Goal: Task Accomplishment & Management: Complete application form

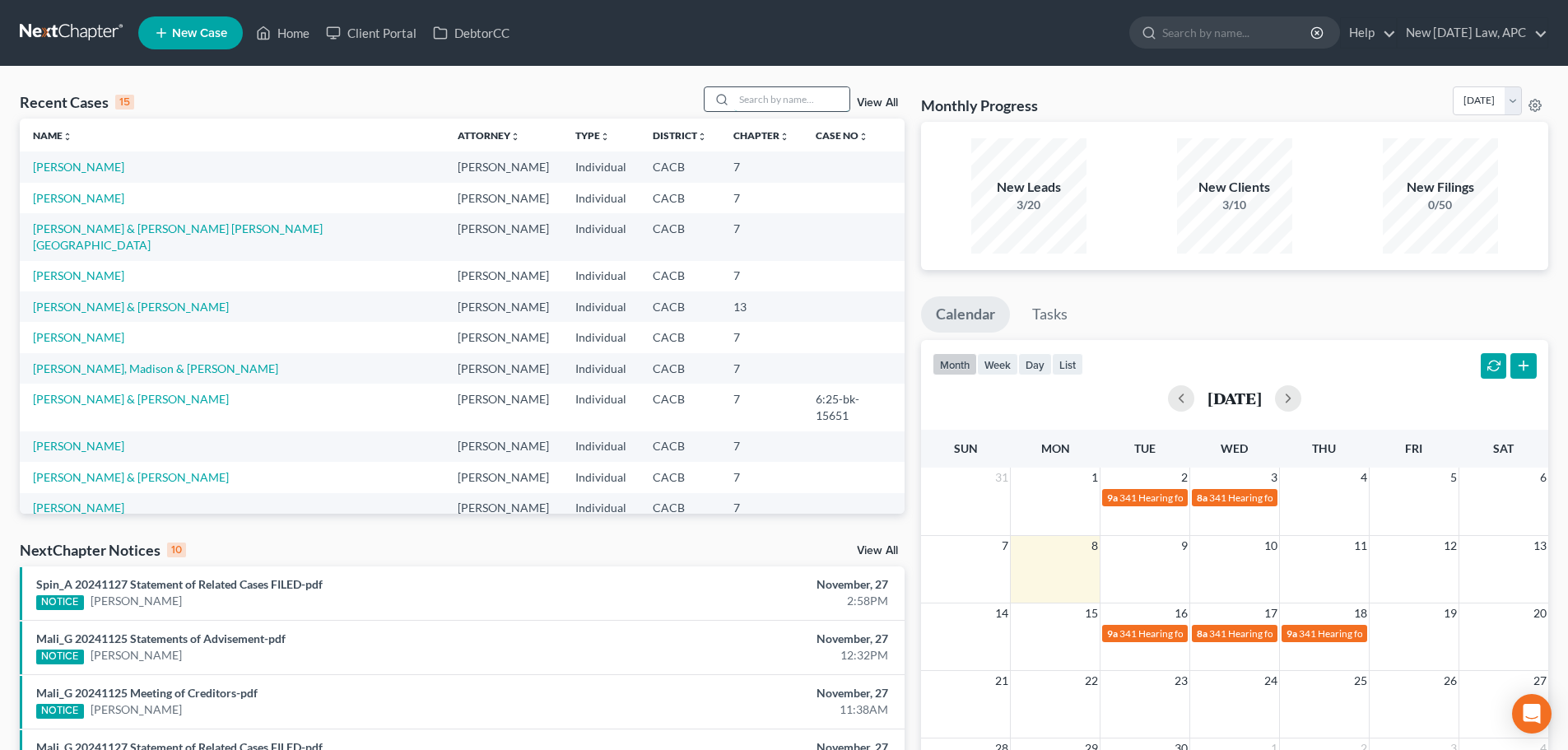
click at [798, 100] on input "search" at bounding box center [791, 99] width 115 height 24
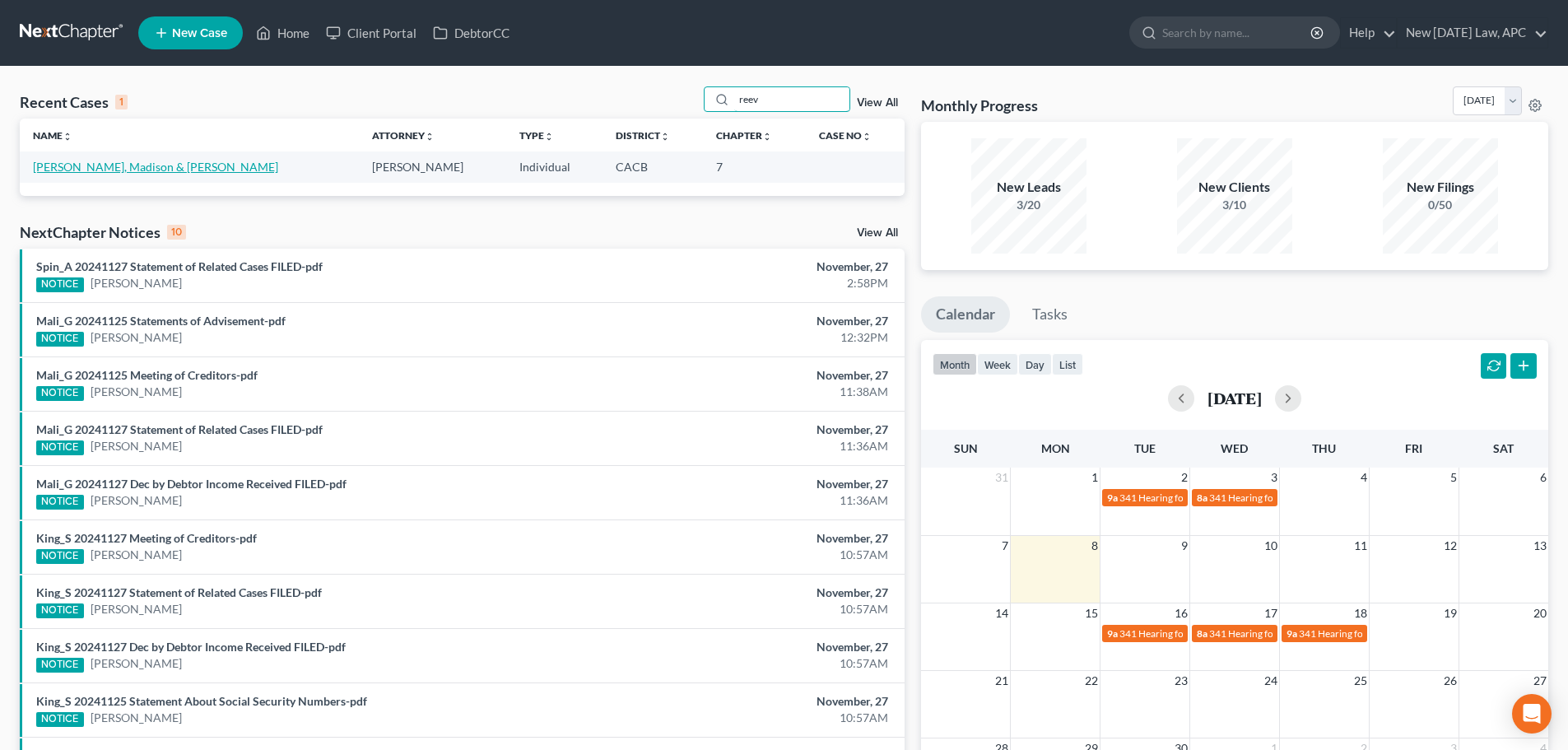
type input "reev"
click at [90, 164] on link "[PERSON_NAME], Madison & [PERSON_NAME]" at bounding box center [155, 166] width 245 height 14
select select "4"
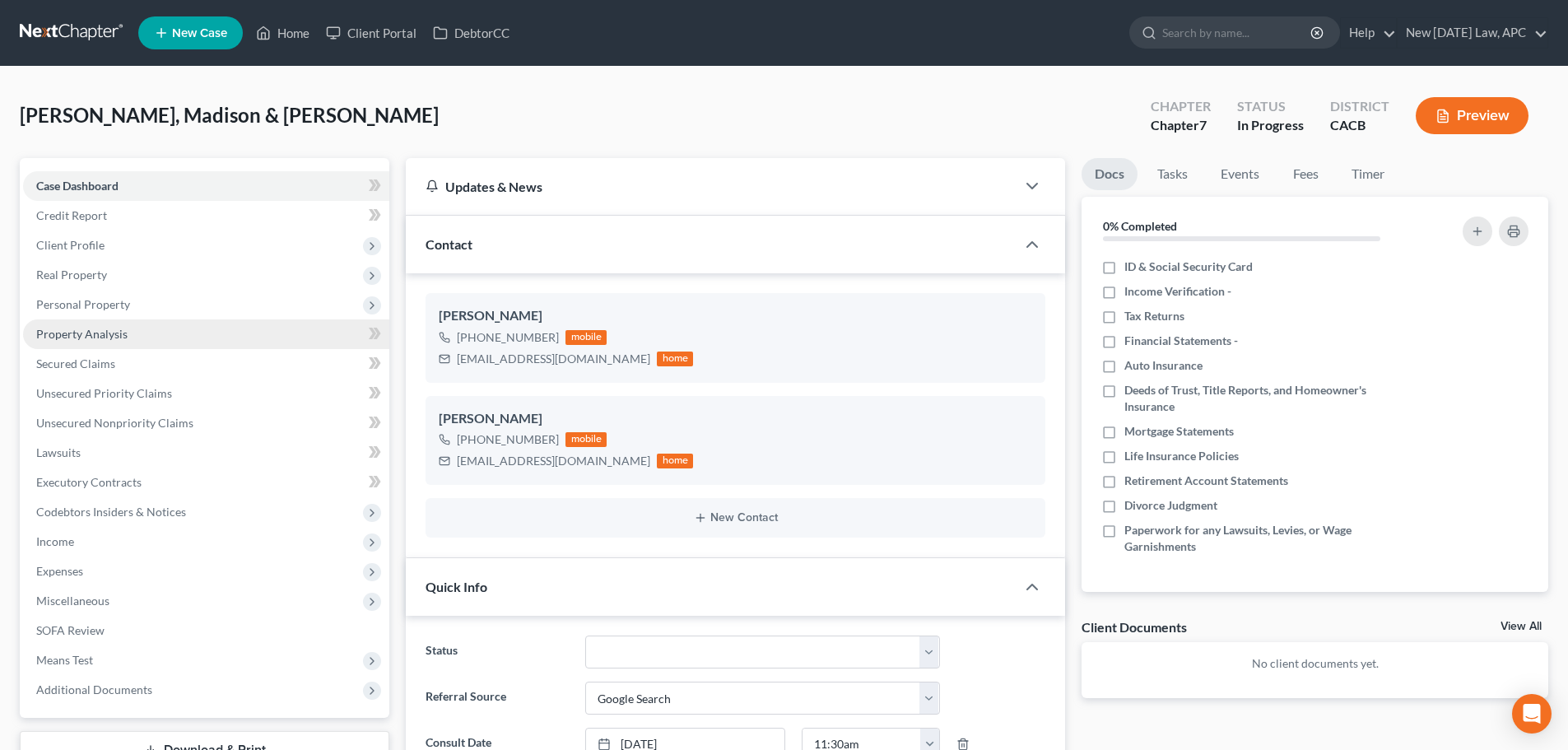
scroll to position [754, 0]
click at [90, 308] on span "Personal Property" at bounding box center [83, 304] width 94 height 14
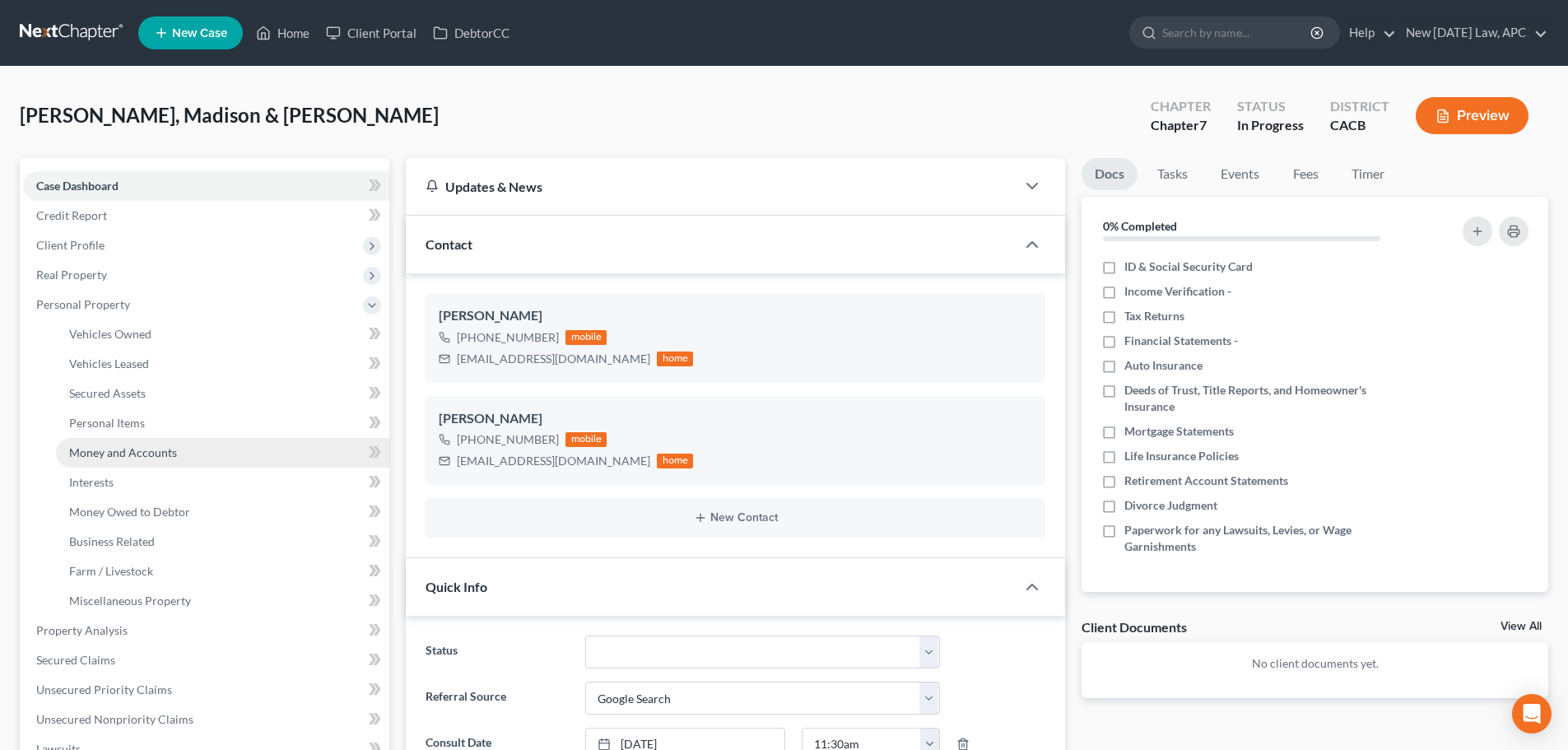
click at [114, 453] on span "Money and Accounts" at bounding box center [122, 452] width 108 height 14
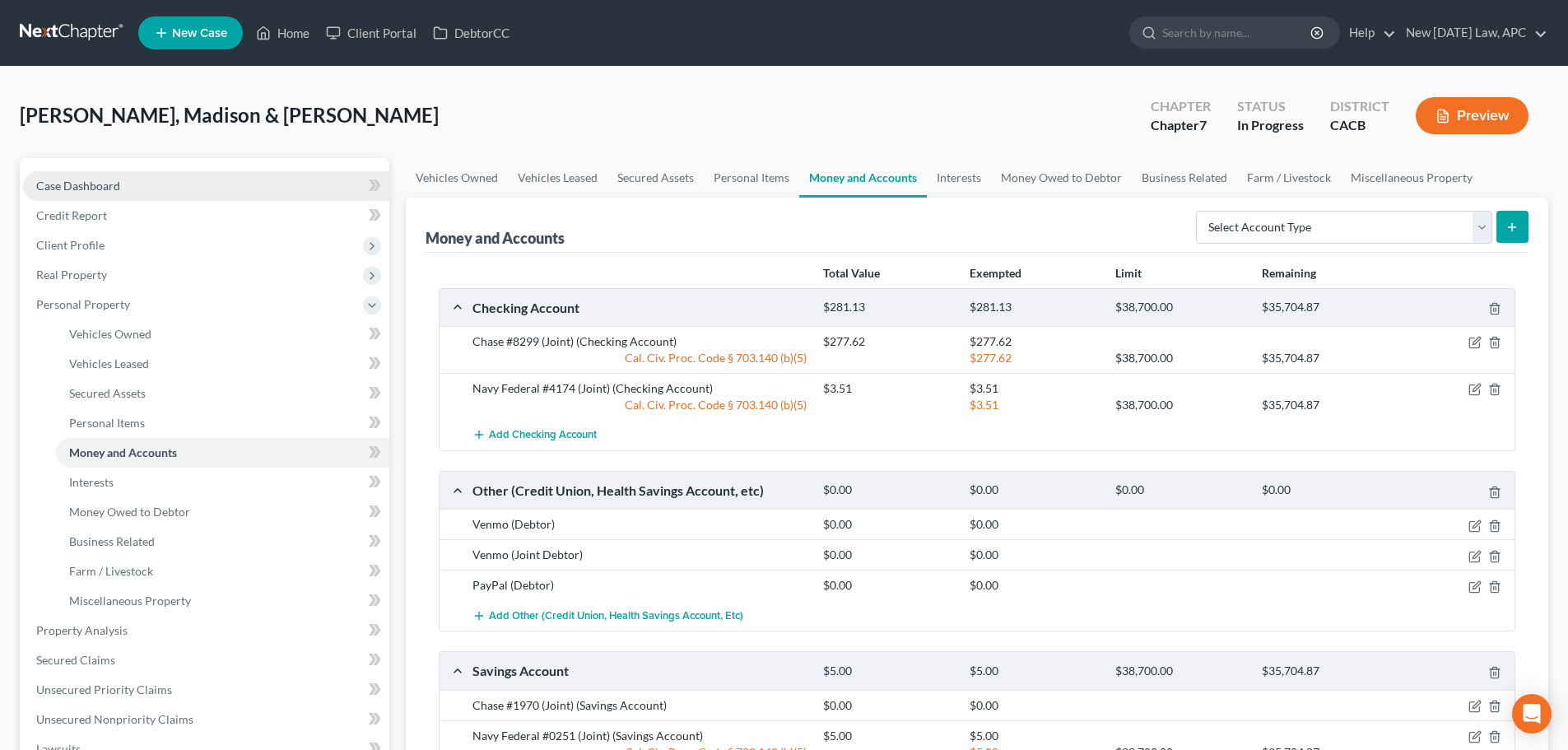
click at [138, 188] on link "Case Dashboard" at bounding box center [205, 185] width 366 height 30
select select "4"
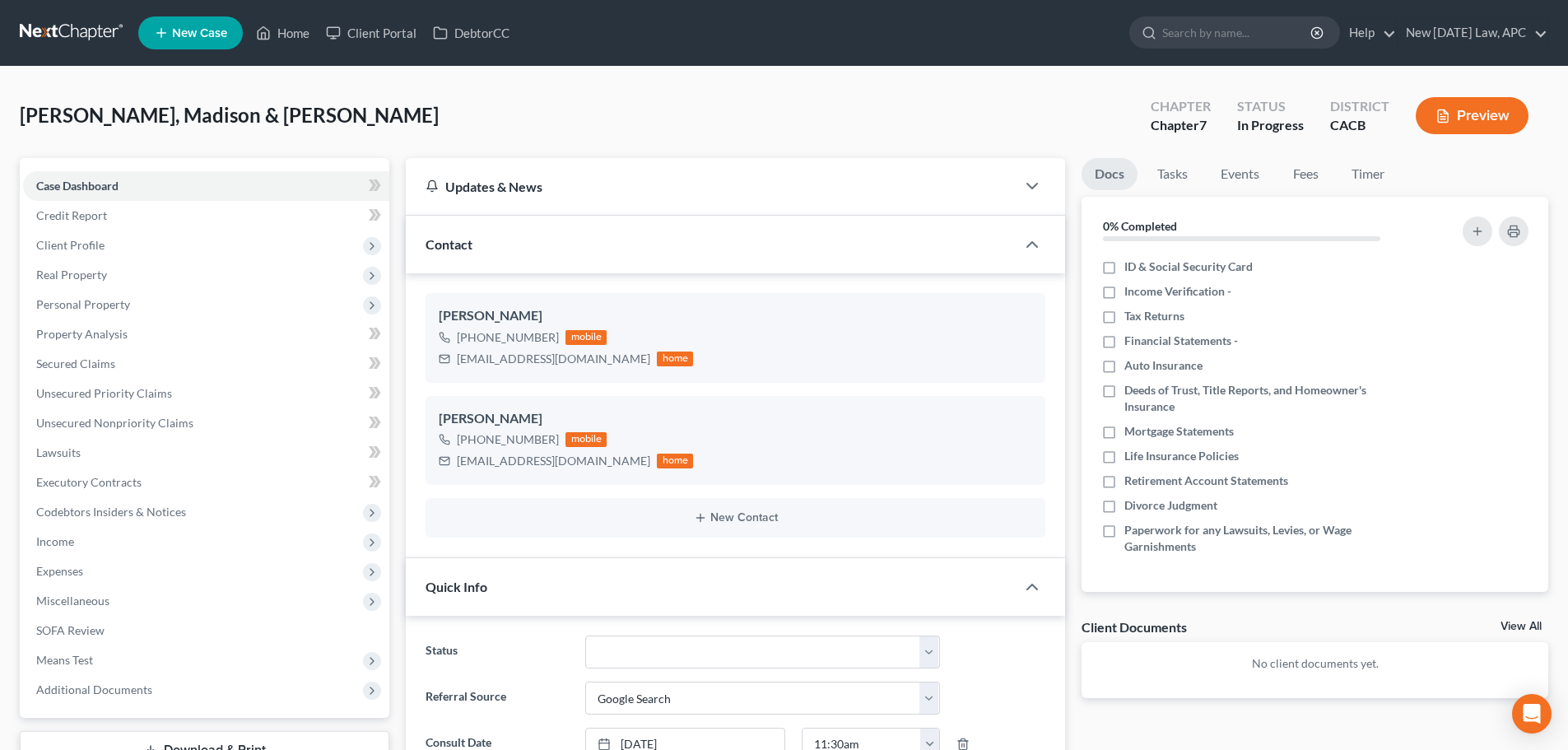
scroll to position [754, 0]
click at [85, 34] on link at bounding box center [72, 33] width 106 height 30
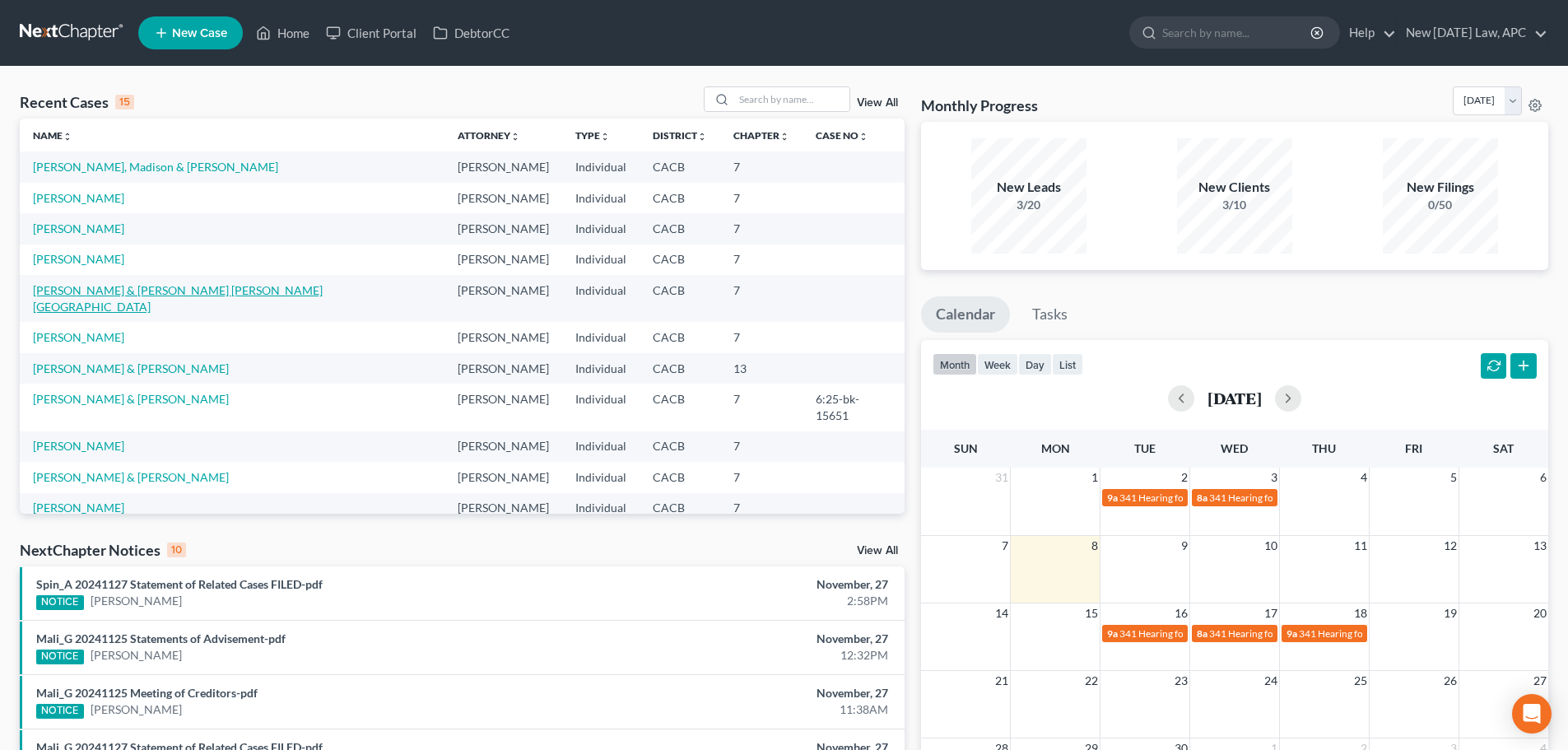
scroll to position [82, 0]
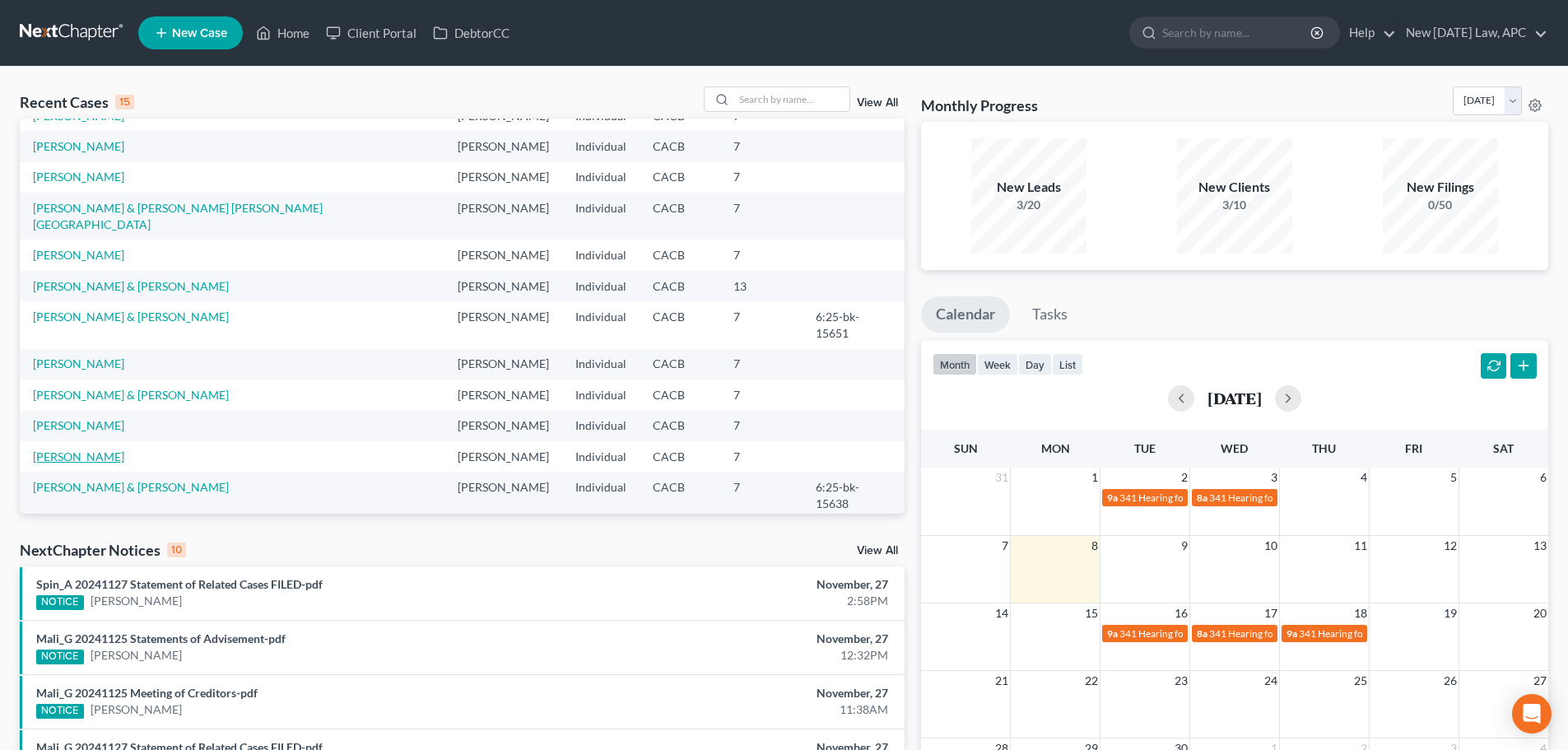
click at [94, 450] on link "[PERSON_NAME]" at bounding box center [78, 456] width 91 height 14
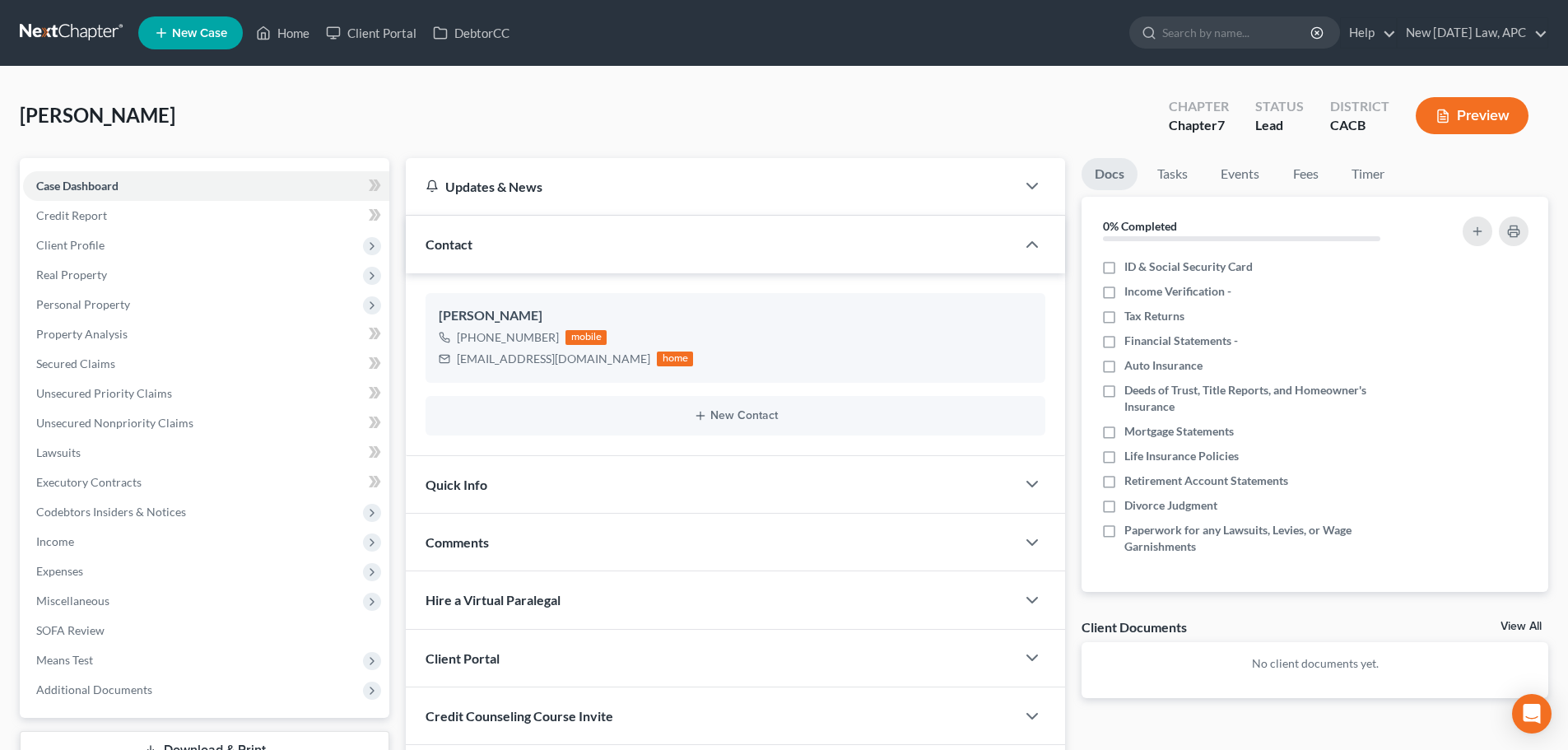
click at [634, 482] on div "Quick Info" at bounding box center [711, 484] width 610 height 57
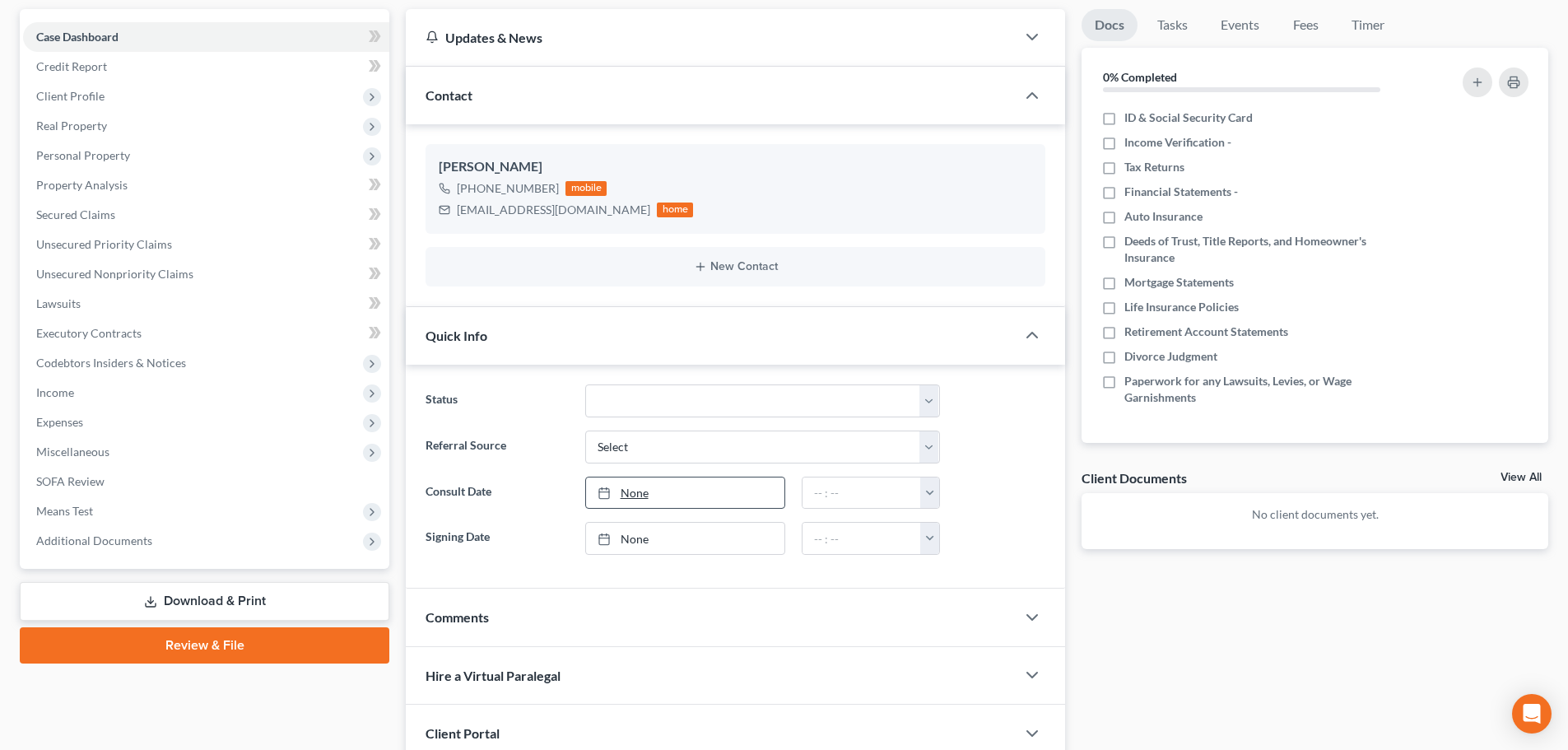
scroll to position [165, 0]
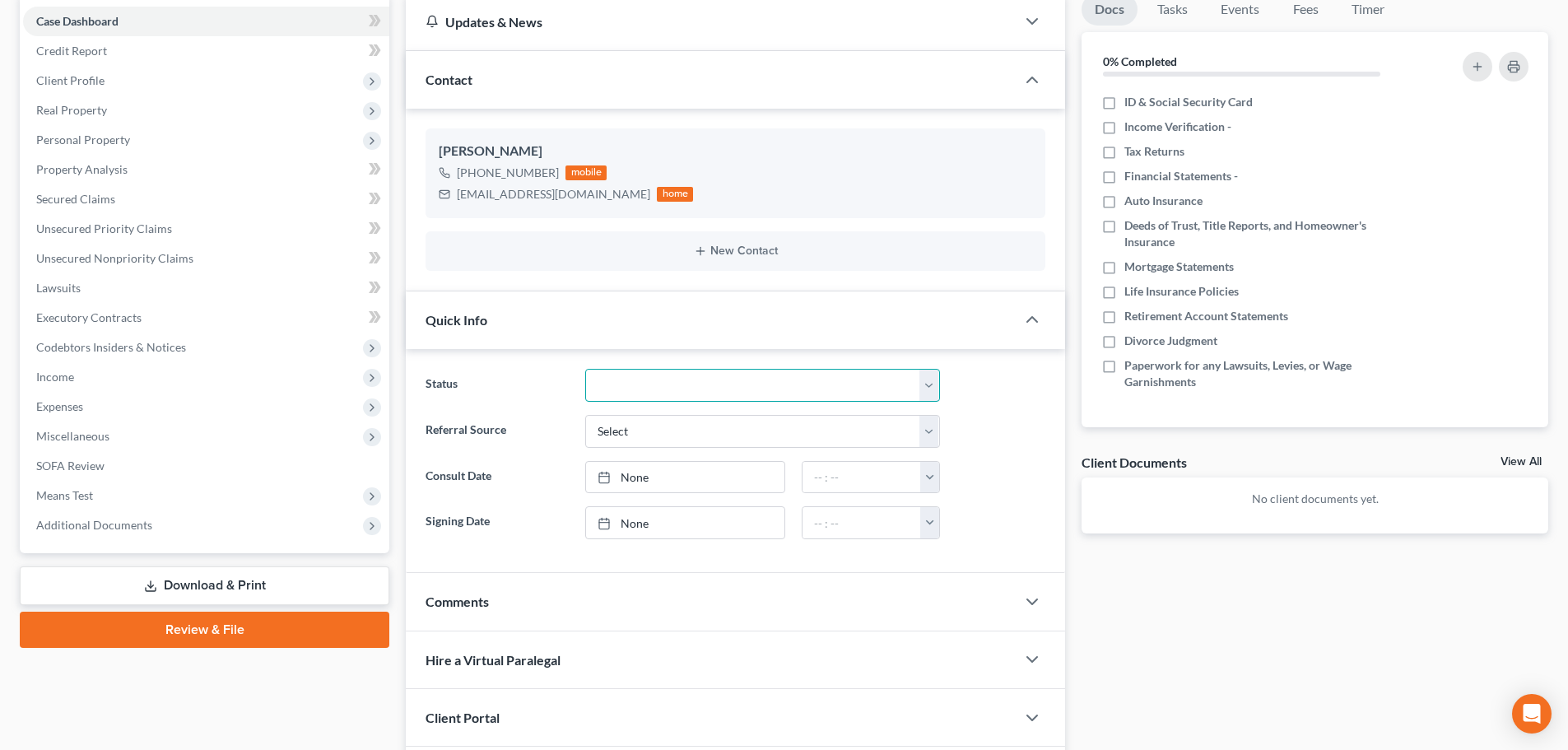
click at [640, 379] on select "Discharged Dismissed Filed / Pre 341 HOLD - Payment Plan Inactive In Progress O…" at bounding box center [762, 385] width 354 height 33
select select "5"
click at [585, 369] on select "Discharged Dismissed Filed / Pre 341 HOLD - Payment Plan Inactive In Progress O…" at bounding box center [762, 385] width 354 height 33
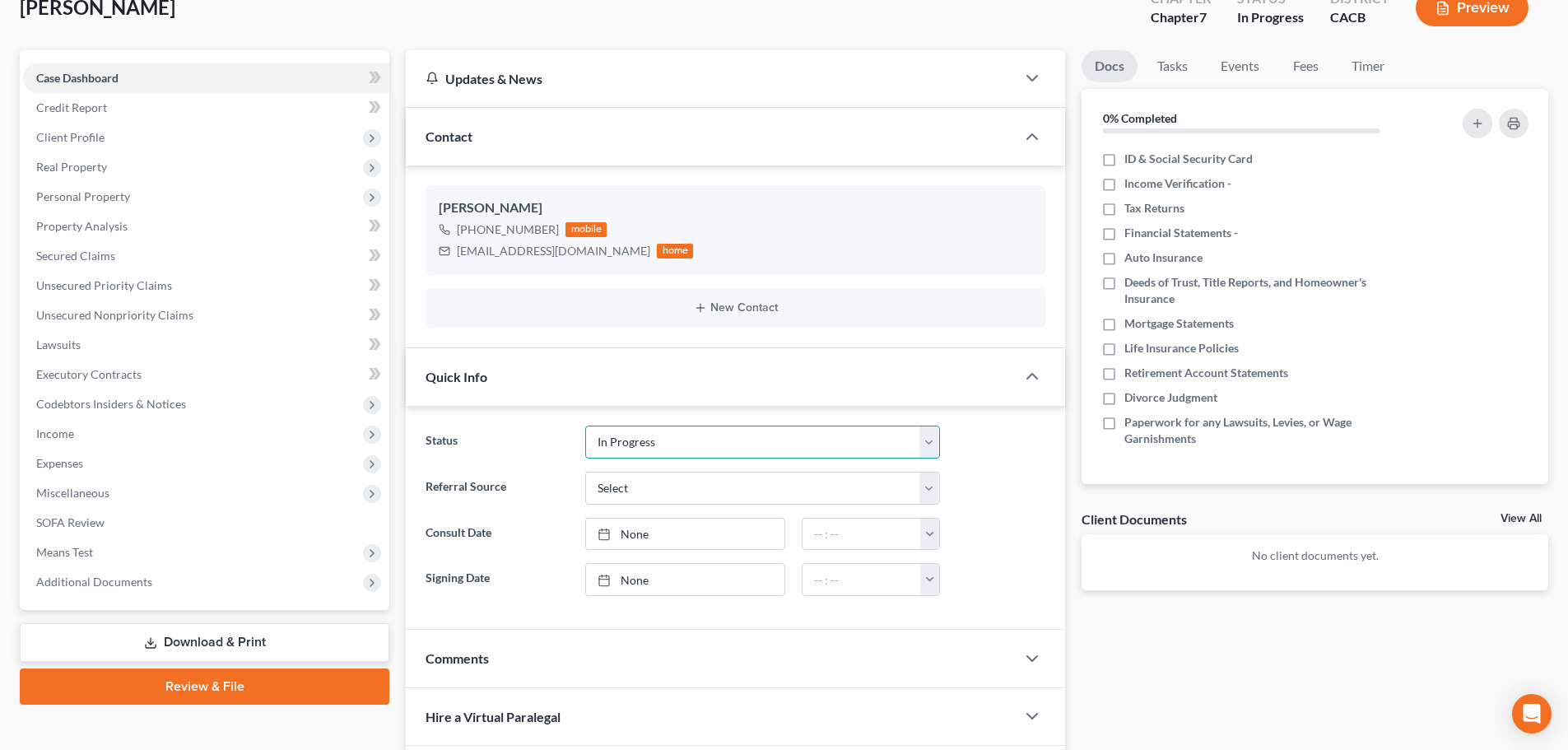
scroll to position [0, 0]
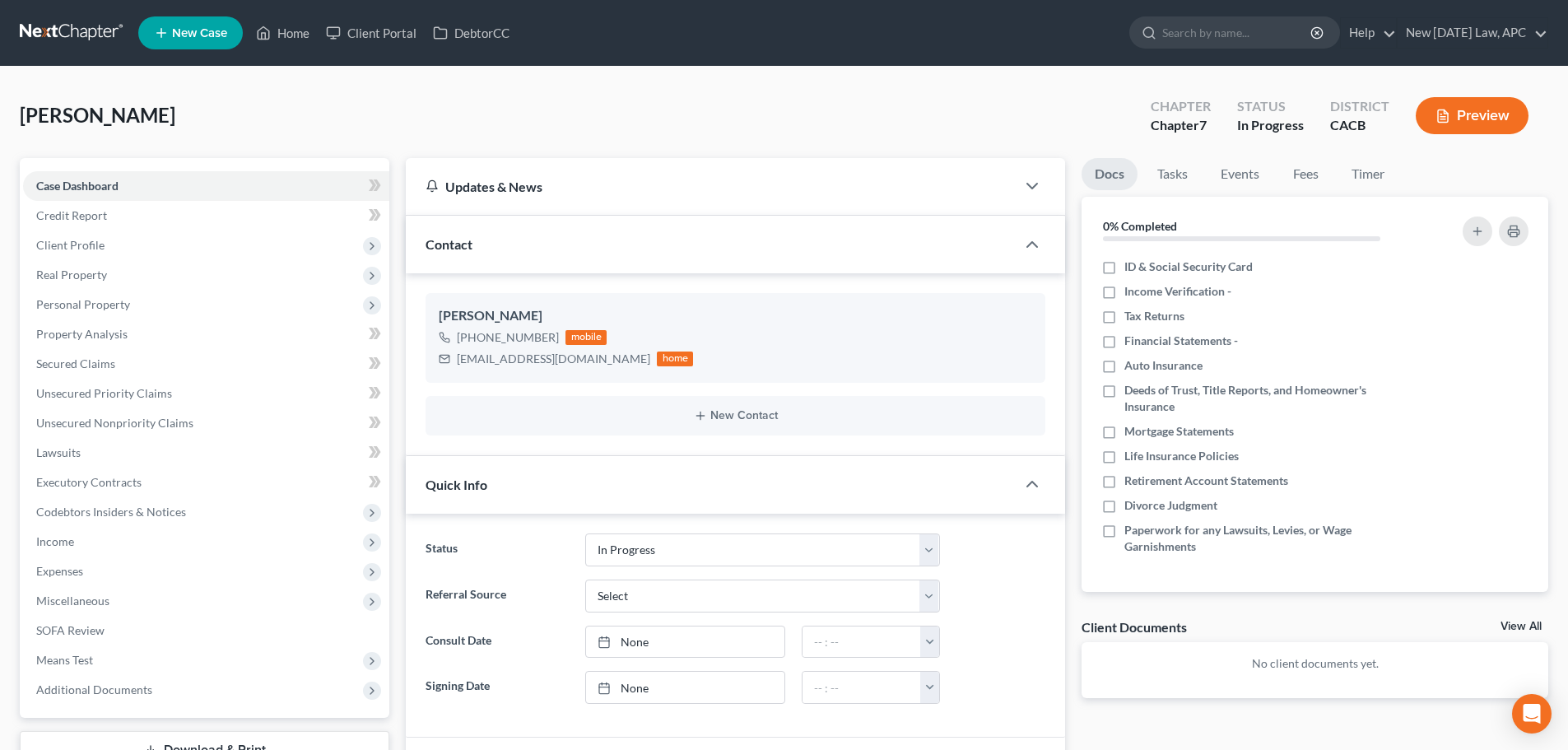
click at [40, 34] on link at bounding box center [72, 33] width 106 height 30
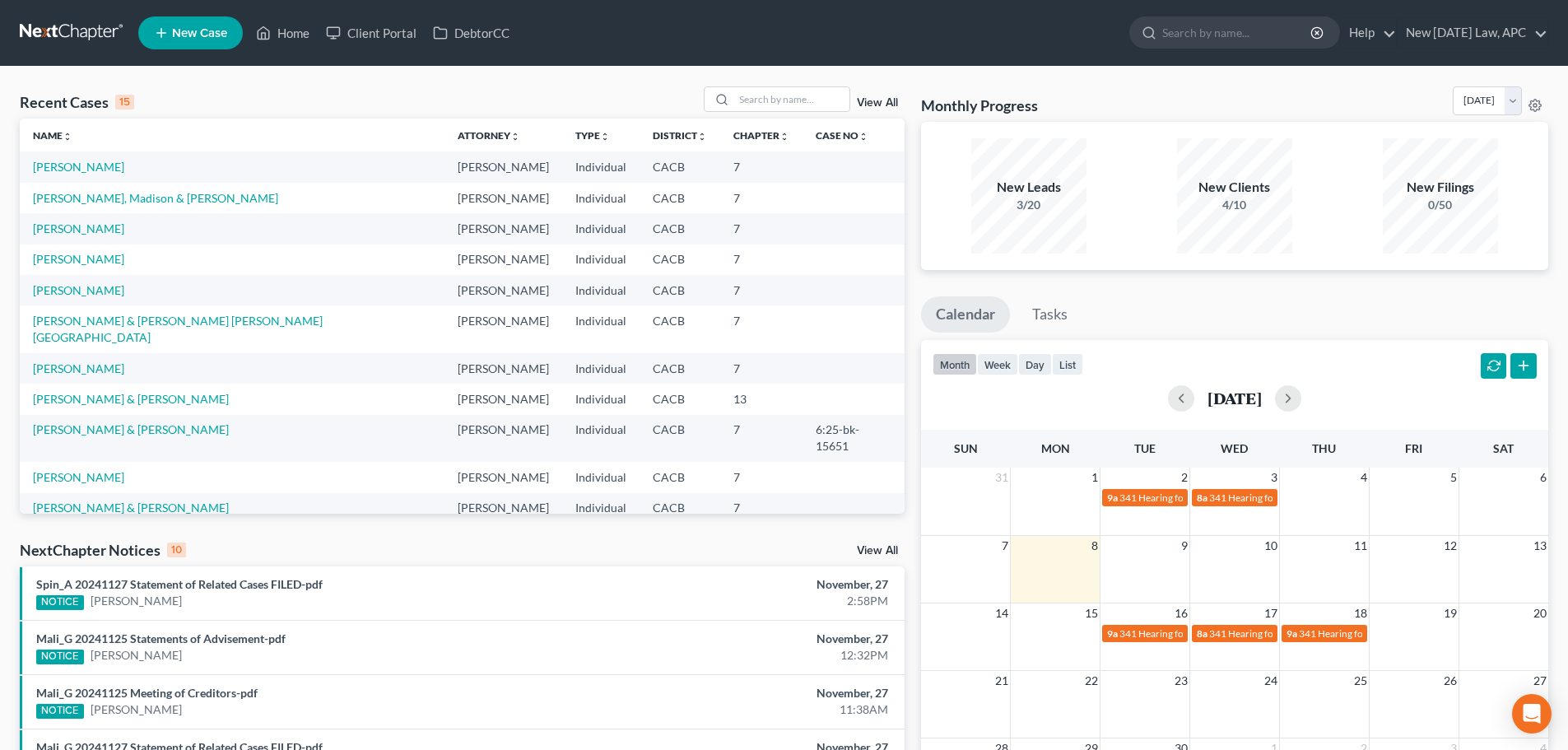
scroll to position [82, 0]
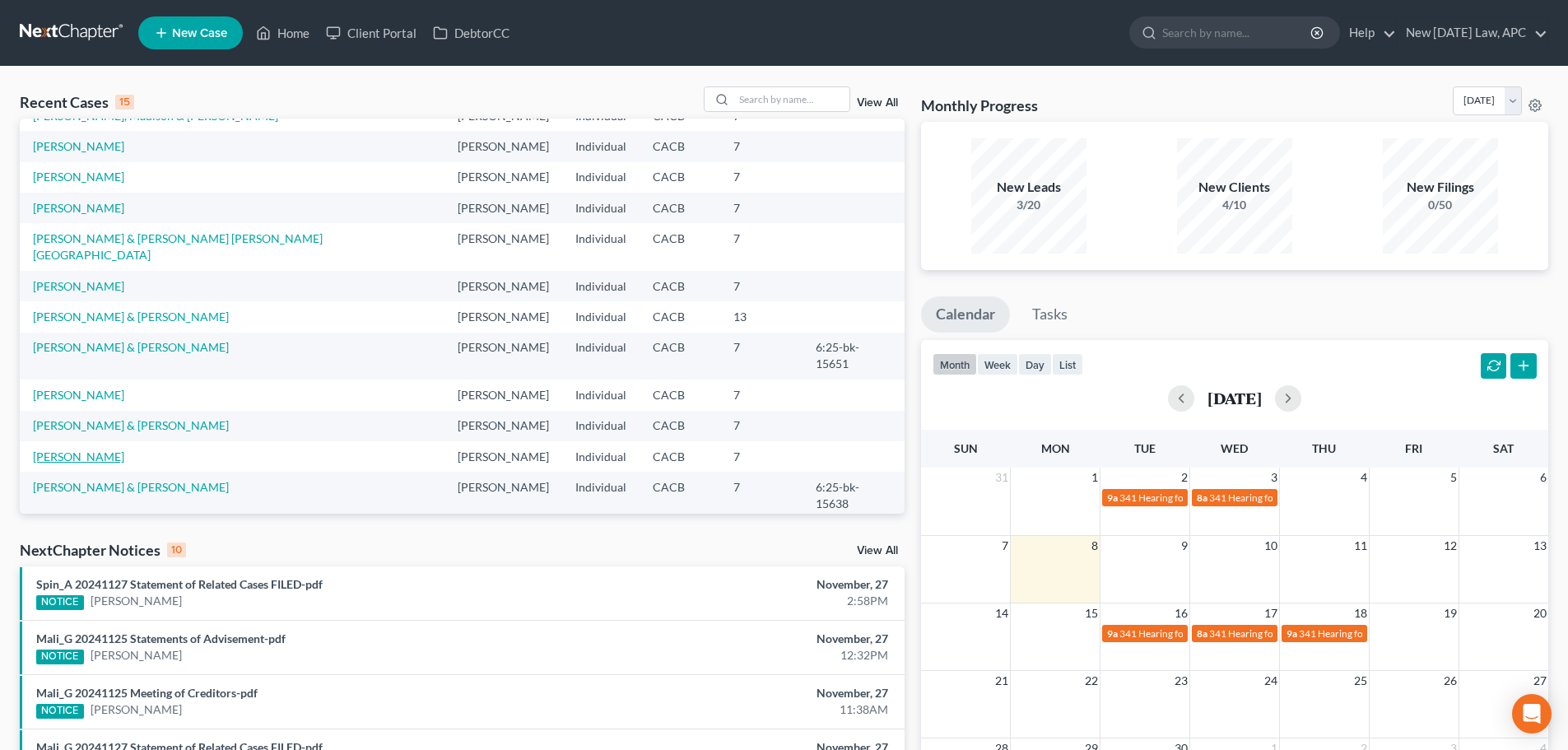
click at [82, 450] on link "[PERSON_NAME]" at bounding box center [78, 456] width 91 height 14
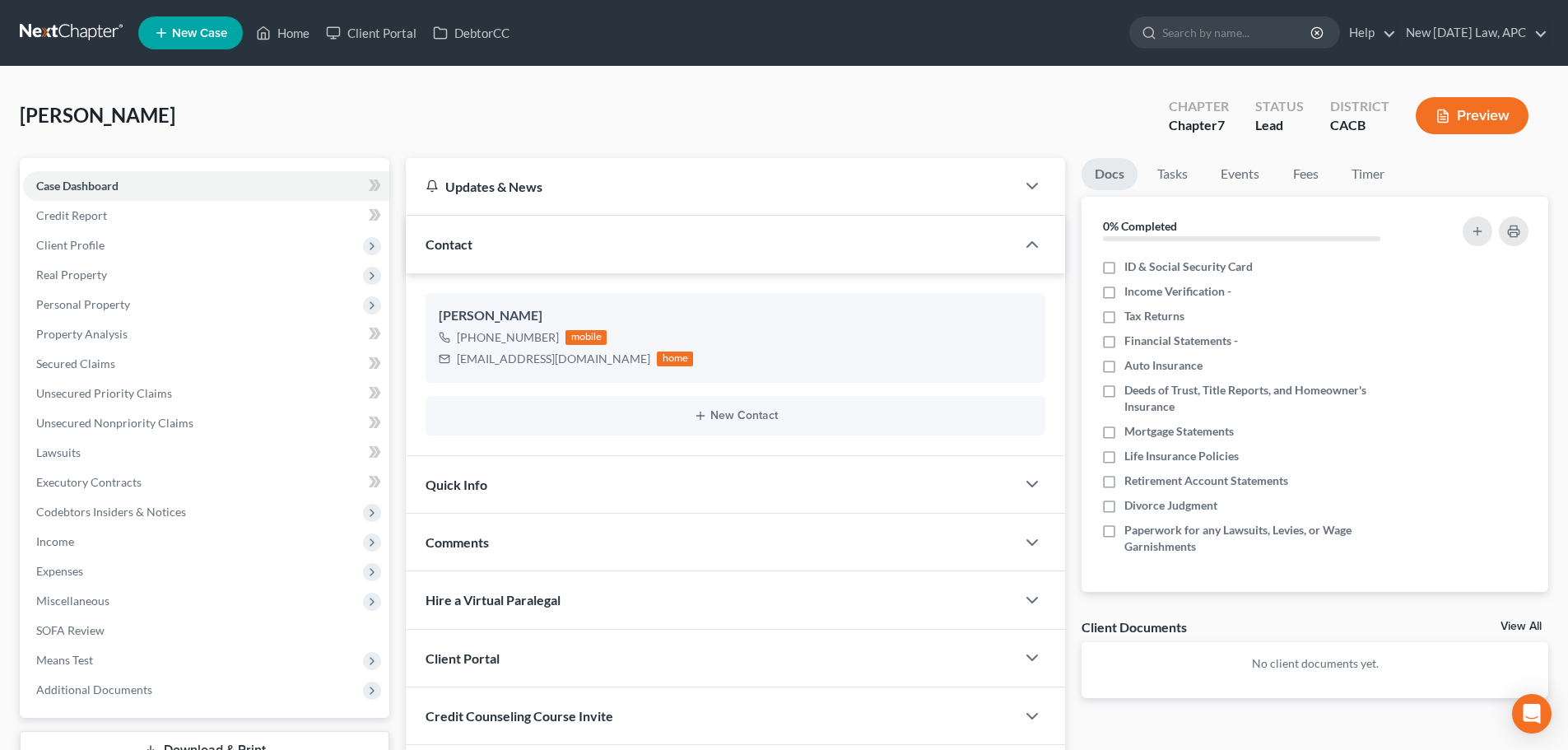
click at [546, 476] on div "Quick Info" at bounding box center [711, 484] width 610 height 57
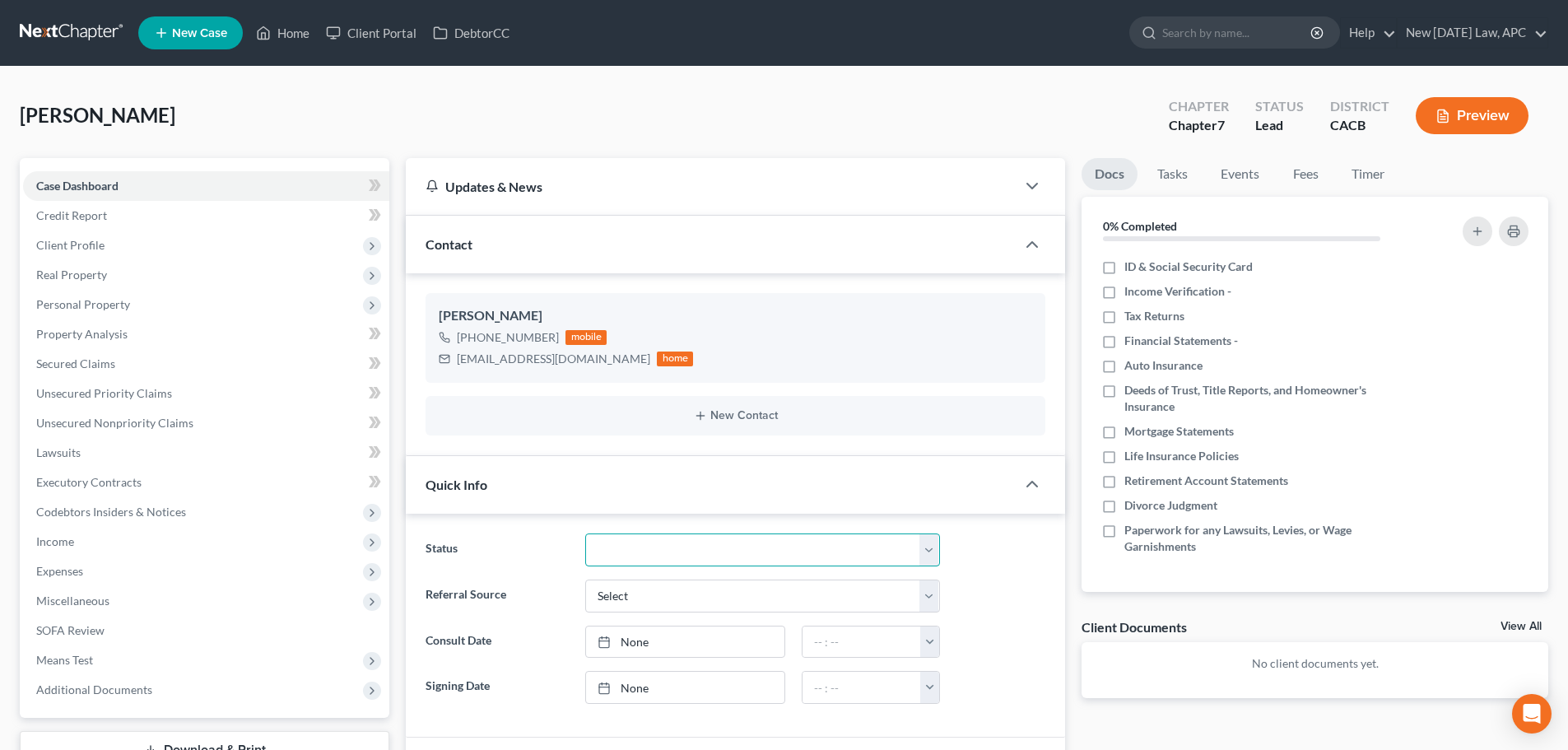
click at [621, 549] on select "Discharged Dismissed Filed / Pre 341 HOLD - Payment Plan Inactive In Progress O…" at bounding box center [762, 550] width 354 height 33
select select "5"
click at [585, 534] on select "Discharged Dismissed Filed / Pre 341 HOLD - Payment Plan Inactive In Progress O…" at bounding box center [762, 550] width 354 height 33
click at [65, 33] on link at bounding box center [72, 33] width 106 height 30
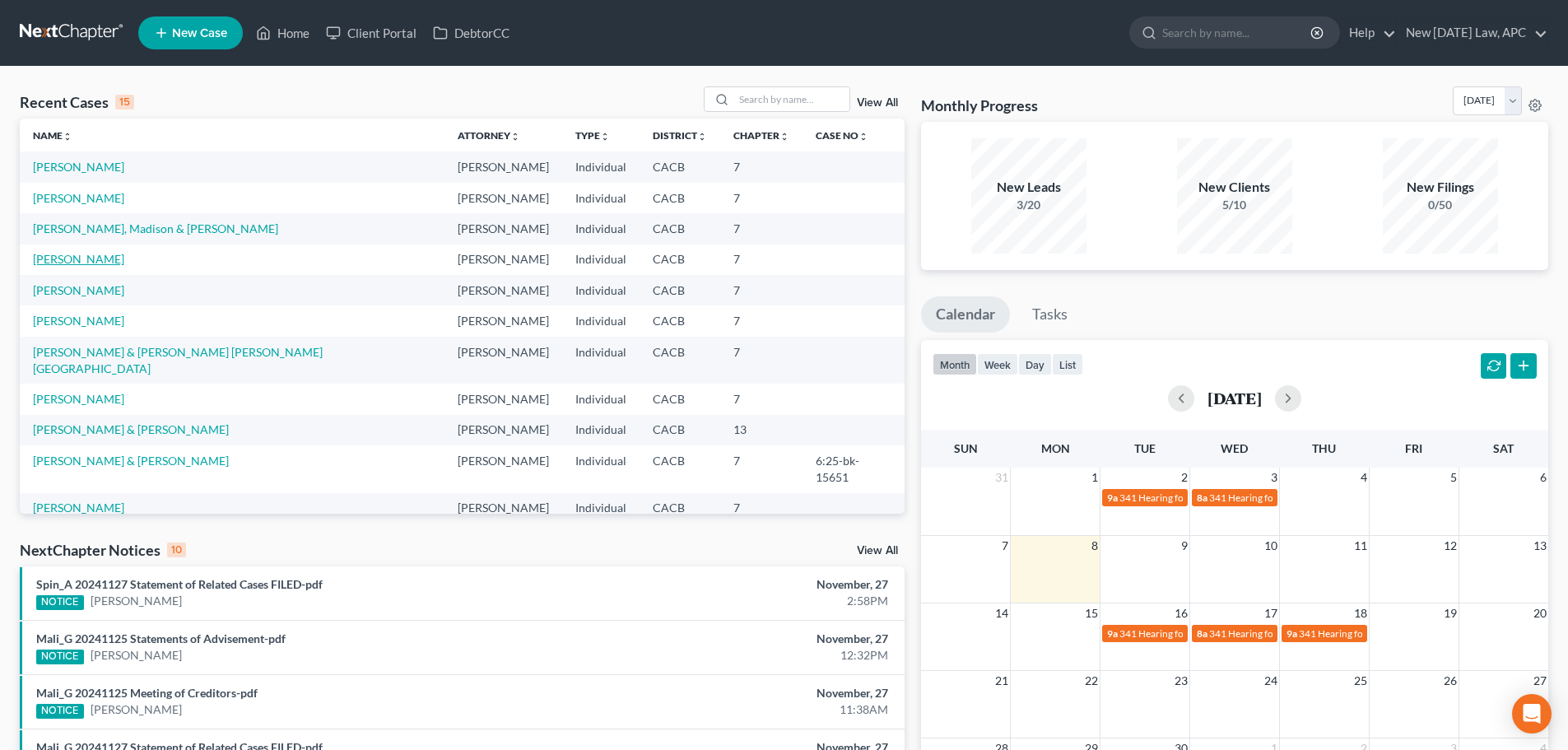
click at [76, 254] on link "[PERSON_NAME]" at bounding box center [78, 259] width 91 height 14
select select "4"
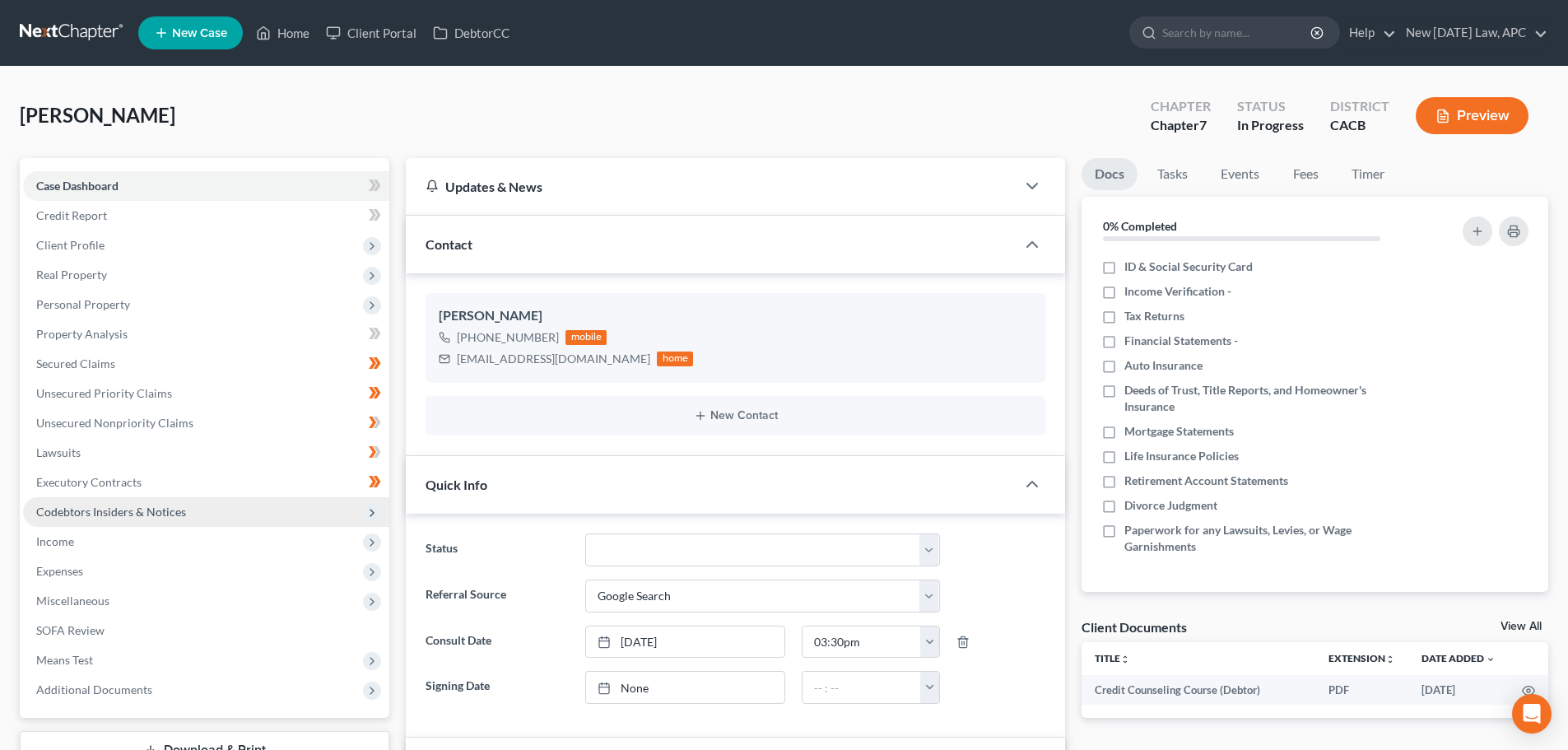
scroll to position [726, 0]
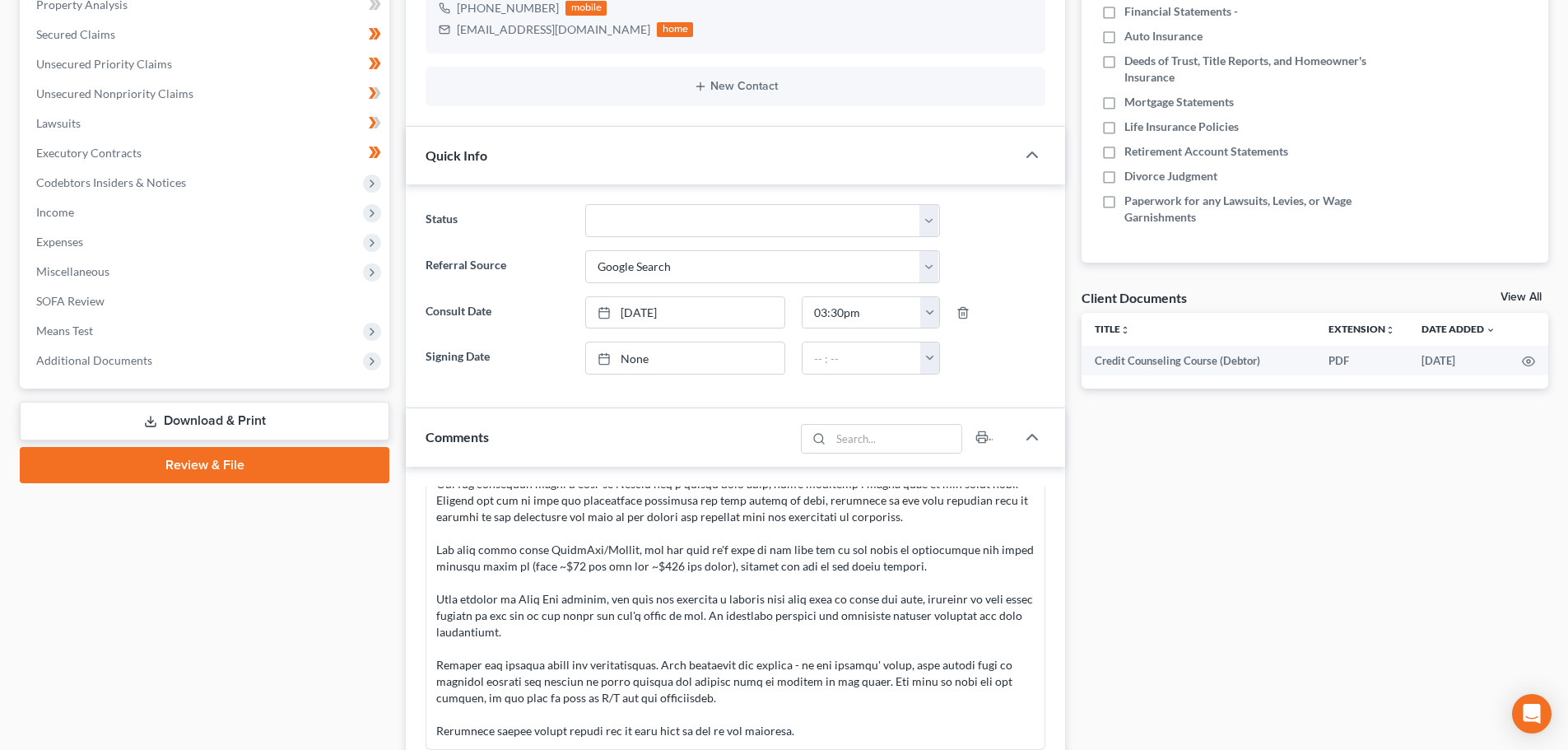
click at [266, 412] on link "Download & Print" at bounding box center [204, 421] width 370 height 39
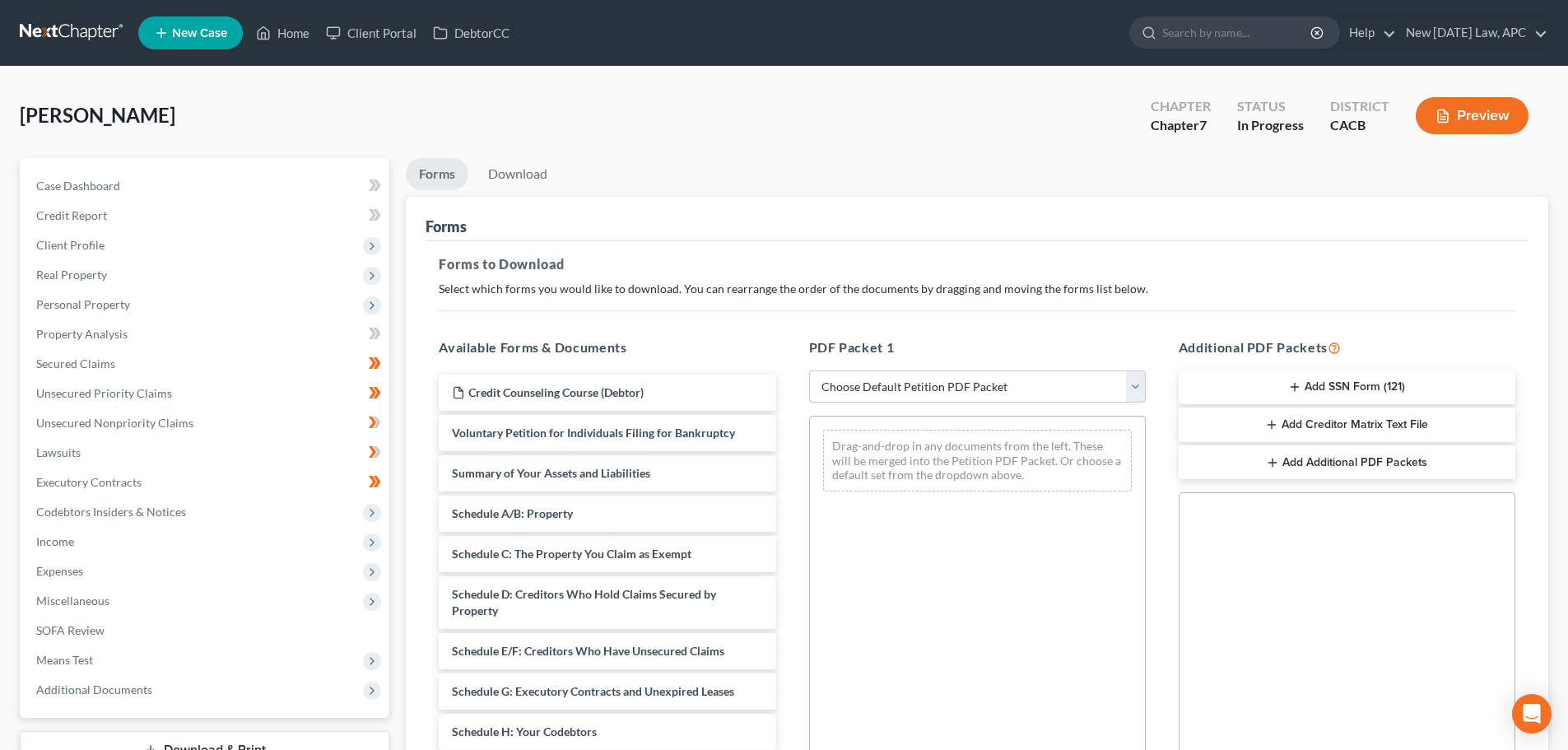
click at [1025, 393] on select "Choose Default Petition PDF Packet Complete Bankruptcy Petition (all forms and …" at bounding box center [978, 387] width 336 height 33
select select "4"
click at [809, 371] on select "Choose Default Petition PDF Packet Complete Bankruptcy Petition (all forms and …" at bounding box center [978, 387] width 336 height 33
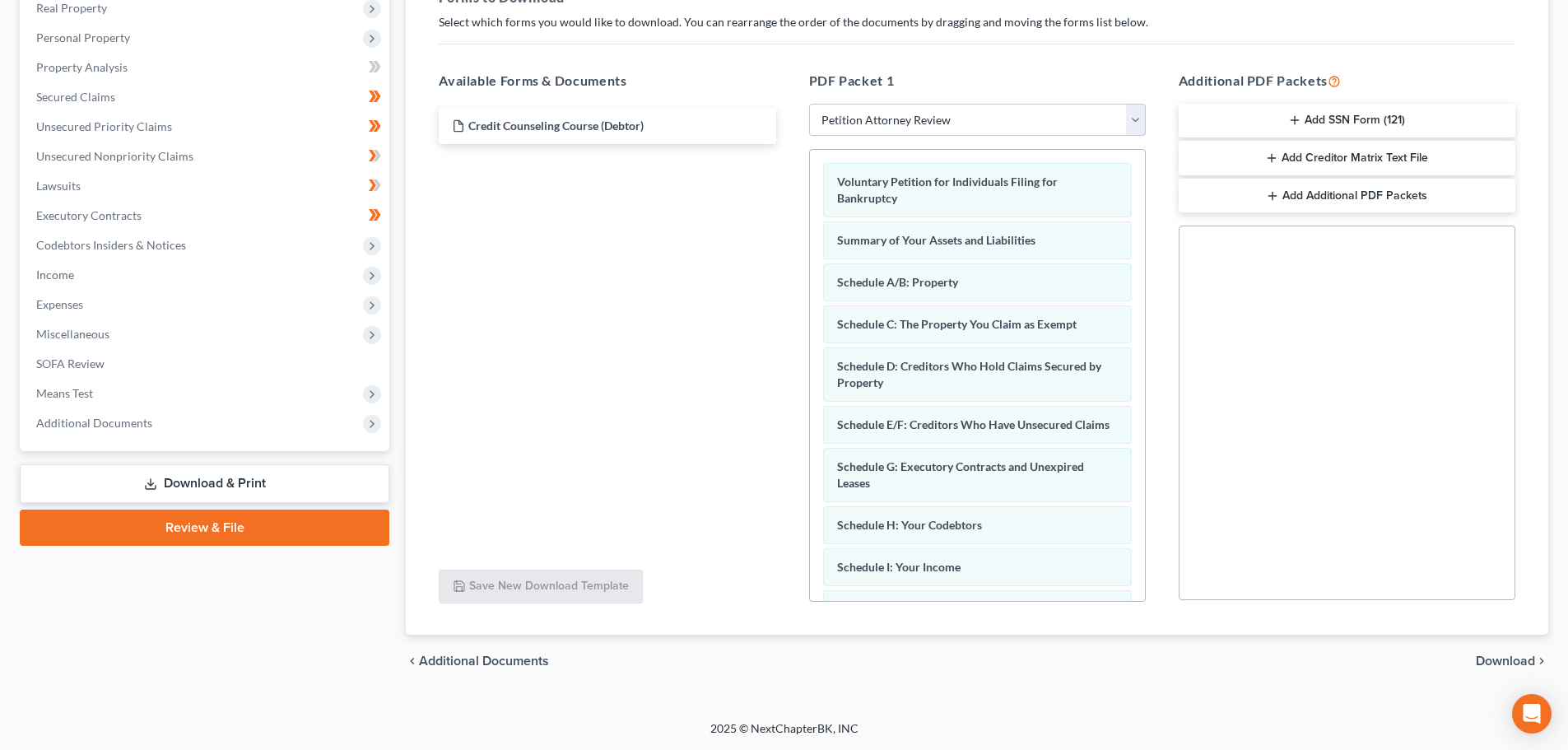
click at [1499, 657] on span "Download" at bounding box center [1506, 661] width 60 height 14
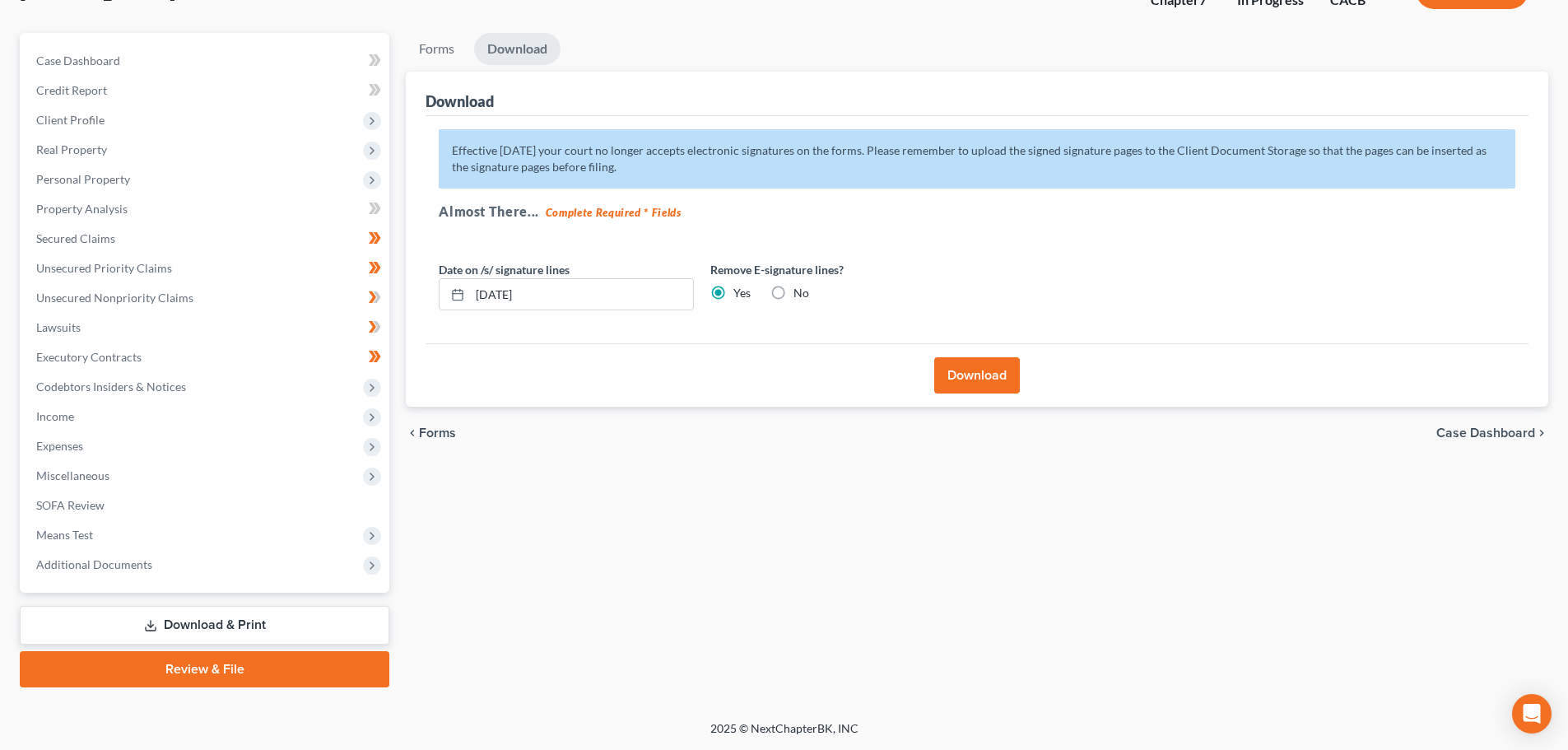
scroll to position [125, 0]
click at [984, 374] on button "Download" at bounding box center [977, 375] width 86 height 36
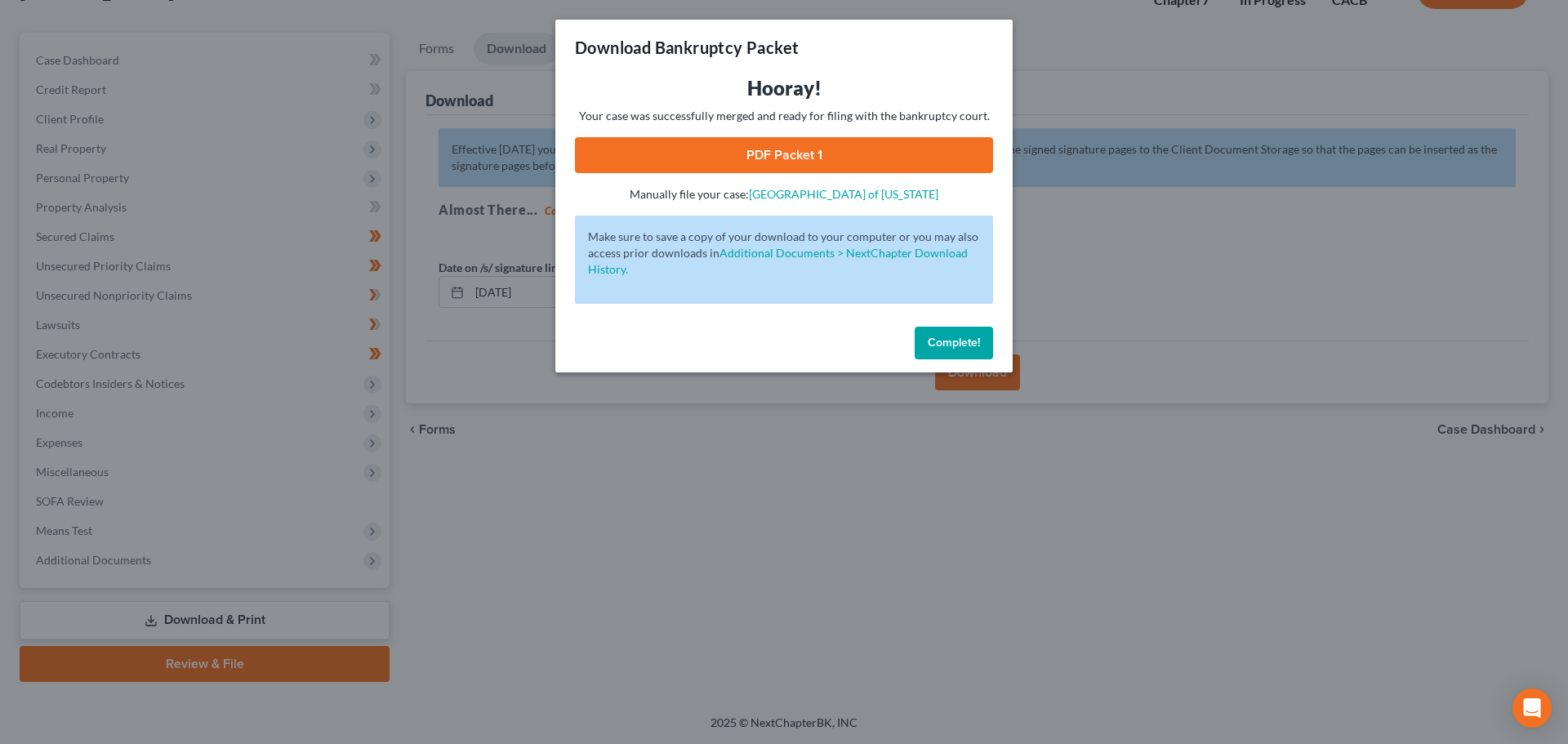
click at [793, 149] on link "PDF Packet 1" at bounding box center [784, 155] width 418 height 36
click at [934, 339] on span "Complete!" at bounding box center [954, 342] width 52 height 13
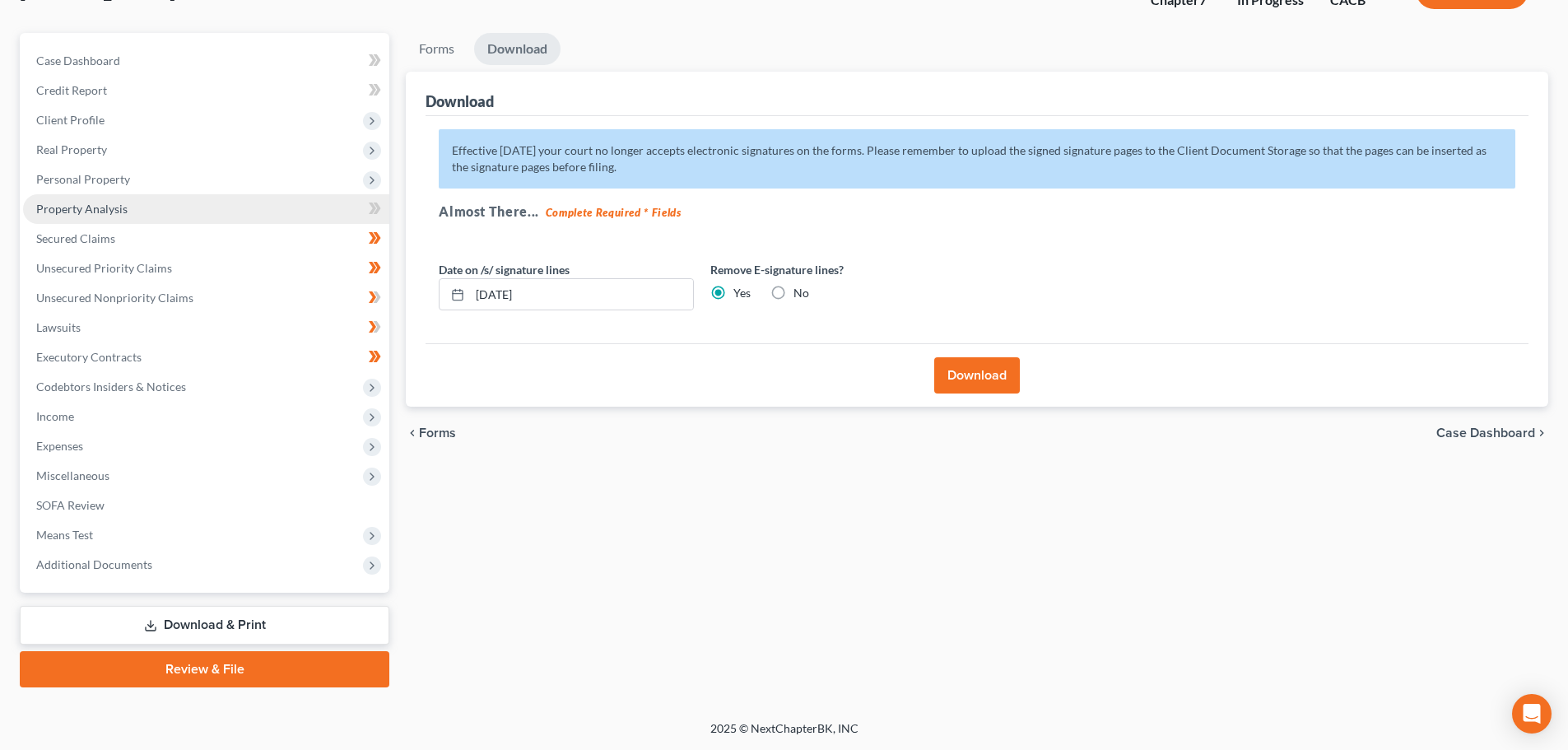
click at [51, 217] on link "Property Analysis" at bounding box center [205, 209] width 366 height 30
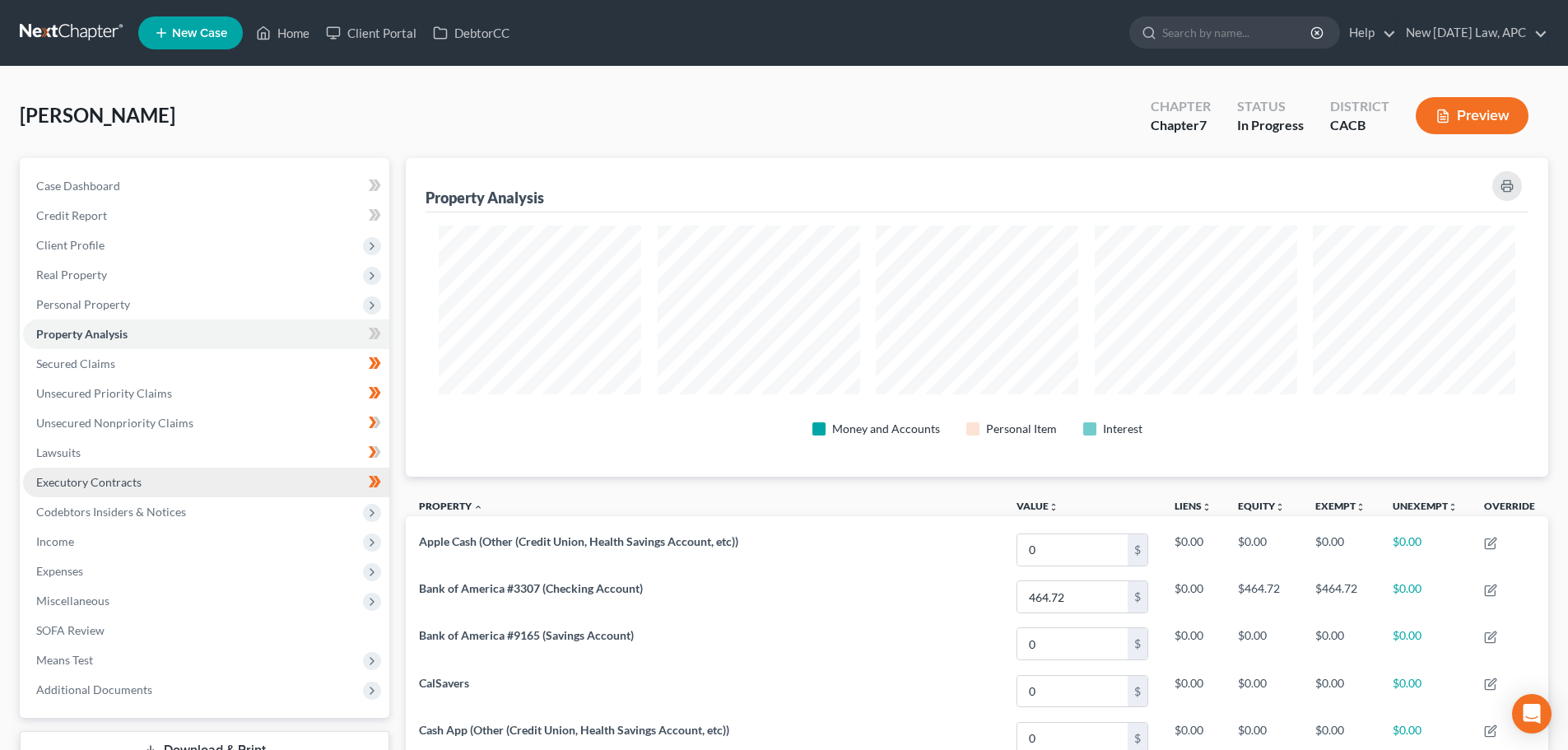
click at [105, 480] on span "Executory Contracts" at bounding box center [89, 481] width 106 height 14
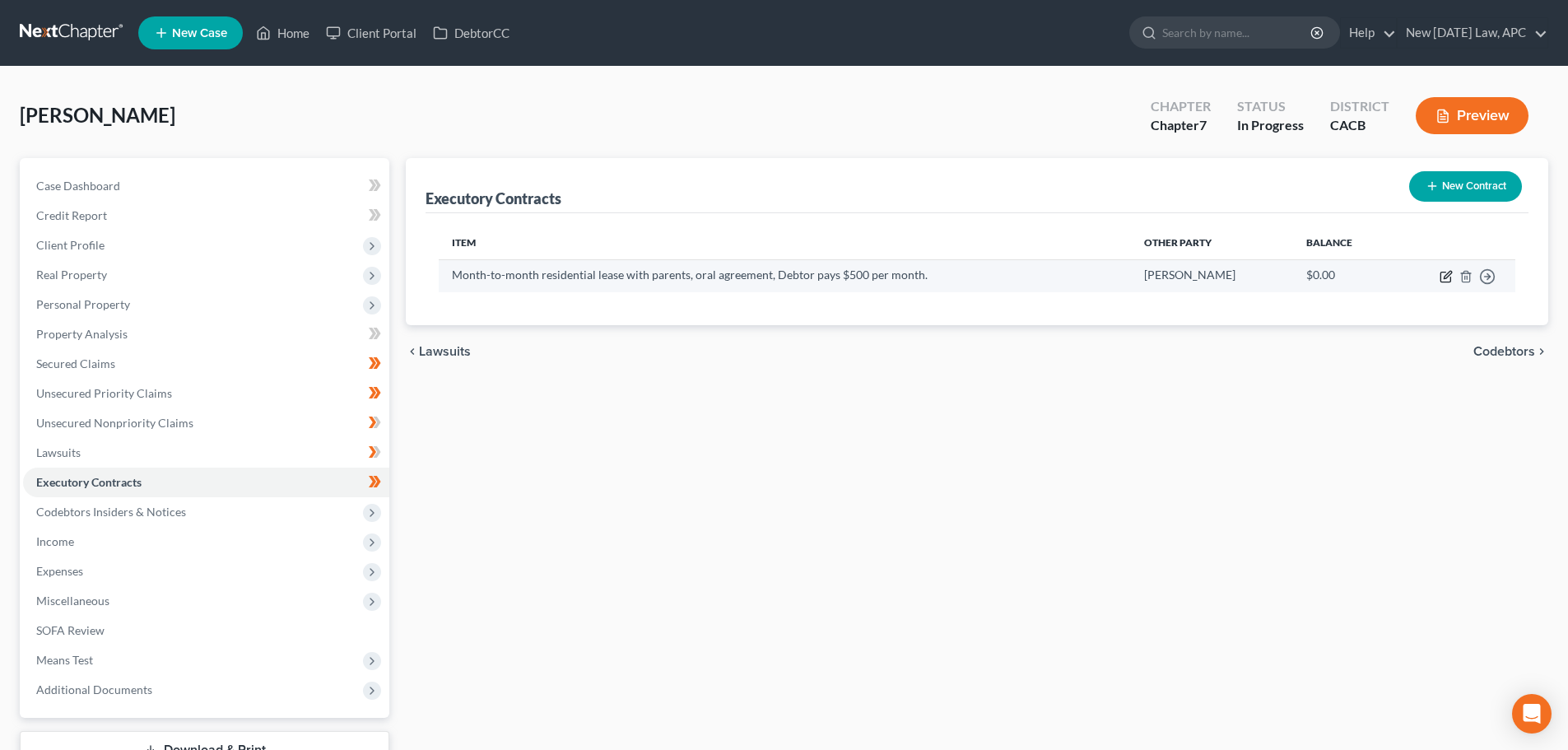
click at [1447, 274] on icon "button" at bounding box center [1448, 275] width 7 height 7
select select "4"
select select "0"
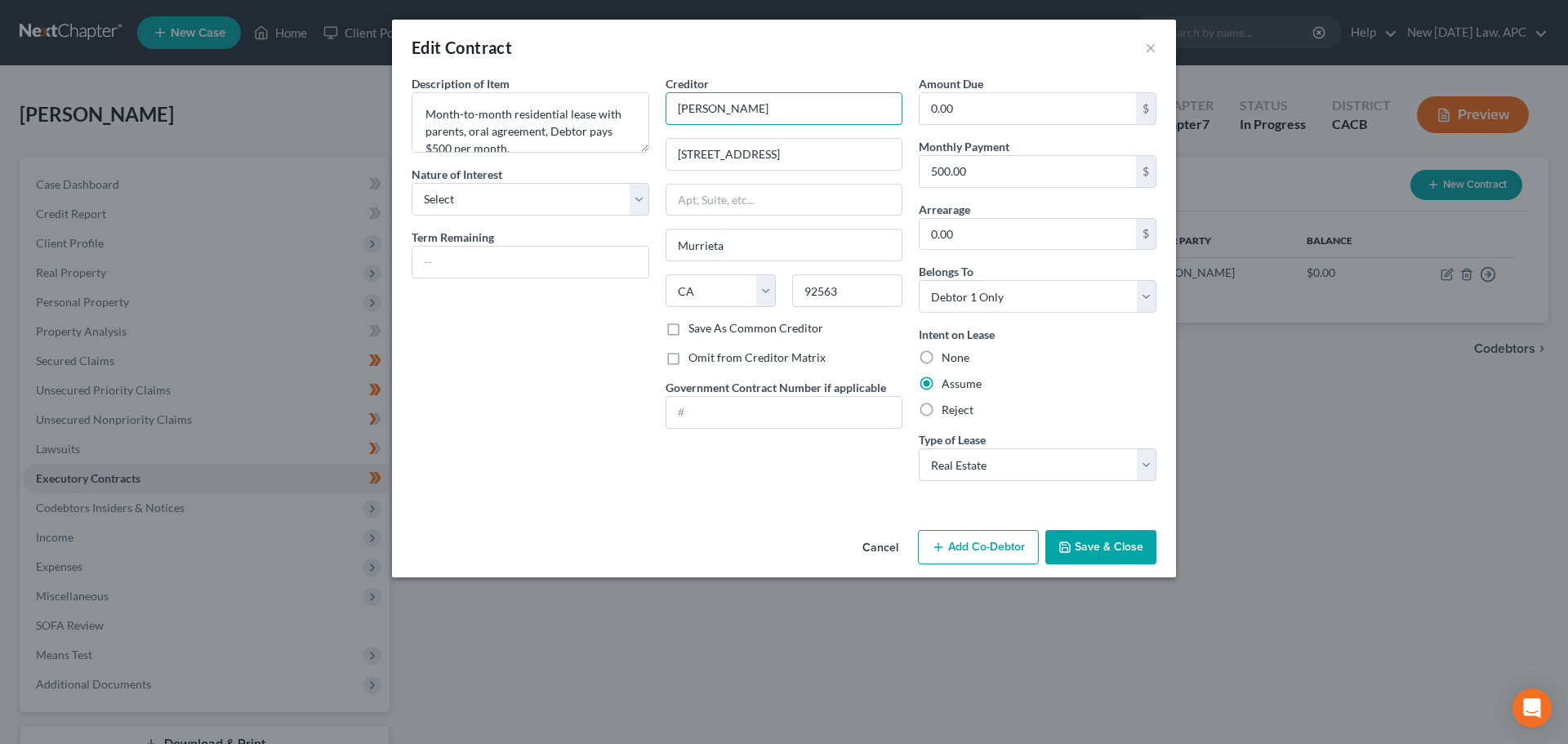
click at [718, 109] on input "Marina Sanchez" at bounding box center [784, 109] width 238 height 32
click at [806, 111] on input "Marina Sanchez" at bounding box center [784, 109] width 238 height 32
type input "Marina Sanchez & Ismael Sandoval"
click at [1089, 539] on button "Save & Close" at bounding box center [1101, 547] width 111 height 34
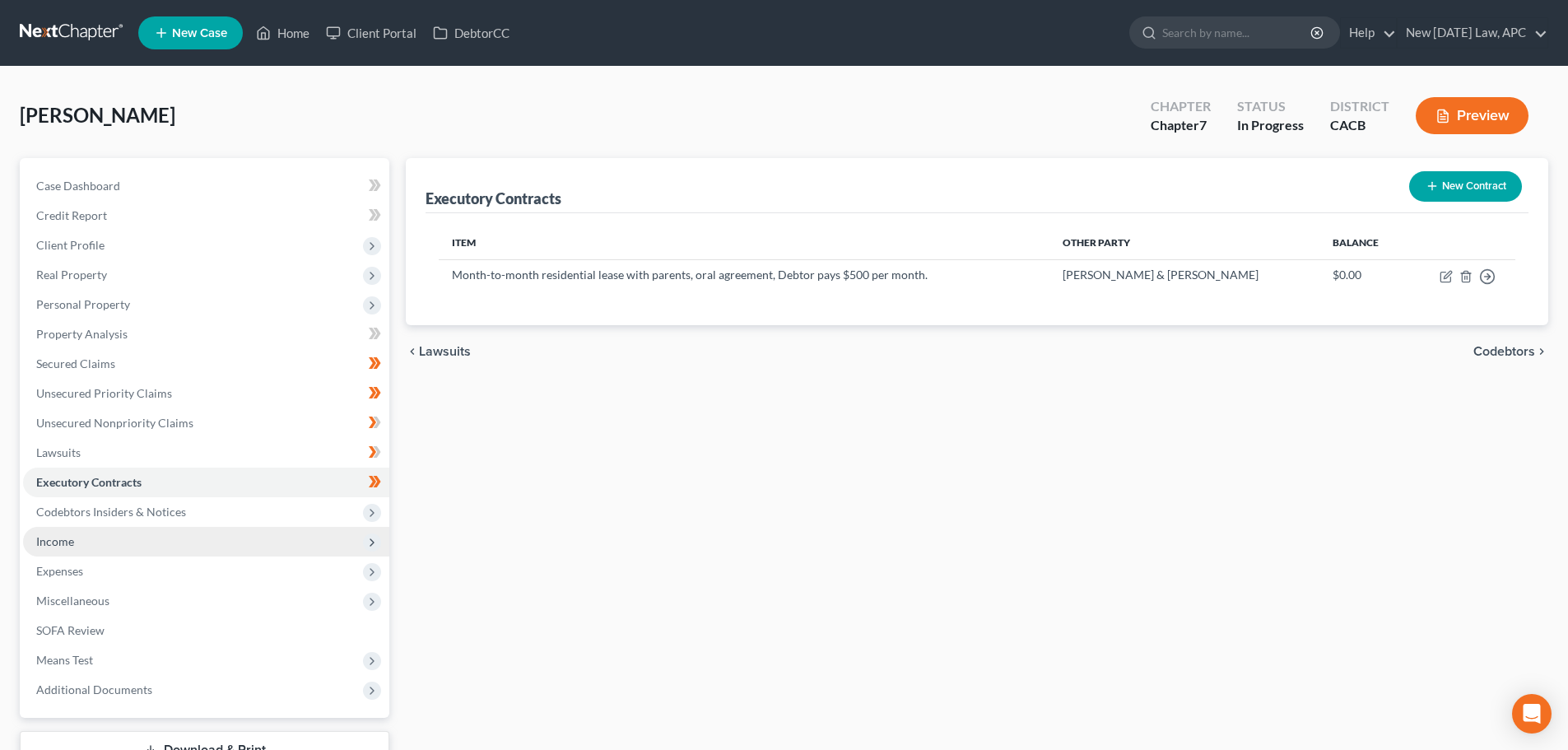
click at [106, 543] on span "Income" at bounding box center [205, 542] width 366 height 30
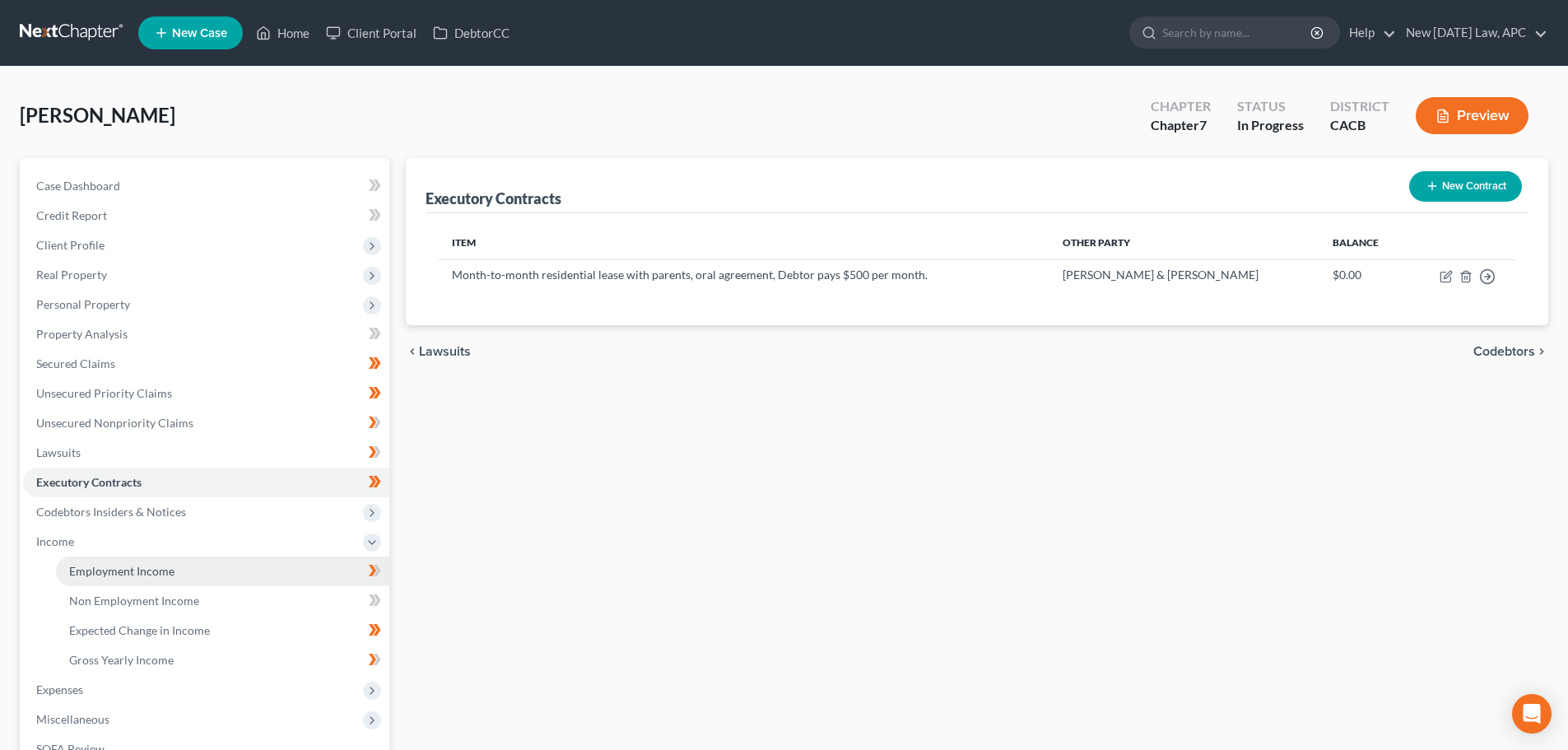
click at [111, 567] on span "Employment Income" at bounding box center [121, 571] width 106 height 14
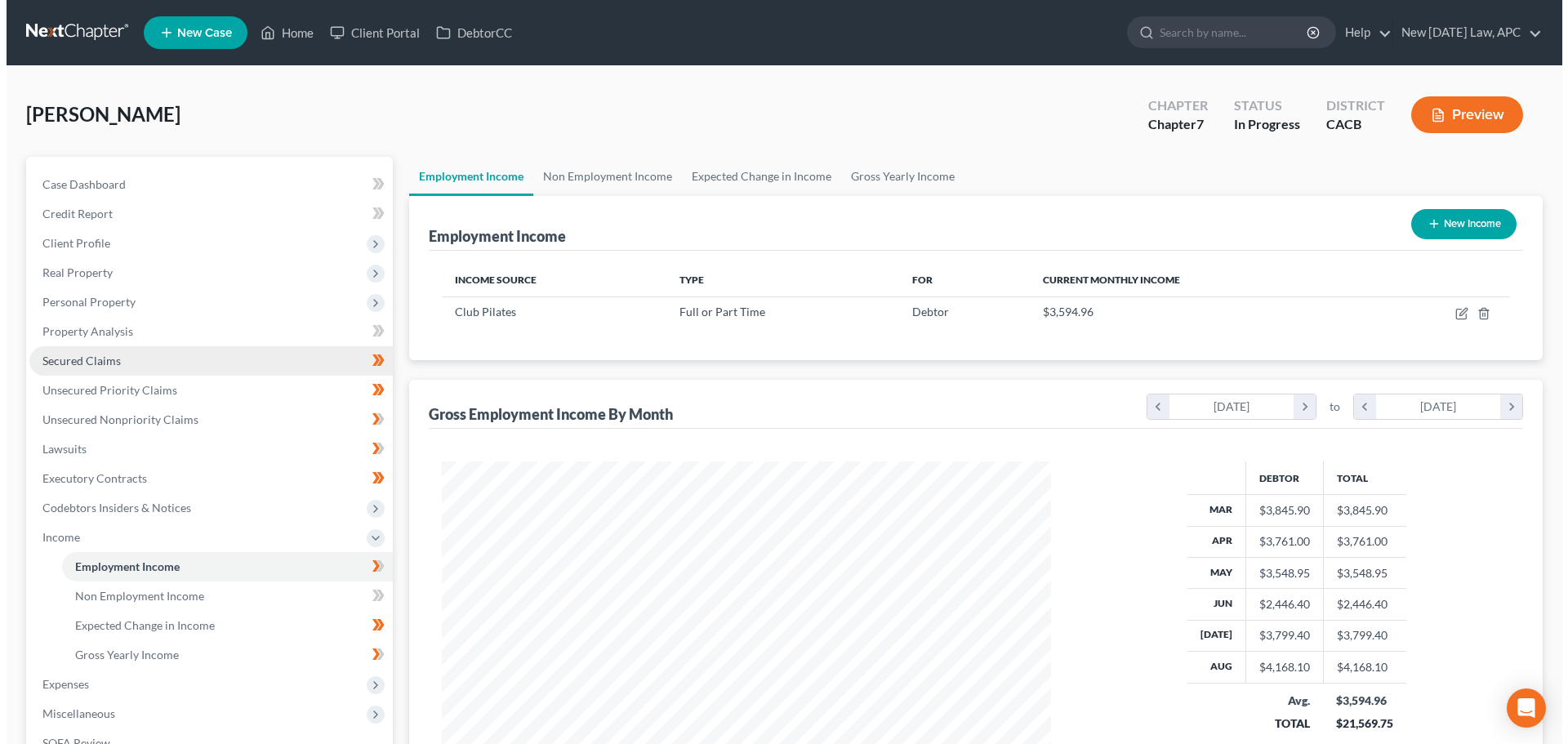
scroll to position [305, 642]
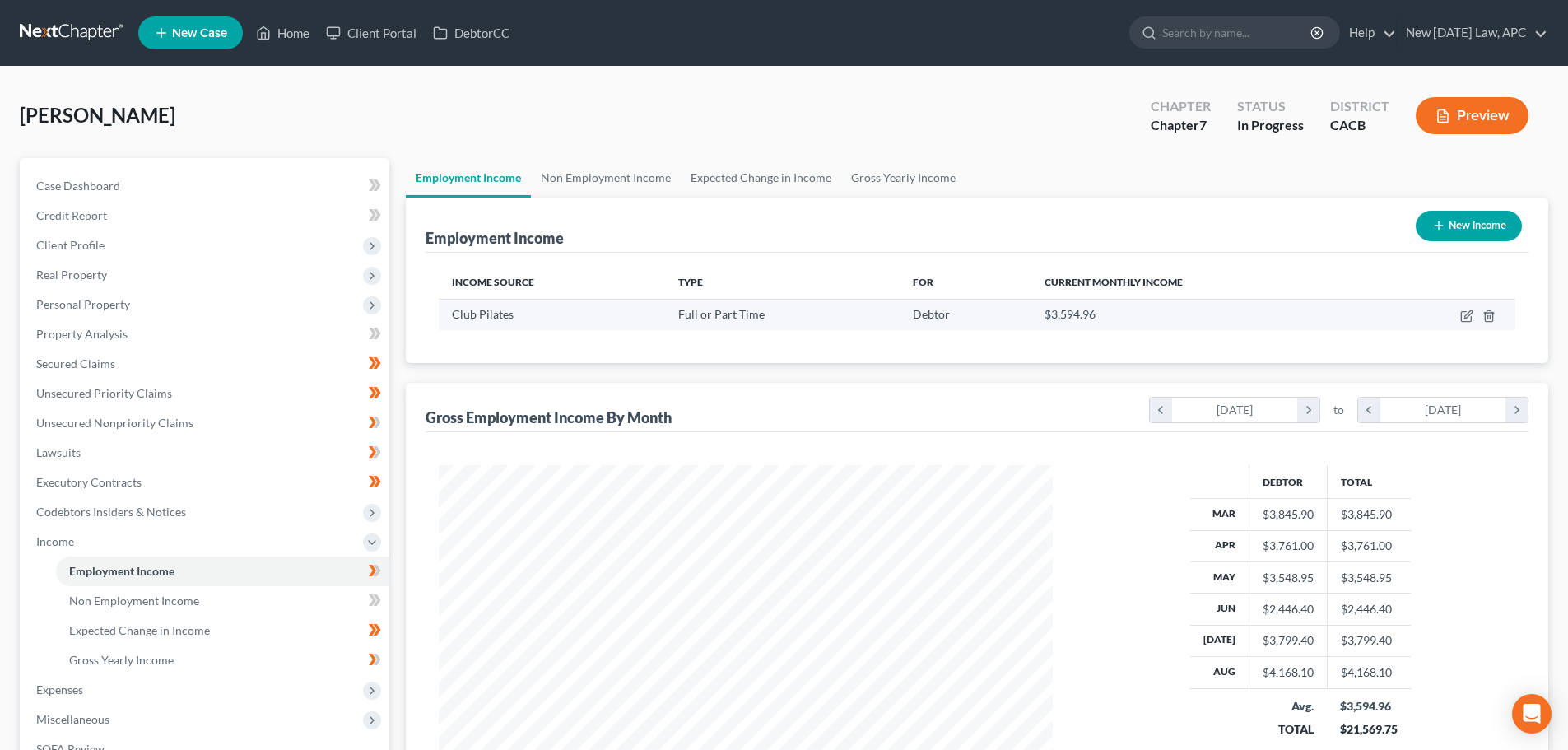
click at [1457, 317] on td at bounding box center [1444, 314] width 142 height 32
click at [1464, 321] on icon "button" at bounding box center [1466, 317] width 10 height 10
select select "0"
select select "4"
select select "1"
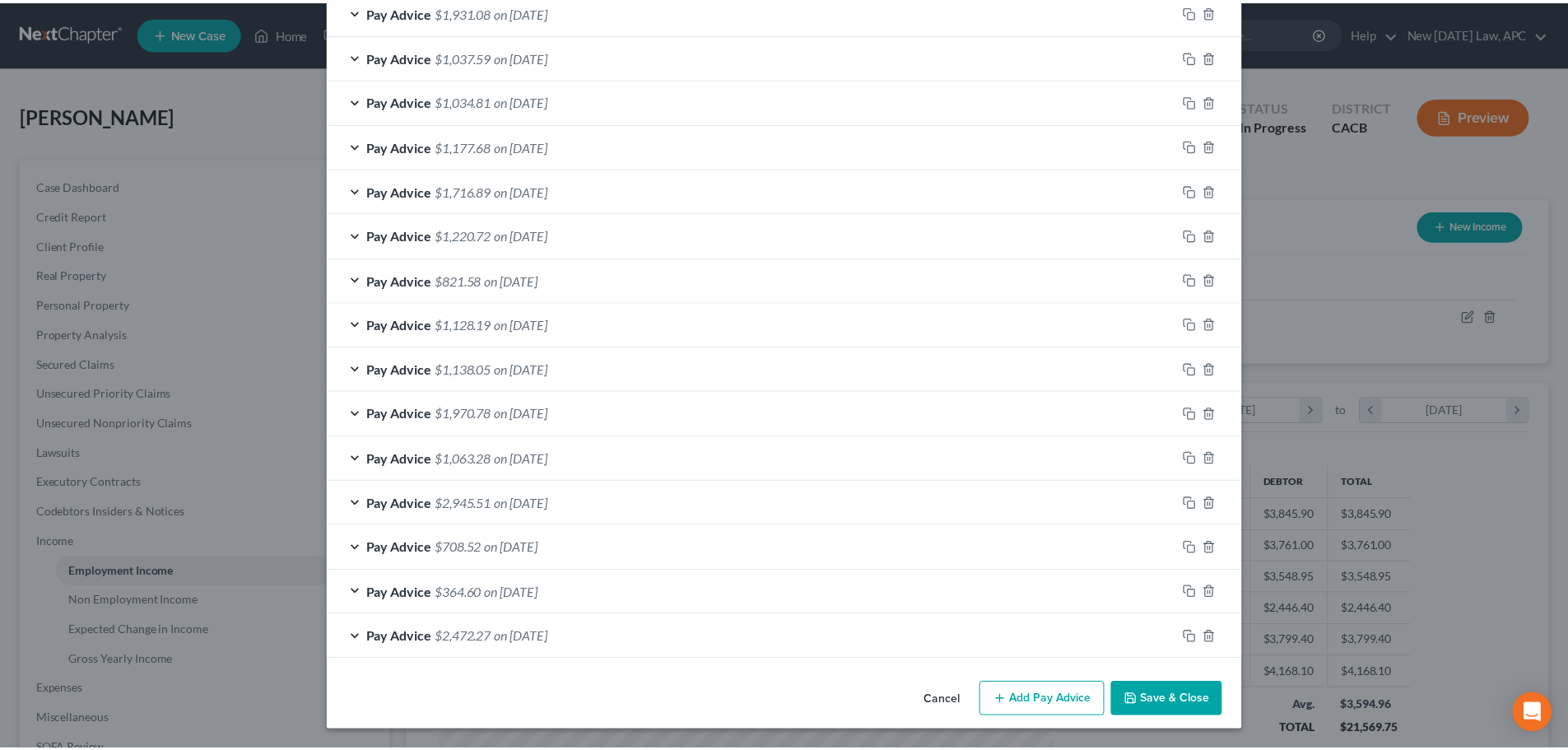
scroll to position [747, 0]
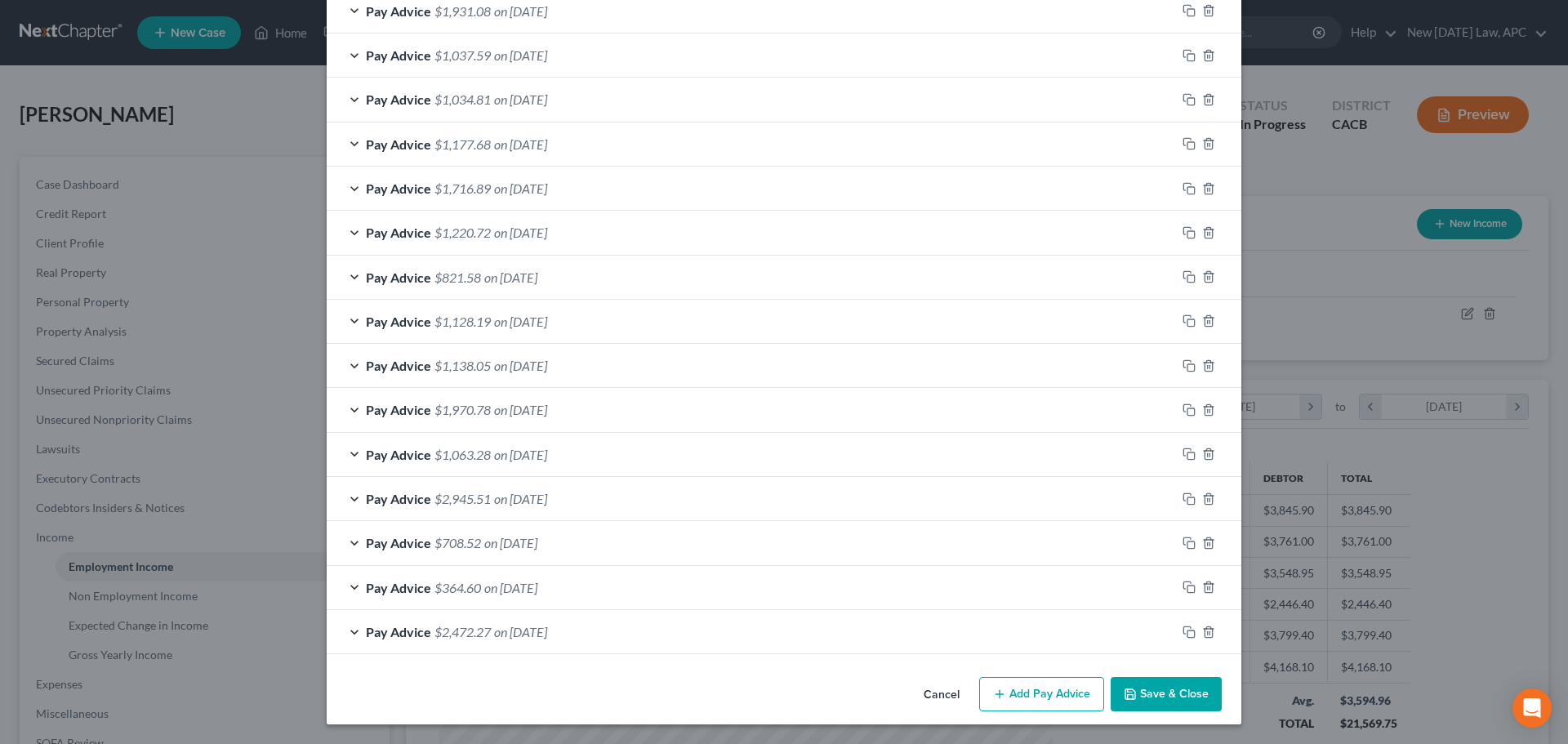
click at [941, 692] on button "Cancel" at bounding box center [941, 696] width 62 height 32
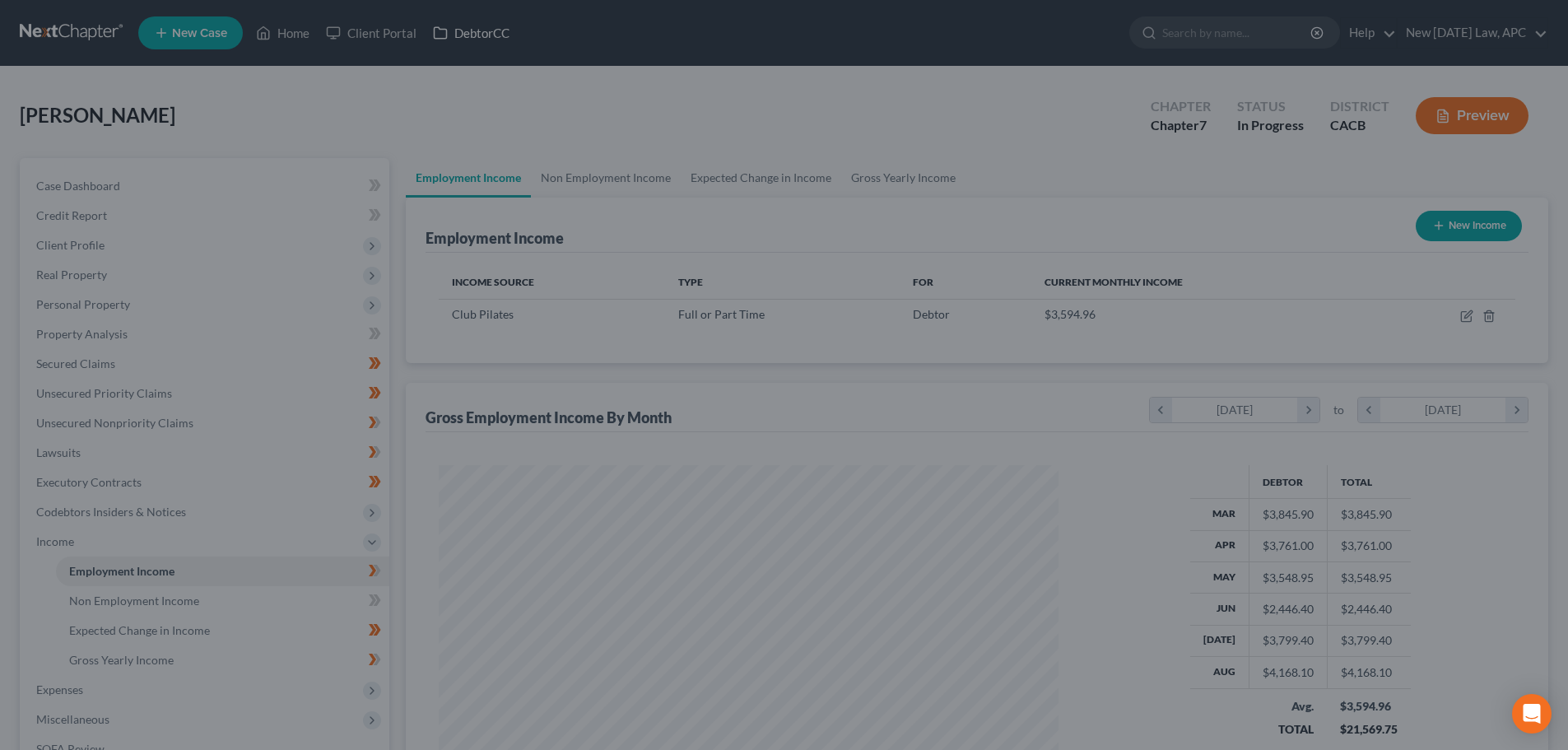
scroll to position [823315, 822577]
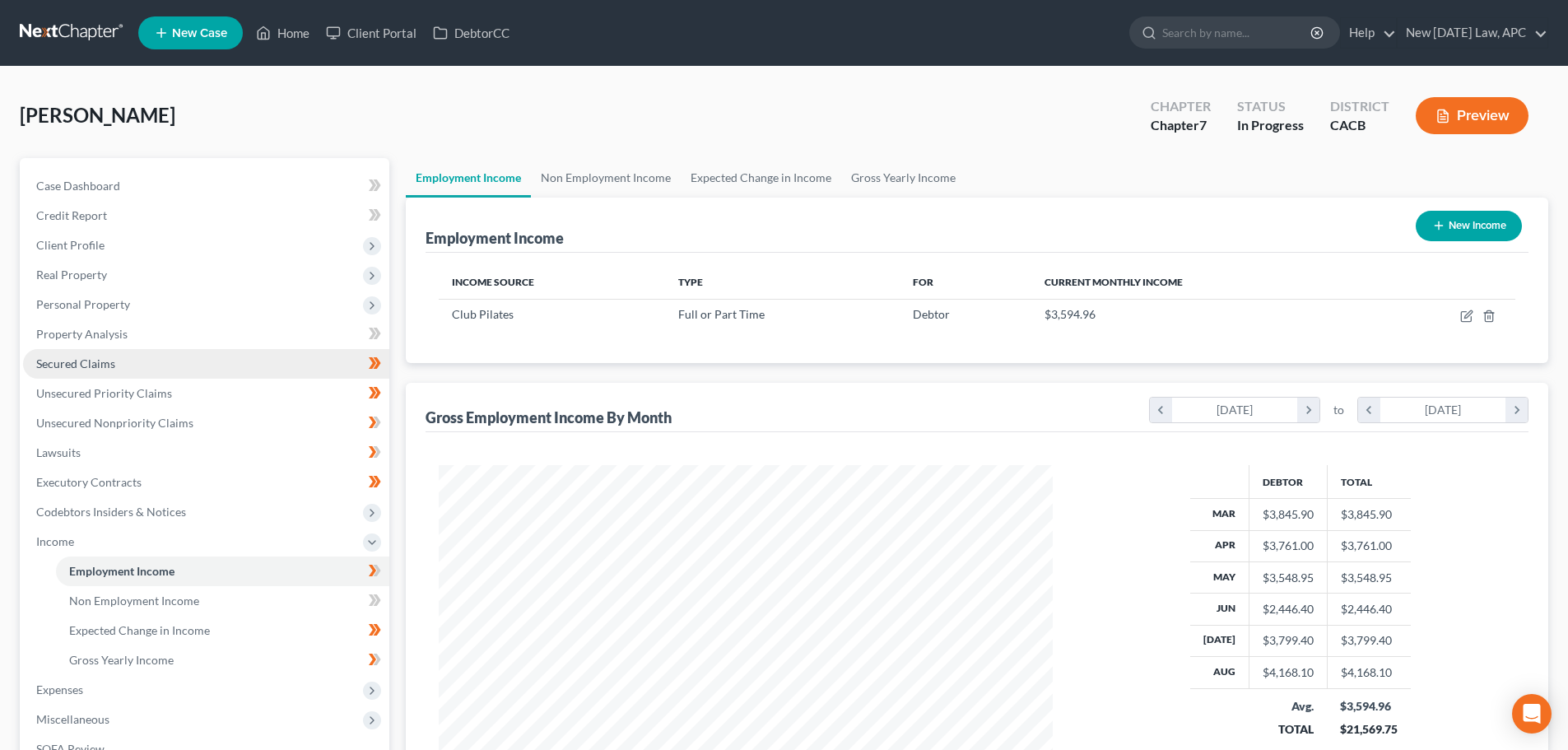
click at [93, 356] on span "Secured Claims" at bounding box center [75, 363] width 79 height 14
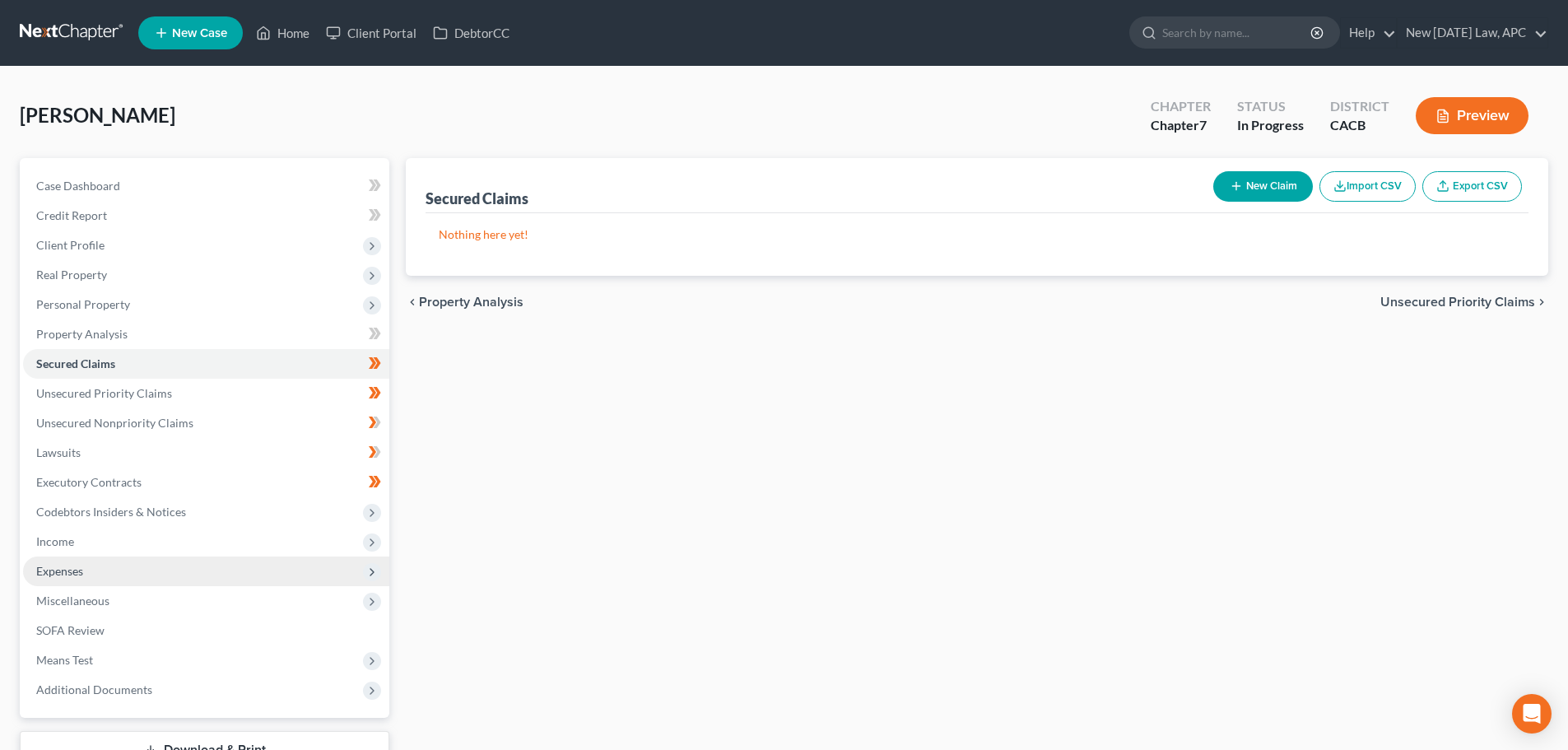
click at [81, 565] on span "Expenses" at bounding box center [60, 571] width 47 height 14
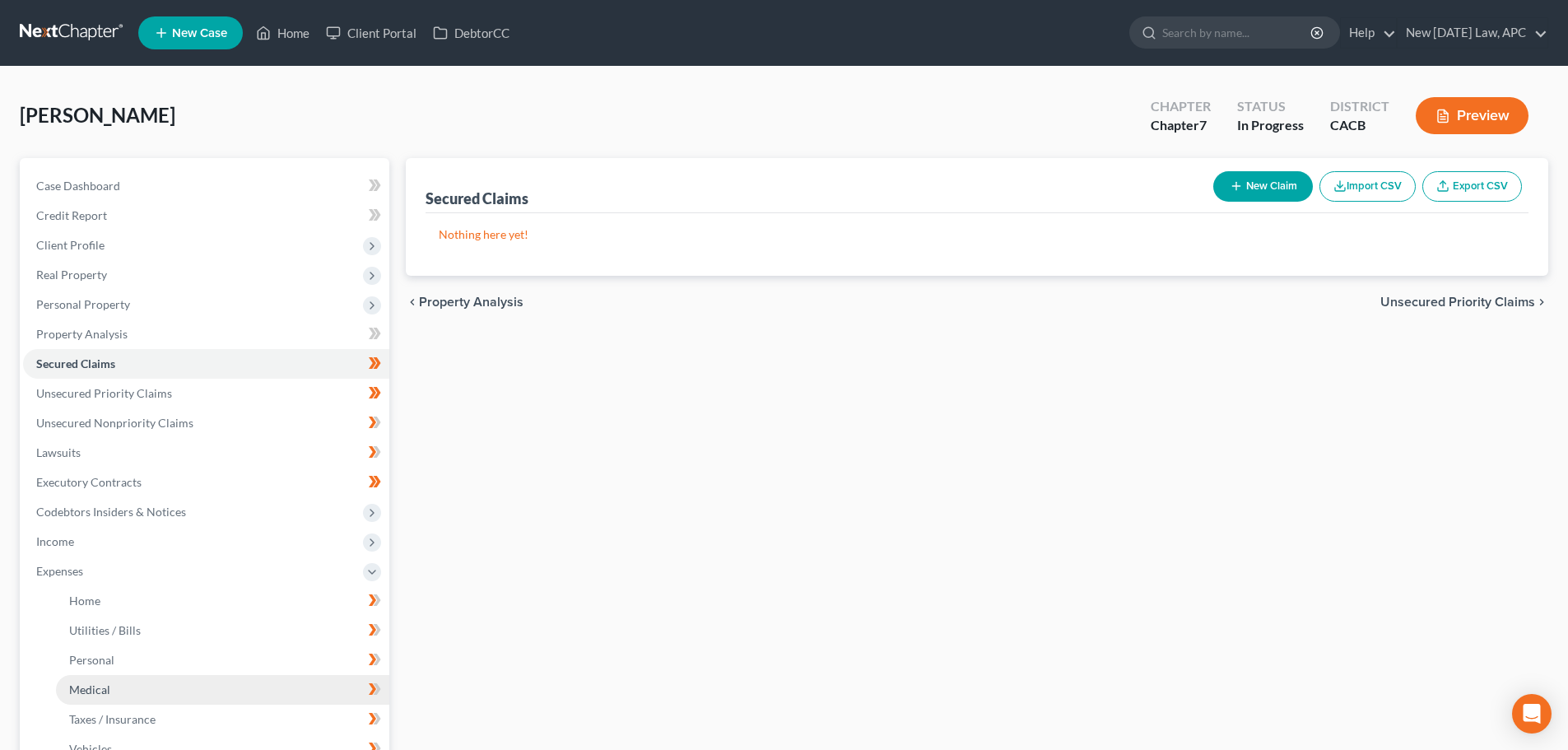
scroll to position [82, 0]
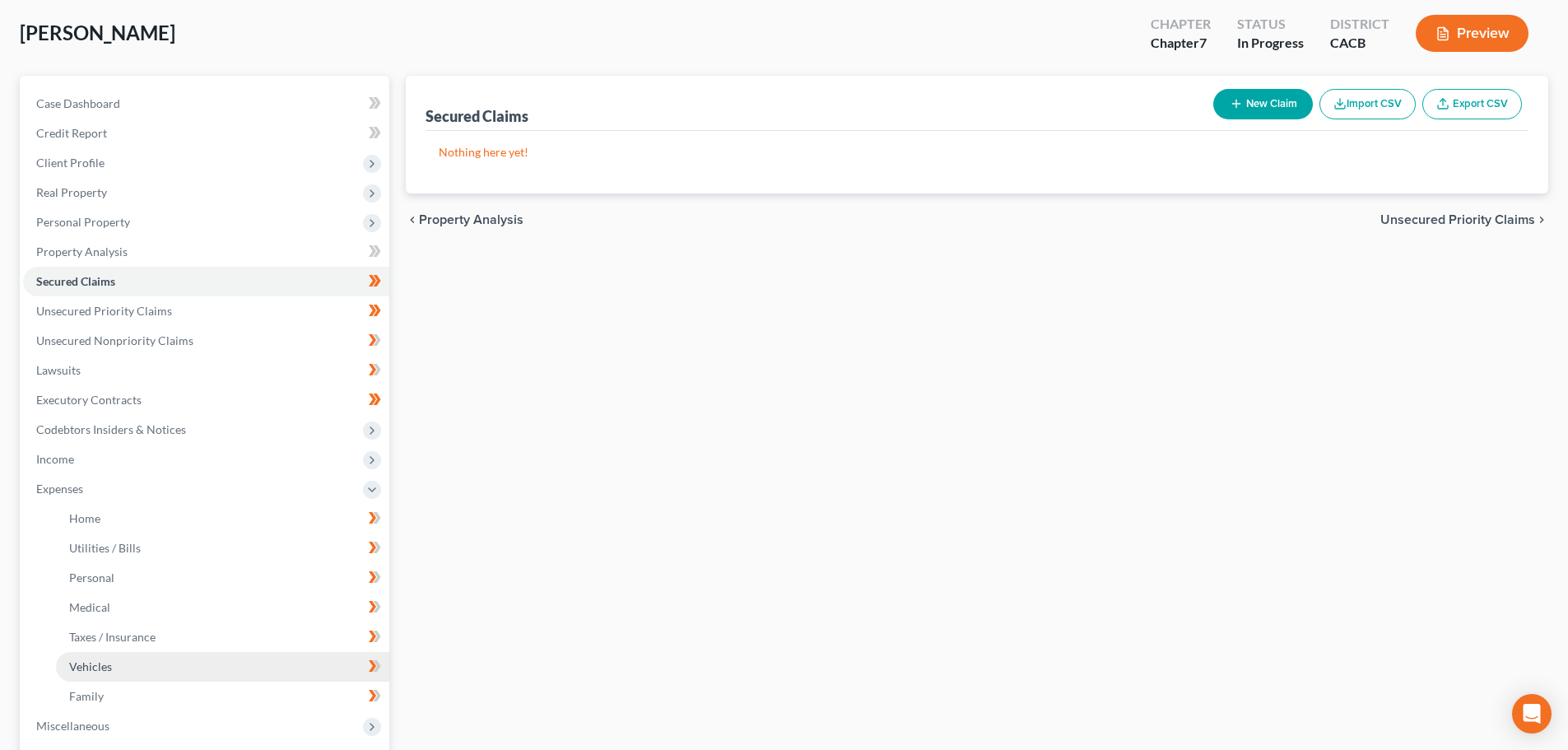
click at [123, 659] on link "Vehicles" at bounding box center [222, 667] width 334 height 30
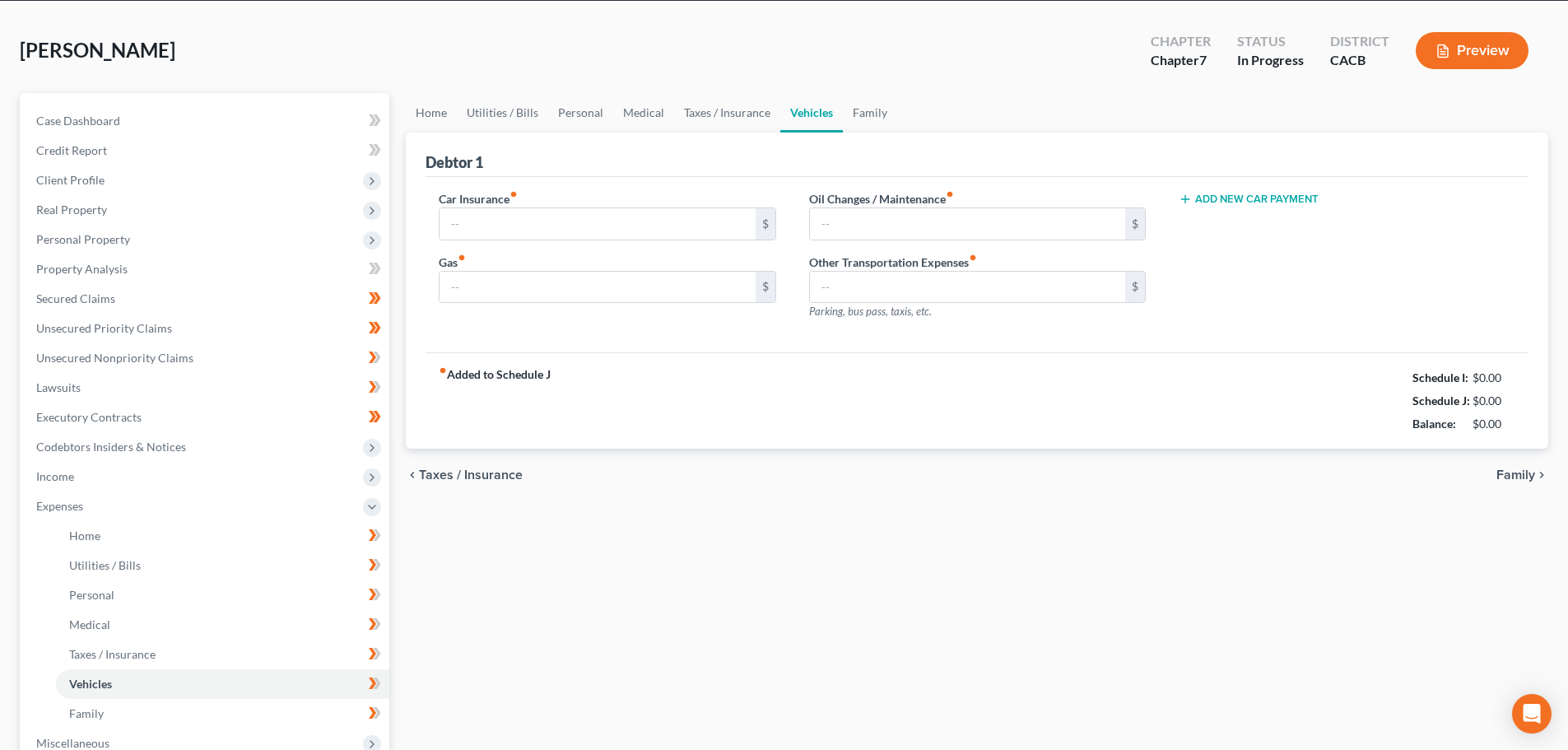
scroll to position [4, 0]
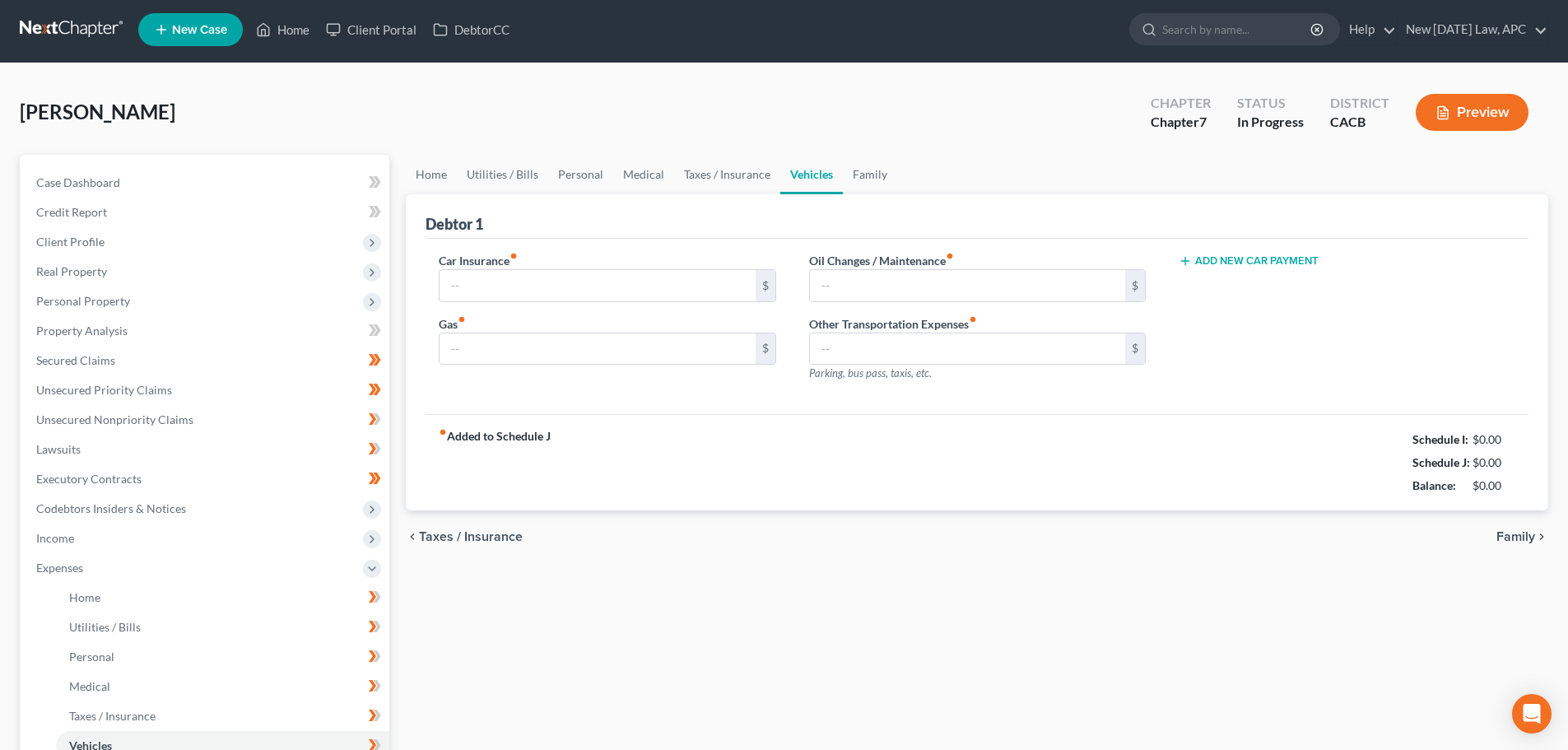
type input "100.00"
type input "300.00"
type input "50.00"
type input "0.00"
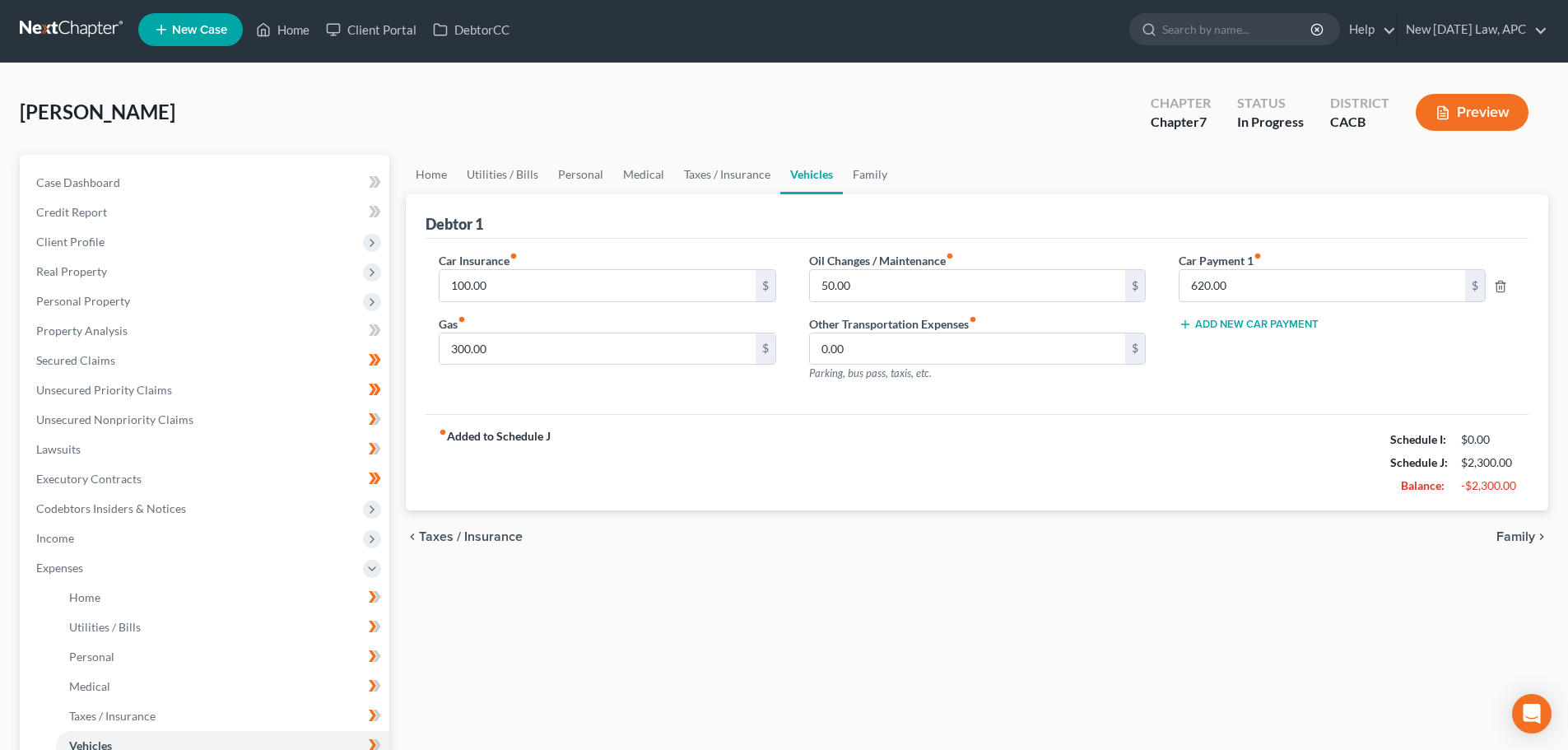
scroll to position [0, 0]
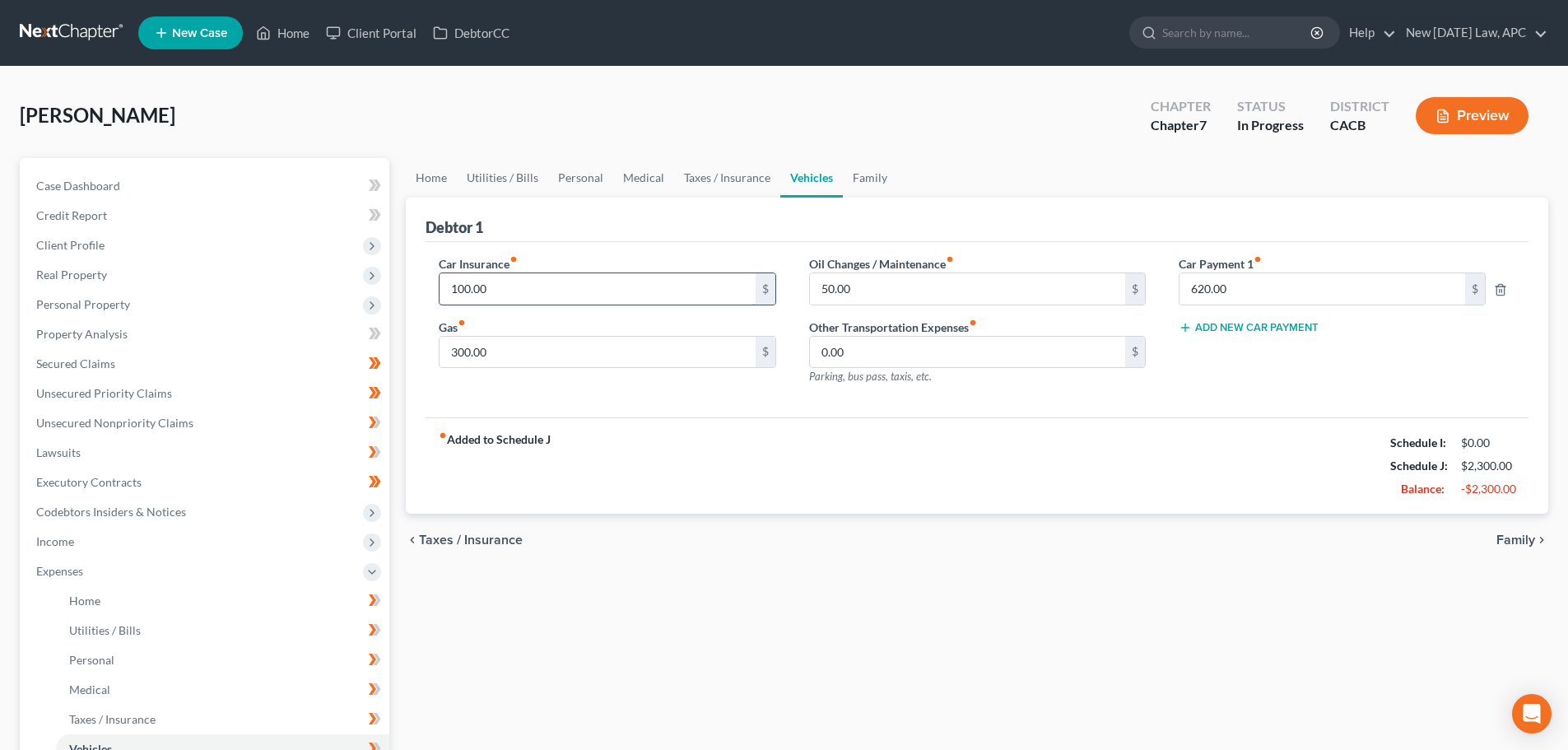
click at [537, 294] on input "100.00" at bounding box center [597, 289] width 316 height 32
click at [1261, 290] on input "620.00" at bounding box center [1323, 289] width 286 height 32
type input "616.36"
click at [427, 173] on link "Home" at bounding box center [431, 178] width 51 height 40
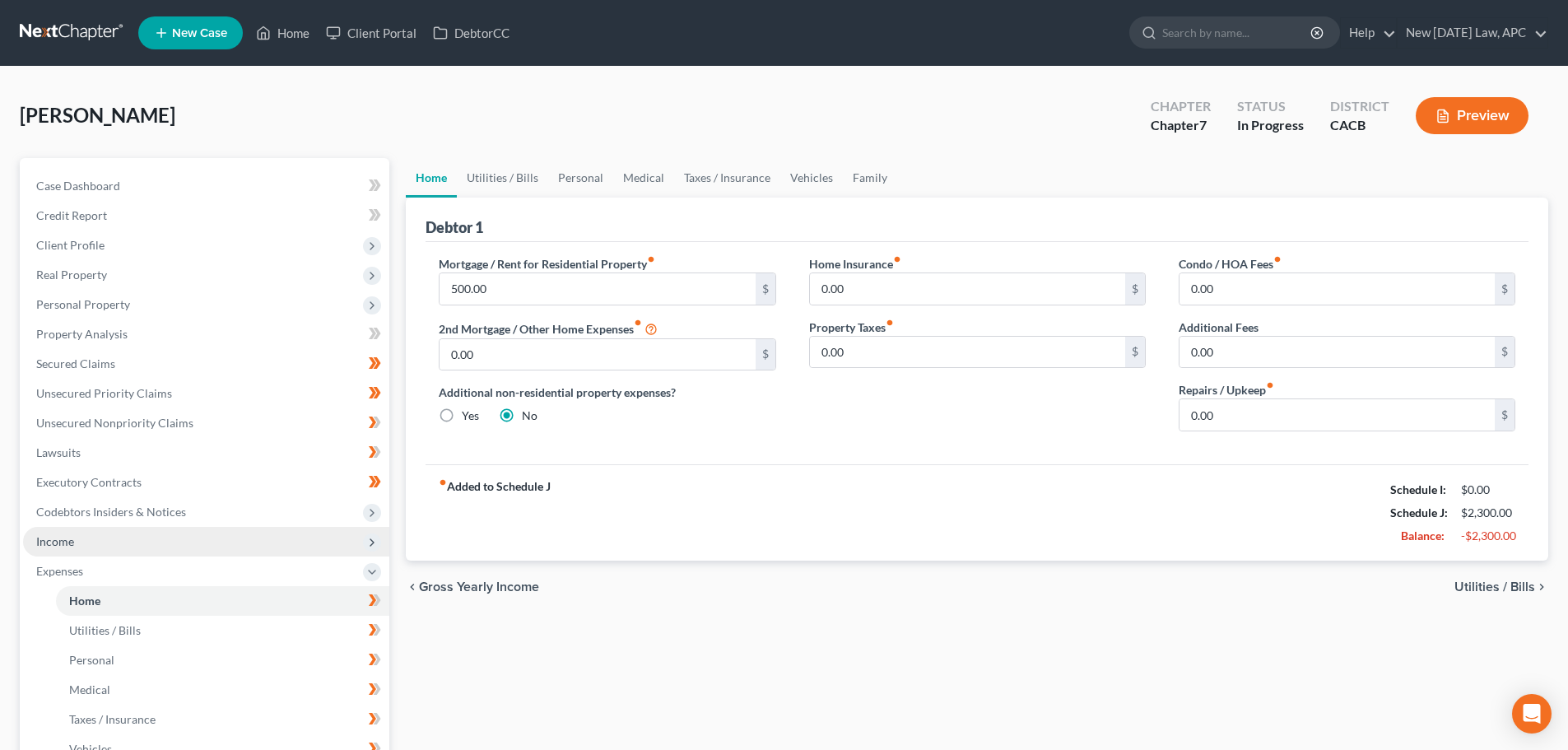
click at [128, 536] on span "Income" at bounding box center [205, 542] width 366 height 30
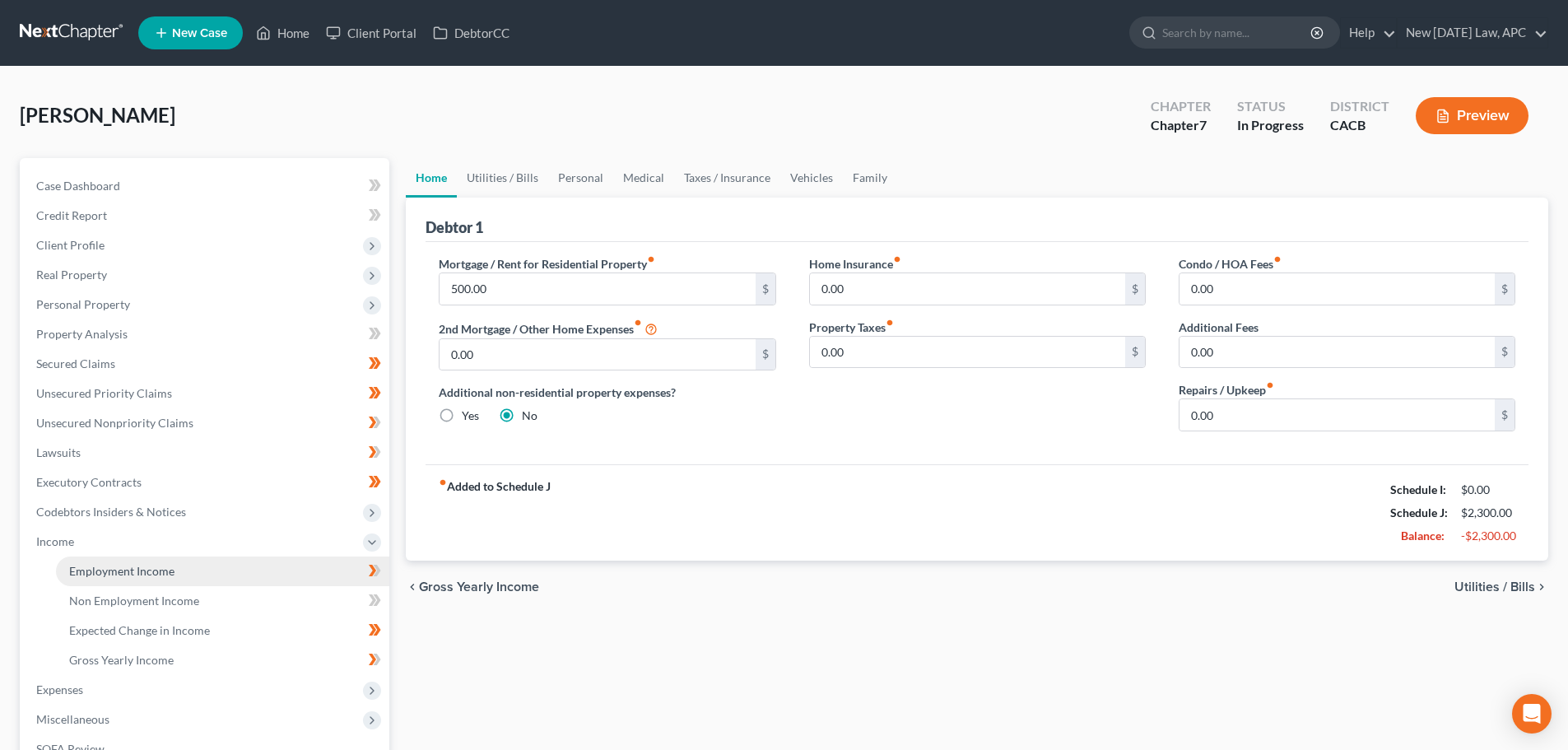
click at [131, 578] on link "Employment Income" at bounding box center [222, 571] width 334 height 30
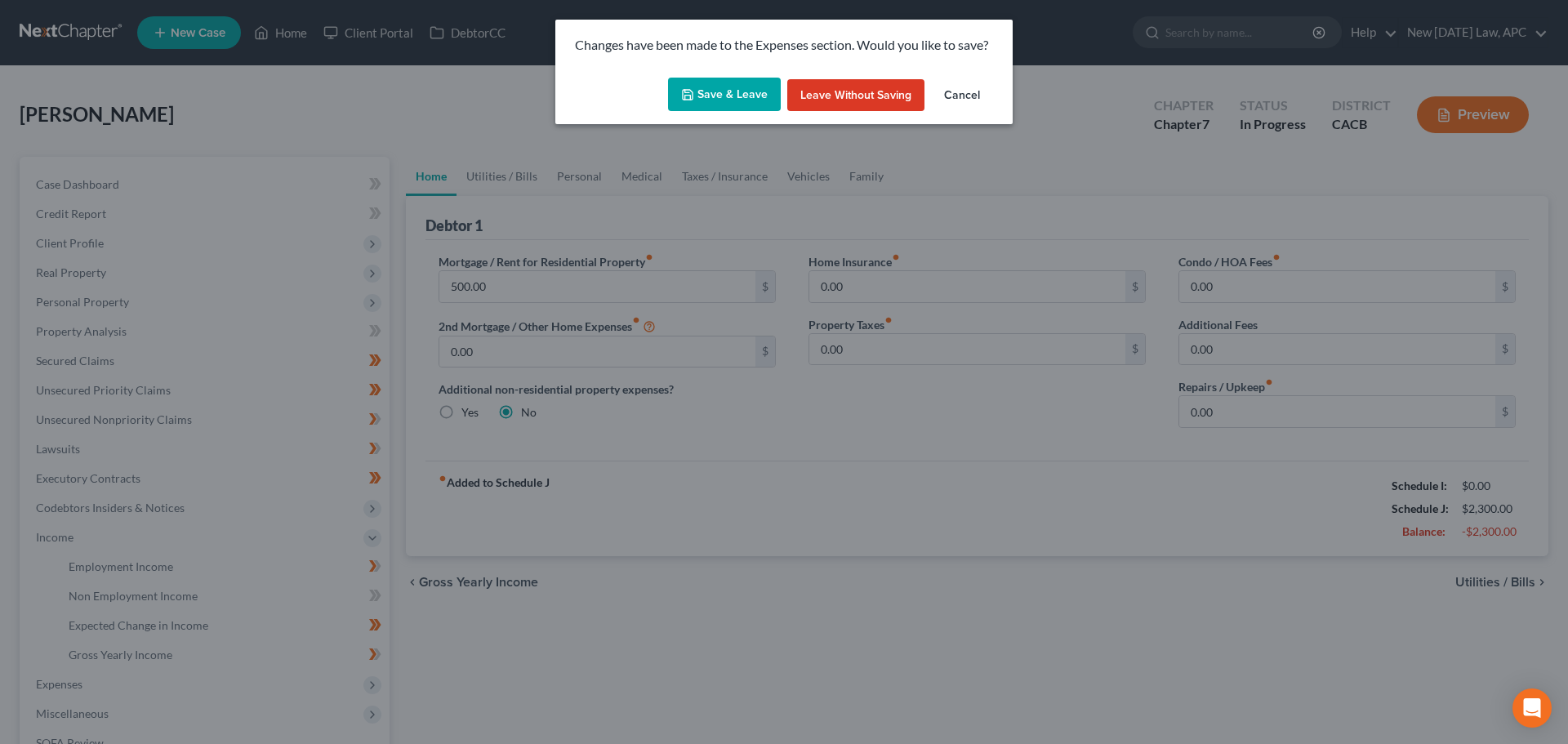
click at [988, 86] on button "Cancel" at bounding box center [962, 95] width 62 height 32
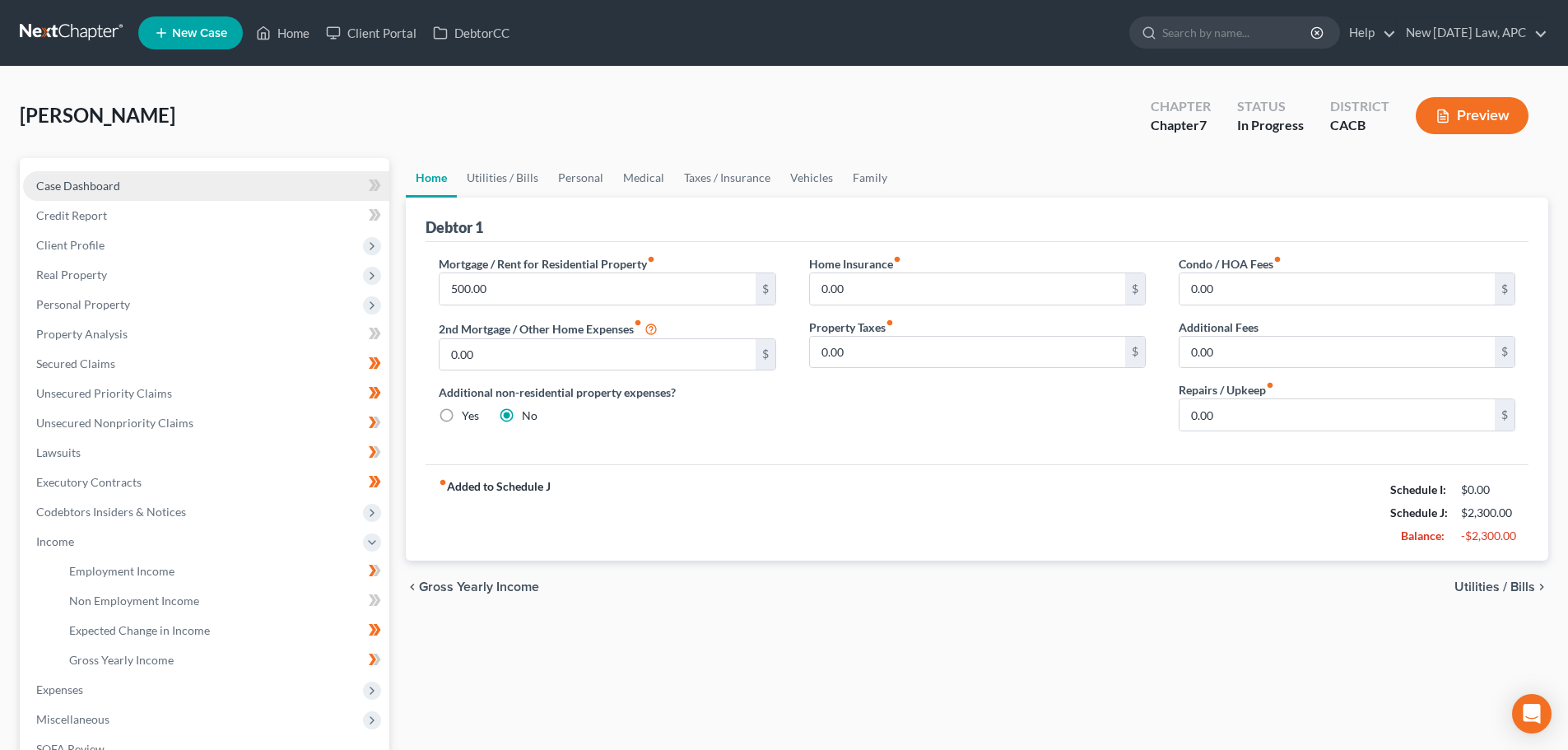
click at [133, 174] on link "Case Dashboard" at bounding box center [205, 185] width 366 height 30
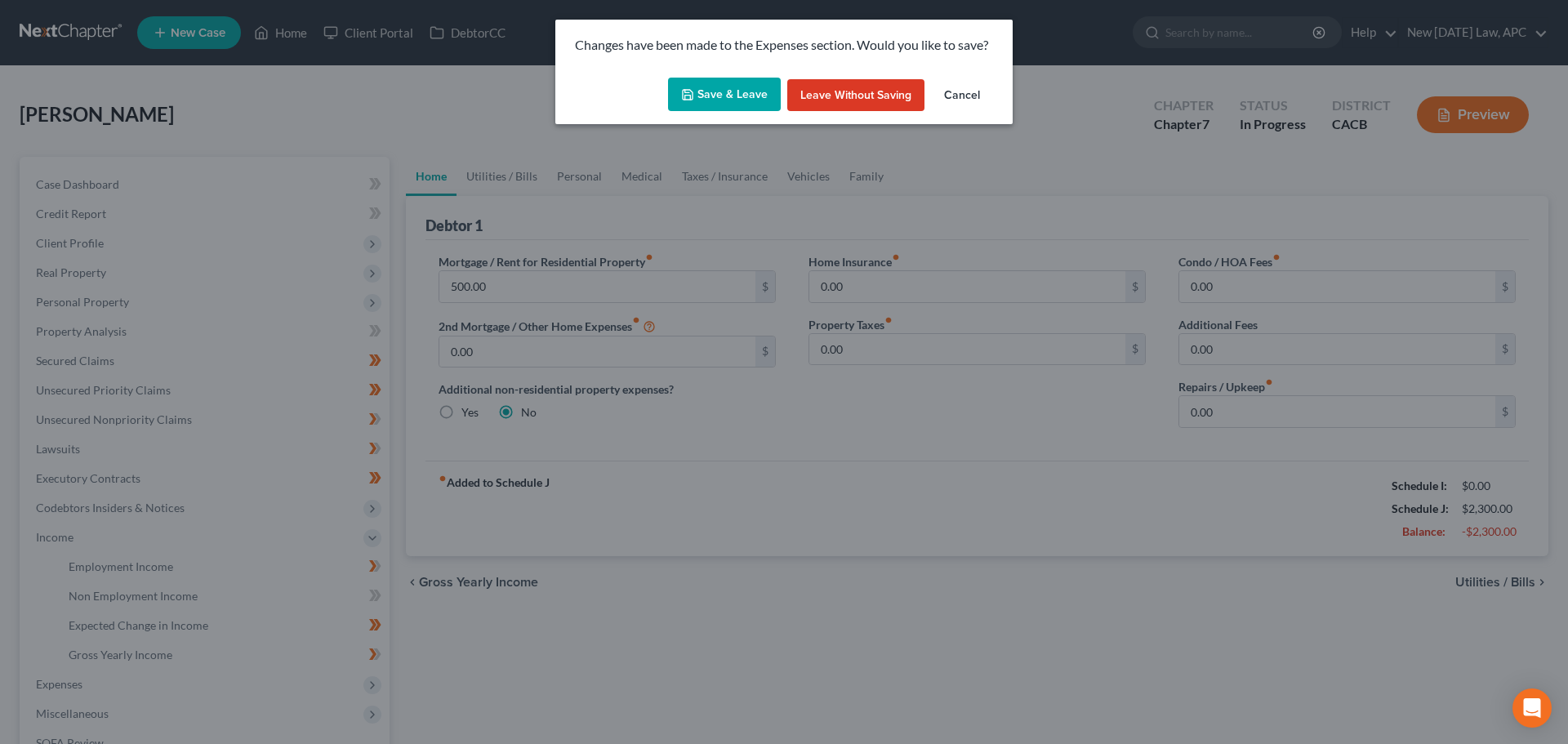
click at [843, 93] on button "Leave without Saving" at bounding box center [856, 95] width 137 height 32
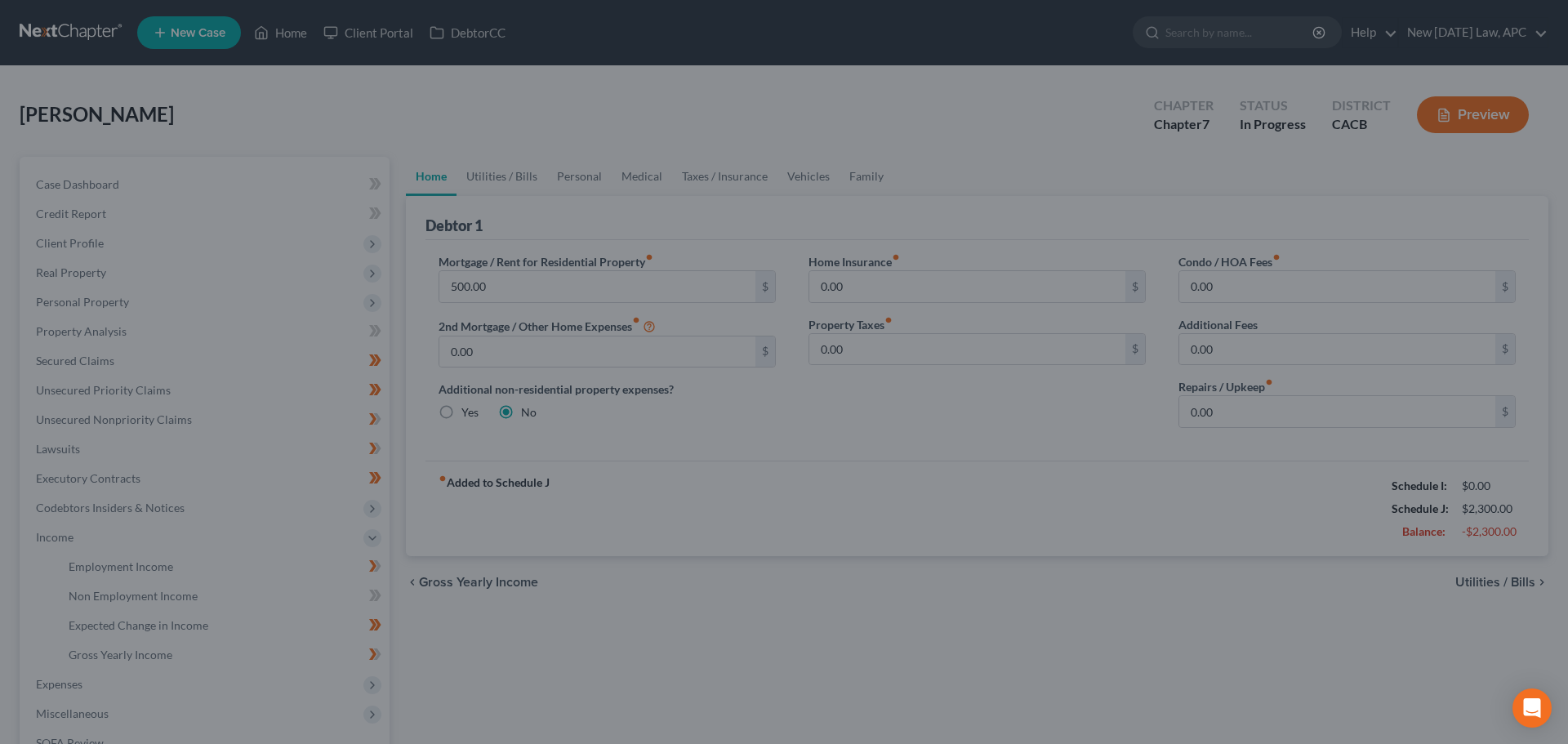
select select "4"
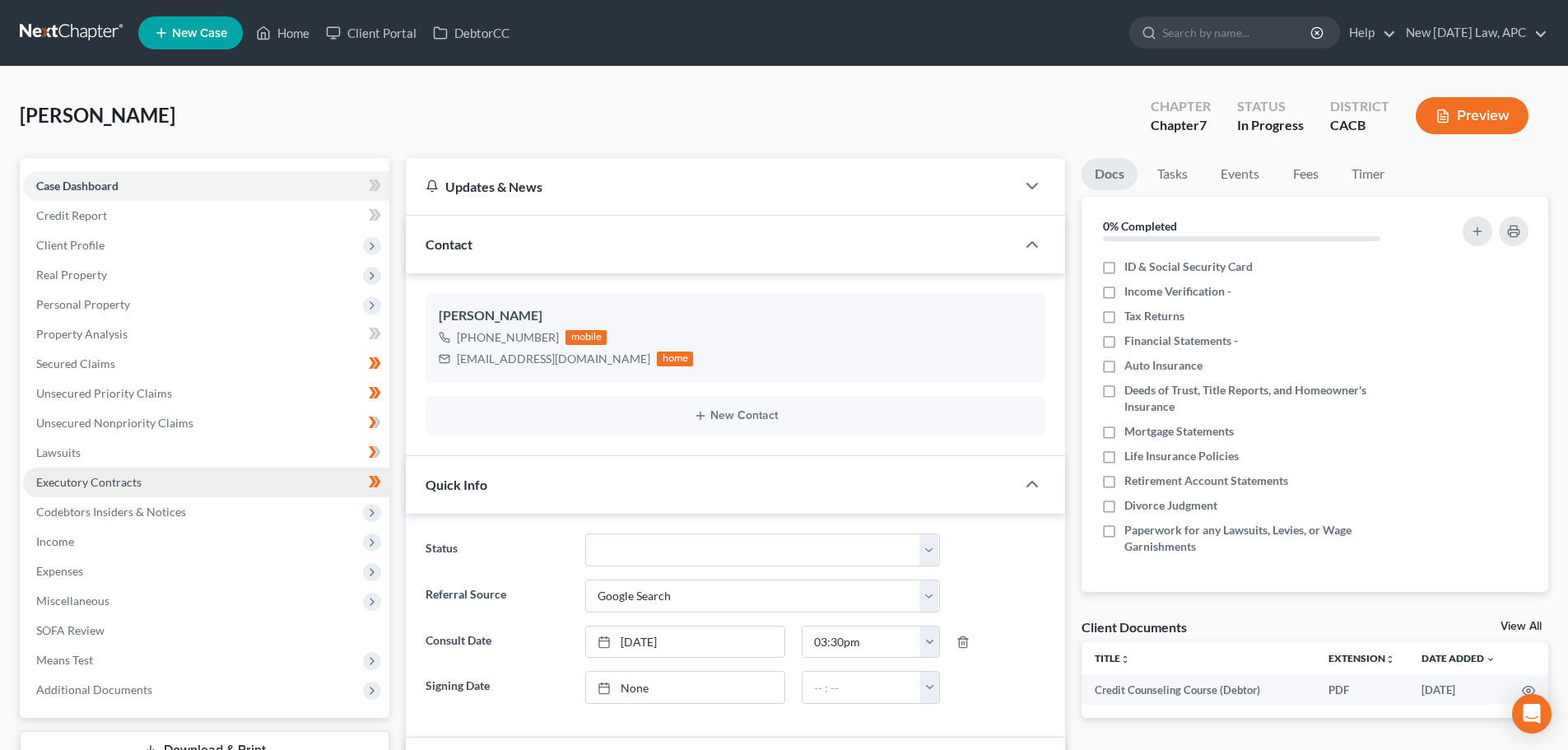
scroll to position [726, 0]
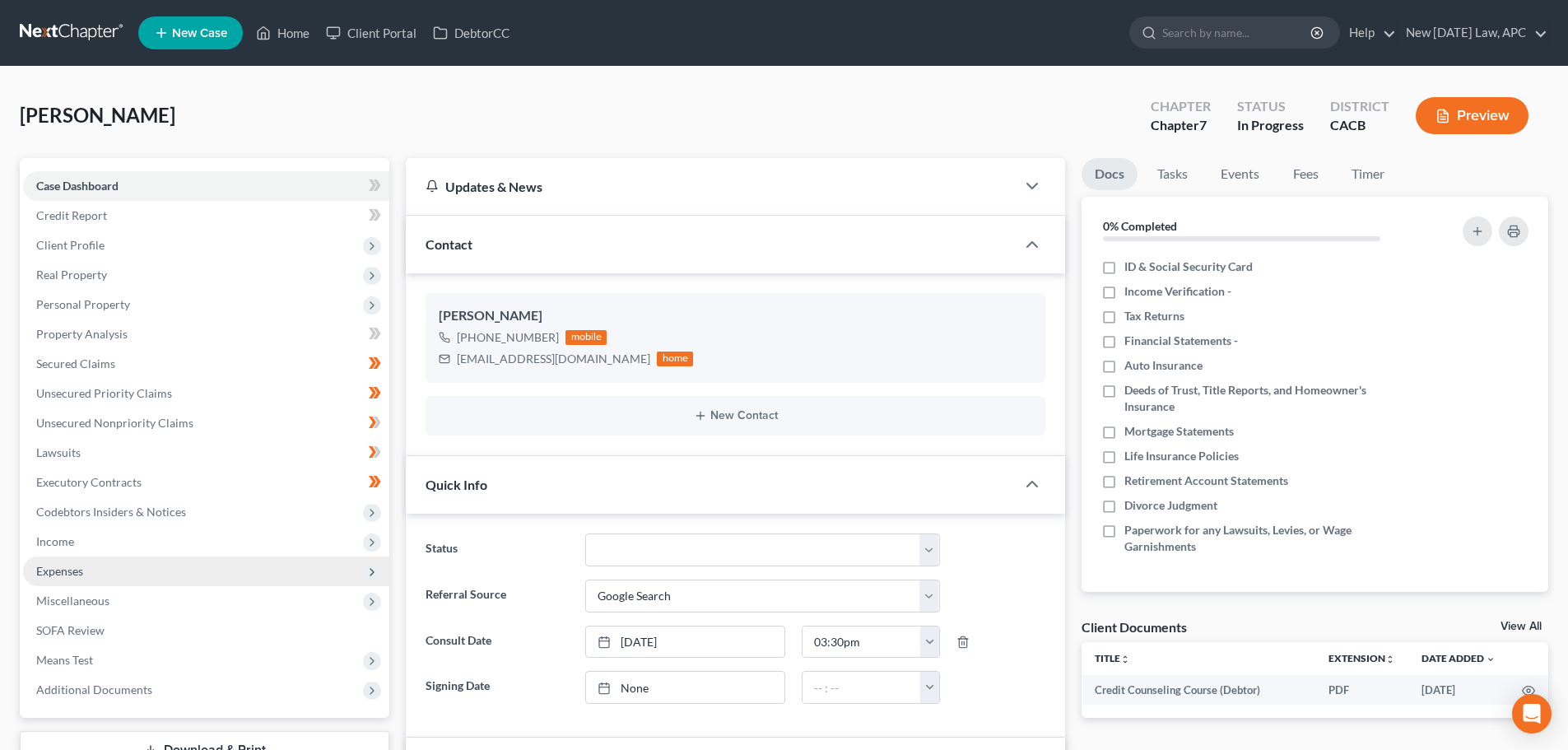
click at [128, 555] on span "Income" at bounding box center [205, 542] width 366 height 30
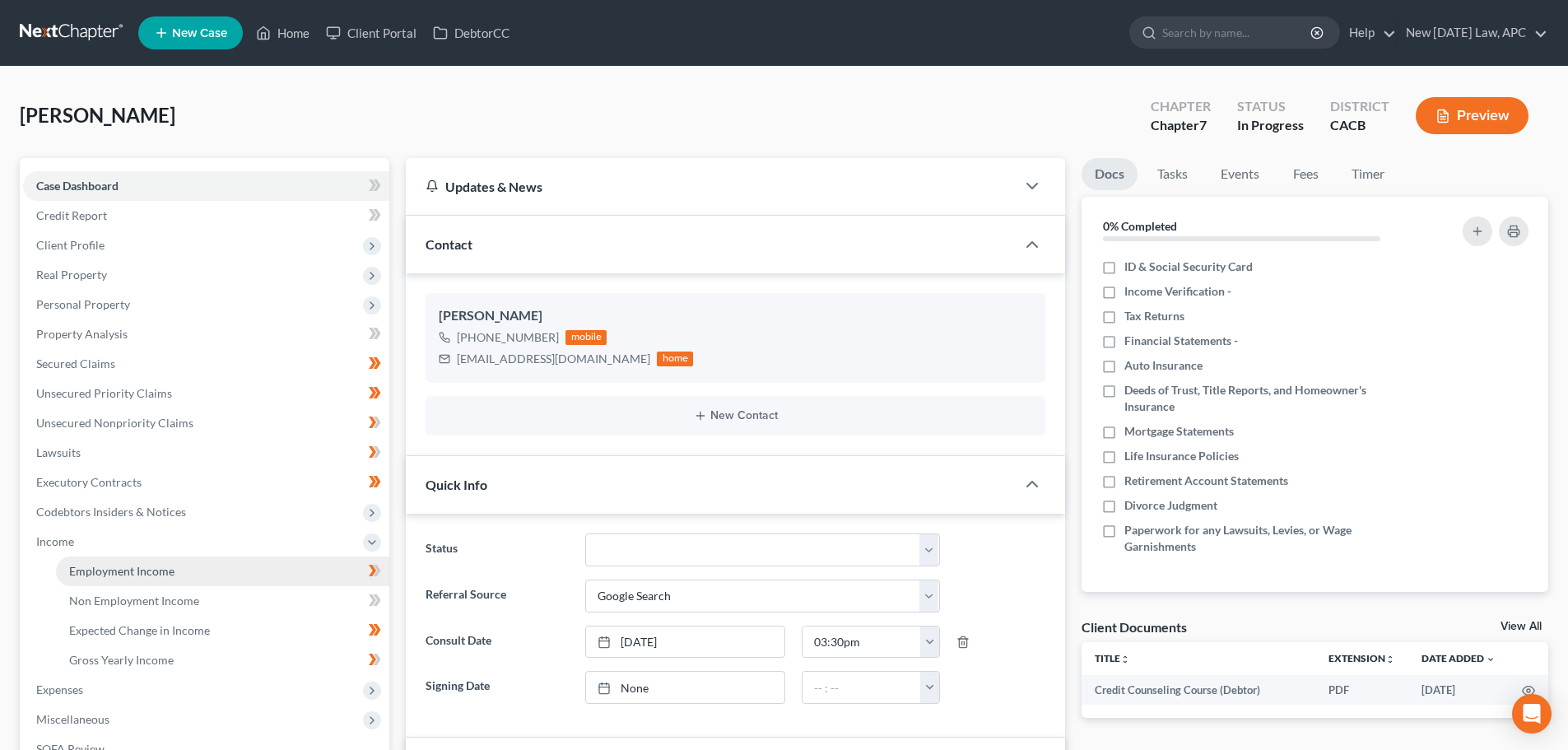
click at [129, 569] on span "Employment Income" at bounding box center [121, 571] width 106 height 14
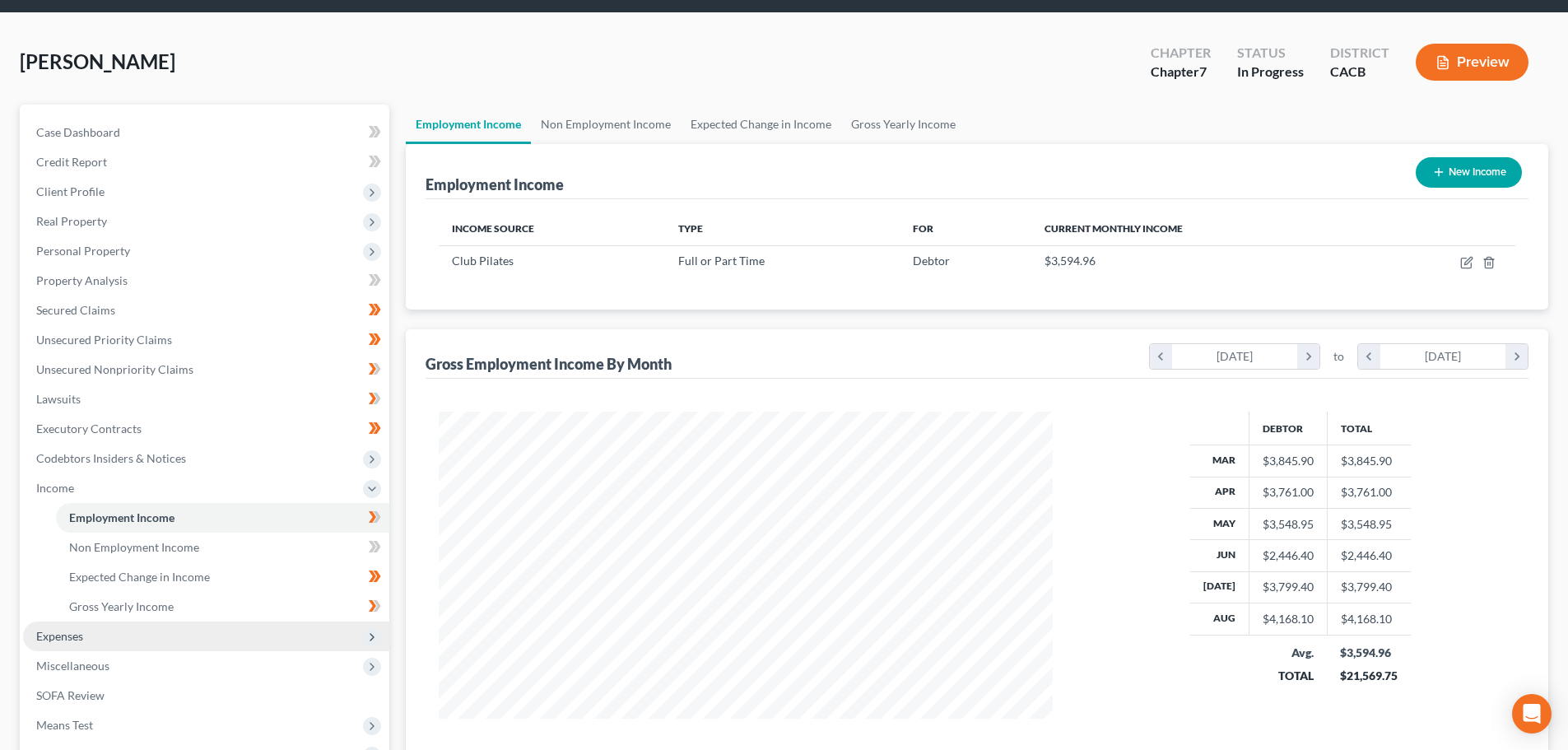
scroll to position [82, 0]
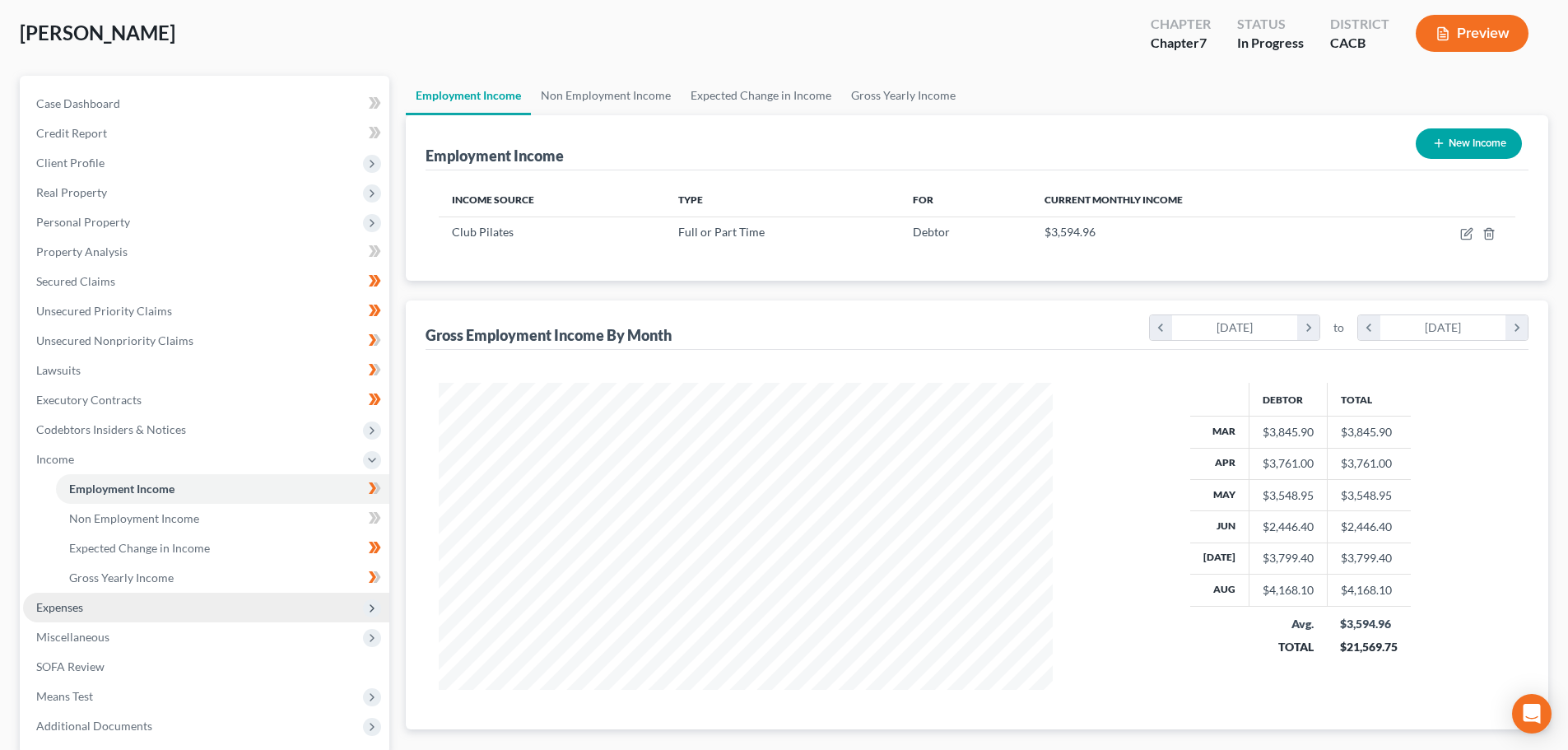
click at [135, 611] on span "Expenses" at bounding box center [205, 607] width 366 height 30
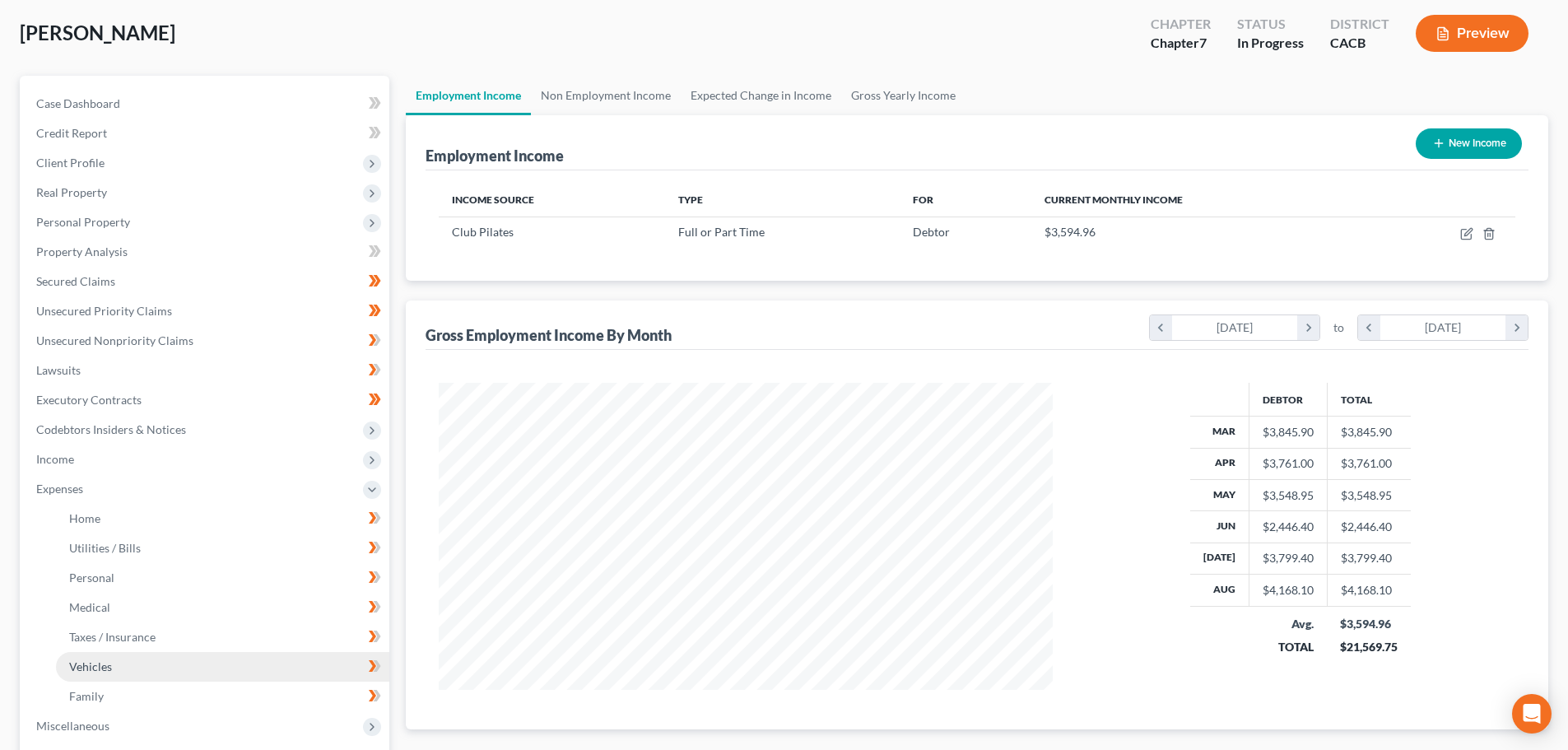
click at [116, 666] on link "Vehicles" at bounding box center [222, 667] width 334 height 30
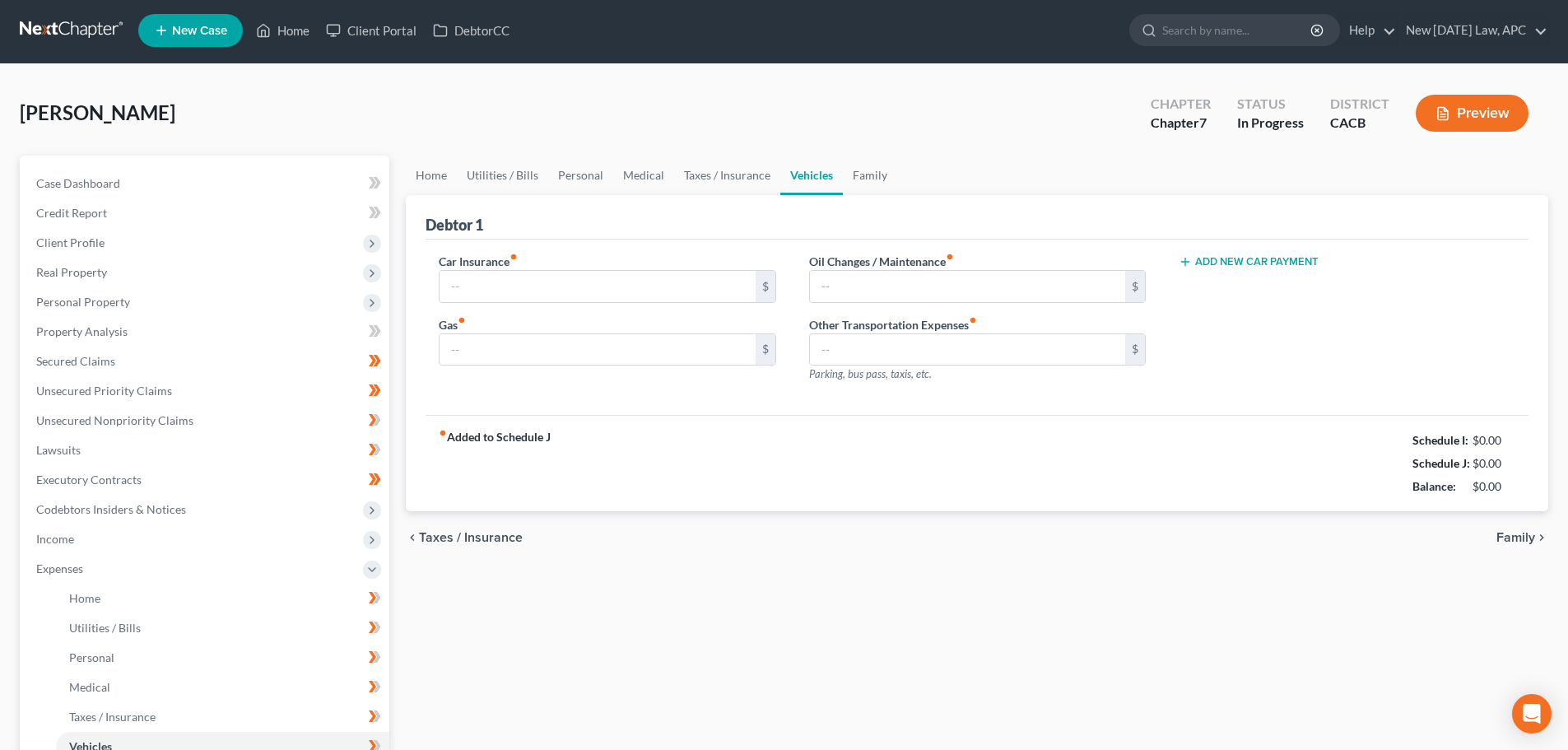
type input "100.00"
type input "300.00"
type input "50.00"
type input "0.00"
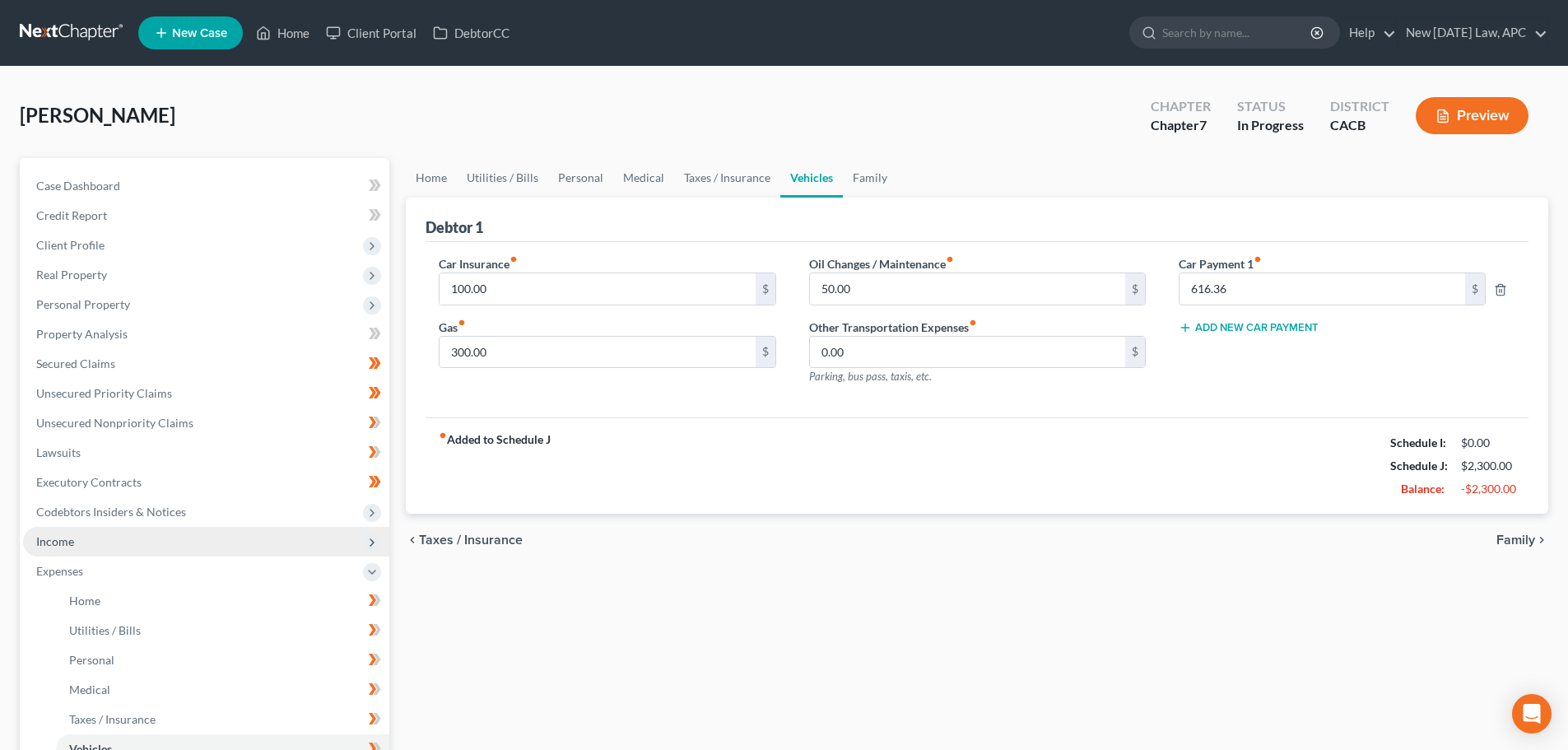
click at [49, 539] on span "Income" at bounding box center [55, 541] width 38 height 14
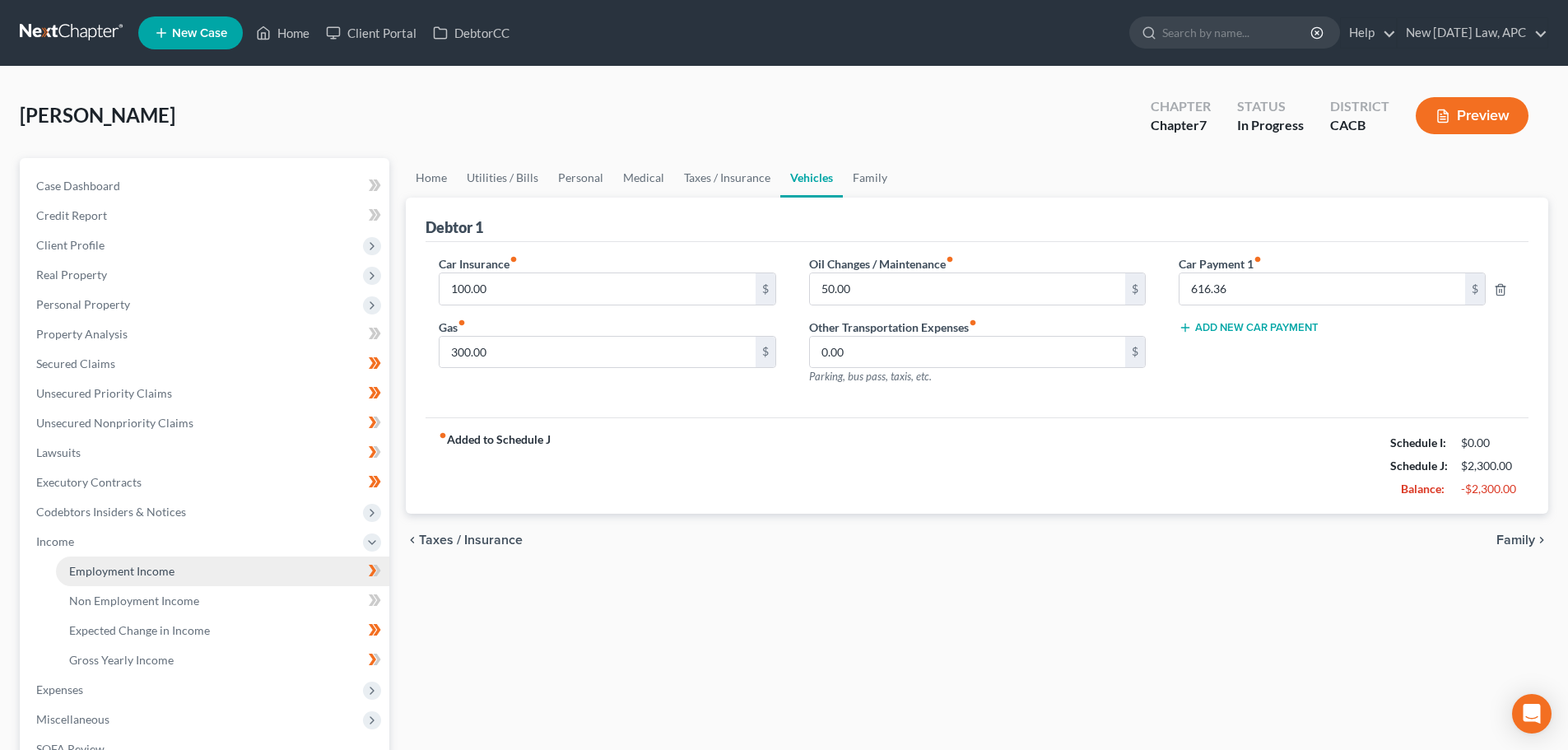
click at [71, 571] on span "Employment Income" at bounding box center [121, 571] width 106 height 14
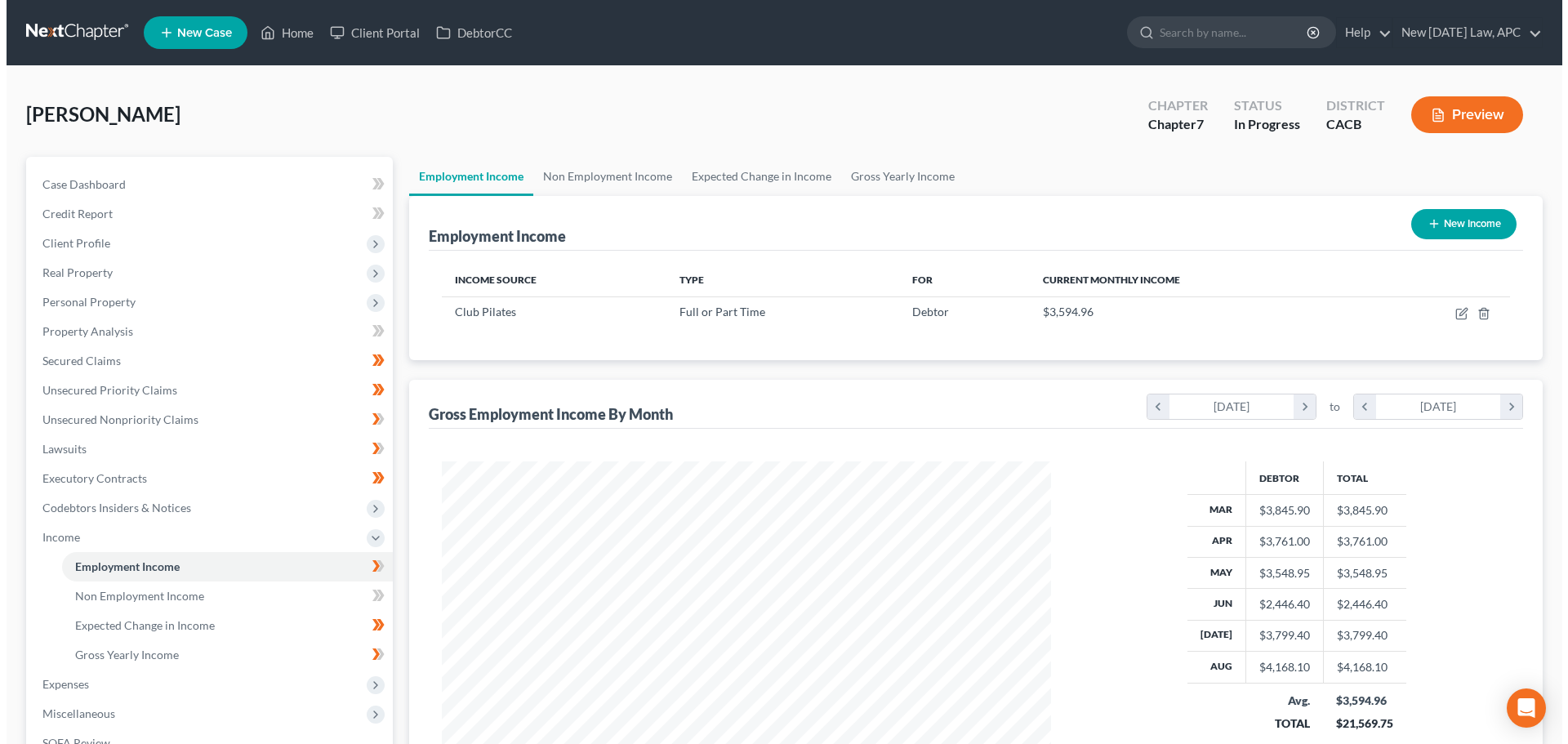
scroll to position [305, 642]
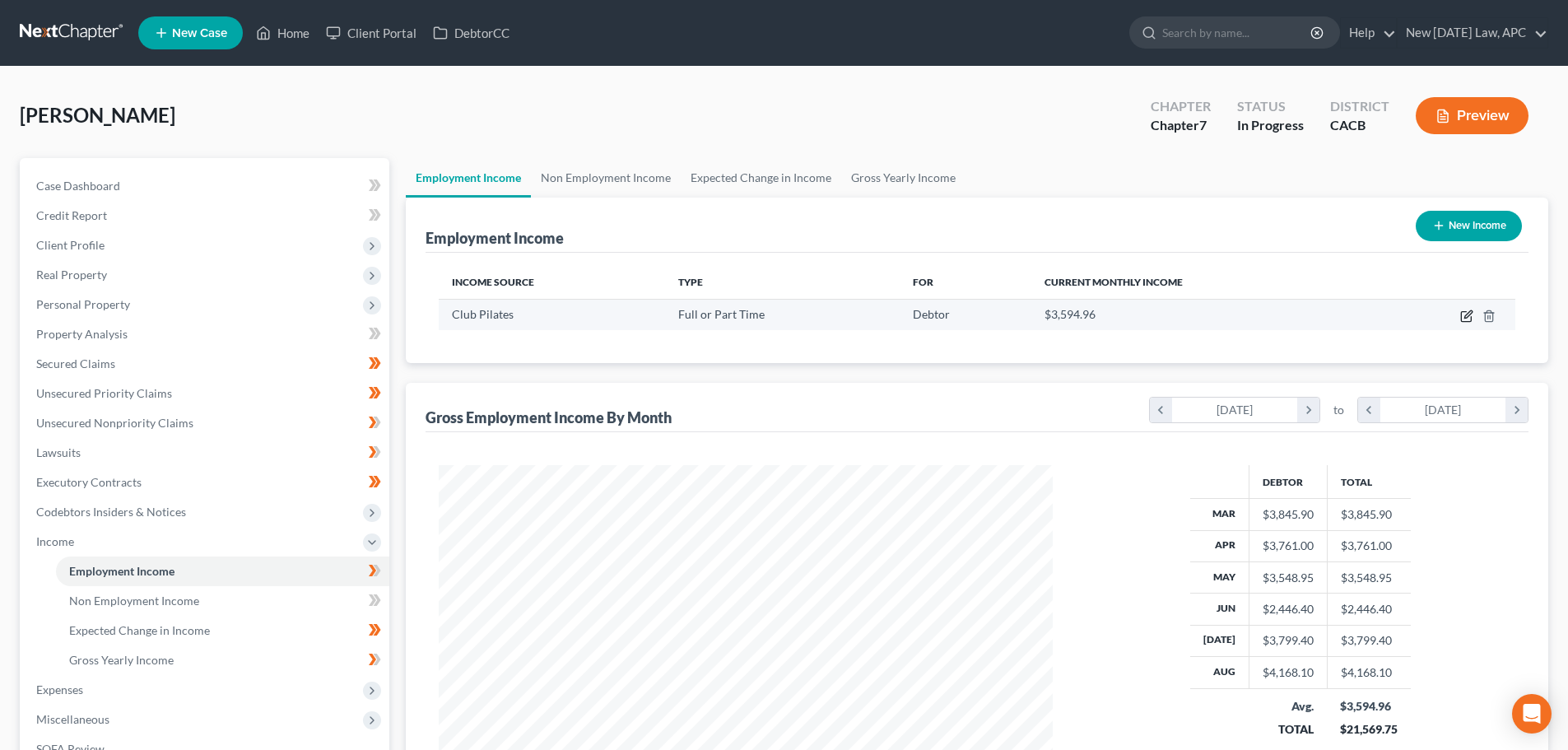
click at [1463, 320] on icon "button" at bounding box center [1467, 316] width 14 height 14
select select "0"
select select "4"
select select "1"
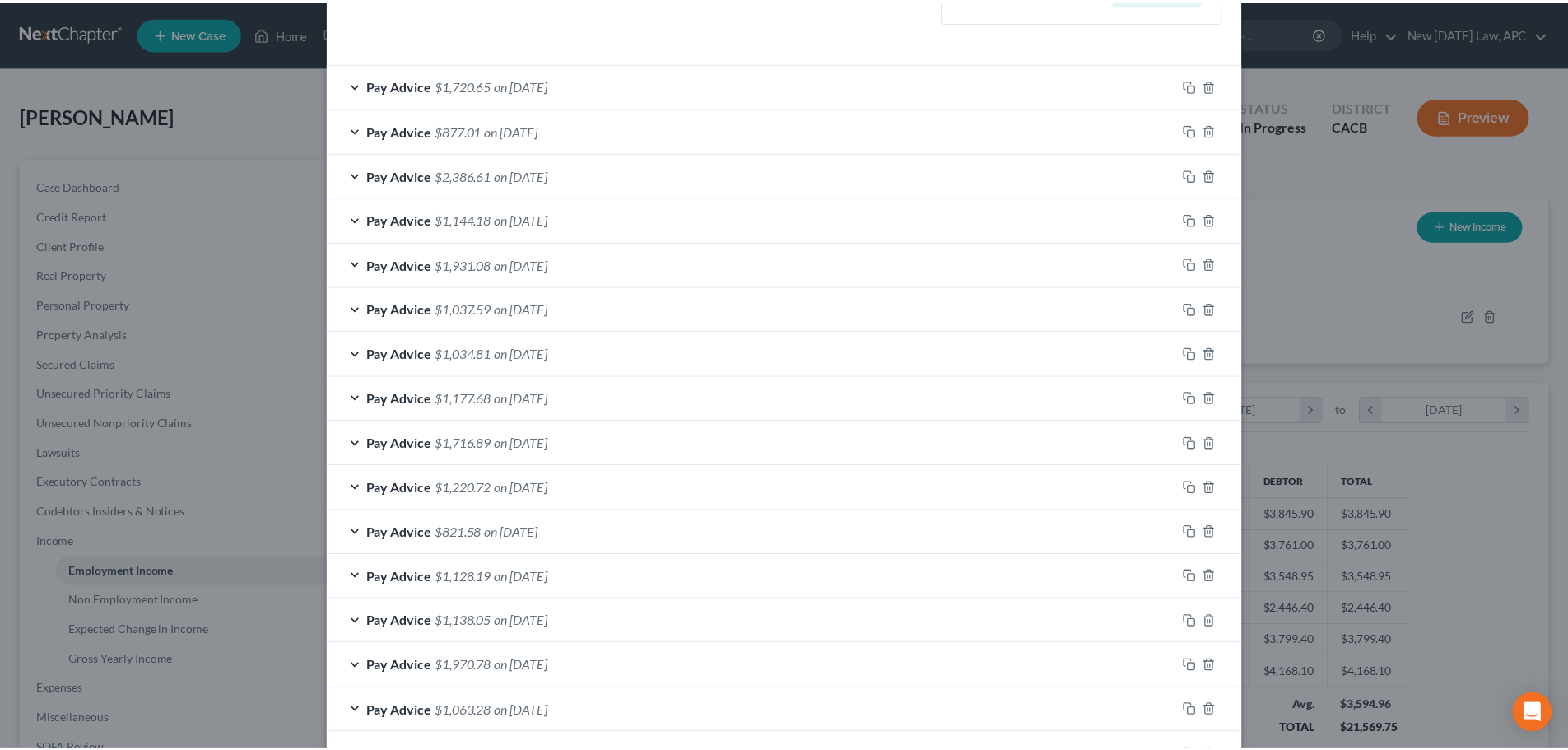
scroll to position [747, 0]
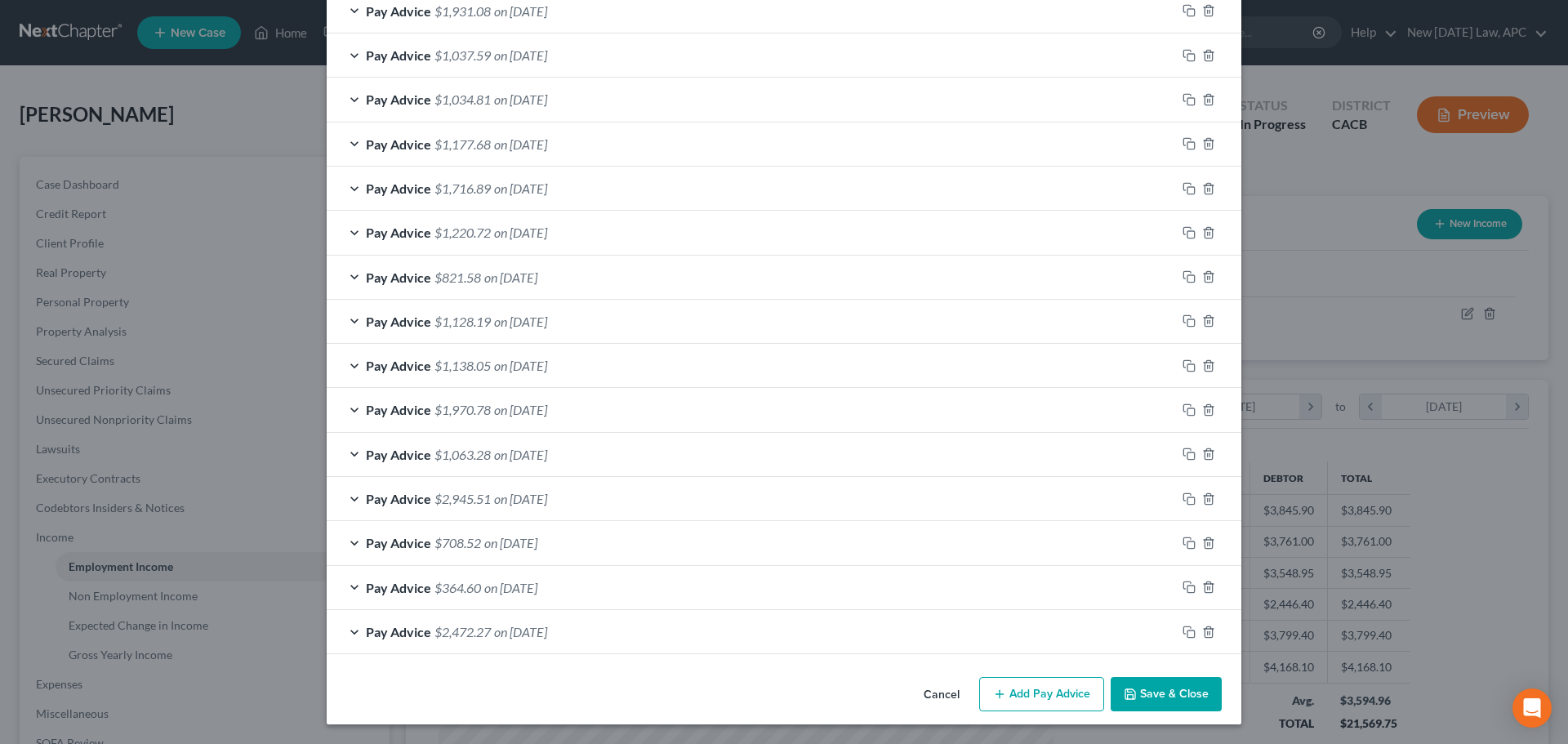
click at [1146, 696] on button "Save & Close" at bounding box center [1166, 695] width 111 height 34
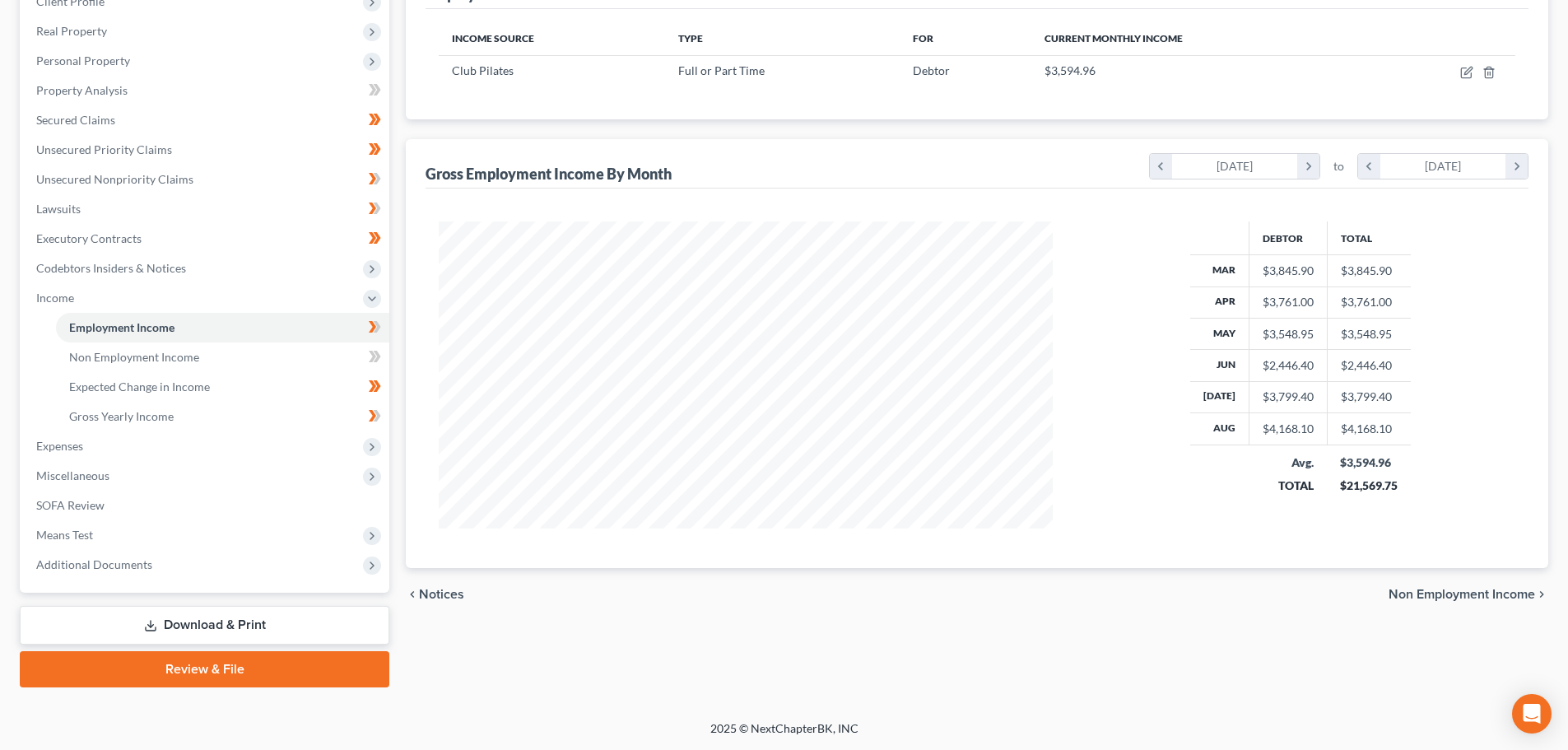
scroll to position [0, 0]
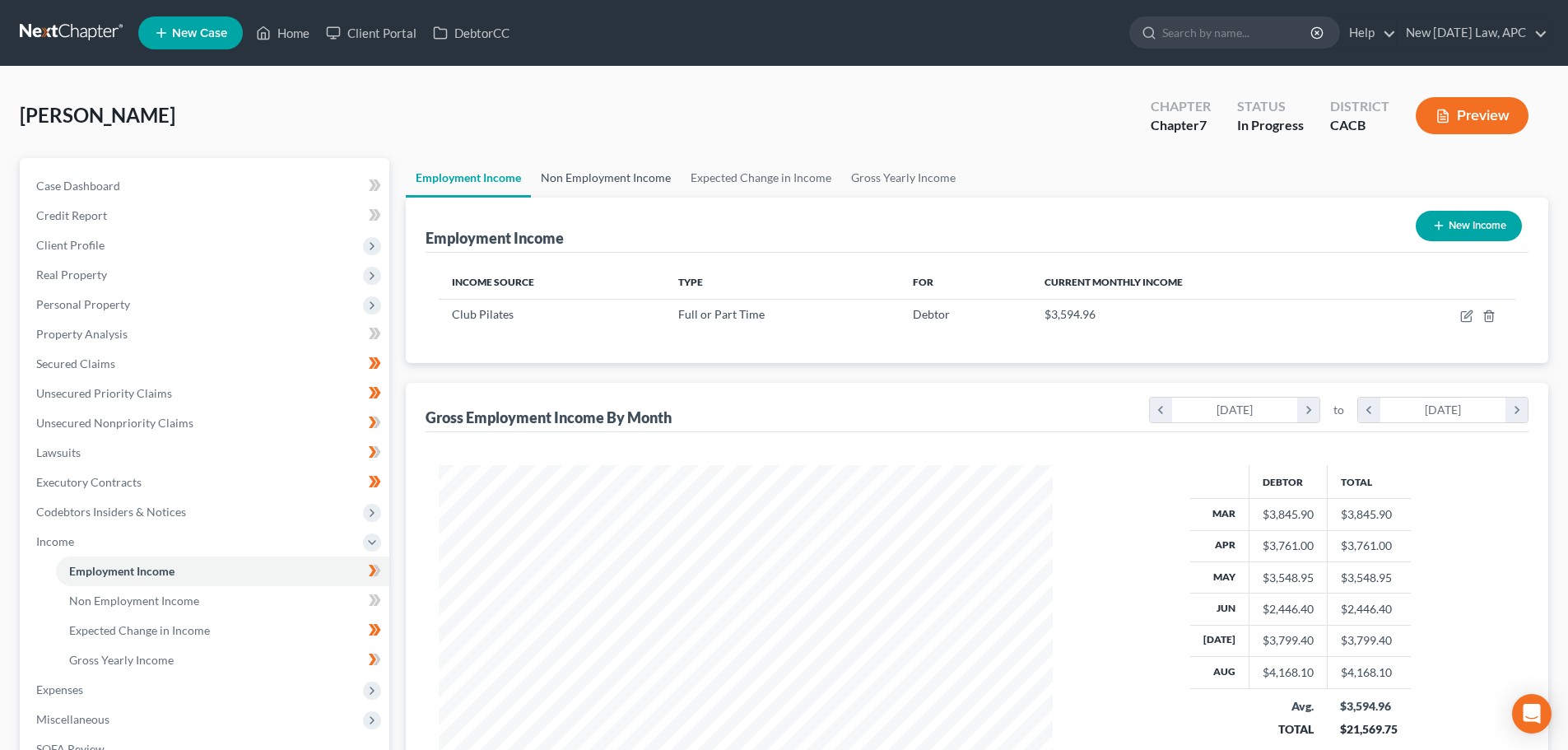
click at [623, 174] on link "Non Employment Income" at bounding box center [606, 178] width 150 height 40
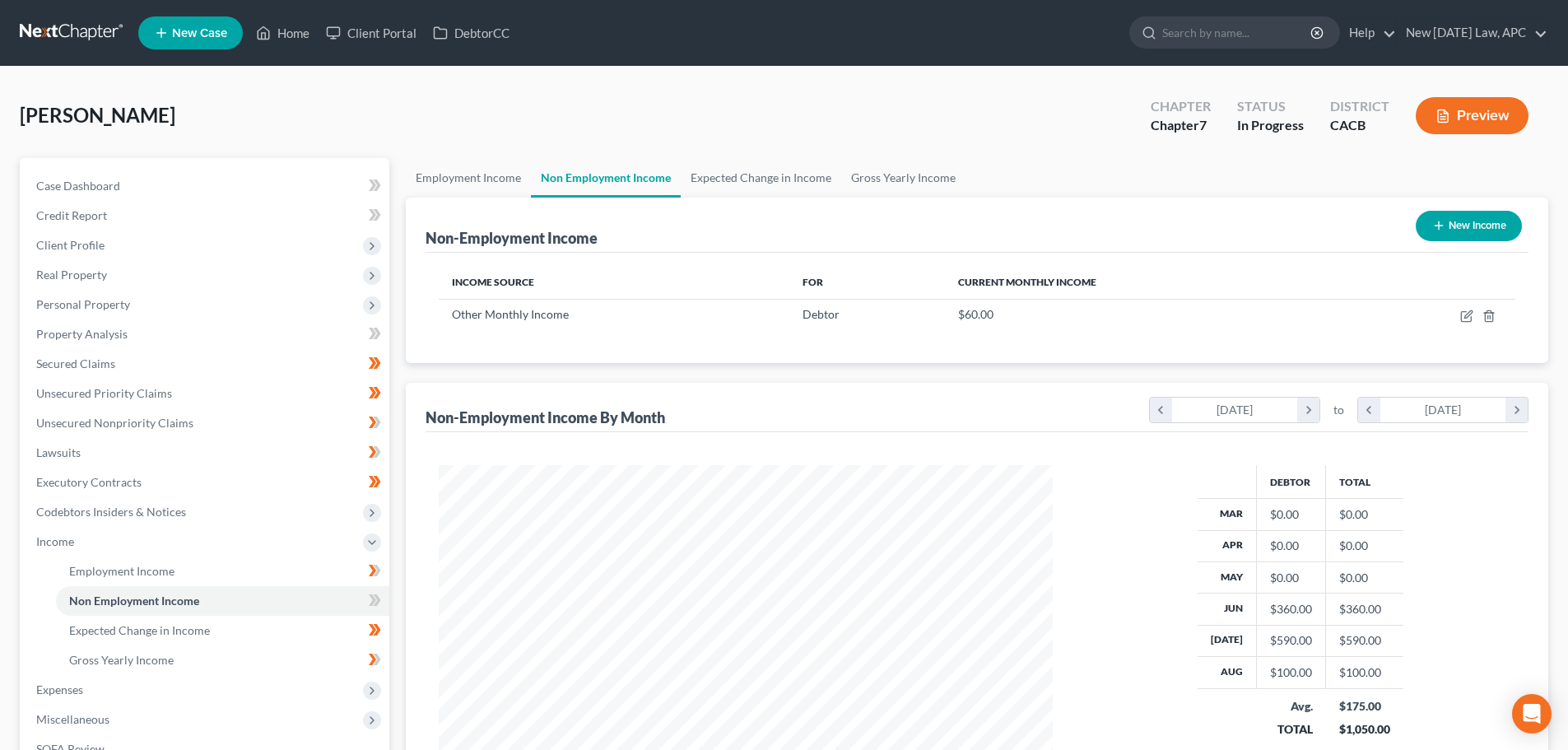
scroll to position [308, 647]
click at [732, 176] on link "Expected Change in Income" at bounding box center [761, 178] width 161 height 40
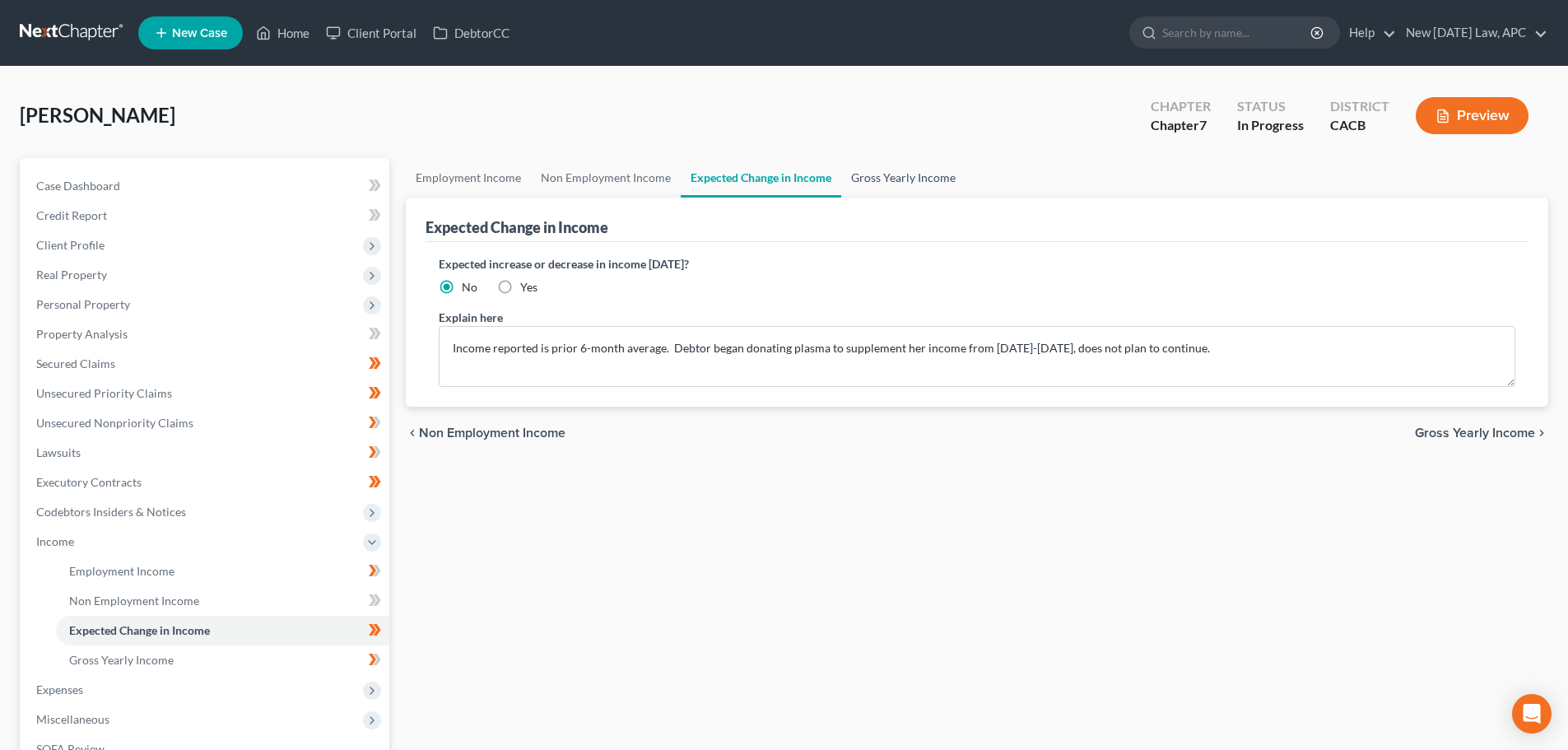
click at [895, 180] on link "Gross Yearly Income" at bounding box center [902, 178] width 124 height 40
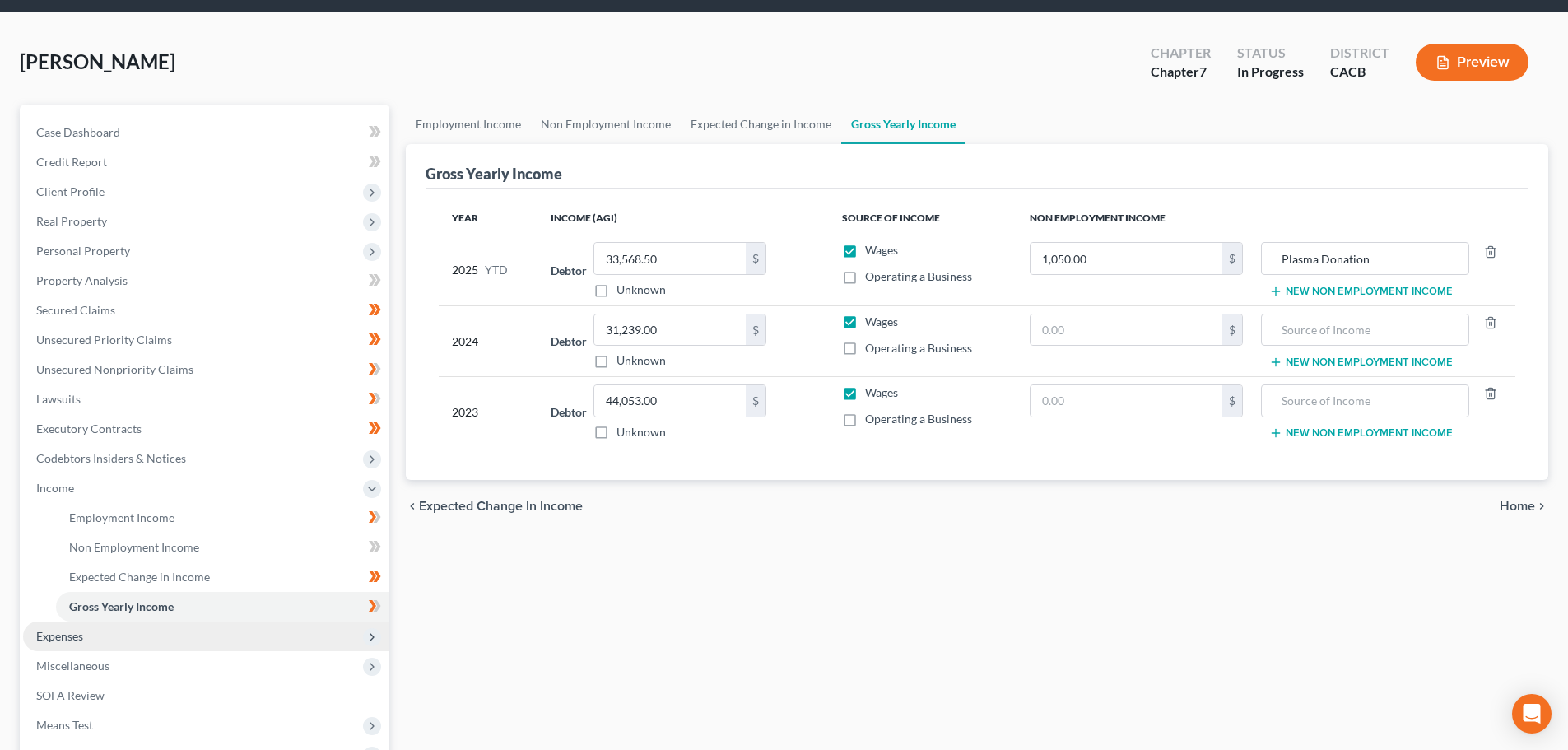
scroll to position [82, 0]
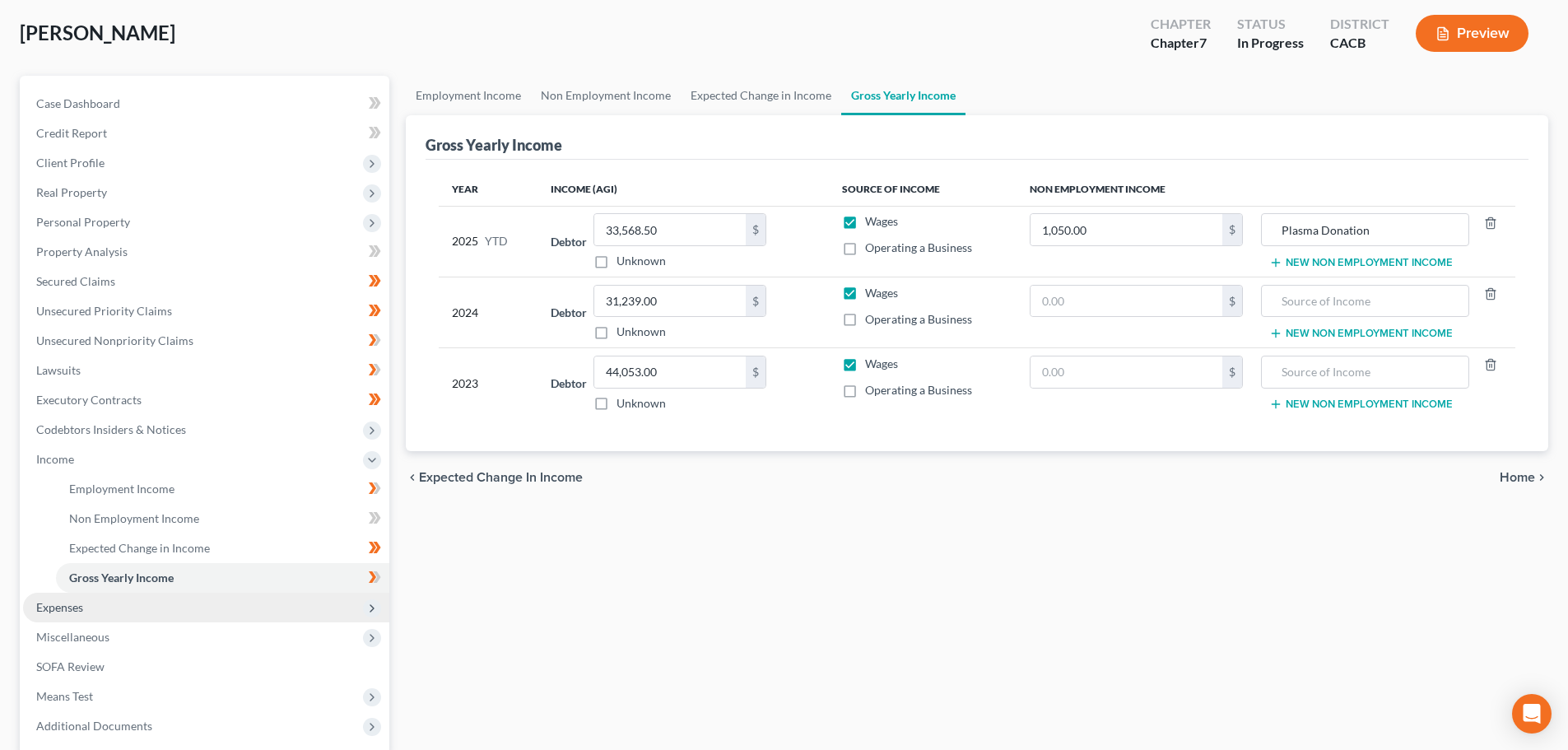
click at [106, 603] on span "Expenses" at bounding box center [205, 607] width 366 height 30
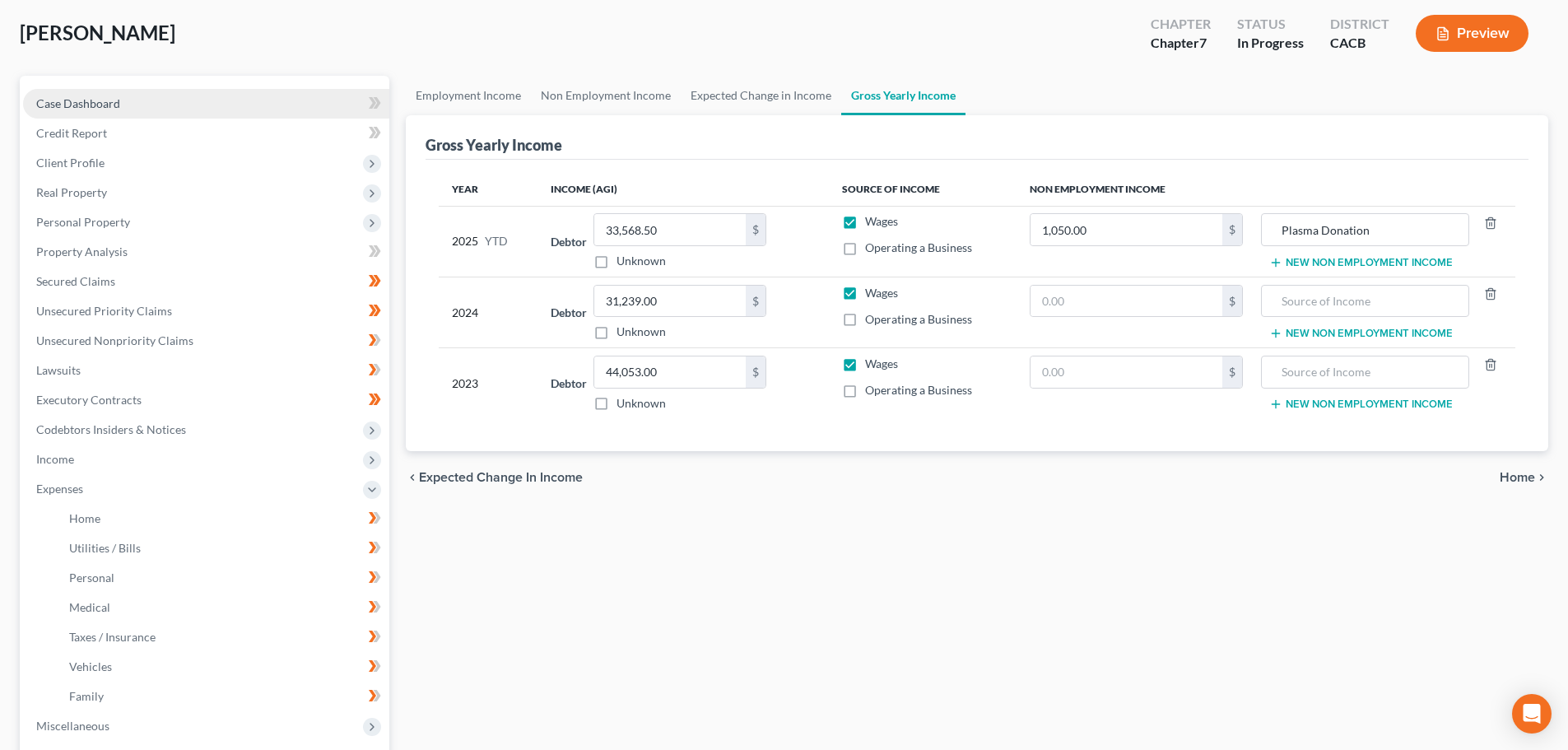
click at [88, 102] on span "Case Dashboard" at bounding box center [78, 103] width 84 height 14
select select "4"
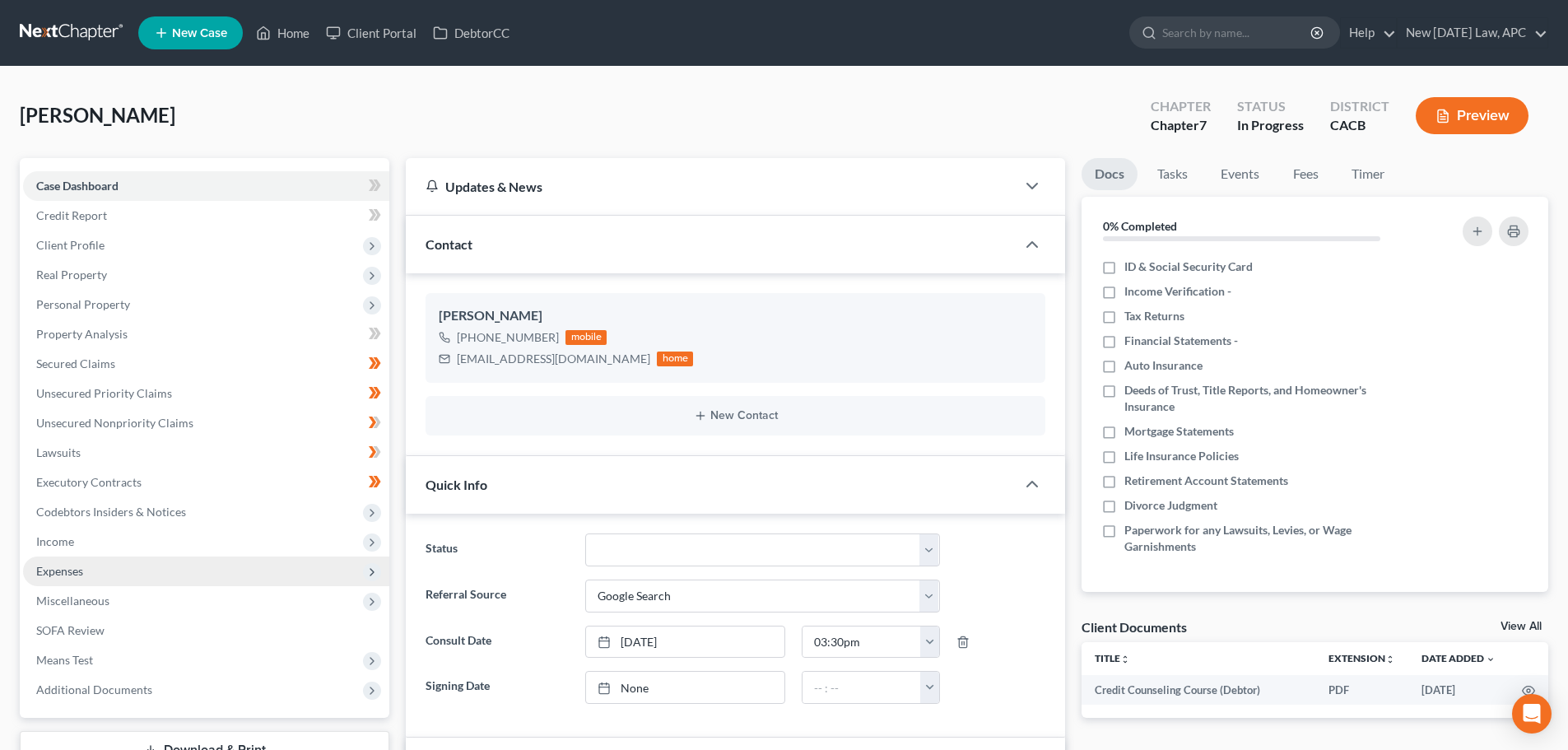
scroll to position [726, 0]
click at [105, 568] on span "Expenses" at bounding box center [205, 571] width 366 height 30
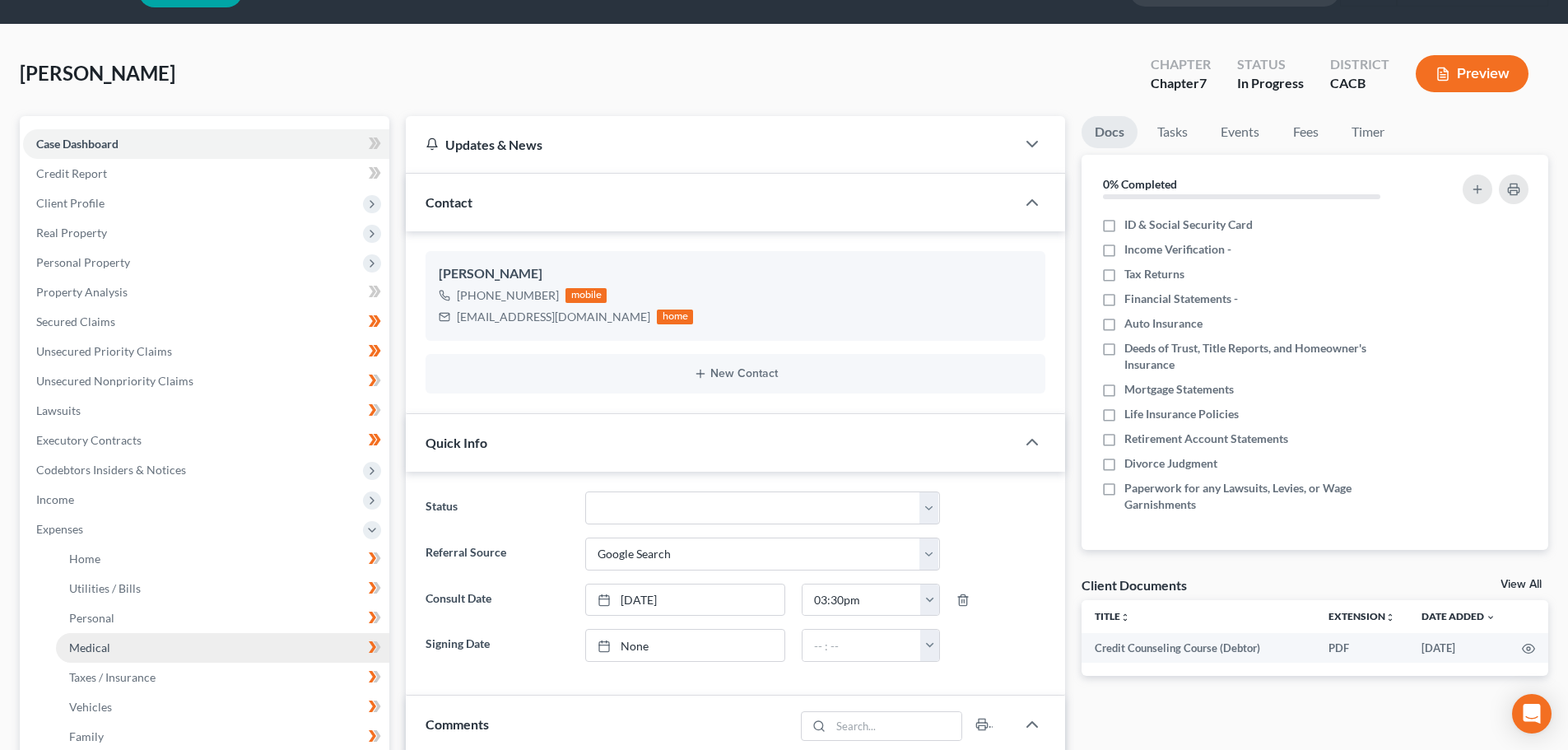
scroll to position [82, 0]
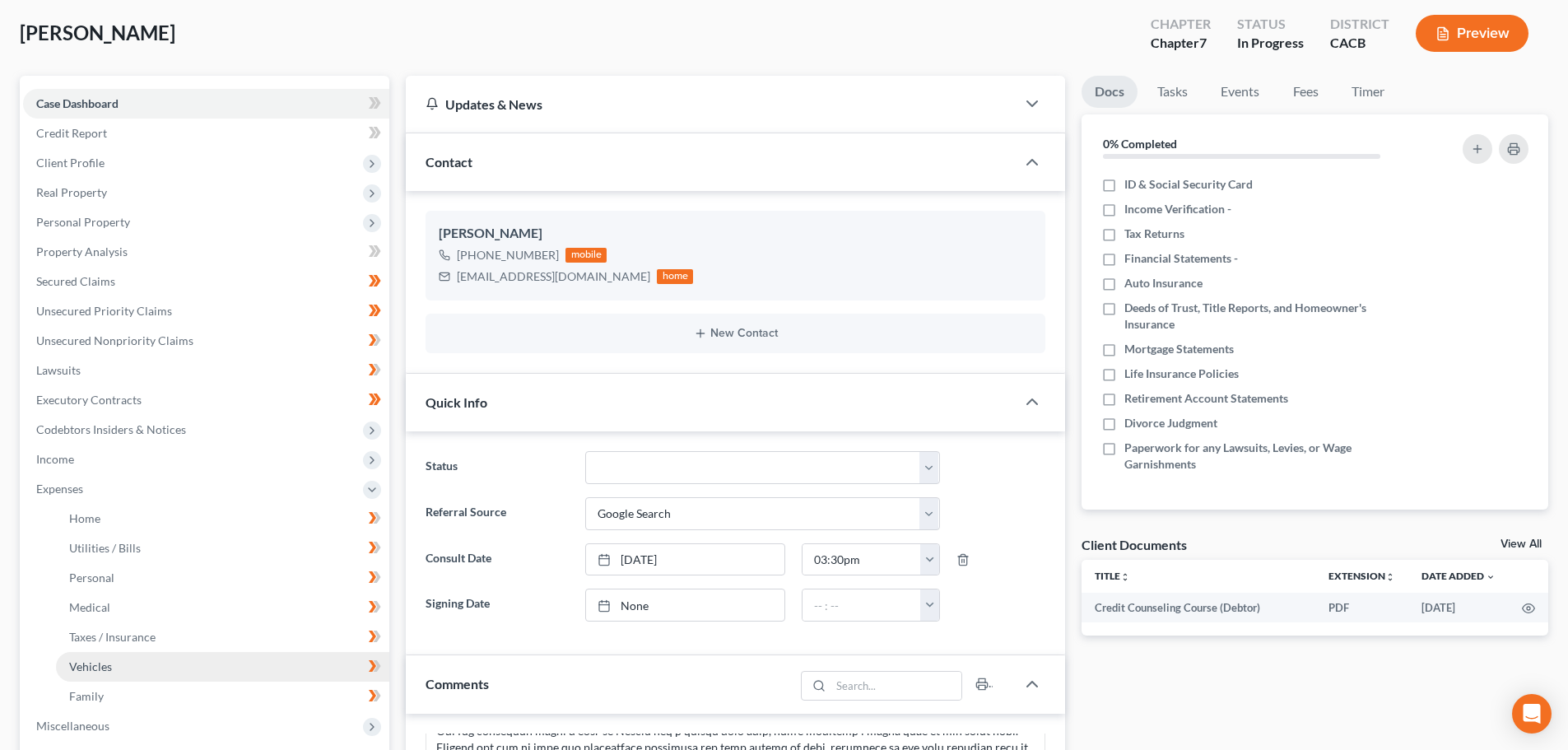
click at [123, 660] on link "Vehicles" at bounding box center [222, 667] width 334 height 30
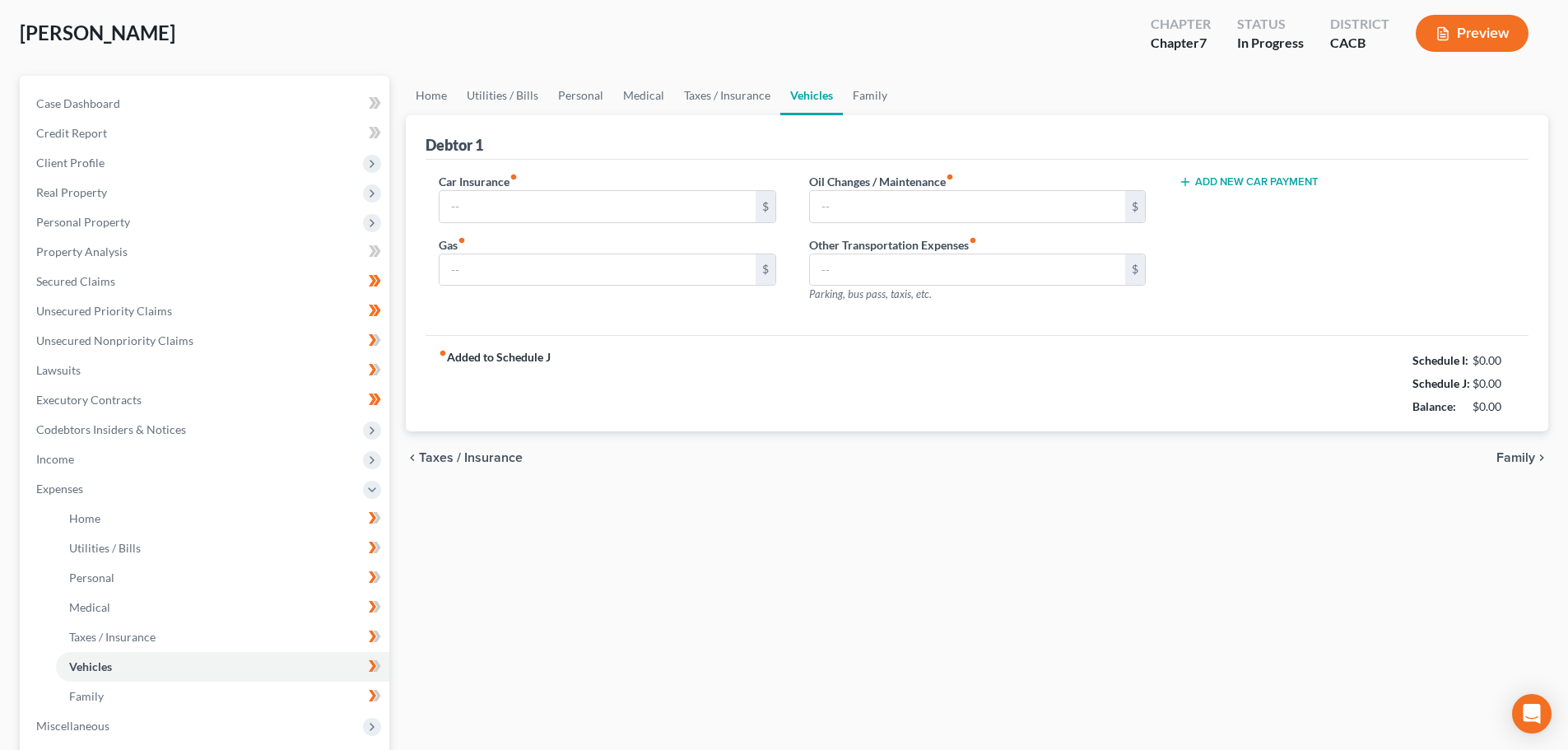
scroll to position [4, 0]
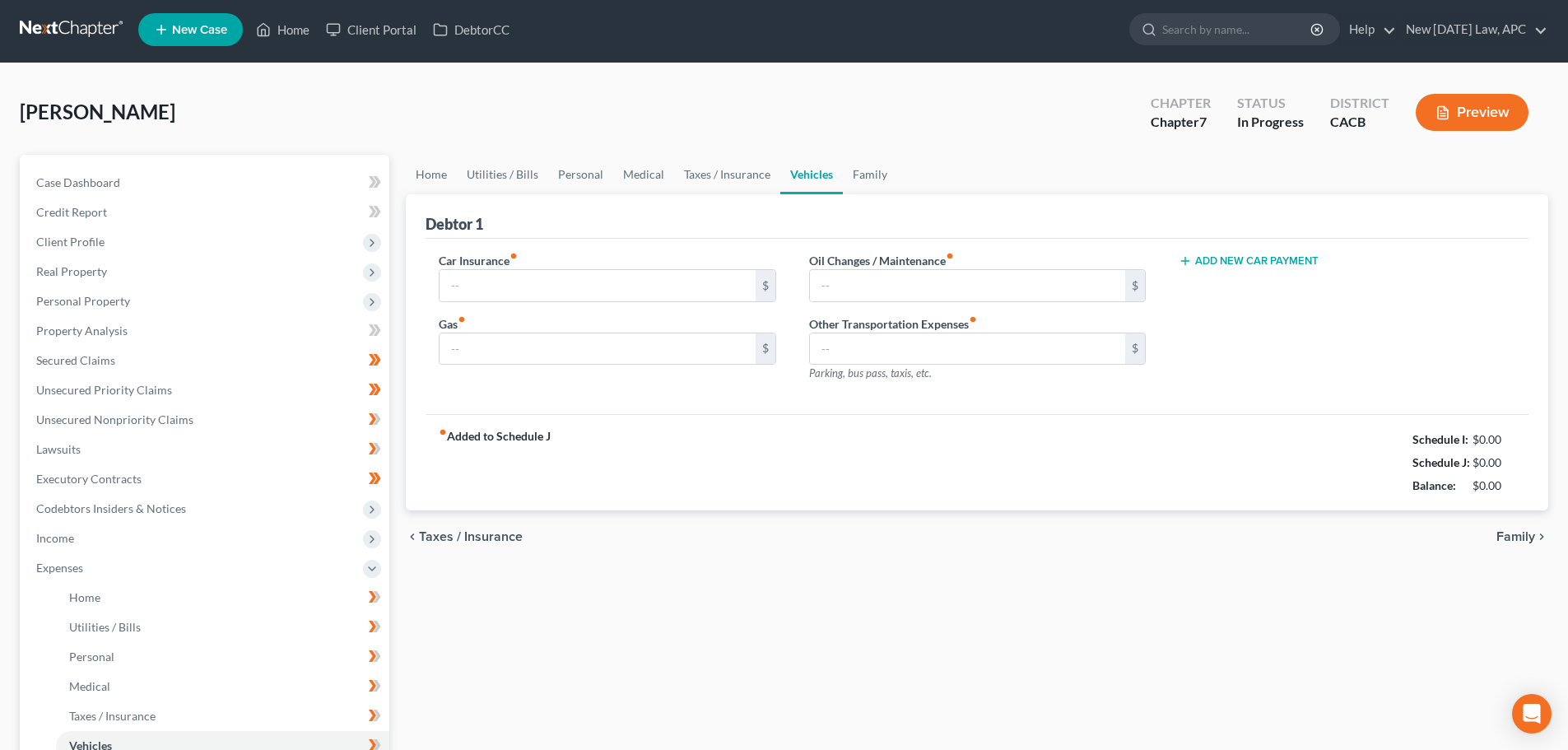
type input "100.00"
type input "300.00"
type input "50.00"
type input "0.00"
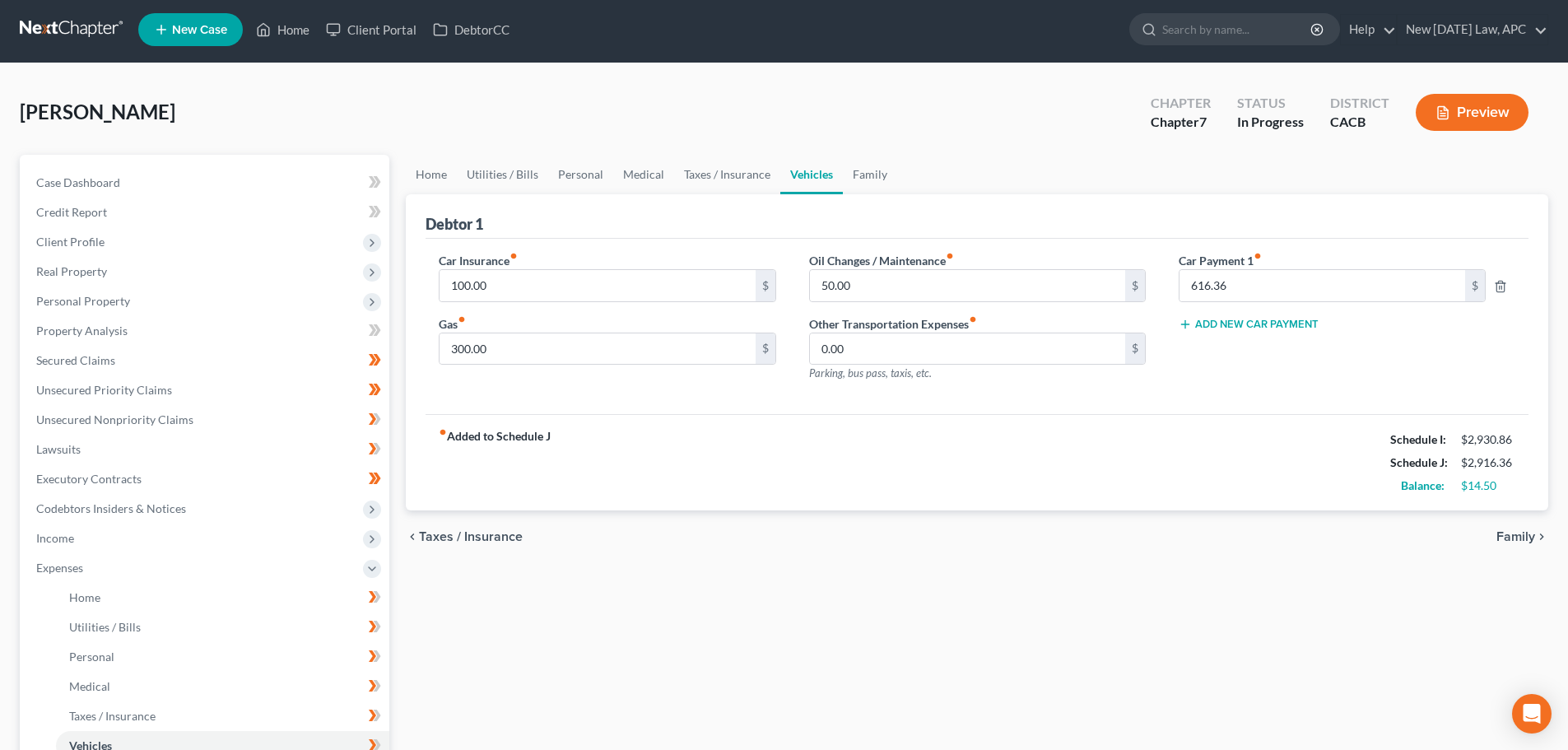
scroll to position [0, 0]
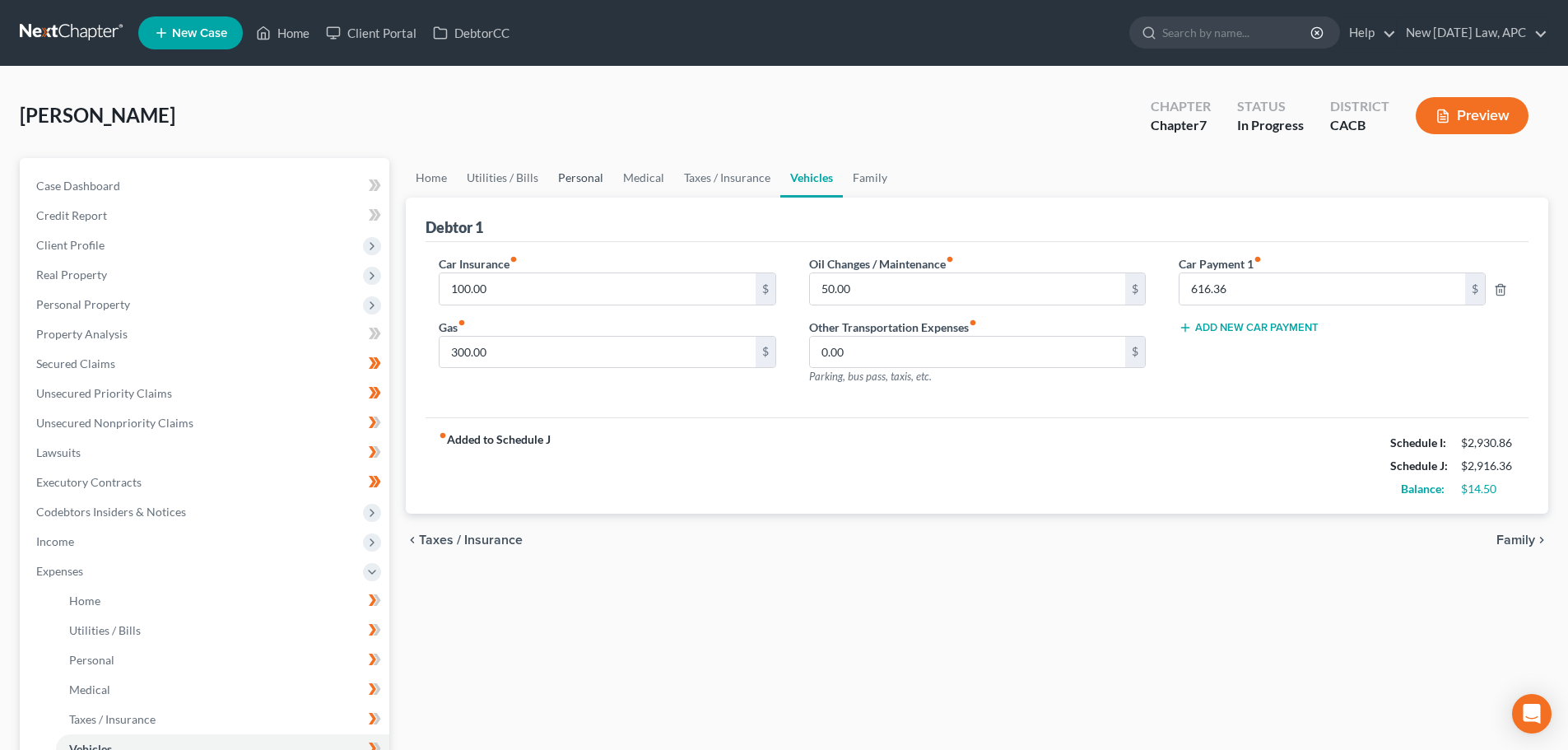
click at [587, 185] on link "Personal" at bounding box center [581, 178] width 65 height 40
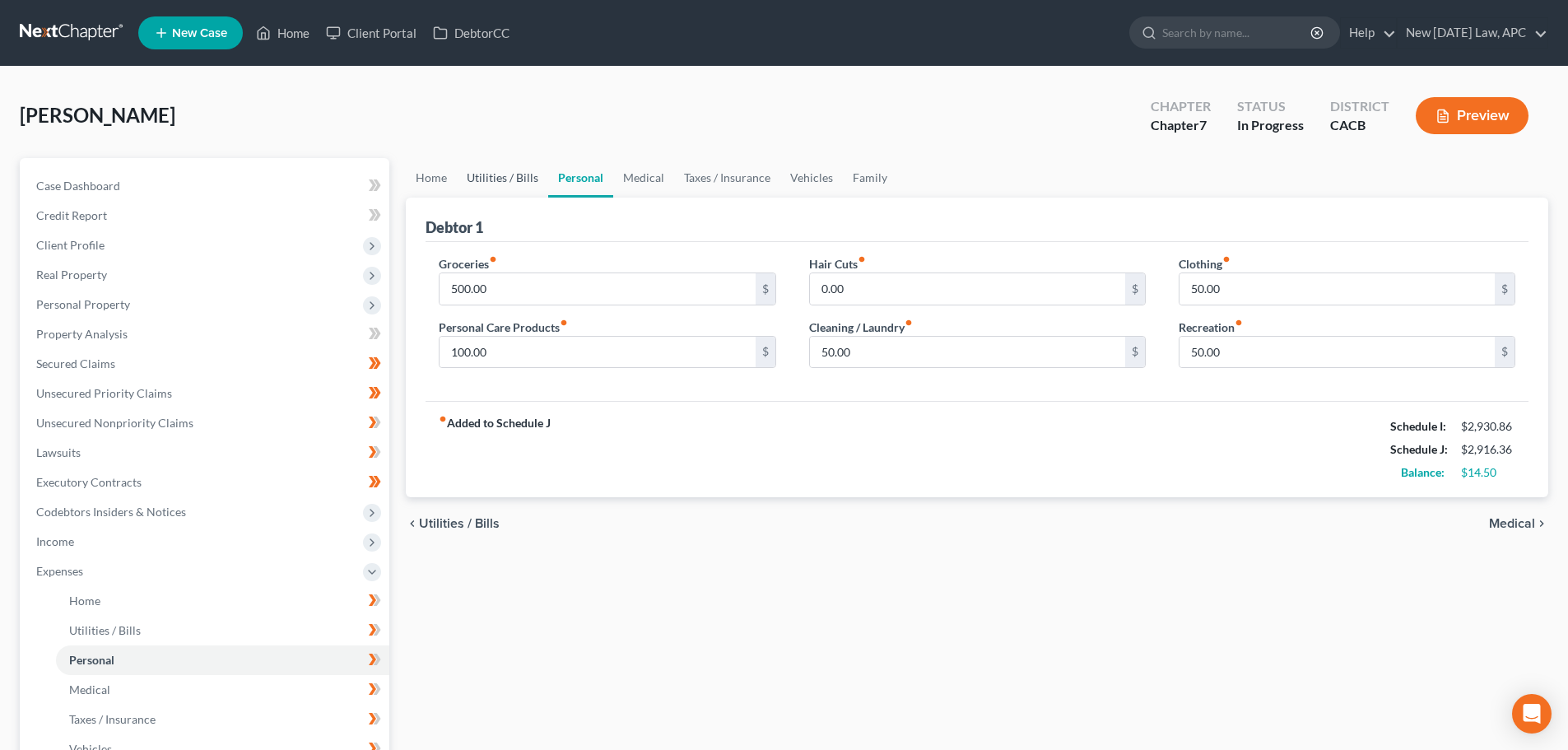
click at [535, 176] on link "Utilities / Bills" at bounding box center [502, 178] width 91 height 40
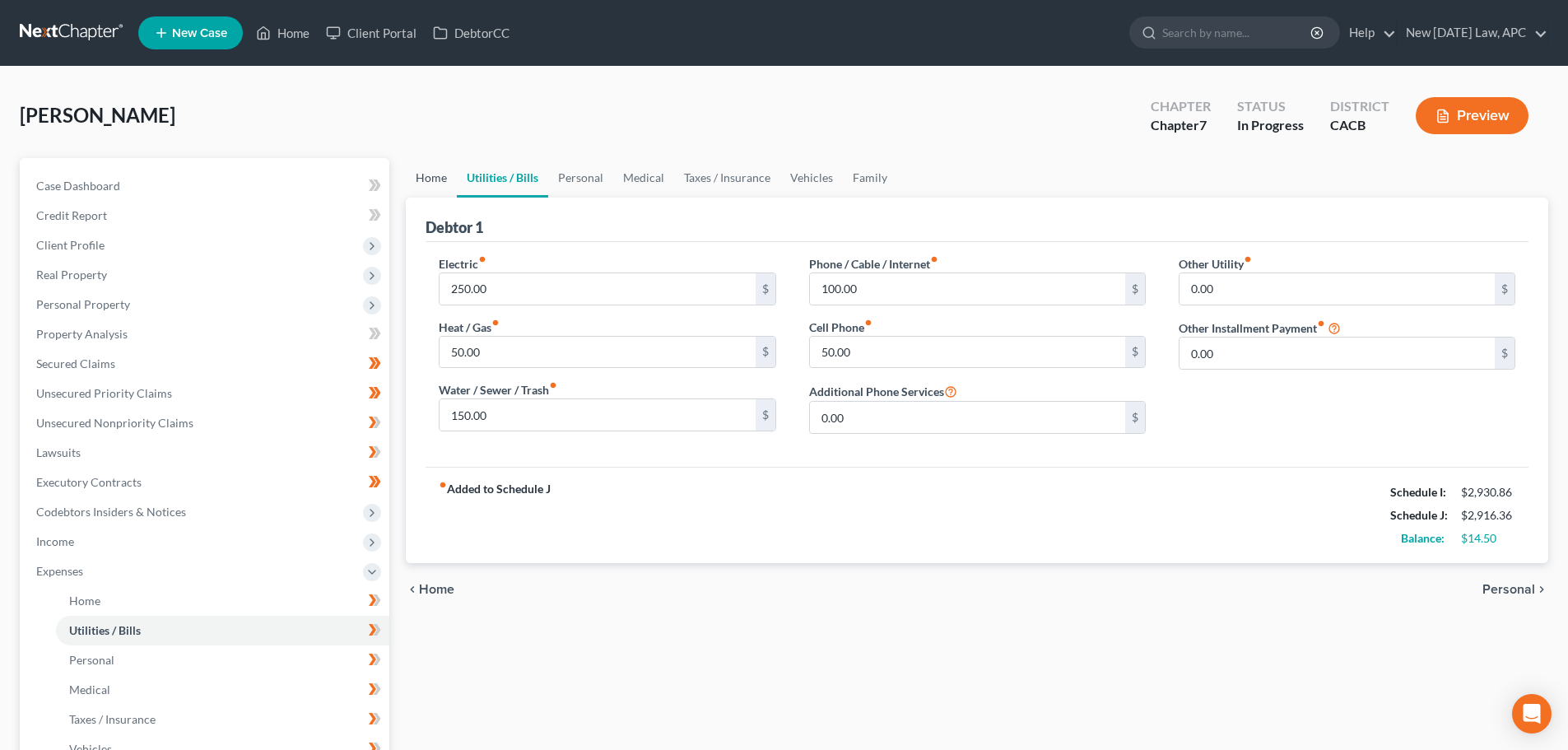
click at [441, 167] on link "Home" at bounding box center [431, 178] width 51 height 40
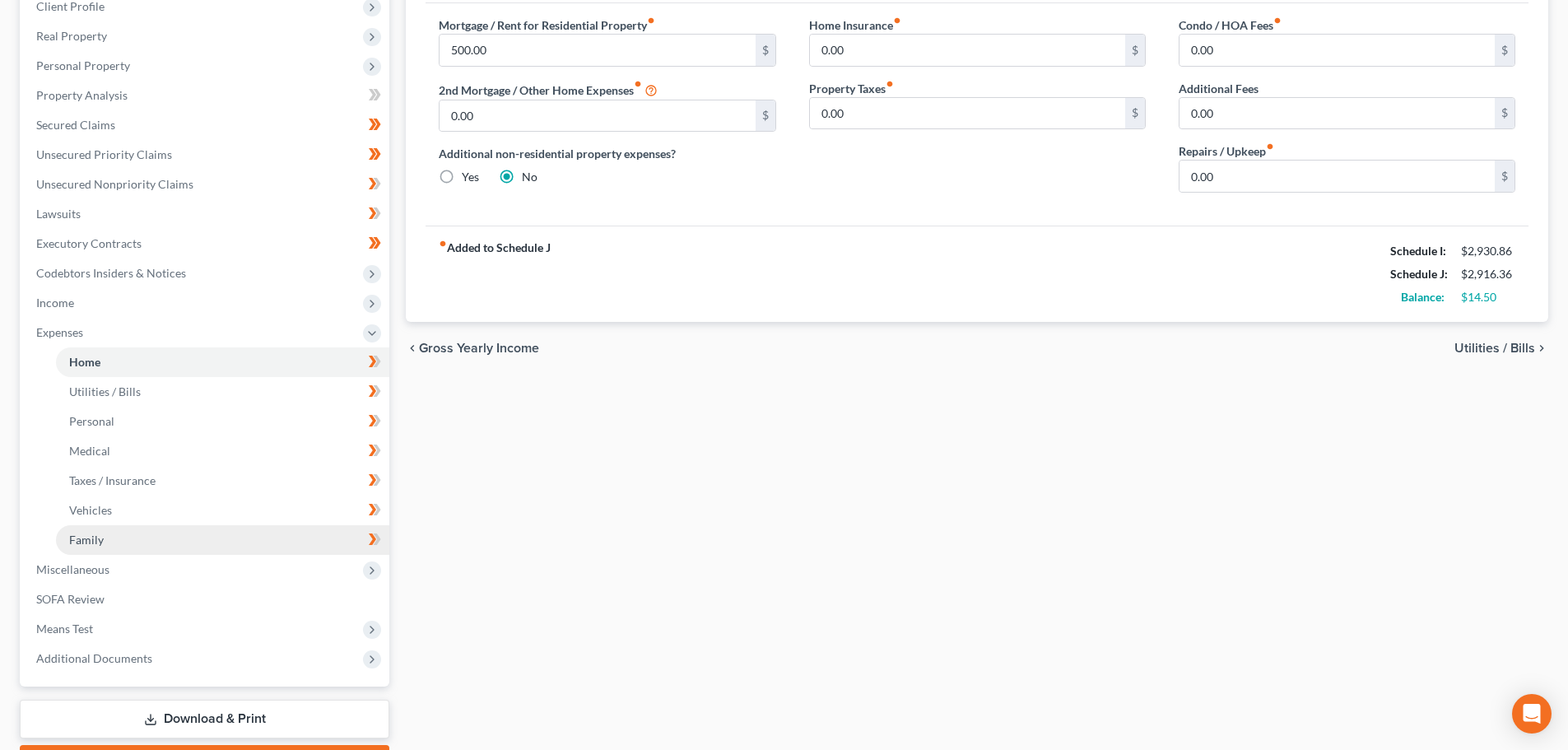
scroll to position [247, 0]
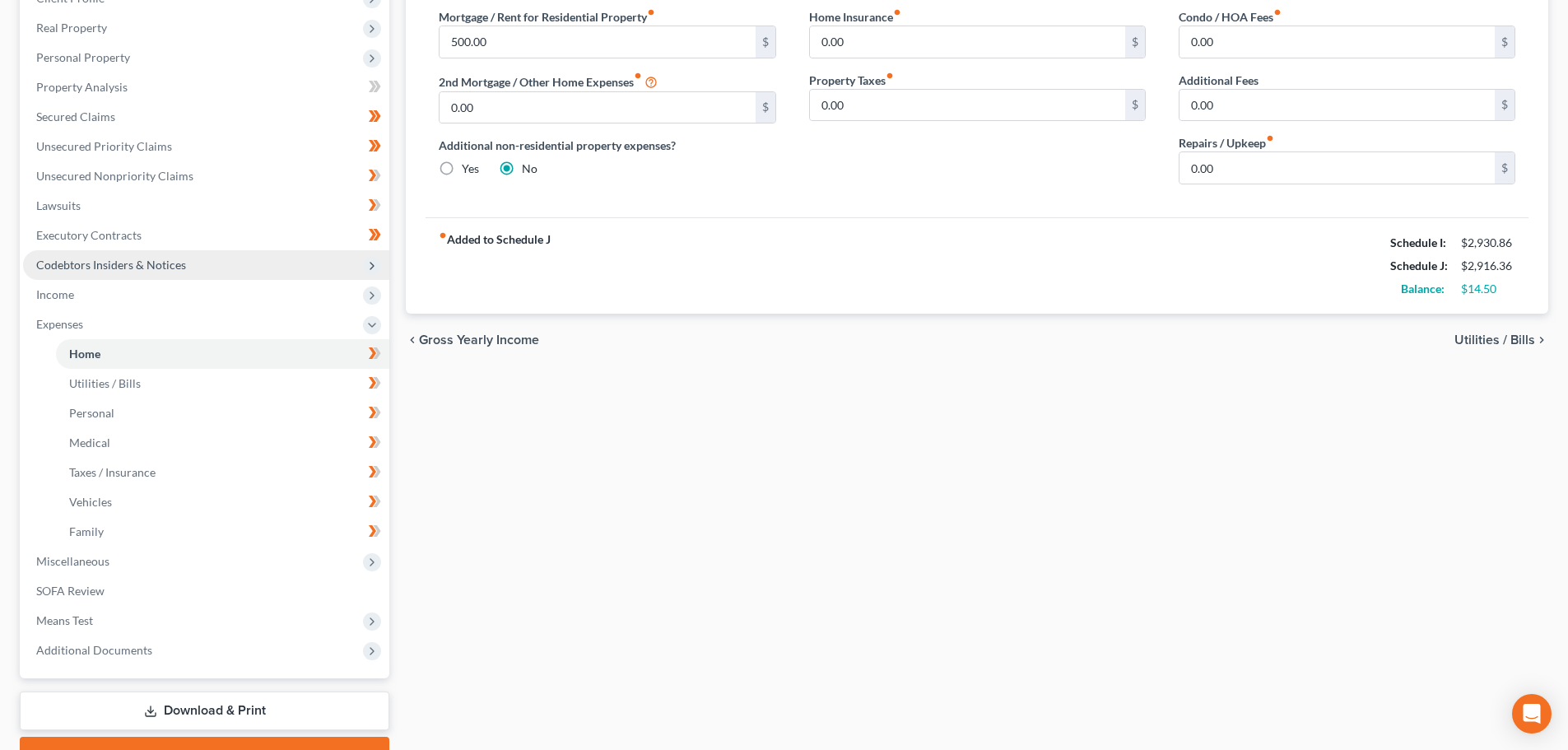
click at [133, 267] on span "Codebtors Insiders & Notices" at bounding box center [111, 264] width 150 height 14
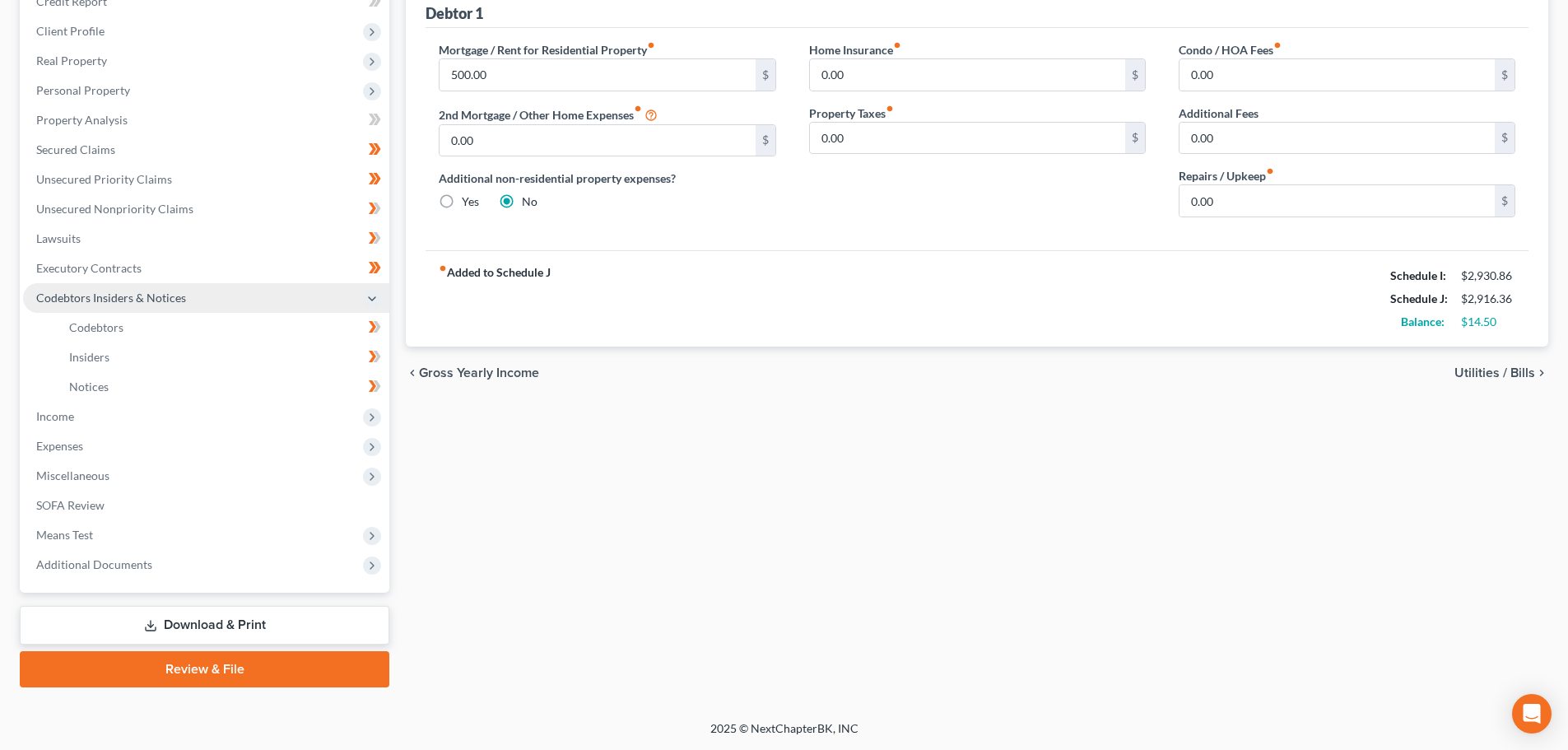
scroll to position [214, 0]
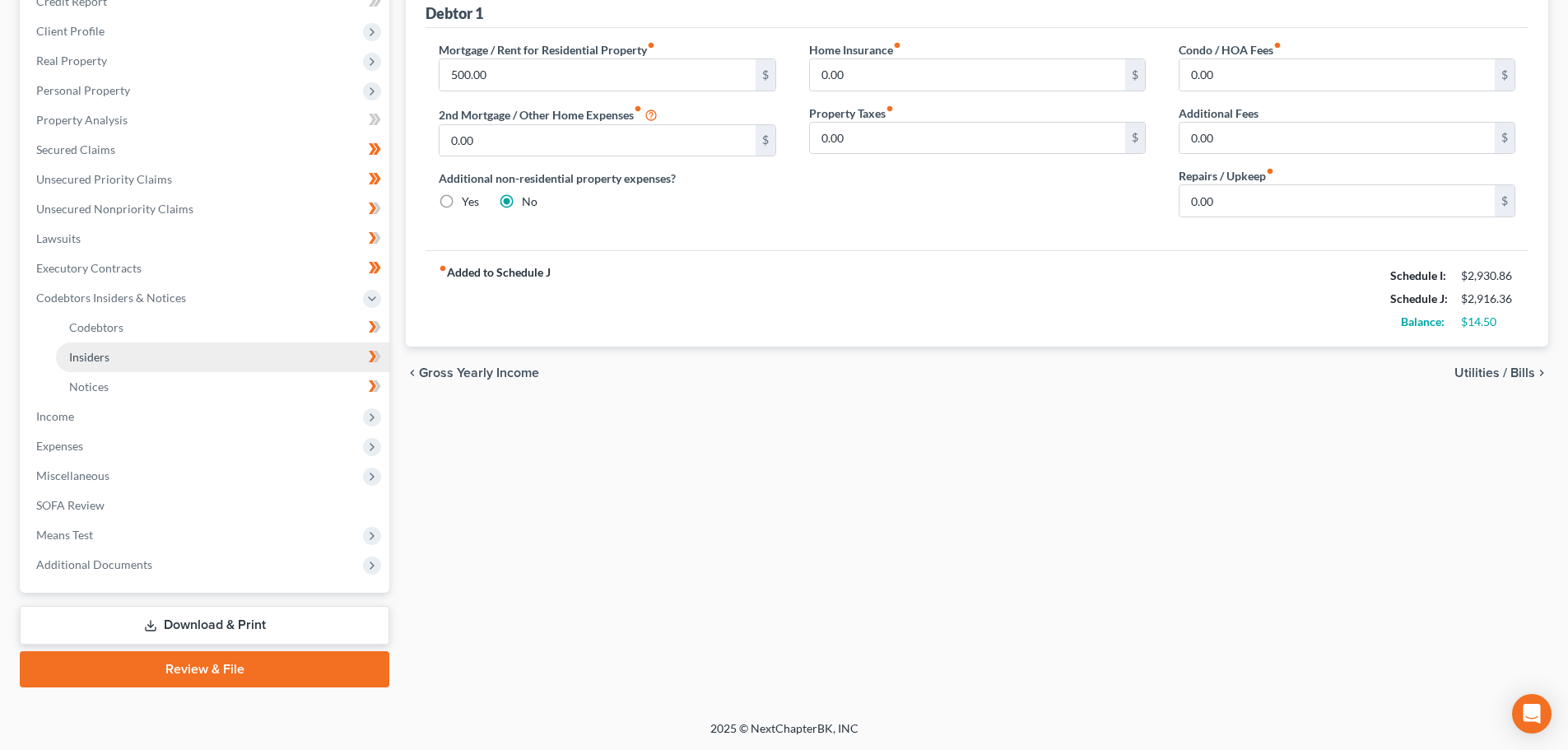
click at [134, 349] on link "Insiders" at bounding box center [222, 357] width 334 height 30
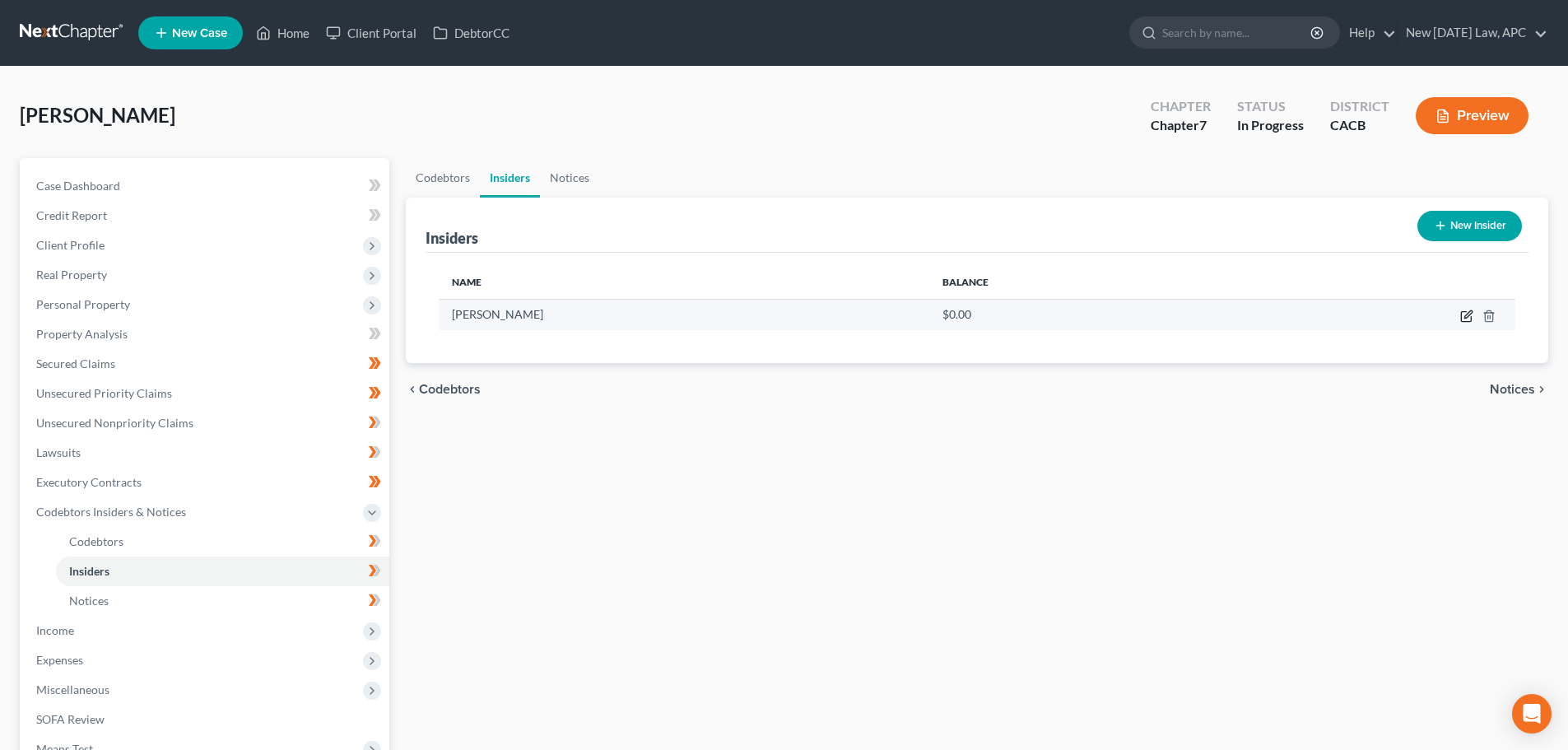
click at [1461, 315] on icon "button" at bounding box center [1466, 317] width 10 height 10
select select "4"
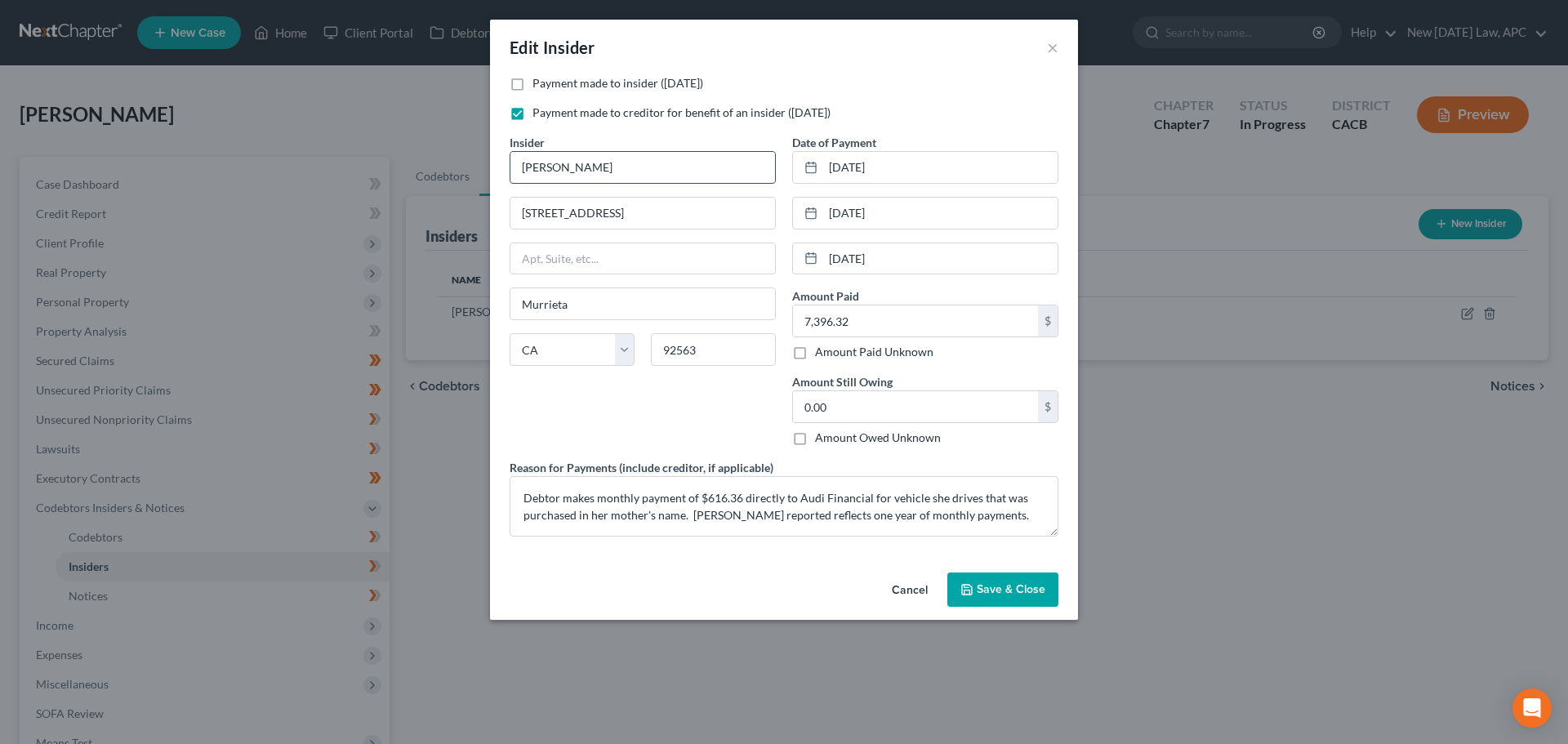
click at [644, 165] on input "Marina Sanchez" at bounding box center [642, 167] width 265 height 31
type input "Marina Sanchez & Ismael Sandoval"
click at [638, 513] on textarea "Debtor makes monthly payment of $616.36 directly to Audi Financial for vehicle …" at bounding box center [784, 506] width 549 height 60
click at [677, 510] on textarea "Debtor makes monthly payment of $616.36 directly to Audi Financial for vehicle …" at bounding box center [784, 506] width 549 height 60
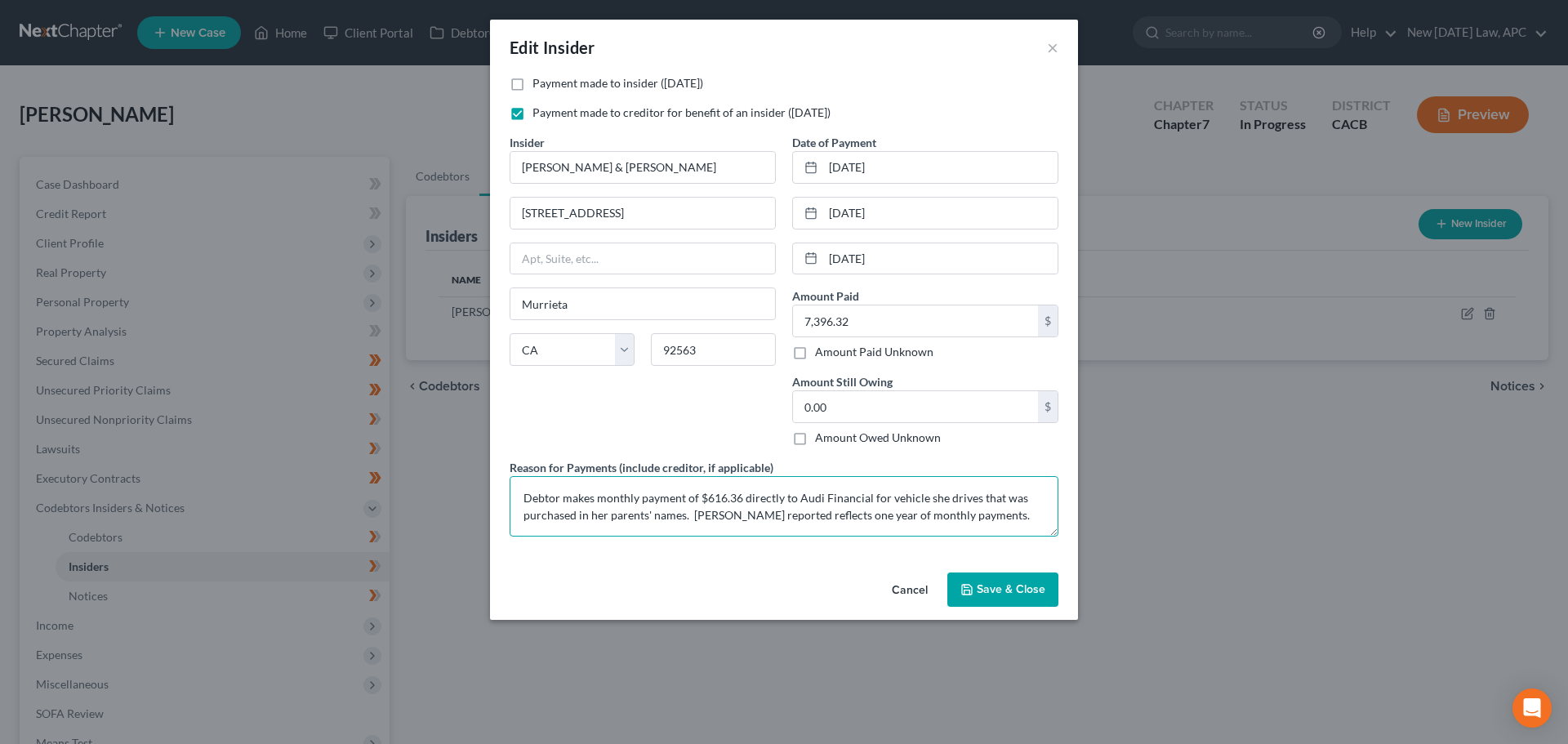
click at [1000, 524] on textarea "Debtor makes monthly payment of $616.36 directly to Audi Financial for vehicle …" at bounding box center [784, 506] width 549 height 60
type textarea "Debtor makes monthly payment of $616.36 directly to Audi Financial for vehicle …"
click at [1005, 591] on span "Save & Close" at bounding box center [1011, 589] width 68 height 13
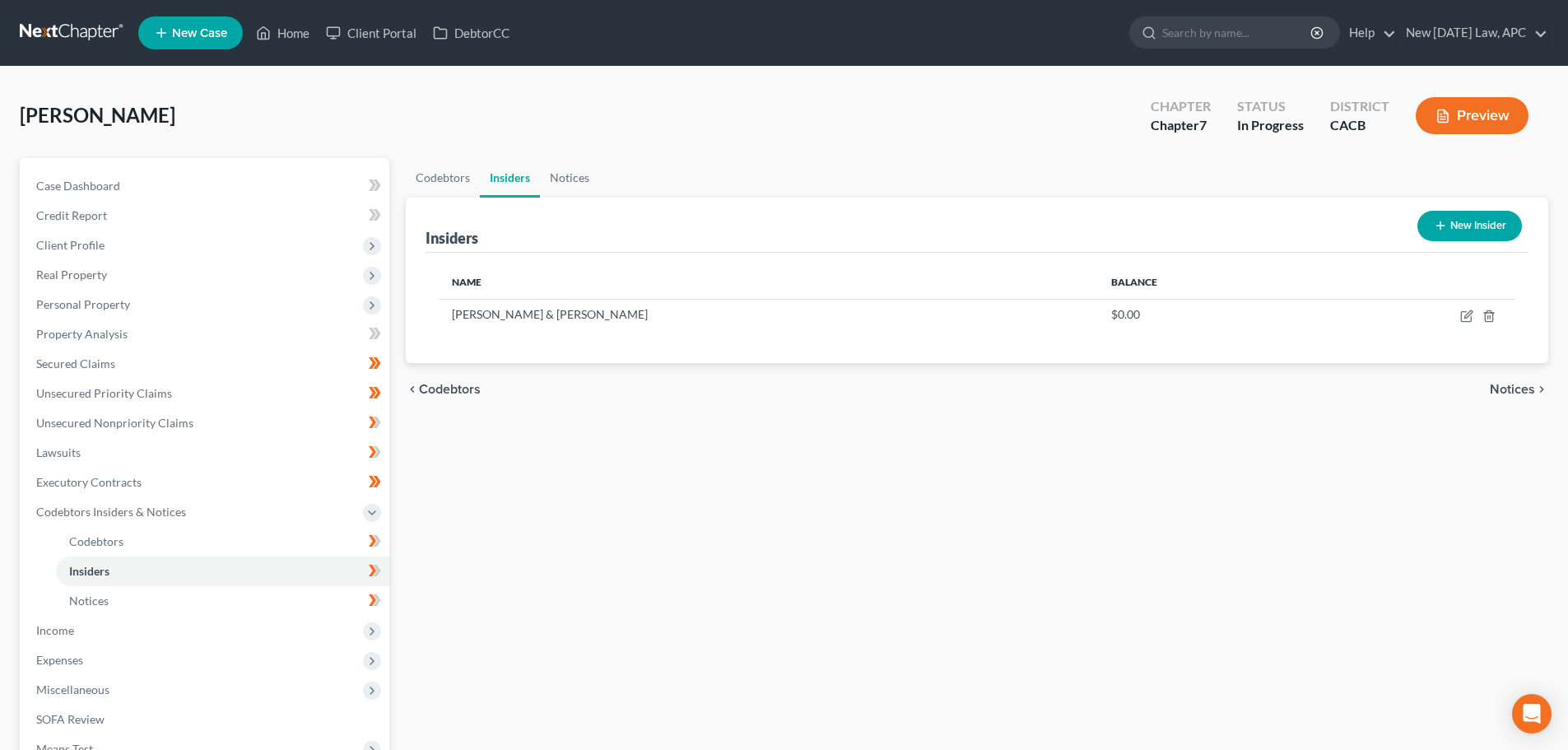
click at [1449, 106] on button "Preview" at bounding box center [1472, 115] width 113 height 37
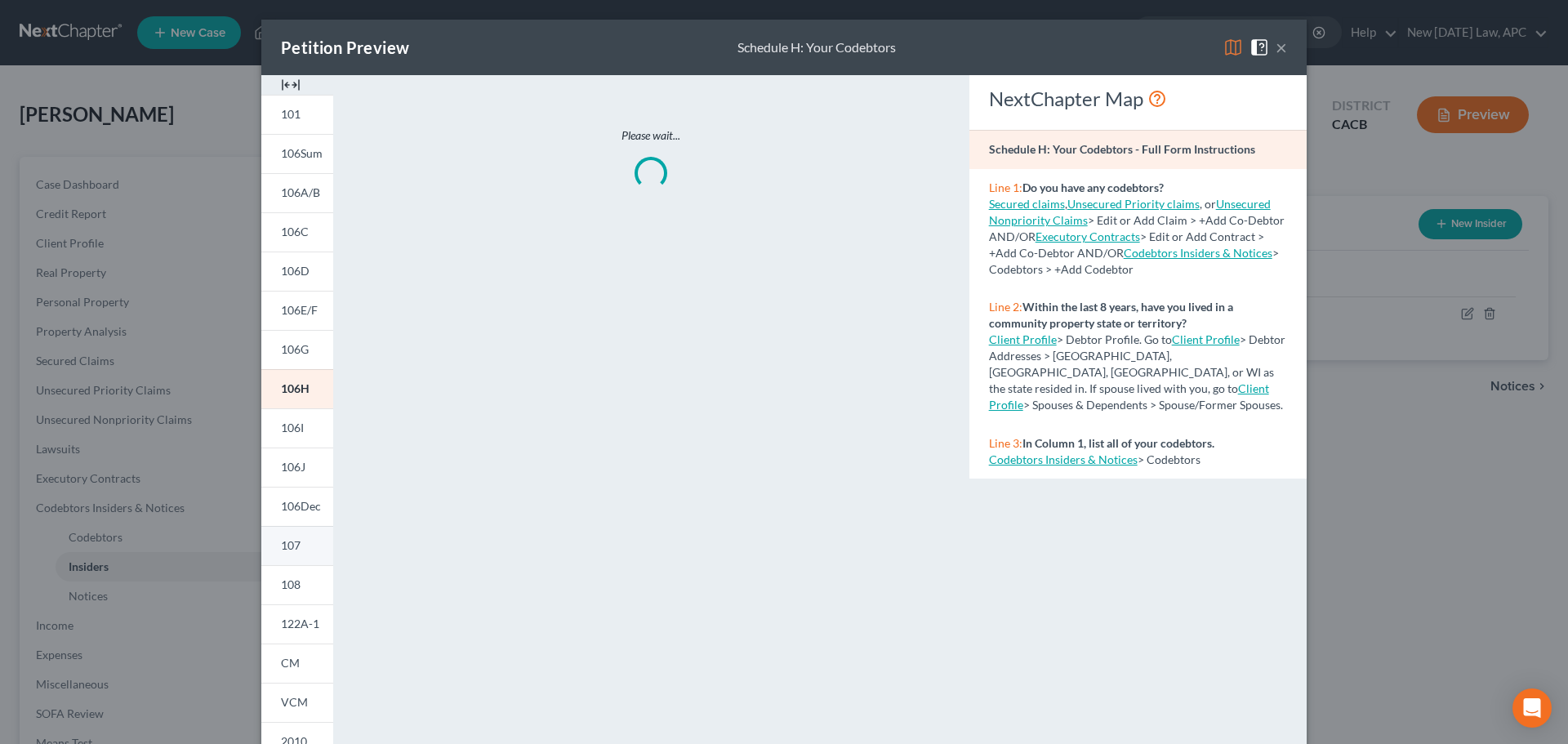
click at [301, 552] on link "107" at bounding box center [297, 546] width 72 height 39
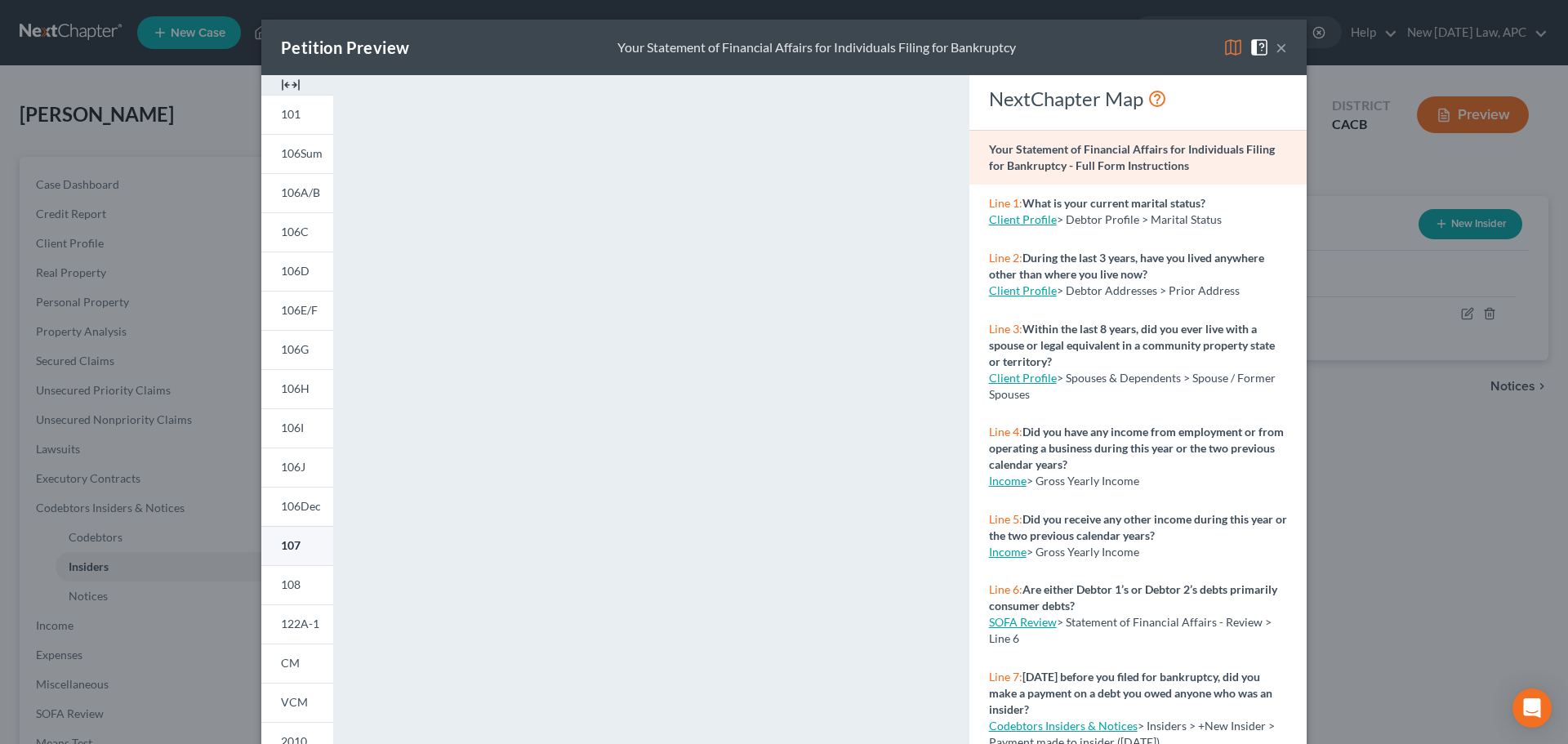
click at [290, 545] on span "107" at bounding box center [291, 545] width 20 height 13
drag, startPoint x: 1274, startPoint y: 51, endPoint x: 1243, endPoint y: 59, distance: 32.0
click at [1276, 51] on button "×" at bounding box center [1281, 48] width 12 height 20
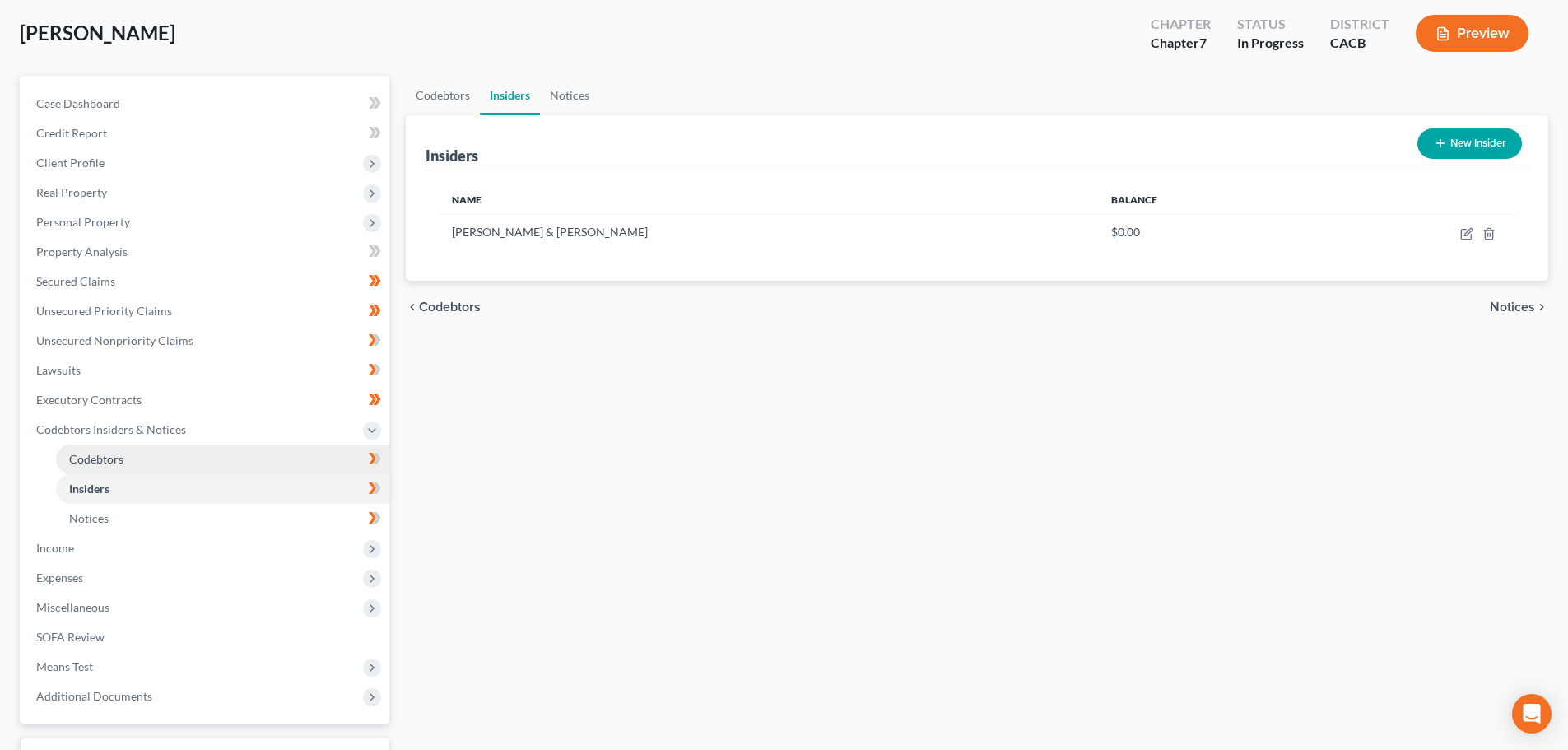
scroll to position [165, 0]
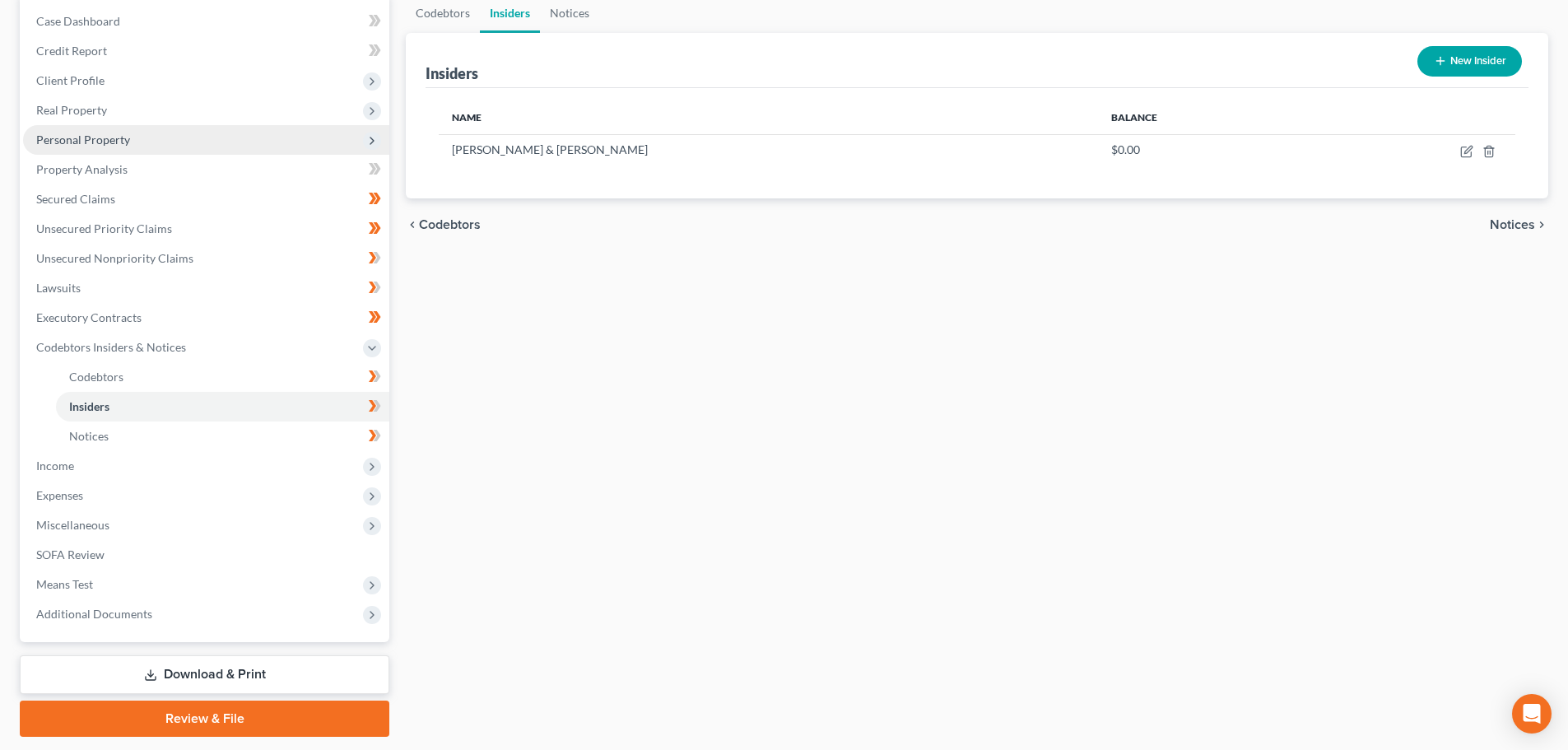
click at [102, 134] on span "Personal Property" at bounding box center [83, 139] width 94 height 14
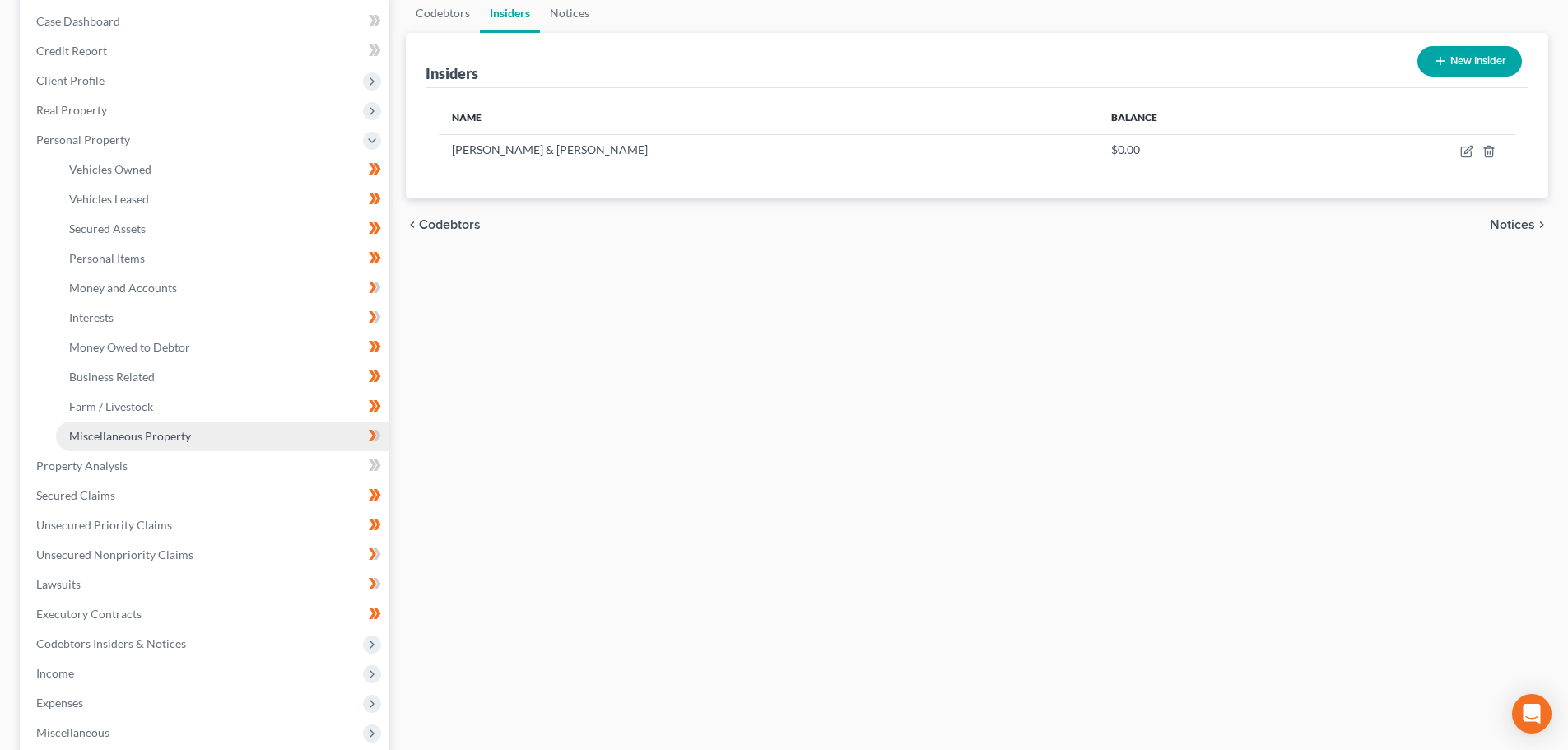
click at [124, 444] on link "Miscellaneous Property" at bounding box center [222, 436] width 334 height 30
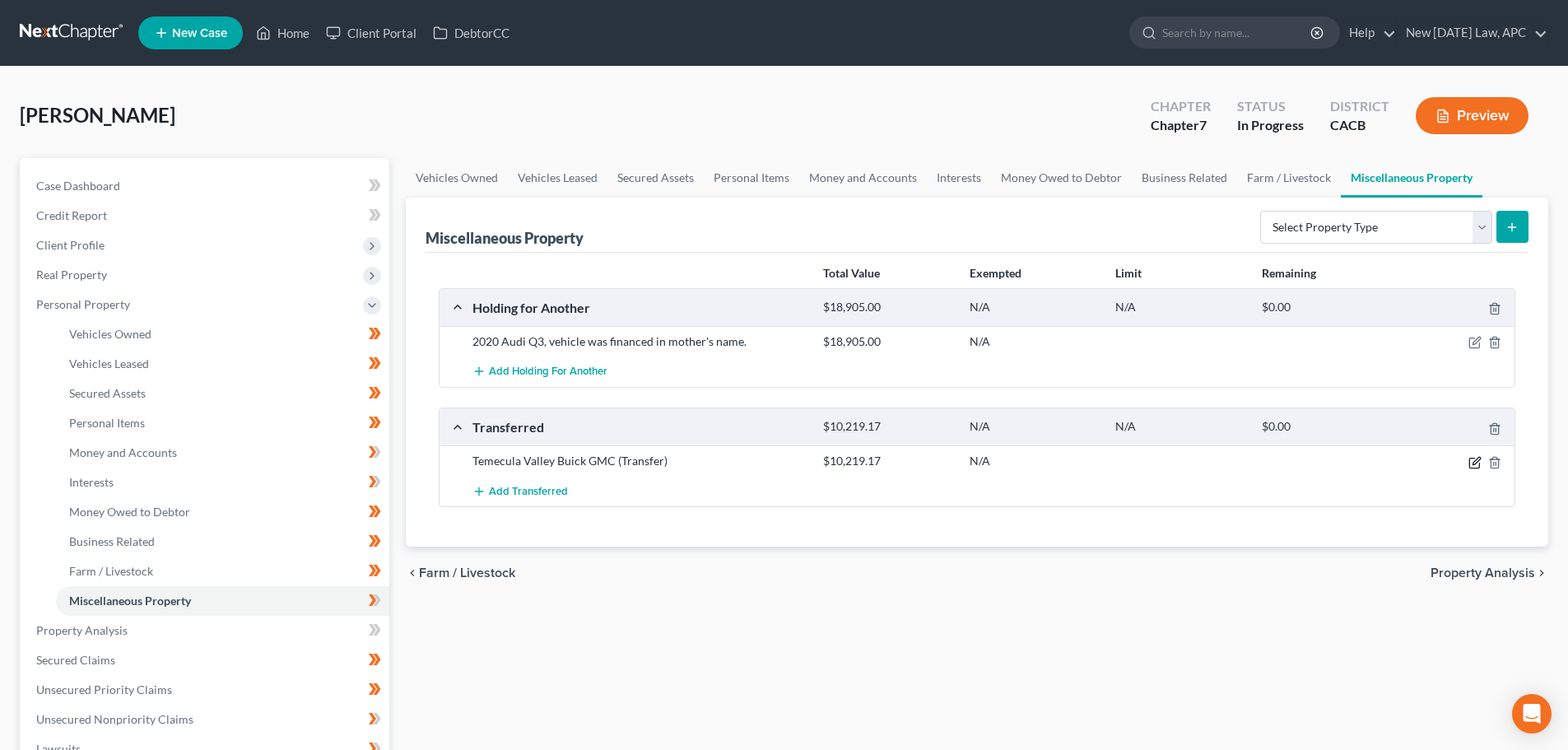
click at [1474, 463] on icon "button" at bounding box center [1477, 460] width 7 height 7
select select "Ordinary (within 2 years)"
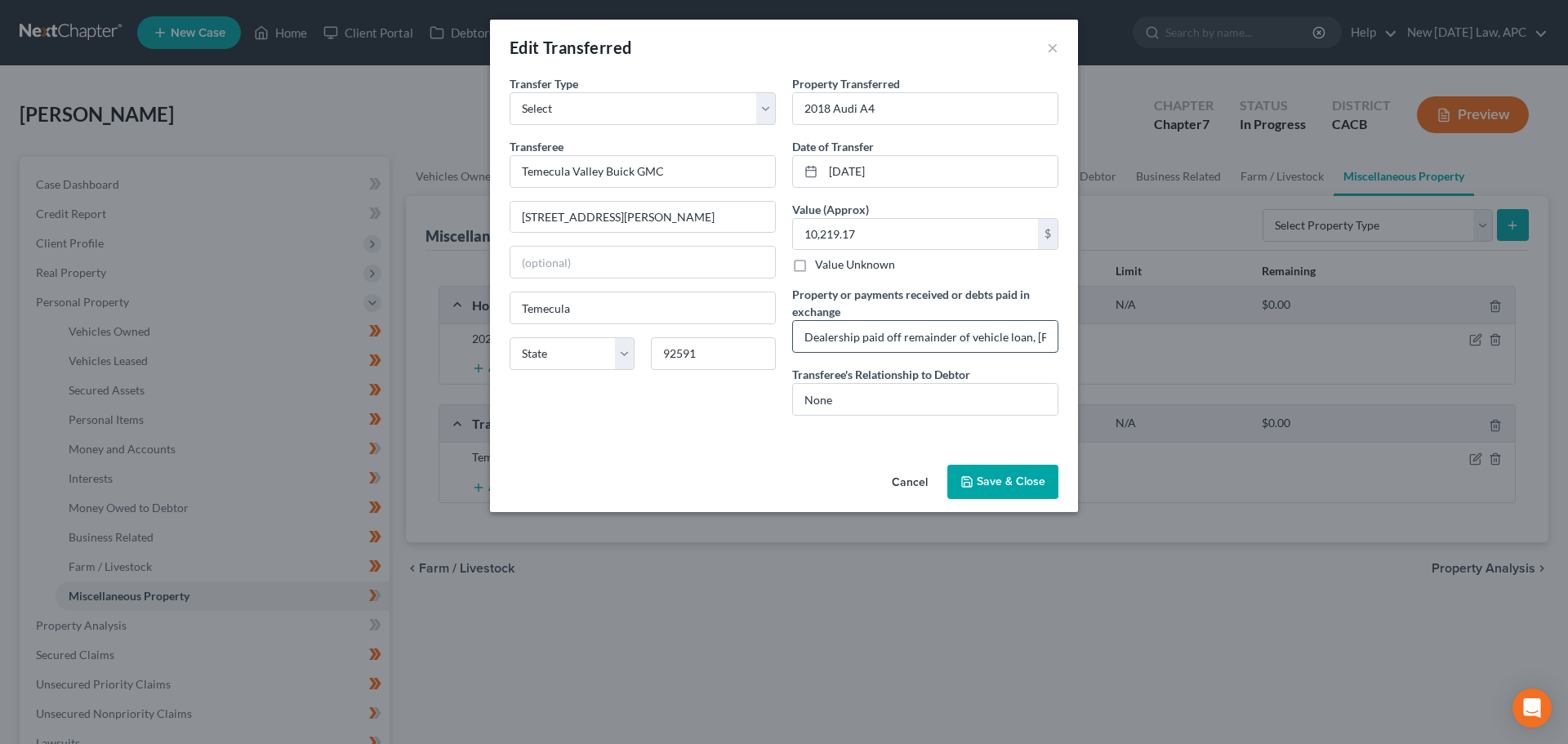
click at [857, 336] on input "Dealership paid off remainder of vehicle loan, Debtor received no additional fu…" at bounding box center [925, 337] width 265 height 31
drag, startPoint x: 843, startPoint y: 341, endPoint x: 1096, endPoint y: 343, distance: 253.0
click at [1096, 343] on div "Edit Transferred × An exemption set must first be selected from the Filing Info…" at bounding box center [784, 372] width 1568 height 744
click at [1045, 333] on input "Dealership paid off remainder of vehicle loan, Debtor received no additional fu…" at bounding box center [925, 337] width 265 height 31
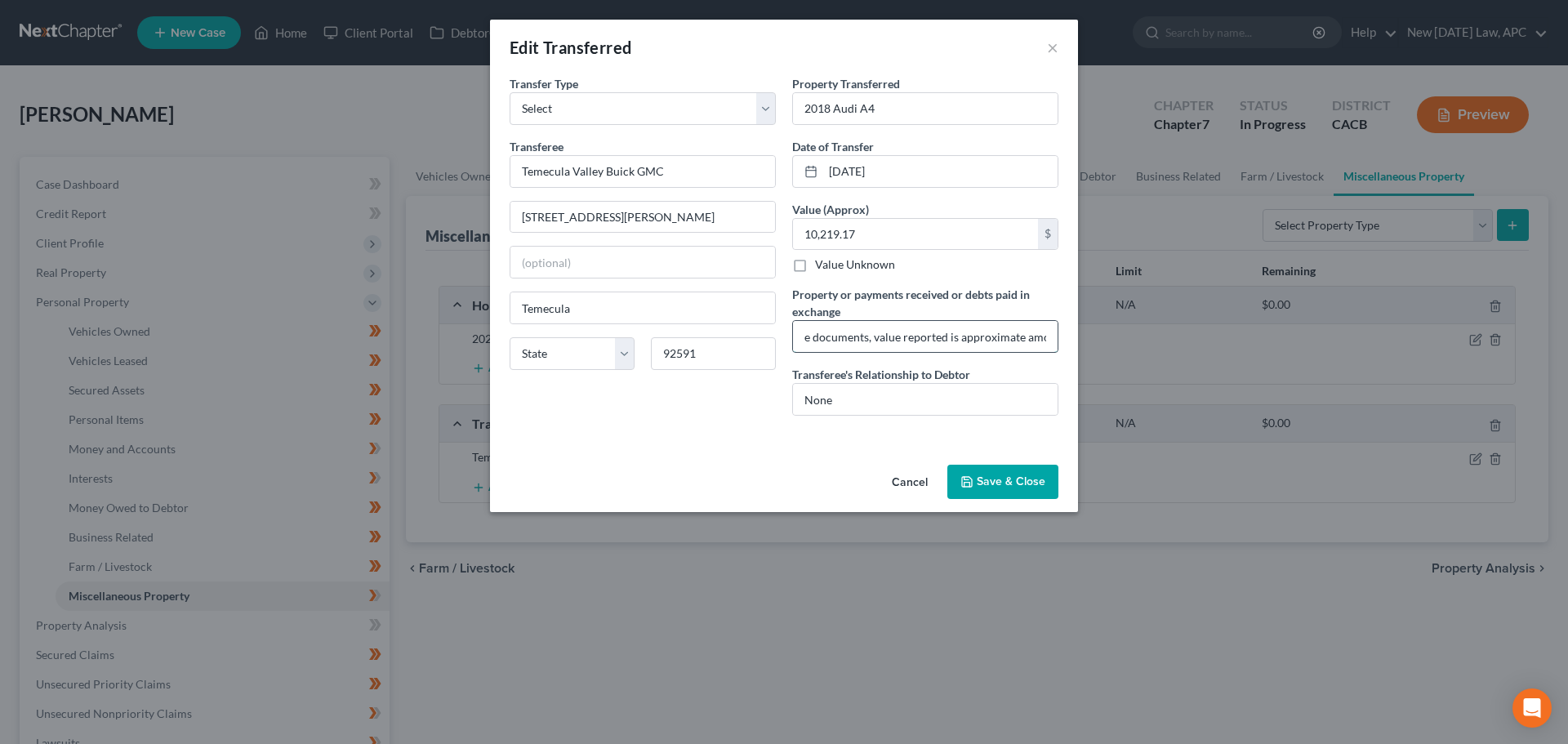
scroll to position [0, 600]
click at [921, 338] on input "Dealership paid off remainder of vehicle loan, Debtor received no additional fu…" at bounding box center [925, 337] width 265 height 31
click at [924, 328] on input "Dealership paid off remainder of vehicle loan, Debtor received no additional fu…" at bounding box center [925, 337] width 265 height 31
drag, startPoint x: 961, startPoint y: 335, endPoint x: 972, endPoint y: 341, distance: 12.5
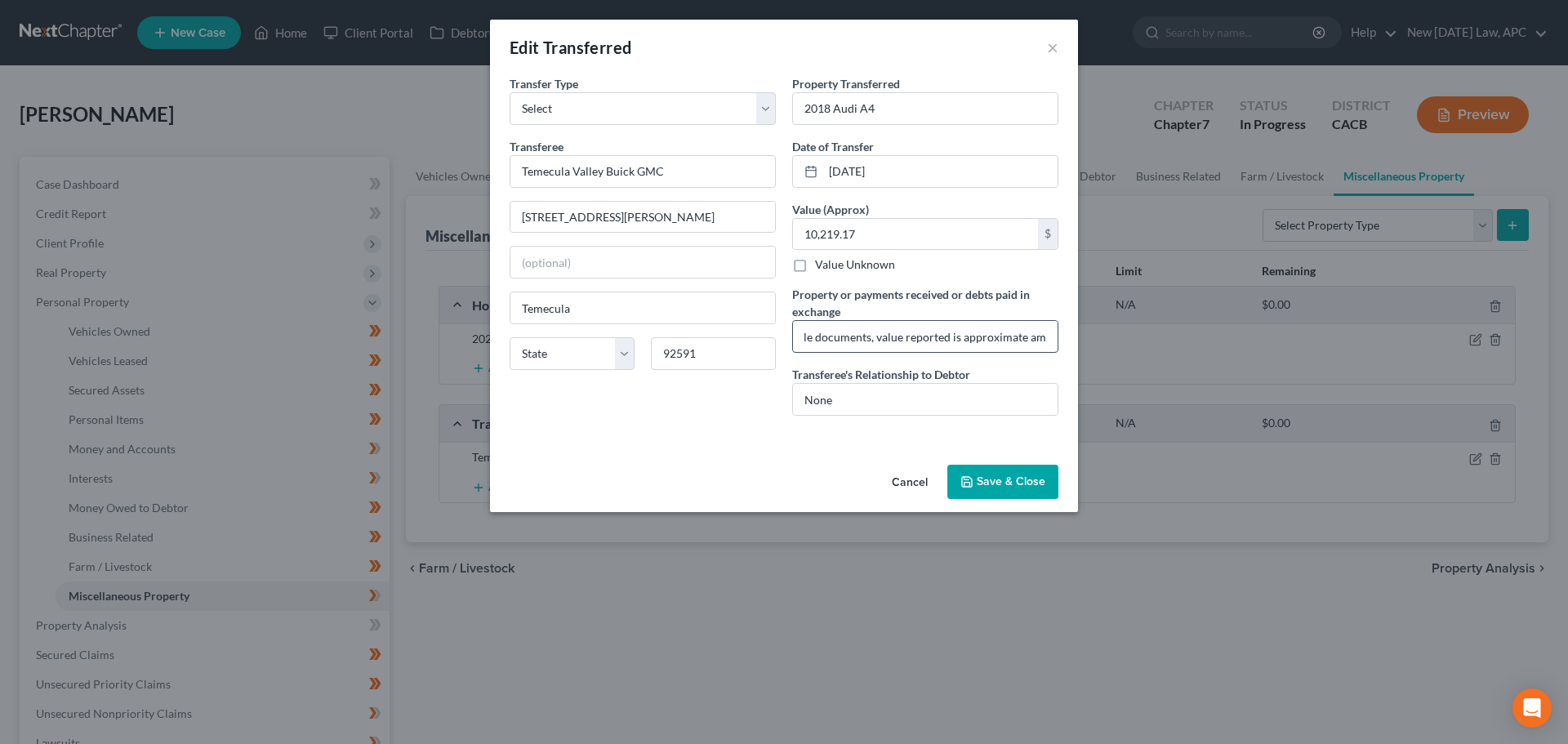
click at [962, 335] on input "Dealership paid off remainder of vehicle loan, Debtor received no additional fu…" at bounding box center [925, 337] width 265 height 31
drag, startPoint x: 985, startPoint y: 341, endPoint x: 1111, endPoint y: 342, distance: 126.0
click at [1111, 342] on div "Edit Transferred × An exemption set must first be selected from the Filing Info…" at bounding box center [784, 372] width 1568 height 744
click at [1060, 337] on div "Property Transferred * 2018 Audi A4 Date of Transfer * 01/13/2025 Value (Approx…" at bounding box center [925, 252] width 283 height 354
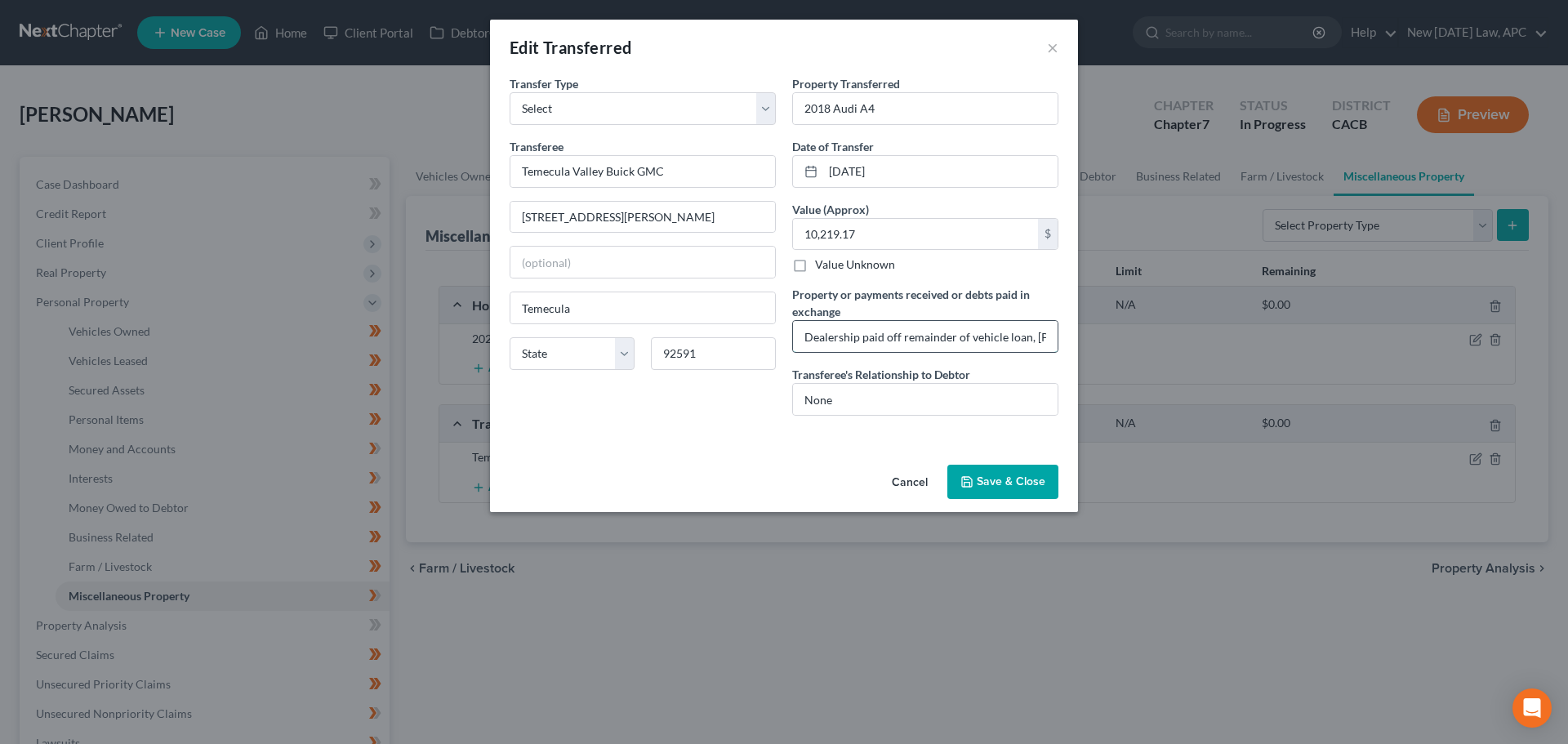
click at [977, 335] on input "Dealership paid off remainder of vehicle loan, Debtor received no additional fu…" at bounding box center [925, 337] width 265 height 31
drag, startPoint x: 958, startPoint y: 333, endPoint x: 1078, endPoint y: 332, distance: 120.0
click at [1078, 332] on div "Edit Transferred × An exemption set must first be selected from the Filing Info…" at bounding box center [784, 372] width 1568 height 744
click at [1015, 332] on input "Dealership paid off remainder of vehicle loan, Debtor received no additional fu…" at bounding box center [925, 337] width 265 height 31
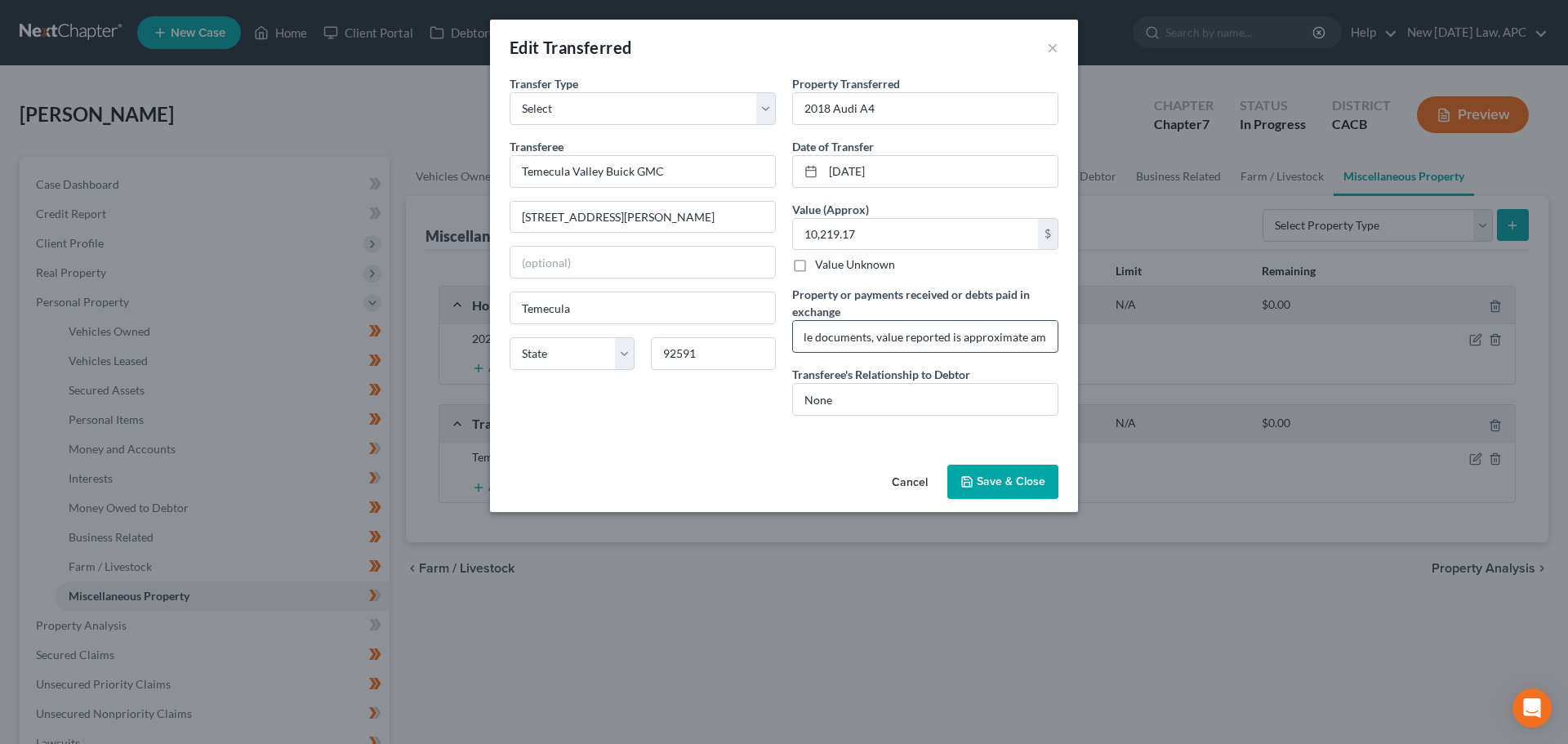
click at [1048, 335] on input "Dealership paid off remainder of vehicle loan, Debtor received no additional fu…" at bounding box center [925, 337] width 265 height 31
type input "Dealership paid off remainder of vehicle loan, Debtor received no additional fu…"
click at [1012, 475] on button "Save & Close" at bounding box center [1003, 482] width 111 height 34
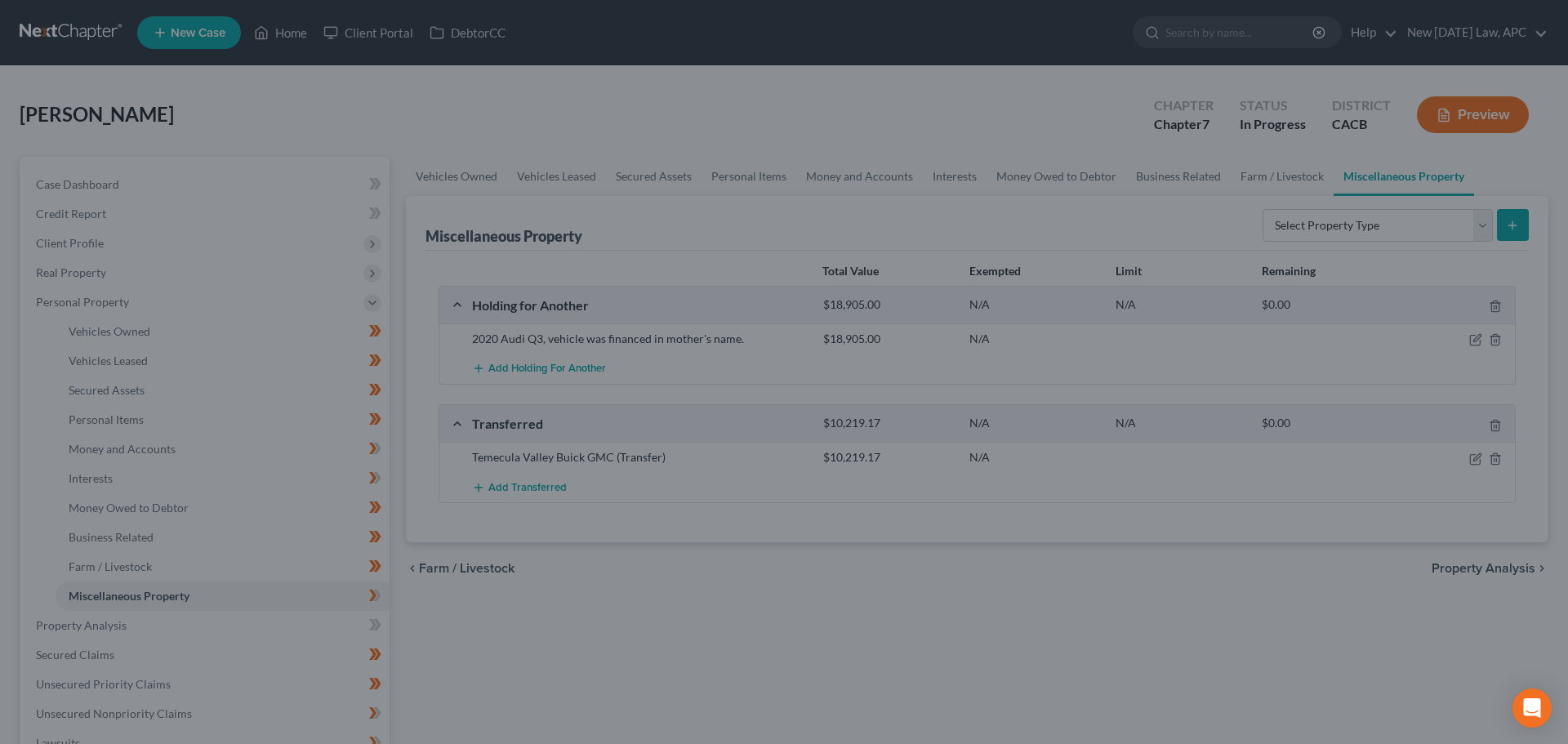
scroll to position [0, 0]
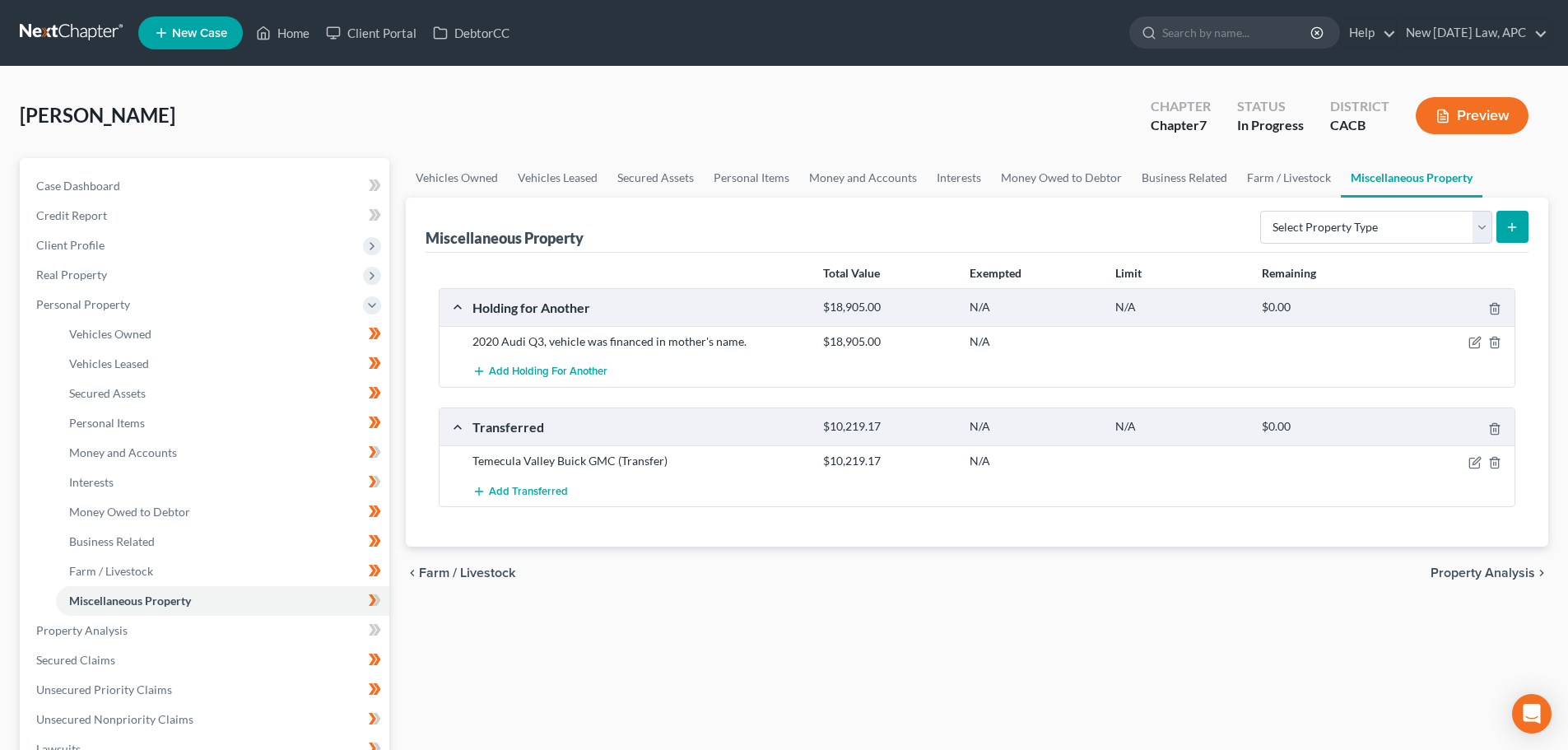
click at [1515, 111] on button "Preview" at bounding box center [1472, 115] width 113 height 37
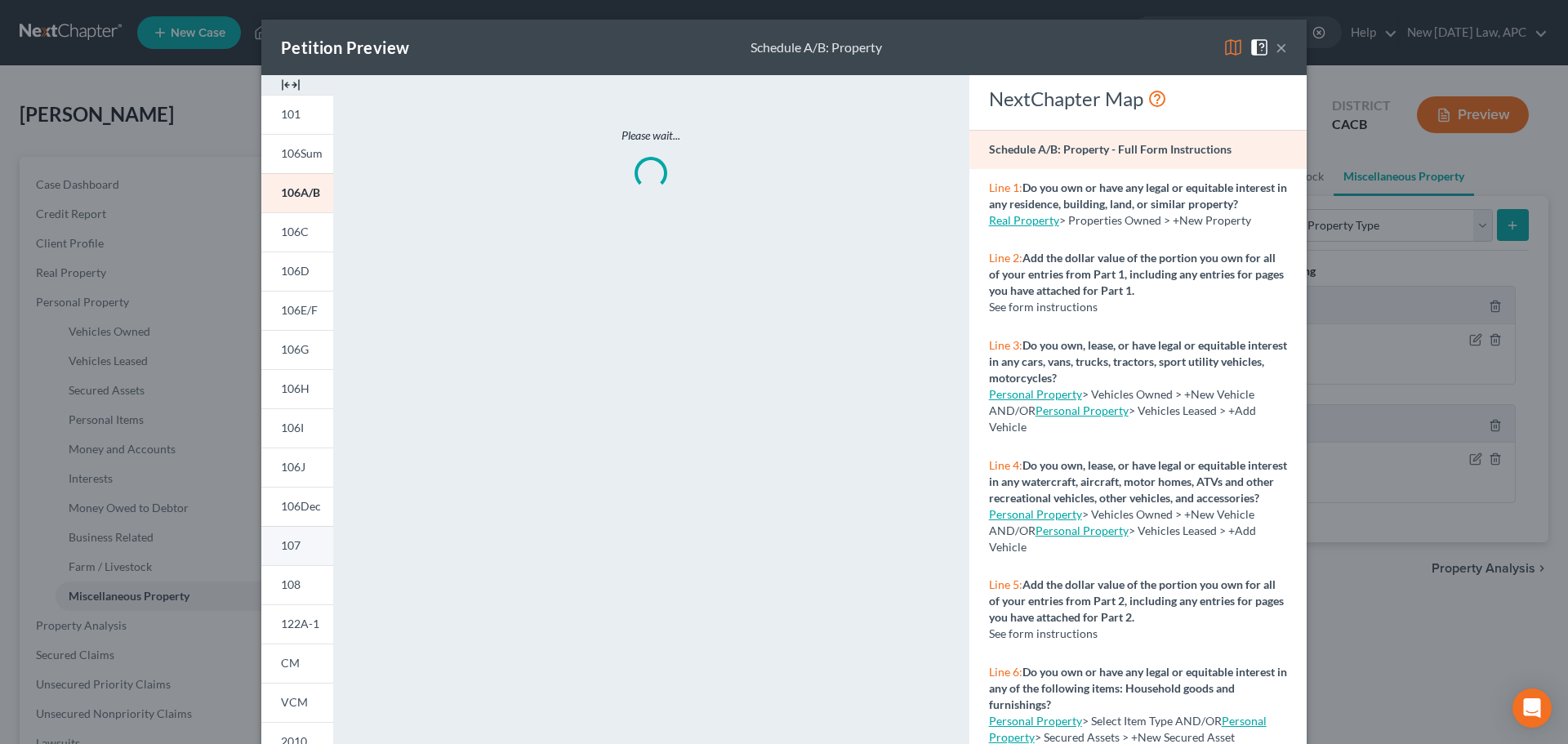
click at [304, 549] on link "107" at bounding box center [297, 546] width 72 height 39
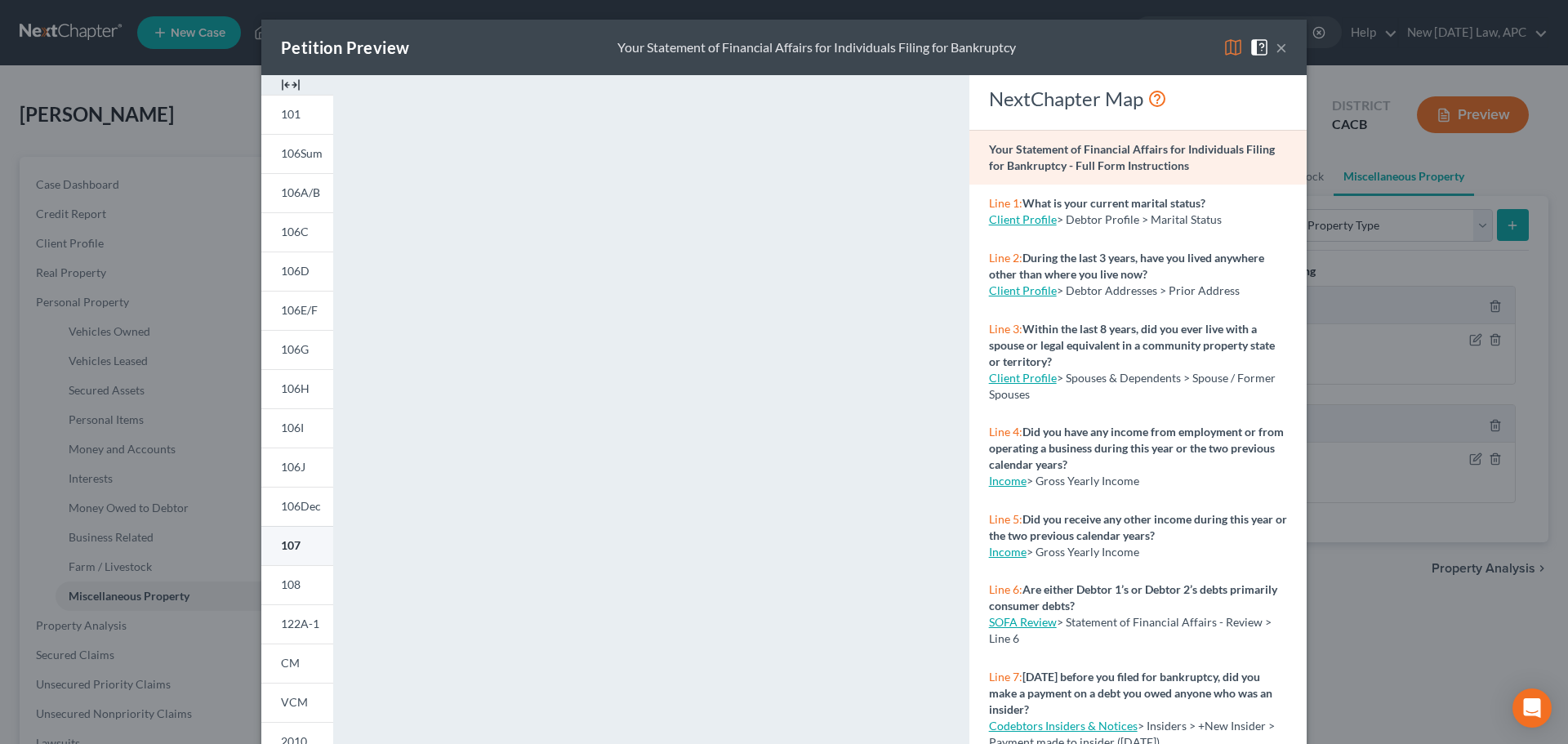
click at [281, 545] on span "107" at bounding box center [291, 545] width 20 height 13
click at [296, 549] on link "107" at bounding box center [297, 546] width 72 height 39
click at [1276, 47] on button "×" at bounding box center [1281, 48] width 12 height 20
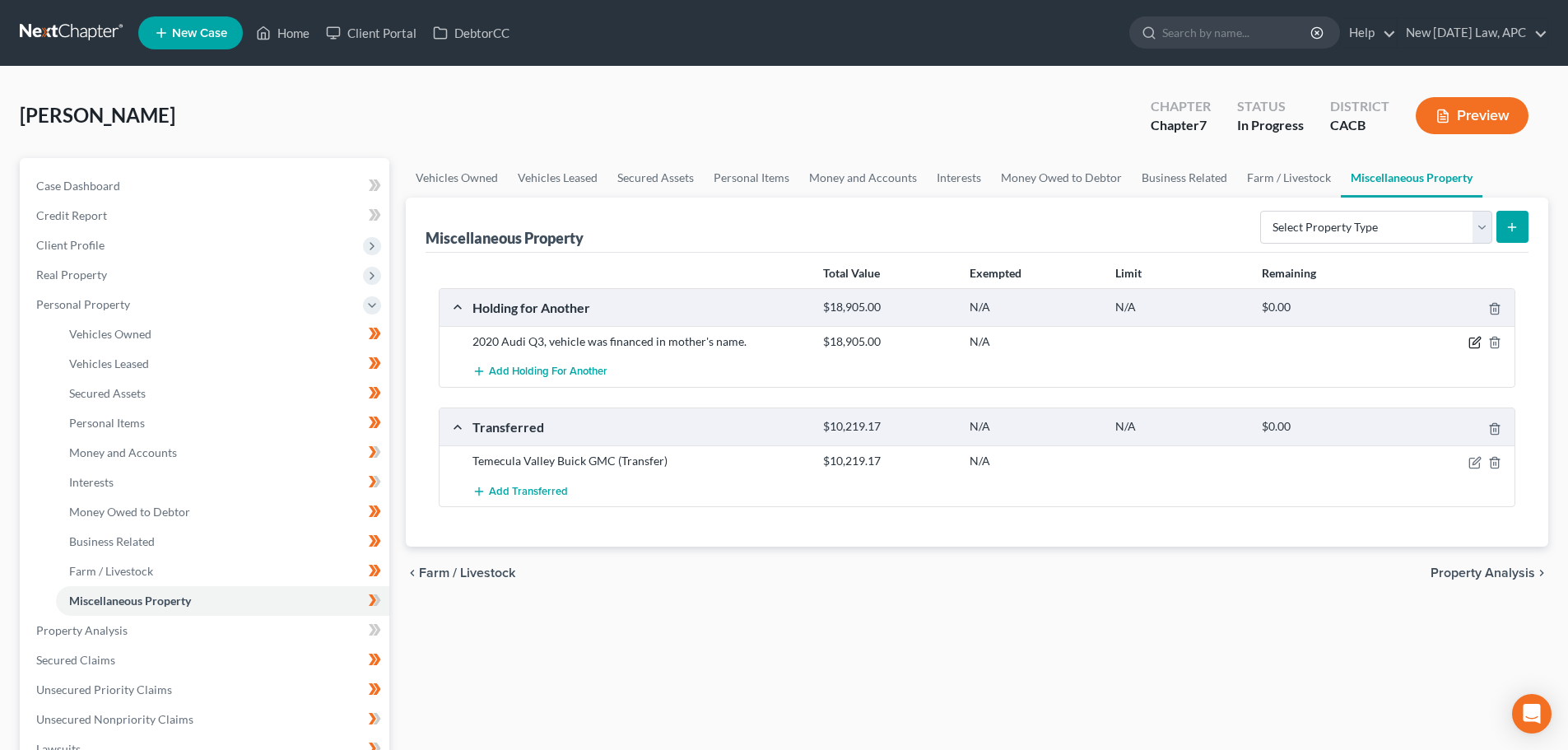
click at [1474, 343] on icon "button" at bounding box center [1477, 341] width 7 height 7
select select "4"
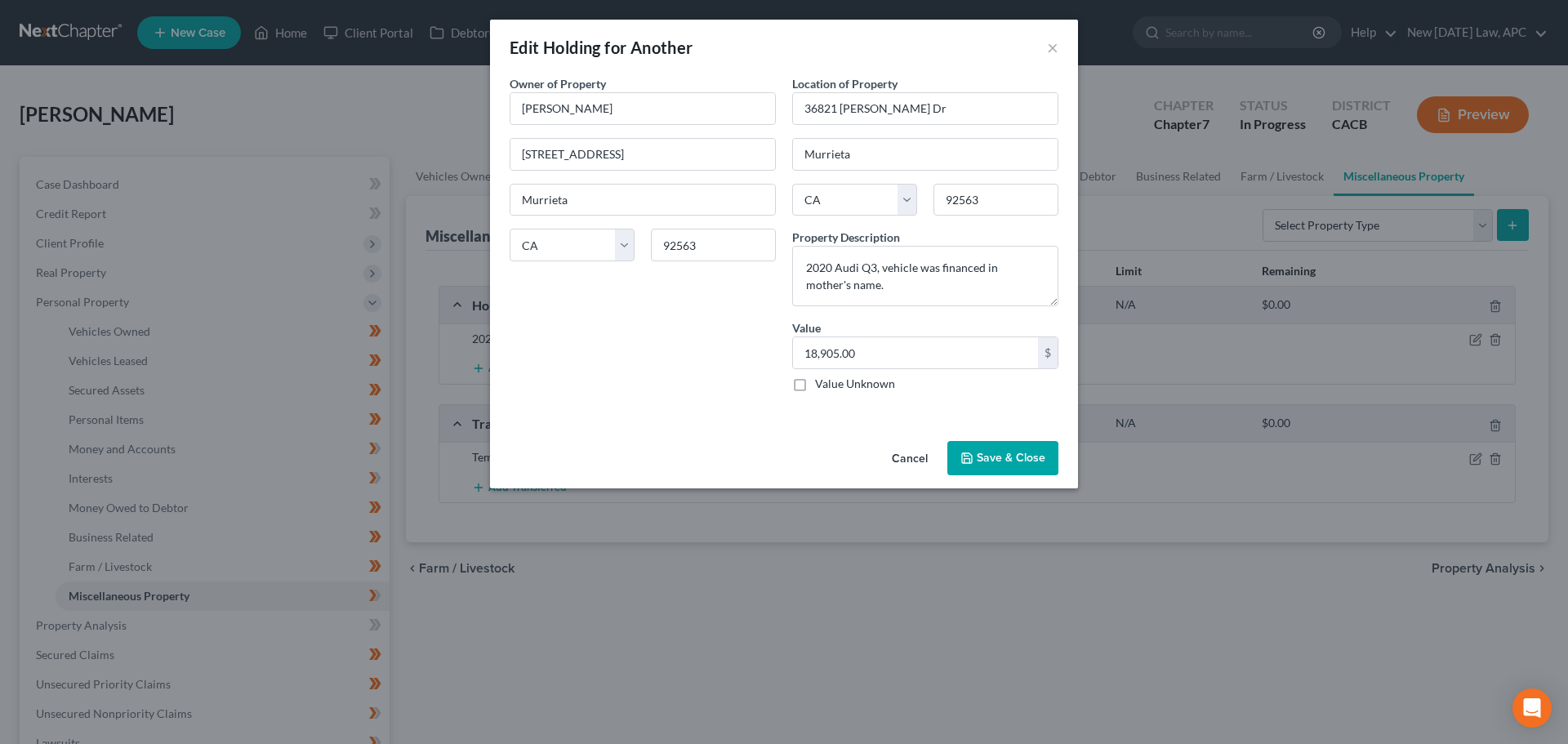
click at [924, 460] on button "Cancel" at bounding box center [910, 459] width 62 height 32
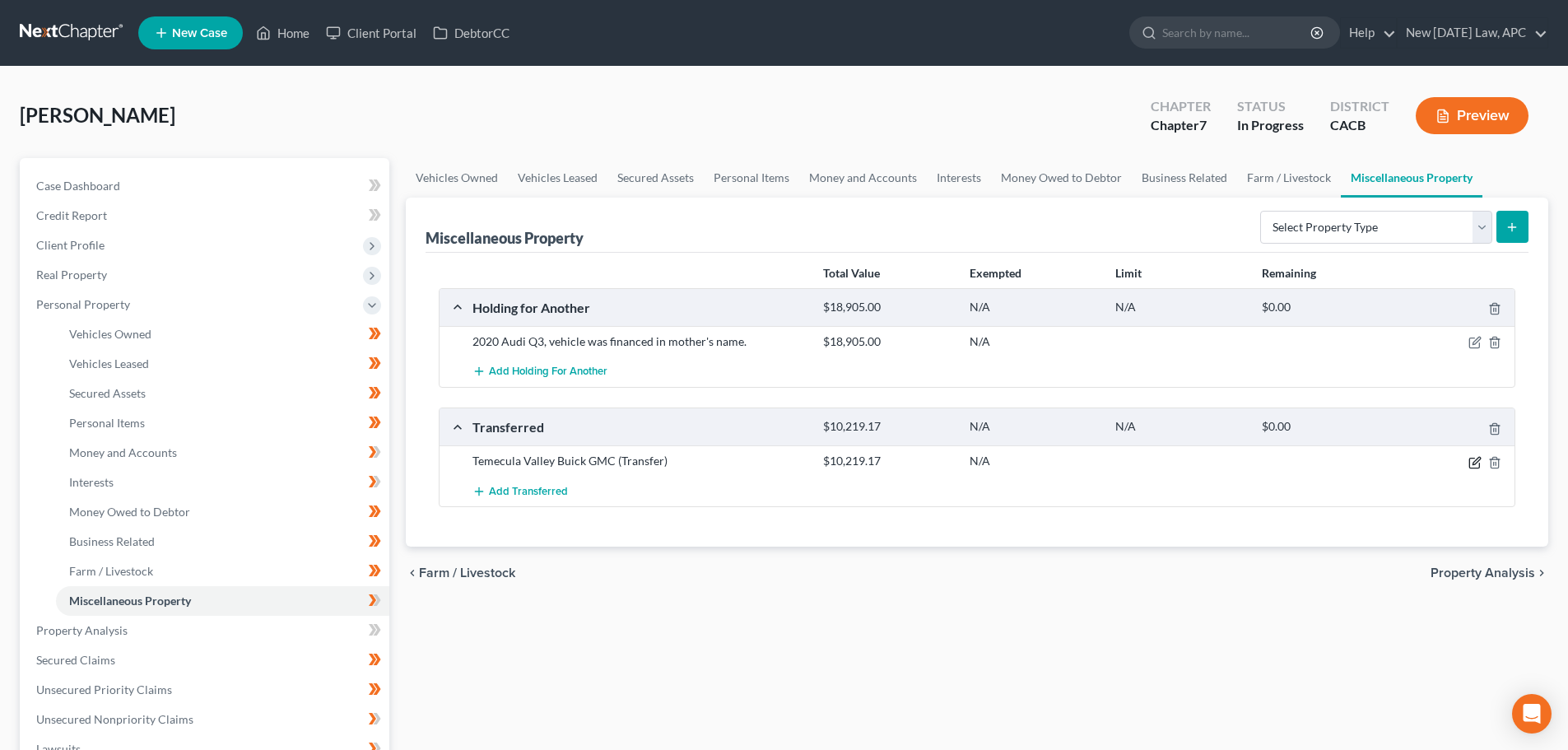
click at [1470, 464] on icon "button" at bounding box center [1475, 462] width 14 height 14
select select "Ordinary (within 2 years)"
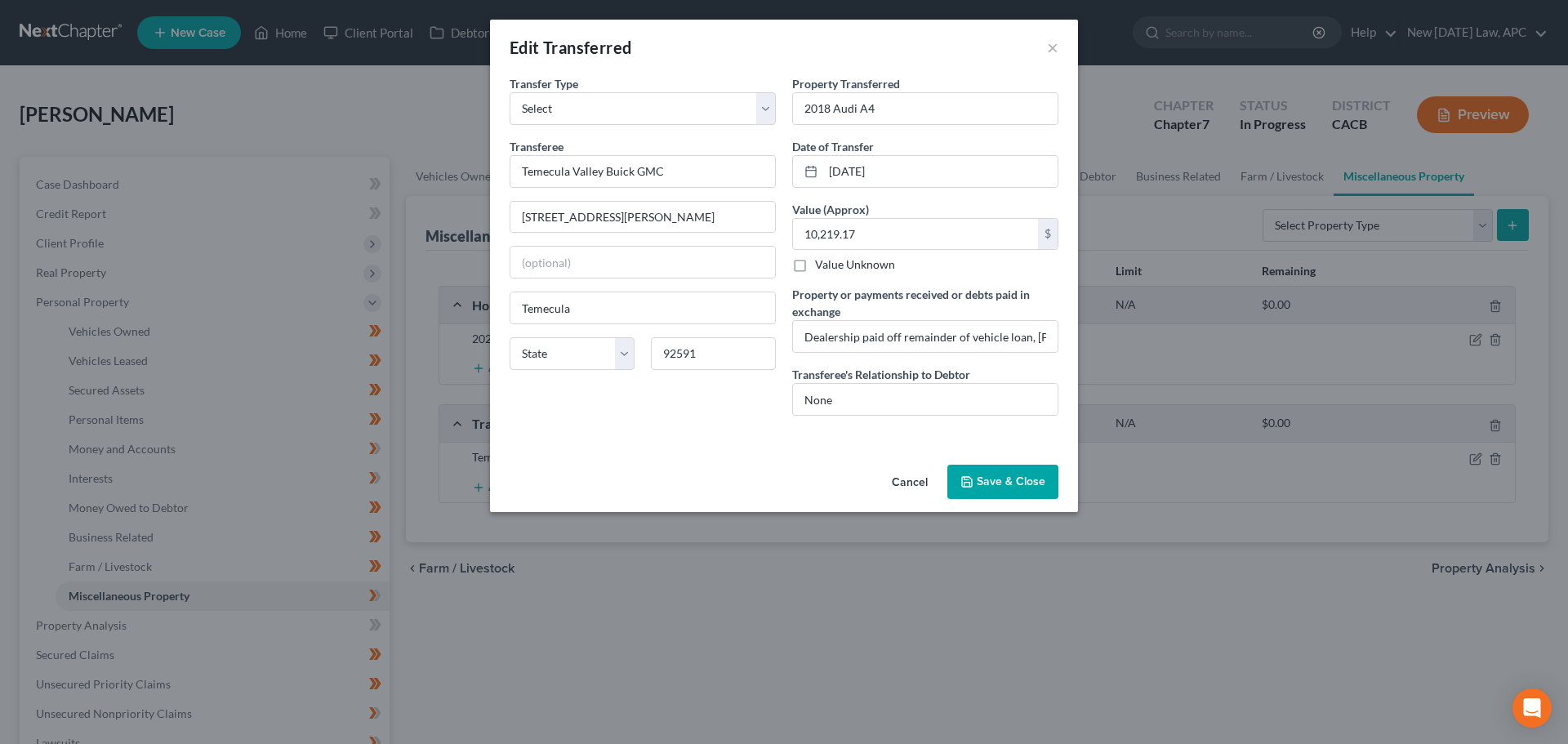
click at [815, 263] on label "Value Unknown" at bounding box center [855, 265] width 80 height 16
click at [822, 263] on input "Value Unknown" at bounding box center [827, 262] width 11 height 11
checkbox input "true"
type input "0.00"
click at [815, 265] on label "Value Unknown" at bounding box center [855, 265] width 80 height 16
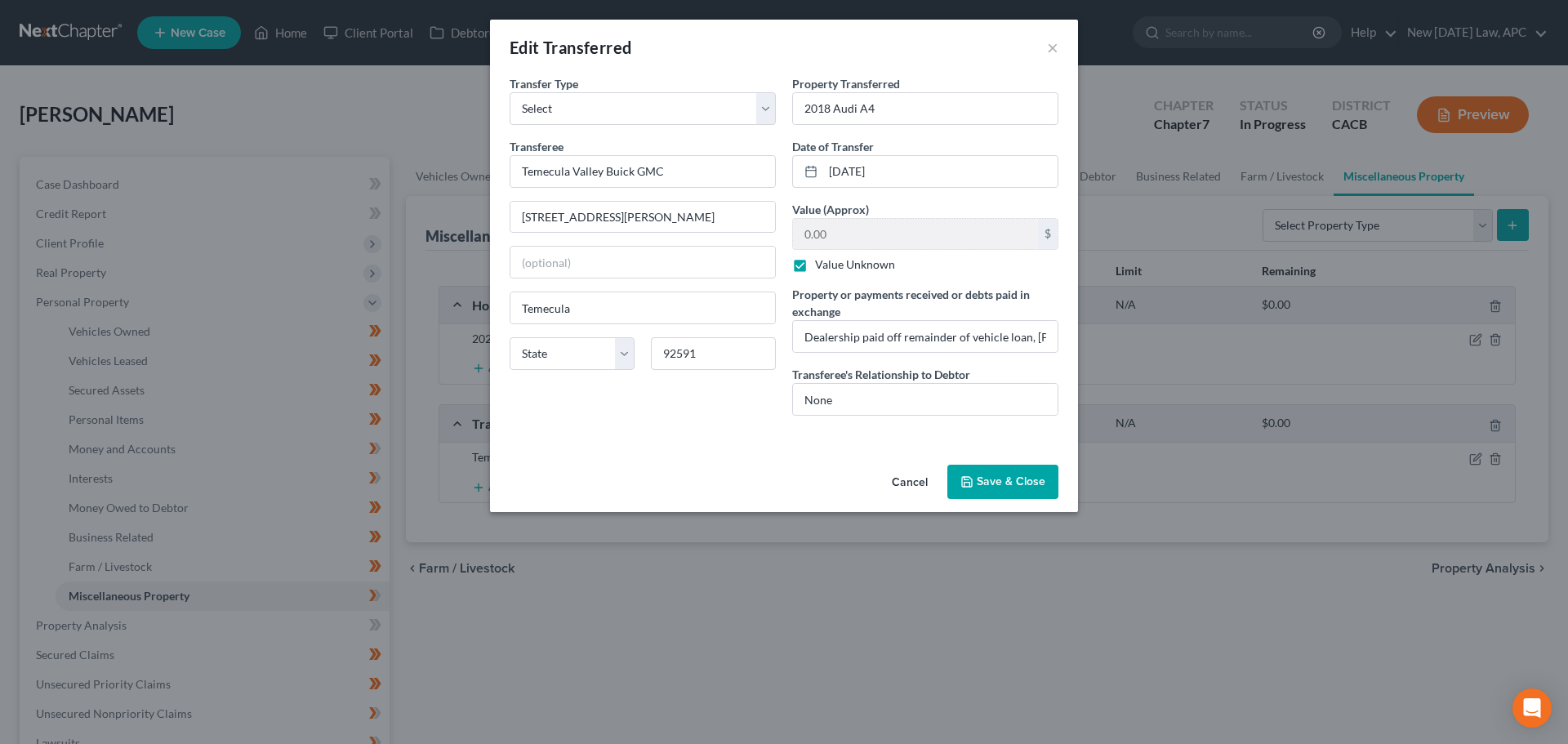
click at [822, 265] on input "Value Unknown" at bounding box center [827, 262] width 11 height 11
click at [815, 266] on label "Value Unknown" at bounding box center [855, 265] width 80 height 16
click at [822, 266] on input "Value Unknown" at bounding box center [827, 262] width 11 height 11
checkbox input "true"
click at [907, 340] on input "Dealership paid off remainder of vehicle loan, Debtor received no additional fu…" at bounding box center [925, 337] width 265 height 31
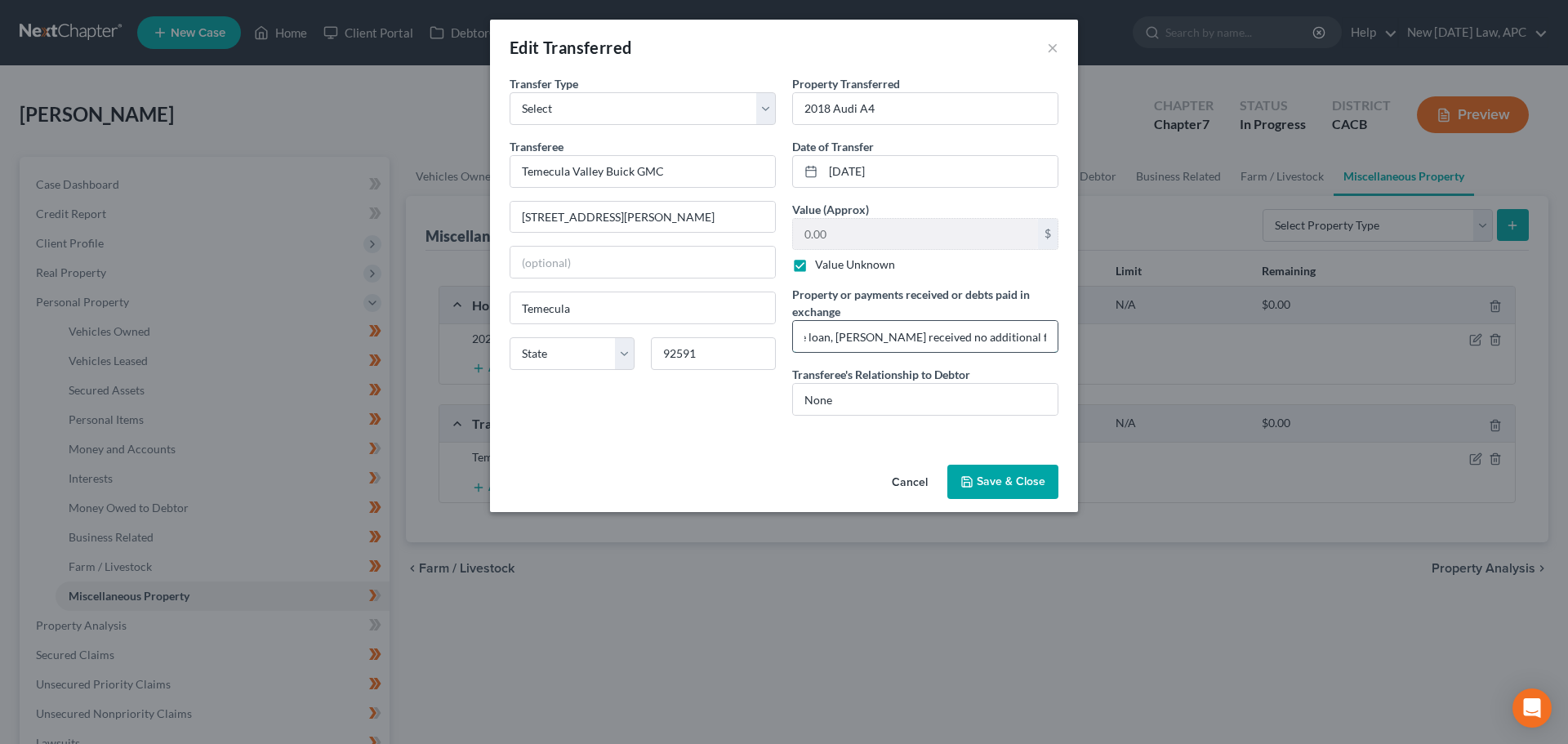
drag, startPoint x: 873, startPoint y: 337, endPoint x: 1039, endPoint y: 333, distance: 166.0
click at [1039, 333] on input "Dealership paid off remainder of vehicle loan, Debtor received no additional fu…" at bounding box center [925, 337] width 265 height 31
click at [996, 344] on input "Dealership paid off remainder of vehicle loan, Debtor received no additional fu…" at bounding box center [925, 337] width 265 height 31
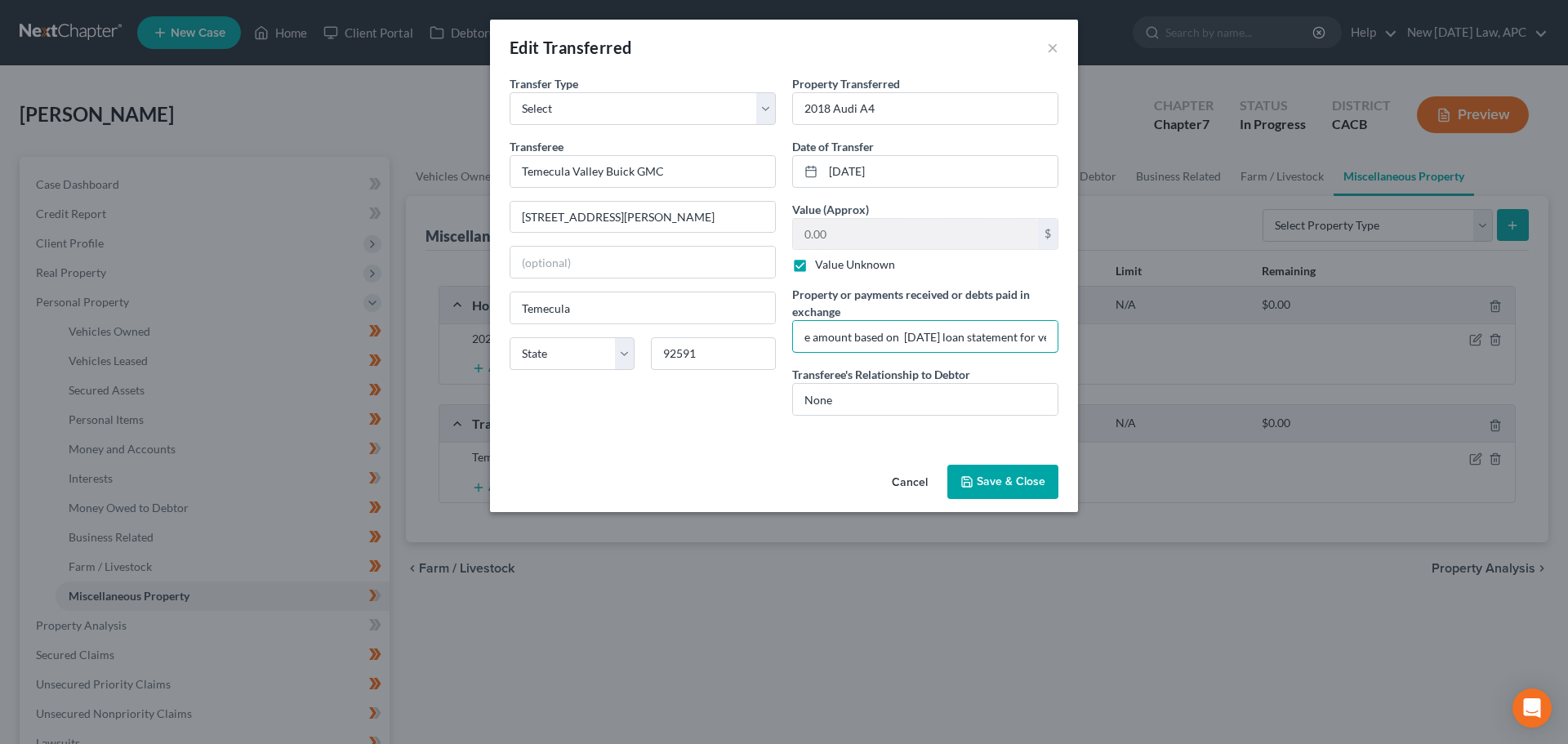
drag, startPoint x: 966, startPoint y: 339, endPoint x: 1063, endPoint y: 340, distance: 97.0
click at [1067, 337] on div "An exemption set must first be selected from the Filing Information section. Tr…" at bounding box center [783, 267] width 588 height 383
click at [1019, 336] on input "Dealership paid off remainder of vehicle loan, Debtor received no additional fu…" at bounding box center [925, 337] width 265 height 31
drag, startPoint x: 1050, startPoint y: 334, endPoint x: 842, endPoint y: 350, distance: 208.6
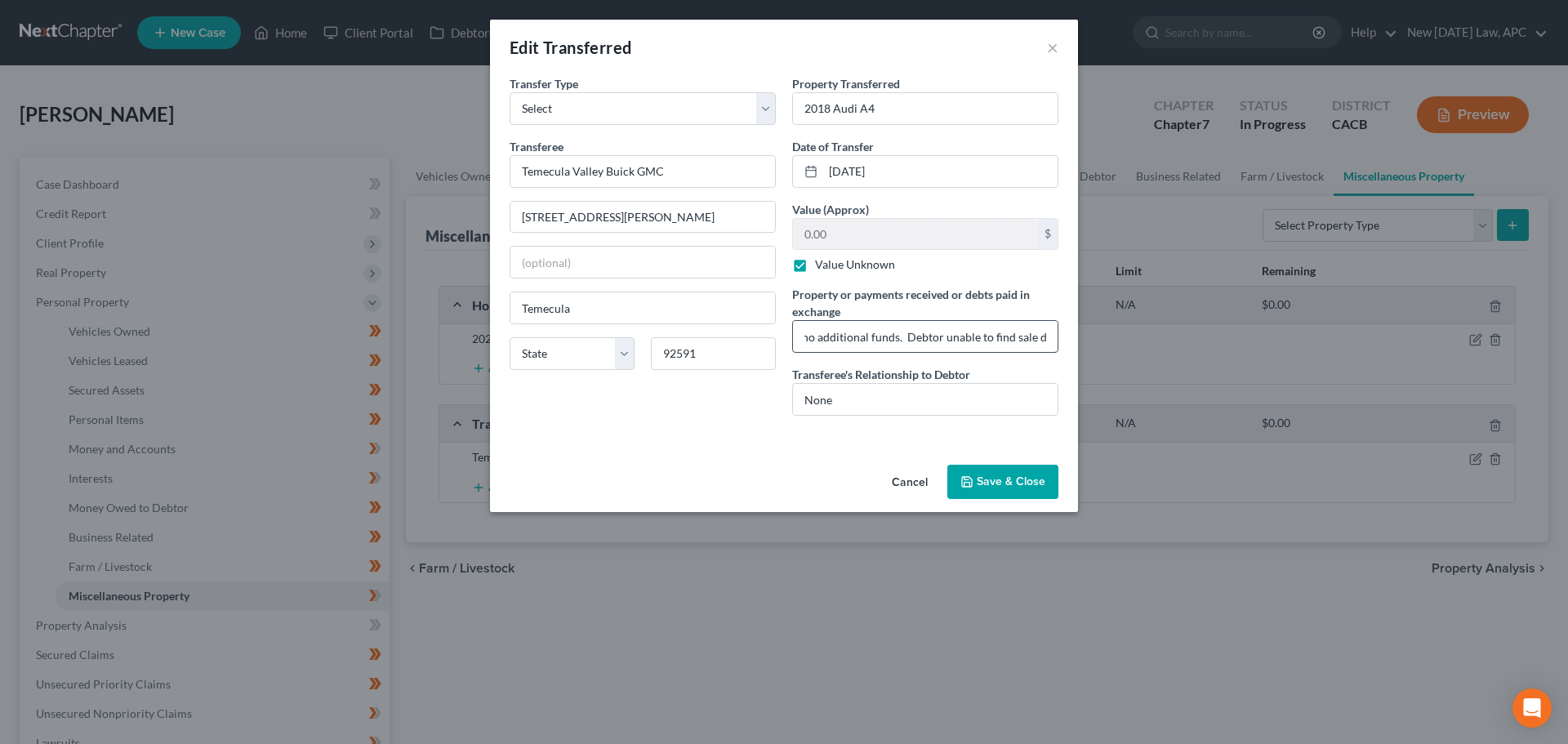
click at [842, 350] on input "Dealership paid off remainder of vehicle loan, Debtor received no additional fu…" at bounding box center [925, 337] width 265 height 31
type input "Dealership paid off remainder of vehicle loan, Debtor received no additional fu…"
click at [1011, 478] on button "Save & Close" at bounding box center [1003, 482] width 111 height 34
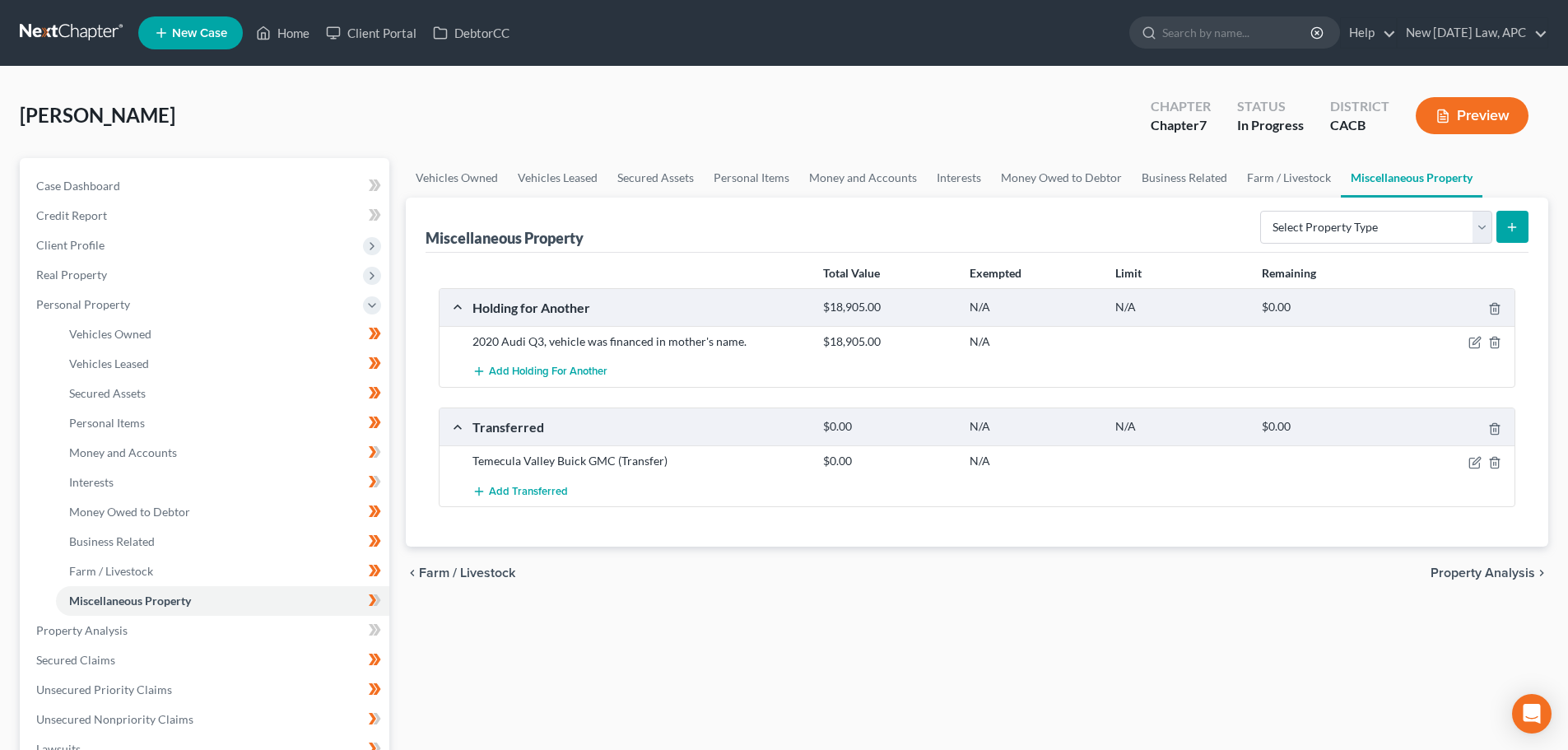
click at [1477, 107] on button "Preview" at bounding box center [1472, 115] width 113 height 37
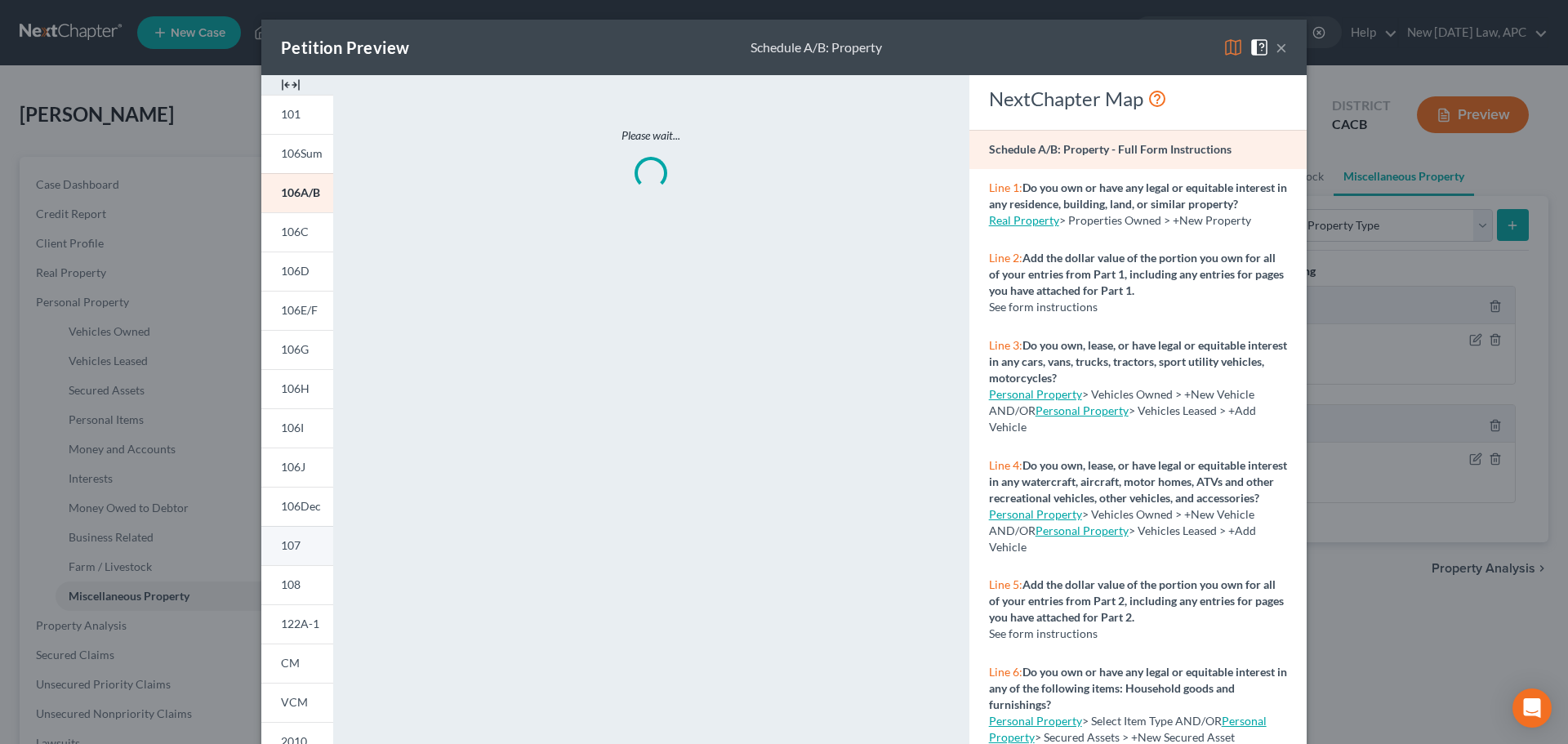
click at [298, 544] on link "107" at bounding box center [297, 546] width 72 height 39
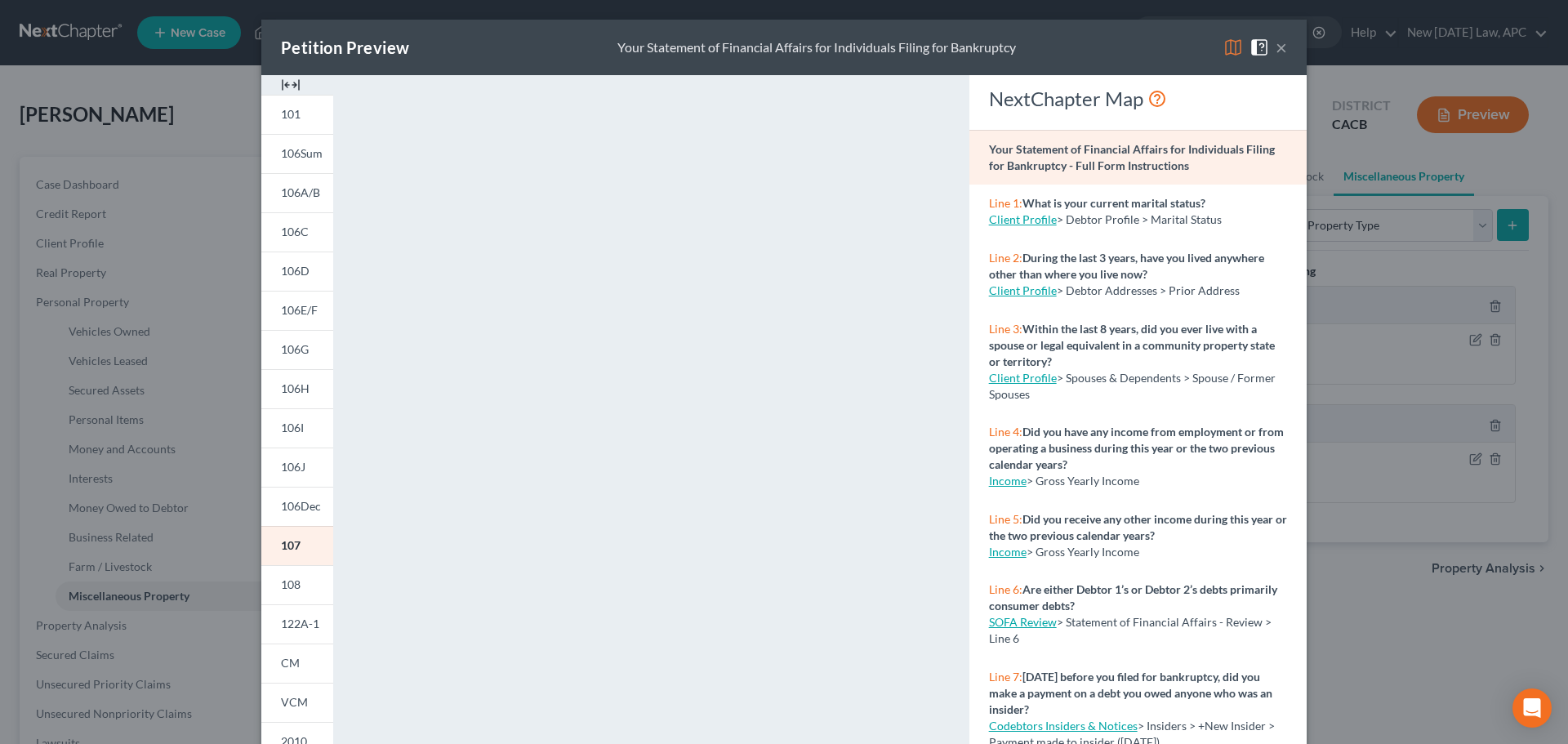
click at [1276, 47] on button "×" at bounding box center [1281, 48] width 12 height 20
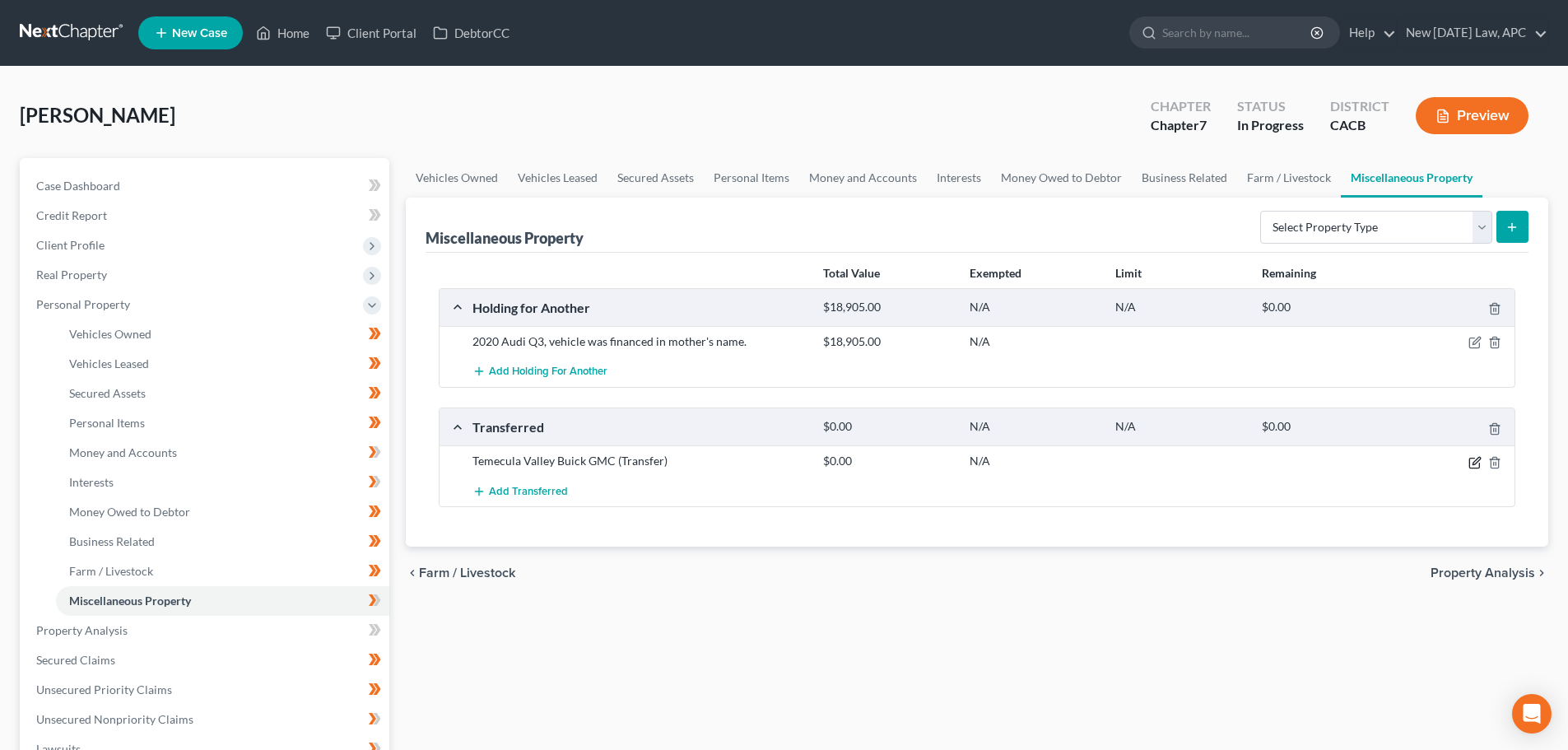
click at [1470, 460] on icon "button" at bounding box center [1475, 462] width 14 height 14
select select "Ordinary (within 2 years)"
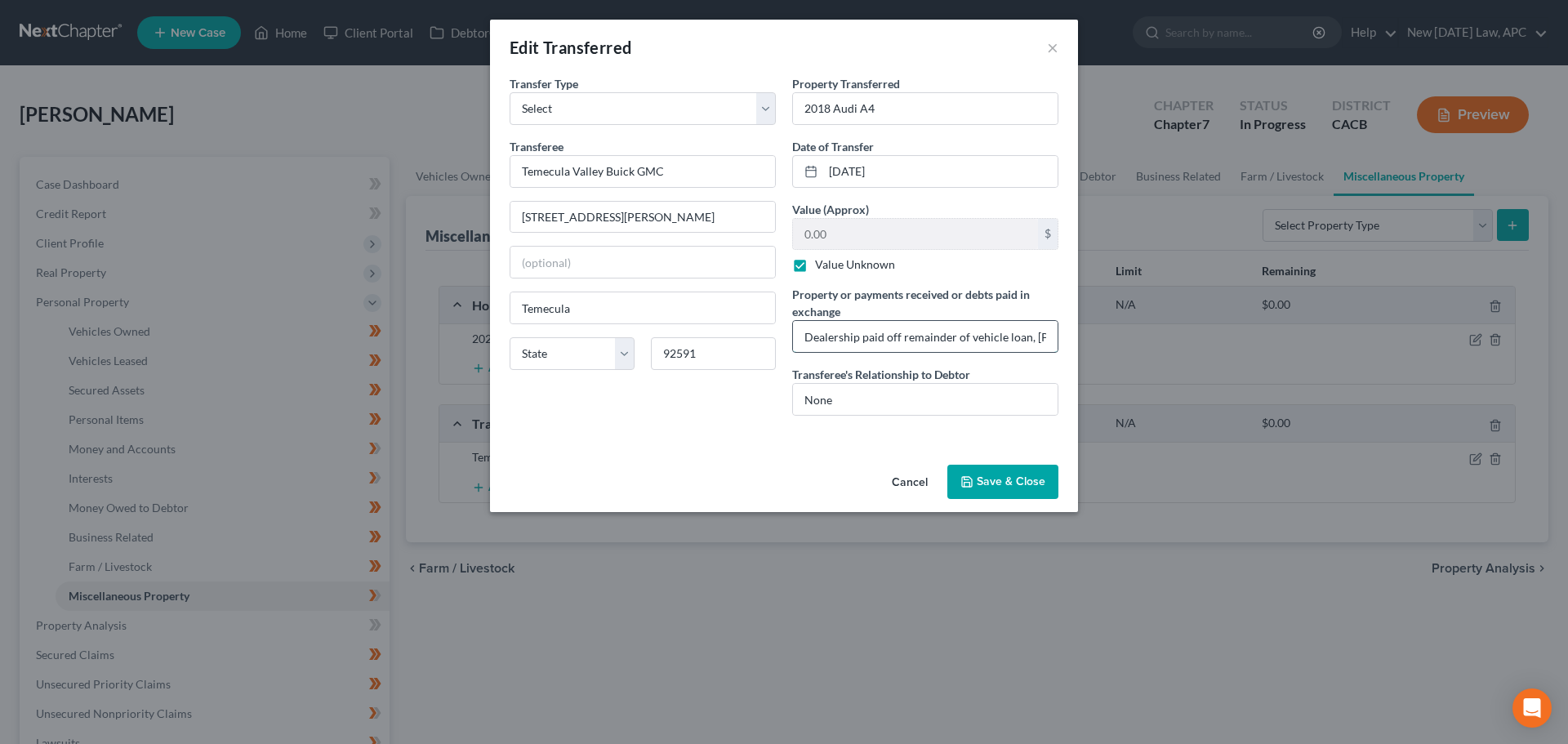
click at [902, 337] on input "Dealership paid off remainder of vehicle loan, Debtor received no additional fu…" at bounding box center [925, 337] width 265 height 31
drag, startPoint x: 849, startPoint y: 337, endPoint x: 1095, endPoint y: 339, distance: 246.0
click at [1113, 337] on div "Edit Transferred × An exemption set must first be selected from the Filing Info…" at bounding box center [784, 372] width 1568 height 744
click at [1050, 333] on input "Dealership paid off remainder of vehicle loan, Debtor received no additional fu…" at bounding box center [925, 337] width 265 height 31
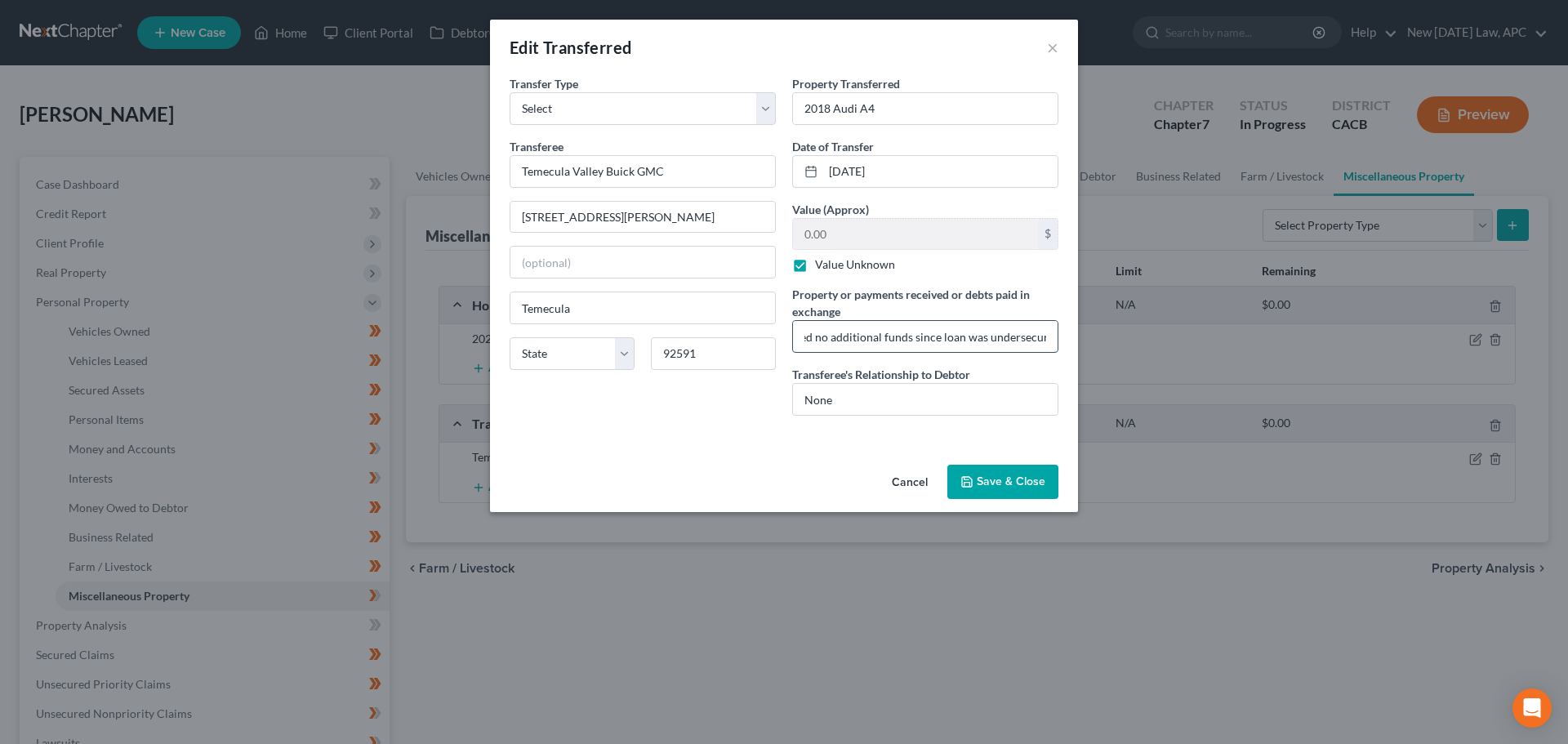
scroll to position [0, 310]
click at [1035, 335] on input "Dealership paid off remainder of vehicle loan, Debtor received no additional fu…" at bounding box center [925, 337] width 265 height 31
click at [1006, 337] on input "Dealership paid off remainder of vehicle loan, Debtor received no additional fu…" at bounding box center [925, 337] width 265 height 31
click at [1051, 337] on input "Dealership paid off remainder of vehicle loan, Debtor received no additional fu…" at bounding box center [925, 337] width 265 height 31
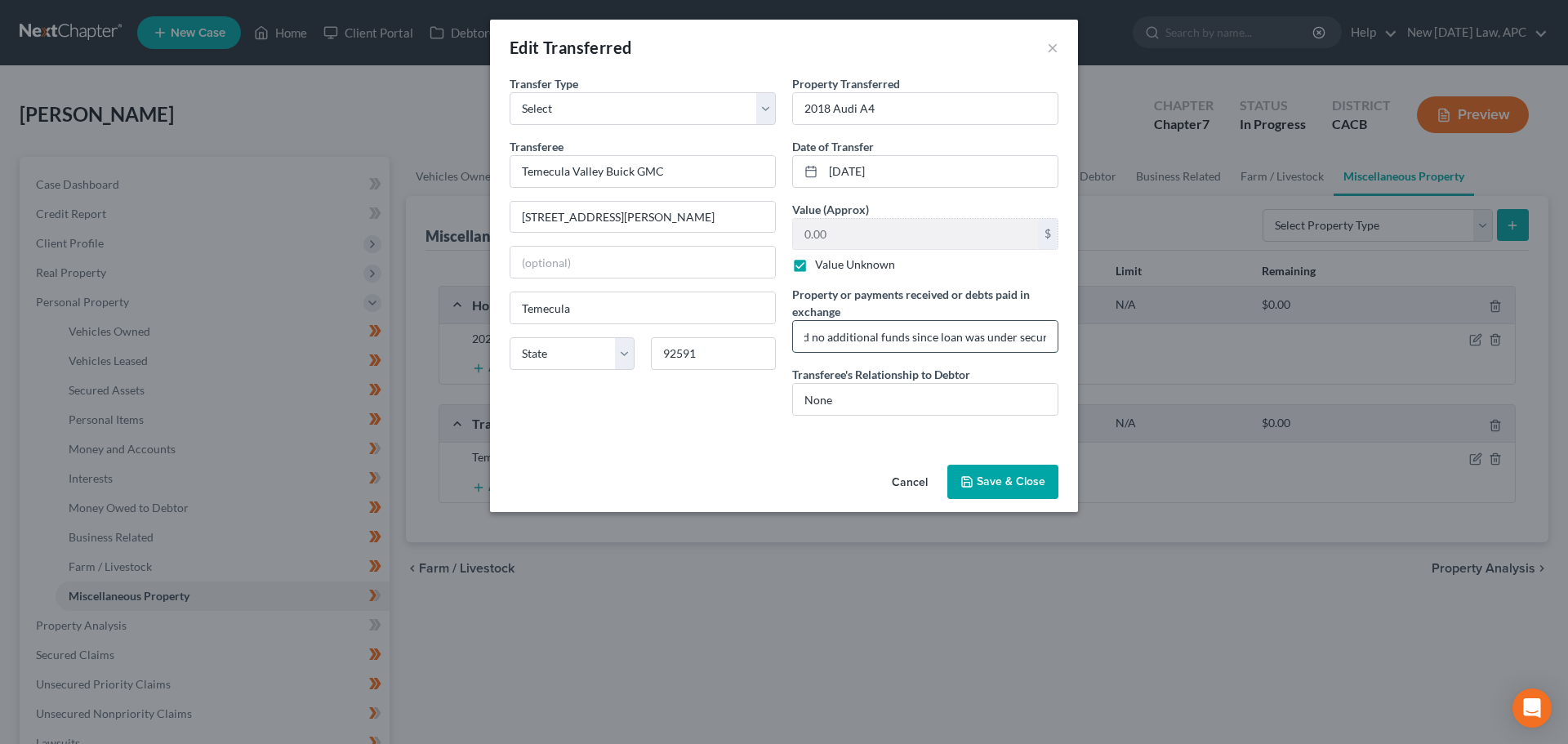
click at [1052, 341] on input "Dealership paid off remainder of vehicle loan, Debtor received no additional fu…" at bounding box center [925, 337] width 265 height 31
type input "Dealership paid off remainder of vehicle loan, Debtor received no additional fu…"
click at [1000, 485] on button "Save & Close" at bounding box center [1003, 482] width 111 height 34
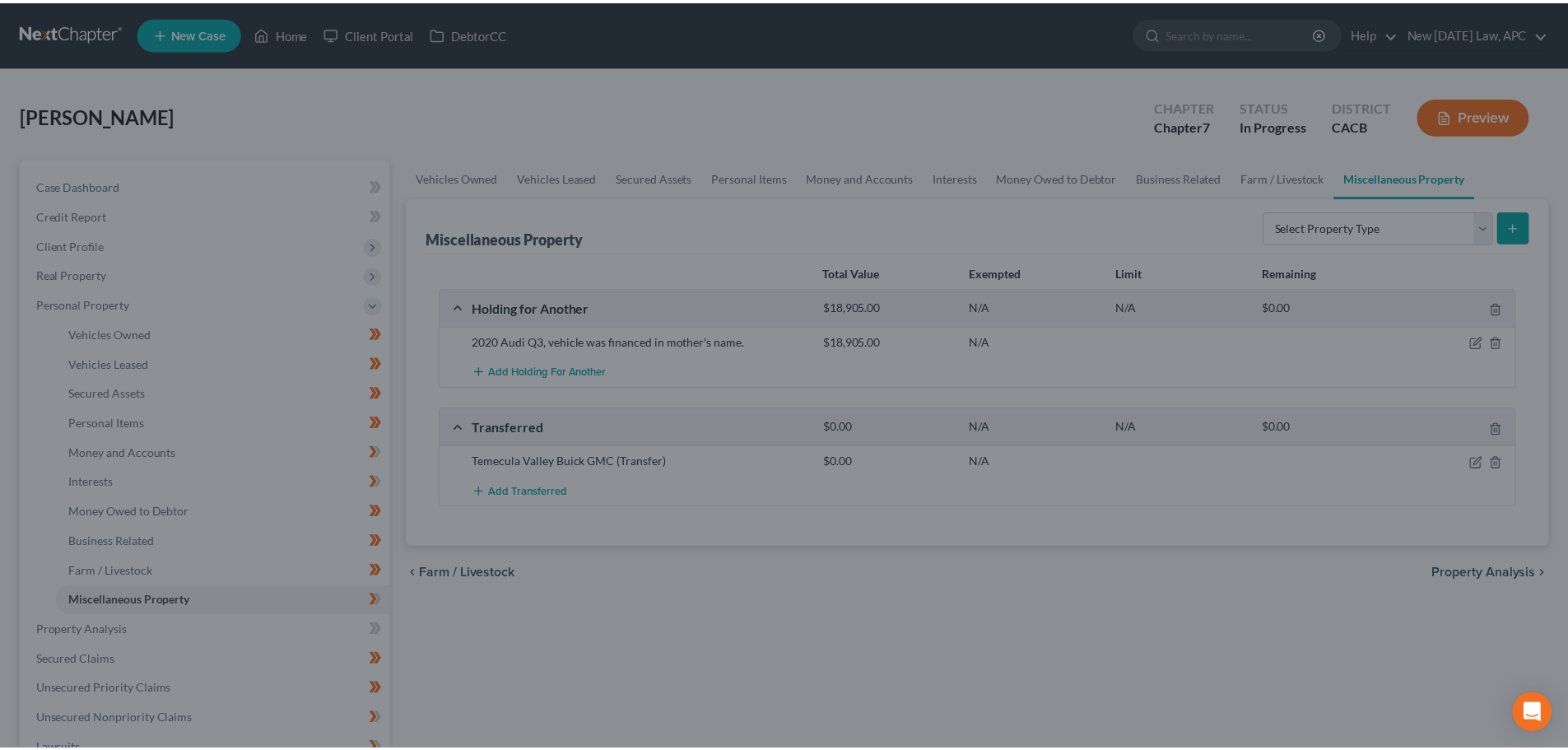
scroll to position [0, 0]
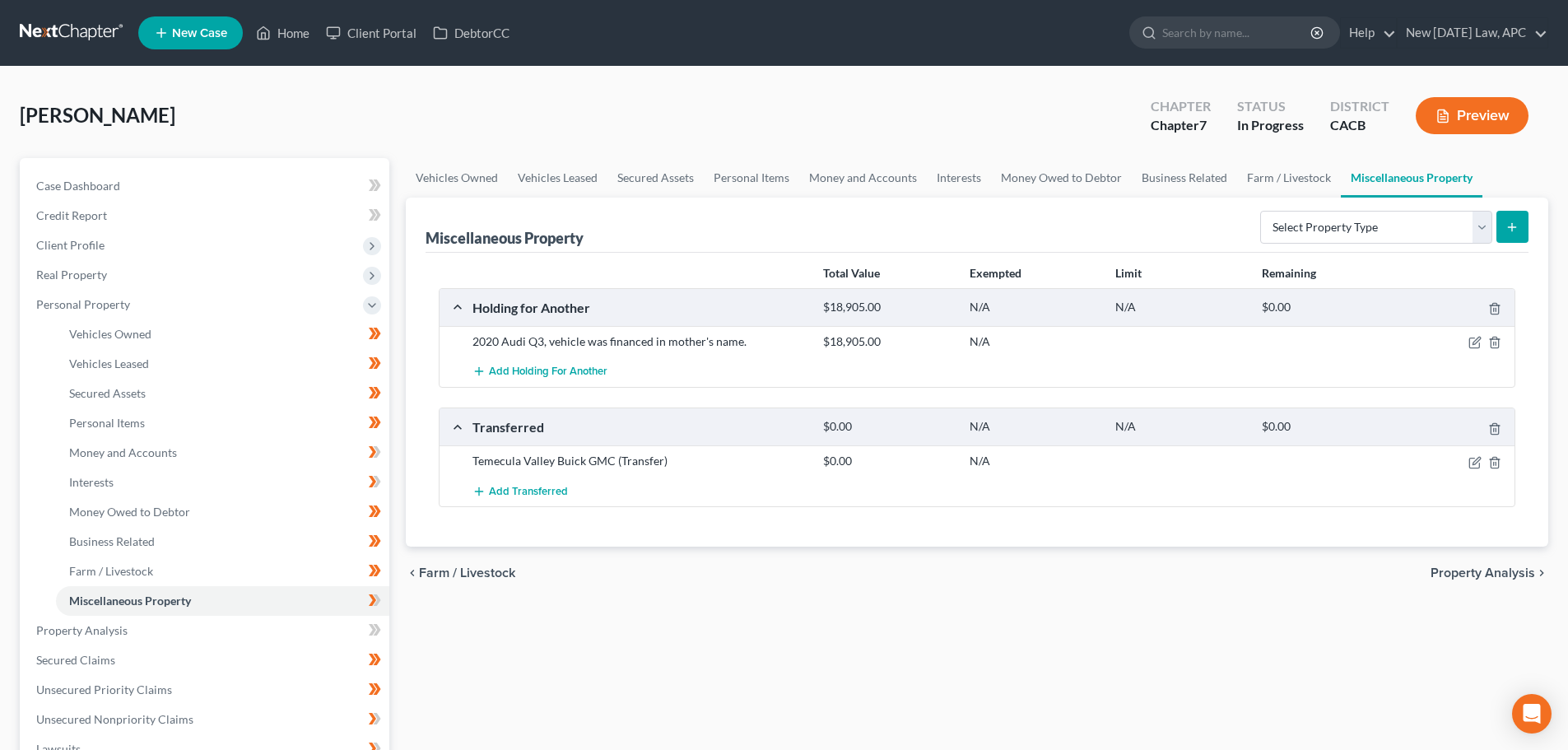
click at [1475, 106] on button "Preview" at bounding box center [1472, 115] width 113 height 37
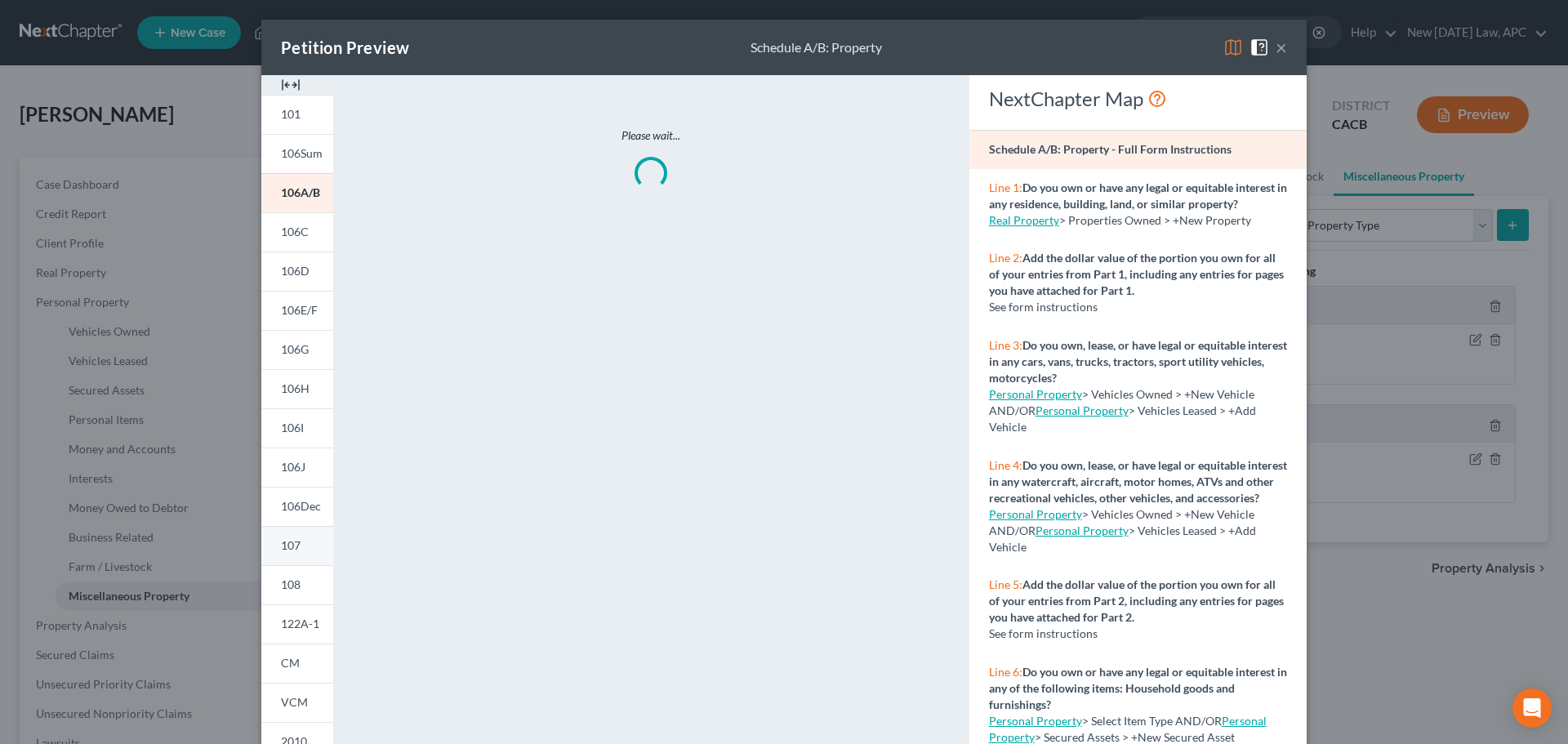
click at [293, 547] on span "107" at bounding box center [291, 545] width 20 height 13
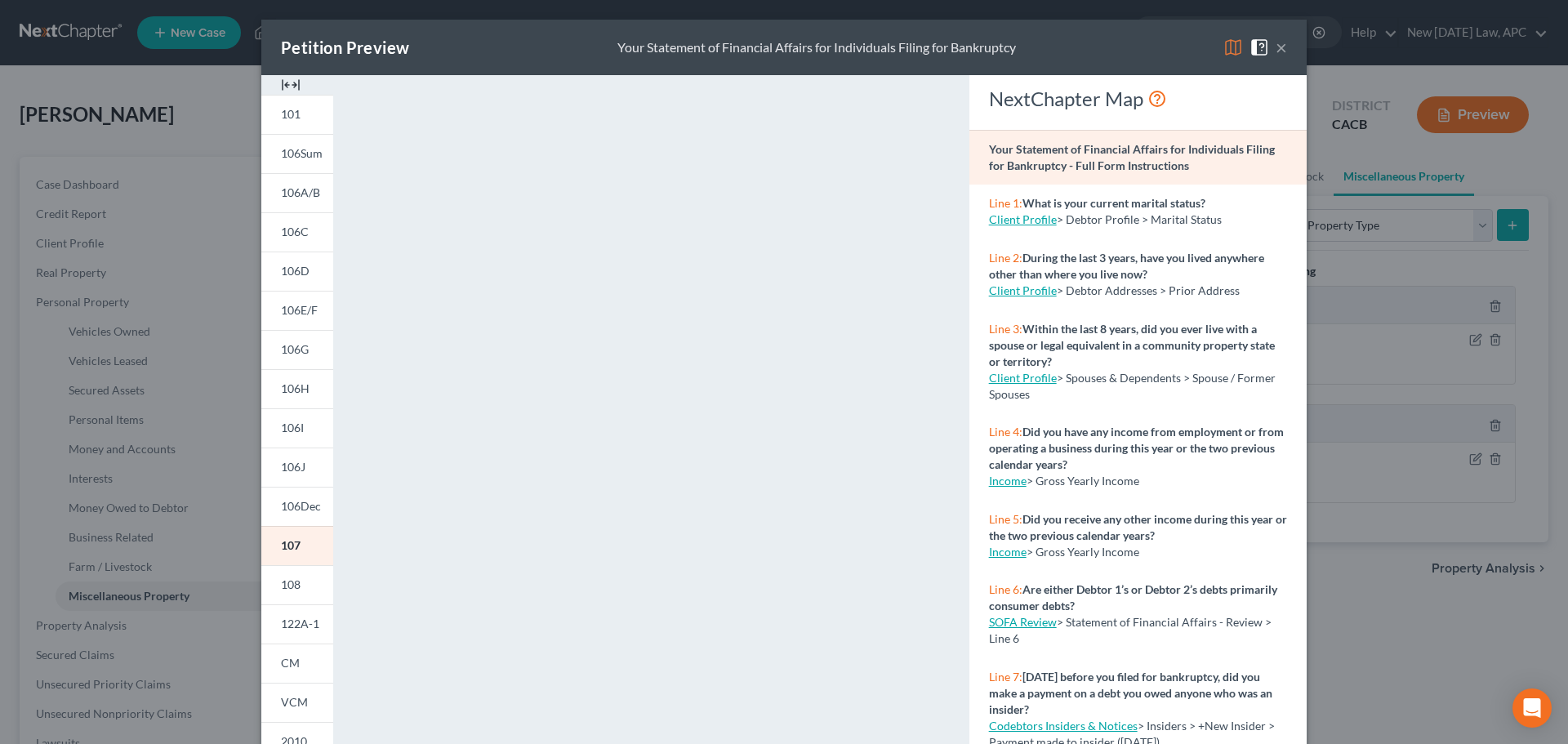
click at [1276, 52] on button "×" at bounding box center [1281, 48] width 12 height 20
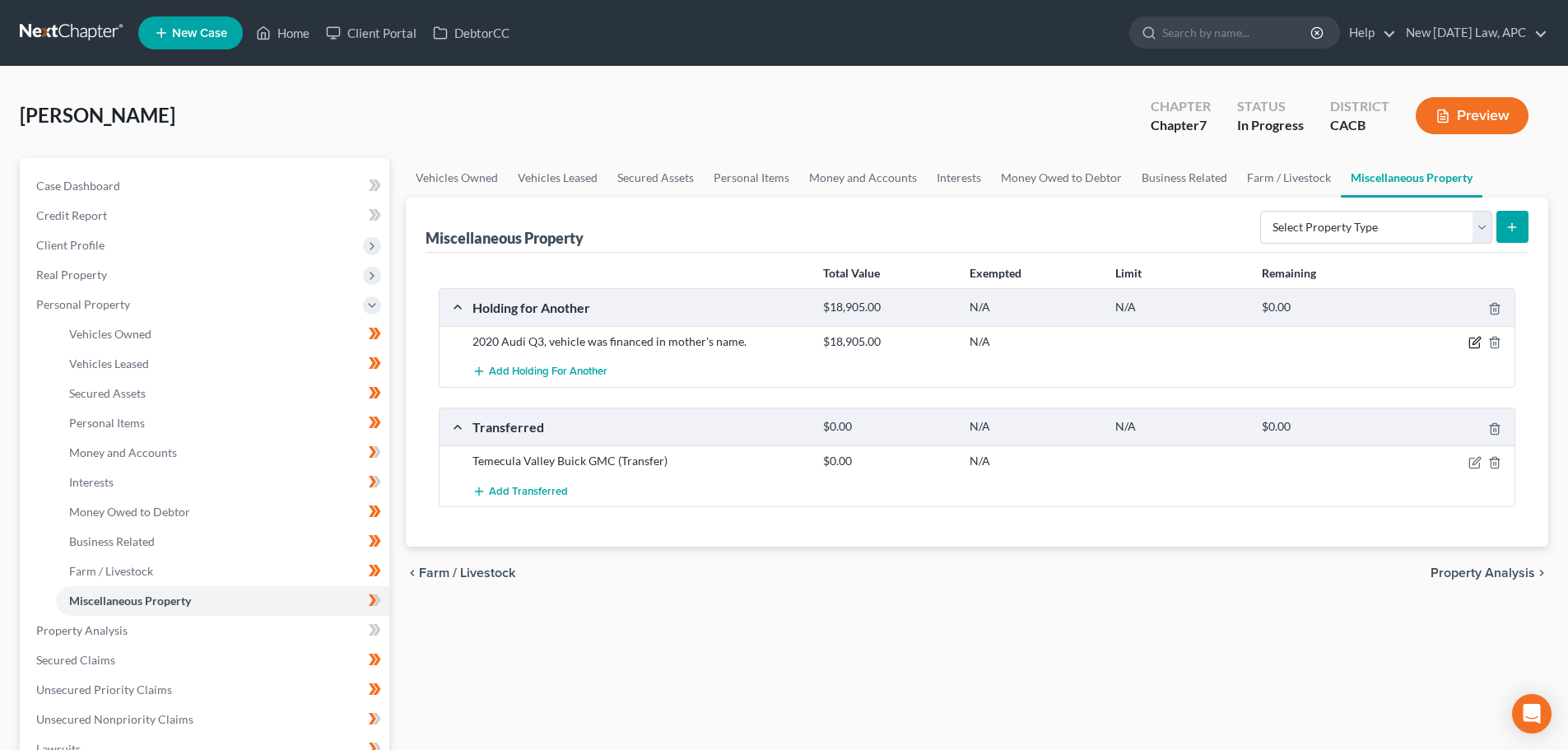
click at [1473, 343] on icon "button" at bounding box center [1475, 342] width 14 height 14
select select "4"
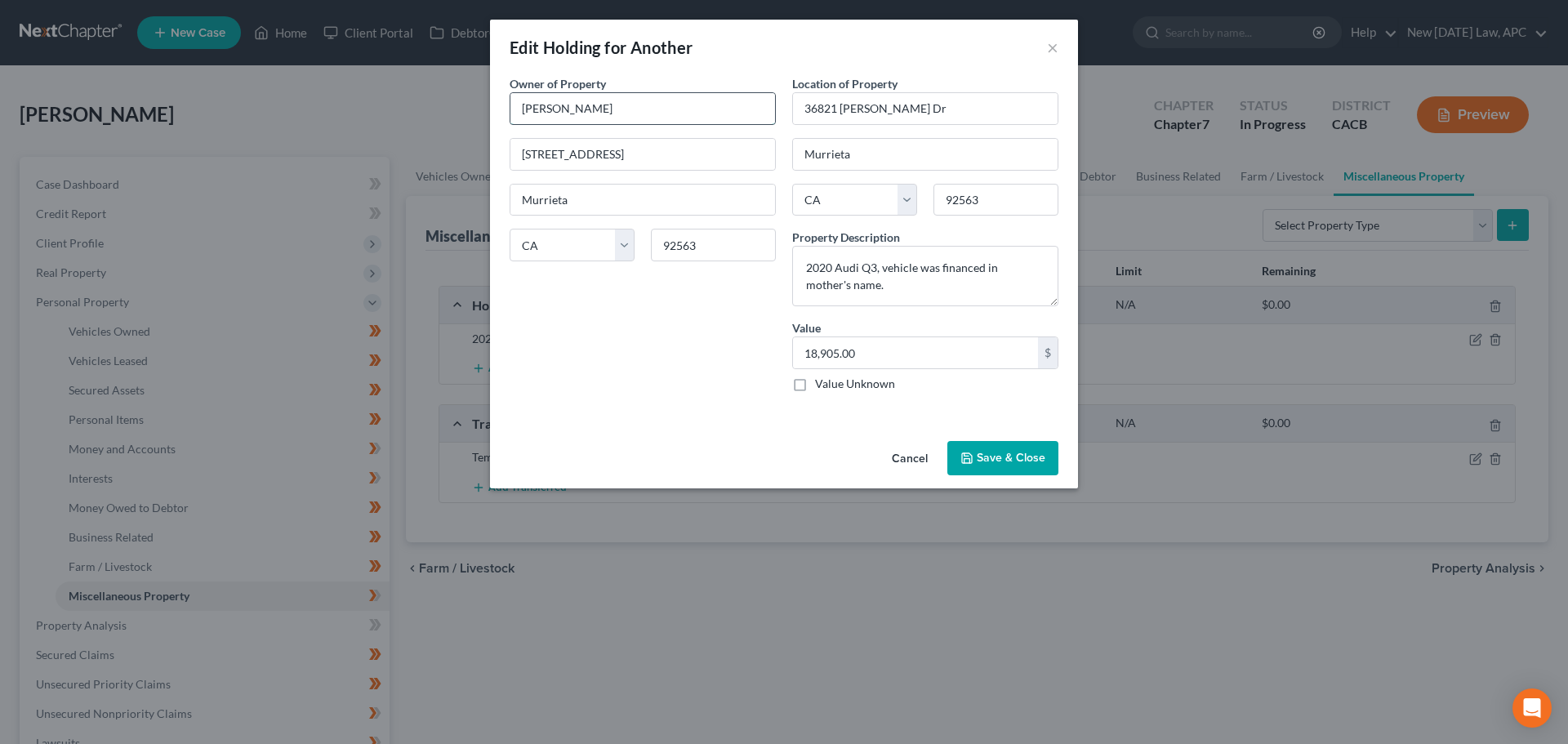
click at [568, 107] on input "Marina Sanchez" at bounding box center [642, 109] width 265 height 31
click at [643, 112] on input "Marina Sanchez" at bounding box center [642, 109] width 265 height 31
type input "Marina Sanchez & Ismael Sandoval"
click at [999, 260] on textarea "2020 Audi Q3, vehicle was financed in mother's name." at bounding box center [925, 276] width 266 height 60
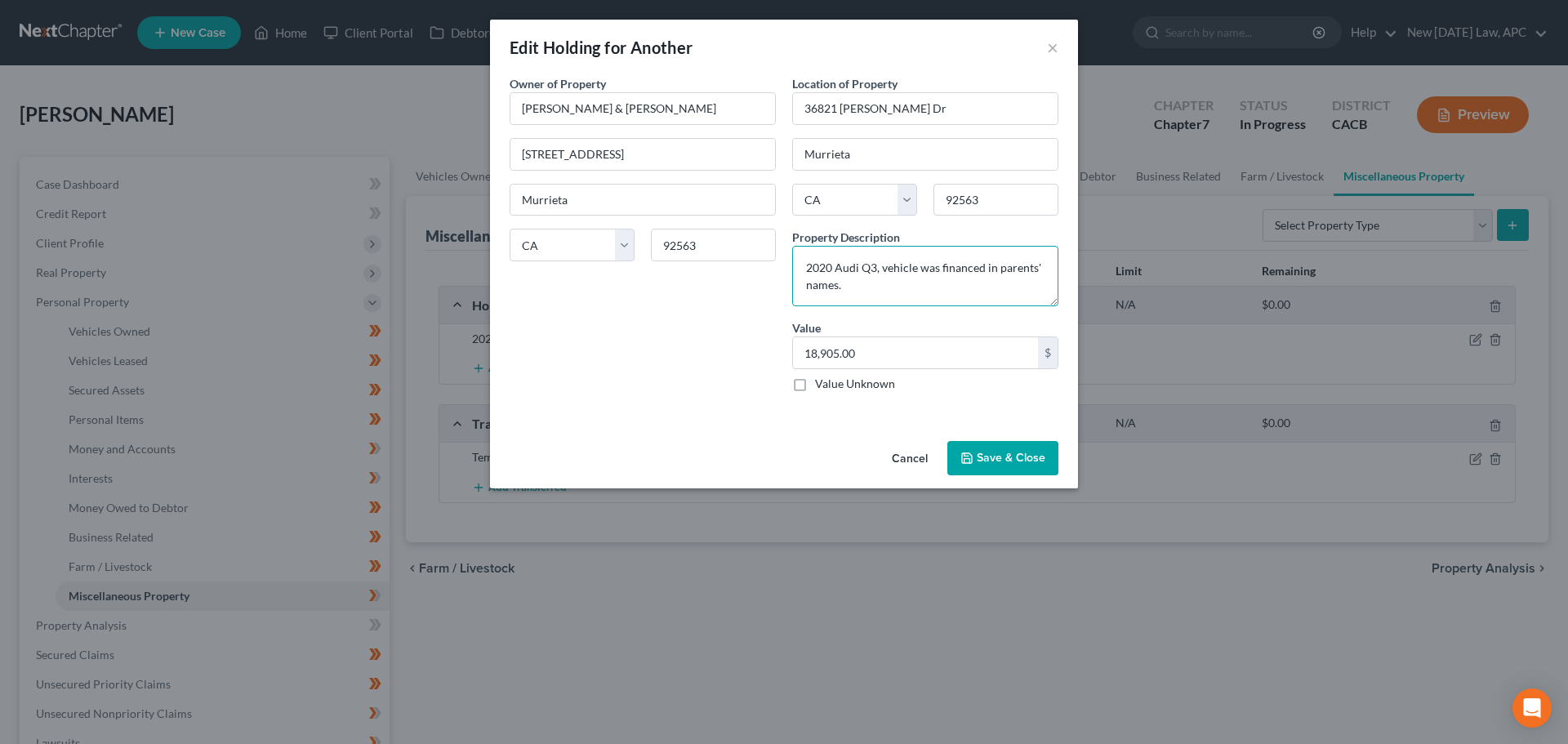
type textarea "2020 Audi Q3, vehicle was financed in parents' names."
click at [1013, 466] on button "Save & Close" at bounding box center [1003, 459] width 111 height 34
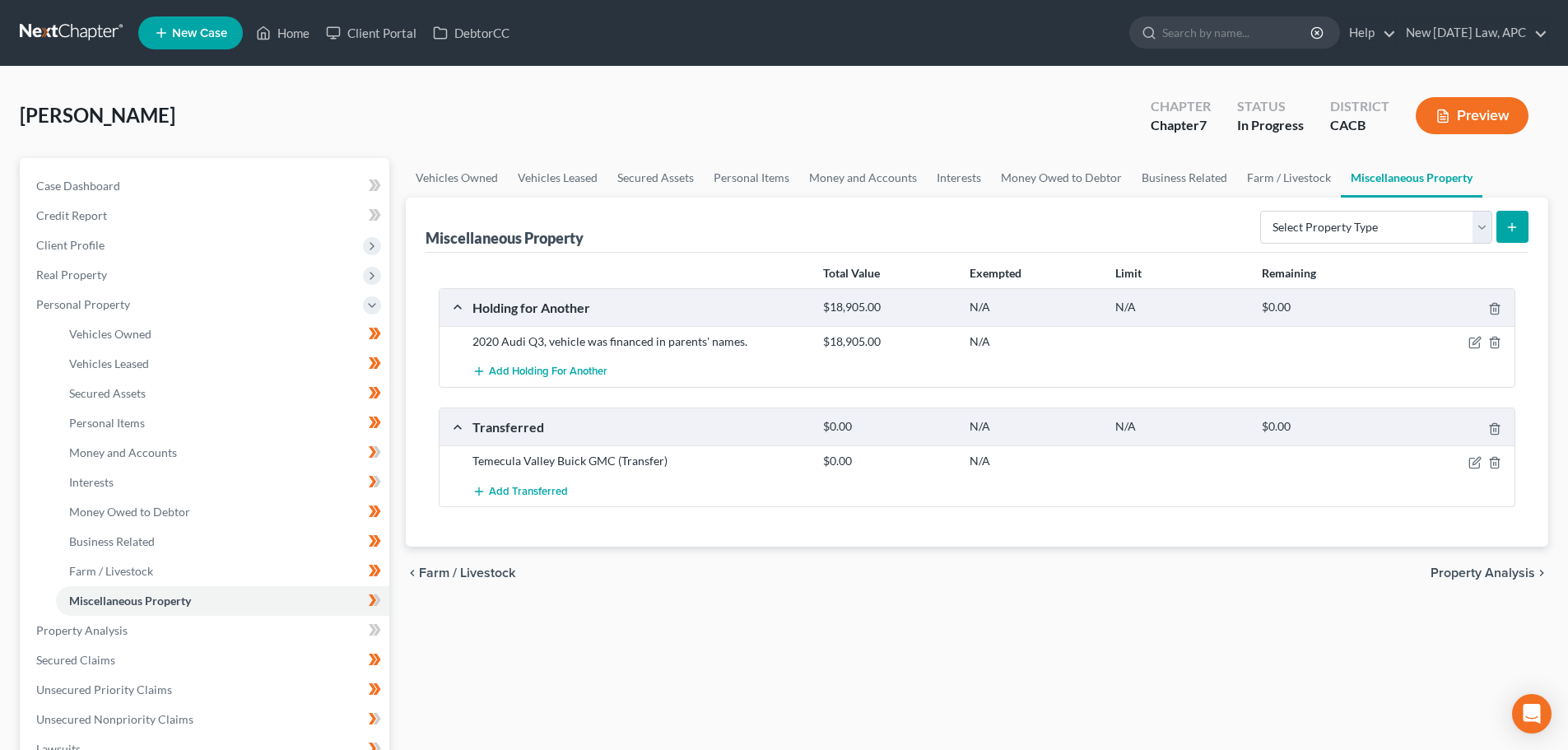
click at [50, 31] on link at bounding box center [72, 33] width 106 height 30
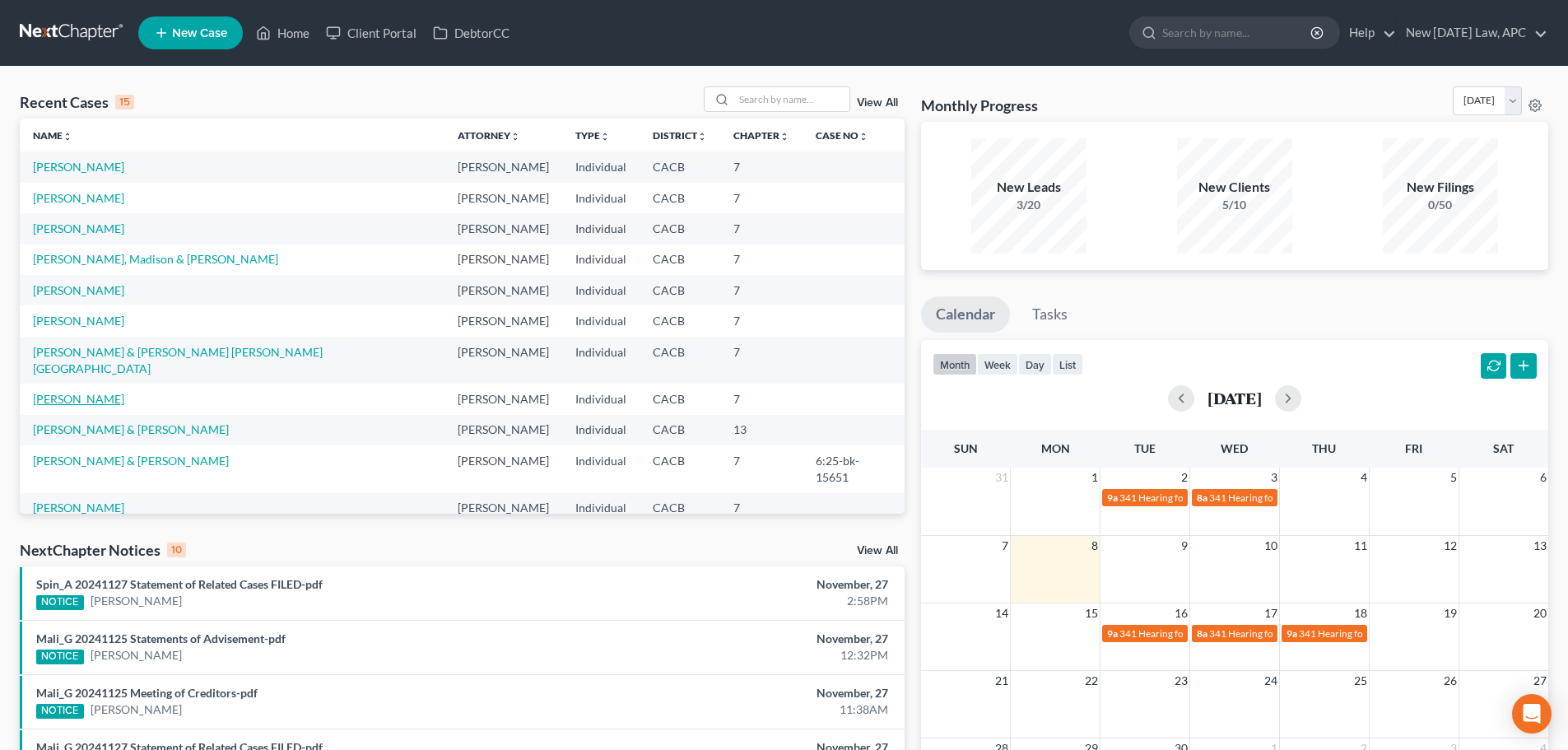
click at [74, 392] on link "[PERSON_NAME]" at bounding box center [78, 398] width 91 height 14
select select "4"
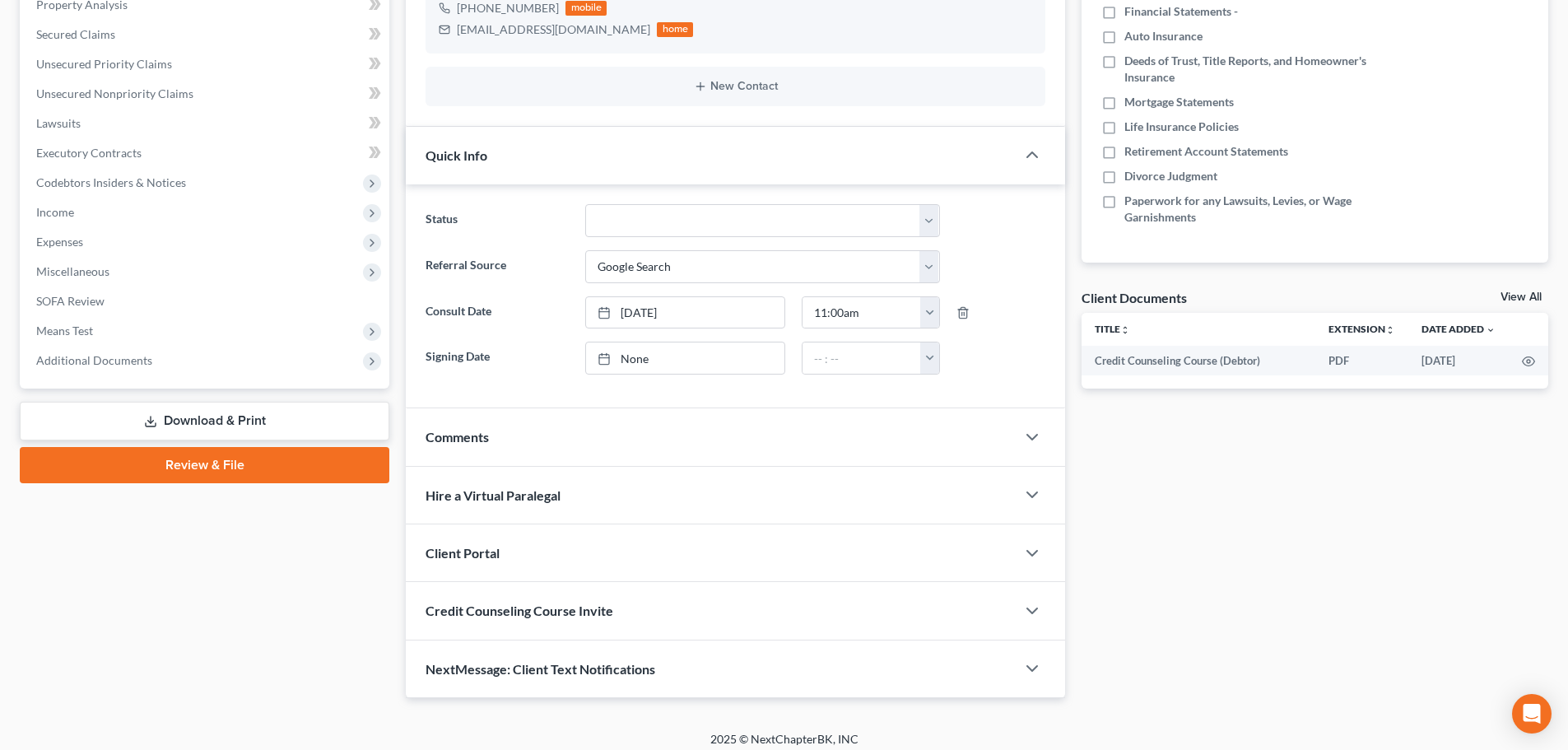
click at [206, 417] on link "Download & Print" at bounding box center [204, 421] width 370 height 39
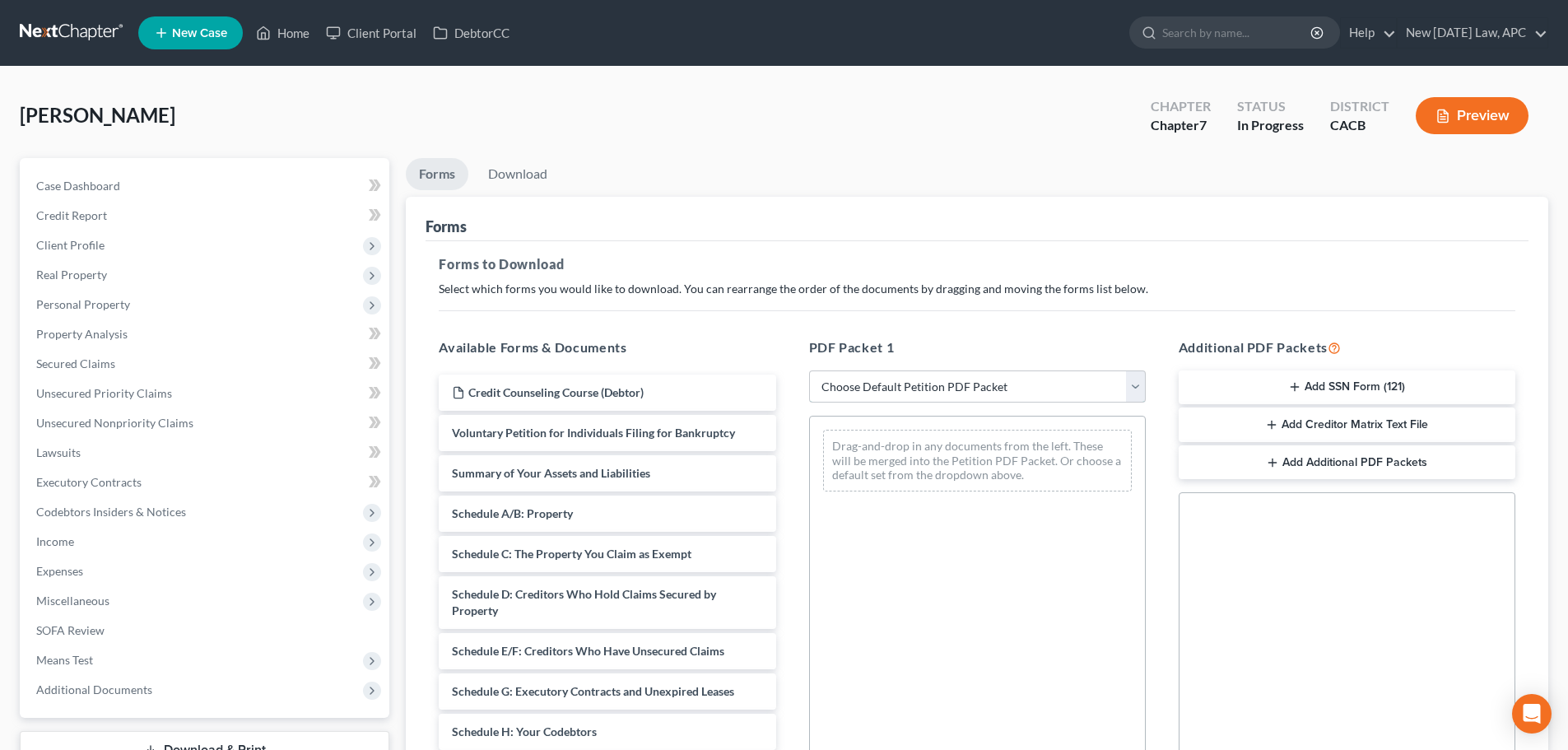
click at [988, 384] on select "Choose Default Petition PDF Packet Complete Bankruptcy Petition (all forms and …" at bounding box center [978, 387] width 336 height 33
select select "4"
click at [809, 371] on select "Choose Default Petition PDF Packet Complete Bankruptcy Petition (all forms and …" at bounding box center [978, 387] width 336 height 33
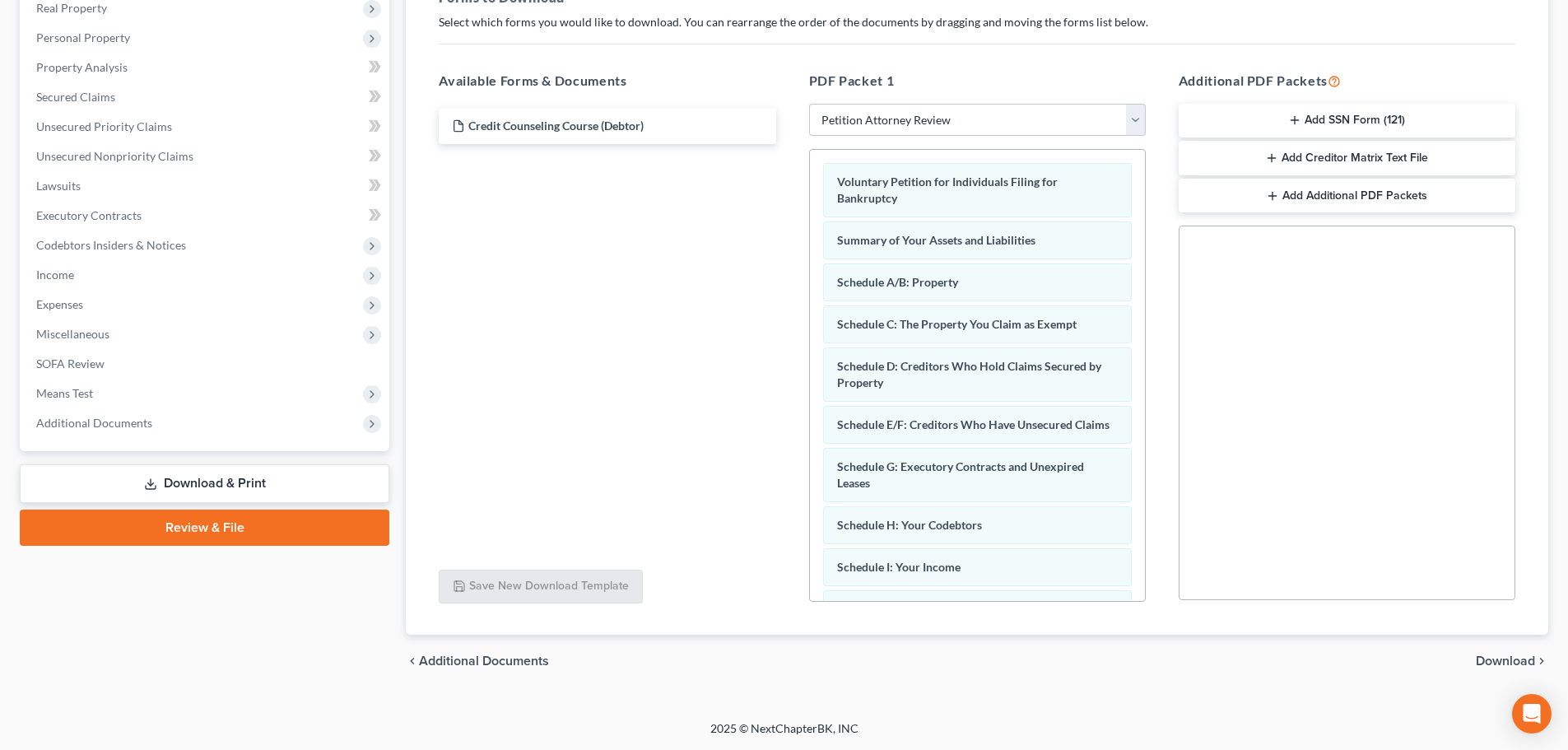
click at [1487, 665] on span "Download" at bounding box center [1506, 661] width 60 height 14
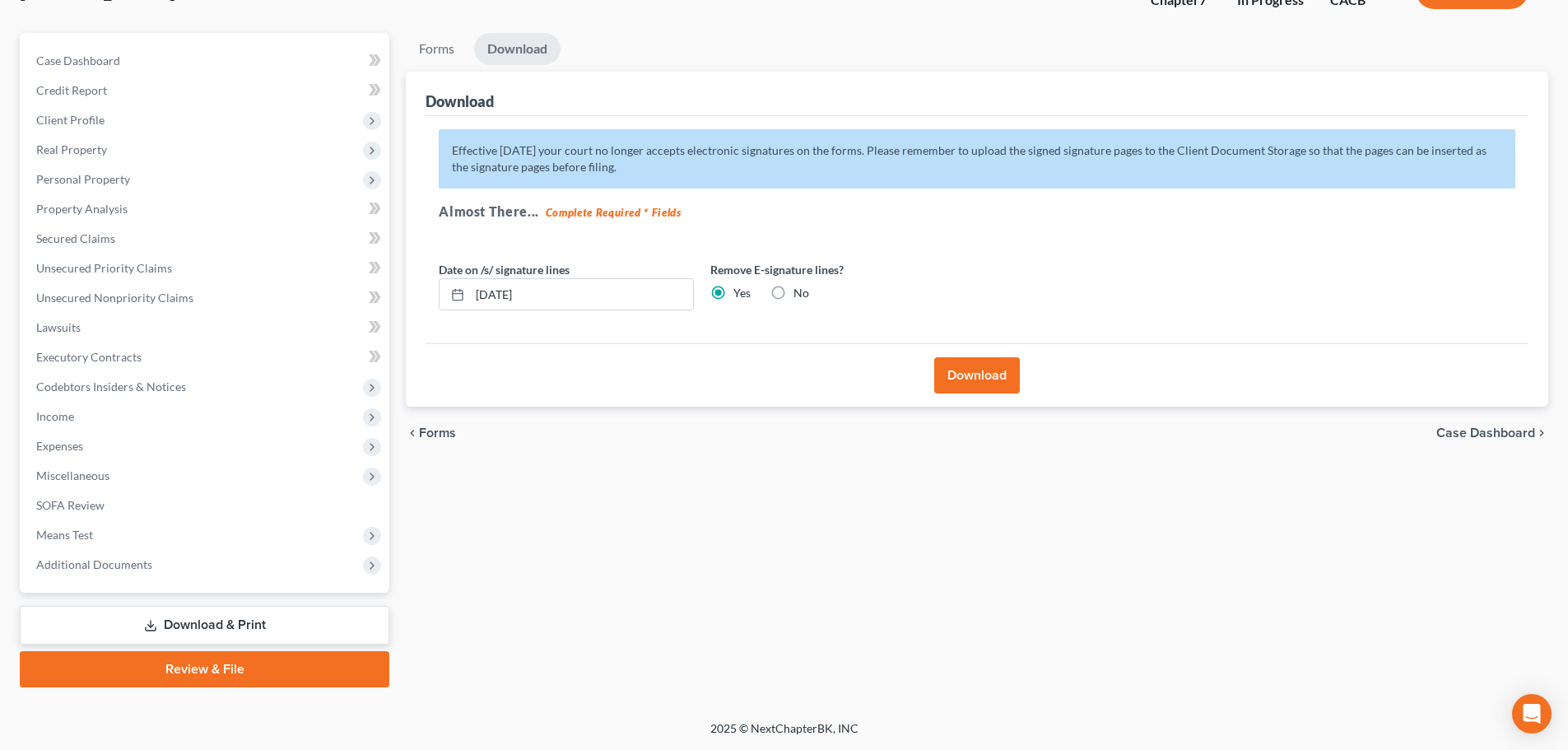
click at [1010, 384] on button "Download" at bounding box center [977, 375] width 86 height 36
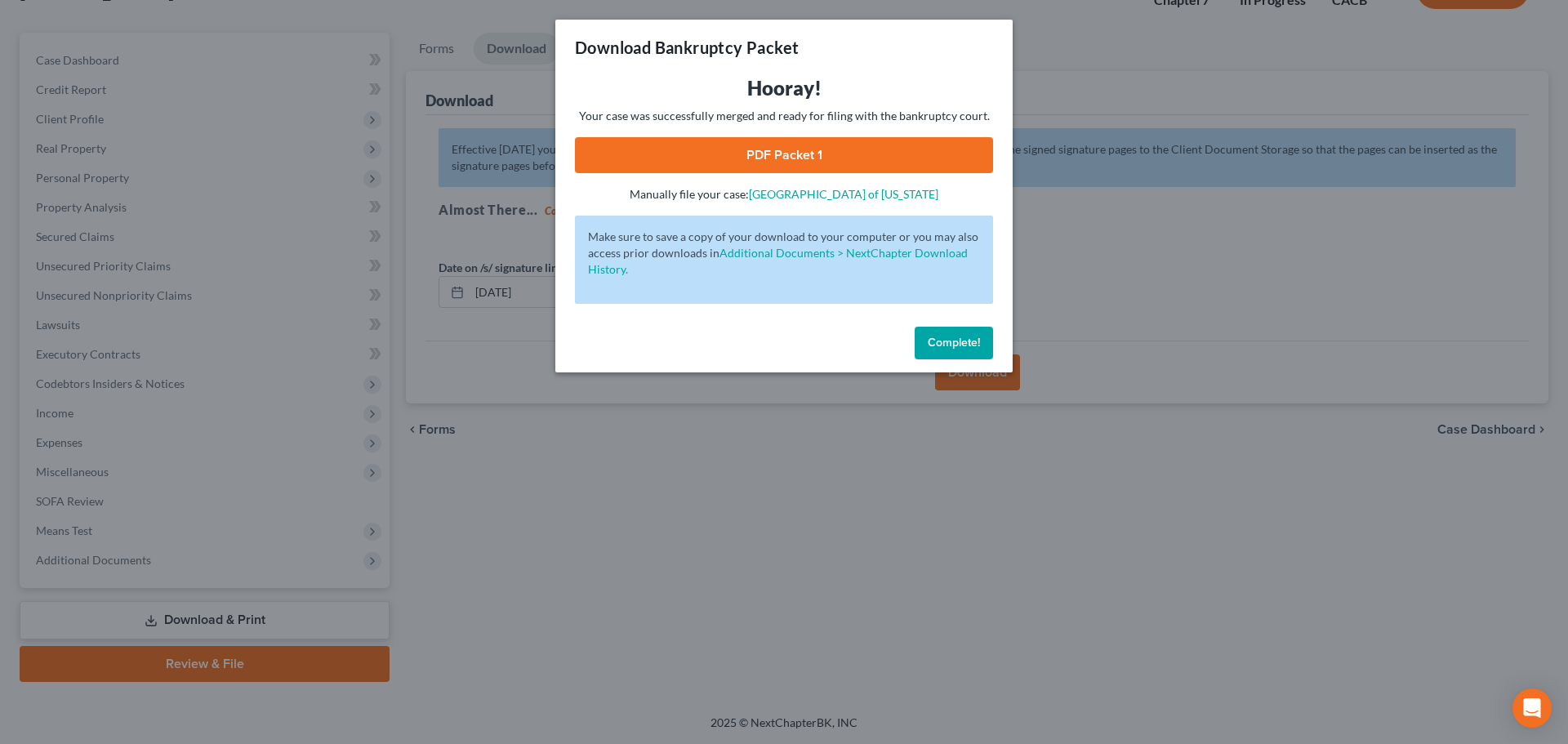
click at [759, 177] on div "Hooray! Your case was successfully merged and ready for filing with the bankrup…" at bounding box center [784, 139] width 418 height 127
click at [760, 161] on link "PDF Packet 1" at bounding box center [784, 155] width 418 height 36
click at [928, 339] on span "Complete!" at bounding box center [954, 342] width 52 height 13
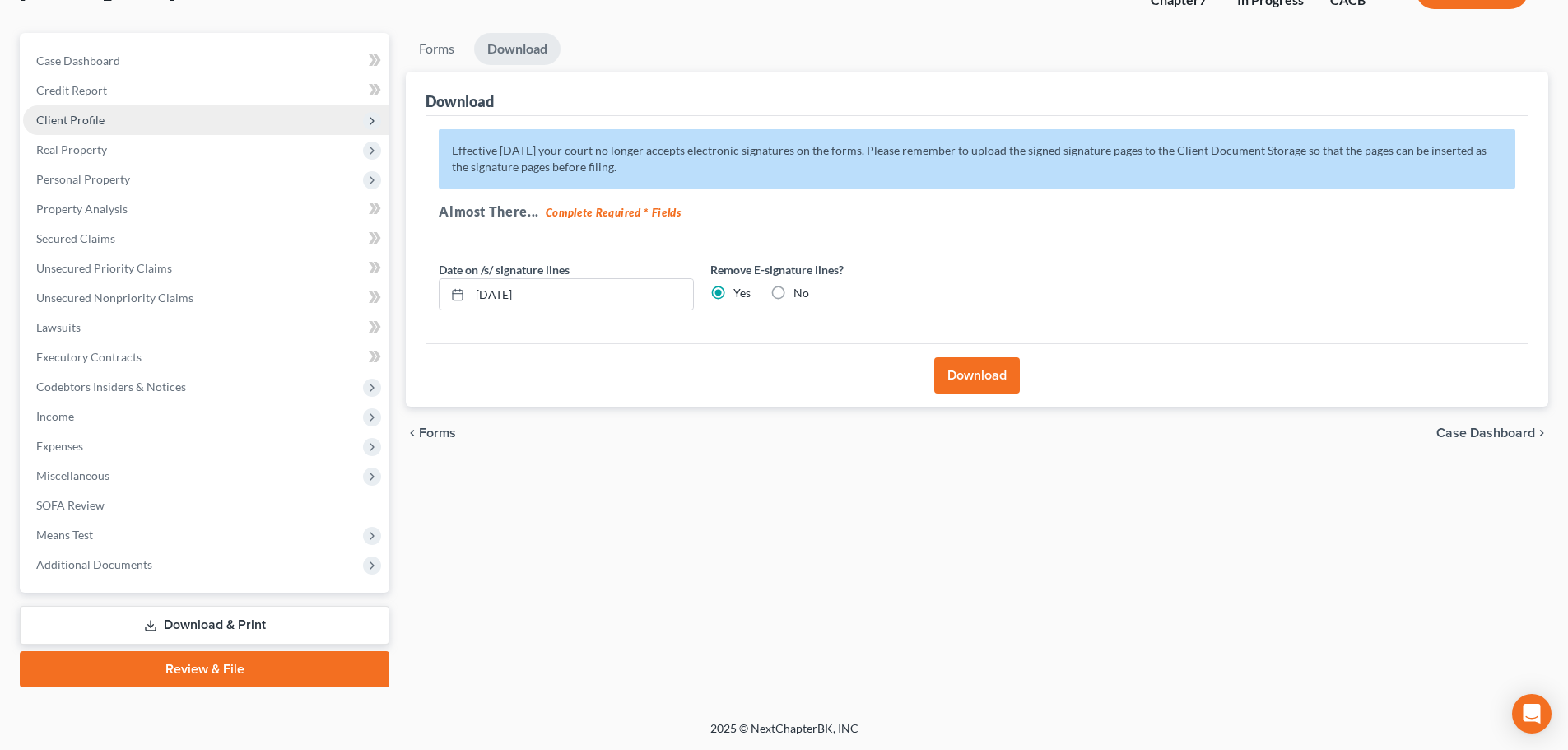
click at [90, 117] on span "Client Profile" at bounding box center [71, 119] width 69 height 14
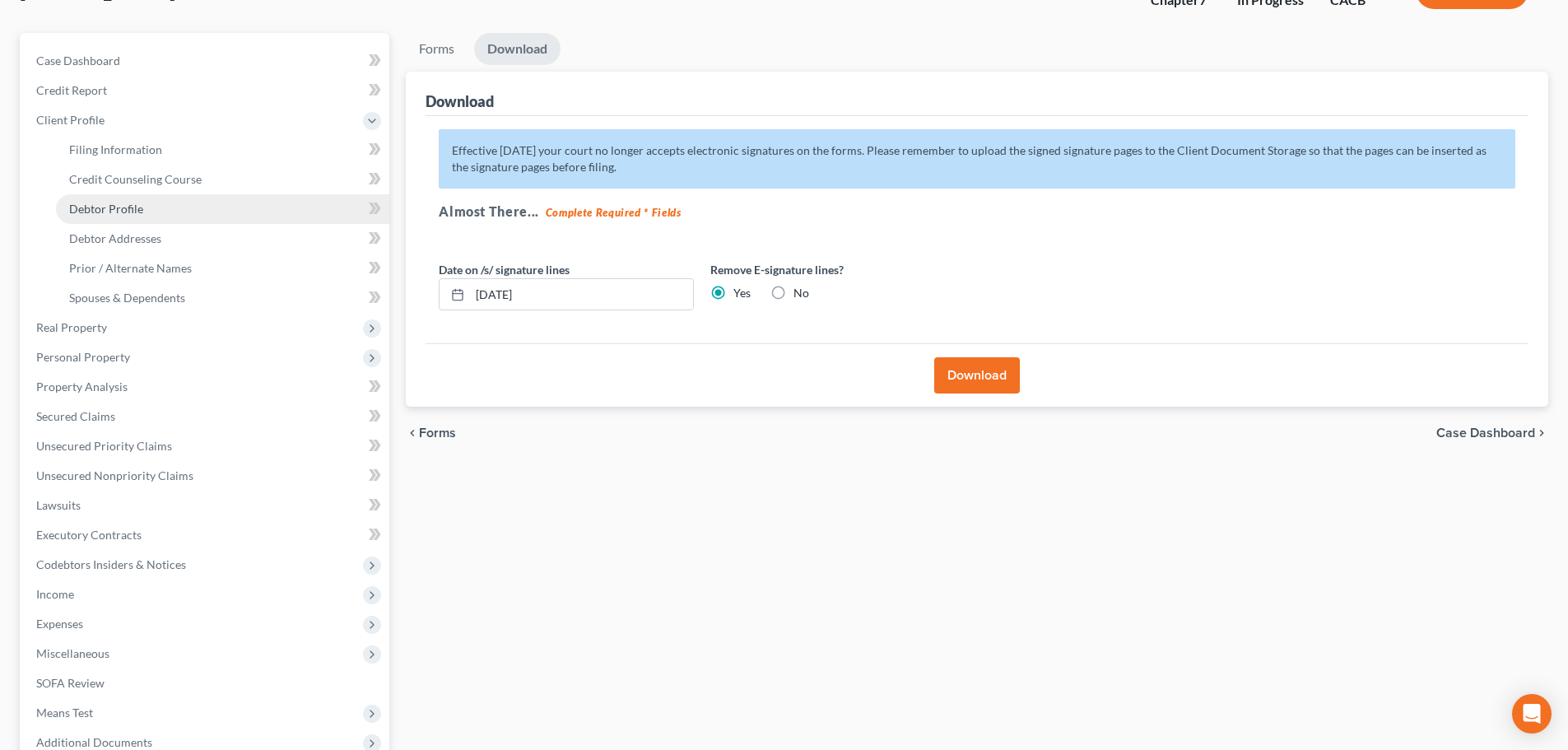
click at [97, 207] on span "Debtor Profile" at bounding box center [106, 208] width 74 height 14
select select "3"
select select "0"
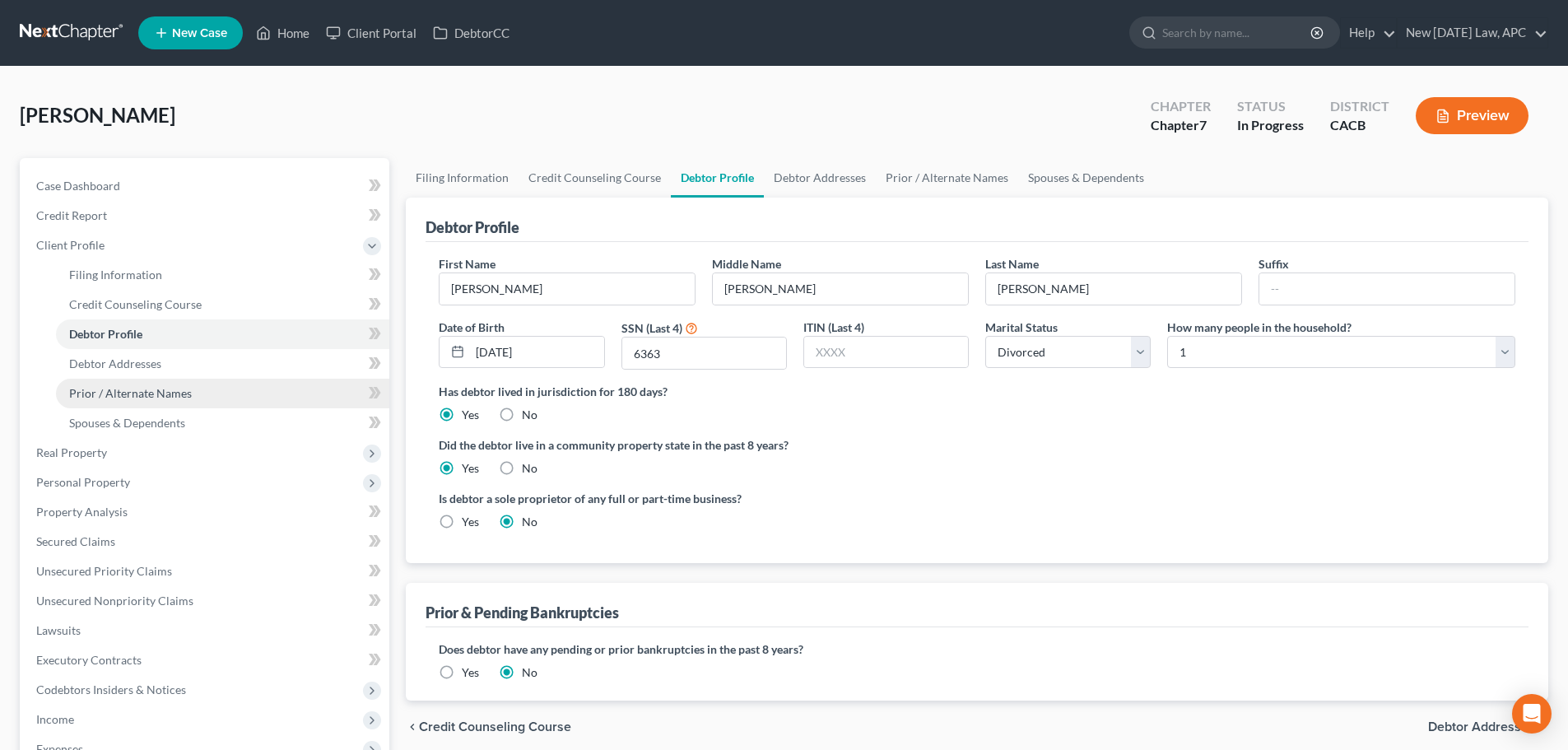
click at [133, 399] on span "Prior / Alternate Names" at bounding box center [130, 393] width 123 height 14
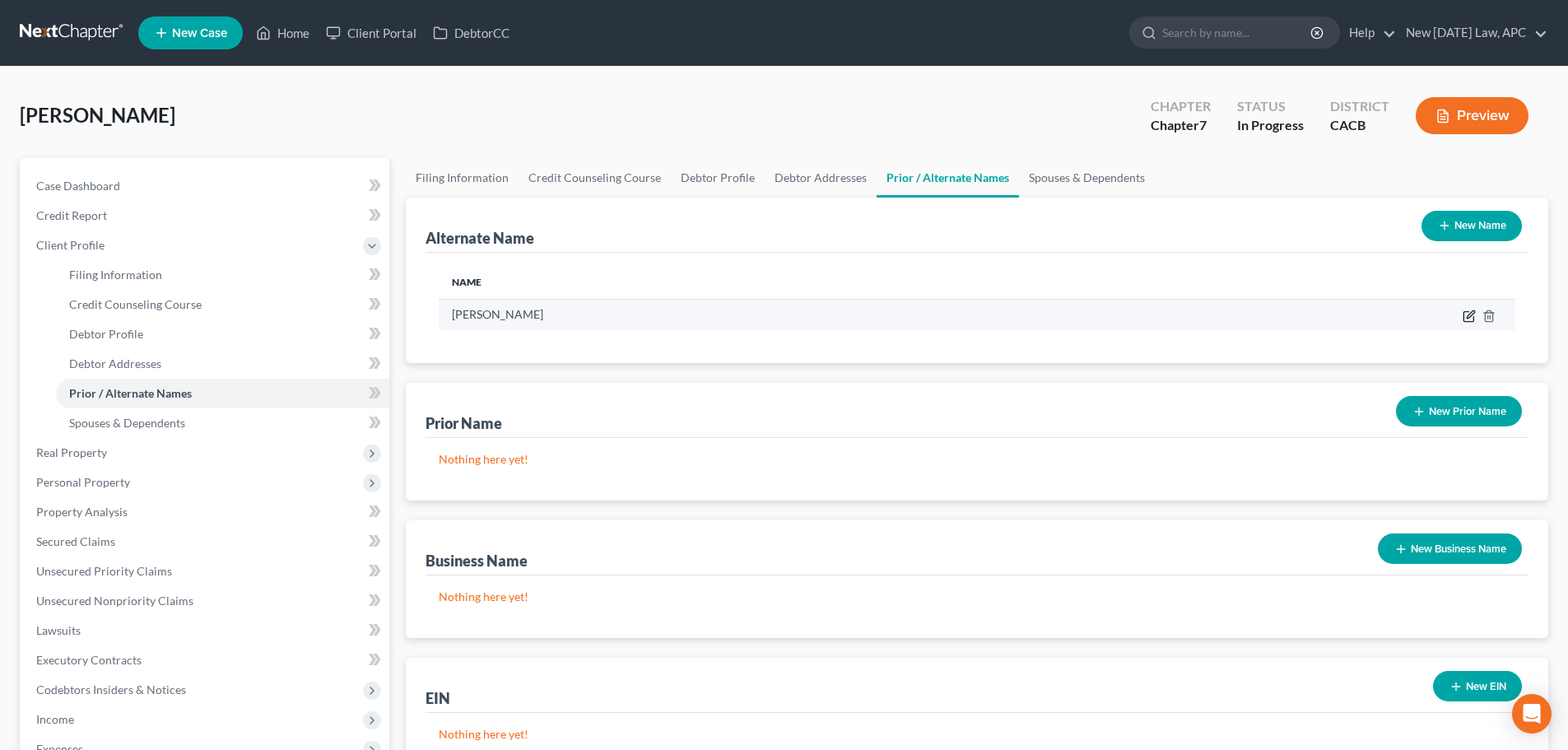
click at [1473, 317] on icon at bounding box center [1469, 316] width 14 height 14
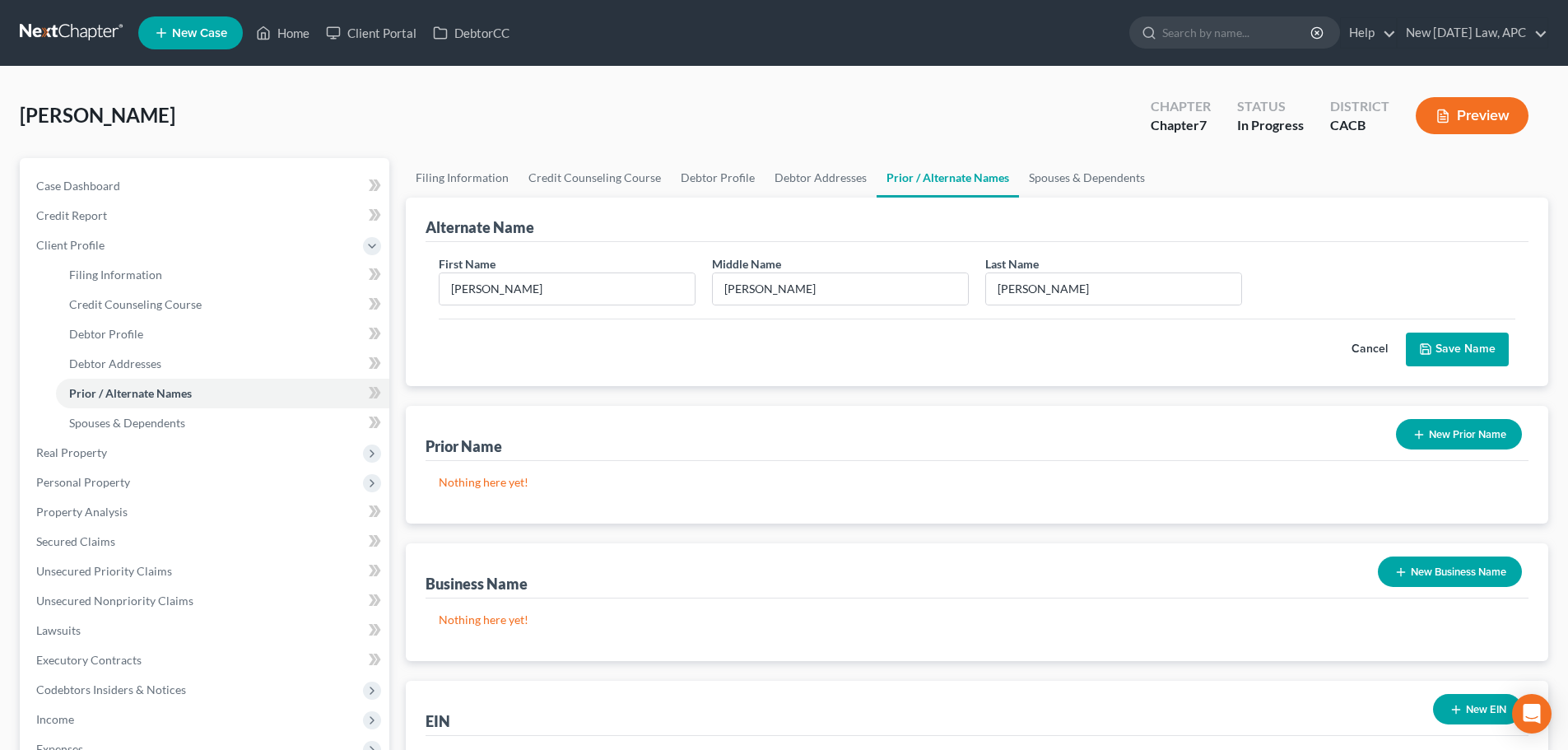
click at [1373, 359] on button "Cancel" at bounding box center [1370, 350] width 72 height 33
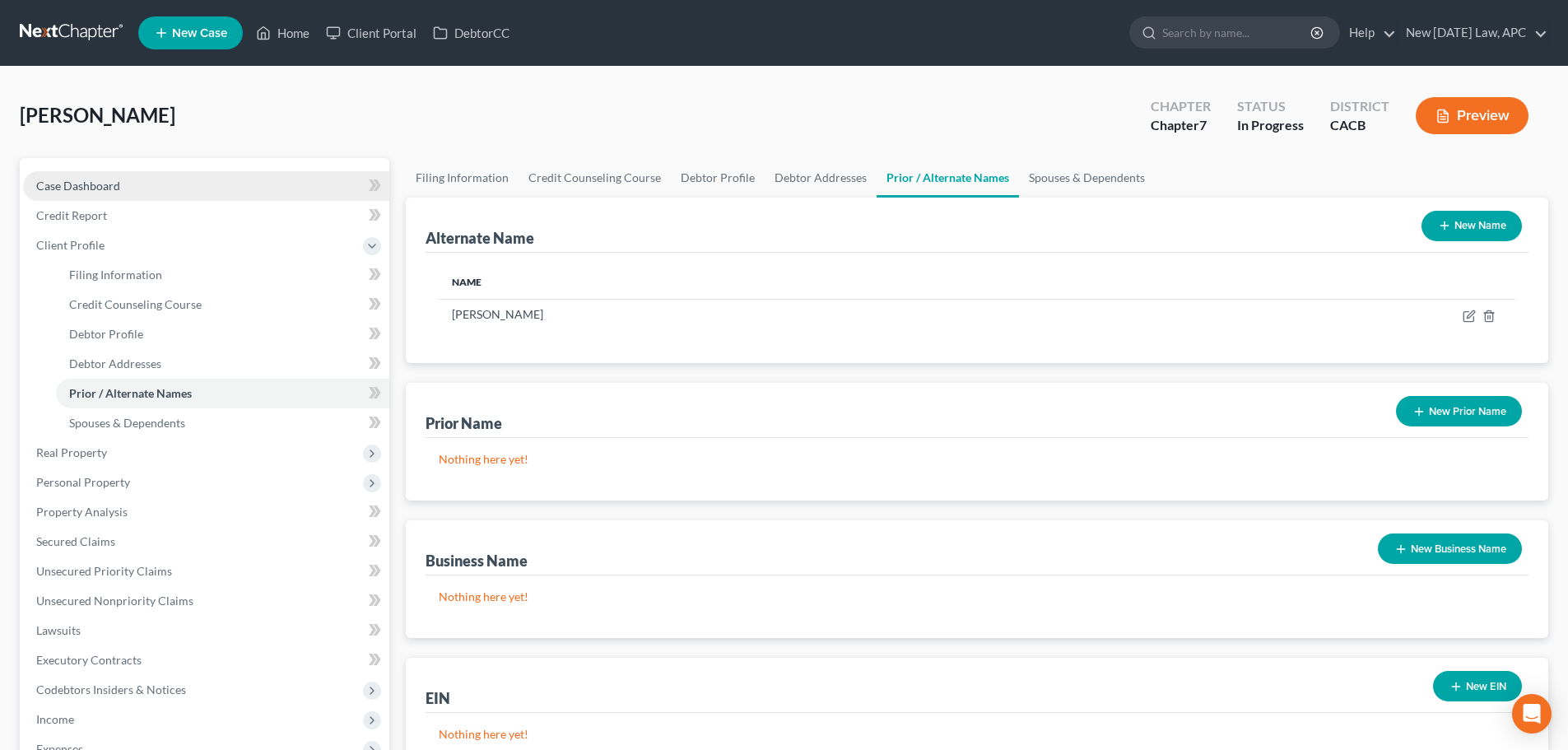
click at [156, 181] on link "Case Dashboard" at bounding box center [205, 185] width 366 height 30
select select "4"
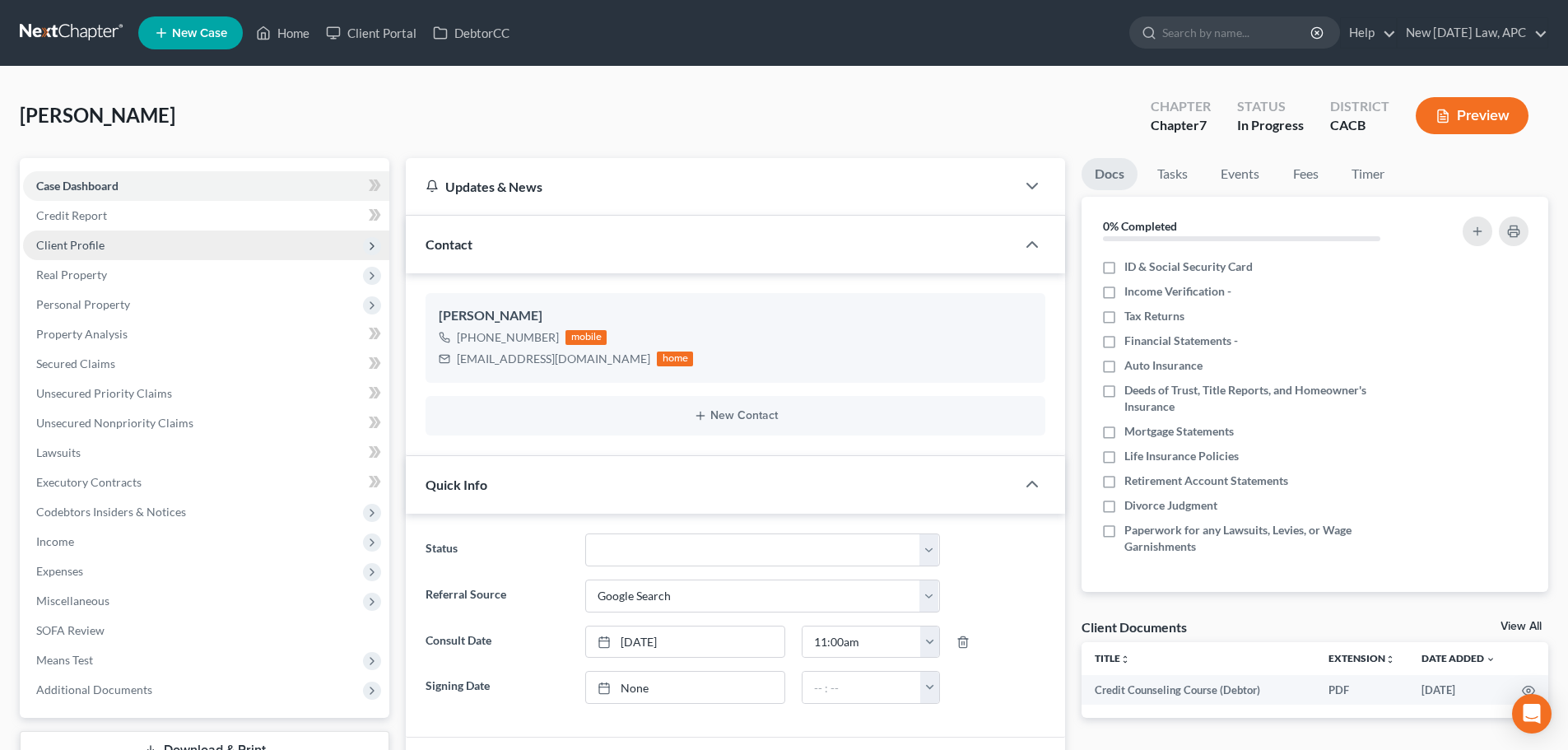
click at [156, 242] on span "Client Profile" at bounding box center [205, 245] width 366 height 30
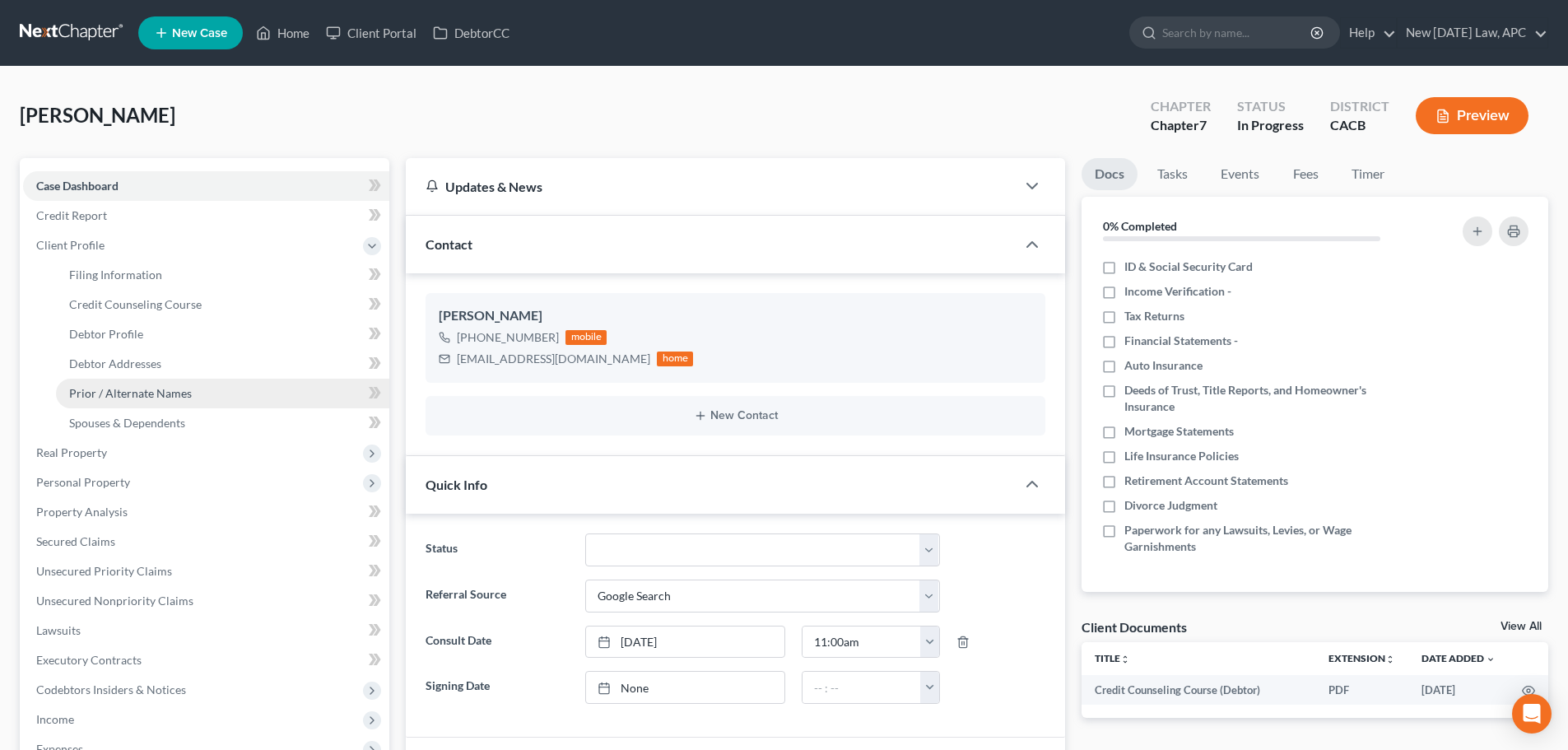
click at [153, 394] on span "Prior / Alternate Names" at bounding box center [130, 393] width 123 height 14
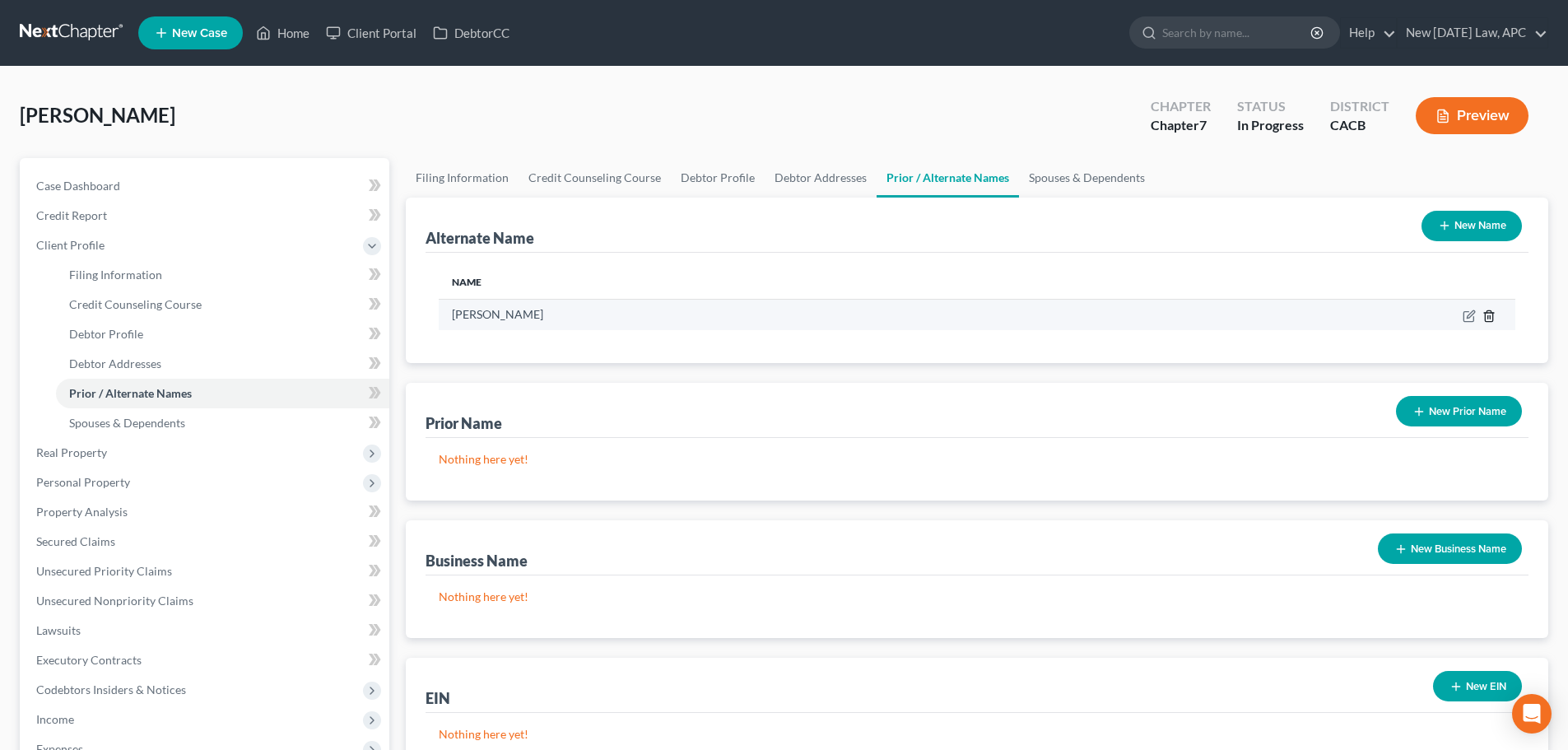
click at [1489, 318] on icon at bounding box center [1489, 316] width 14 height 14
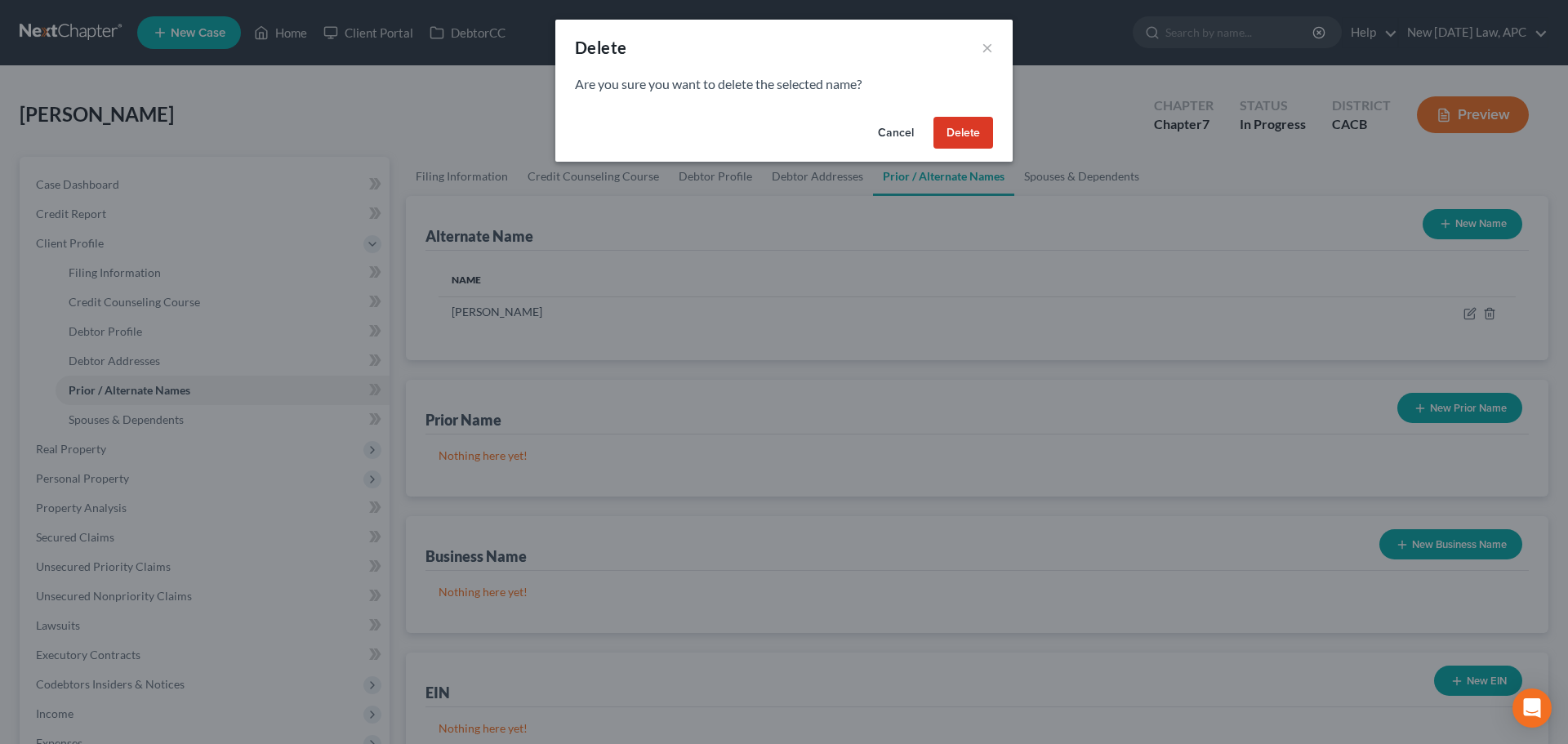
click at [975, 135] on button "Delete" at bounding box center [963, 133] width 59 height 32
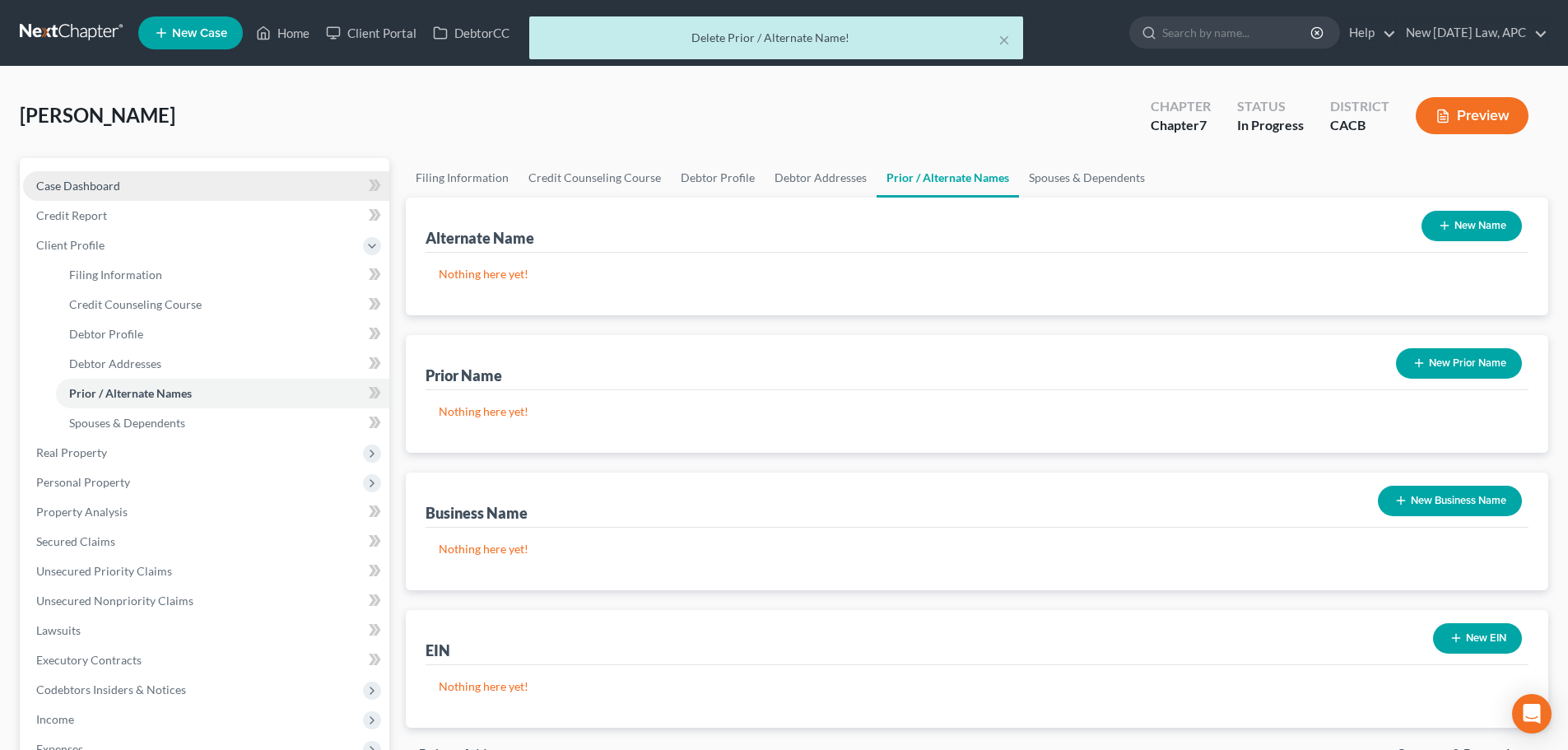
click at [129, 193] on link "Case Dashboard" at bounding box center [205, 185] width 366 height 30
select select "4"
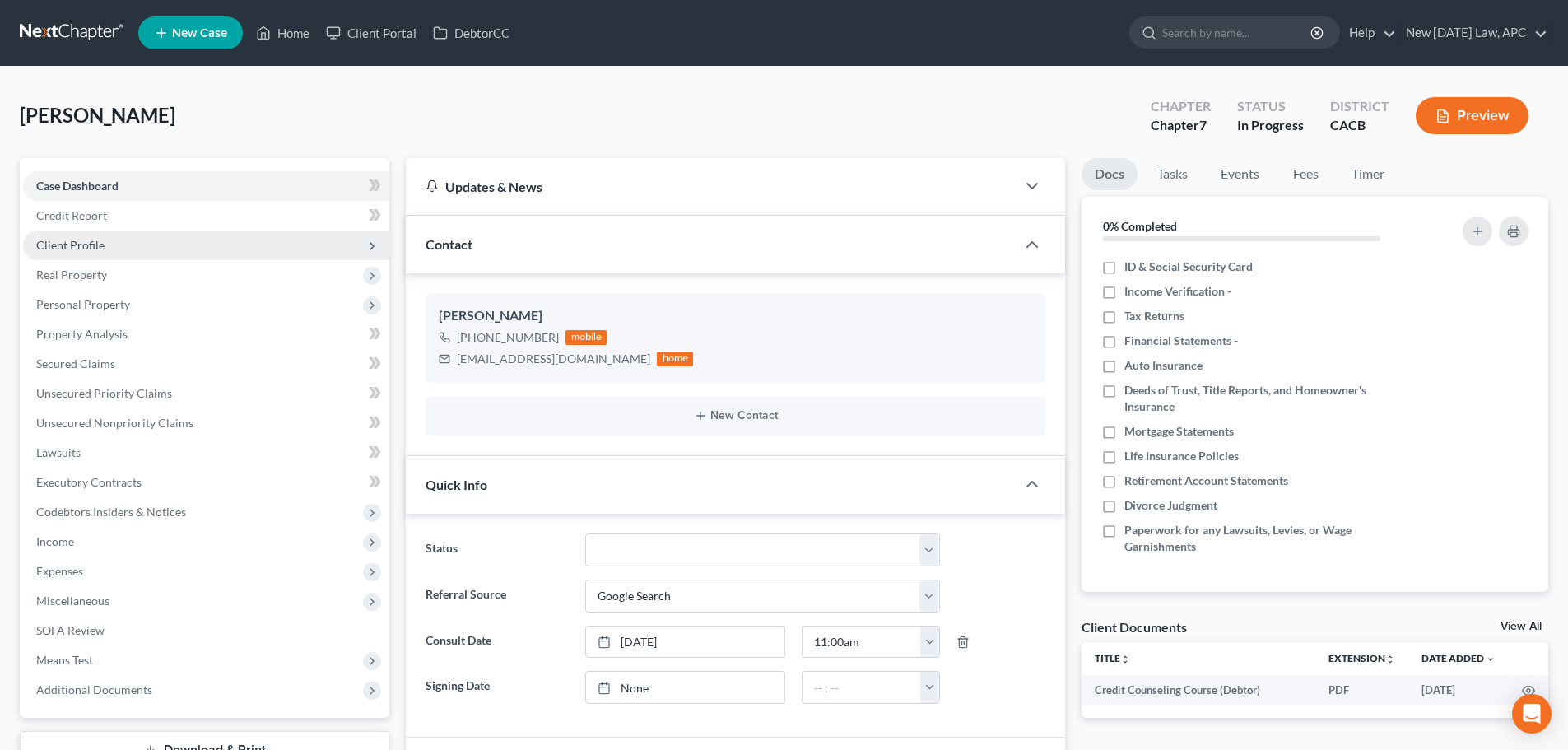
click at [71, 238] on span "Client Profile" at bounding box center [71, 244] width 69 height 14
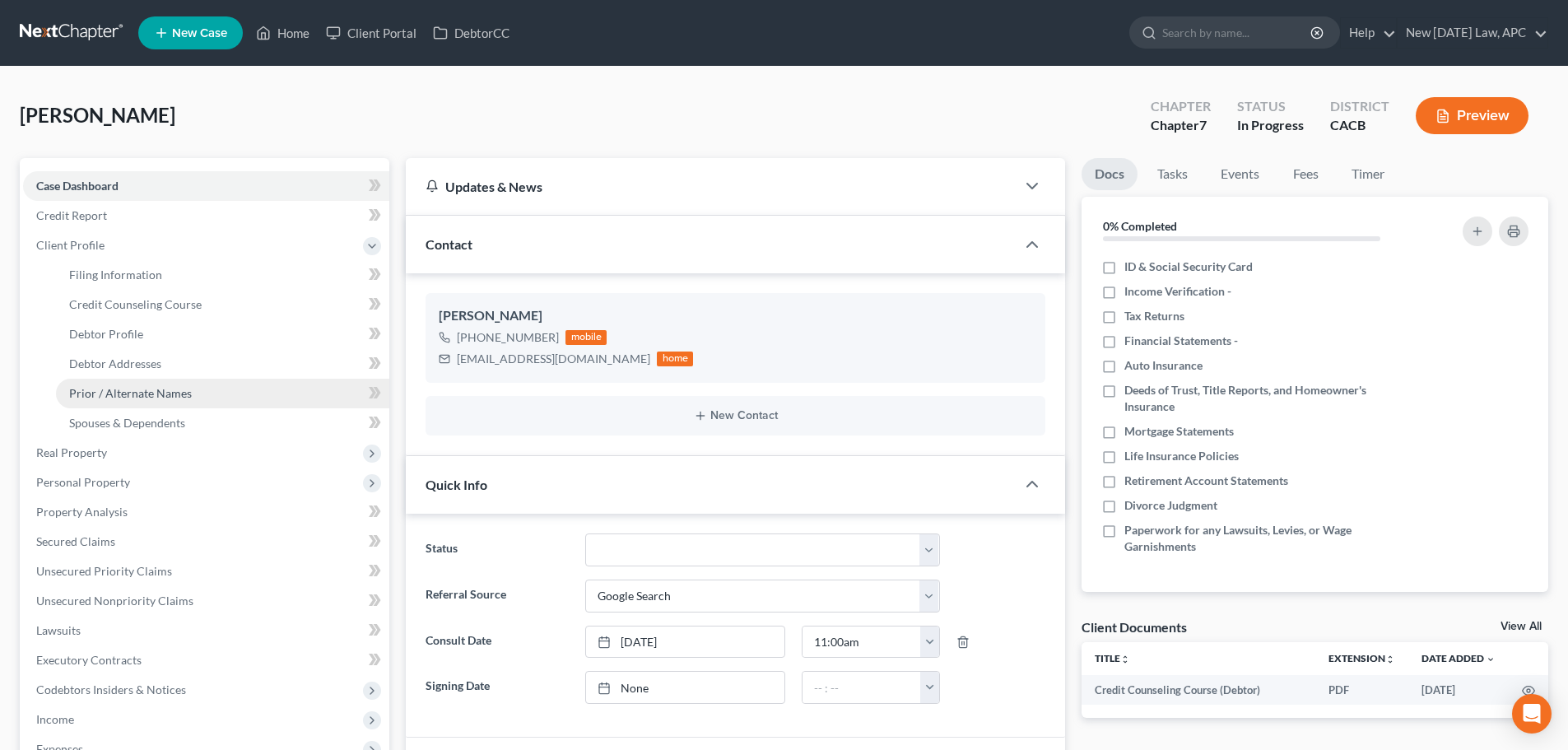
click at [126, 384] on link "Prior / Alternate Names" at bounding box center [222, 394] width 334 height 30
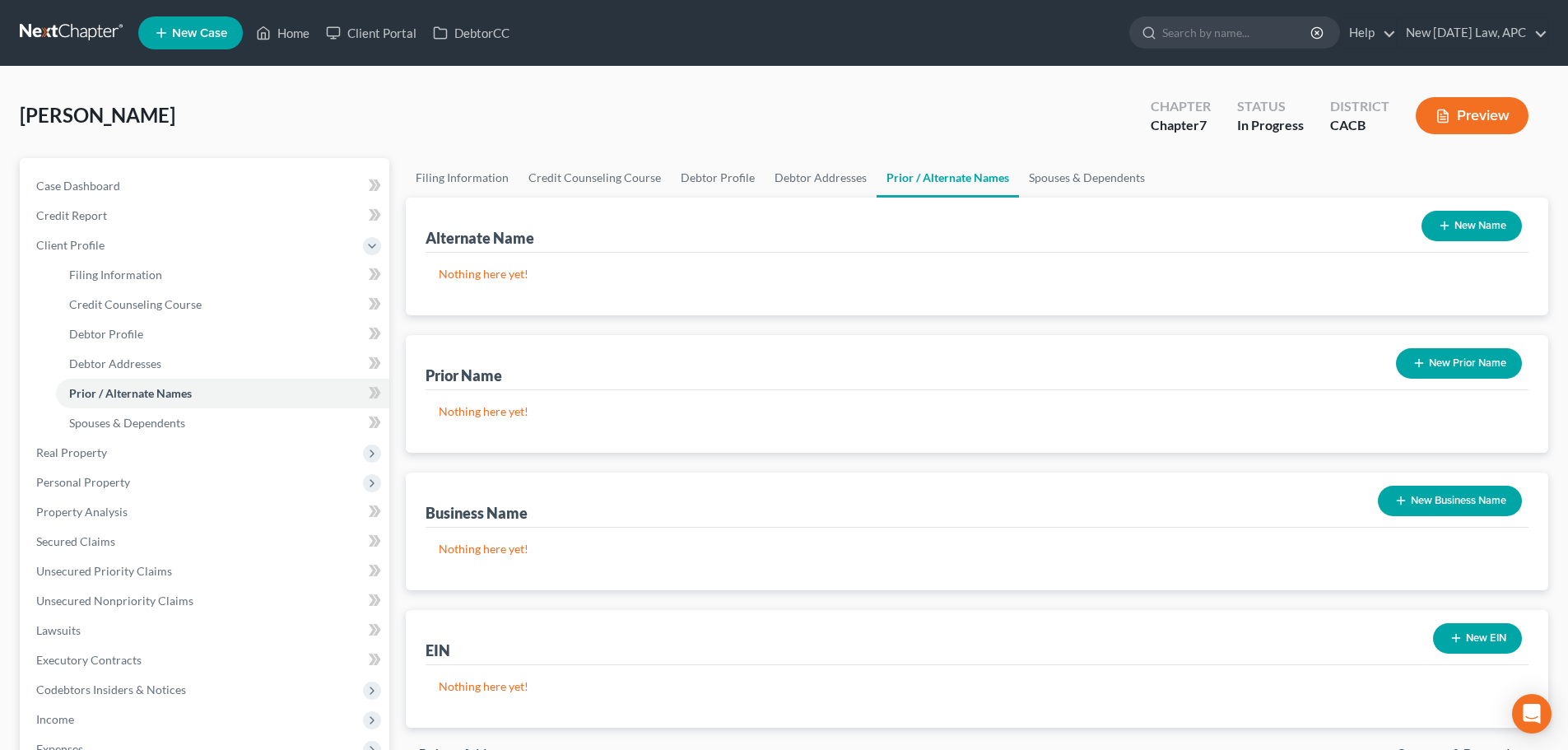
click at [1448, 232] on icon "button" at bounding box center [1444, 225] width 14 height 14
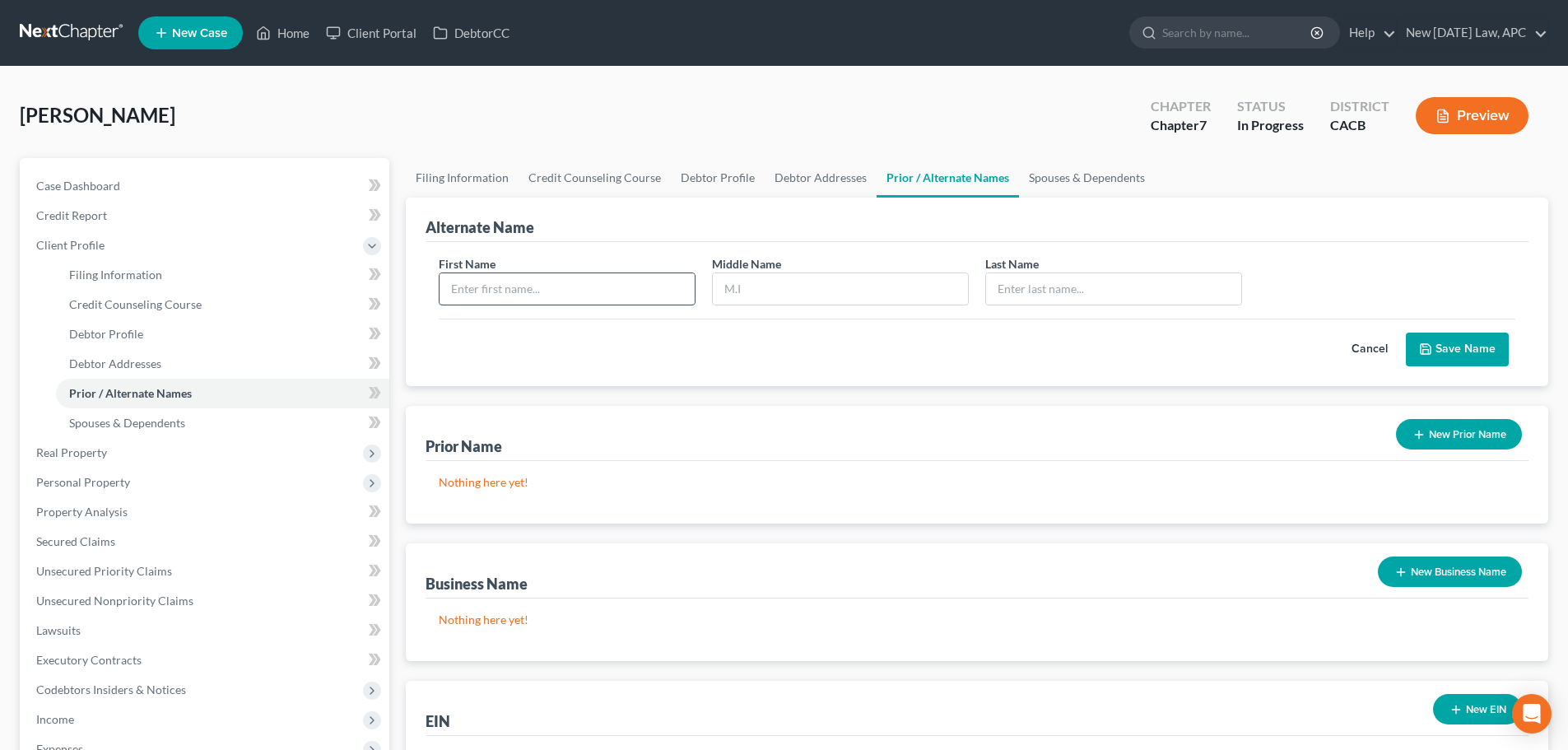
click at [599, 299] on input "text" at bounding box center [567, 289] width 255 height 32
type input "Richard"
type input "Glenn"
type input "Hibbs (misspelling on drivers license)"
click at [1465, 349] on button "Save Name" at bounding box center [1458, 350] width 103 height 34
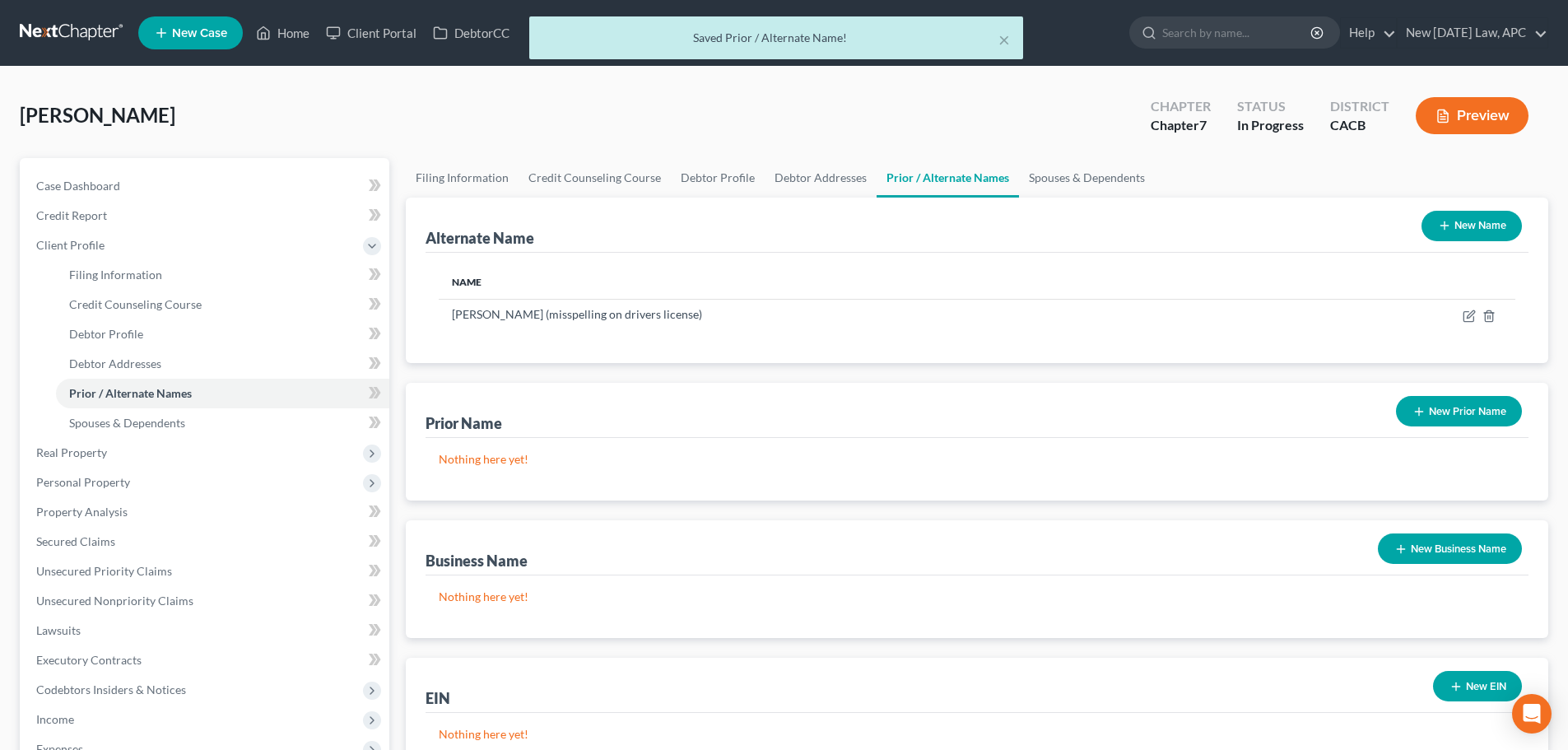
click at [1458, 119] on button "Preview" at bounding box center [1472, 115] width 113 height 37
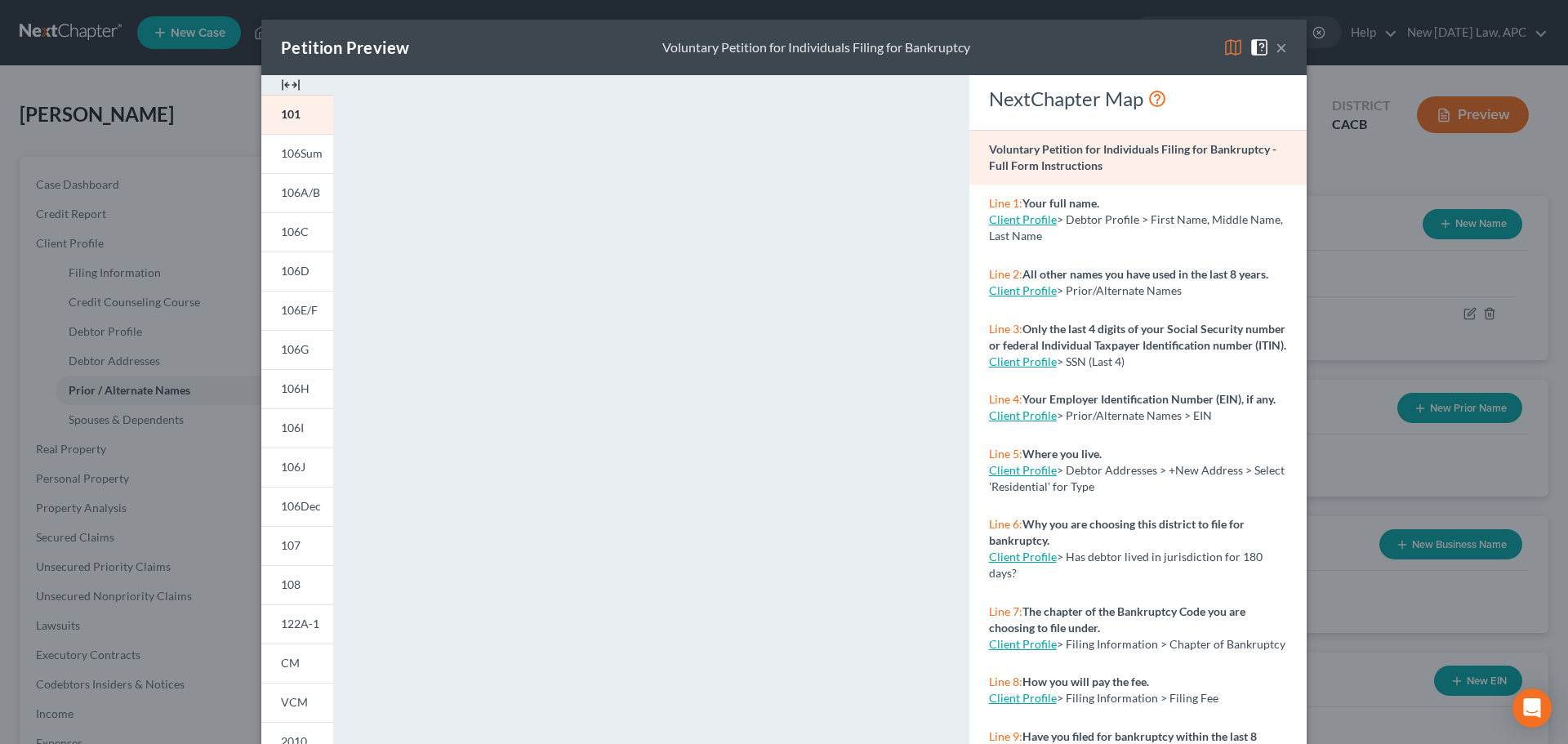
click at [1277, 52] on button "×" at bounding box center [1281, 48] width 12 height 20
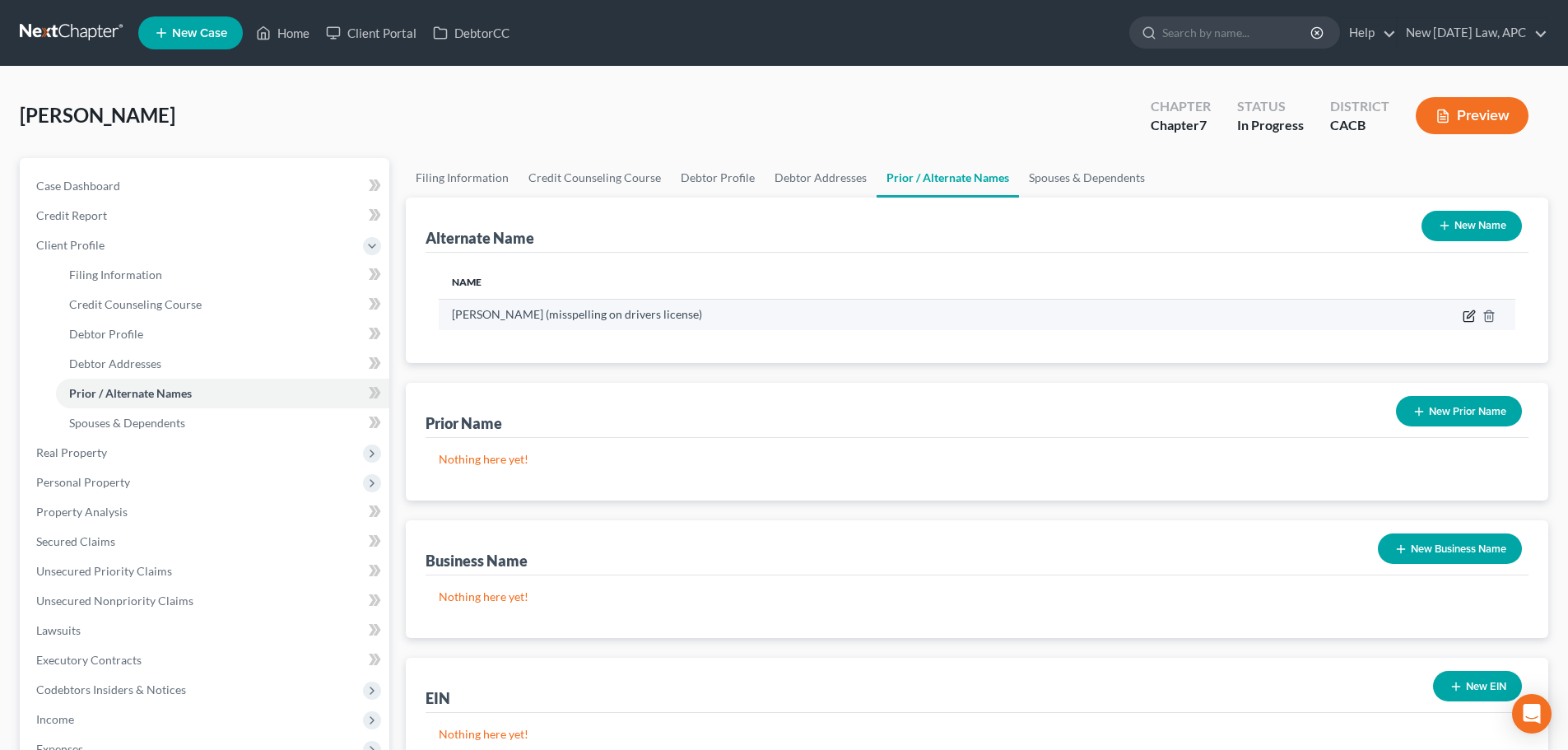
click at [1471, 310] on icon at bounding box center [1469, 316] width 14 height 14
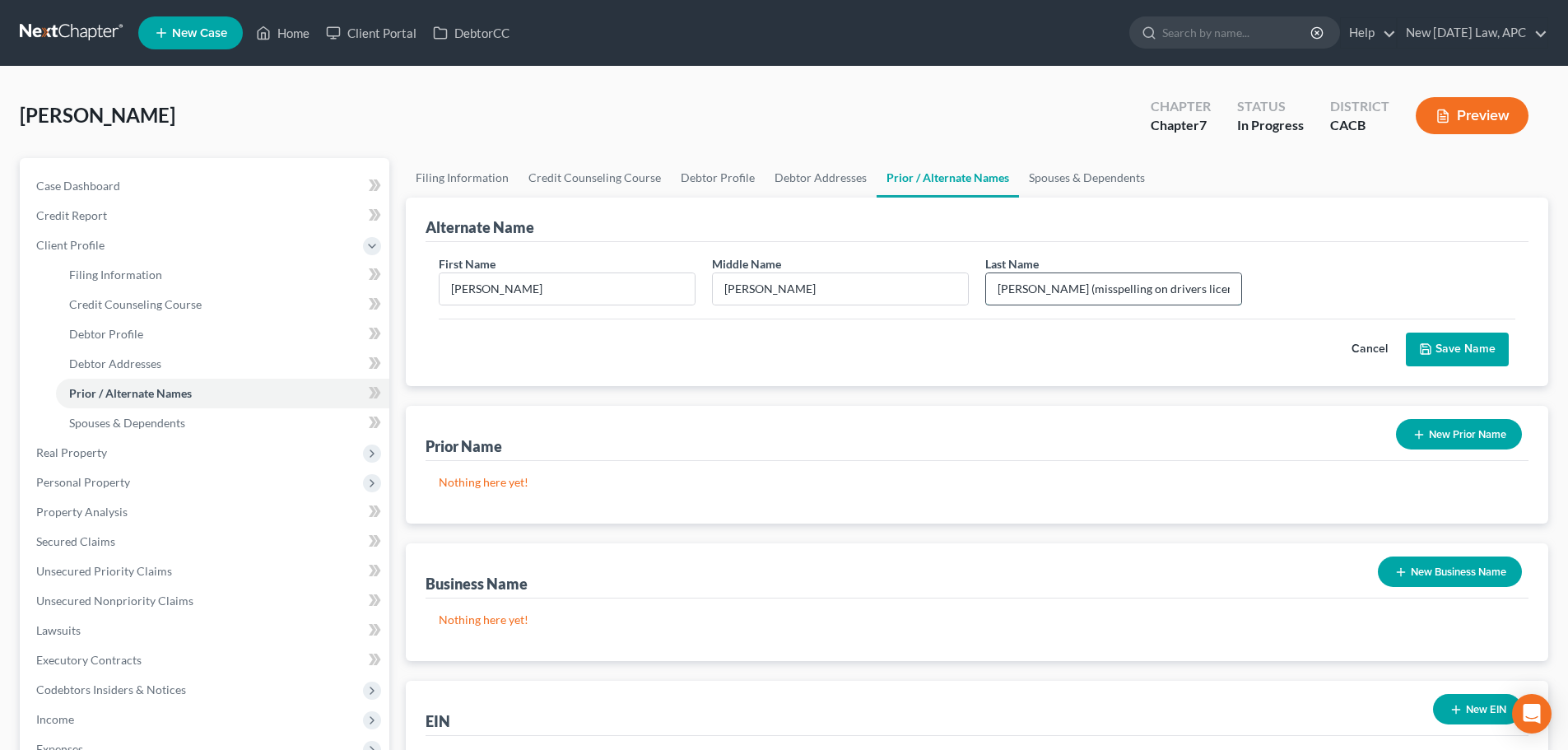
drag, startPoint x: 1208, startPoint y: 294, endPoint x: 1034, endPoint y: 293, distance: 174.0
click at [1034, 293] on input "Hibbs (misspelling on drivers license)" at bounding box center [1114, 289] width 255 height 32
type input "Hibbs (Driver's license reflects middle name as "Glenn" due to clerical error)"
click at [1440, 354] on button "Save Name" at bounding box center [1458, 350] width 103 height 34
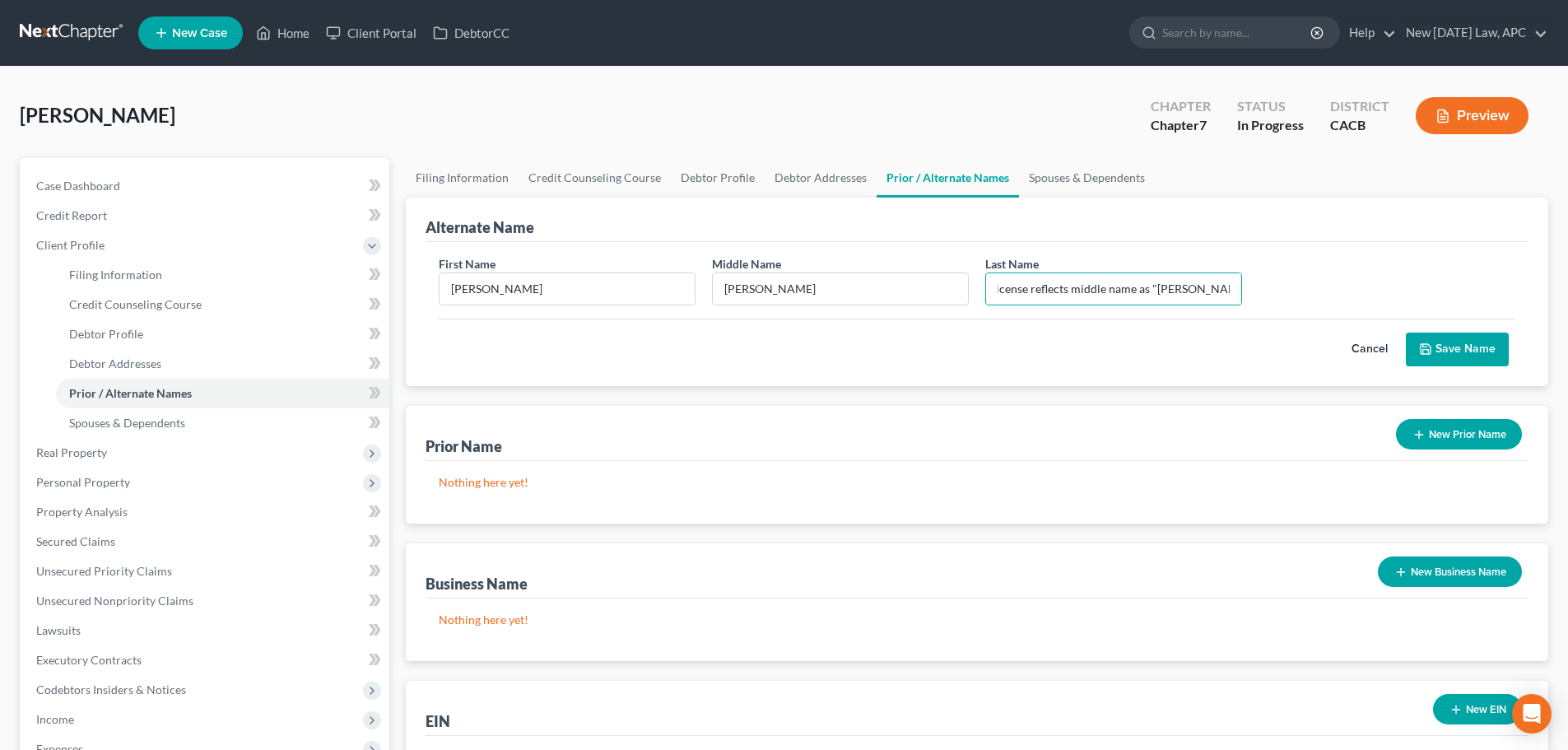
scroll to position [0, 0]
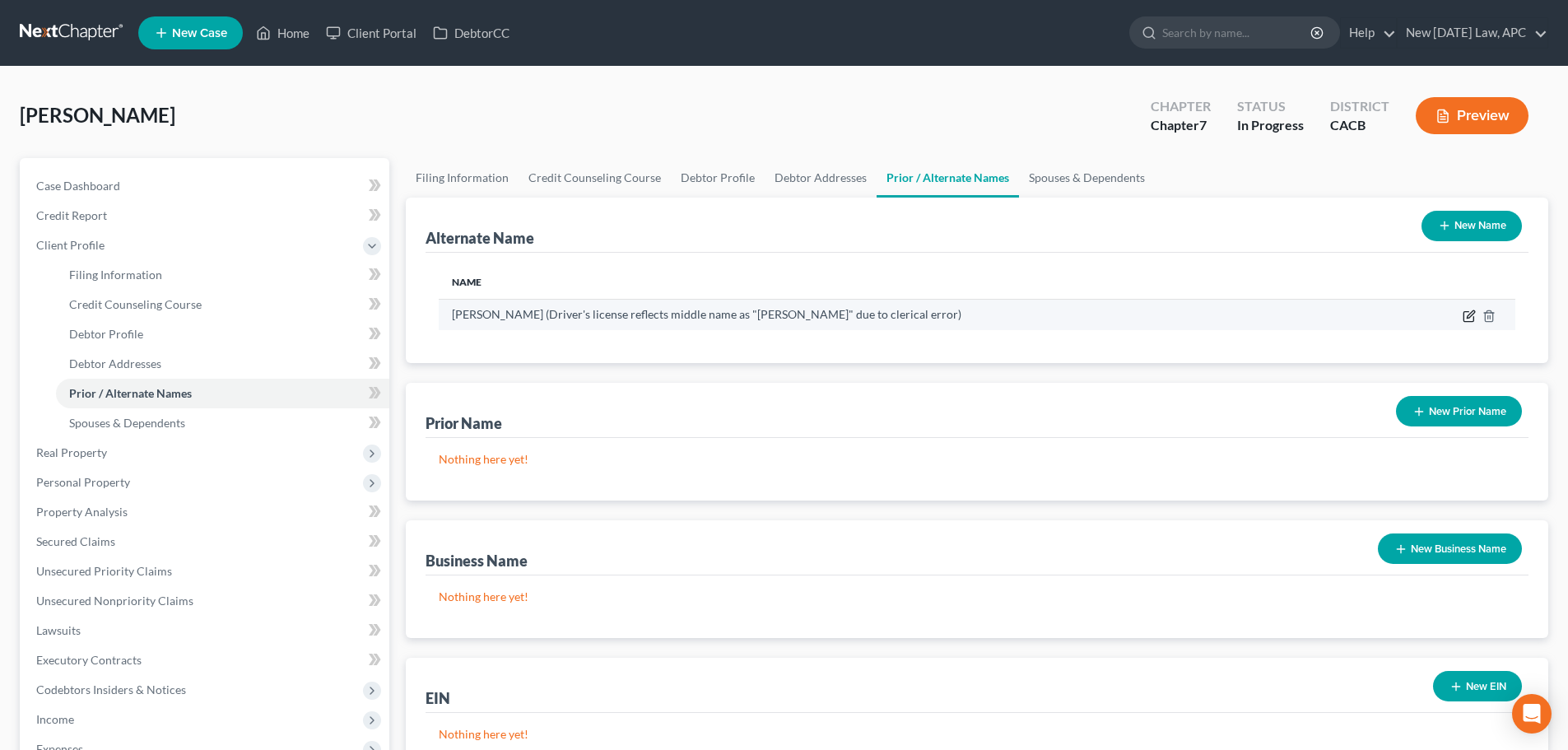
click at [1468, 317] on icon at bounding box center [1470, 314] width 7 height 7
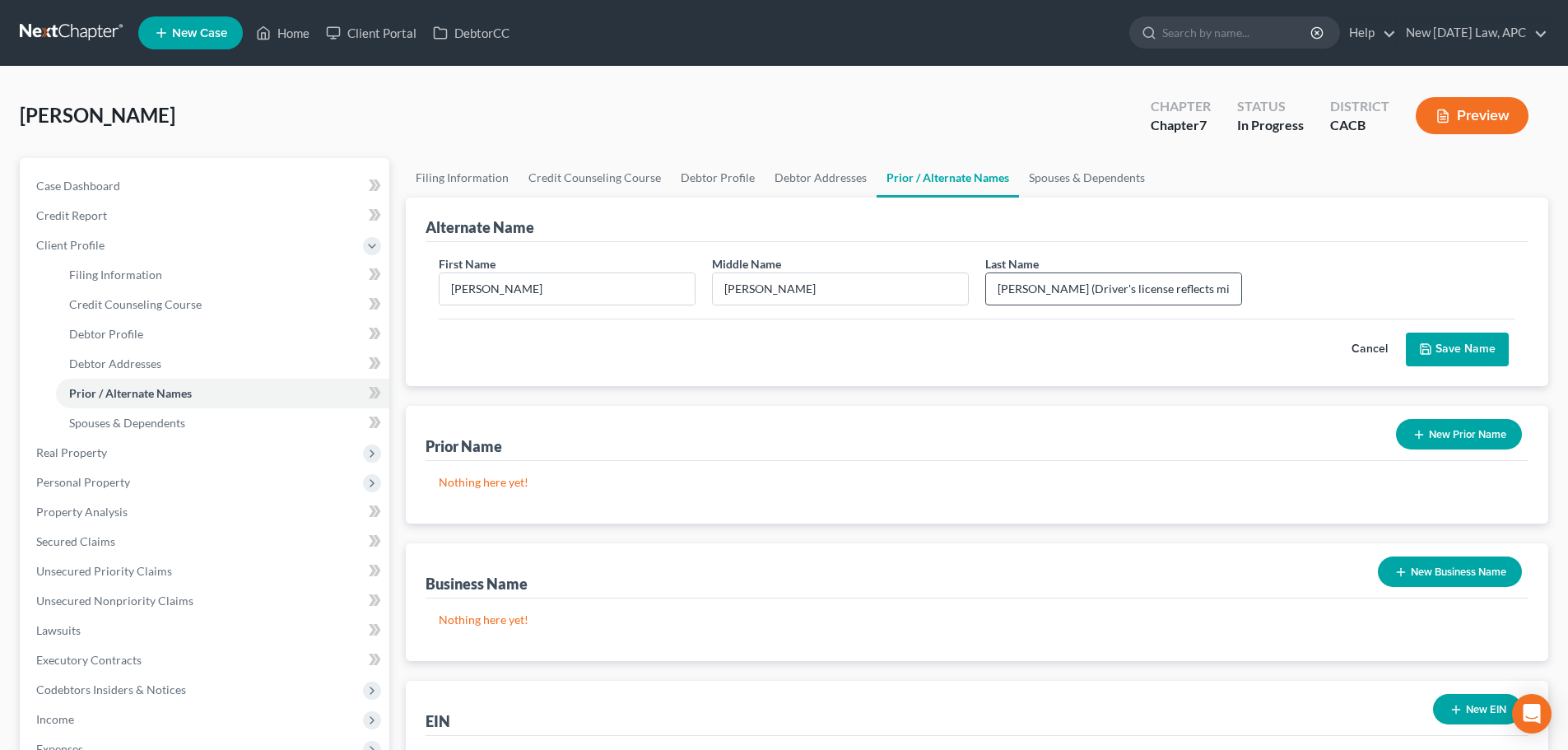
drag, startPoint x: 1030, startPoint y: 285, endPoint x: 987, endPoint y: 288, distance: 43.1
click at [987, 288] on input "Hibbs (Driver's license reflects middle name as "Glenn" due to clerical error)" at bounding box center [1114, 289] width 255 height 32
type input "Driver's license reflects middle name as "Glenn" due to clerical error)"
drag, startPoint x: 879, startPoint y: 280, endPoint x: 619, endPoint y: 280, distance: 260.0
click at [619, 280] on div "First Name Richard Middle Name Glenn Last Name * Driver's license reflects midd…" at bounding box center [977, 287] width 1093 height 63
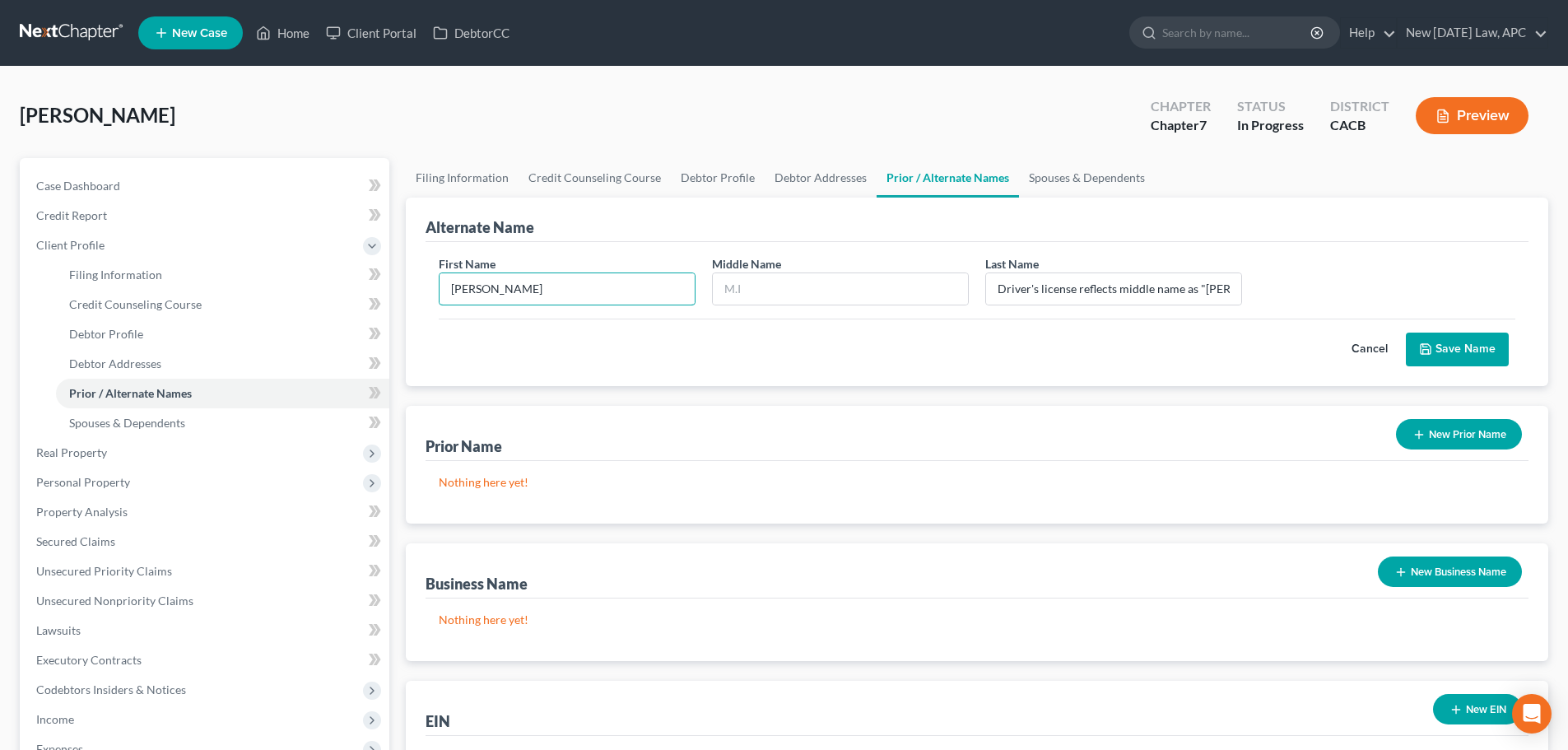
drag, startPoint x: 602, startPoint y: 294, endPoint x: 429, endPoint y: 286, distance: 173.2
click at [429, 286] on div "First Name Richard Middle Name Last Name * Driver's license reflects middle nam…" at bounding box center [978, 314] width 1103 height 144
click at [1069, 289] on input "Driver's license reflects middle name as "Glenn" due to clerical error)" at bounding box center [1114, 289] width 255 height 32
drag, startPoint x: 1108, startPoint y: 289, endPoint x: 1253, endPoint y: 288, distance: 145.0
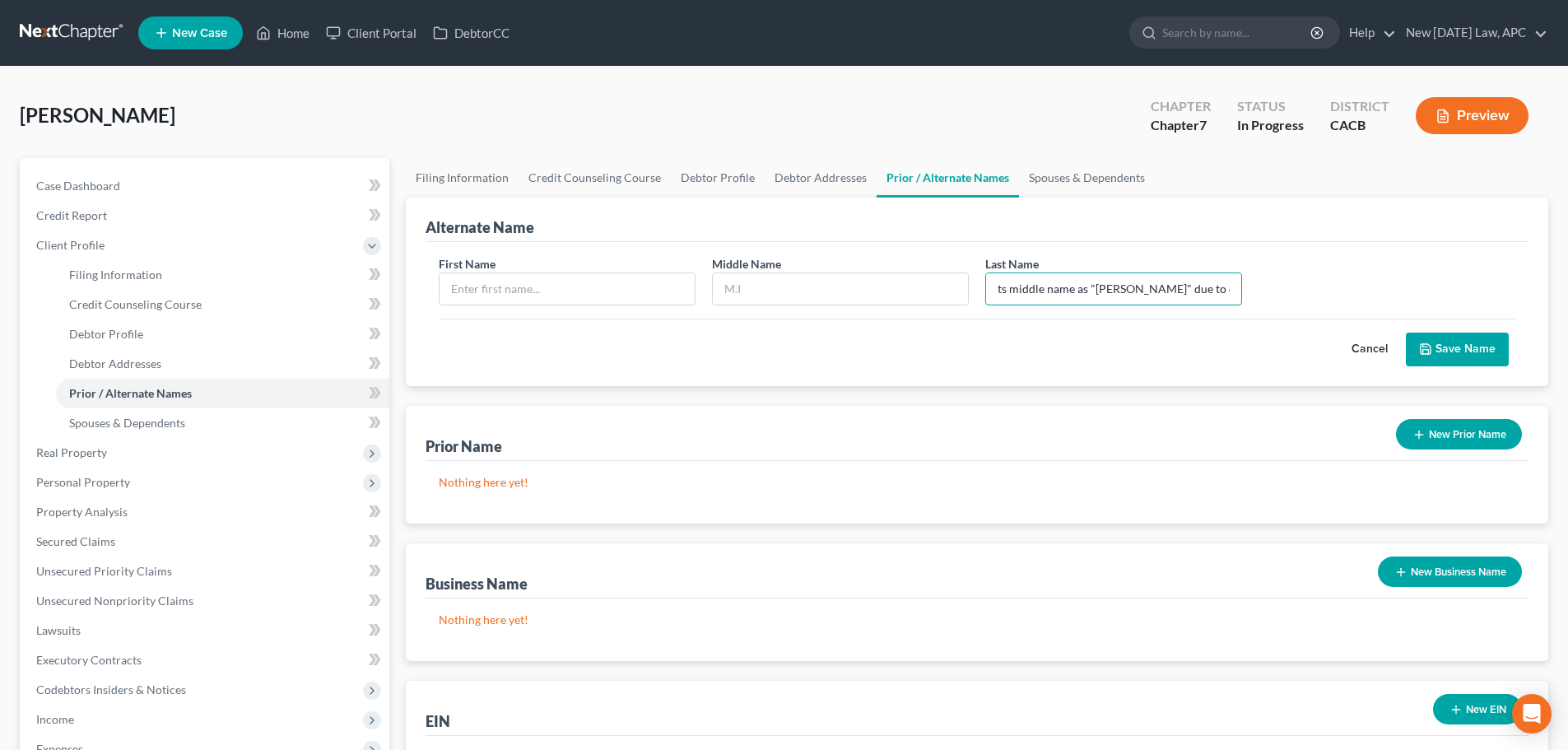
click at [1253, 288] on div "First Name Middle Name Last Name * Driver's license reflects middle name as "Gl…" at bounding box center [977, 287] width 1093 height 63
click at [1227, 290] on input "Driver's license reflects middle name as "Glenn" due to clerical error)" at bounding box center [1114, 289] width 255 height 32
type input "Driver's license reflects middle name as "Glenn" due to clerical error."
click at [1468, 356] on button "Save Name" at bounding box center [1458, 350] width 103 height 34
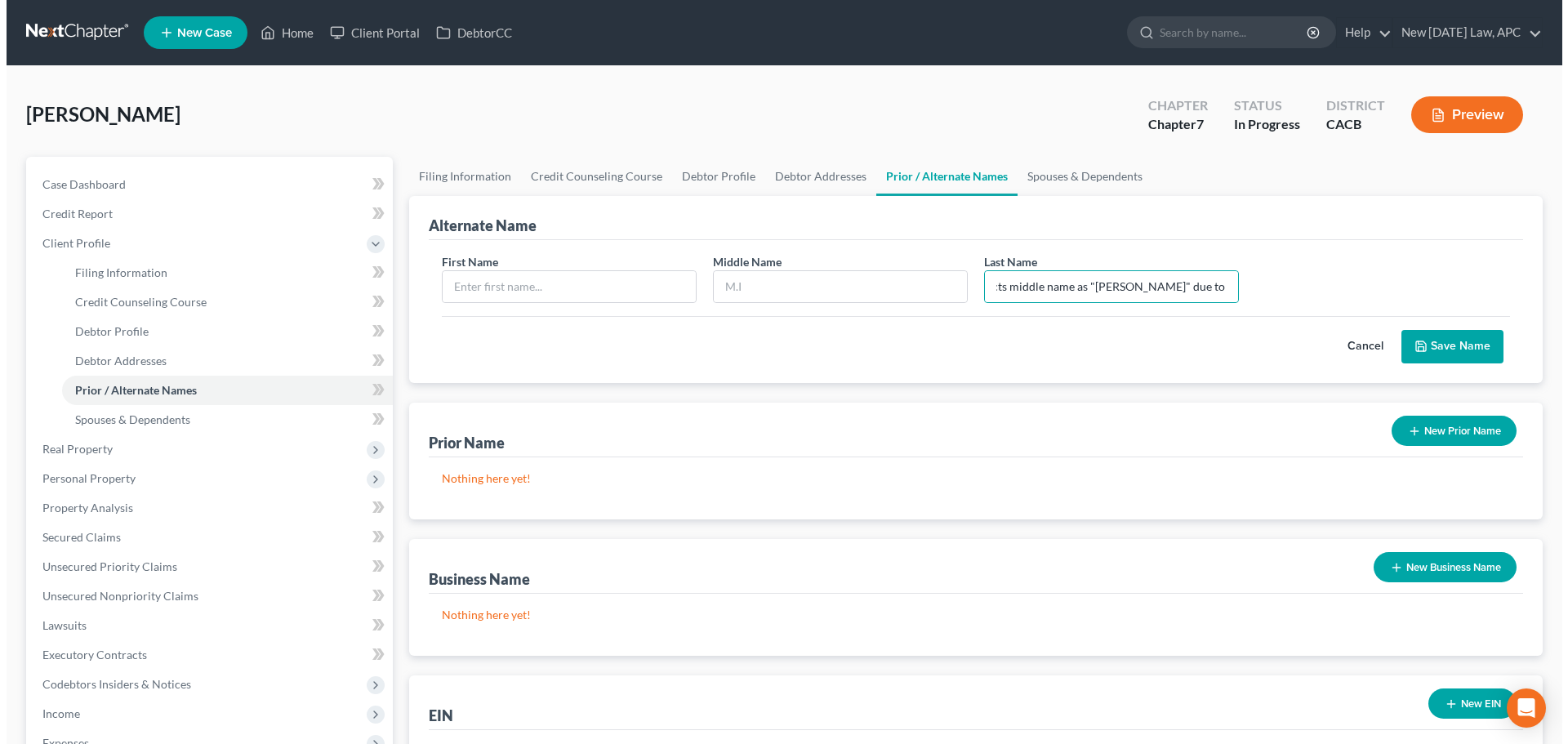
scroll to position [0, 0]
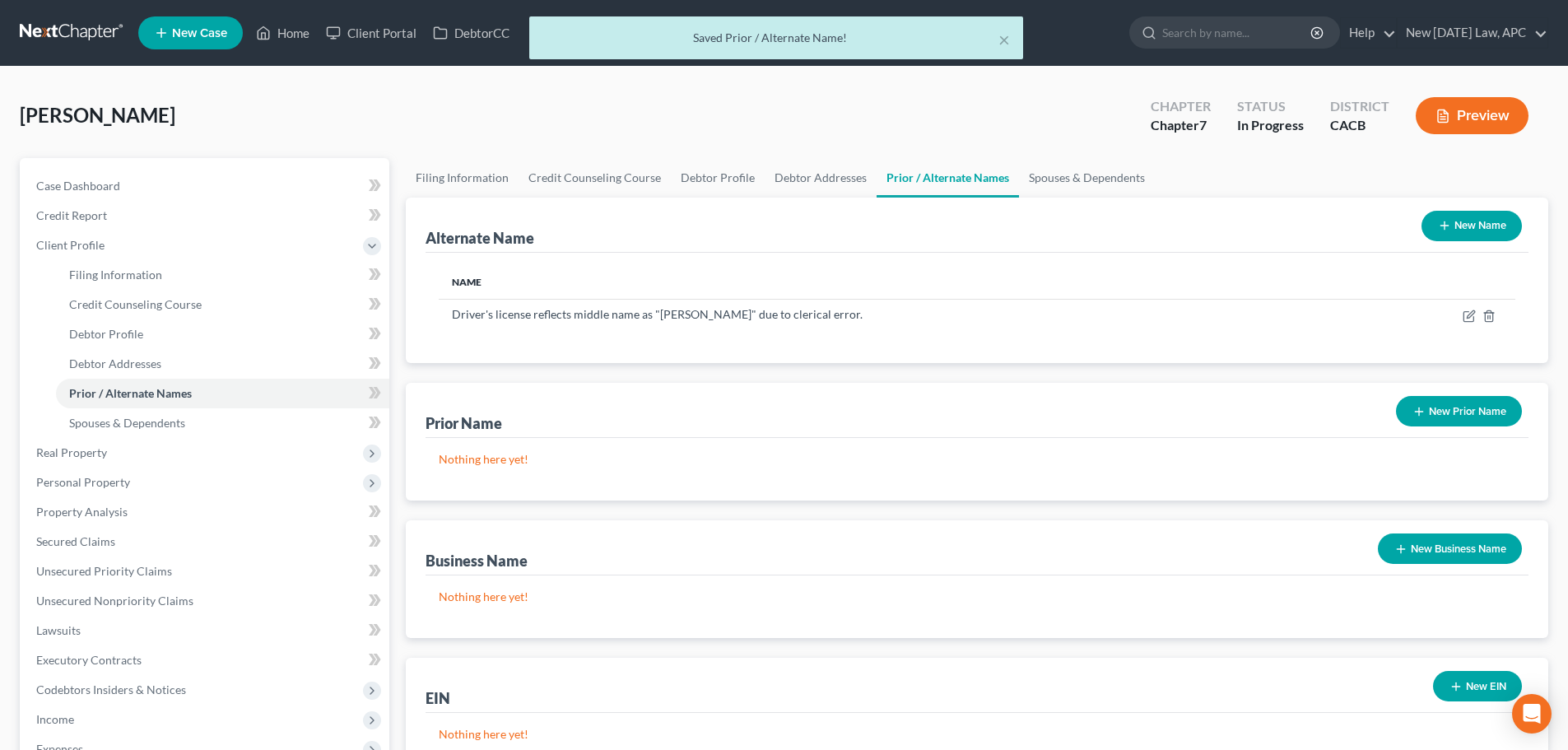
click at [1442, 112] on icon "button" at bounding box center [1443, 116] width 14 height 14
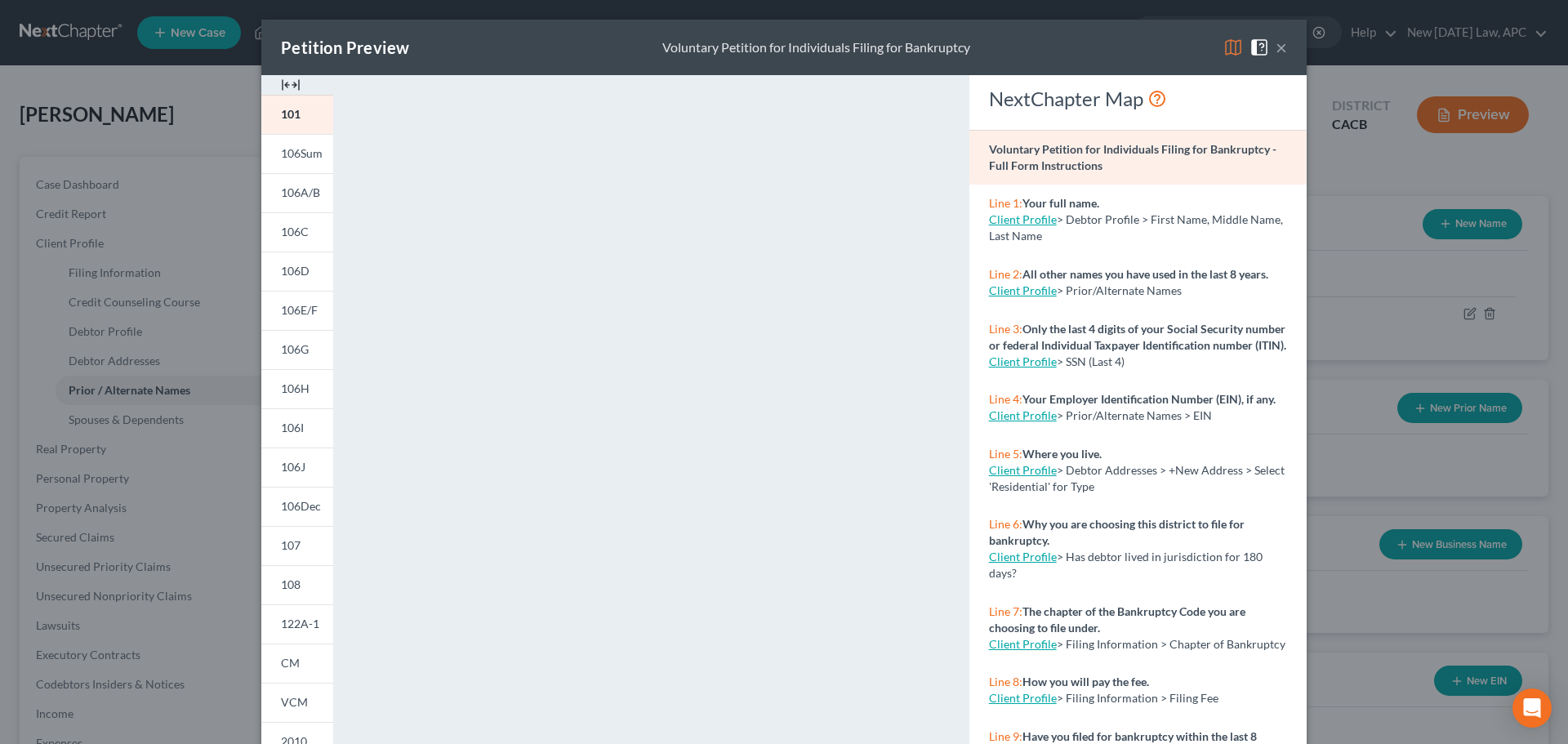
click at [1276, 52] on button "×" at bounding box center [1281, 48] width 12 height 20
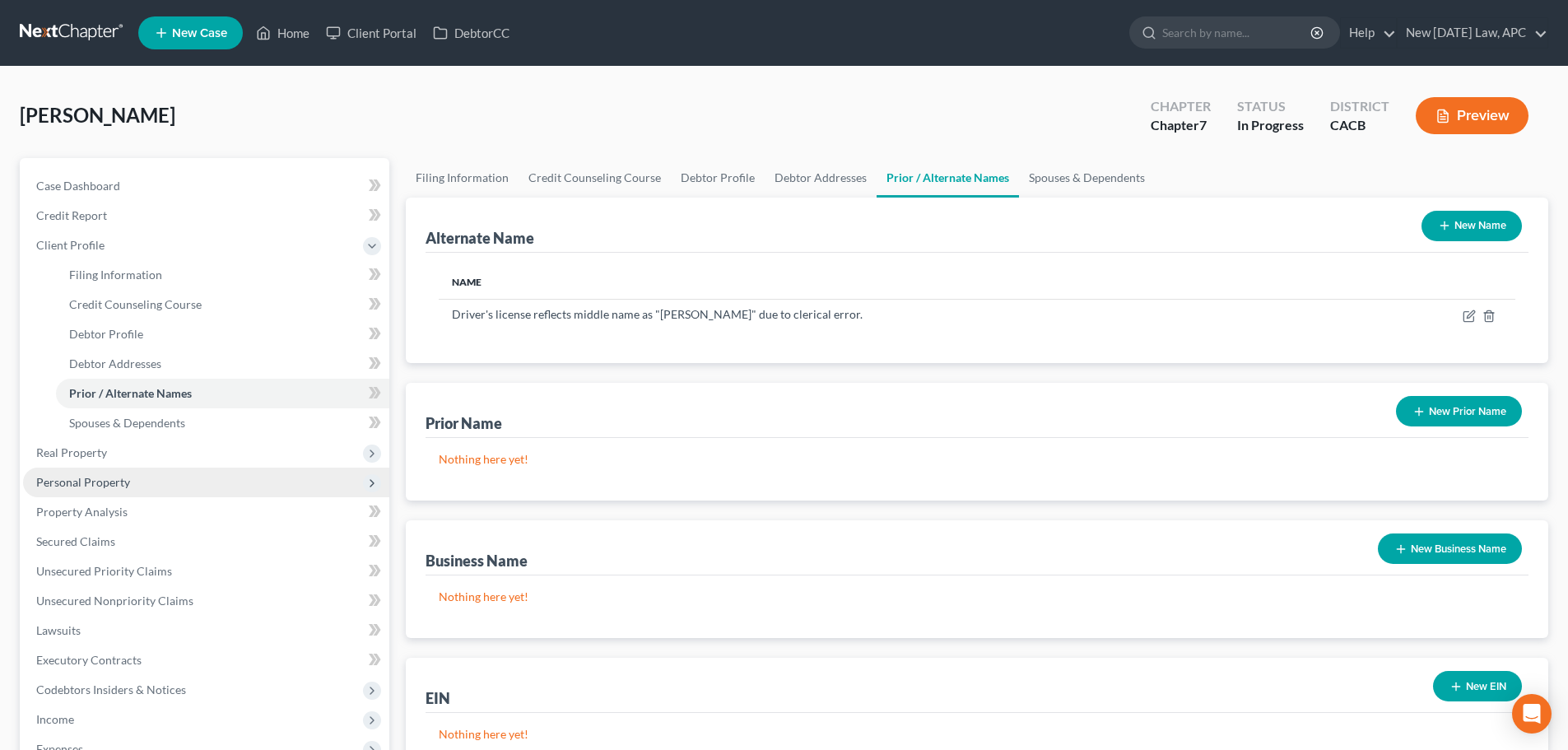
click at [119, 478] on span "Personal Property" at bounding box center [83, 481] width 94 height 14
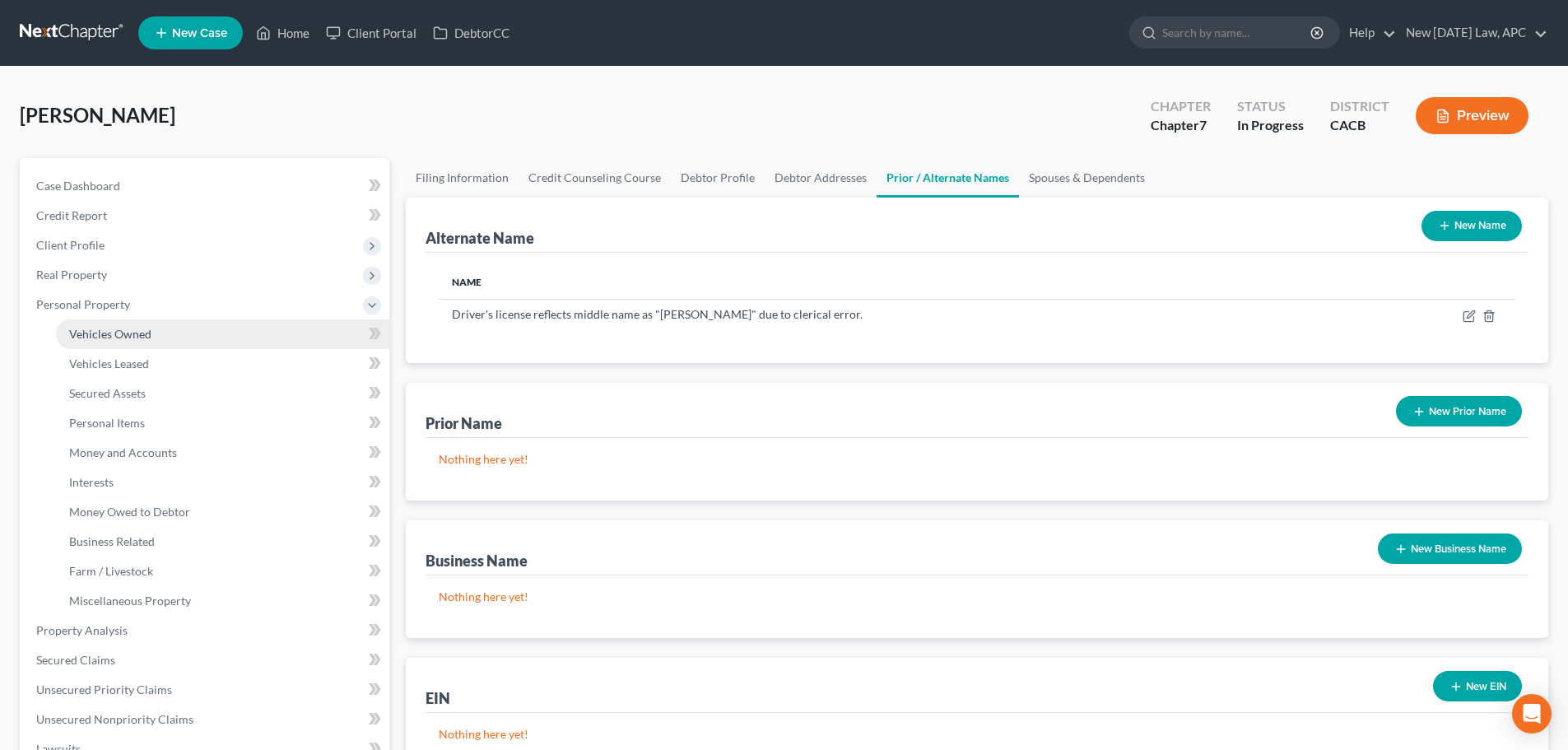
click at [133, 341] on link "Vehicles Owned" at bounding box center [222, 334] width 334 height 30
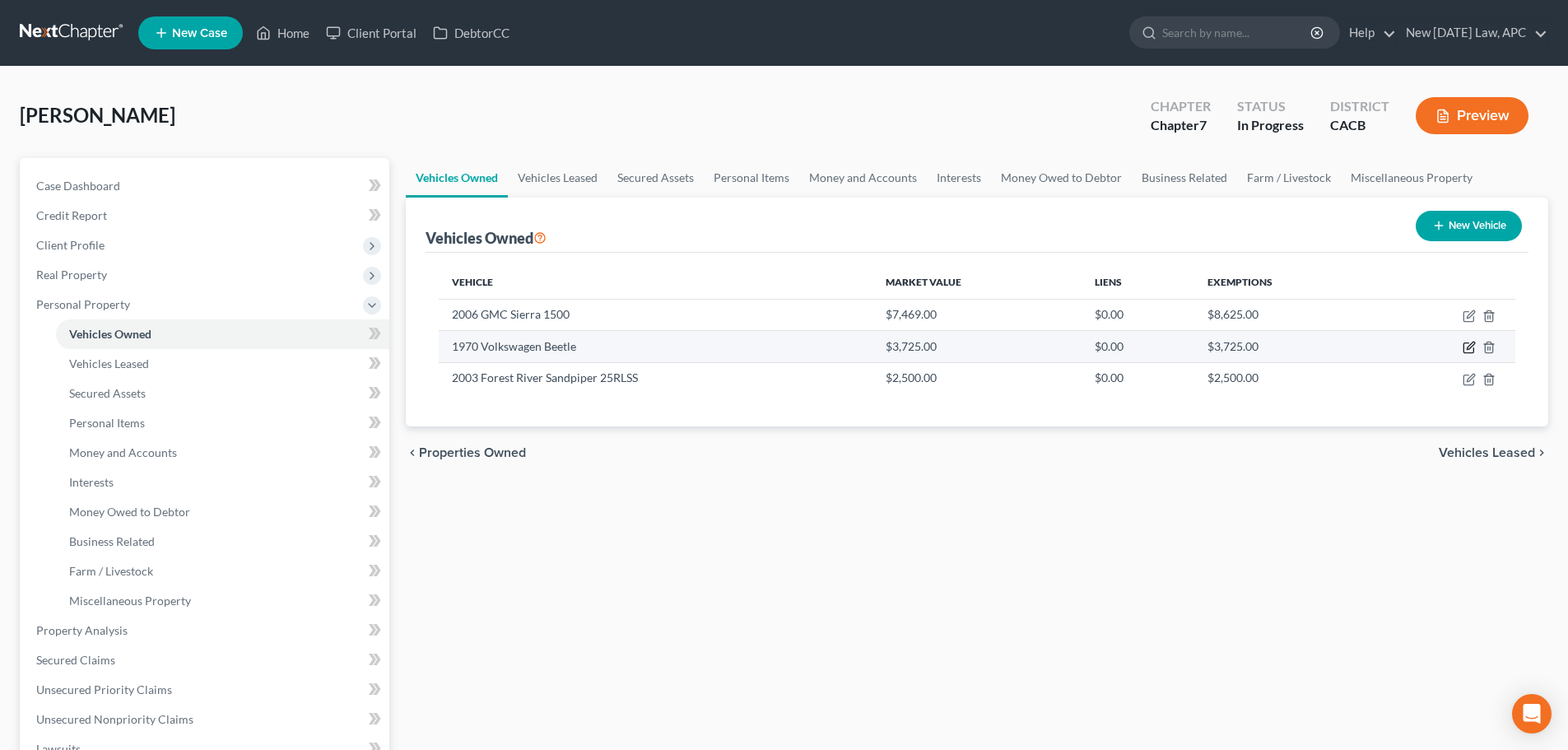
click at [1467, 346] on icon "button" at bounding box center [1469, 347] width 14 height 14
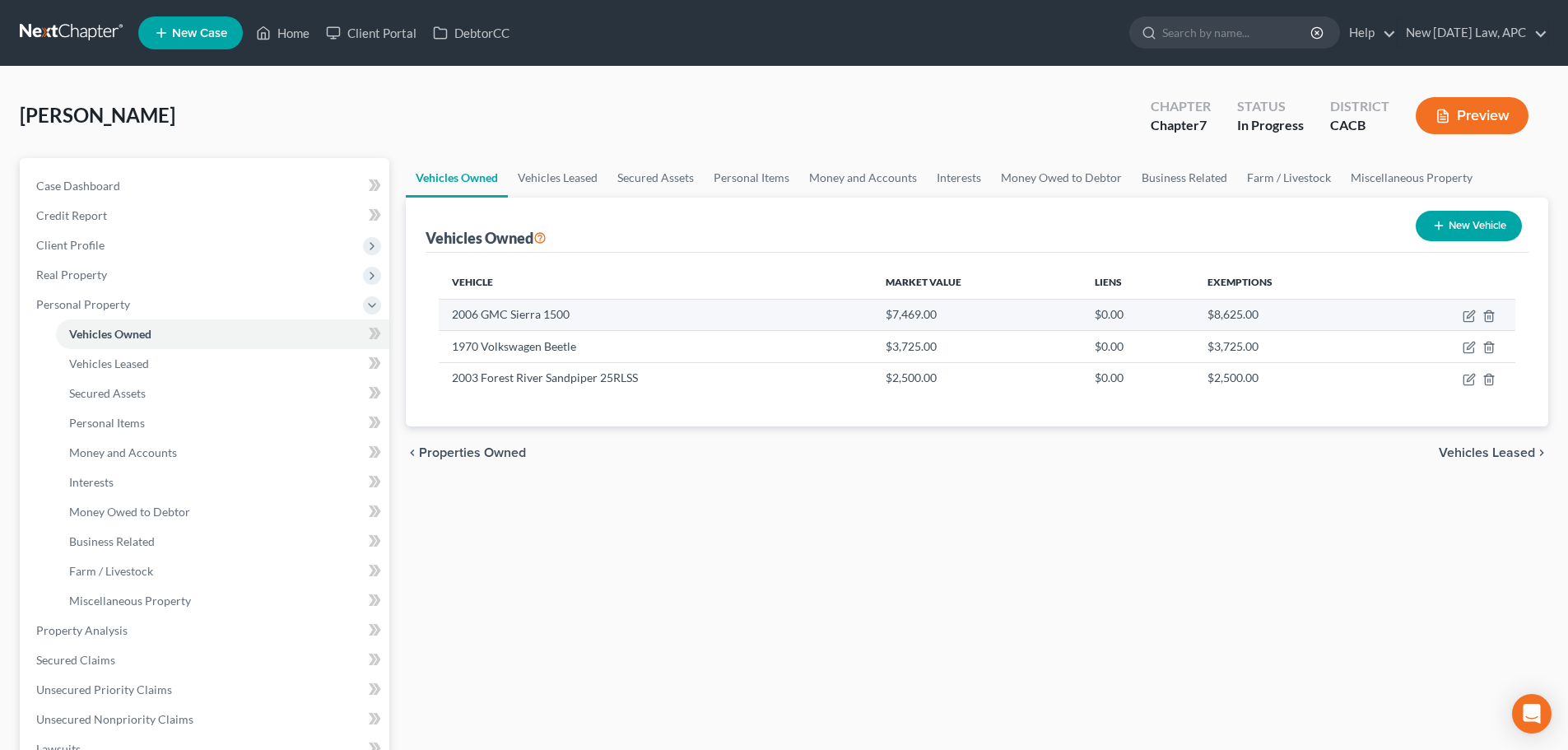
select select "0"
select select "56"
select select "4"
select select "0"
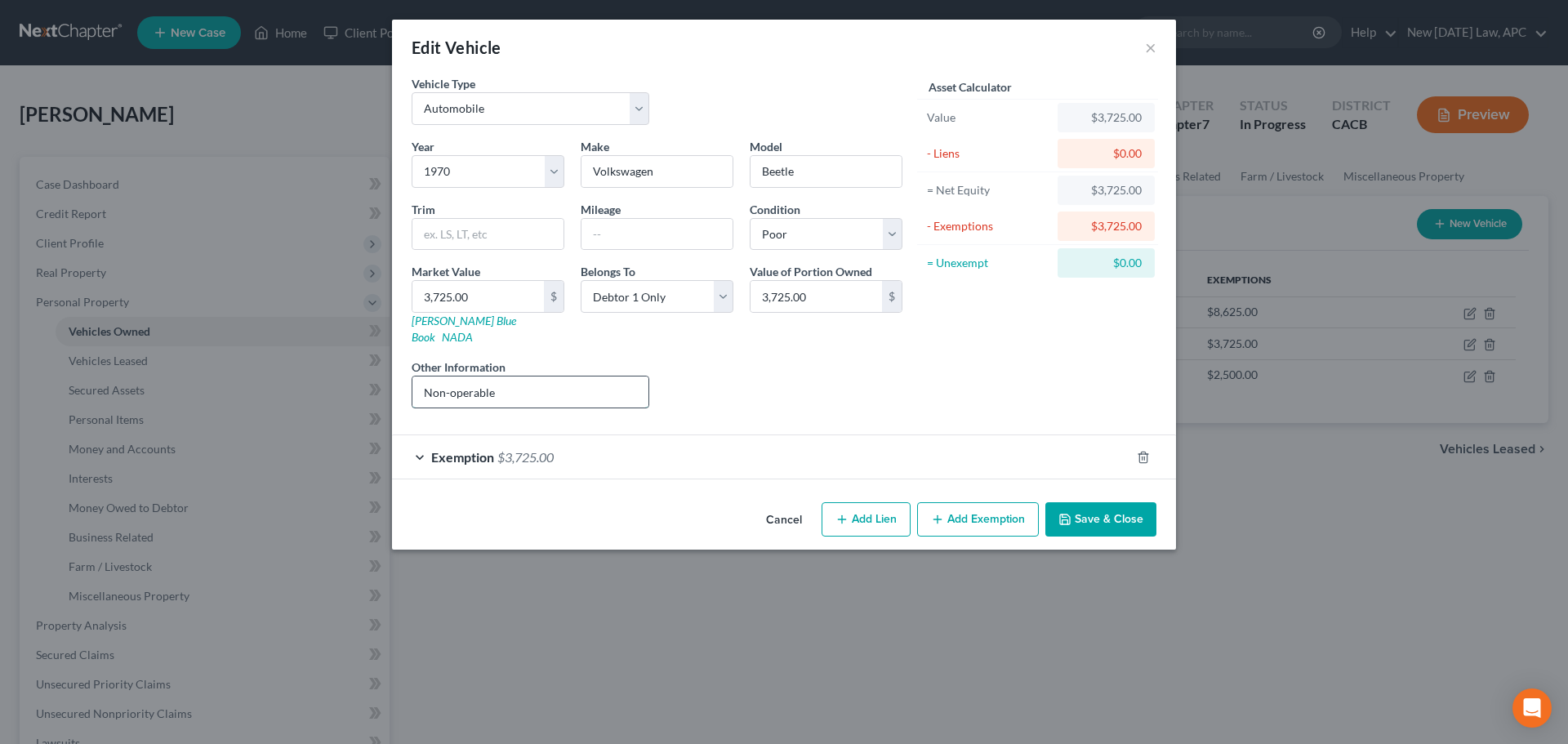
click at [527, 377] on input "Non-operable" at bounding box center [530, 392] width 236 height 31
type input "Non-operable; value from JD Power (low retail); Debtor's counsel also spoke to …"
click at [601, 395] on div "Year Select 2026 2025 2024 2023 2022 2021 2020 2019 2018 2017 2016 2015 2014 20…" at bounding box center [657, 280] width 507 height 284
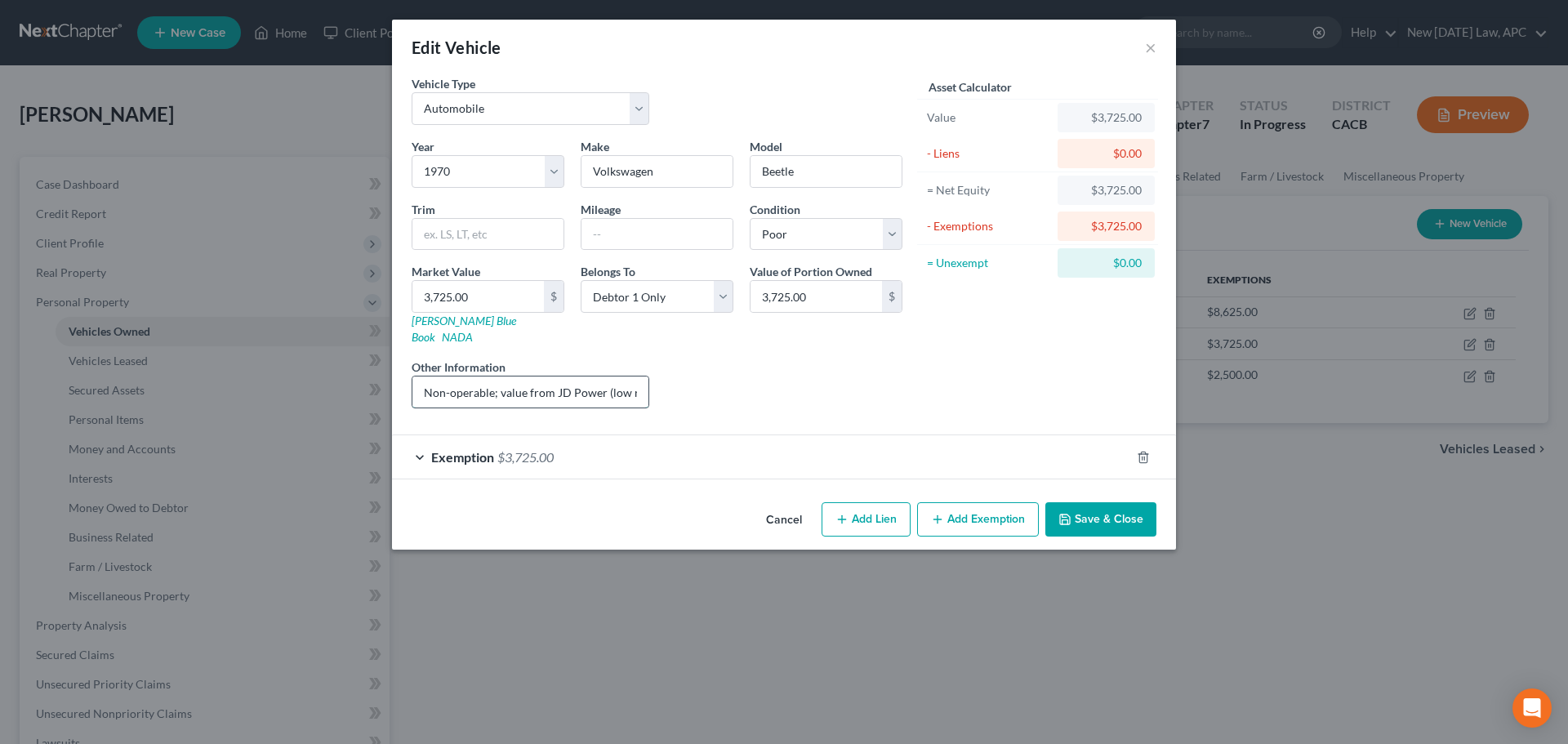
click at [606, 377] on input "Non-operable; value from JD Power (low retail); Debtor's counsel also spoke to …" at bounding box center [530, 392] width 236 height 31
drag, startPoint x: 510, startPoint y: 377, endPoint x: 675, endPoint y: 371, distance: 165.1
click at [675, 371] on div "Year Select 2026 2025 2024 2023 2022 2021 2020 2019 2018 2017 2016 2015 2014 20…" at bounding box center [657, 280] width 507 height 284
click at [1099, 503] on button "Save & Close" at bounding box center [1101, 520] width 111 height 34
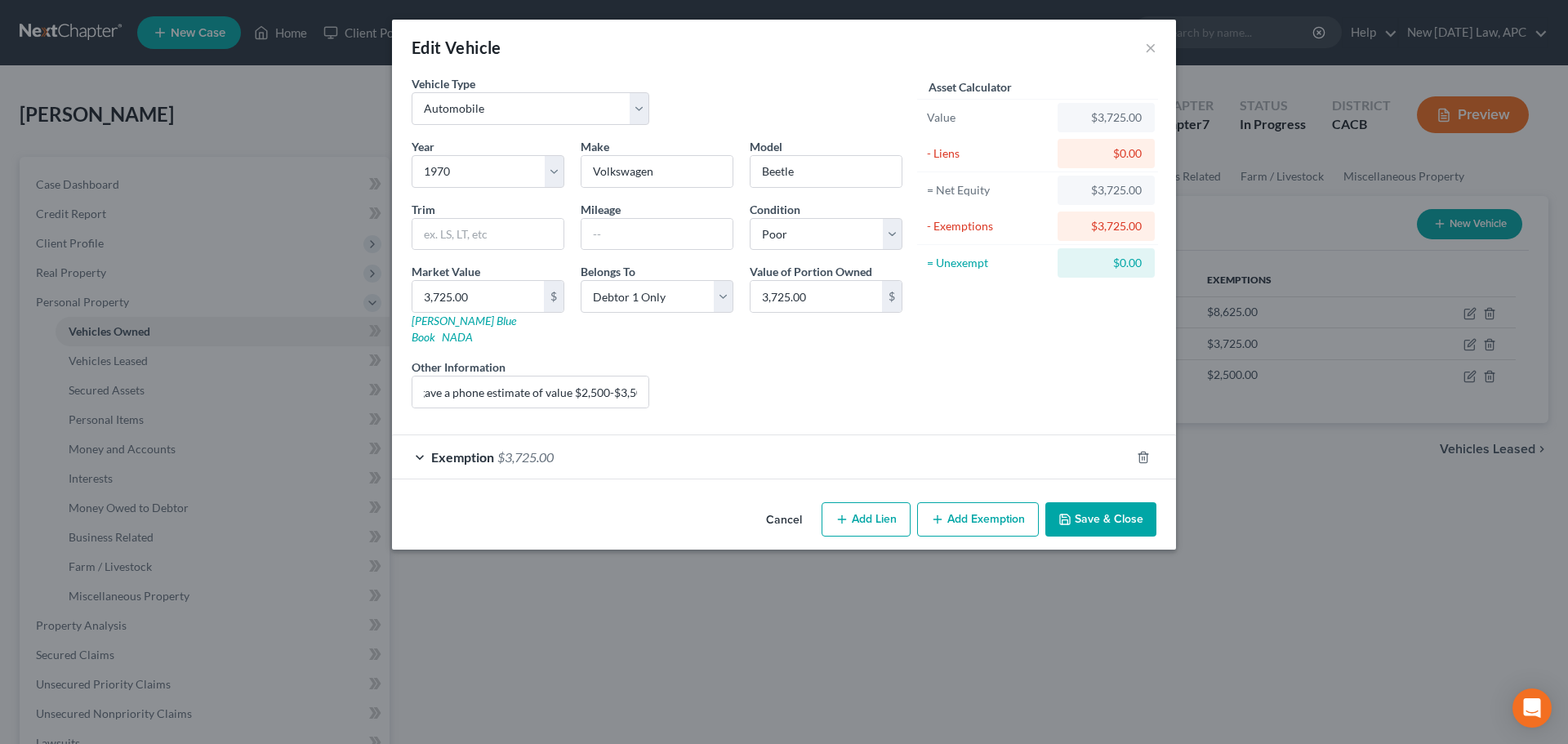
scroll to position [0, 0]
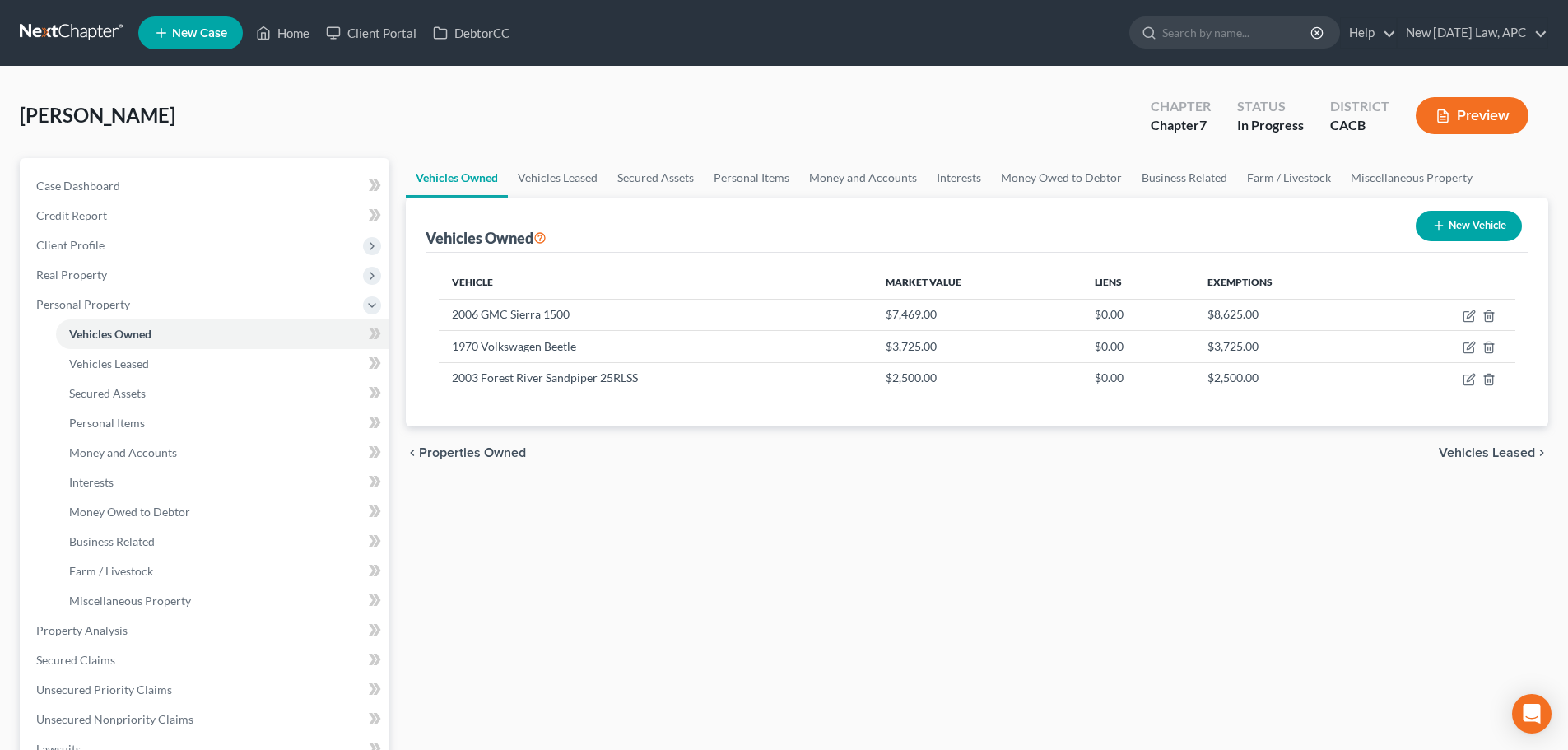
click at [1462, 223] on button "New Vehicle" at bounding box center [1469, 226] width 106 height 31
select select "0"
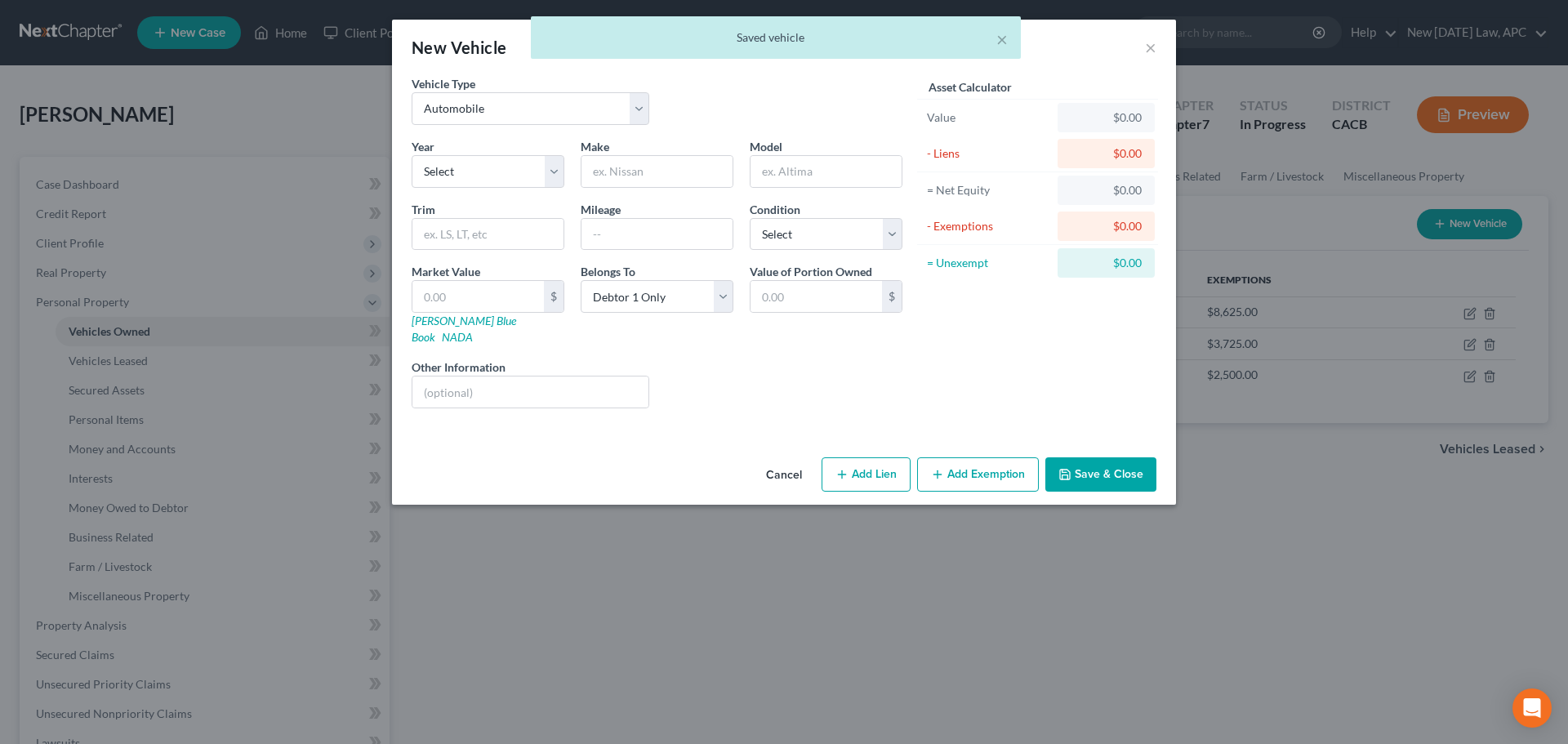
click at [788, 460] on button "Cancel" at bounding box center [783, 476] width 62 height 32
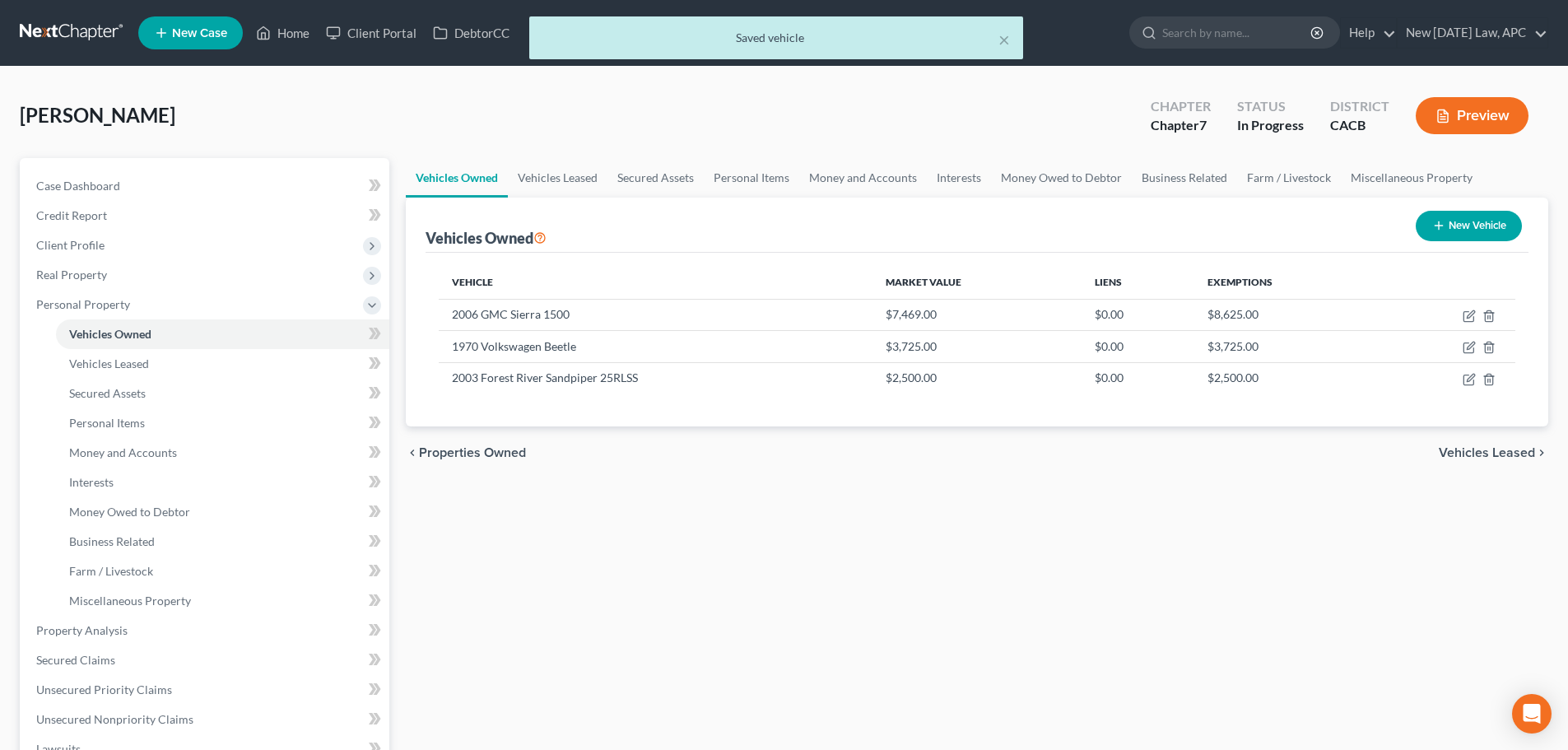
click at [1489, 115] on button "Preview" at bounding box center [1472, 115] width 113 height 37
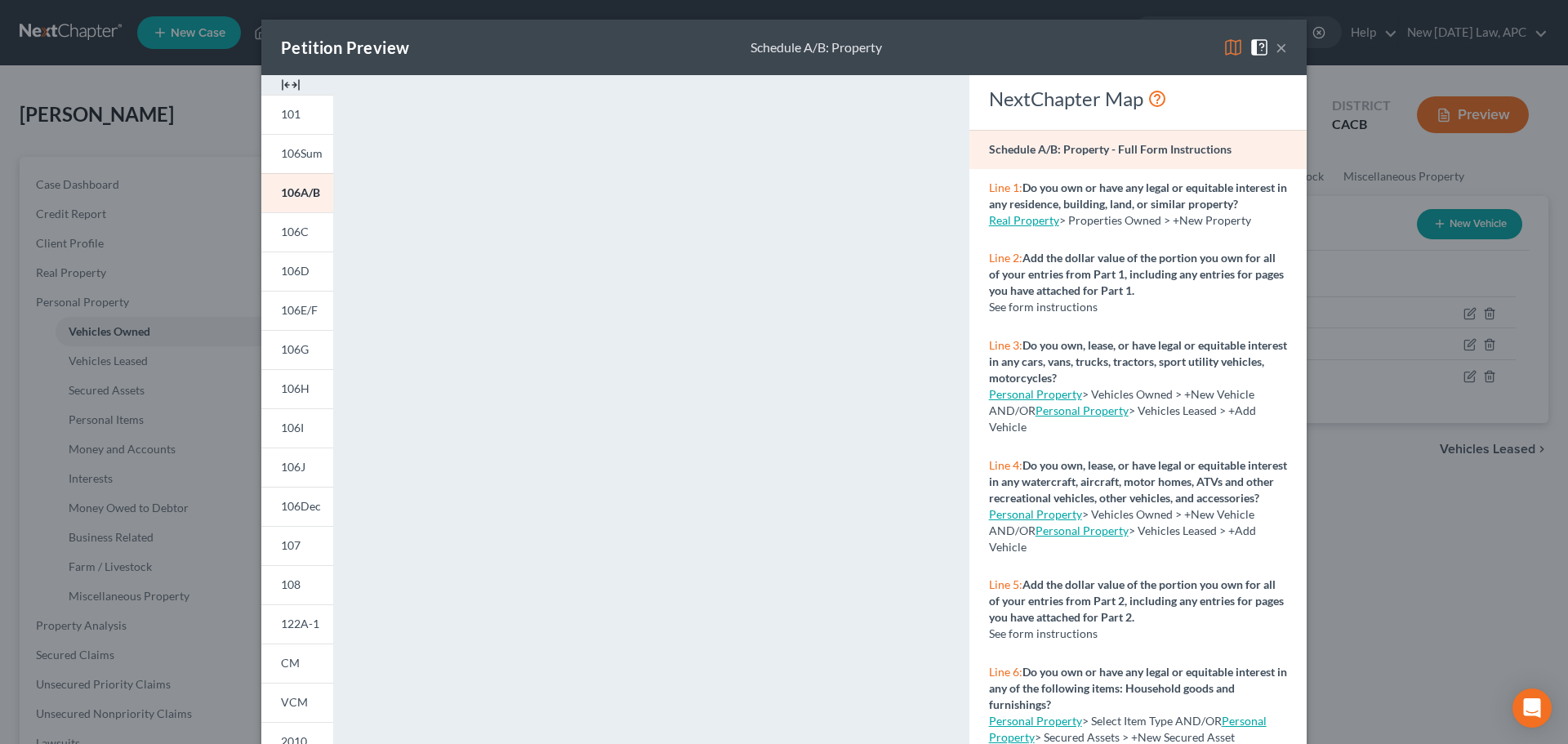
drag, startPoint x: 1274, startPoint y: 44, endPoint x: 1263, endPoint y: 58, distance: 17.8
click at [1276, 44] on button "×" at bounding box center [1281, 48] width 12 height 20
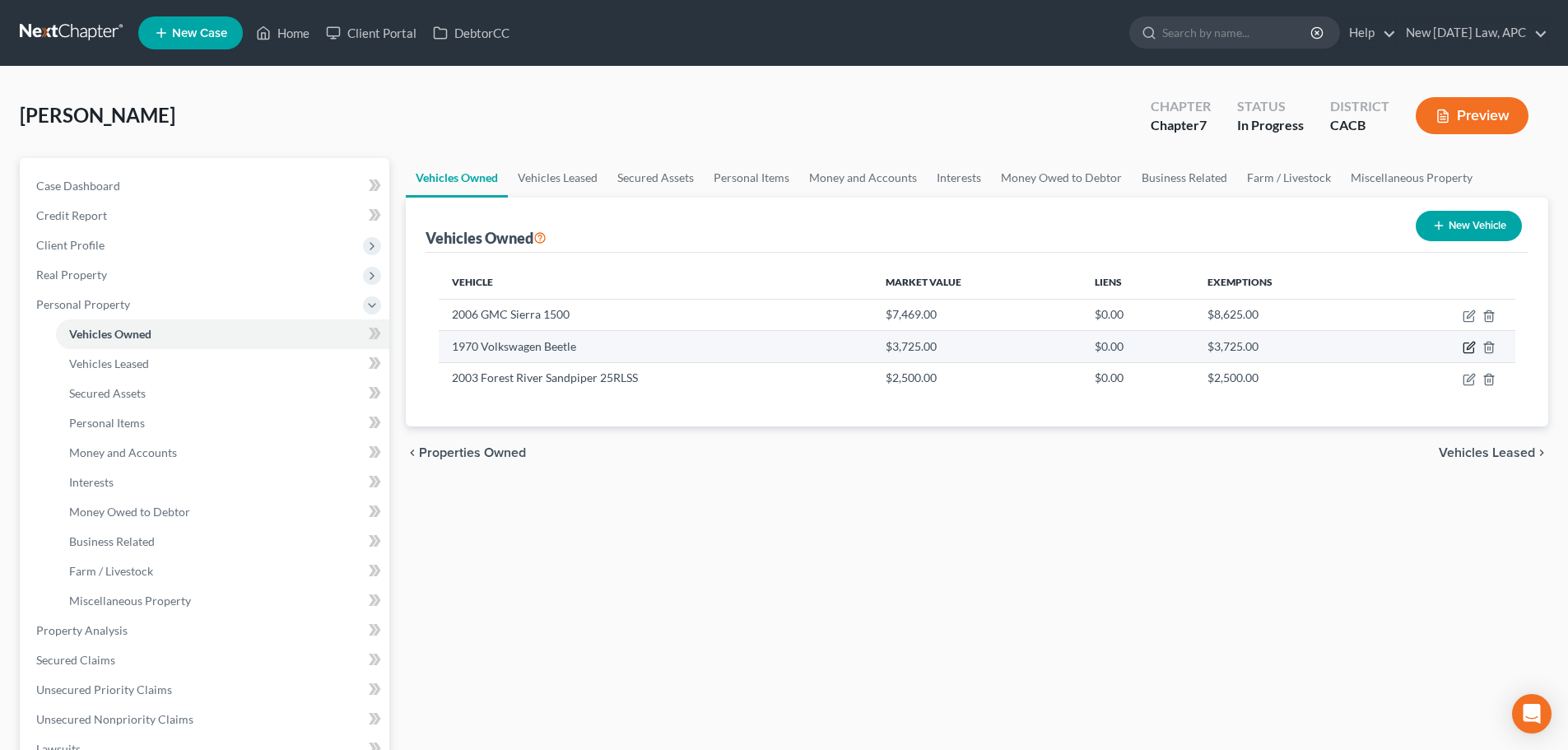
click at [1466, 347] on icon "button" at bounding box center [1469, 347] width 14 height 14
select select "0"
select select "56"
select select "4"
select select "0"
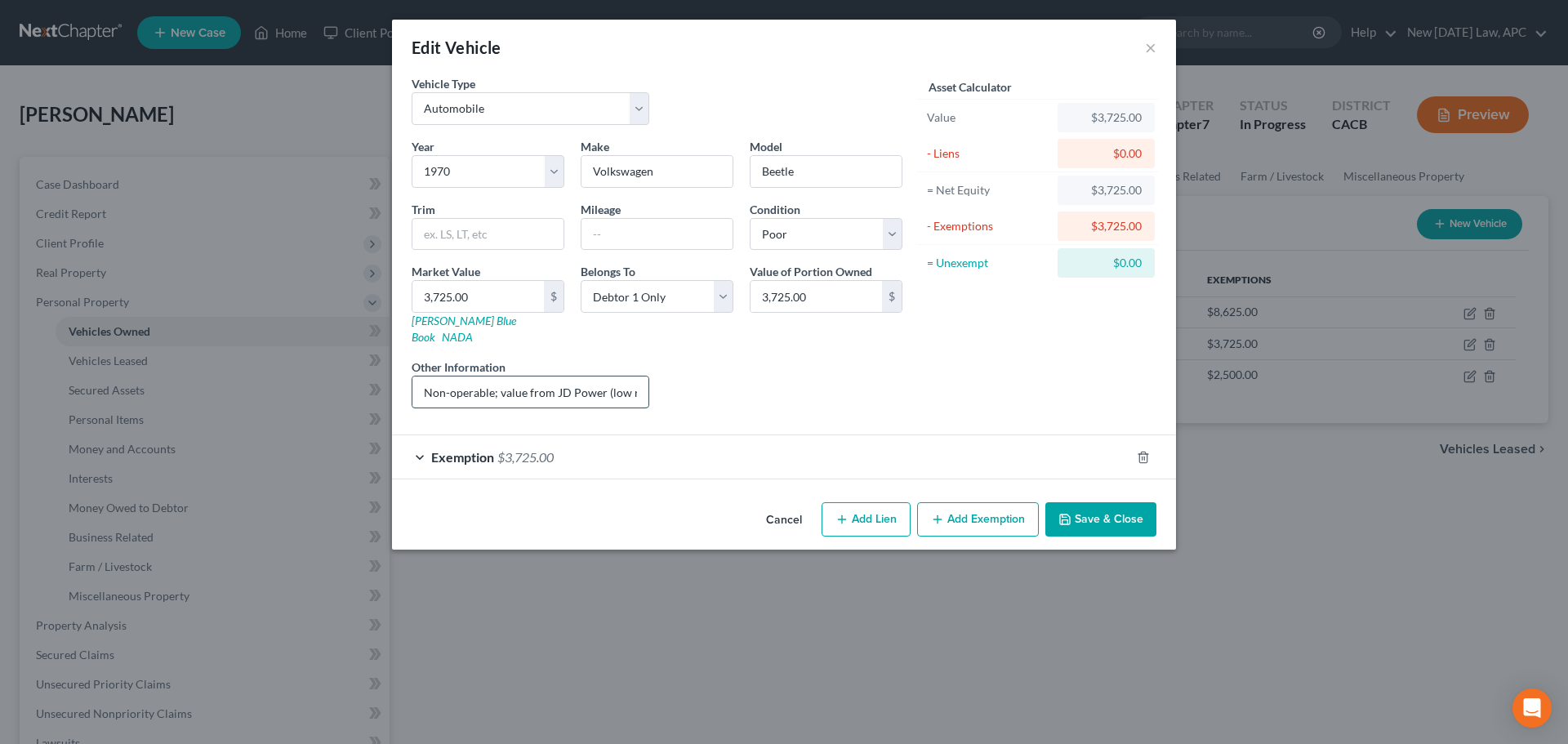
click at [495, 377] on input "Non-operable; value from JD Power (low retail); Debtor's counsel also spoke to …" at bounding box center [530, 392] width 236 height 31
drag, startPoint x: 541, startPoint y: 378, endPoint x: 684, endPoint y: 380, distance: 143.0
click at [684, 380] on div "Year Select 2026 2025 2024 2023 2022 2021 2020 2019 2018 2017 2016 2015 2014 20…" at bounding box center [657, 280] width 507 height 284
click at [542, 378] on input "Non-operable; value from JD Power (low retail); Debtor's counsel also spoke to …" at bounding box center [530, 392] width 236 height 31
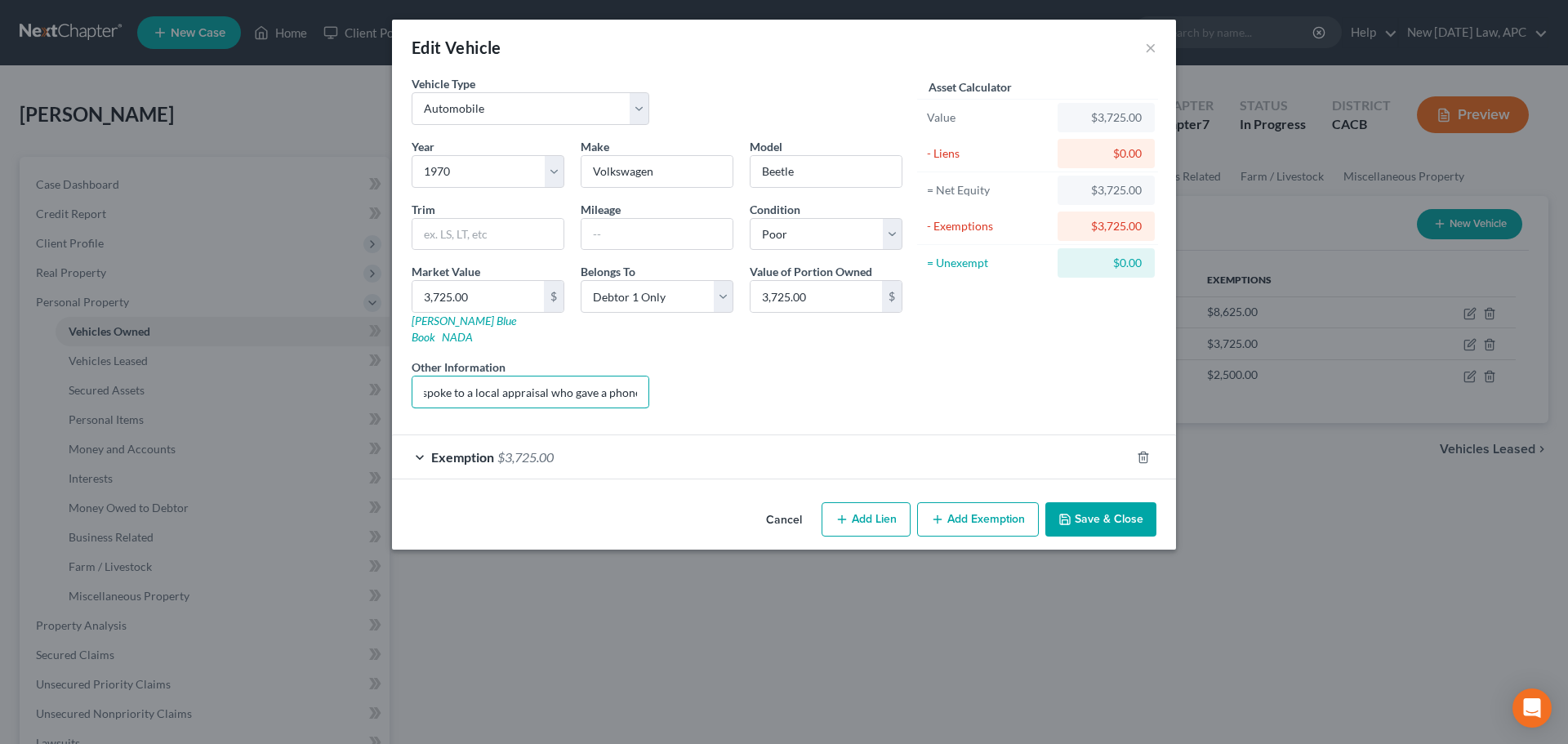
scroll to position [0, 102]
drag, startPoint x: 508, startPoint y: 376, endPoint x: 434, endPoint y: 374, distance: 74.0
click at [415, 377] on input "Non-operable; value from JD Power (low retail); Debtor's counsel also spoke to …" at bounding box center [530, 392] width 236 height 31
click at [571, 377] on input "Non-operable; value from JD Power (low retail); Debtor's counsel also spoke to …" at bounding box center [530, 392] width 236 height 31
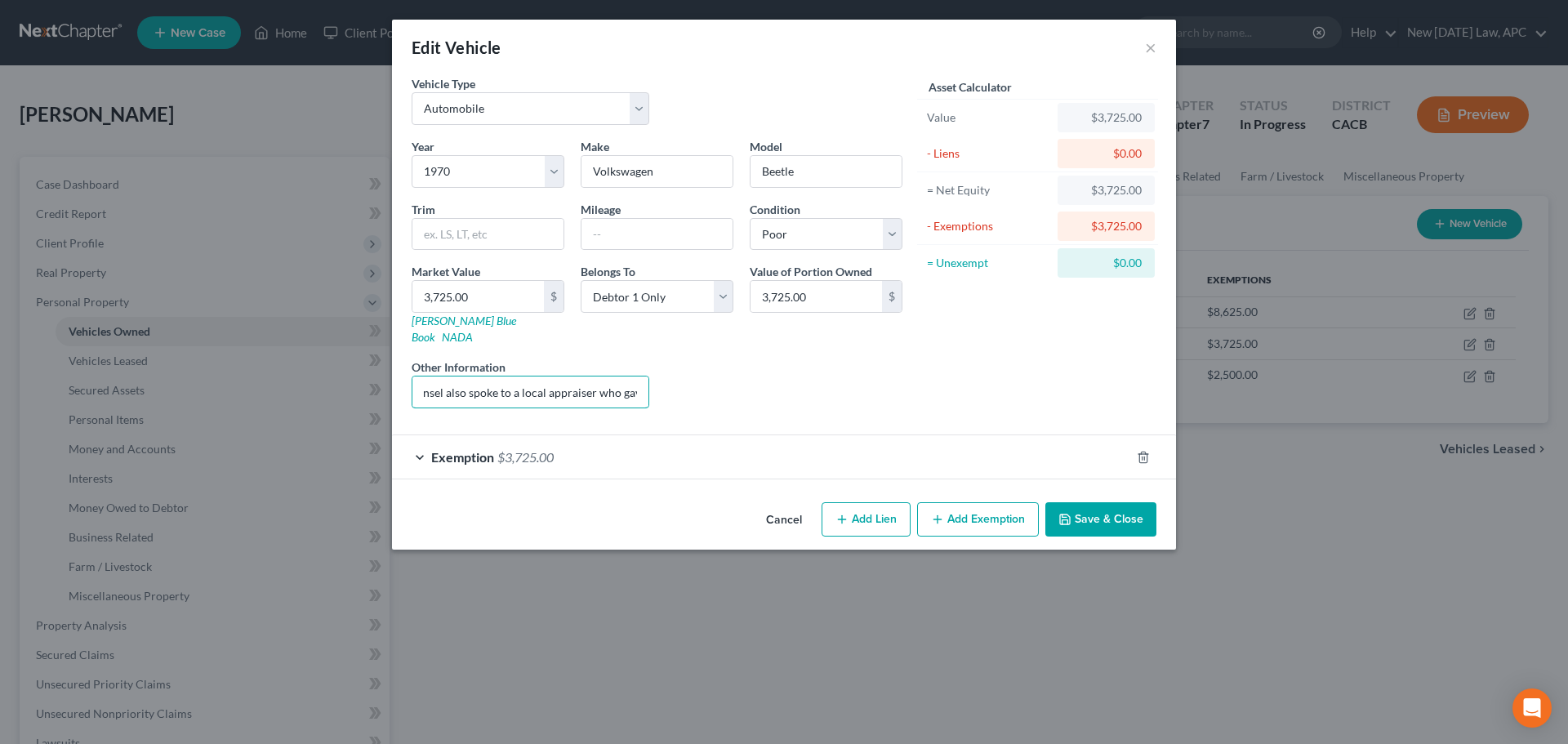
scroll to position [0, 518]
drag, startPoint x: 584, startPoint y: 369, endPoint x: 666, endPoint y: 386, distance: 83.7
click at [666, 386] on div "Year Select 2026 2025 2024 2023 2022 2021 2020 2019 2018 2017 2016 2015 2014 20…" at bounding box center [657, 280] width 507 height 284
click at [622, 377] on input "Non-operable; value from JD Power (low retail); Debtor's counsel also spoke to …" at bounding box center [530, 392] width 236 height 31
click at [634, 377] on input "Non-operable; value from JD Power (low retail); Debtor's counsel also spoke to …" at bounding box center [530, 392] width 236 height 31
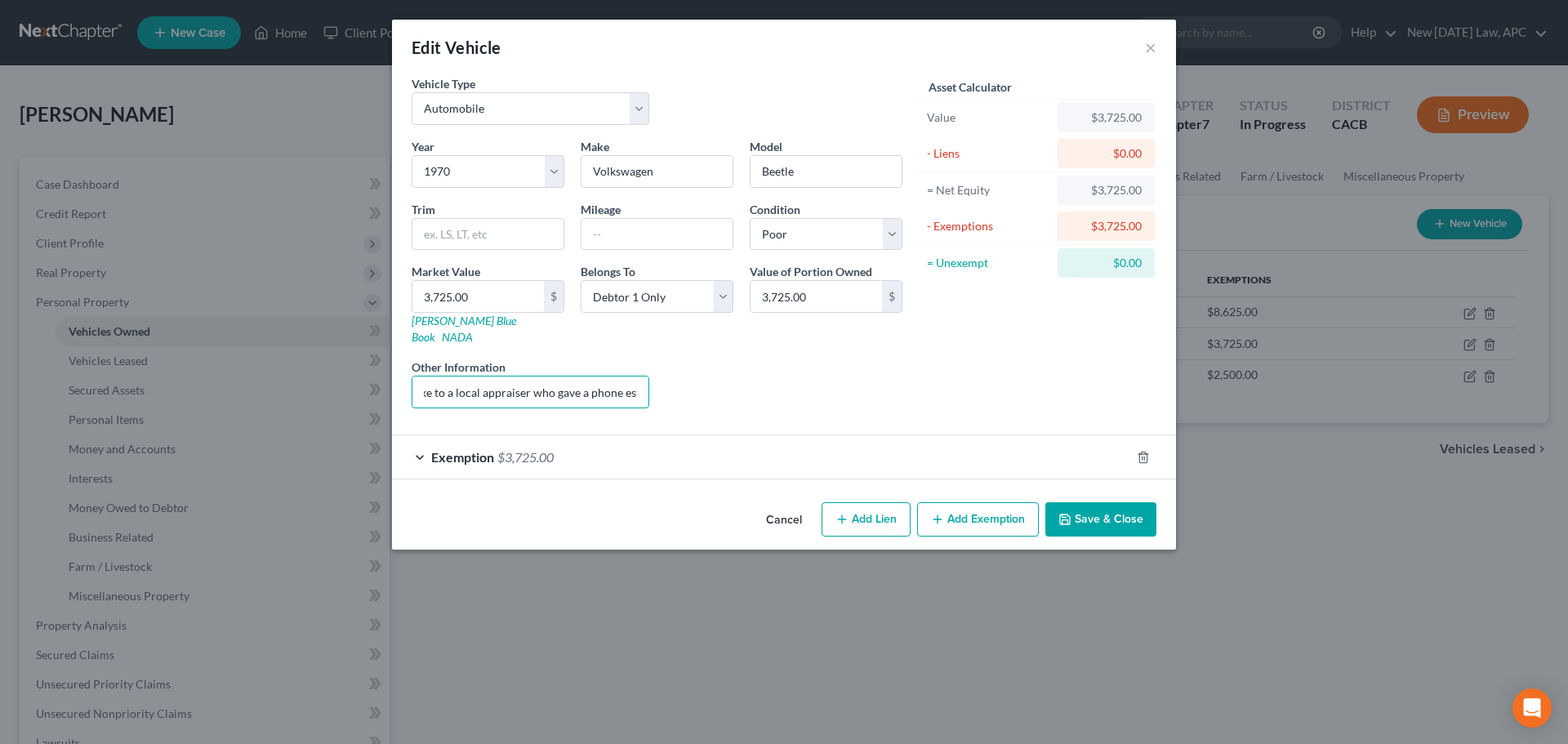
drag, startPoint x: 564, startPoint y: 382, endPoint x: 430, endPoint y: 359, distance: 136.0
click at [430, 359] on div "Other Information Non-operable; value from JD Power (low retail); Debtor's coun…" at bounding box center [530, 384] width 254 height 50
click at [518, 377] on input "Non-operable; value from JD Power (low retail); Debtor's counsel also spoke to …" at bounding box center [530, 392] width 236 height 31
click at [539, 377] on input "Non-operable; value from JD Power (low retail); Debtor's counsel also spoke to …" at bounding box center [530, 392] width 236 height 31
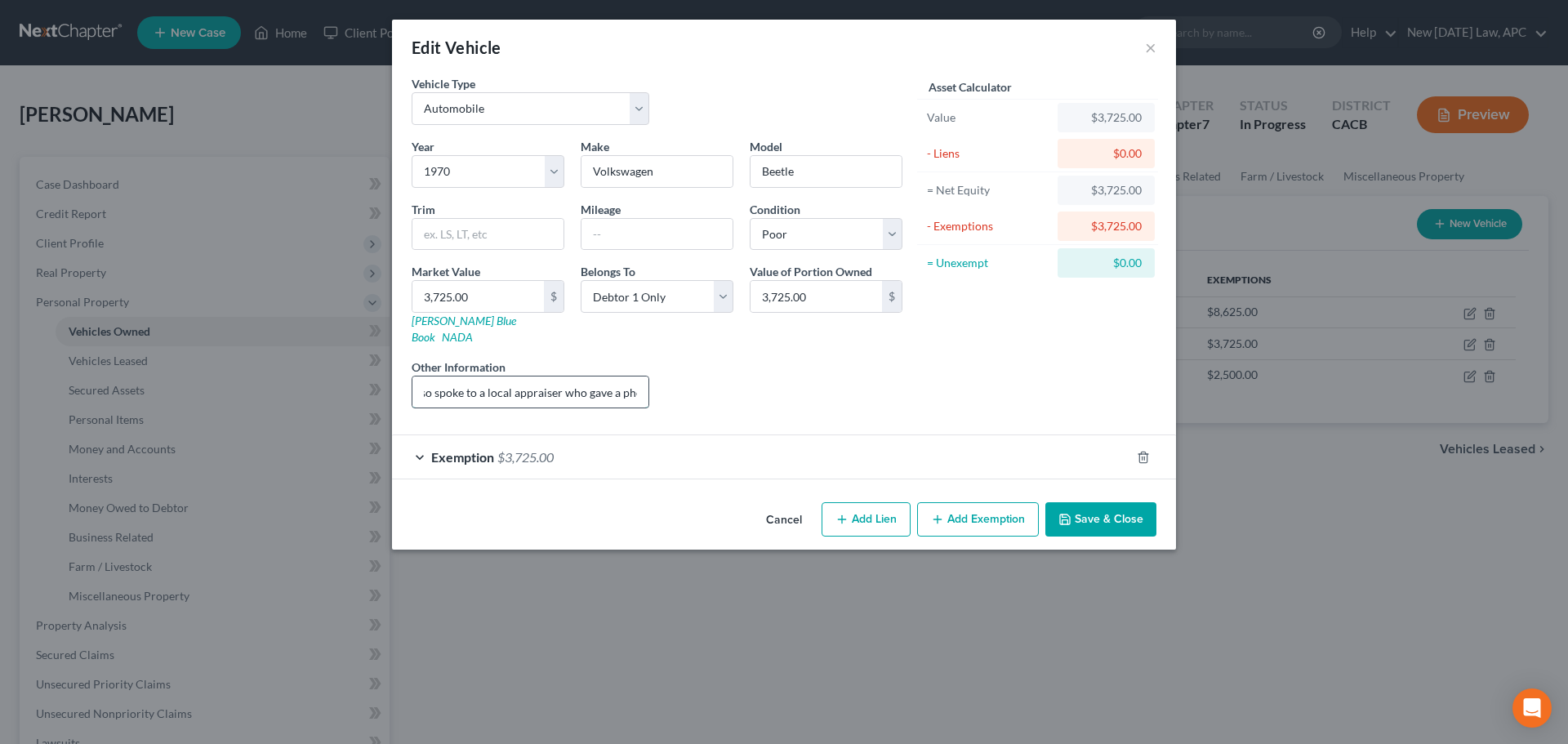
click at [550, 377] on input "Non-operable; value from JD Power (low retail); Debtor's counsel also spoke to …" at bounding box center [530, 392] width 236 height 31
click at [570, 377] on input "Non-operable; value from JD Power (low retail); Debtor's counsel also spoke to …" at bounding box center [530, 392] width 236 height 31
drag, startPoint x: 561, startPoint y: 370, endPoint x: 643, endPoint y: 375, distance: 82.2
click at [643, 377] on input "Non-operable; value from JD Power (low retail); Debtor's counsel also spoke to …" at bounding box center [530, 392] width 236 height 31
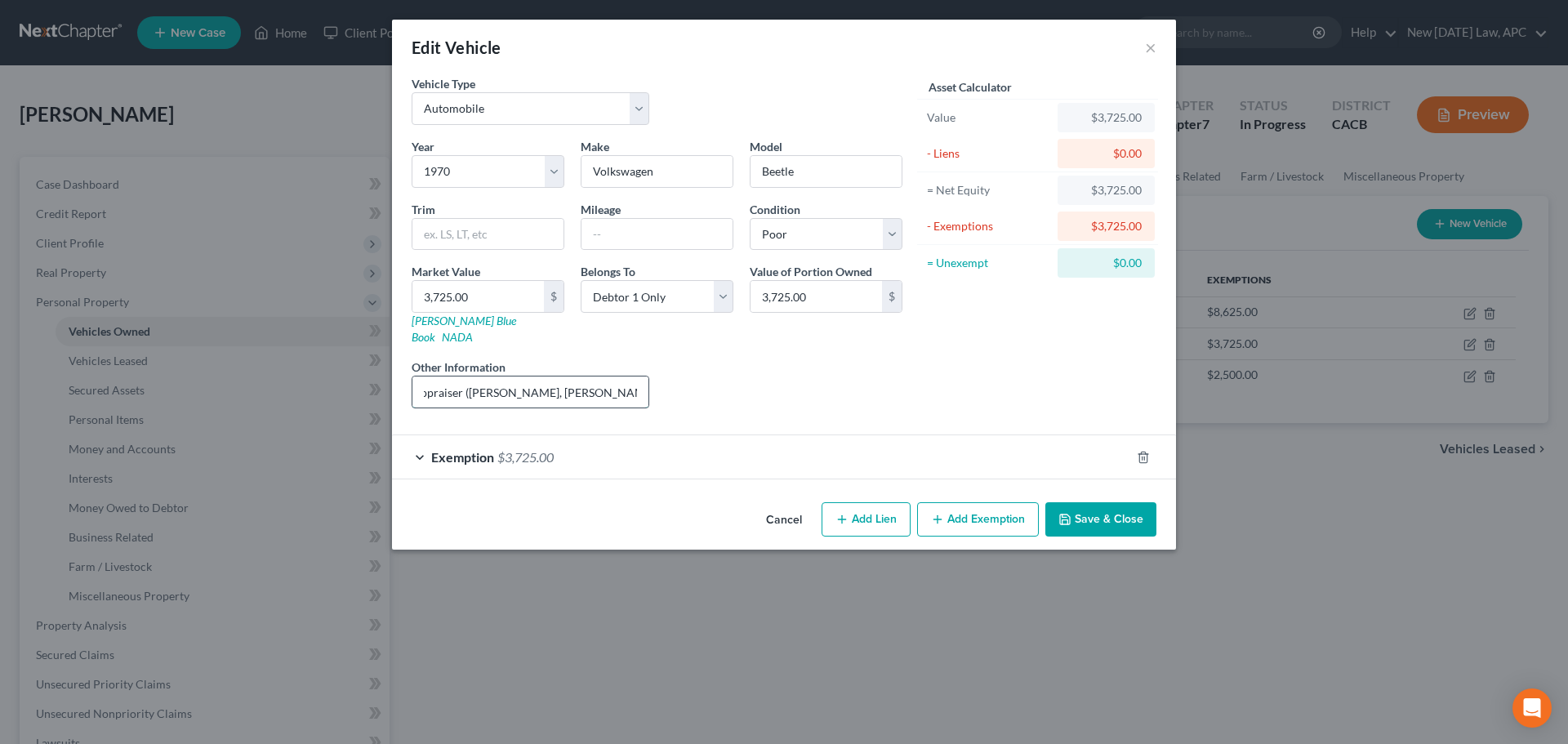
scroll to position [0, 470]
click at [584, 377] on input "Non-operable; value from JD Power (low retail); Debtor's counsel also spoke to …" at bounding box center [530, 392] width 236 height 31
click at [595, 377] on input "Non-operable; value from JD Power (low retail); Debtor's counsel also spoke to …" at bounding box center [530, 392] width 236 height 31
click at [561, 377] on input "Non-operable; value from JD Power (low retail); Debtor's counsel also spoke to …" at bounding box center [530, 392] width 236 height 31
drag, startPoint x: 536, startPoint y: 379, endPoint x: 451, endPoint y: 380, distance: 85.0
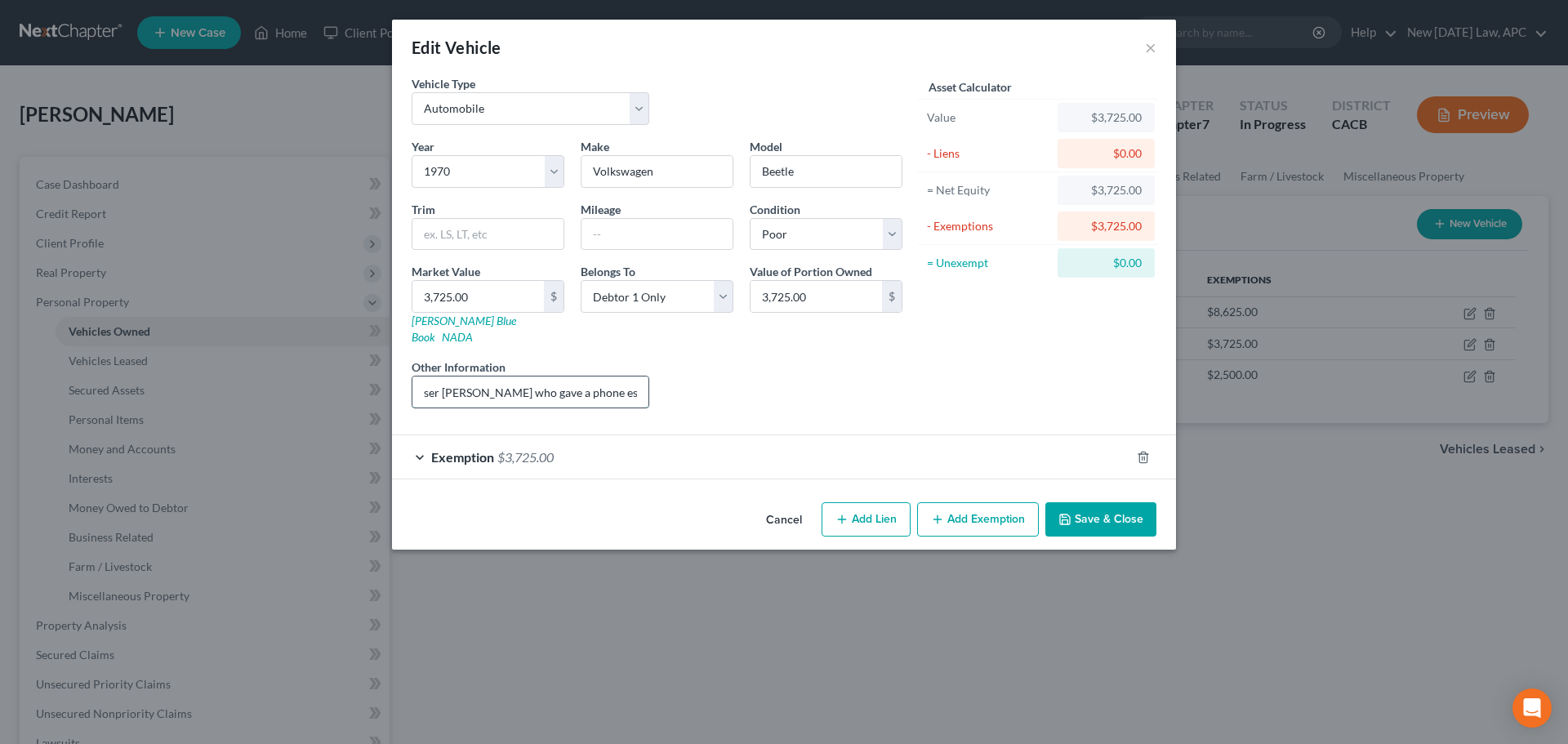
click at [451, 380] on input "Non-operable; value from JD Power (low retail); Debtor's counsel also spoke to …" at bounding box center [530, 392] width 236 height 31
drag, startPoint x: 585, startPoint y: 375, endPoint x: 632, endPoint y: 375, distance: 47.0
click at [632, 377] on input "Non-operable; value from JD Power (low retail); Debtor's counsel also spoke to …" at bounding box center [530, 392] width 236 height 31
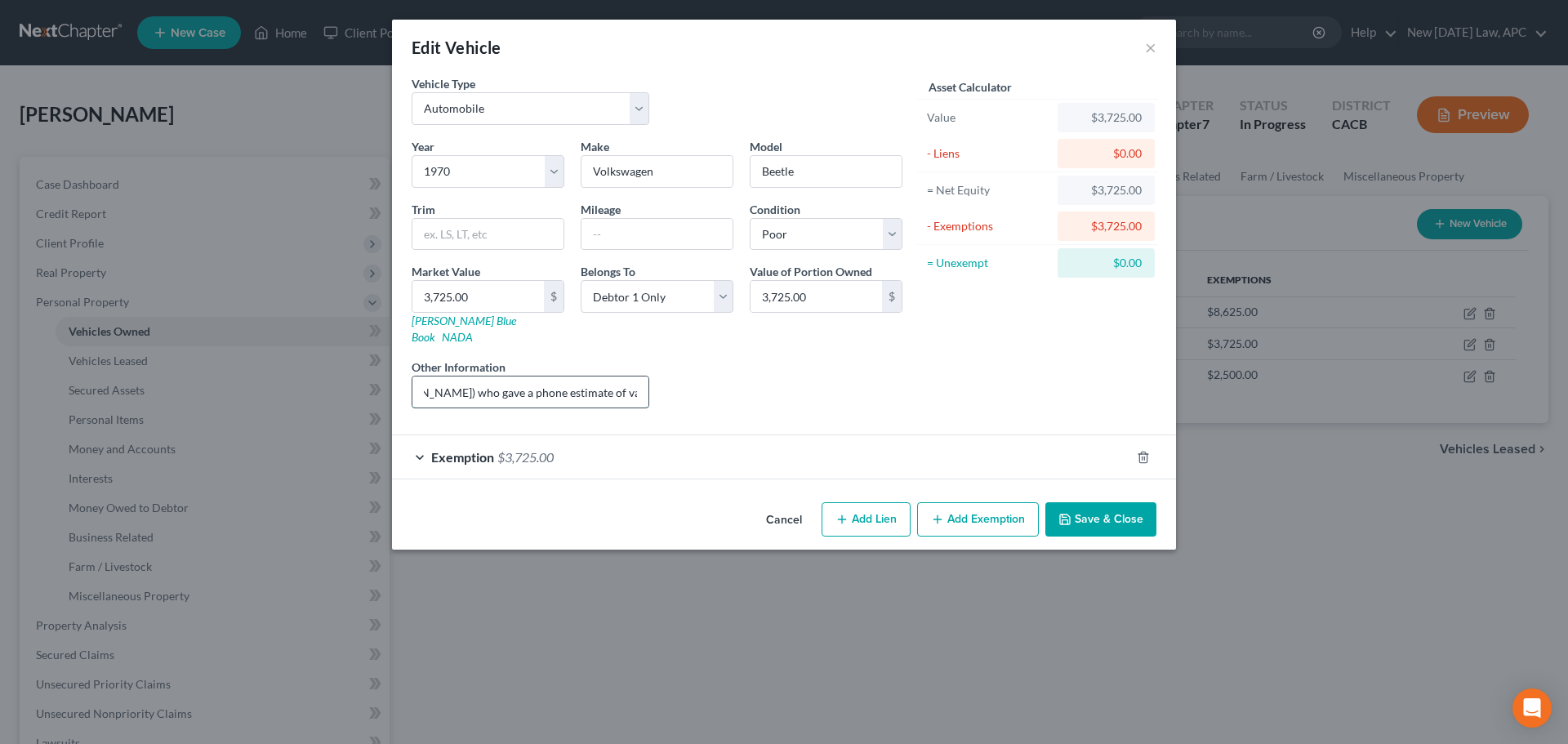
click at [524, 377] on input "Non-operable; value from JD Power (low retail); Debtor's counsel also spoke to …" at bounding box center [530, 392] width 236 height 31
click at [528, 379] on input "Non-operable; value from JD Power (low retail); Debtor's counsel also spoke to …" at bounding box center [530, 392] width 236 height 31
drag, startPoint x: 544, startPoint y: 376, endPoint x: 655, endPoint y: 383, distance: 111.2
click at [655, 383] on div "Other Information Non-operable; value from JD Power (low retail); Debtor's coun…" at bounding box center [530, 384] width 254 height 50
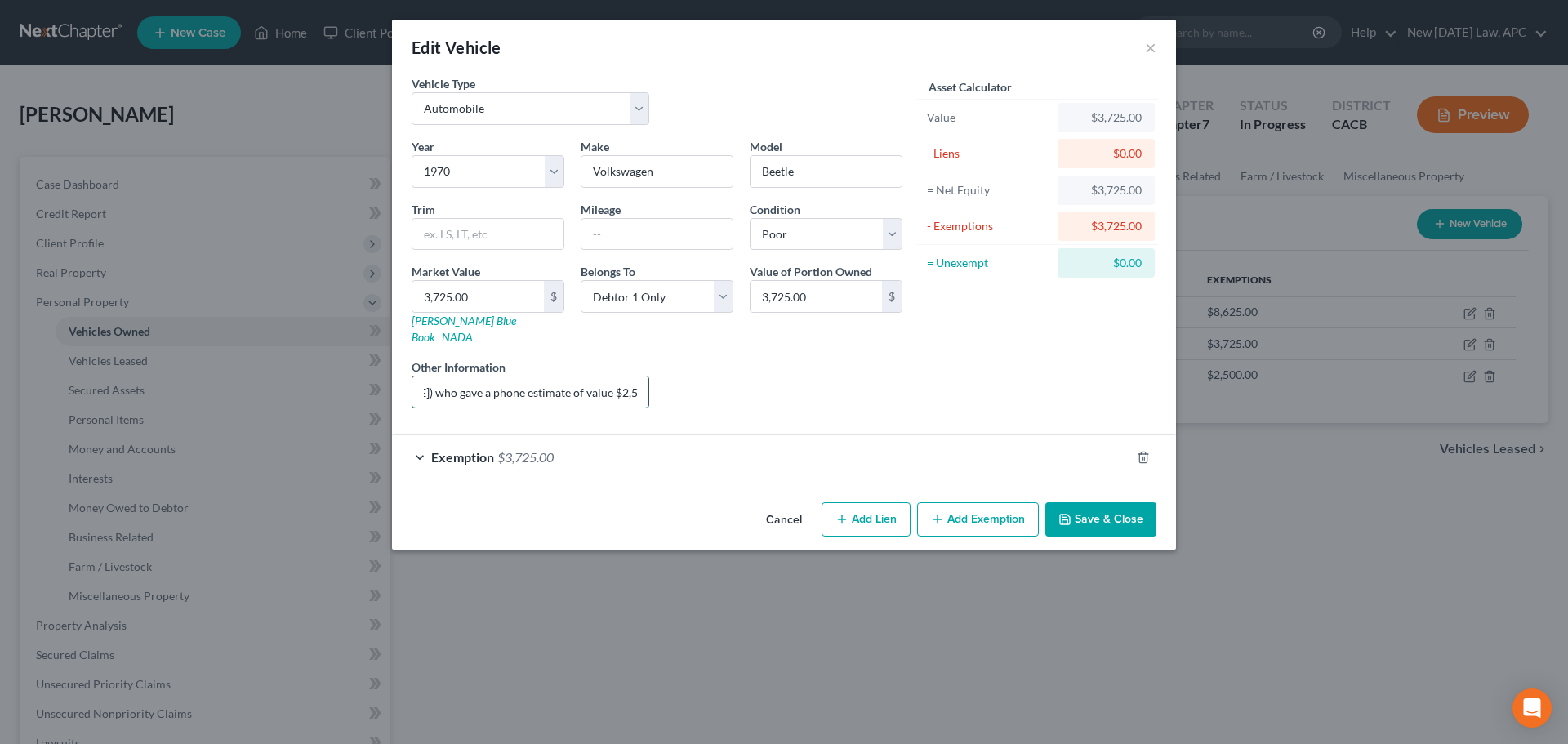
click at [620, 379] on input "Non-operable; value from JD Power (low retail); Debtor's counsel also spoke to …" at bounding box center [530, 392] width 236 height 31
click at [640, 378] on input "Non-operable; value from JD Power (low retail); Debtor's counsel also spoke to …" at bounding box center [530, 392] width 236 height 31
click at [557, 379] on input "Non-operable; value from JD Power (low retail); Debtor's counsel also spoke to …" at bounding box center [530, 392] width 236 height 31
click at [623, 377] on input "Non-operable; value from JD Power (low retail); Debtor's counsel also spoke to …" at bounding box center [530, 392] width 236 height 31
click at [640, 378] on input "Non-operable; value from JD Power (low retail); Debtor's counsel also spoke to …" at bounding box center [530, 392] width 236 height 31
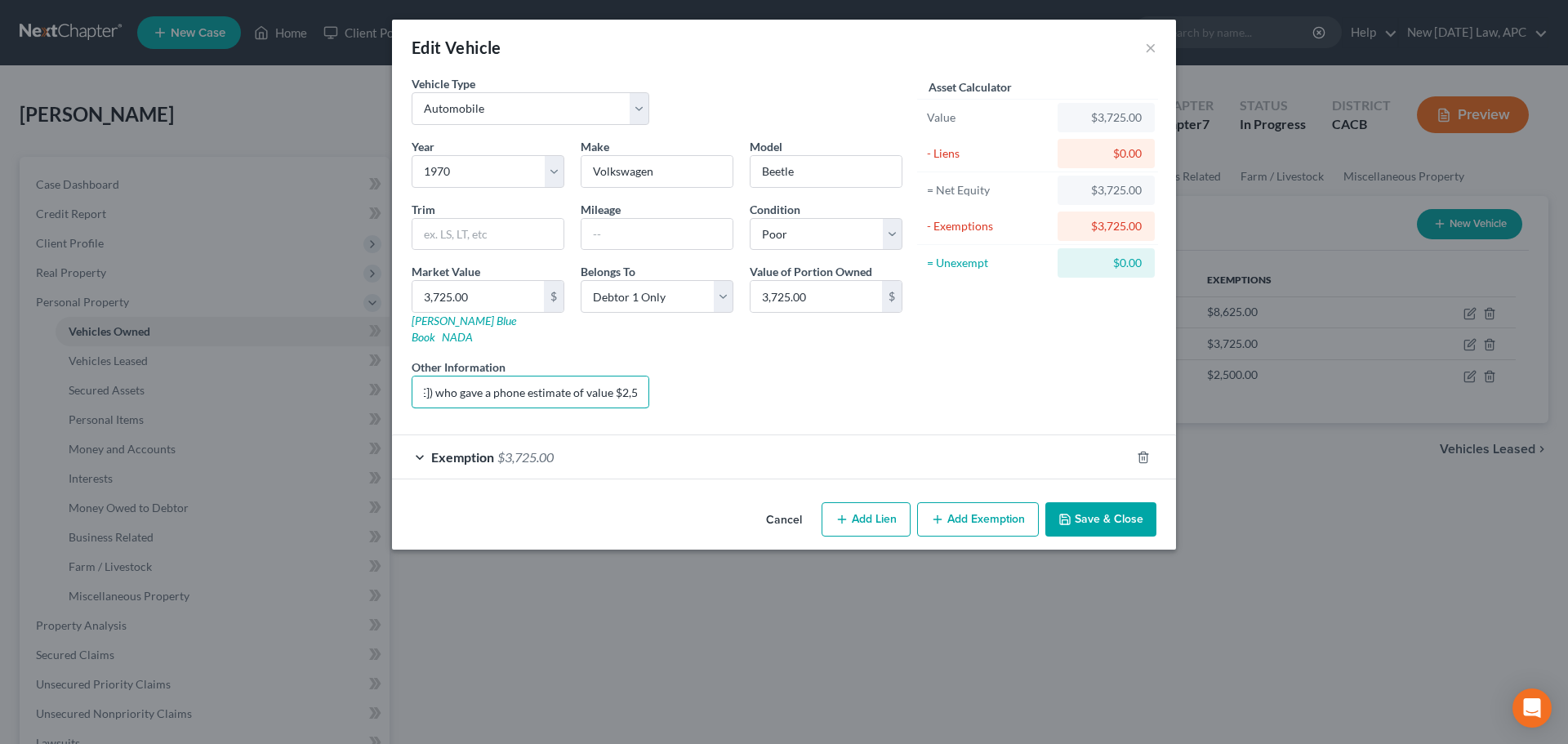
scroll to position [0, 0]
drag, startPoint x: 531, startPoint y: 381, endPoint x: 364, endPoint y: 377, distance: 167.0
click at [364, 377] on div "Edit Vehicle × Vehicle Type Select Automobile Truck Trailer Watercraft Aircraft…" at bounding box center [784, 372] width 1568 height 744
click at [605, 389] on input "Non-operable; value from JD Power (low retail); Debtor's counsel also spoke to …" at bounding box center [530, 392] width 236 height 31
drag, startPoint x: 474, startPoint y: 378, endPoint x: 624, endPoint y: 383, distance: 150.1
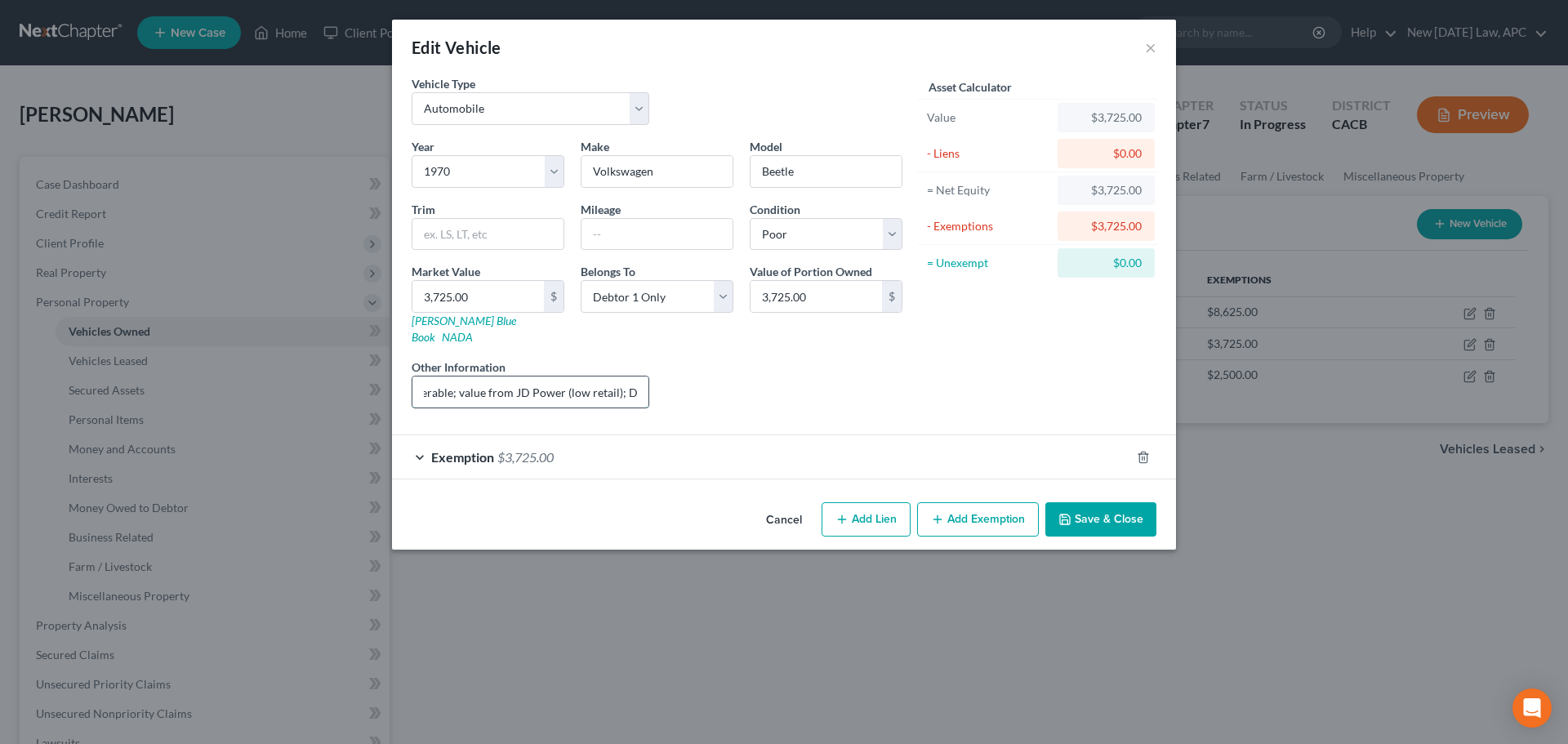
click at [624, 383] on input "Non-operable; value from JD Power (low retail); Debtor's counsel also spoke to …" at bounding box center [530, 392] width 236 height 31
click at [588, 381] on input "Non-operable; value from JD Power (low retail); Debtor's counsel also spoke to …" at bounding box center [530, 392] width 236 height 31
drag, startPoint x: 581, startPoint y: 381, endPoint x: 632, endPoint y: 381, distance: 51.0
click at [632, 381] on input "Non-operable; value from JD Power (low retail); Debtor's counsel also spoke to …" at bounding box center [530, 392] width 236 height 31
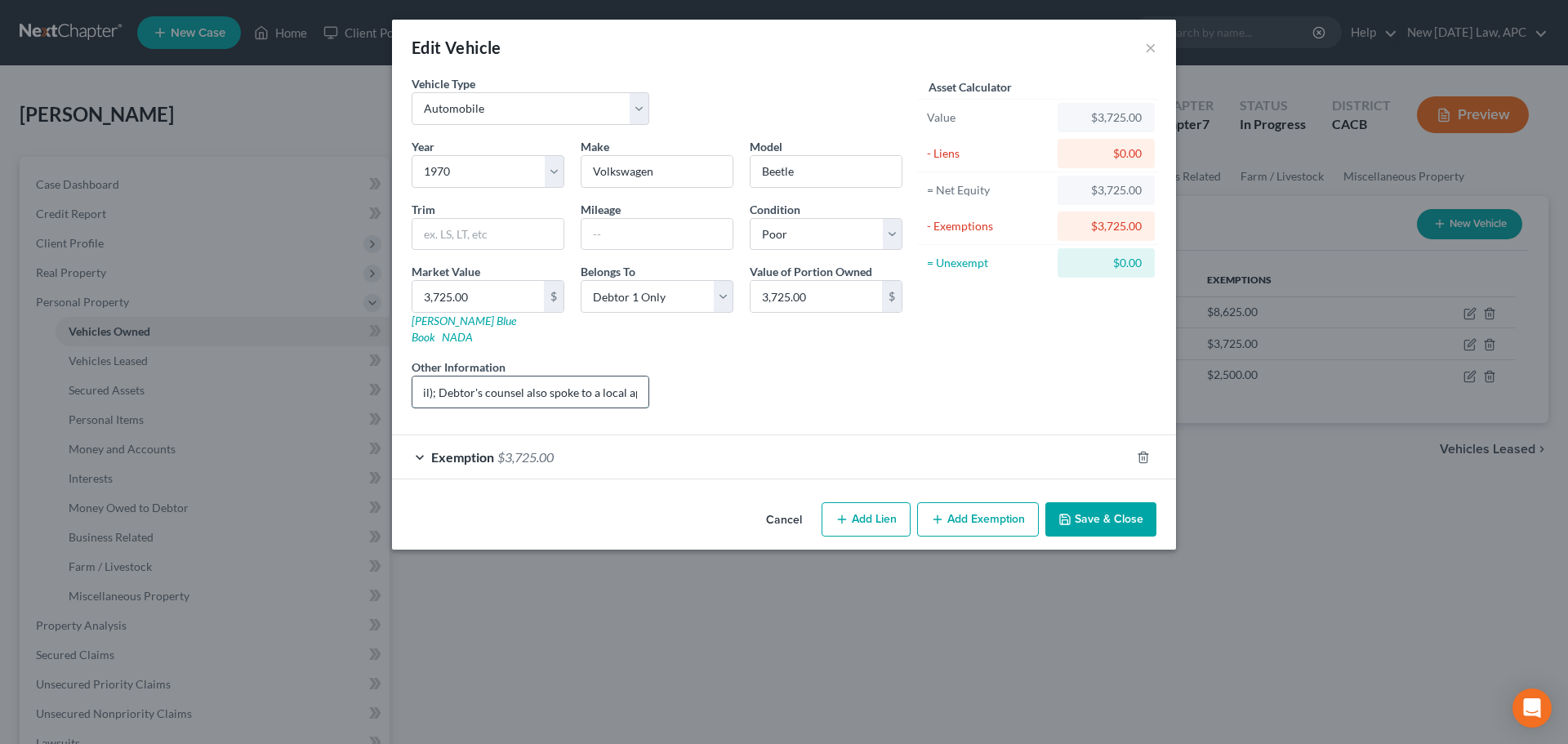
click at [552, 379] on input "Non-operable; value from JD Power (low retail); Debtor's counsel also spoke to …" at bounding box center [530, 392] width 236 height 31
click at [496, 377] on input "Non-operable; value from JD Power (low retail); Debtor's counsel also spoke to …" at bounding box center [530, 392] width 236 height 31
drag, startPoint x: 564, startPoint y: 376, endPoint x: 632, endPoint y: 379, distance: 68.1
click at [632, 379] on input "Non-operable; value from JD Power (low retail); Debtor's counsel also spoke to …" at bounding box center [530, 392] width 236 height 31
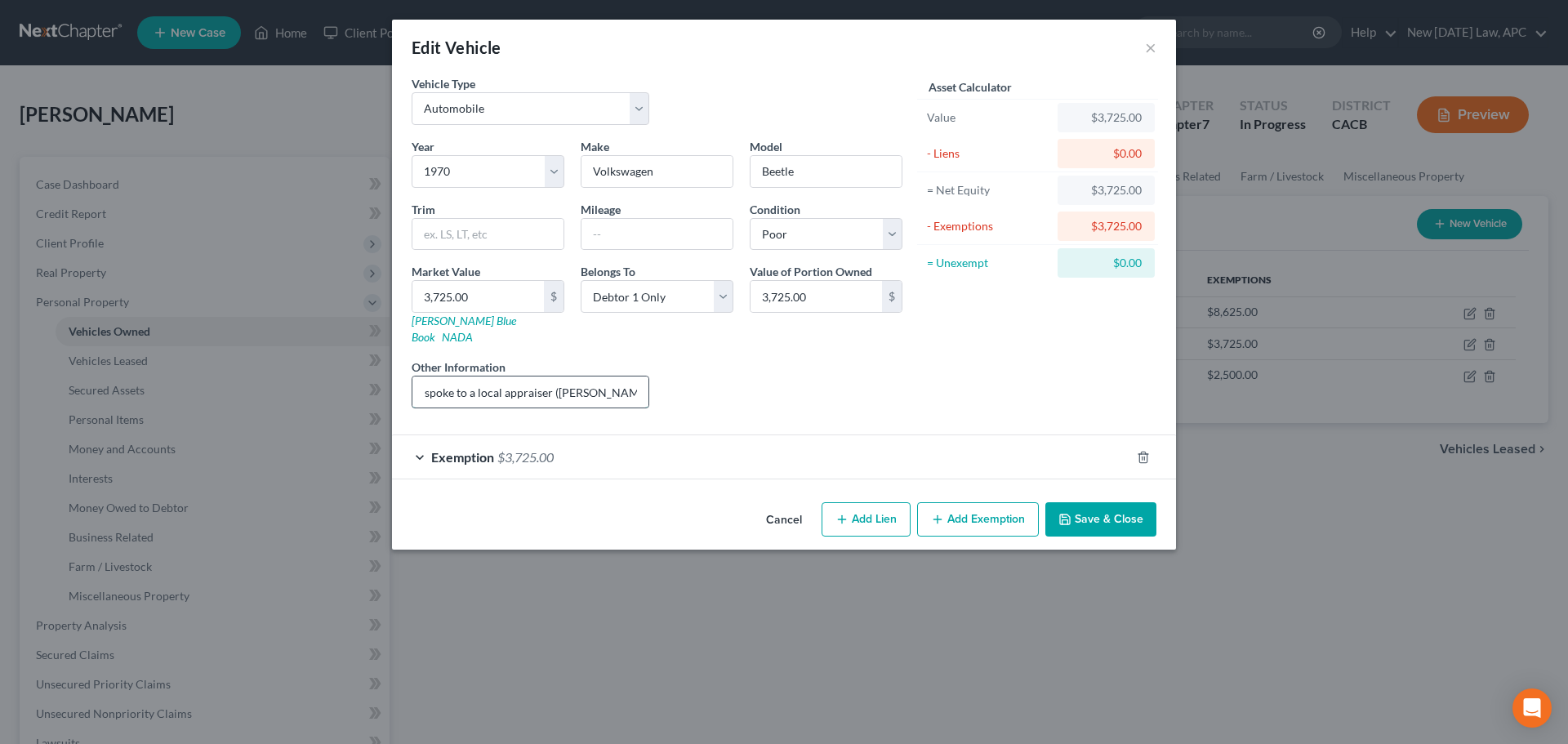
click at [592, 379] on input "Non-operable; value from JD Power (low retail); Debtor's counsel also spoke to …" at bounding box center [530, 392] width 236 height 31
drag, startPoint x: 562, startPoint y: 378, endPoint x: 665, endPoint y: 376, distance: 103.0
click at [665, 376] on div "Year Select 2026 2025 2024 2023 2022 2021 2020 2019 2018 2017 2016 2015 2014 20…" at bounding box center [657, 280] width 507 height 284
click at [589, 377] on input "Non-operable; value from JD Power (low retail); Debtor's counsel also spoke to …" at bounding box center [530, 392] width 236 height 31
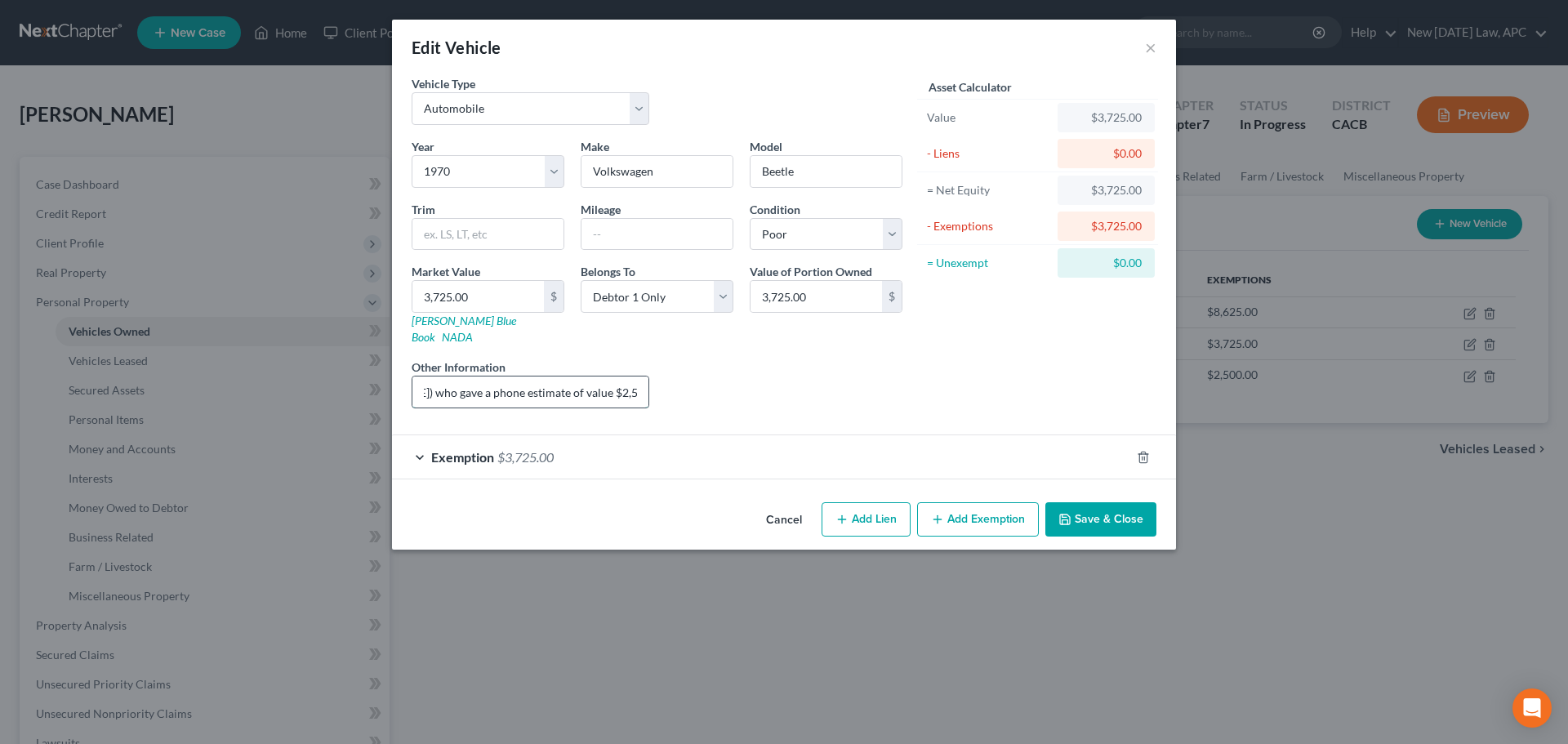
click at [501, 377] on input "Non-operable; value from JD Power (low retail); Debtor's counsel also spoke to …" at bounding box center [530, 392] width 236 height 31
click at [520, 377] on input "Non-operable; value from JD Power (low retail); Debtor's counsel also spoke to …" at bounding box center [530, 392] width 236 height 31
click at [531, 379] on input "Non-operable; value from JD Power (low retail); Debtor's counsel also spoke to …" at bounding box center [530, 392] width 236 height 31
click at [570, 379] on input "Non-operable; value from JD Power (low retail); Debtor's counsel also spoke to …" at bounding box center [530, 392] width 236 height 31
drag, startPoint x: 524, startPoint y: 372, endPoint x: 427, endPoint y: 365, distance: 97.3
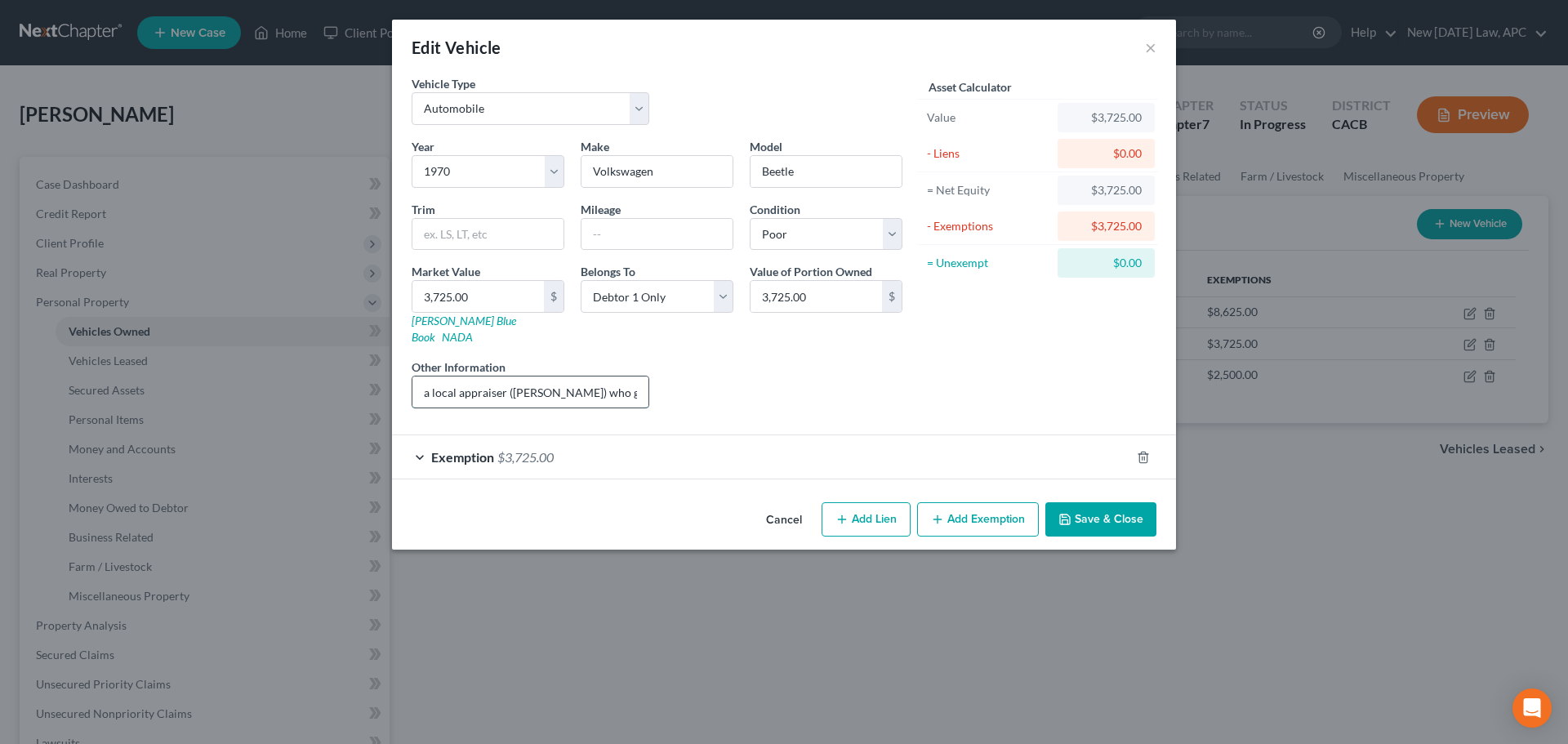
click at [423, 377] on input "Non-operable; value from JD Power (low retail); Debtor's counsel also spoke to …" at bounding box center [530, 392] width 236 height 31
click at [533, 377] on input "Non-operable; value from JD Power (low retail); Debtor's counsel also spoke to …" at bounding box center [530, 392] width 236 height 31
click at [565, 378] on input "Non-operable; value from JD Power (low retail); Debtor's counsel also spoke to …" at bounding box center [530, 392] width 236 height 31
click at [597, 379] on input "Non-operable; value from JD Power (low retail); Debtor's counsel also spoke to …" at bounding box center [530, 392] width 236 height 31
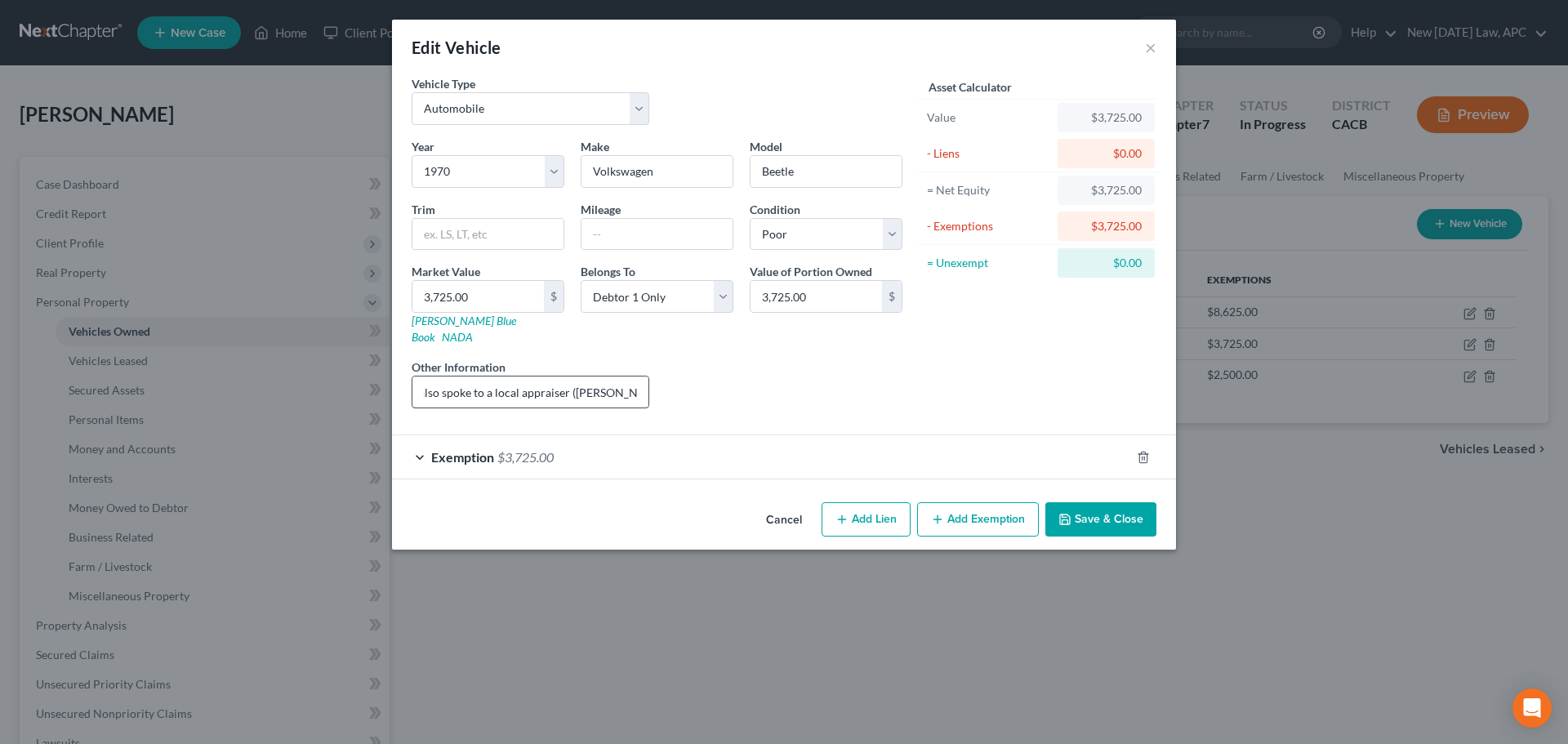
click at [623, 379] on input "Non-operable; value from JD Power (low retail); Debtor's counsel also spoke to …" at bounding box center [530, 392] width 236 height 31
click at [583, 379] on input "Non-operable; value from JD Power (low retail); Debtor's counsel also spoke to …" at bounding box center [530, 392] width 236 height 31
drag, startPoint x: 443, startPoint y: 379, endPoint x: 700, endPoint y: 381, distance: 257.0
click at [700, 381] on div "Year Select 2026 2025 2024 2023 2022 2021 2020 2019 2018 2017 2016 2015 2014 20…" at bounding box center [657, 280] width 507 height 284
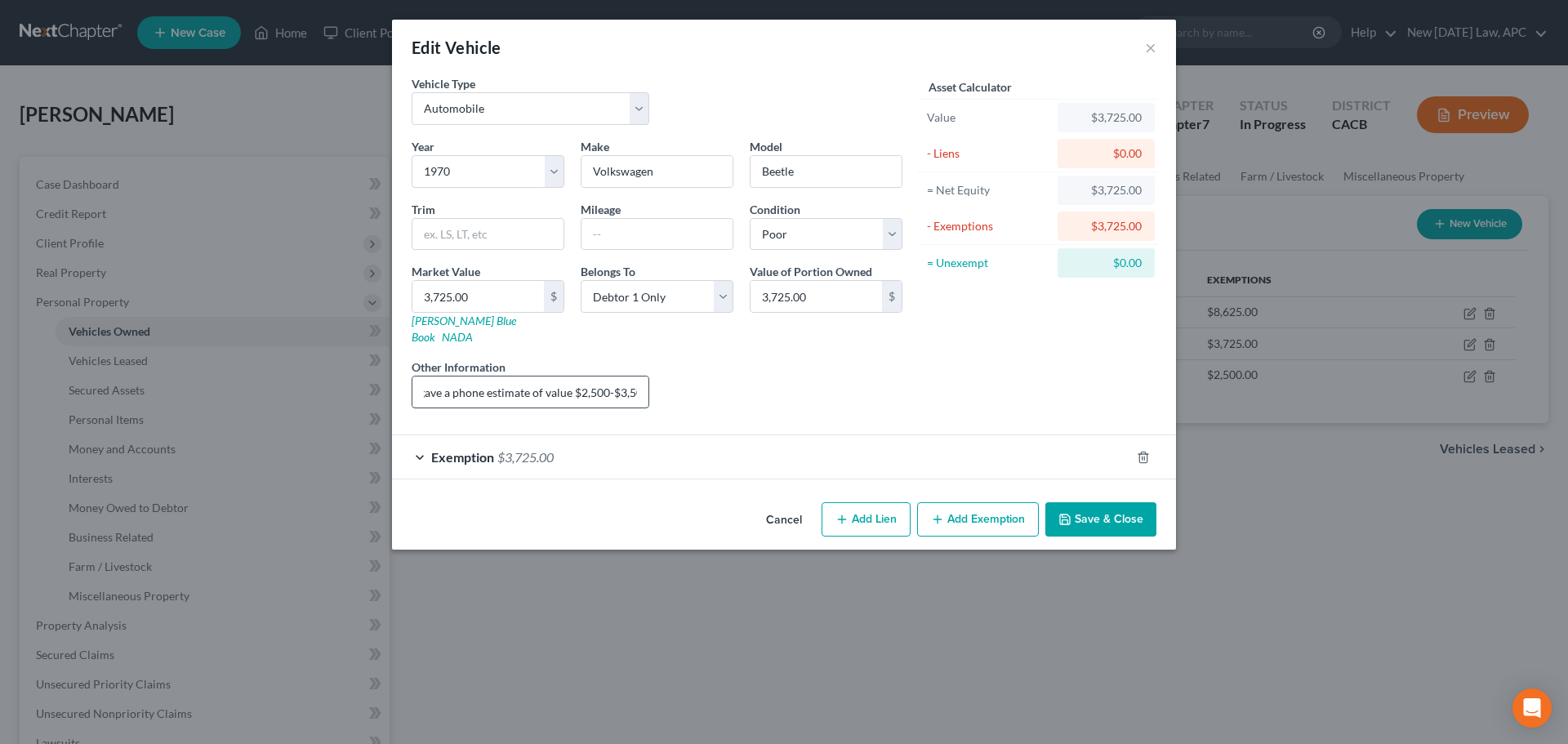
click at [647, 377] on input "Non-operable; value from JD Power (low retail); Debtor's counsel also spoke to …" at bounding box center [530, 392] width 236 height 31
drag, startPoint x: 641, startPoint y: 373, endPoint x: 470, endPoint y: 380, distance: 171.1
click at [470, 380] on input "Non-operable; value from JD Power (low retail)" at bounding box center [530, 392] width 236 height 31
click at [542, 379] on input "Non-operable; value from JD Power (low retail)" at bounding box center [530, 392] width 236 height 31
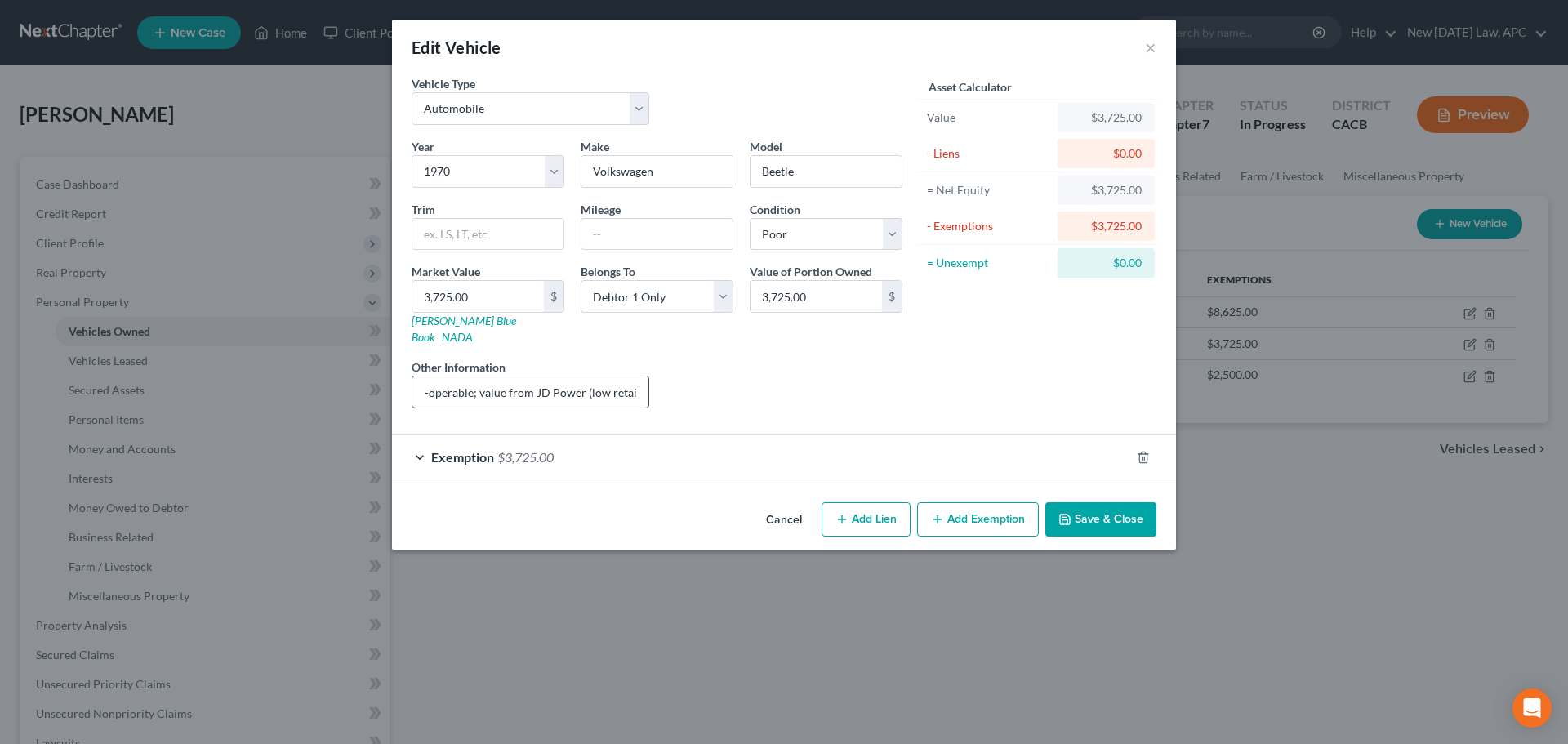
click at [642, 377] on input "Non-operable; value from JD Power (low retail)" at bounding box center [530, 392] width 236 height 31
click at [686, 359] on div "Liens Select" at bounding box center [784, 384] width 254 height 50
click at [518, 377] on input "Non-operable; value from JD Power (low retail)" at bounding box center [530, 392] width 236 height 31
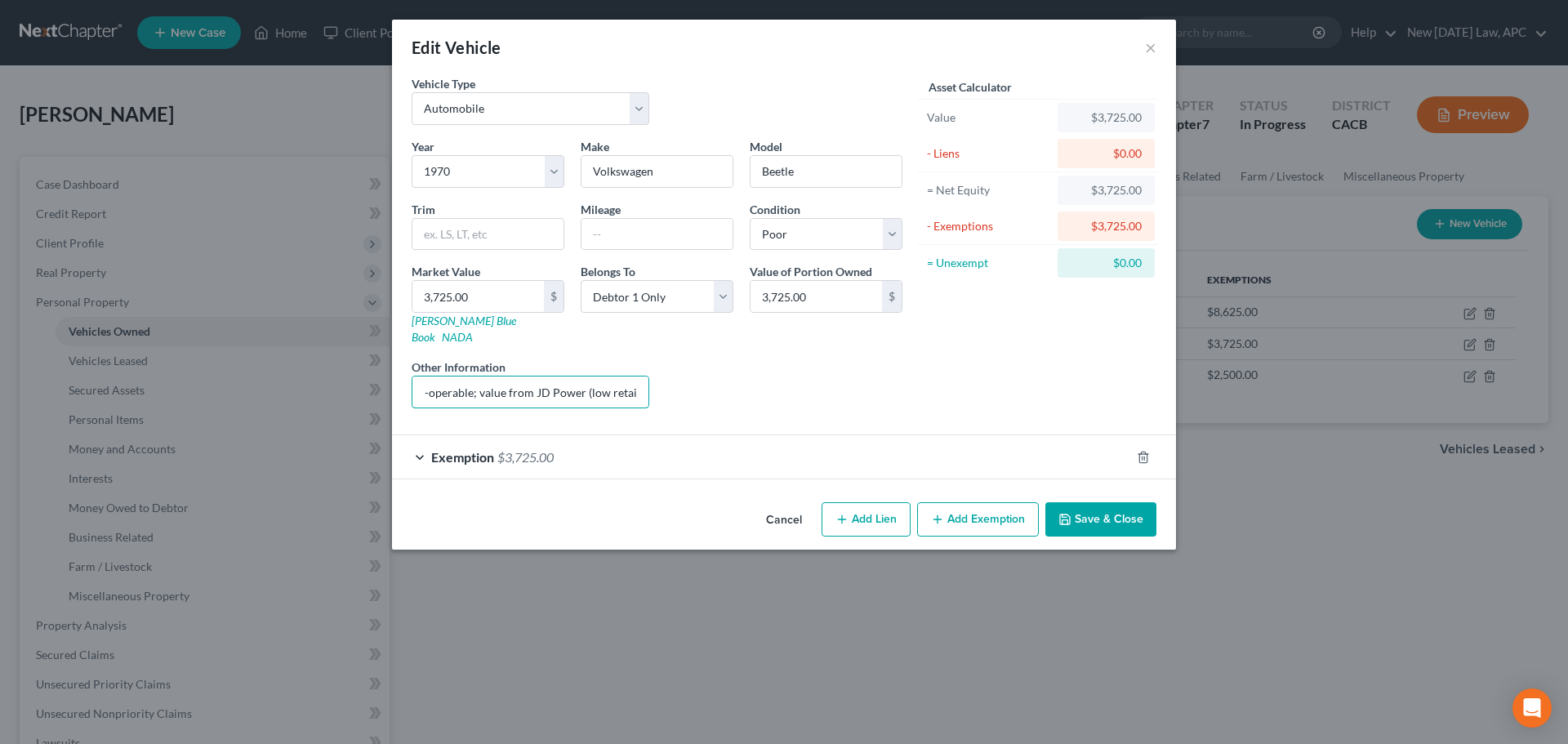
drag, startPoint x: 534, startPoint y: 372, endPoint x: 697, endPoint y: 384, distance: 163.4
click at [697, 384] on div "Year Select 2026 2025 2024 2023 2022 2021 2020 2019 2018 2017 2016 2015 2014 20…" at bounding box center [657, 280] width 507 height 284
click at [561, 377] on input "Non-operable; value from JD Power (low retail). Debtor's counsel also spoke wit…" at bounding box center [530, 392] width 236 height 31
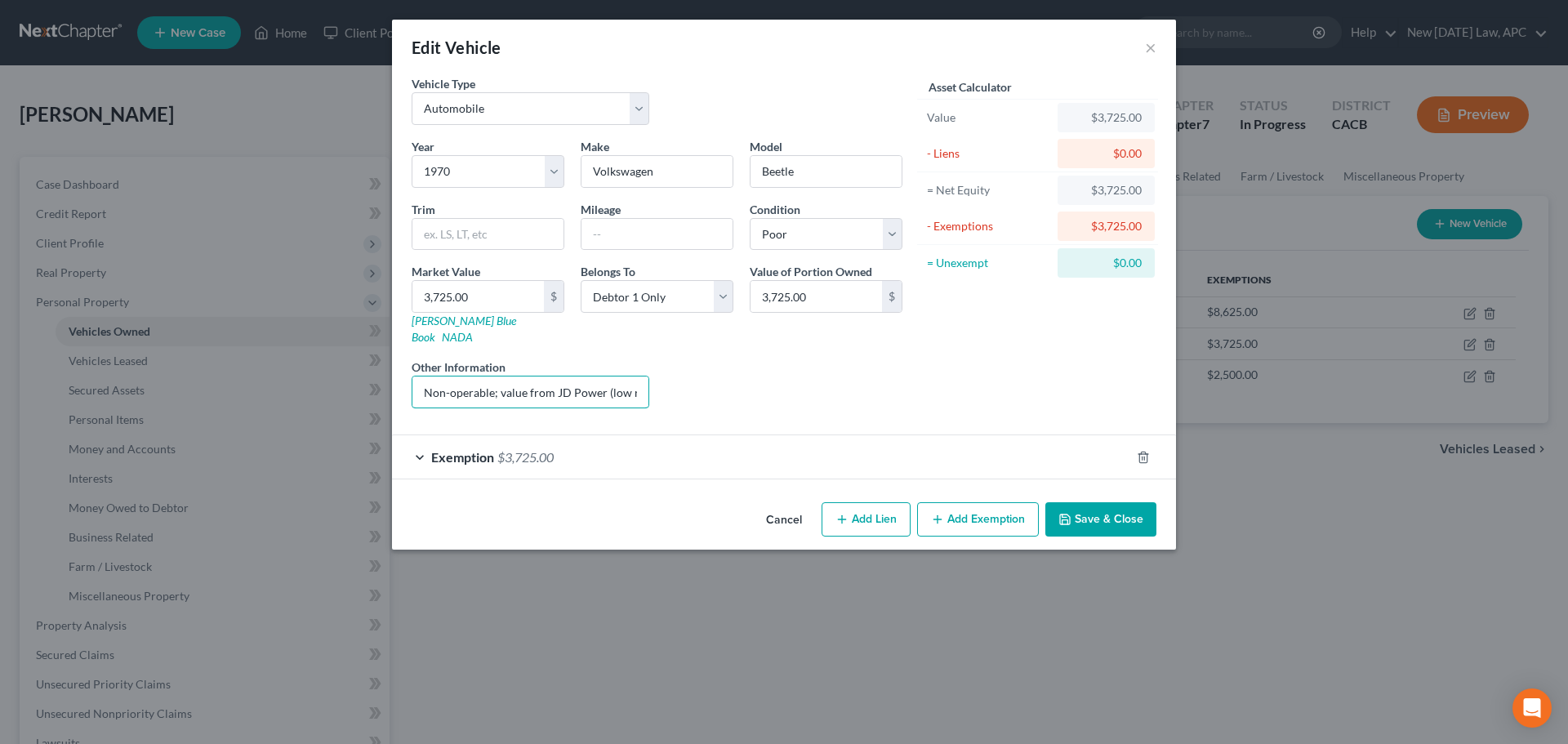
drag, startPoint x: 640, startPoint y: 376, endPoint x: 396, endPoint y: 377, distance: 244.0
click at [396, 377] on div "Vehicle Type Select Automobile Truck Trailer Watercraft Aircraft Motor Home Atv…" at bounding box center [784, 285] width 784 height 421
click at [436, 379] on input "Non-operable; value from JD Power (low retail). Debtor's counsel also spoke wit…" at bounding box center [530, 392] width 236 height 31
click at [471, 377] on input "Non-operable; value from JD Power (low retail). Debtor's counsel also spoke wit…" at bounding box center [530, 392] width 236 height 31
drag, startPoint x: 519, startPoint y: 376, endPoint x: 631, endPoint y: 381, distance: 112.1
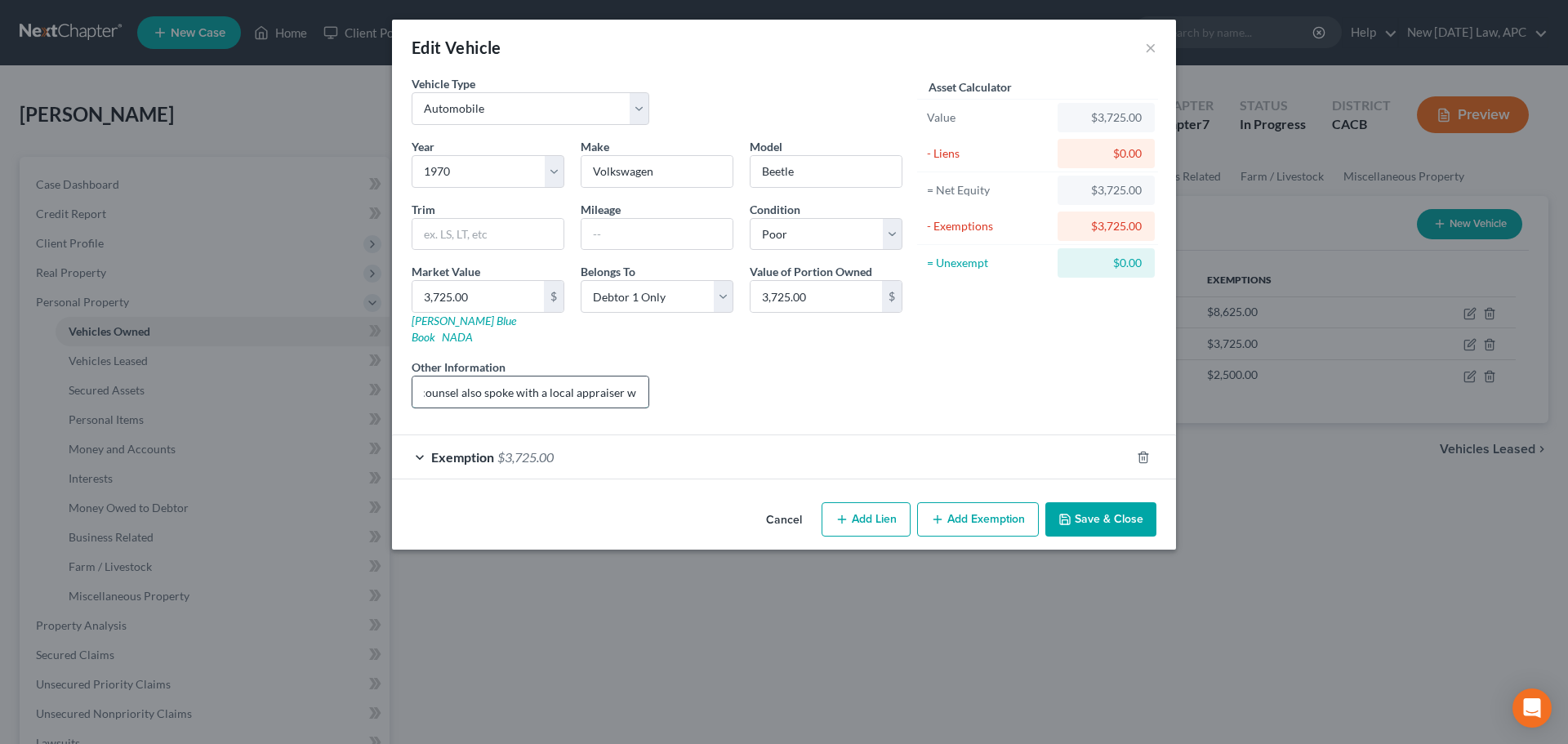
click at [647, 381] on input "Non-operable; value from JD Power (low retail). Debtor's counsel also spoke wit…" at bounding box center [530, 392] width 236 height 31
click at [606, 381] on input "Non-operable; value from JD Power (low retail). Debtor's counsel also spoke wit…" at bounding box center [530, 392] width 236 height 31
type input "Non-operable; value from JD Power (low retail). Debtor's counsel also spoke wit…"
click at [1080, 503] on button "Save & Close" at bounding box center [1101, 520] width 111 height 34
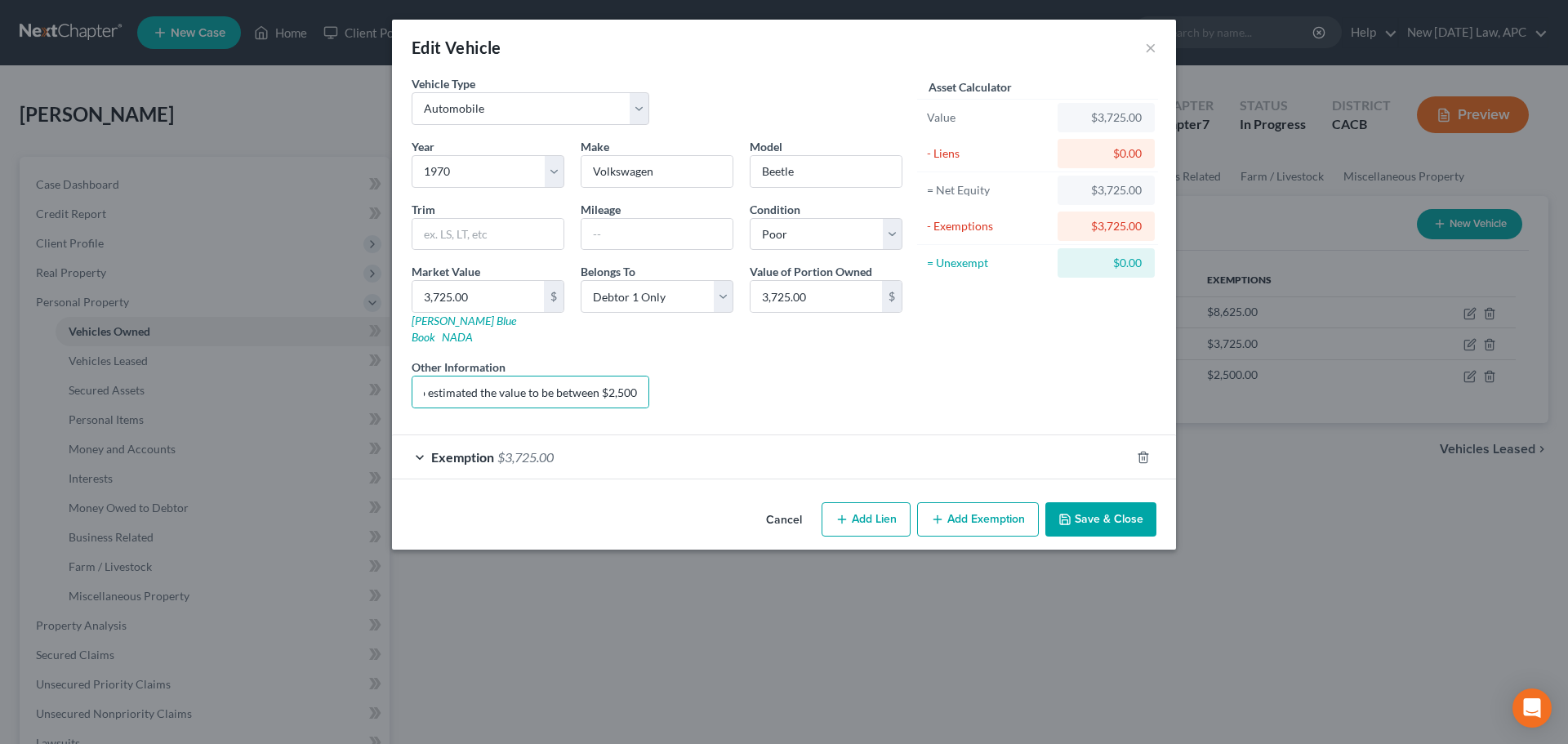
scroll to position [0, 0]
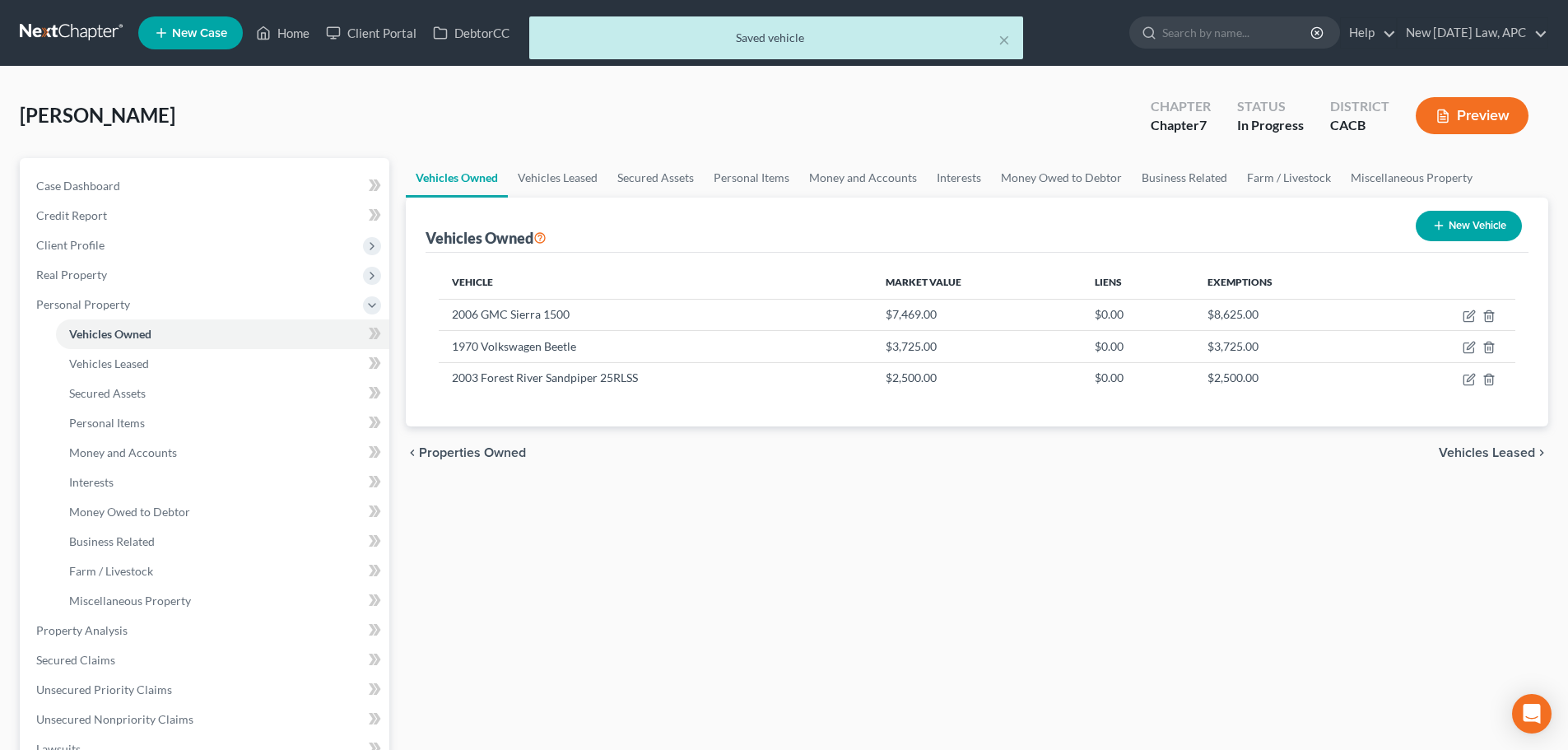
click at [1464, 114] on button "Preview" at bounding box center [1472, 115] width 113 height 37
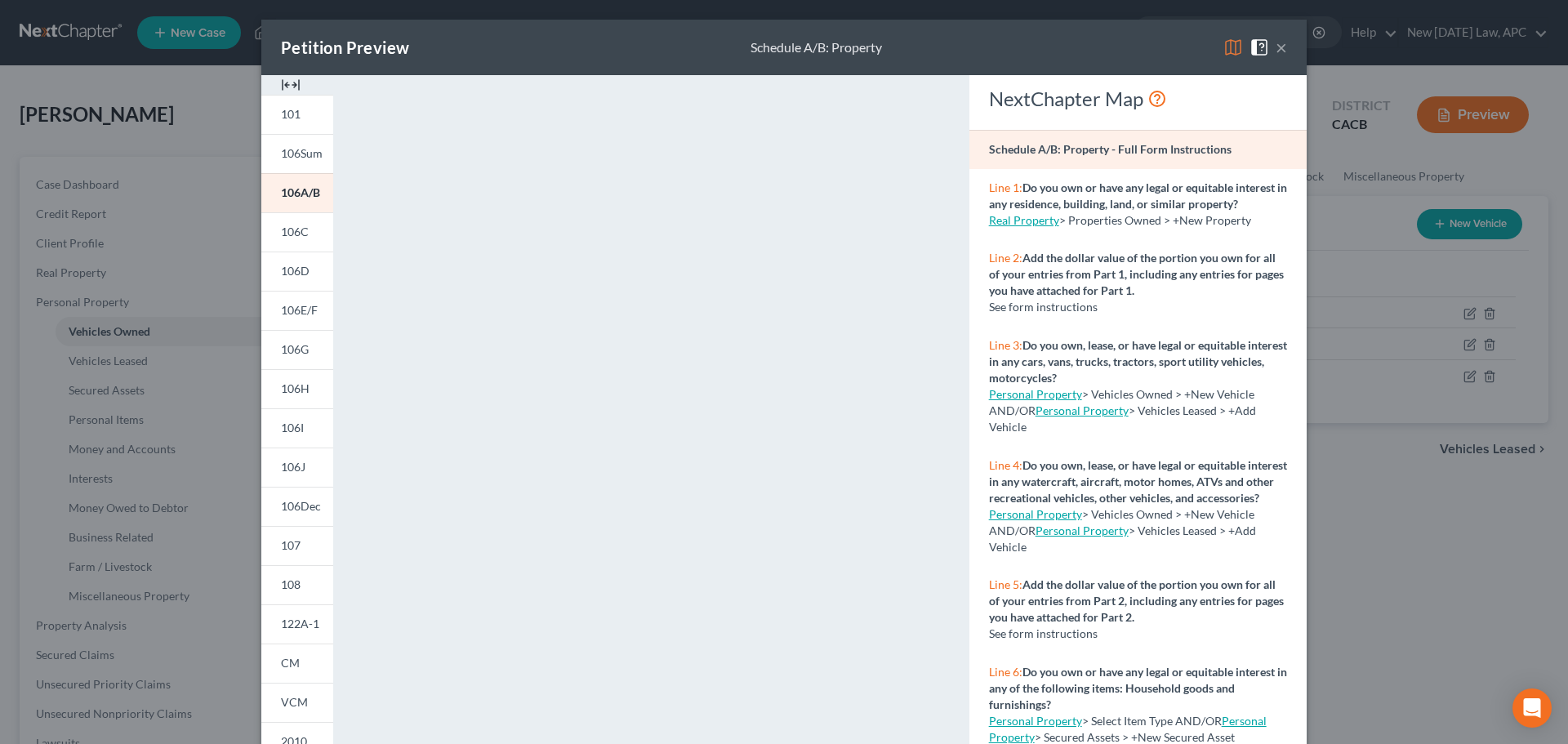
drag, startPoint x: 1274, startPoint y: 42, endPoint x: 1203, endPoint y: 41, distance: 71.0
click at [1276, 42] on button "×" at bounding box center [1281, 48] width 12 height 20
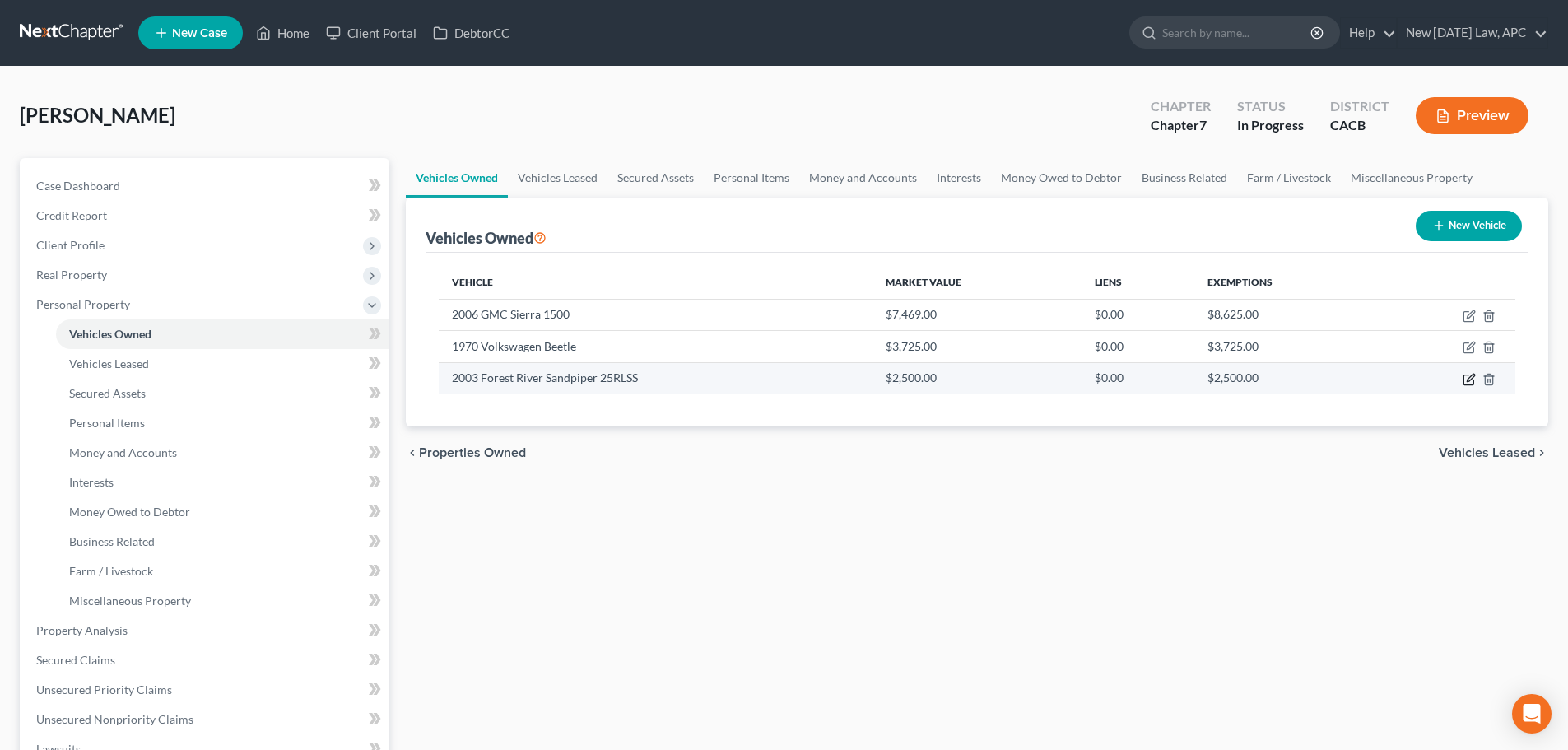
click at [1465, 380] on icon "button" at bounding box center [1469, 379] width 10 height 10
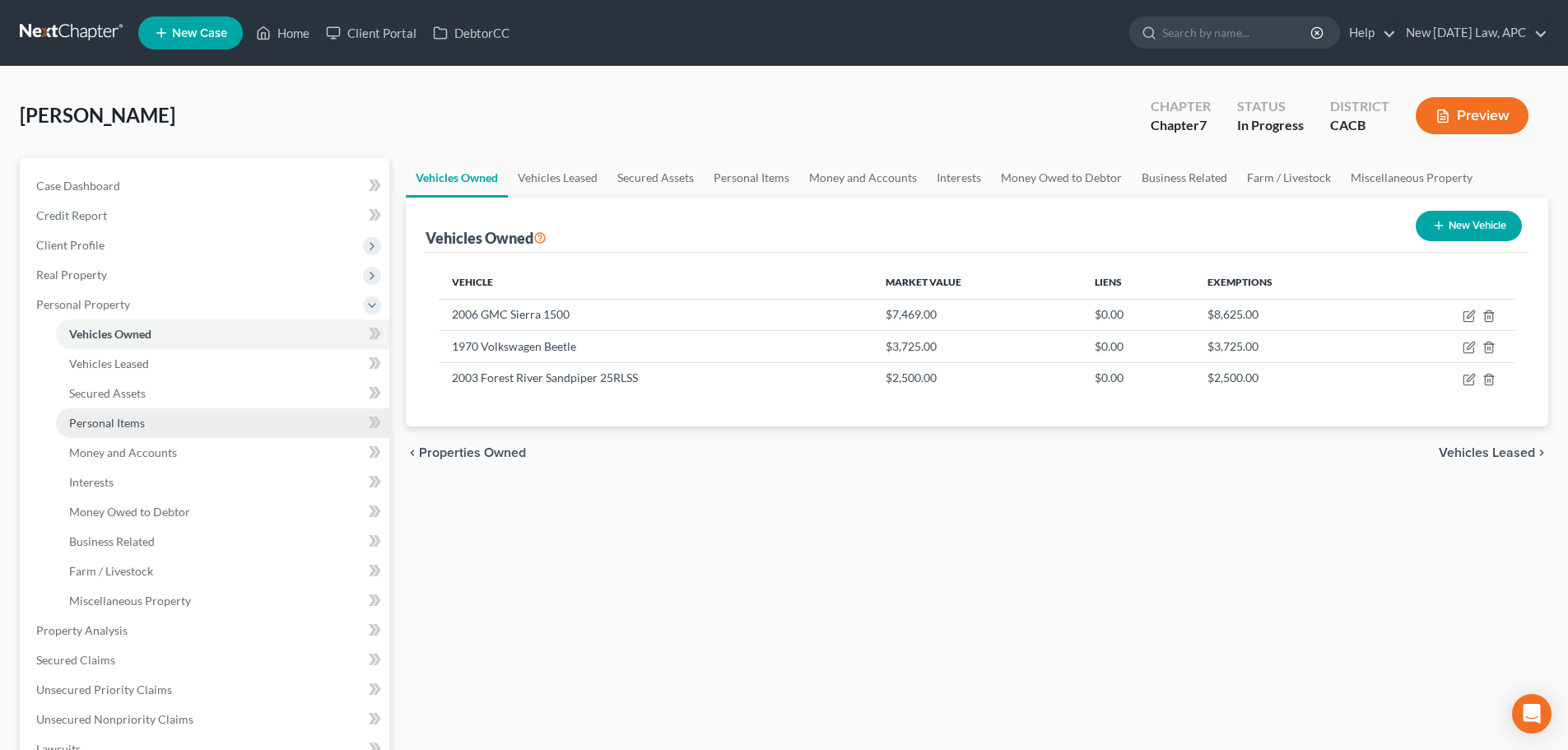
select select "2"
select select "23"
select select "3"
select select "0"
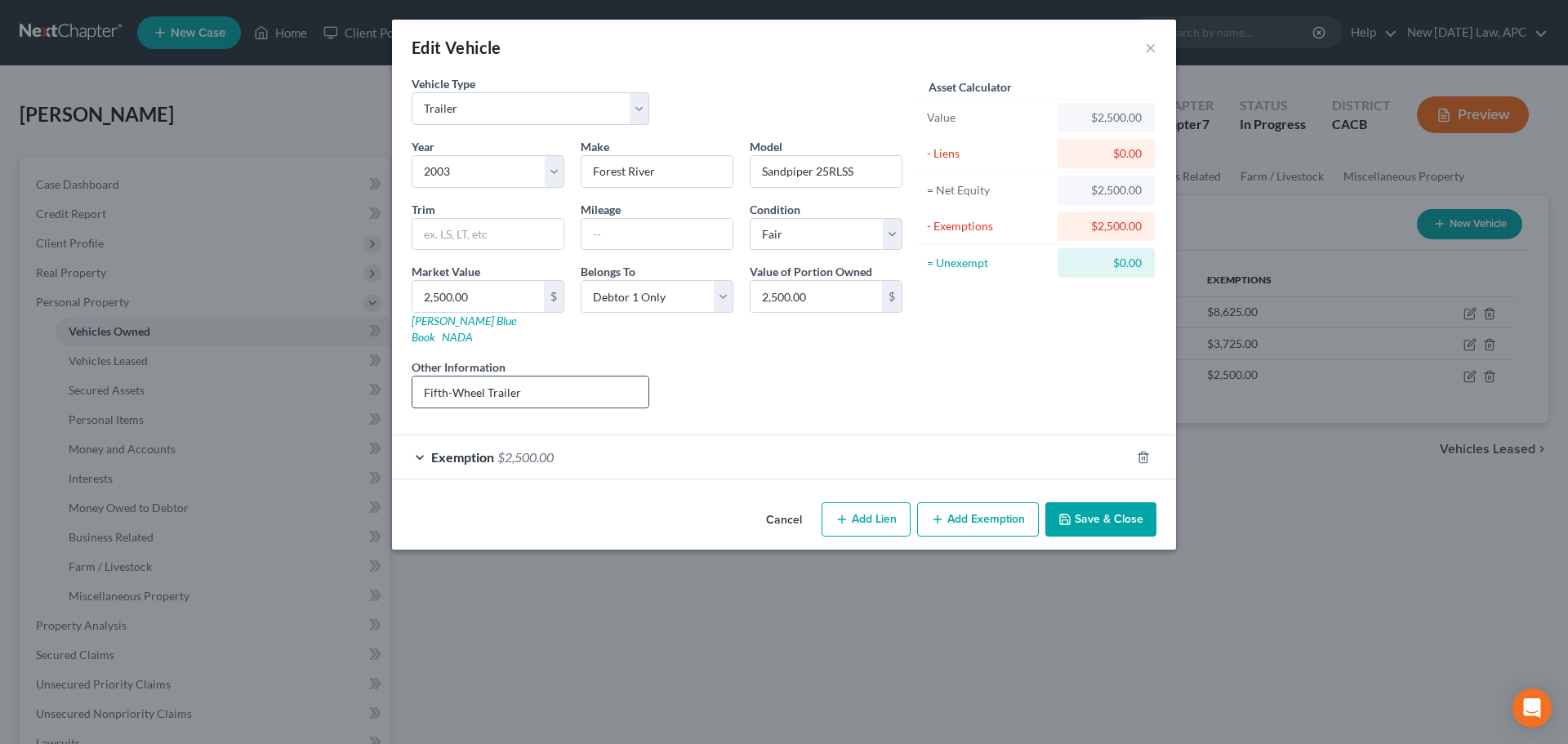
click at [527, 382] on input "Fifth-Wheel Trailer" at bounding box center [530, 392] width 236 height 31
type input "Fifth-Wheel Trailer; JD Power lists average retail value at $2,240."
click at [1079, 503] on button "Save & Close" at bounding box center [1101, 520] width 111 height 34
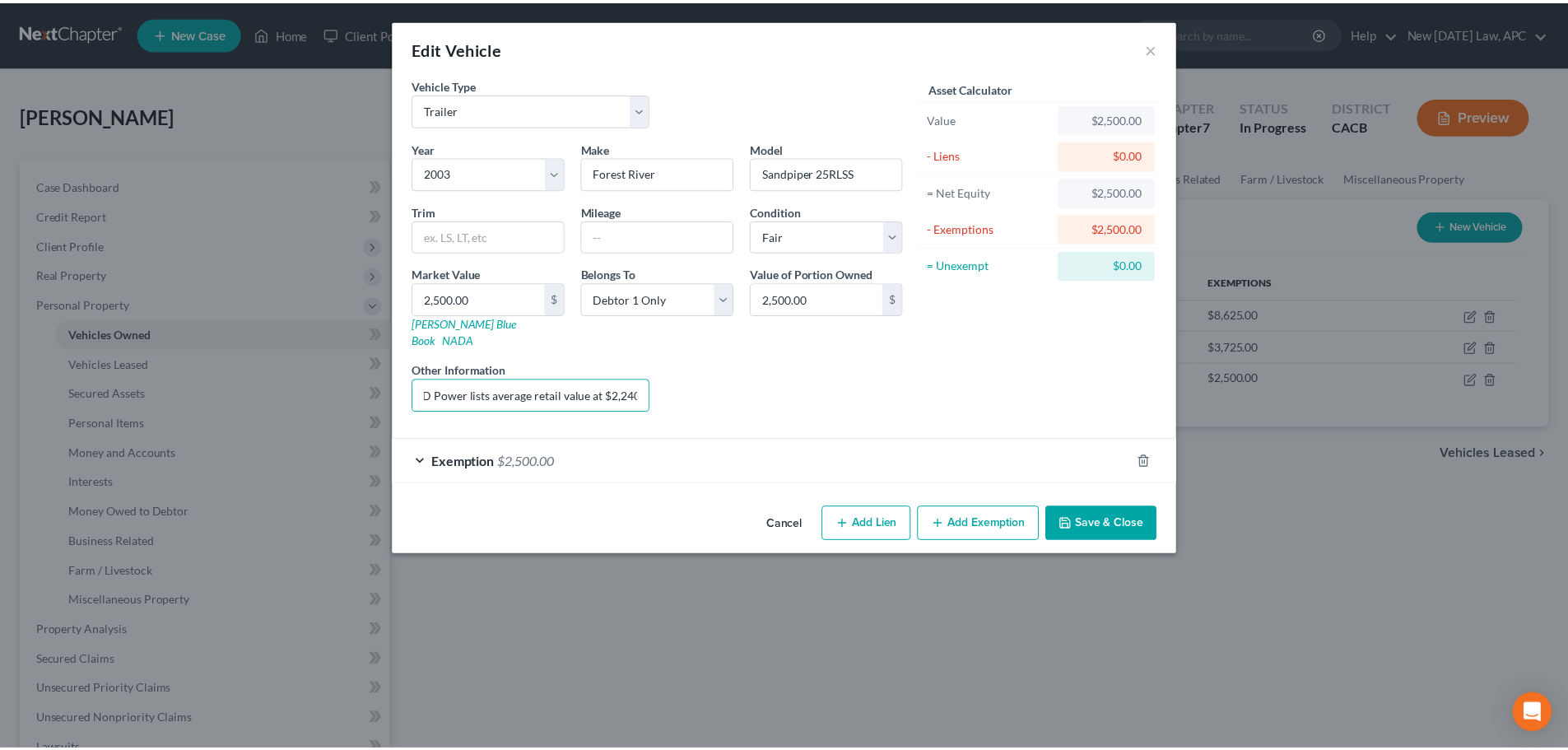
scroll to position [0, 0]
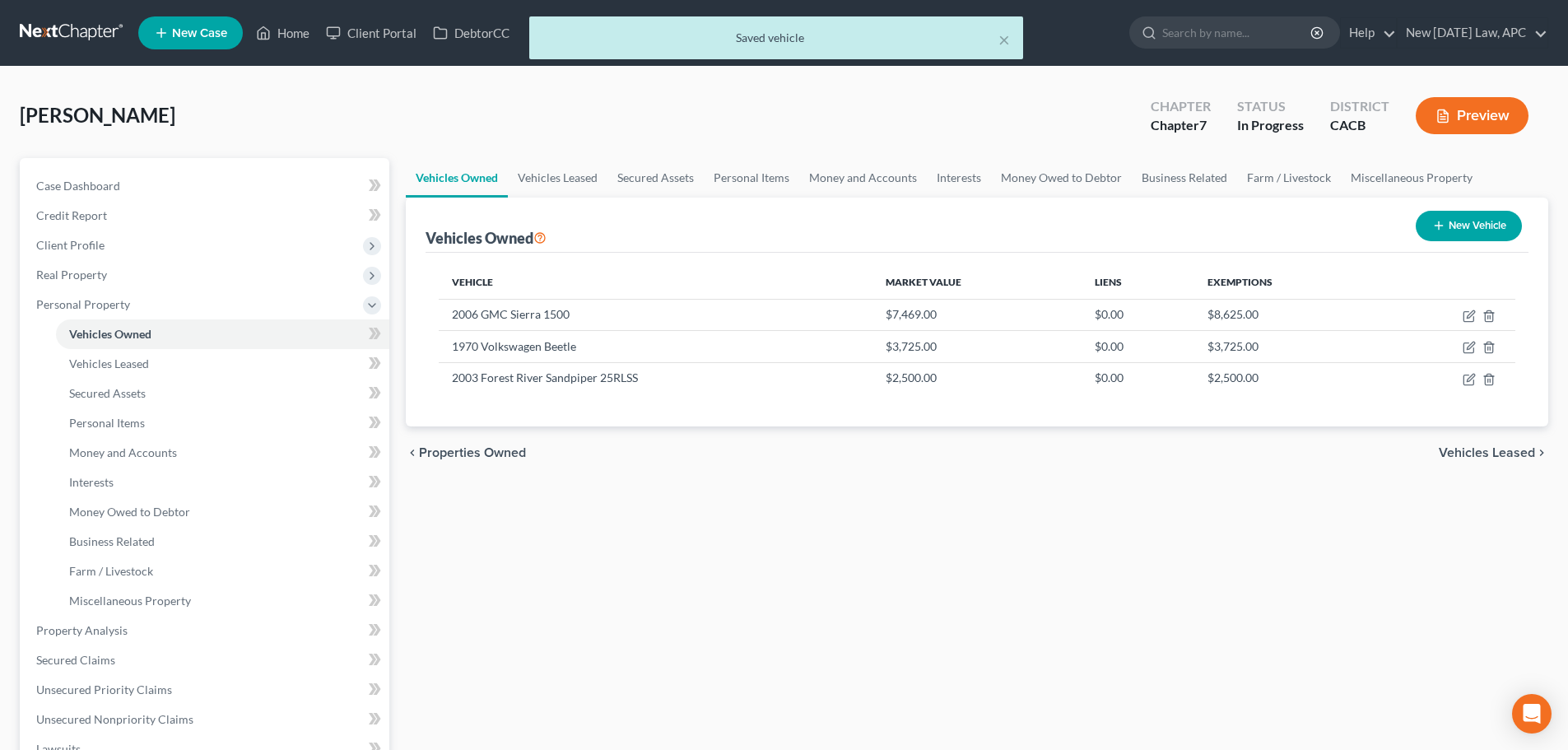
click at [1472, 116] on button "Preview" at bounding box center [1472, 115] width 113 height 37
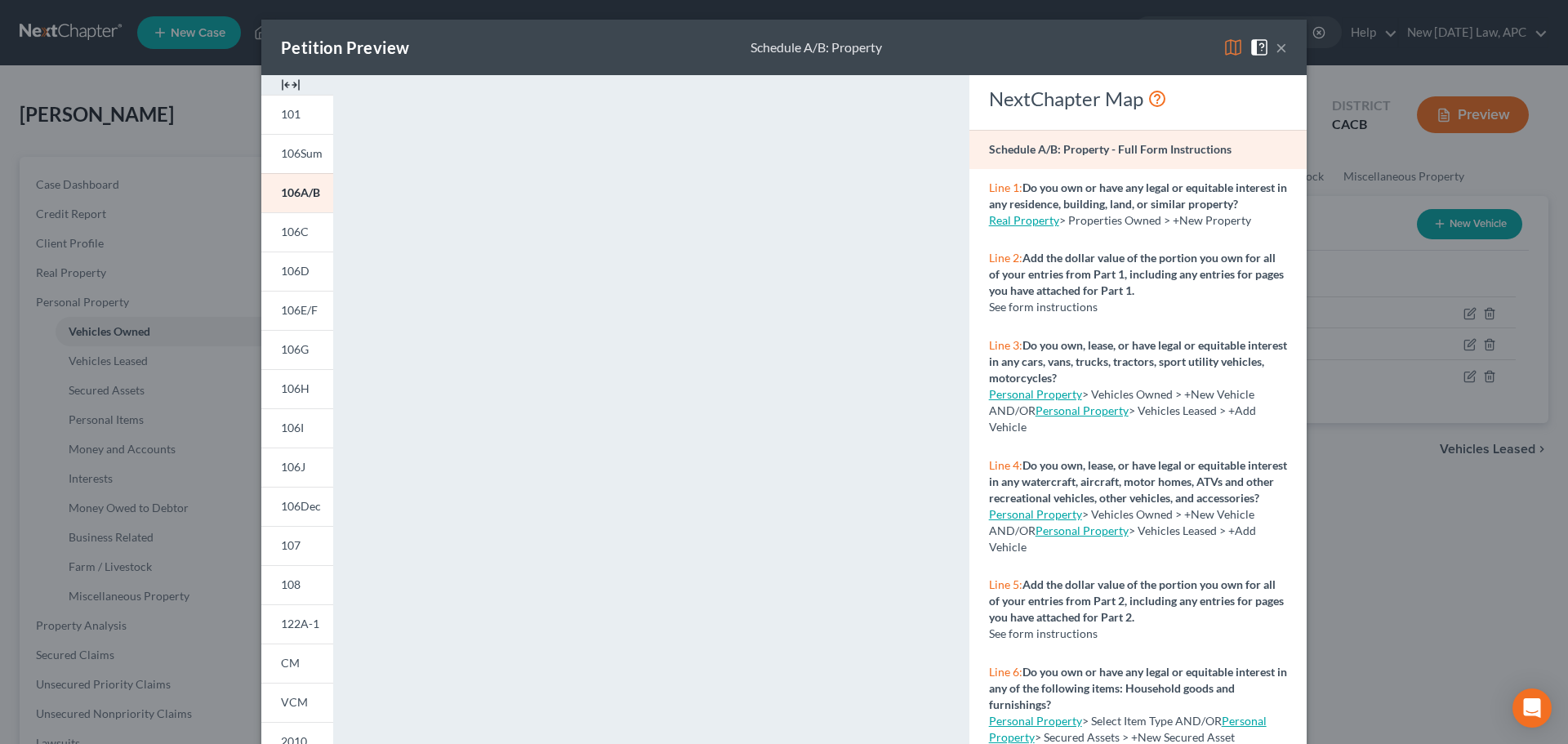
click at [1279, 50] on button "×" at bounding box center [1281, 48] width 12 height 20
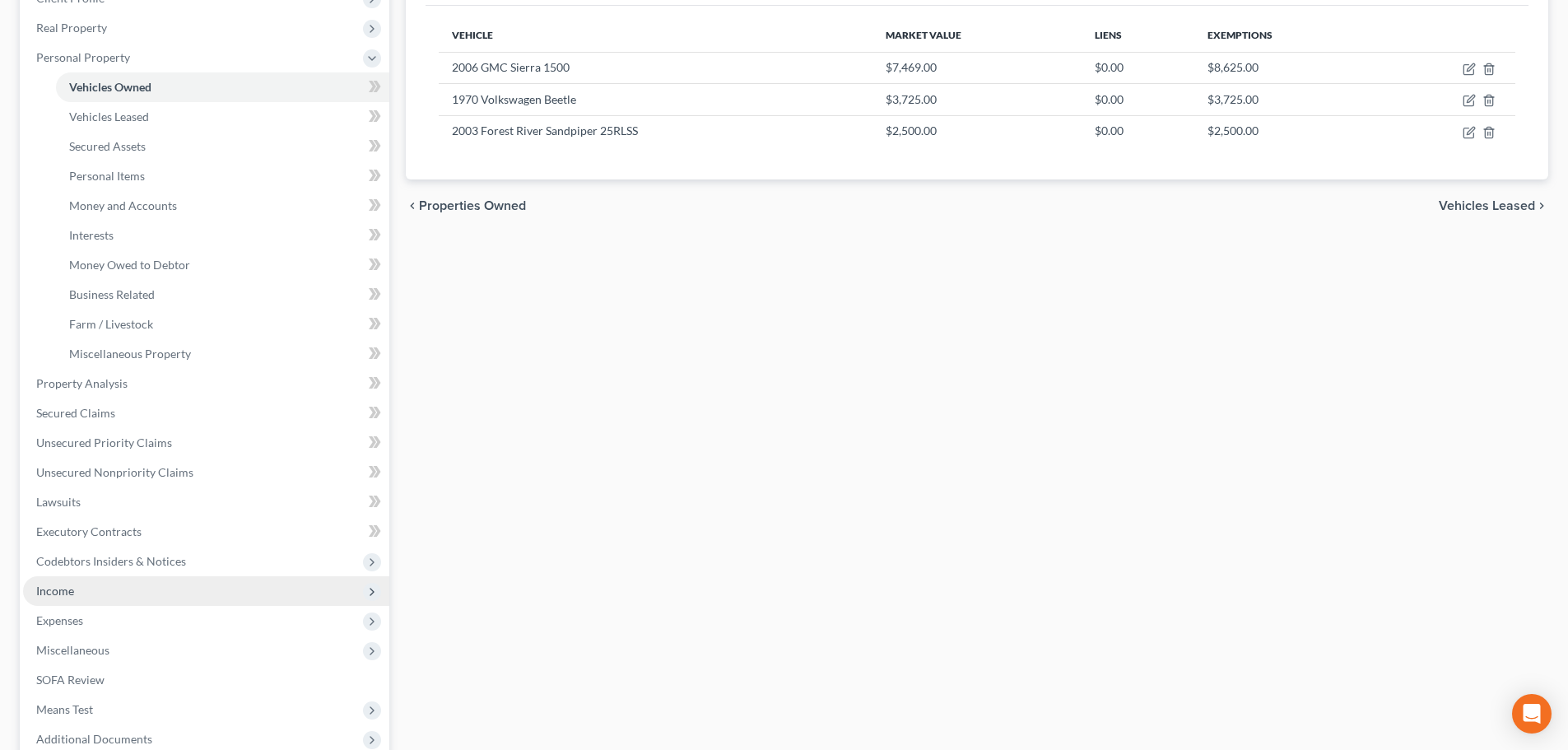
click at [105, 593] on span "Income" at bounding box center [205, 591] width 366 height 30
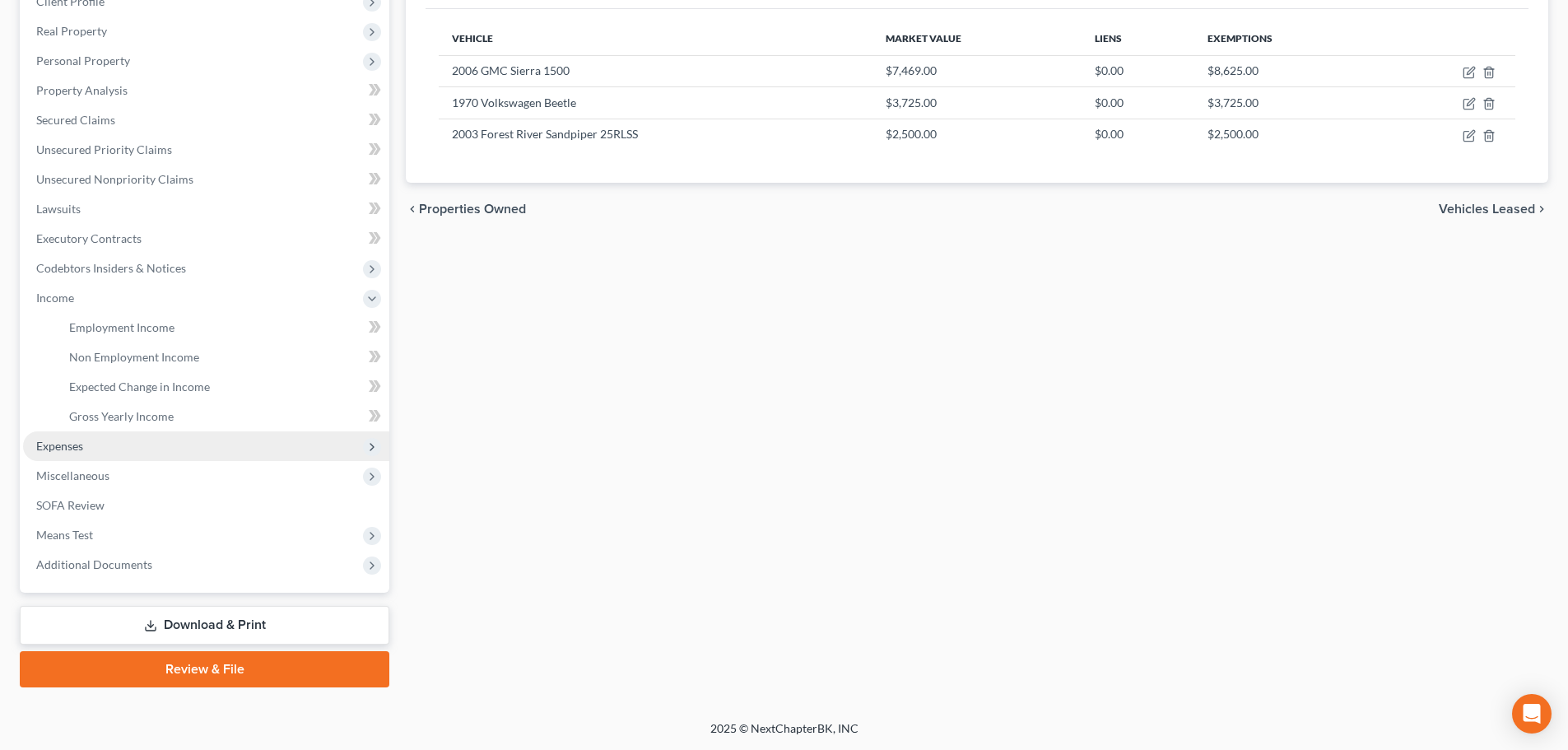
click at [92, 447] on span "Expenses" at bounding box center [205, 446] width 366 height 30
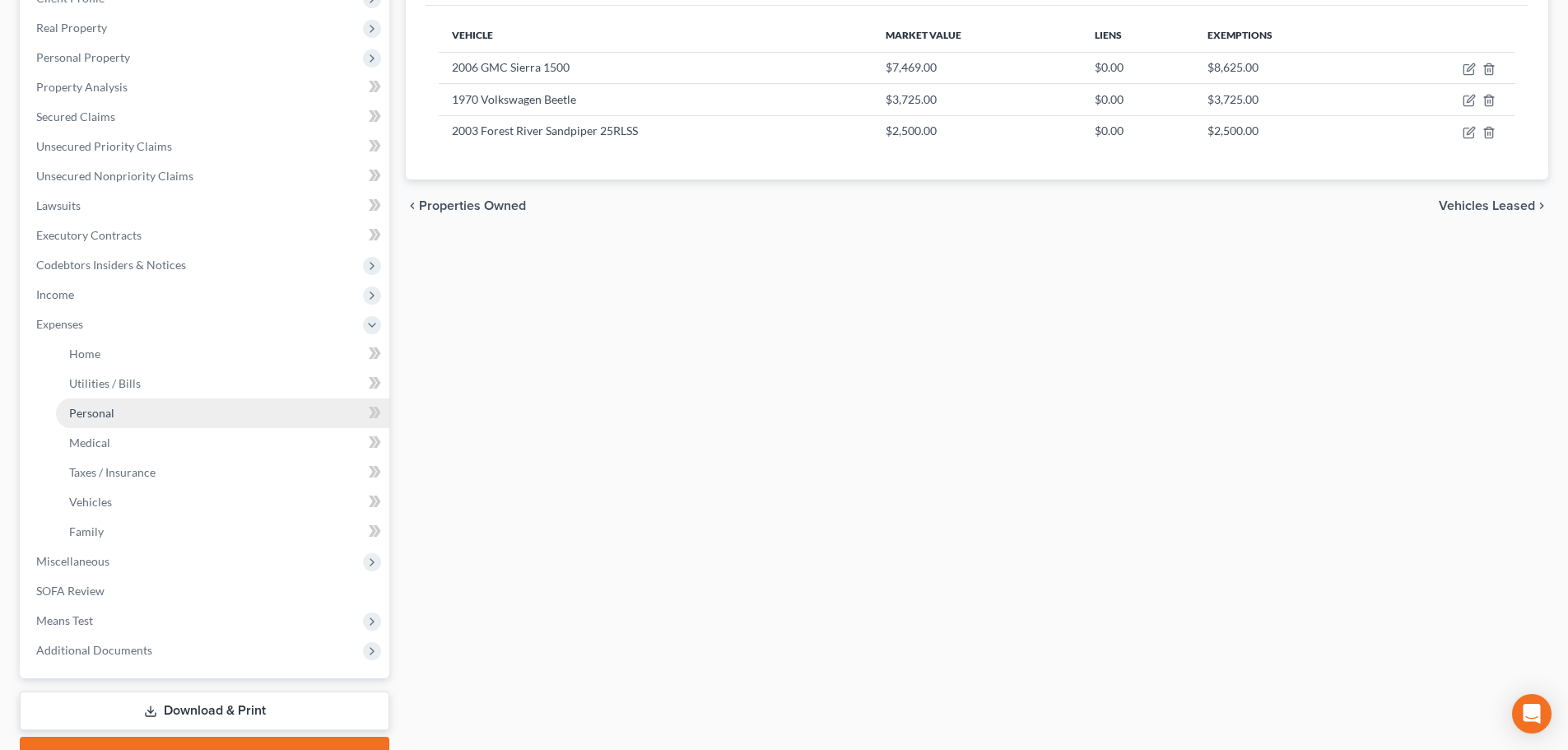
click at [128, 418] on link "Personal" at bounding box center [222, 413] width 334 height 30
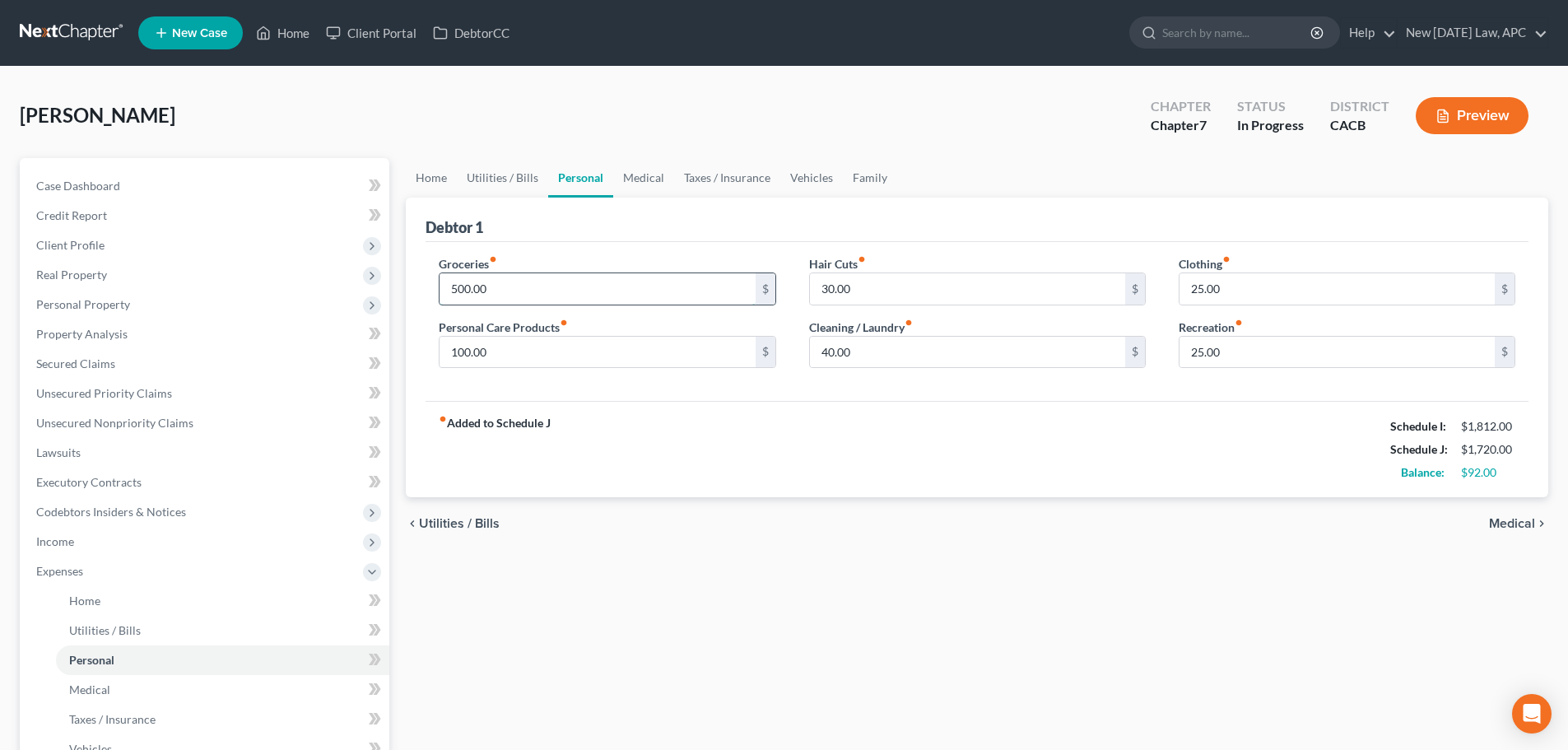
click at [509, 283] on input "500.00" at bounding box center [597, 289] width 316 height 32
type input "550.00"
click at [112, 193] on link "Case Dashboard" at bounding box center [205, 185] width 366 height 30
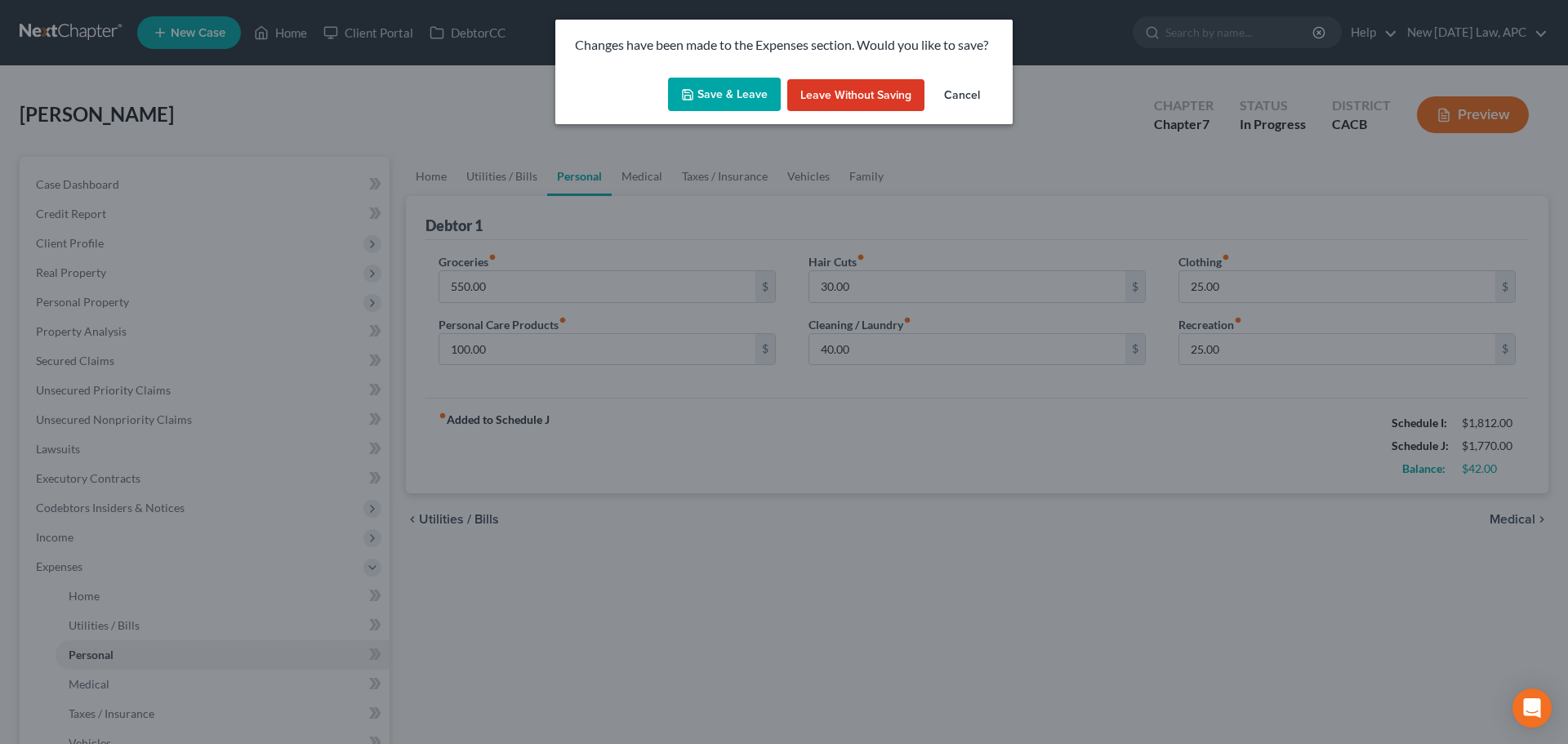
click at [735, 85] on button "Save & Leave" at bounding box center [725, 94] width 113 height 34
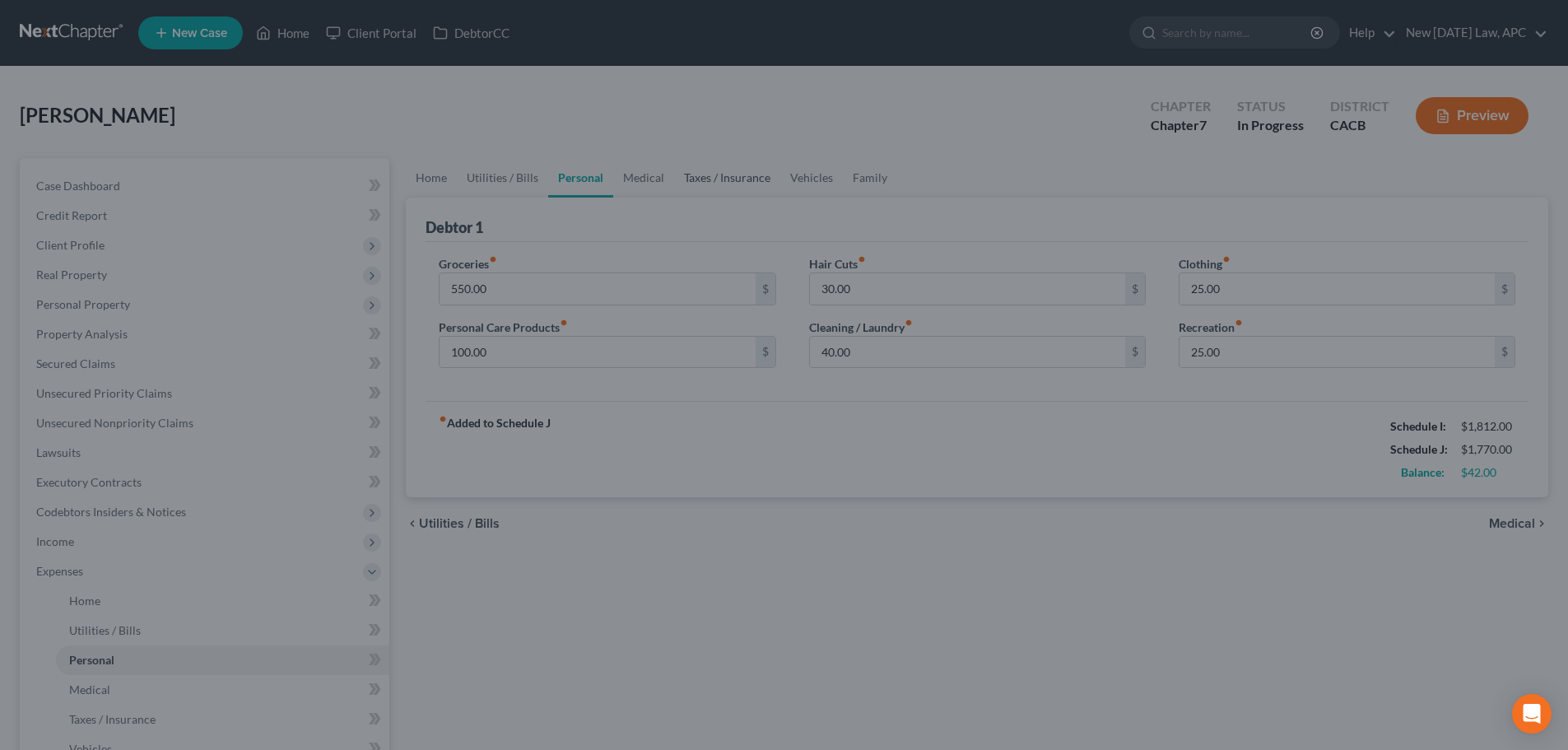
select select "4"
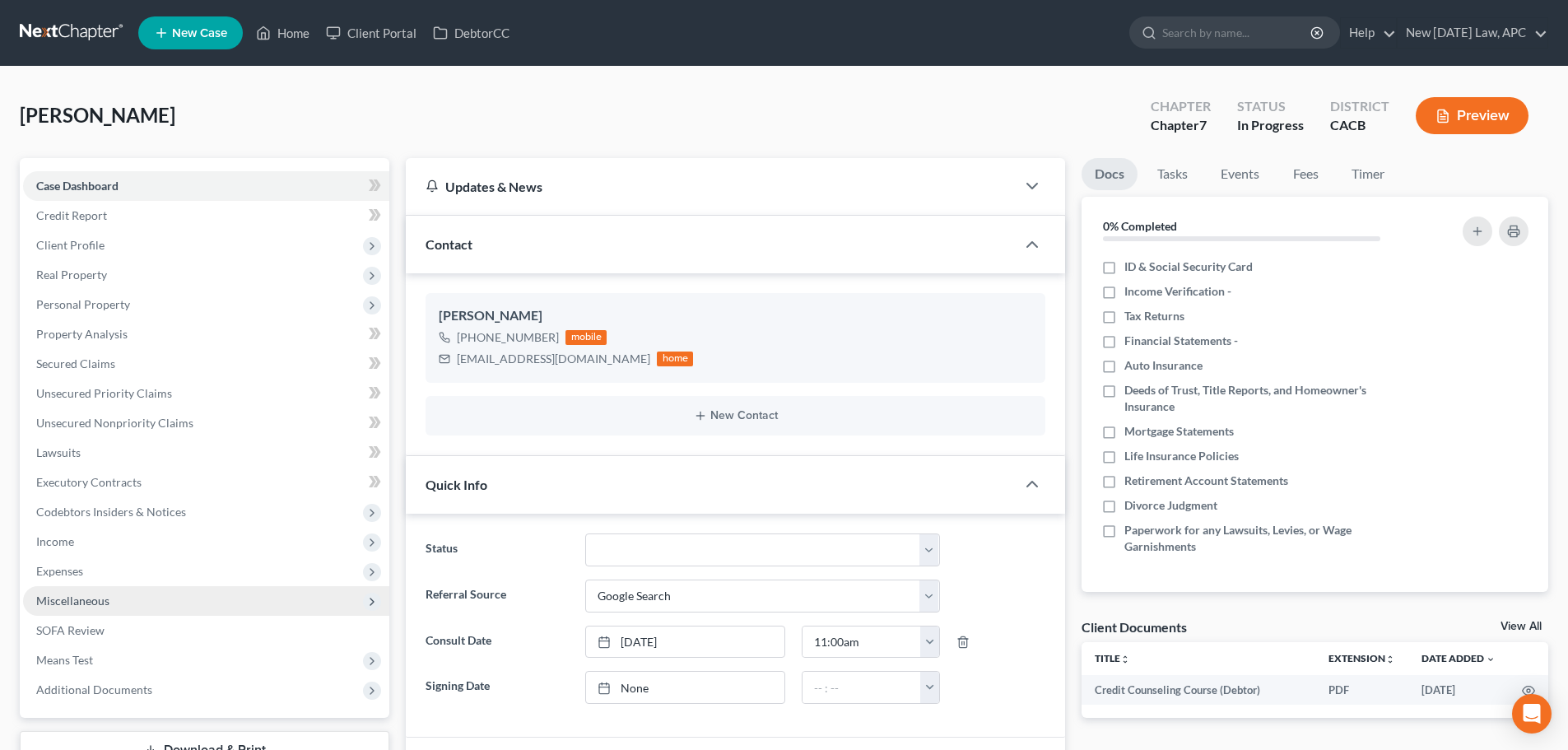
click at [90, 597] on span "Miscellaneous" at bounding box center [72, 600] width 73 height 14
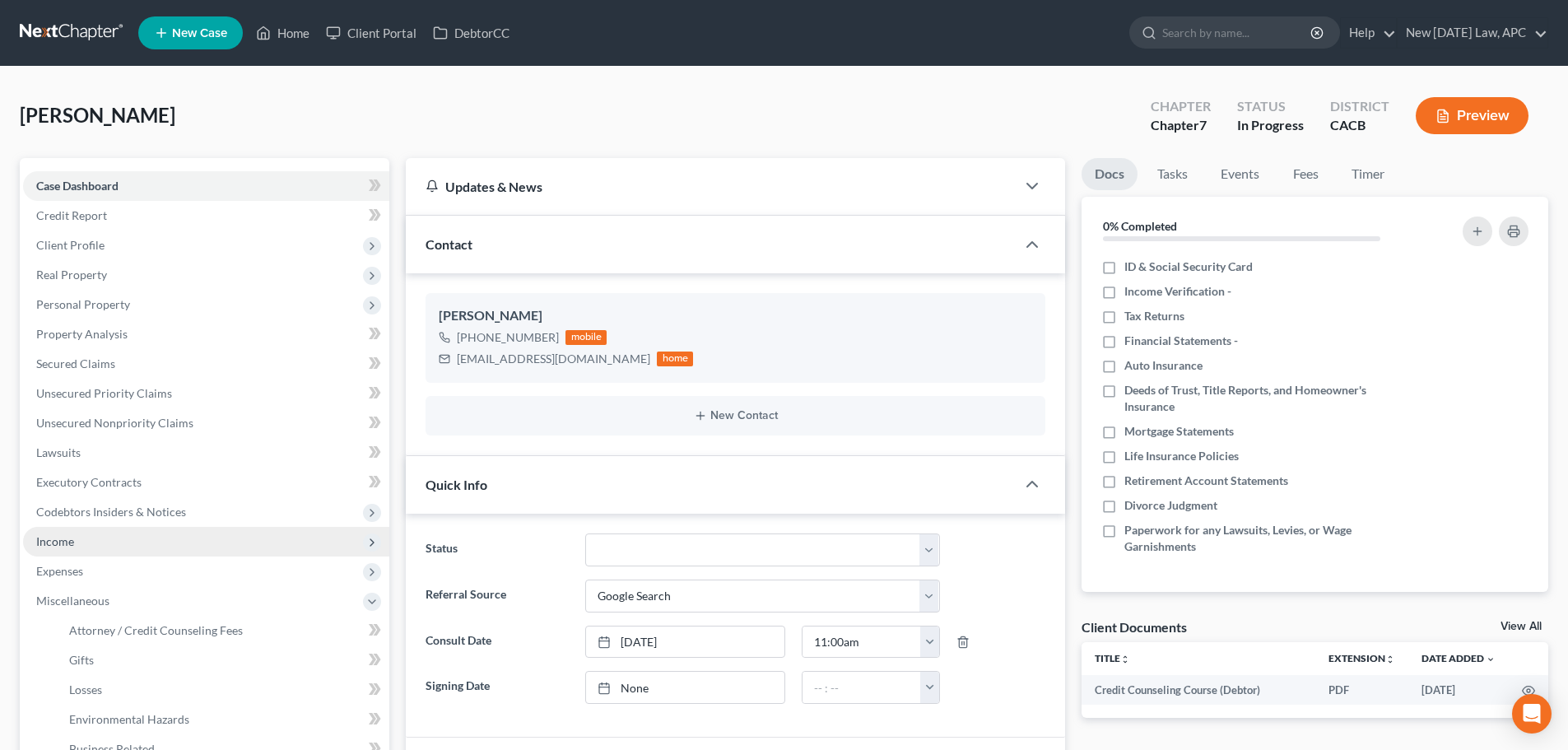
click at [102, 537] on span "Income" at bounding box center [205, 542] width 366 height 30
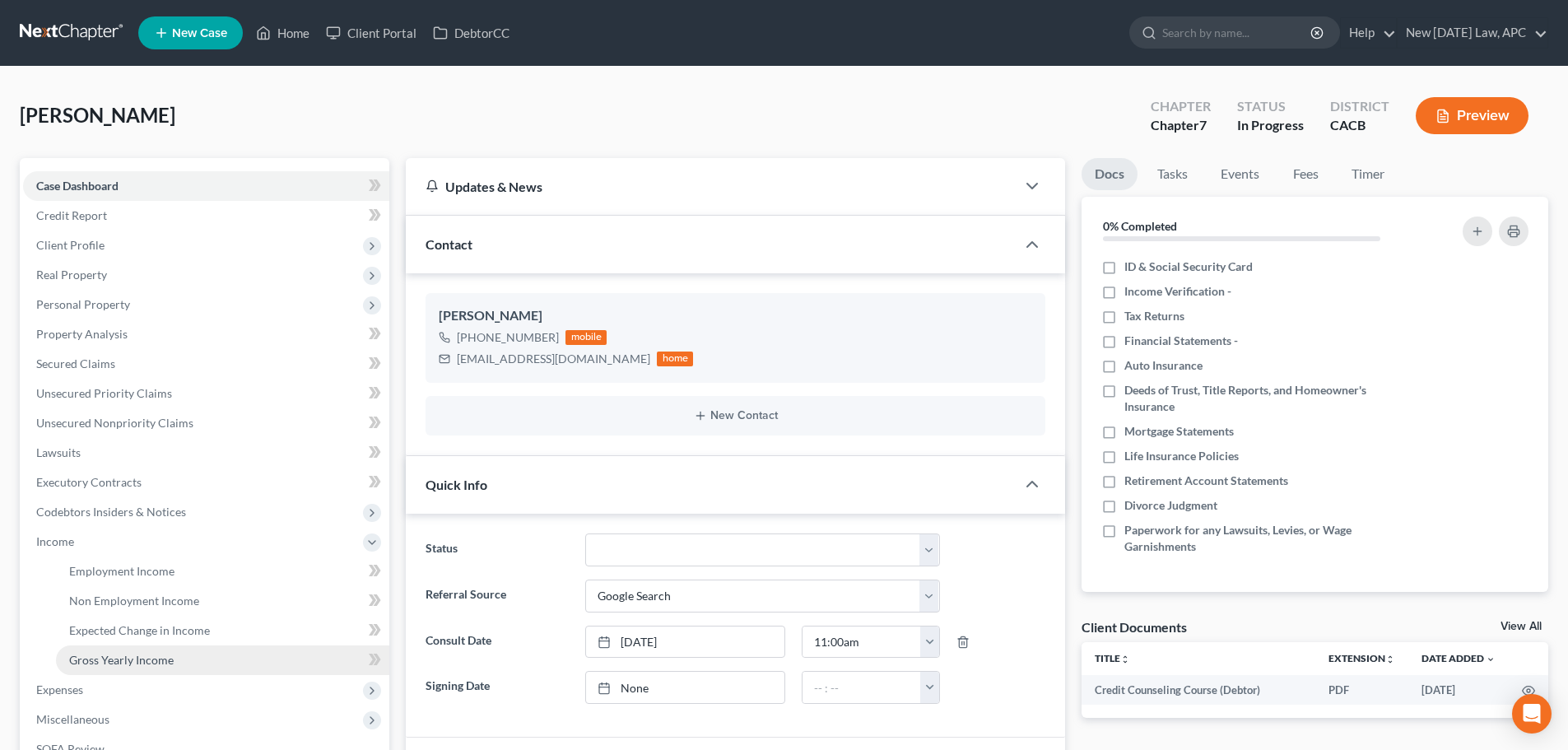
click at [129, 658] on span "Gross Yearly Income" at bounding box center [121, 660] width 105 height 14
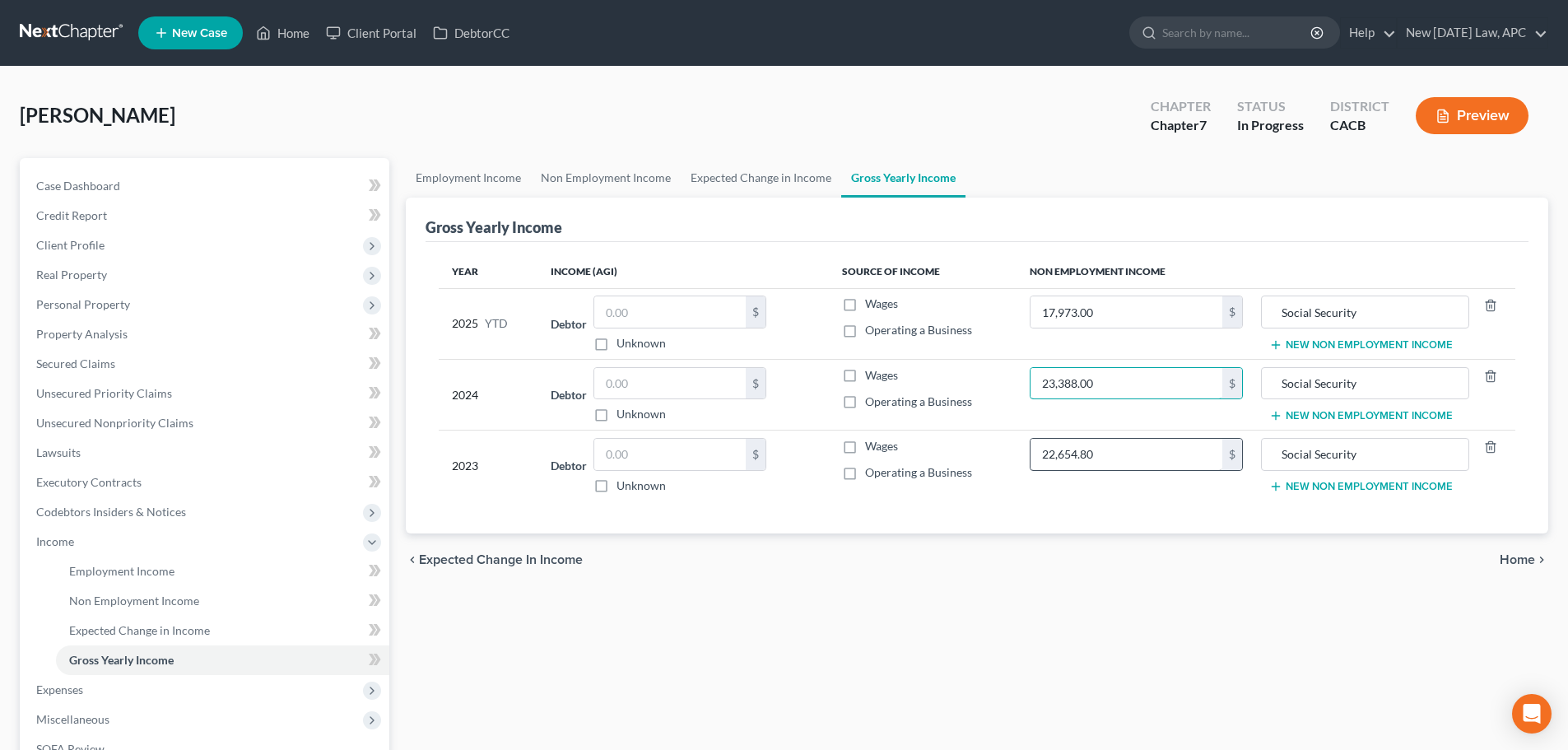
type input "23,388.00"
click at [1107, 464] on input "22,654.80" at bounding box center [1127, 454] width 192 height 32
click at [1131, 456] on input "22,654.80" at bounding box center [1127, 454] width 192 height 32
drag, startPoint x: 1139, startPoint y: 452, endPoint x: 1024, endPoint y: 456, distance: 115.1
click at [1025, 456] on td "22,654.80 $" at bounding box center [1136, 466] width 240 height 71
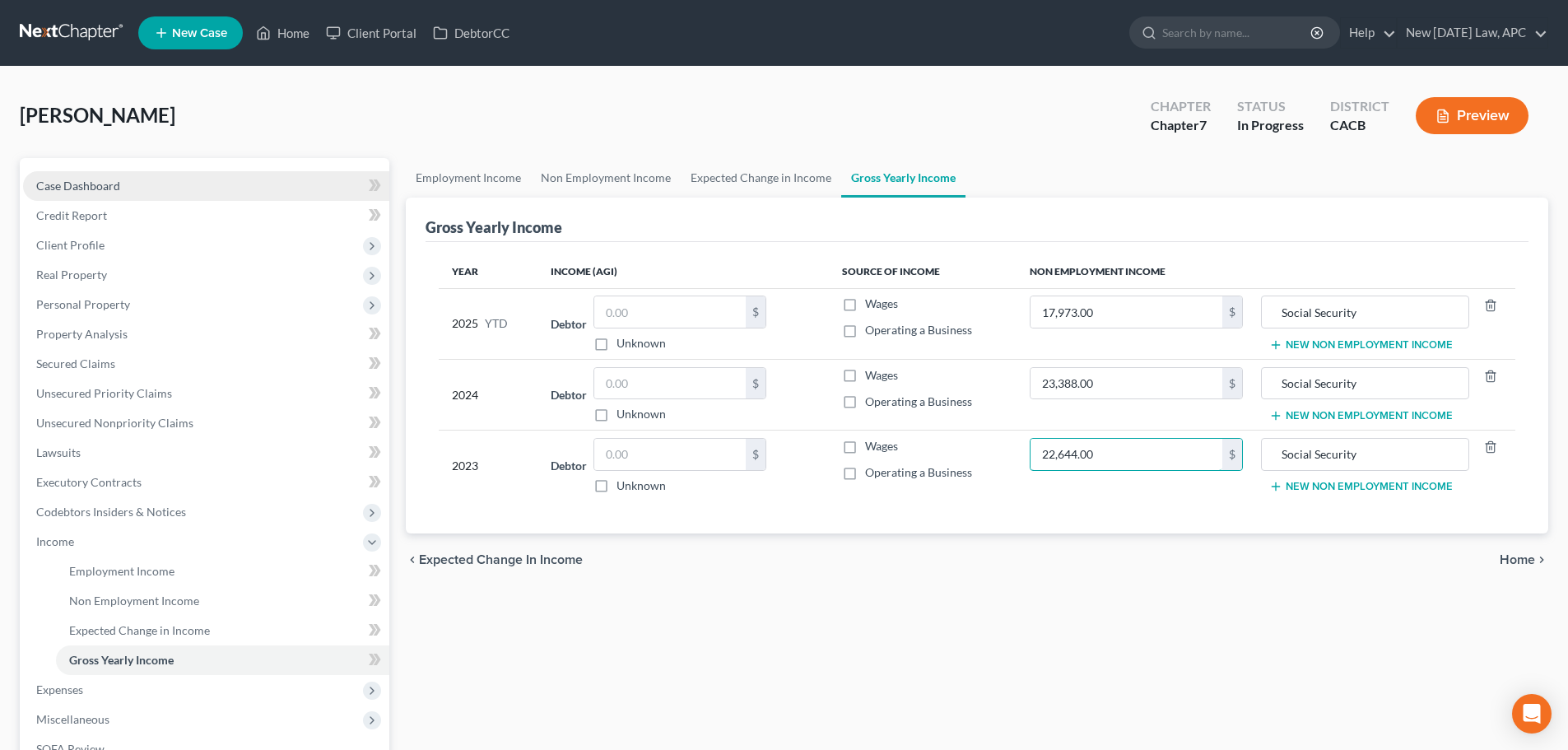
type input "22,644.00"
click at [161, 185] on link "Case Dashboard" at bounding box center [205, 185] width 366 height 30
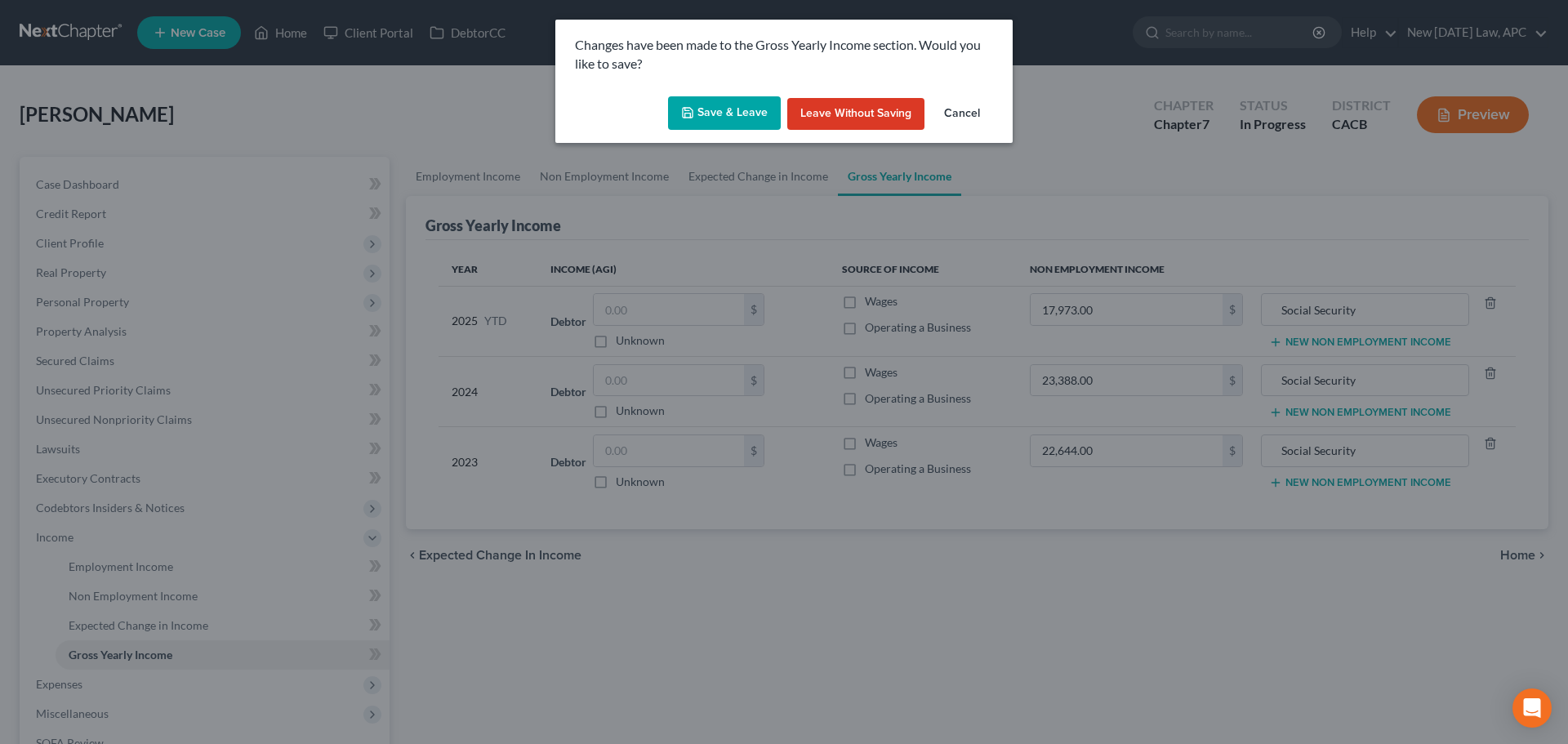
click at [734, 113] on button "Save & Leave" at bounding box center [725, 113] width 113 height 34
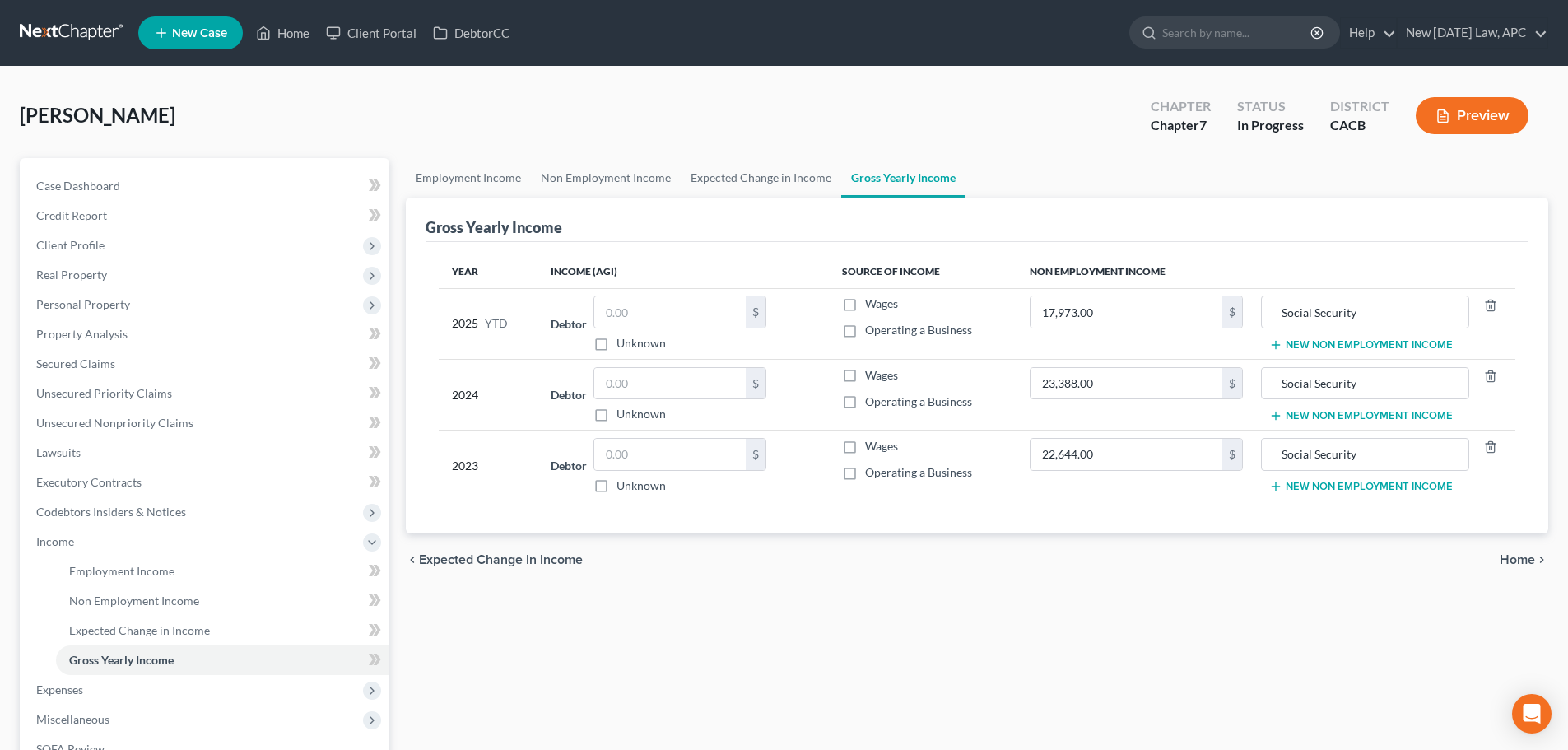
select select "4"
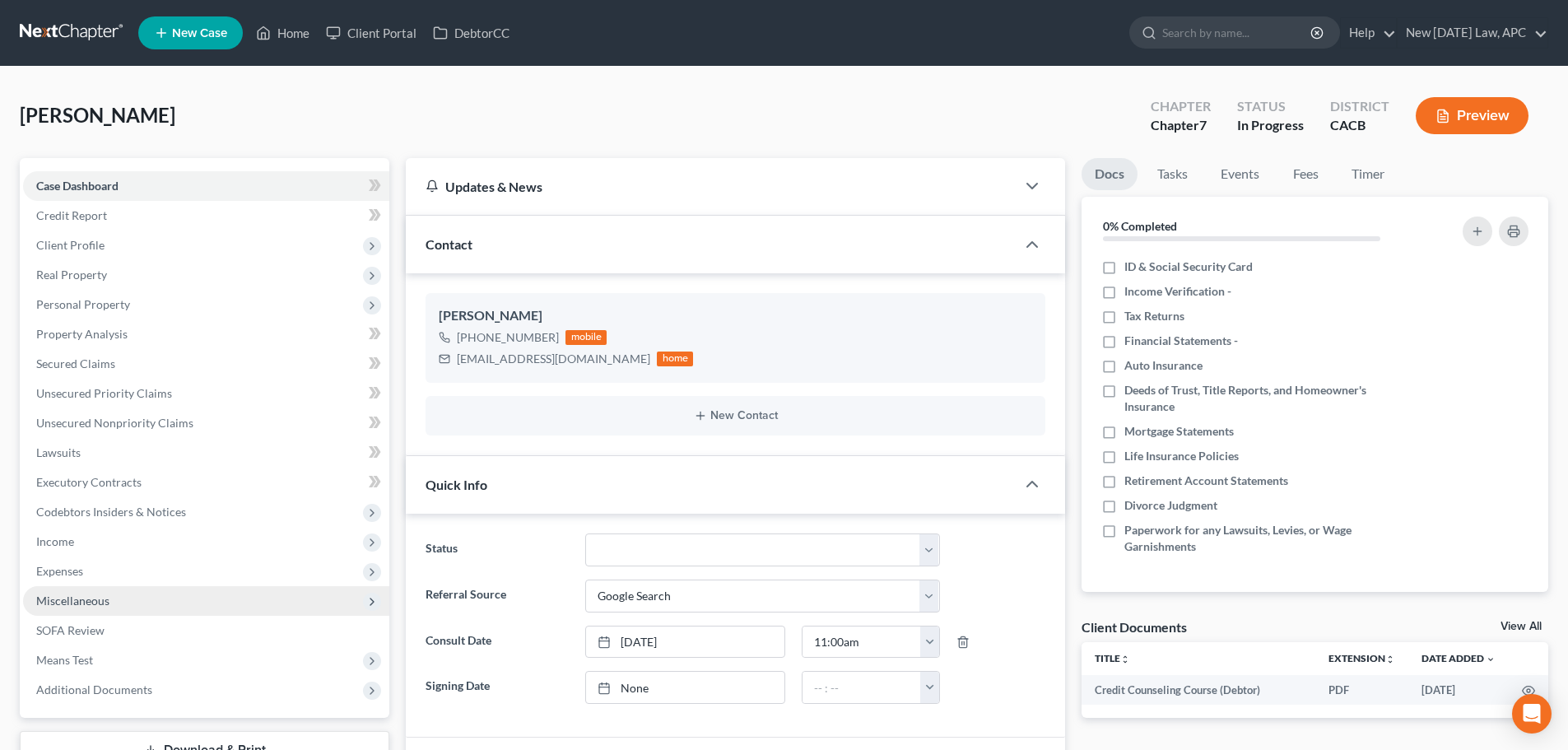
click at [127, 602] on span "Miscellaneous" at bounding box center [205, 601] width 366 height 30
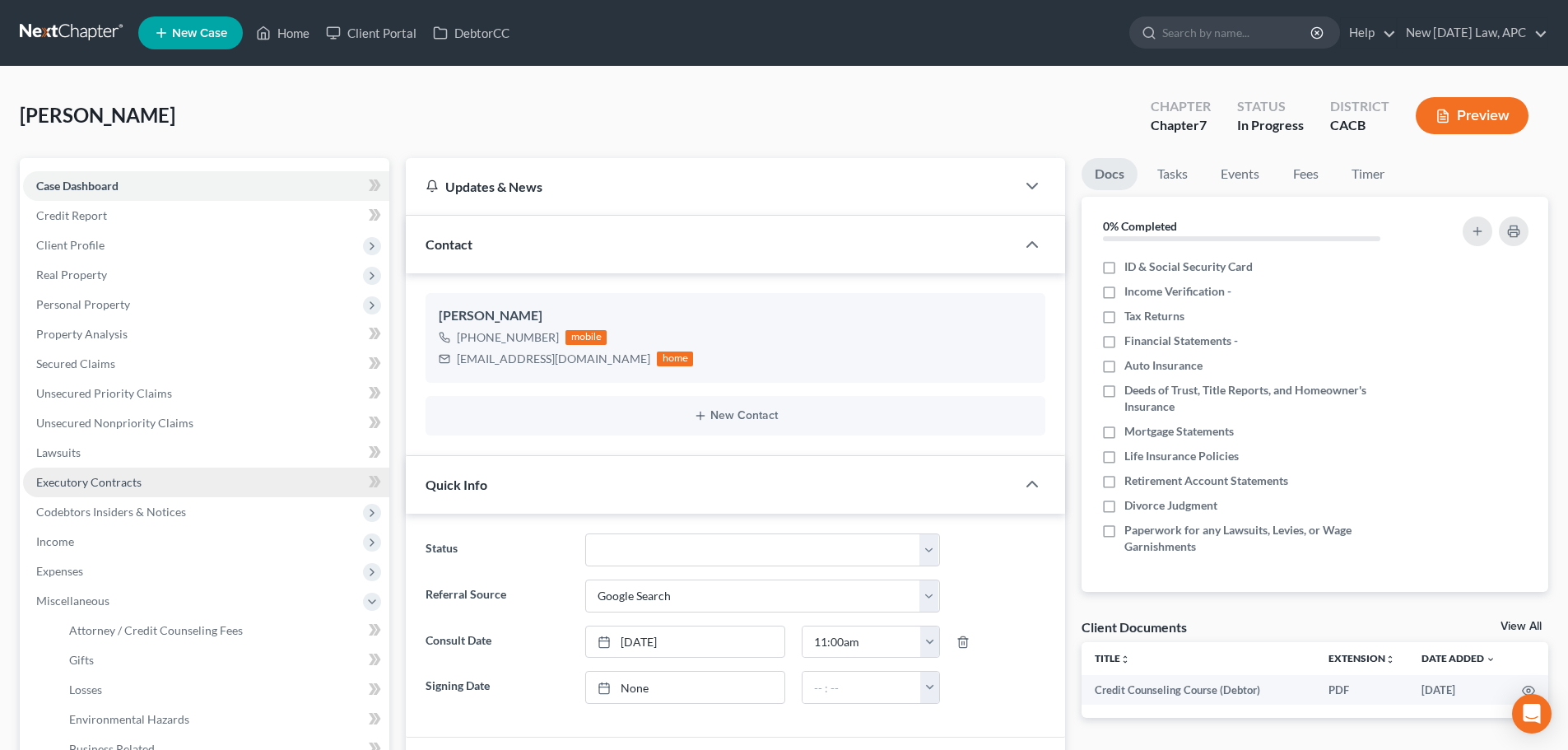
click at [118, 477] on span "Executory Contracts" at bounding box center [89, 481] width 106 height 14
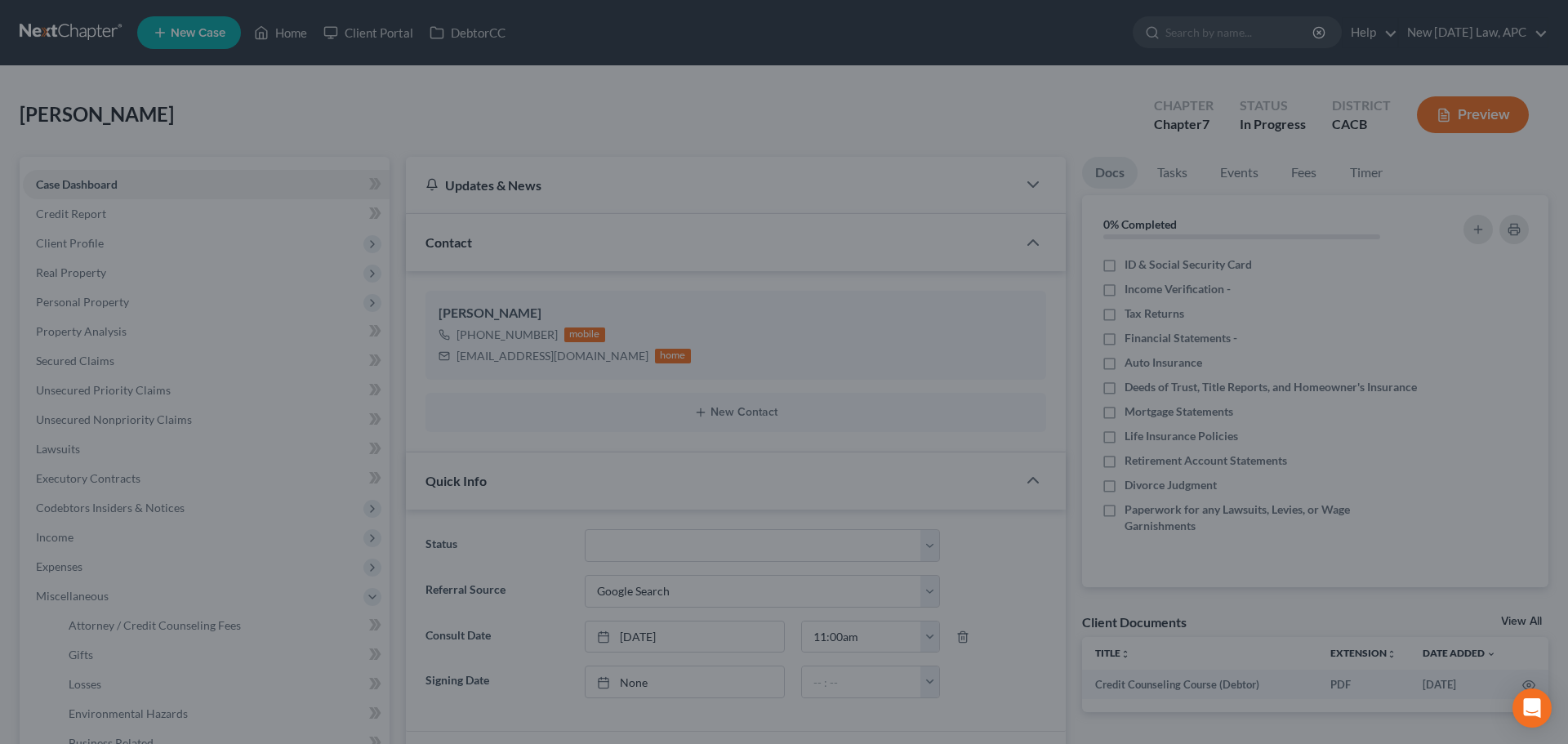
click at [126, 502] on div at bounding box center [784, 372] width 1568 height 744
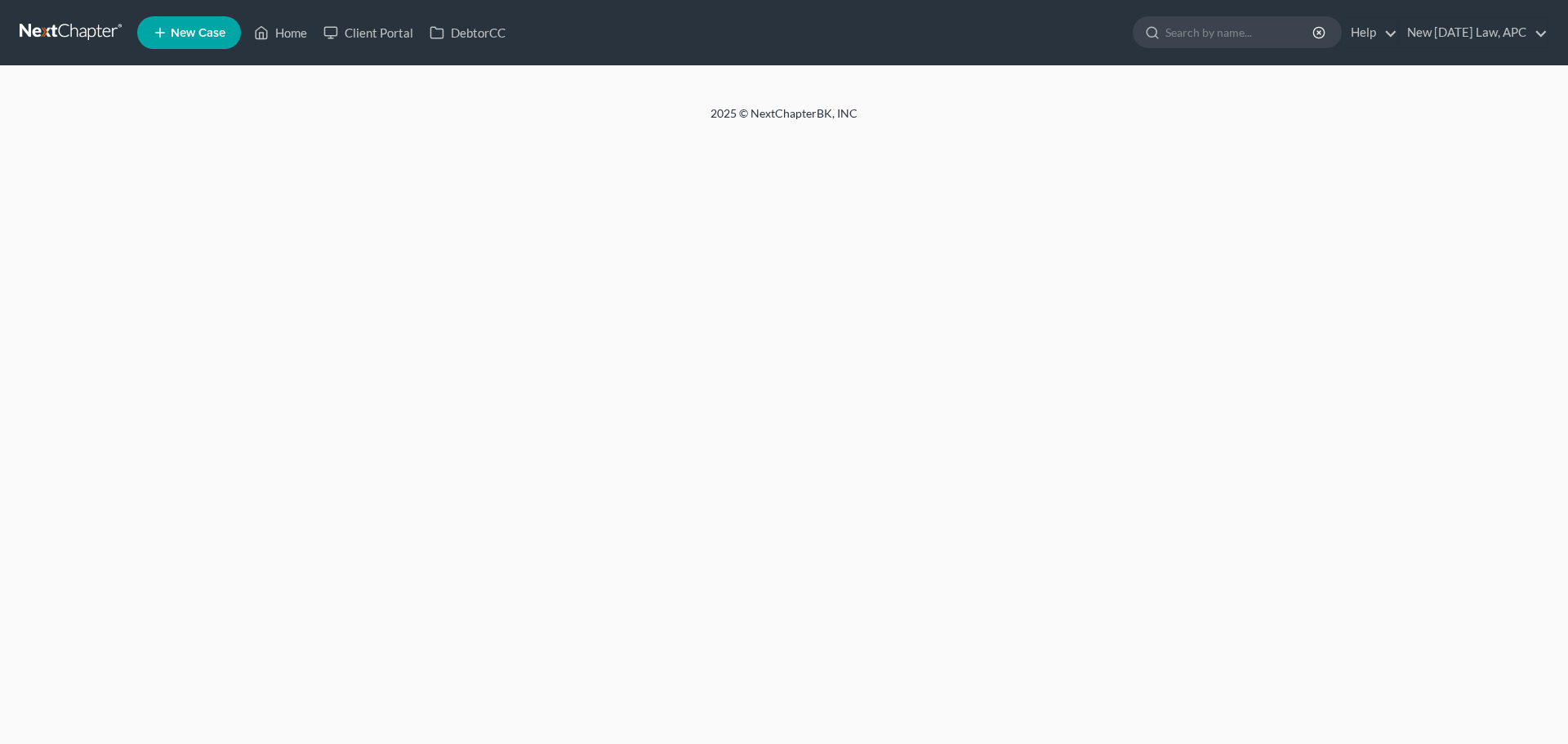
select select "4"
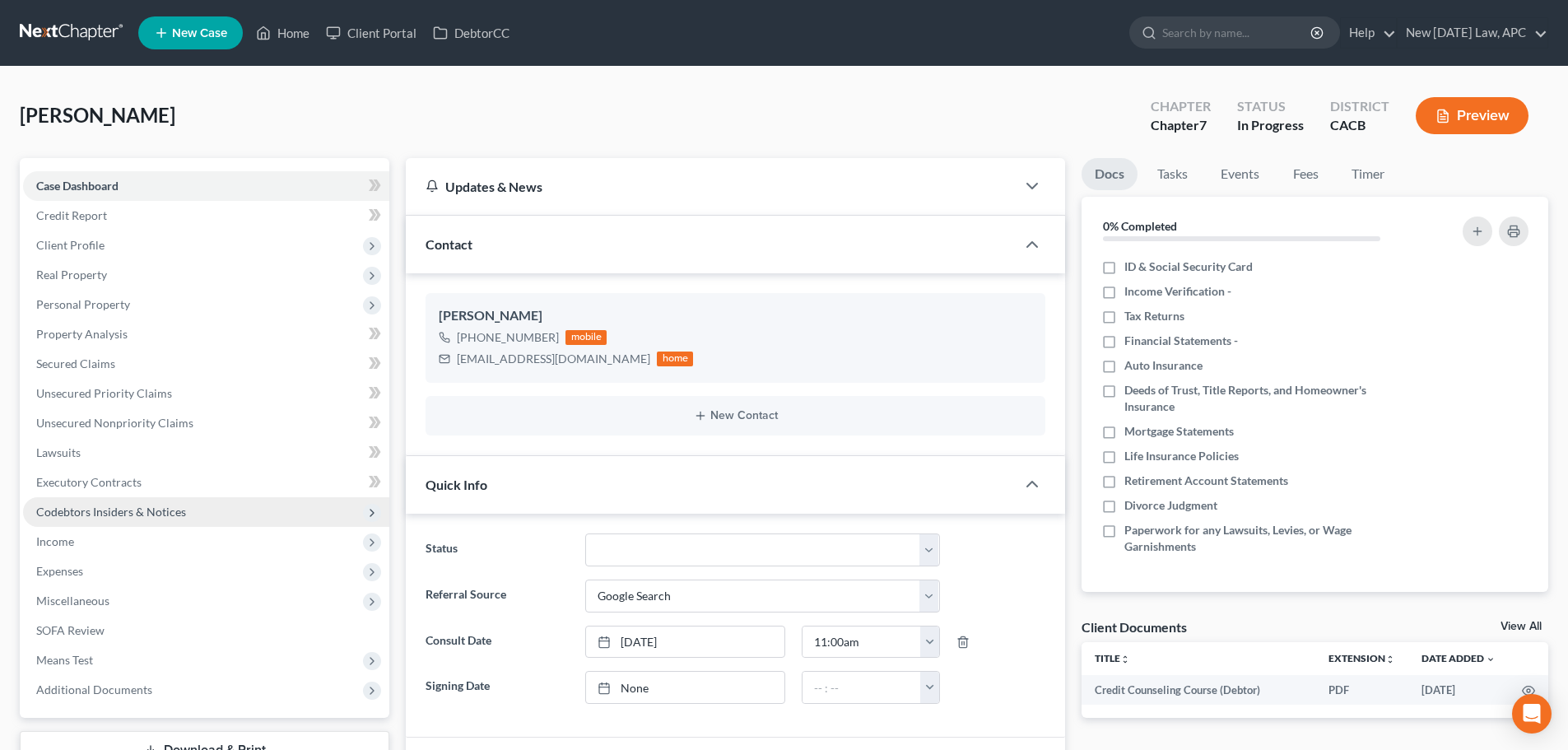
click at [84, 510] on span "Codebtors Insiders & Notices" at bounding box center [111, 511] width 150 height 14
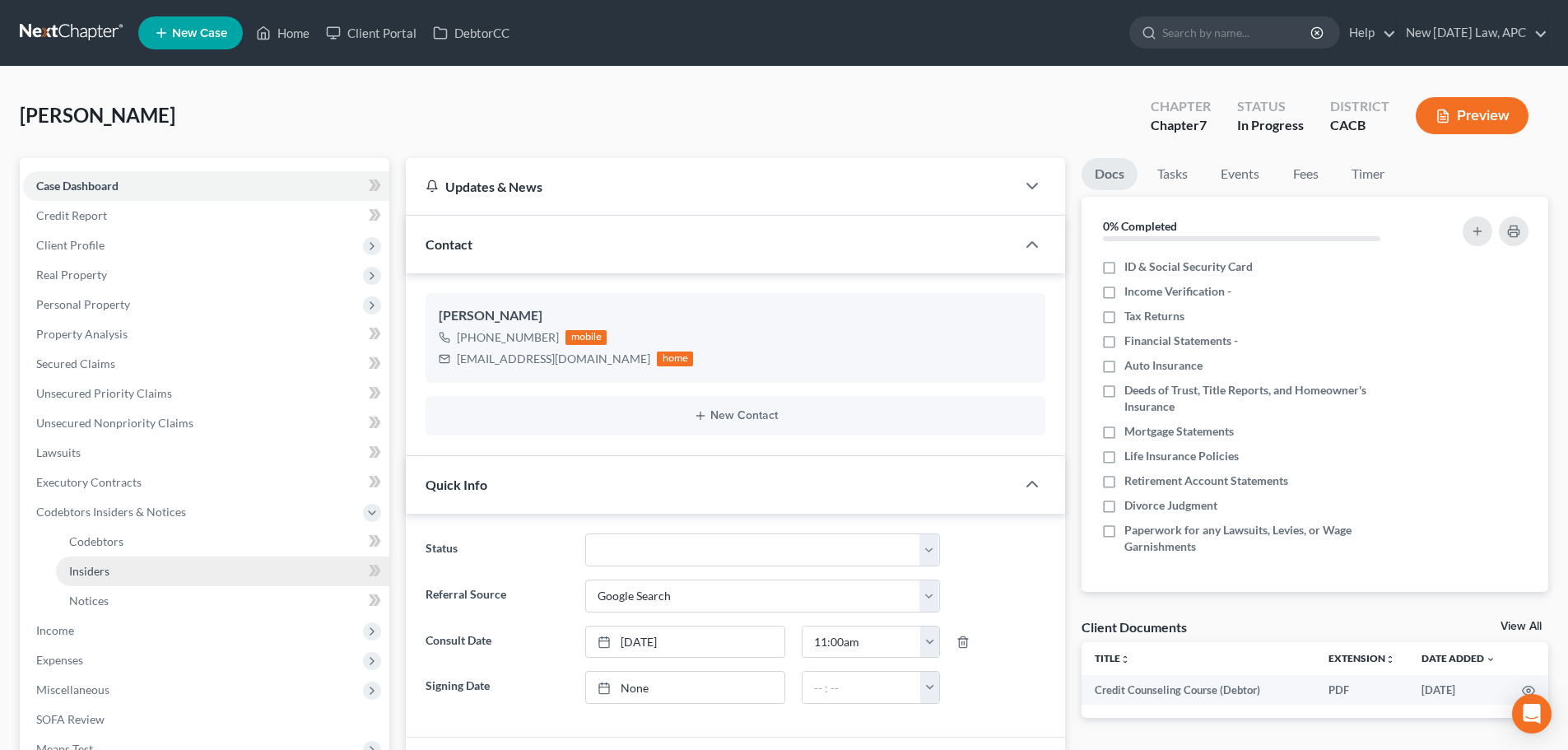
click at [128, 575] on link "Insiders" at bounding box center [222, 571] width 334 height 30
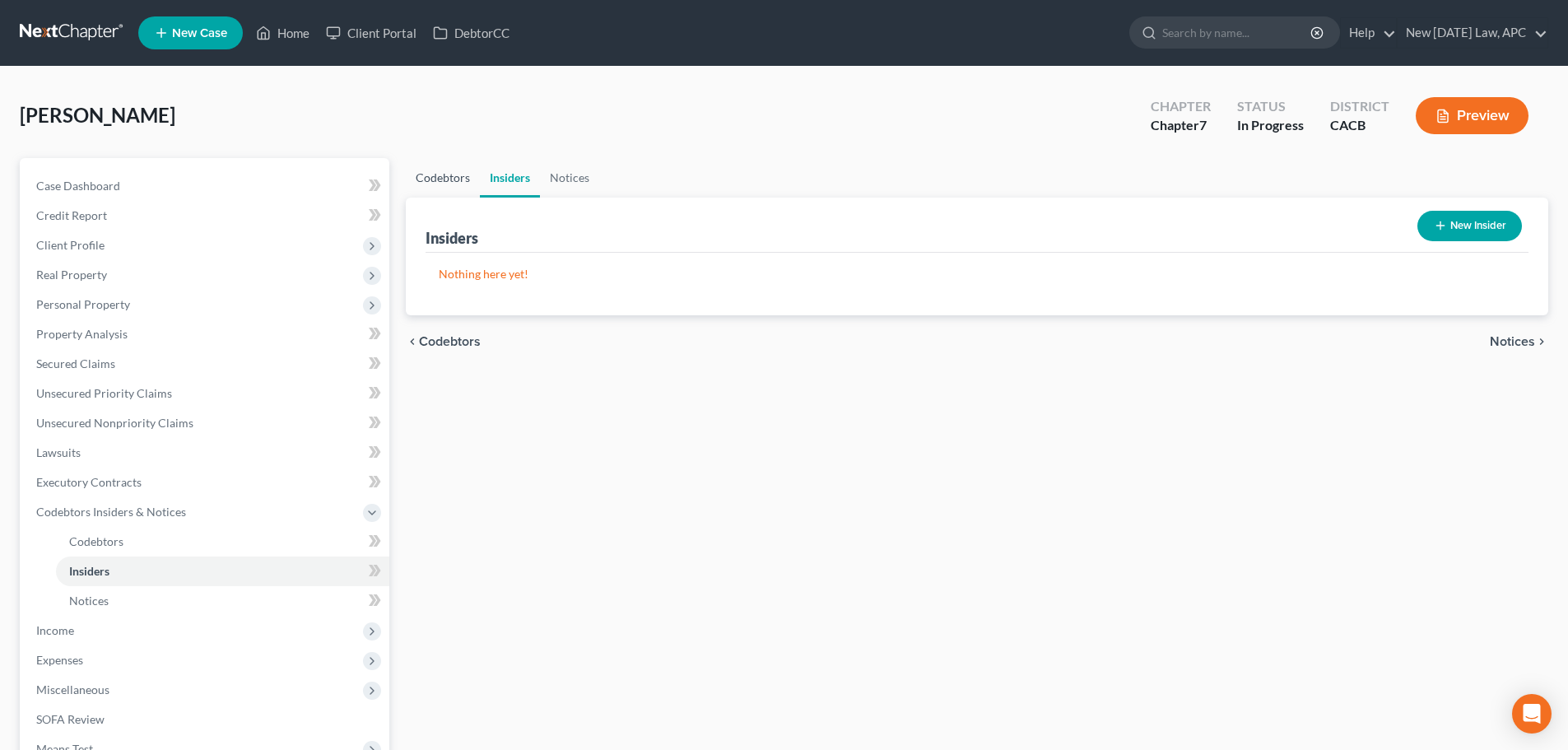
click at [462, 176] on link "Codebtors" at bounding box center [443, 178] width 74 height 40
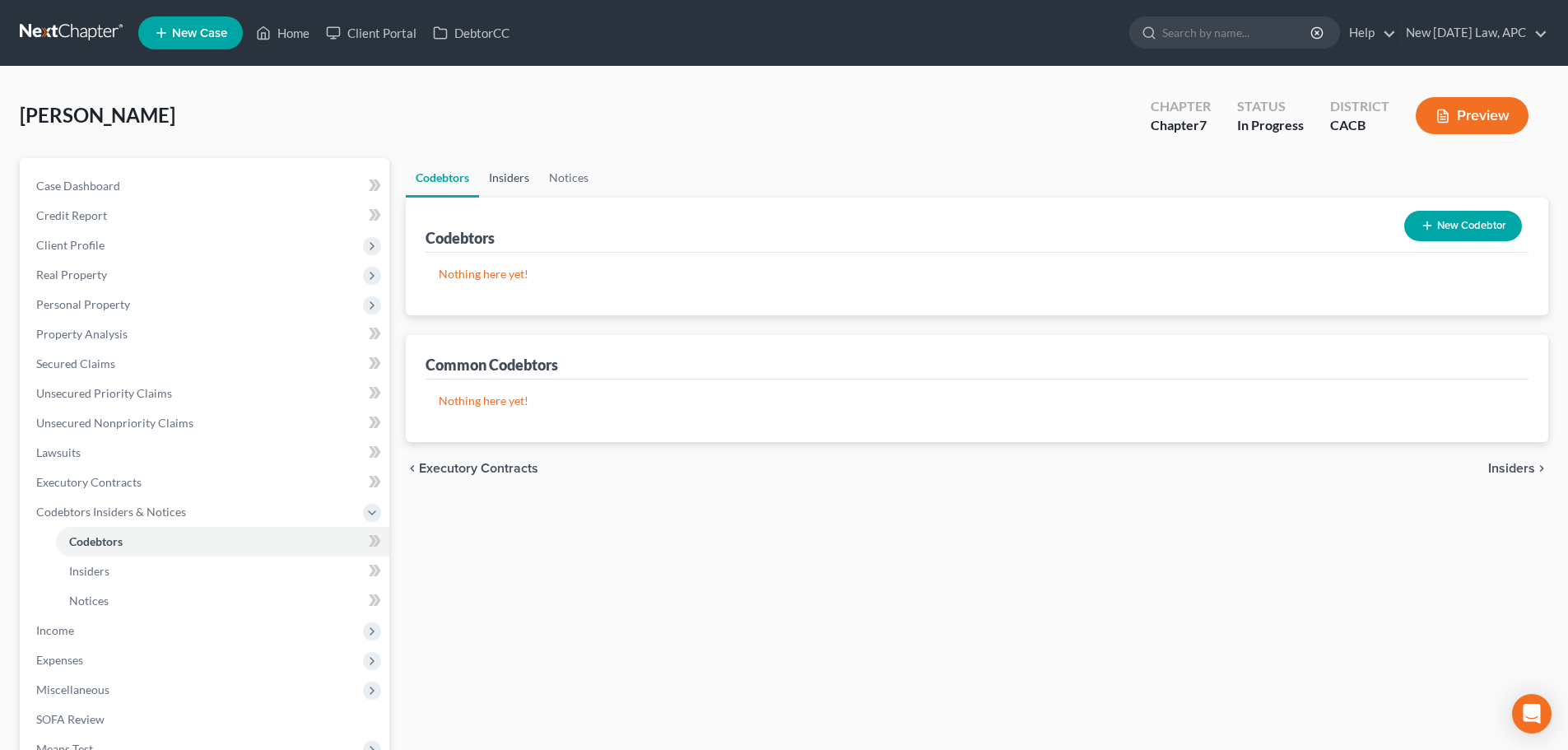
click at [507, 180] on link "Insiders" at bounding box center [509, 178] width 60 height 40
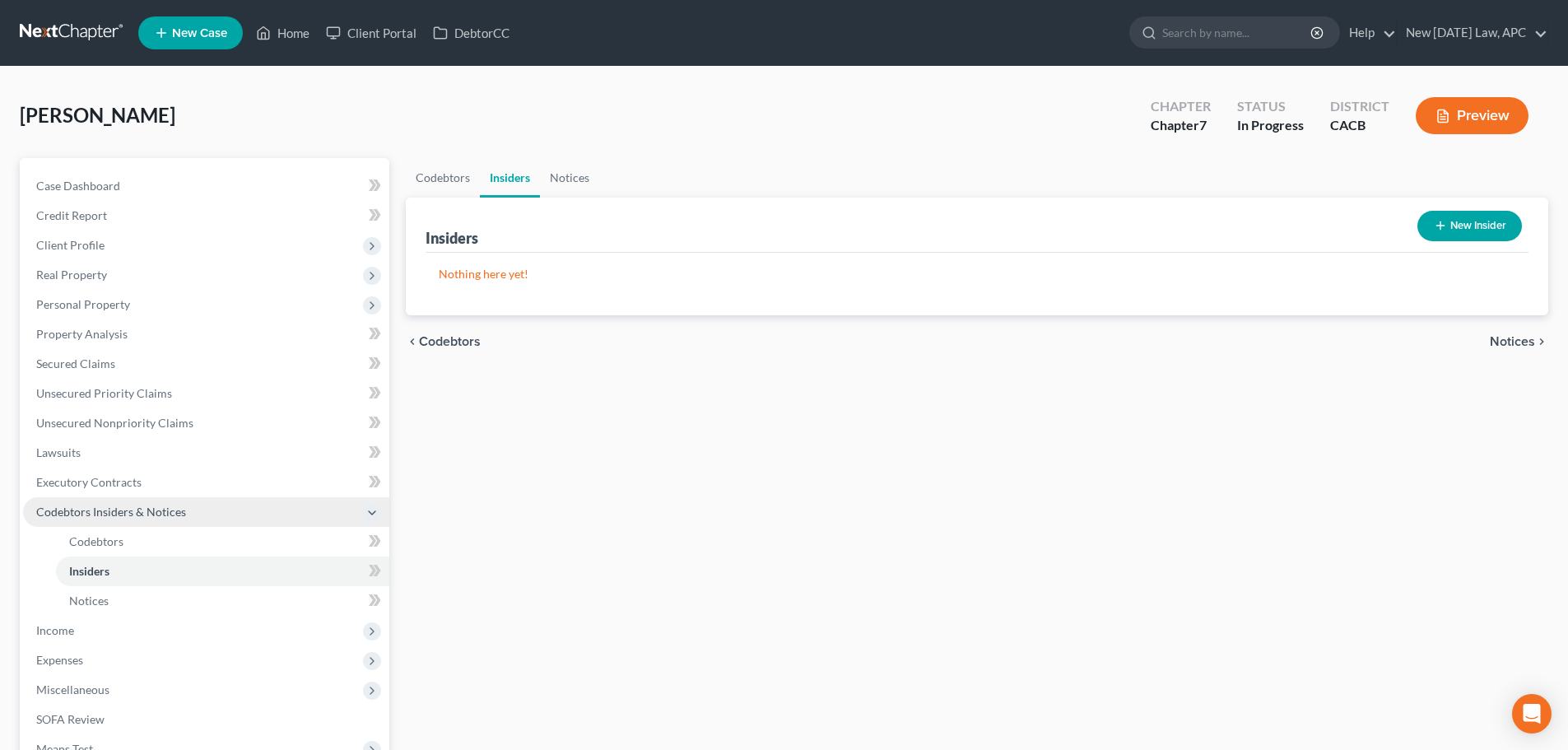
click at [130, 510] on span "Codebtors Insiders & Notices" at bounding box center [111, 511] width 150 height 14
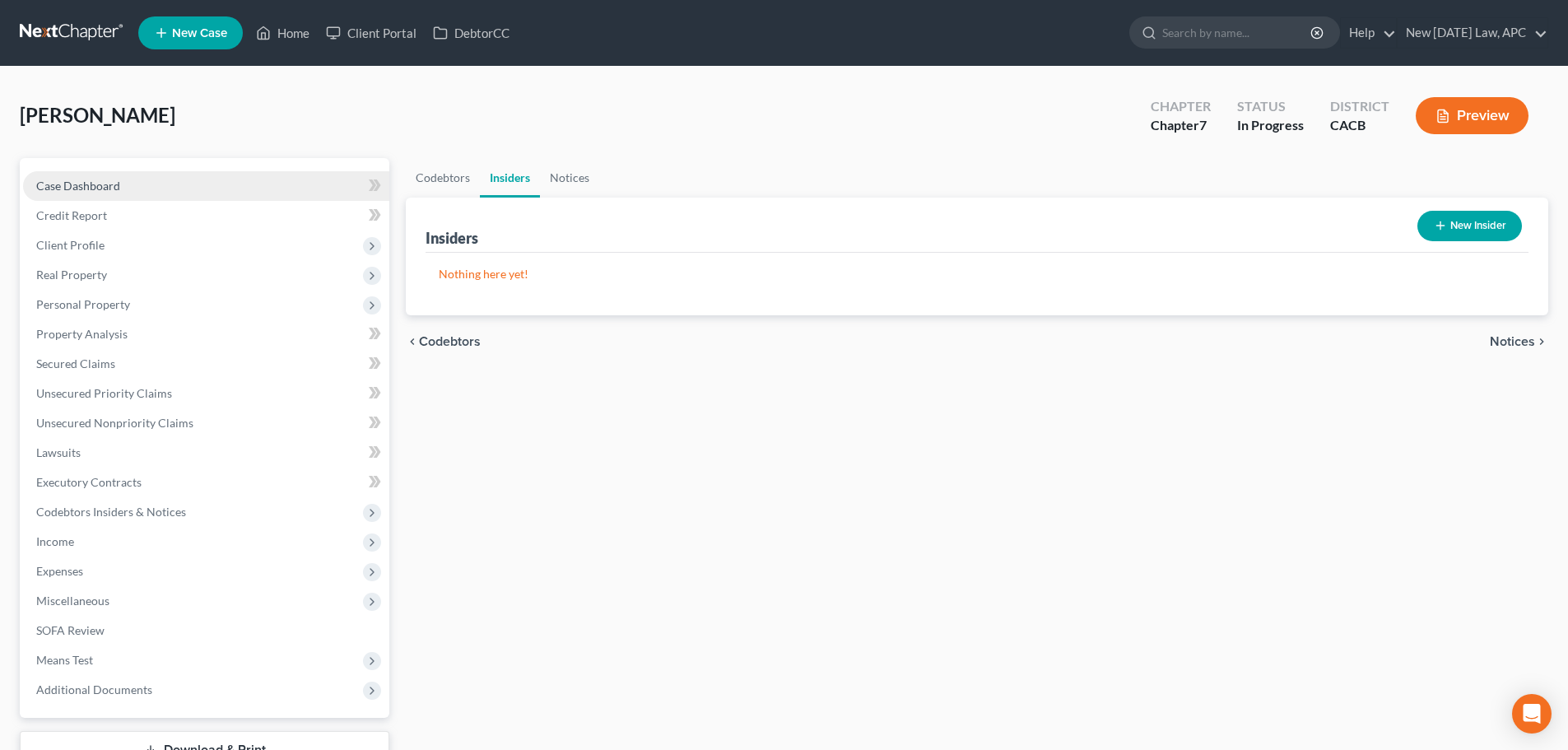
click at [107, 188] on span "Case Dashboard" at bounding box center [78, 185] width 84 height 14
select select "4"
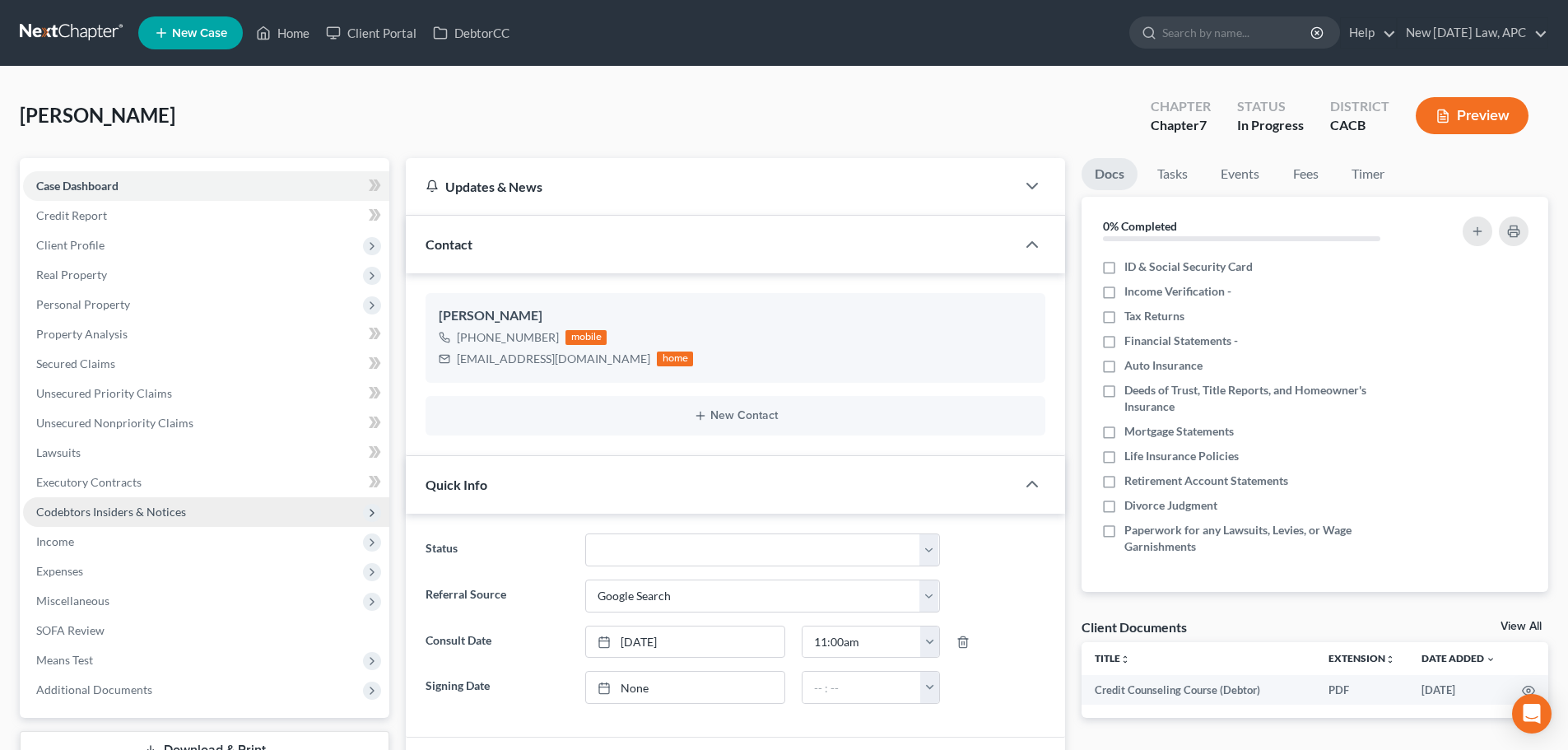
click at [98, 511] on span "Codebtors Insiders & Notices" at bounding box center [111, 511] width 150 height 14
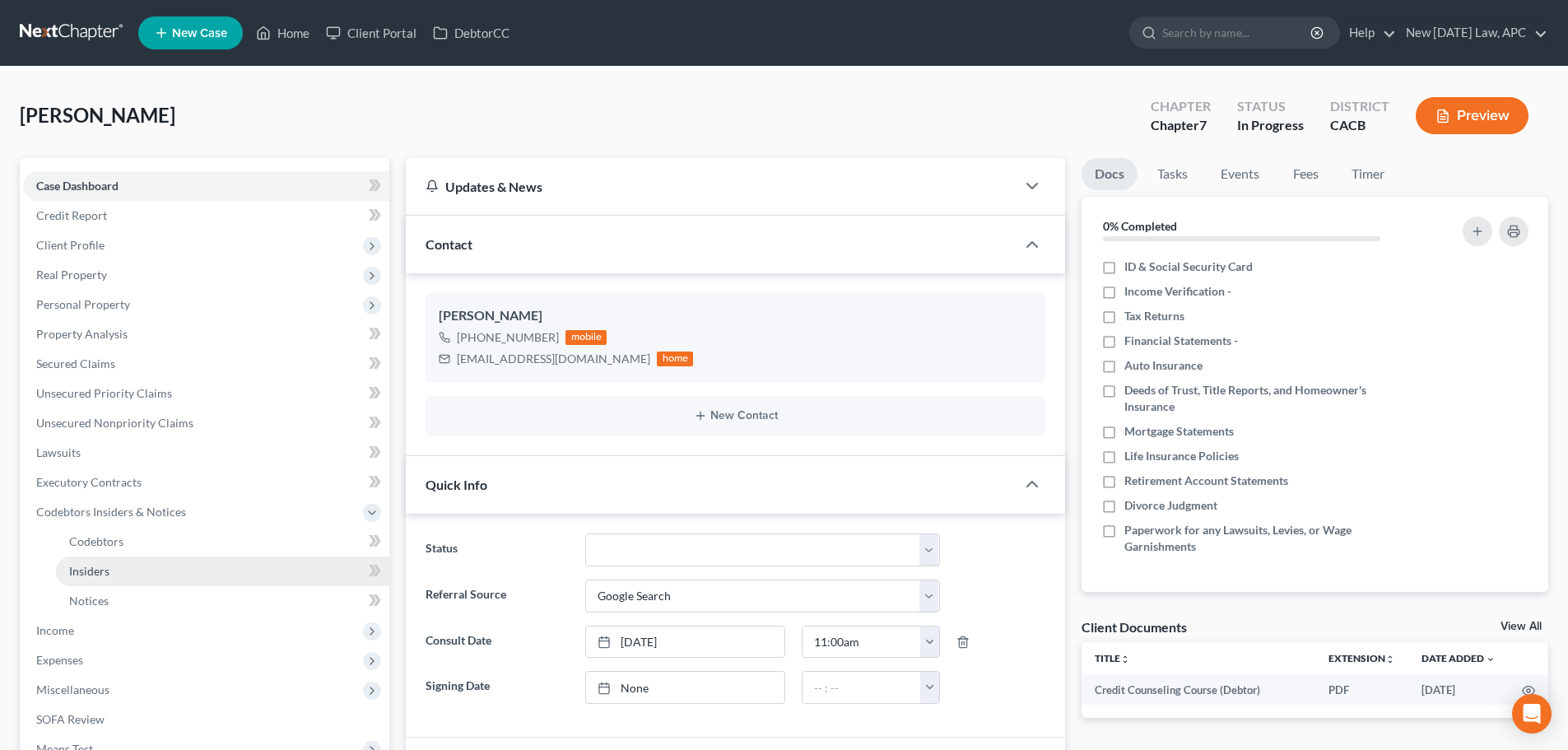
click at [112, 565] on link "Insiders" at bounding box center [222, 571] width 334 height 30
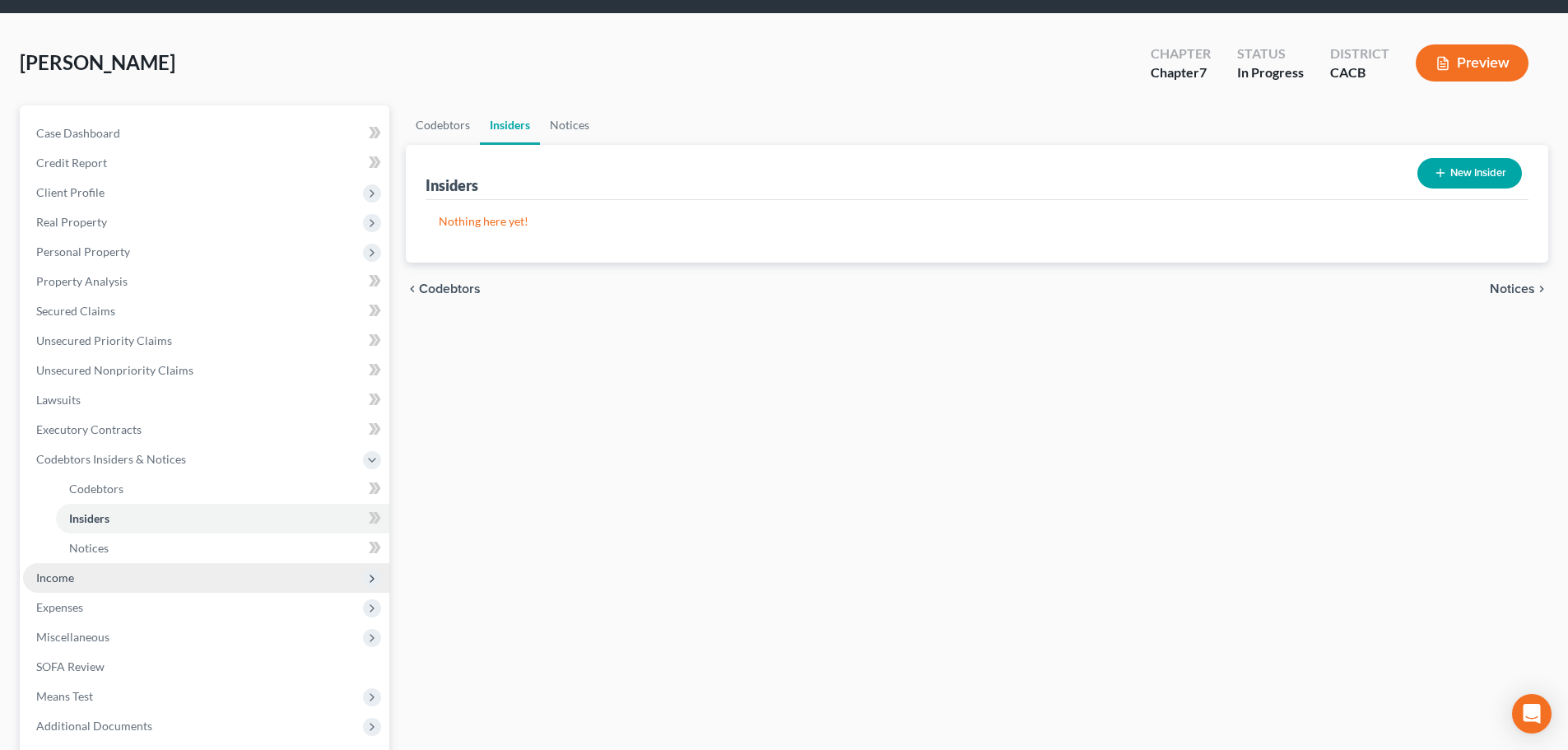
scroll to position [82, 0]
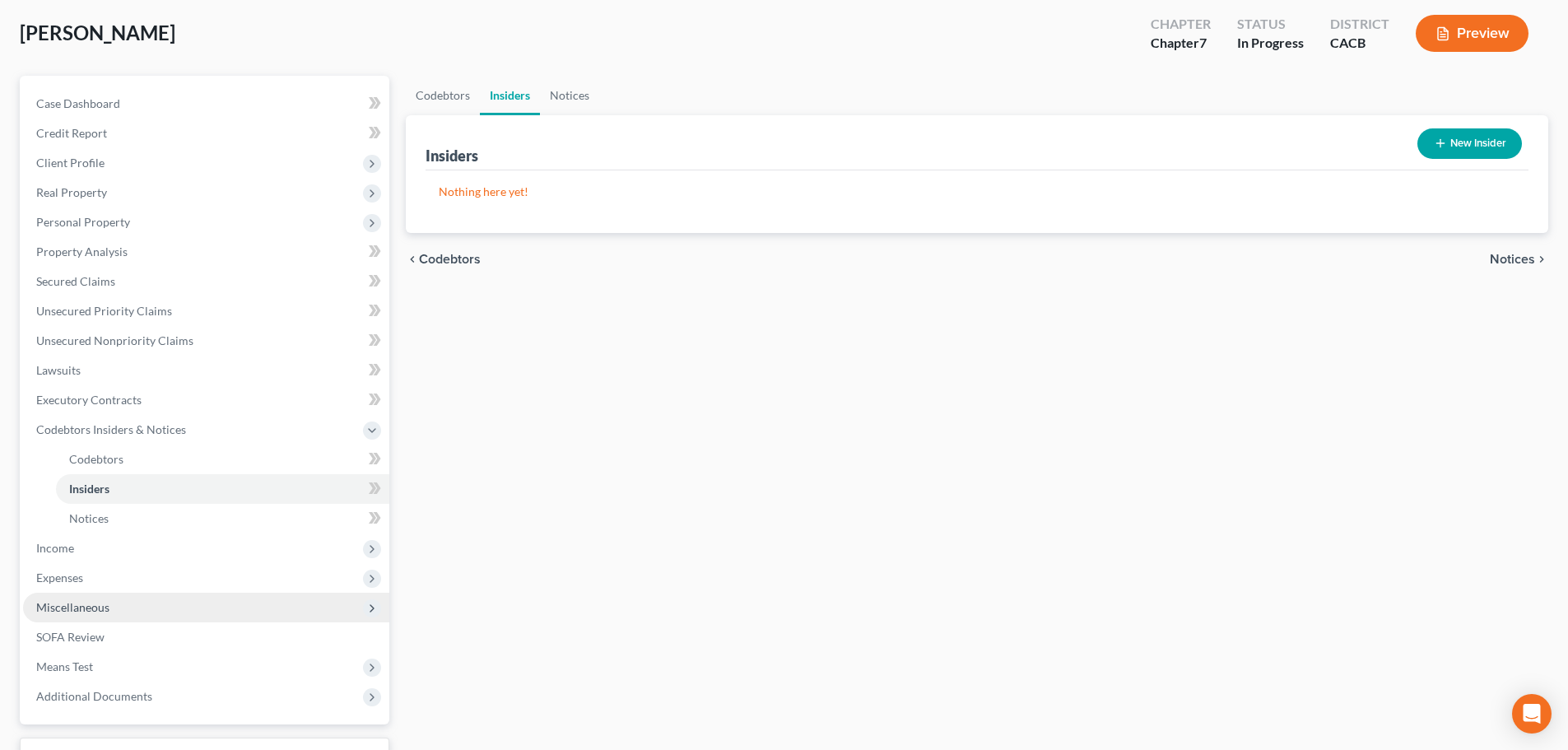
click at [96, 607] on span "Miscellaneous" at bounding box center [72, 607] width 73 height 14
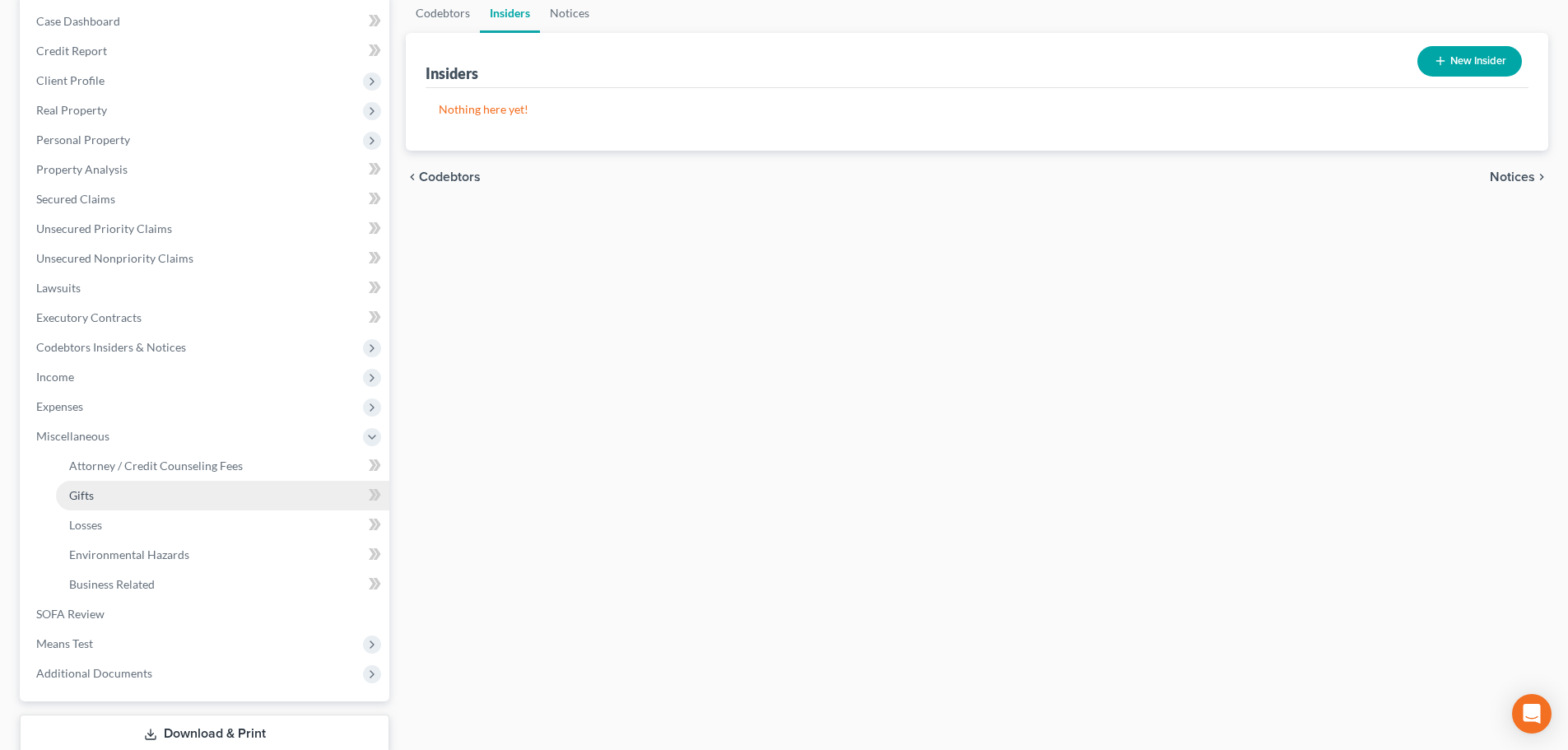
click at [93, 495] on span "Gifts" at bounding box center [80, 495] width 24 height 14
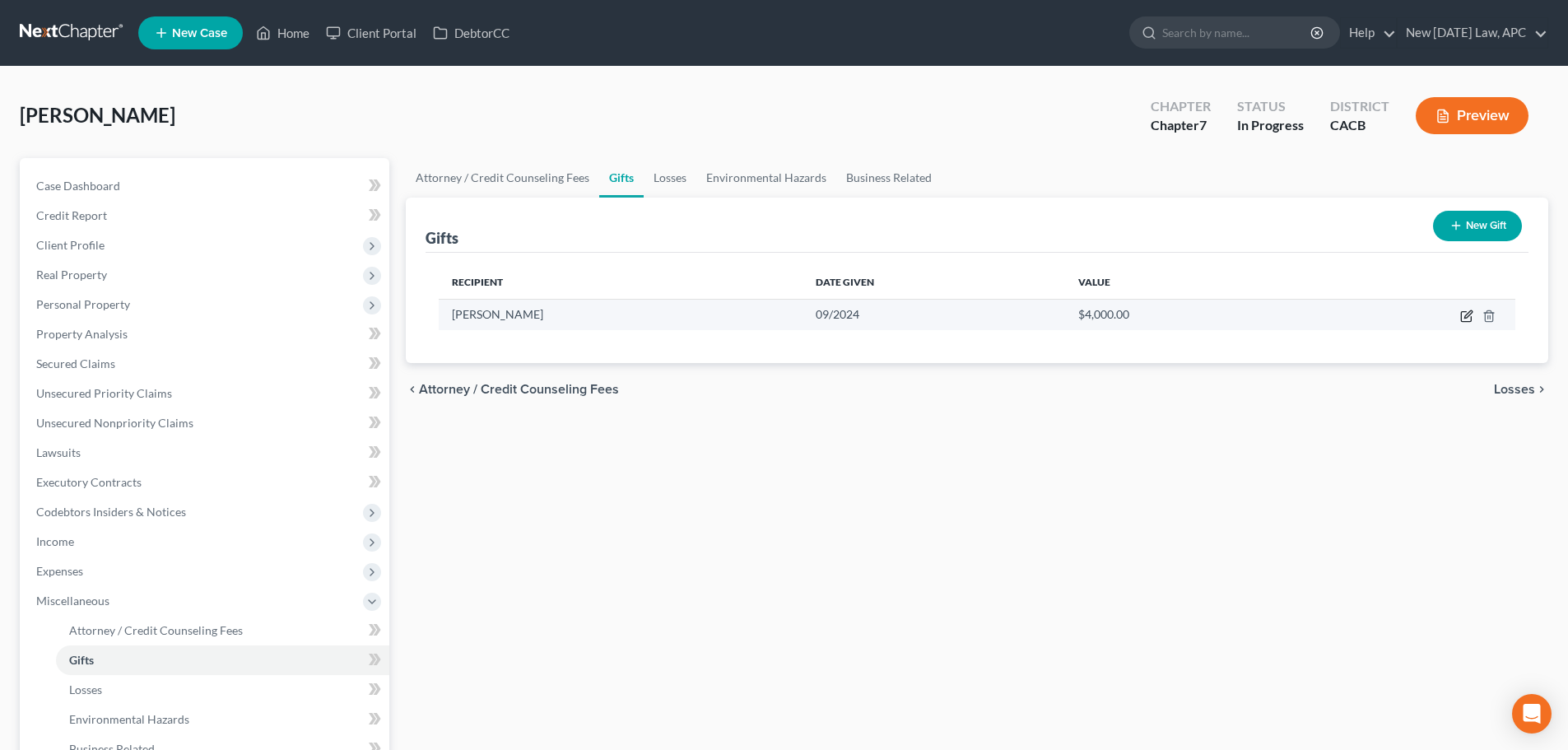
click at [1463, 309] on icon "button" at bounding box center [1467, 316] width 14 height 14
select select "4"
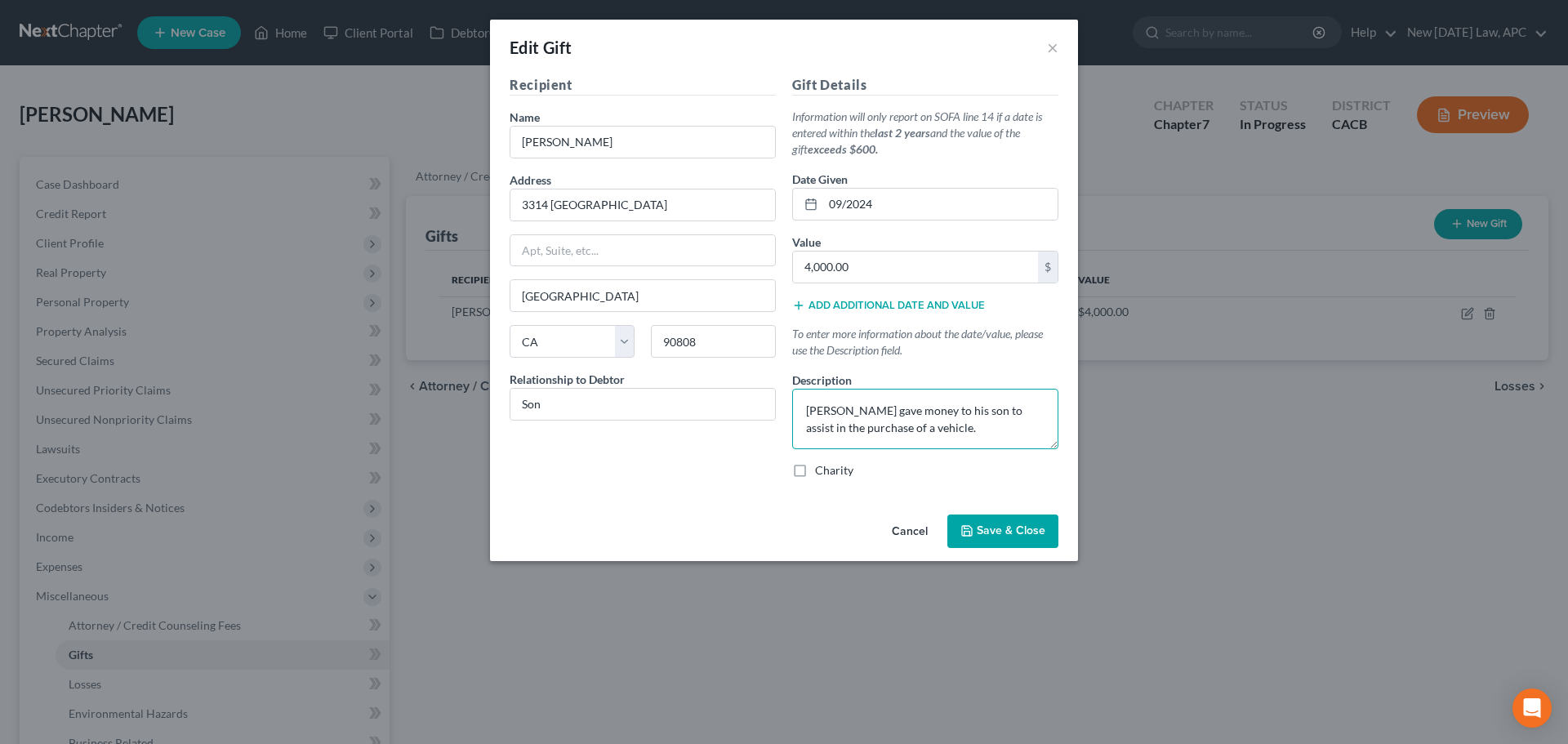
click at [907, 424] on textarea "Debtor gave money to his son to assist in the purchase of a vehicle." at bounding box center [925, 418] width 266 height 60
drag, startPoint x: 968, startPoint y: 405, endPoint x: 846, endPoint y: 400, distance: 122.1
click at [846, 400] on textarea "Debtor gave money to his son to assist in the purchase of a vehicle." at bounding box center [925, 418] width 266 height 60
click at [870, 413] on textarea "Debtor assist in the purchase of a vehicle." at bounding box center [925, 418] width 266 height 60
drag, startPoint x: 945, startPoint y: 412, endPoint x: 918, endPoint y: 412, distance: 27.0
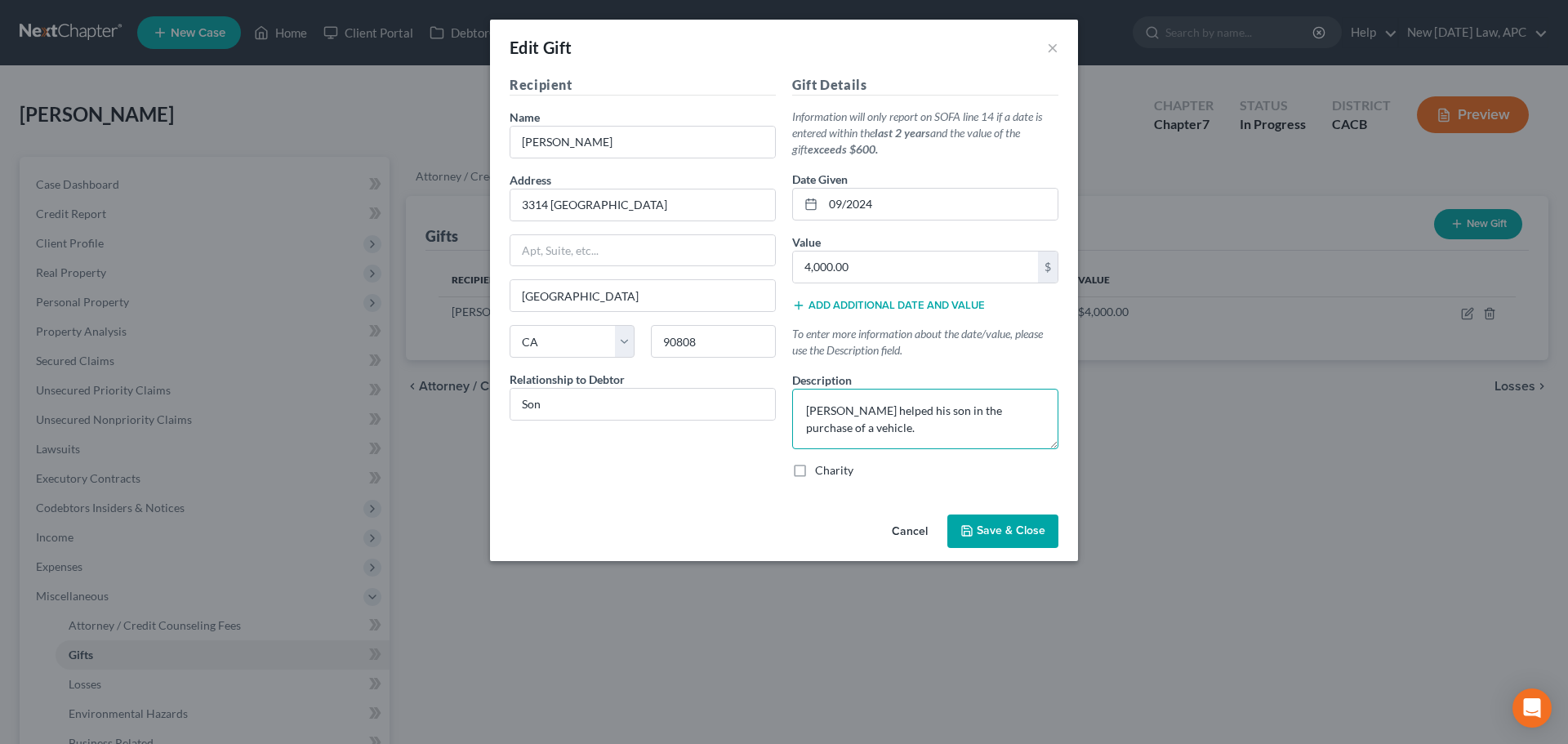
click at [918, 412] on textarea "Debtor helped his son in the purchase of a vehicle." at bounding box center [925, 418] width 266 height 60
click at [932, 421] on textarea "Debtor helped his son to purchase of a vehicle." at bounding box center [925, 418] width 266 height 60
click at [991, 403] on textarea "Debtor helped his son to purchase of a vehicle." at bounding box center [925, 418] width 266 height 60
click at [1021, 415] on textarea "Debtor helped his son to purchase a vehicle." at bounding box center [925, 418] width 266 height 60
click at [1033, 413] on textarea "Debtor helped his son to purchase a vehicle." at bounding box center [925, 418] width 266 height 60
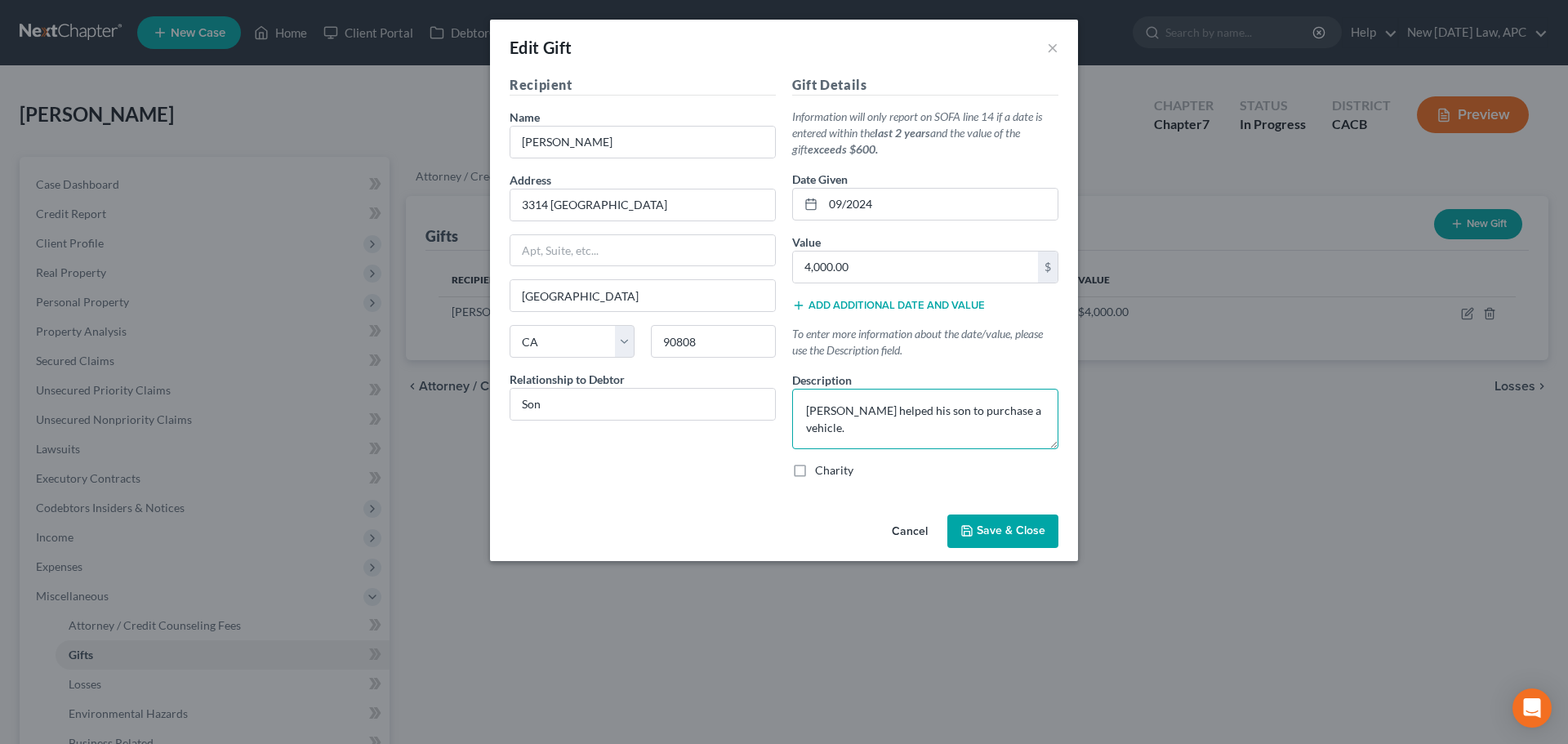
type textarea "Debtor helped his son to purchase a vehicle."
click at [1015, 534] on span "Save & Close" at bounding box center [1011, 530] width 68 height 13
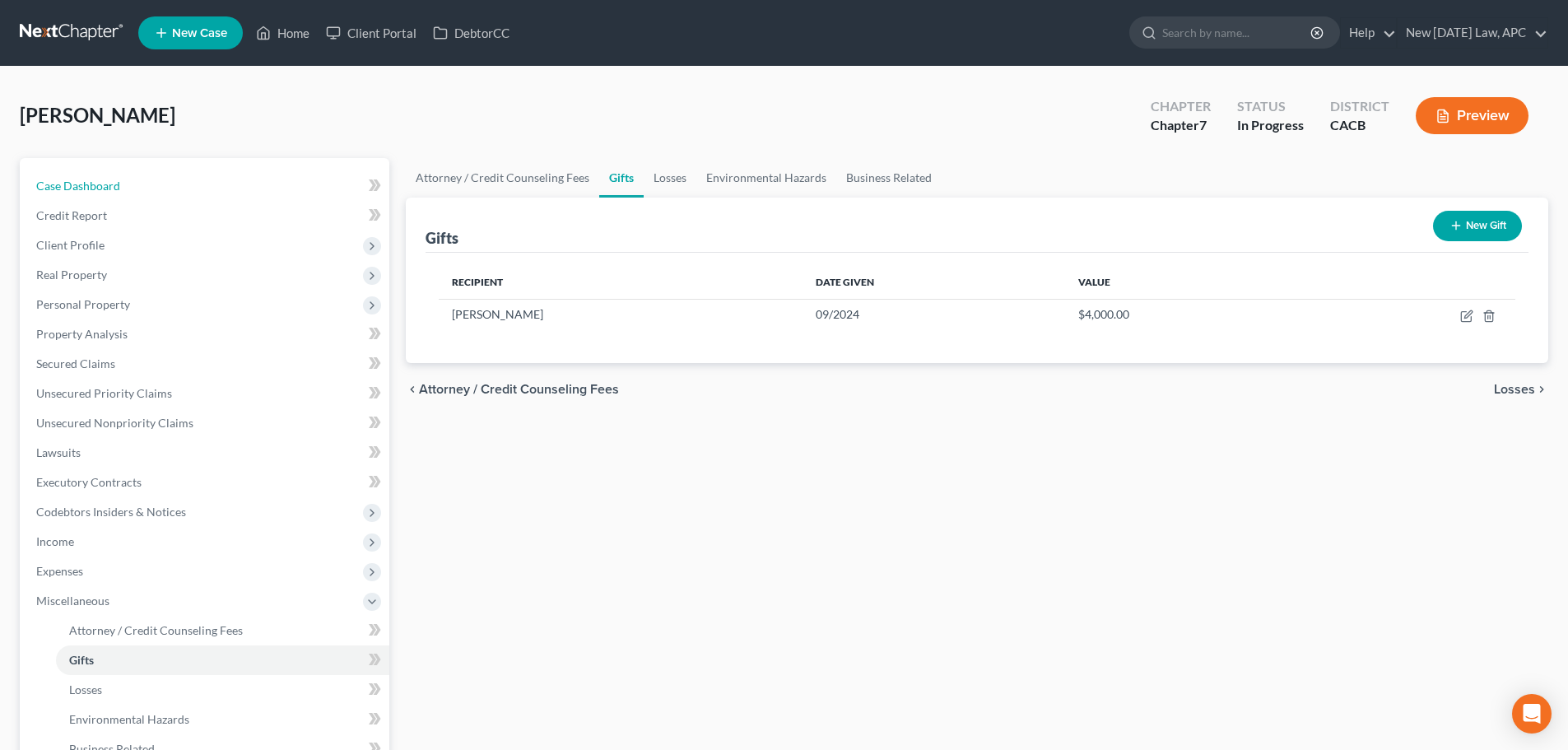
drag, startPoint x: 100, startPoint y: 187, endPoint x: 100, endPoint y: 106, distance: 81.0
click at [100, 187] on span "Case Dashboard" at bounding box center [78, 185] width 84 height 14
select select "4"
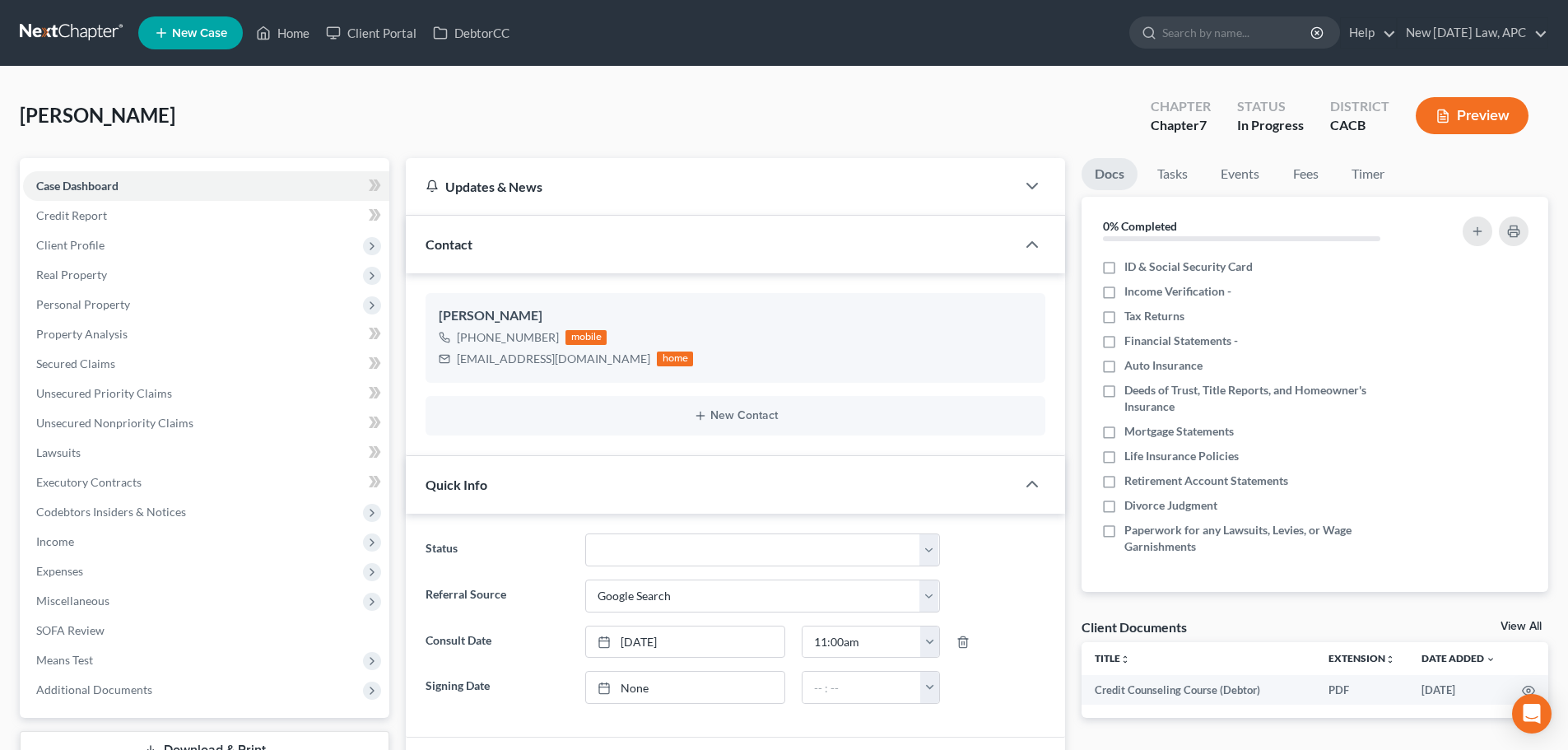
click at [79, 32] on link at bounding box center [72, 33] width 106 height 30
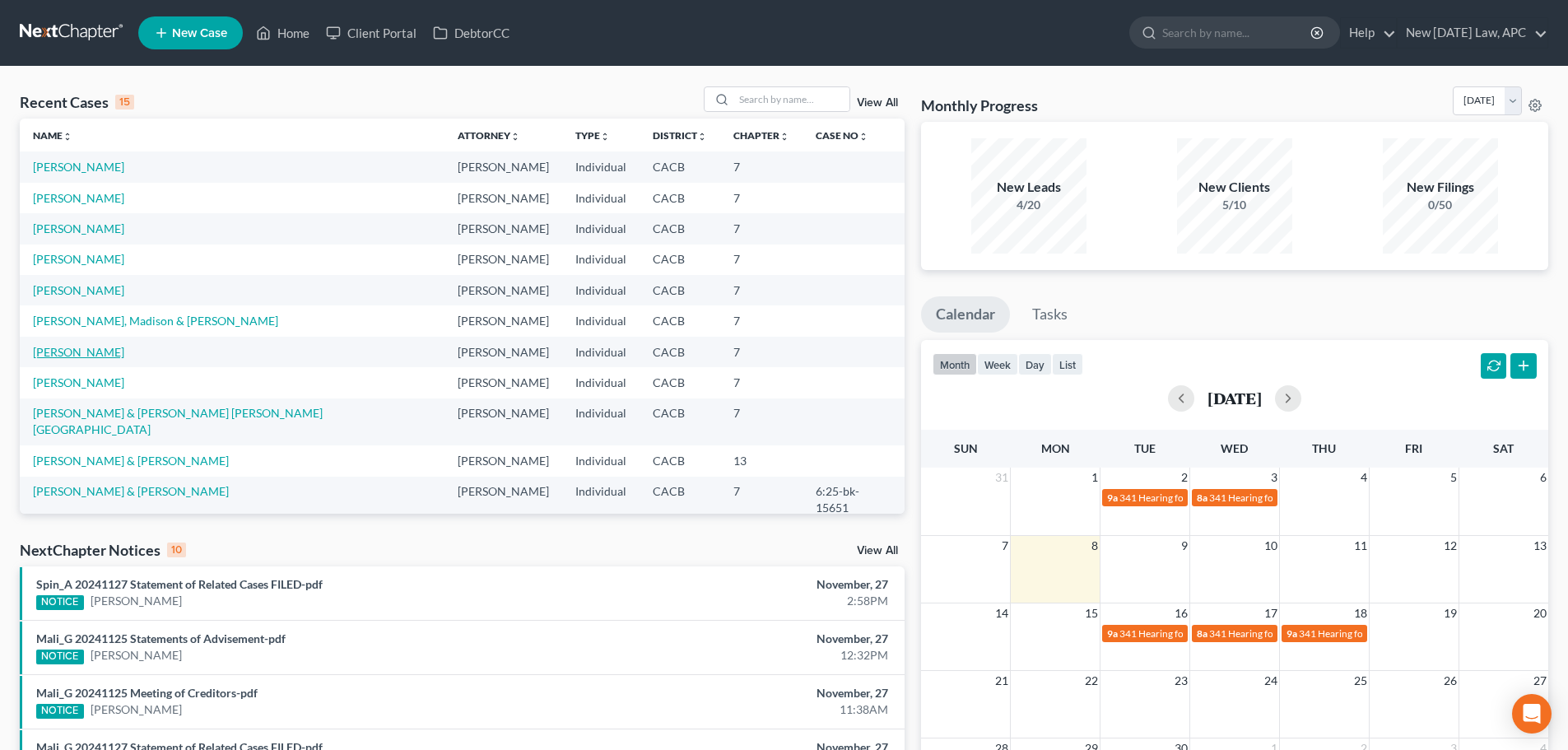
drag, startPoint x: 66, startPoint y: 344, endPoint x: 69, endPoint y: 352, distance: 8.5
click at [66, 344] on td "[PERSON_NAME]" at bounding box center [232, 352] width 425 height 31
click at [71, 354] on link "[PERSON_NAME]" at bounding box center [78, 351] width 91 height 14
select select "4"
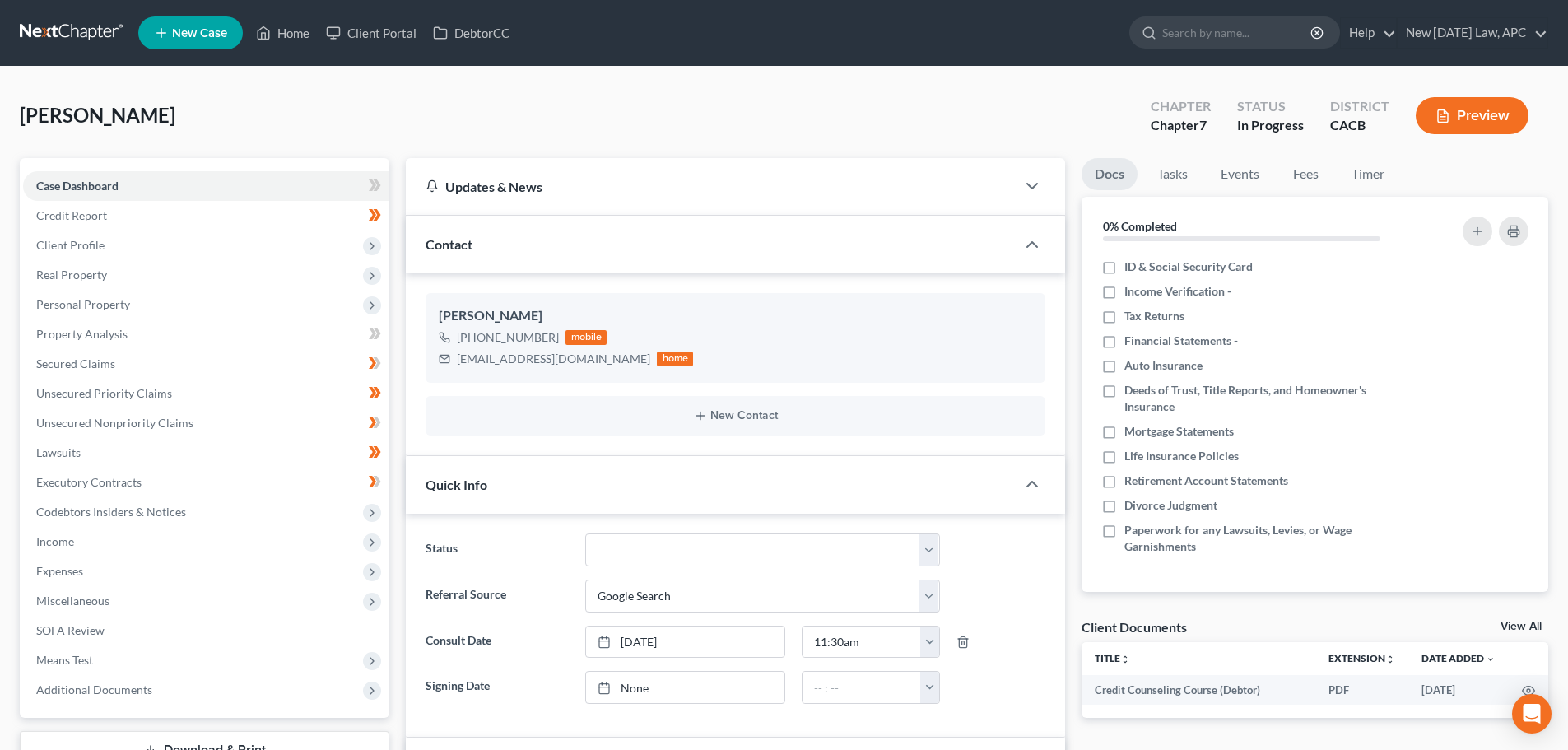
scroll to position [3670, 0]
click at [67, 537] on span "Income" at bounding box center [55, 541] width 38 height 14
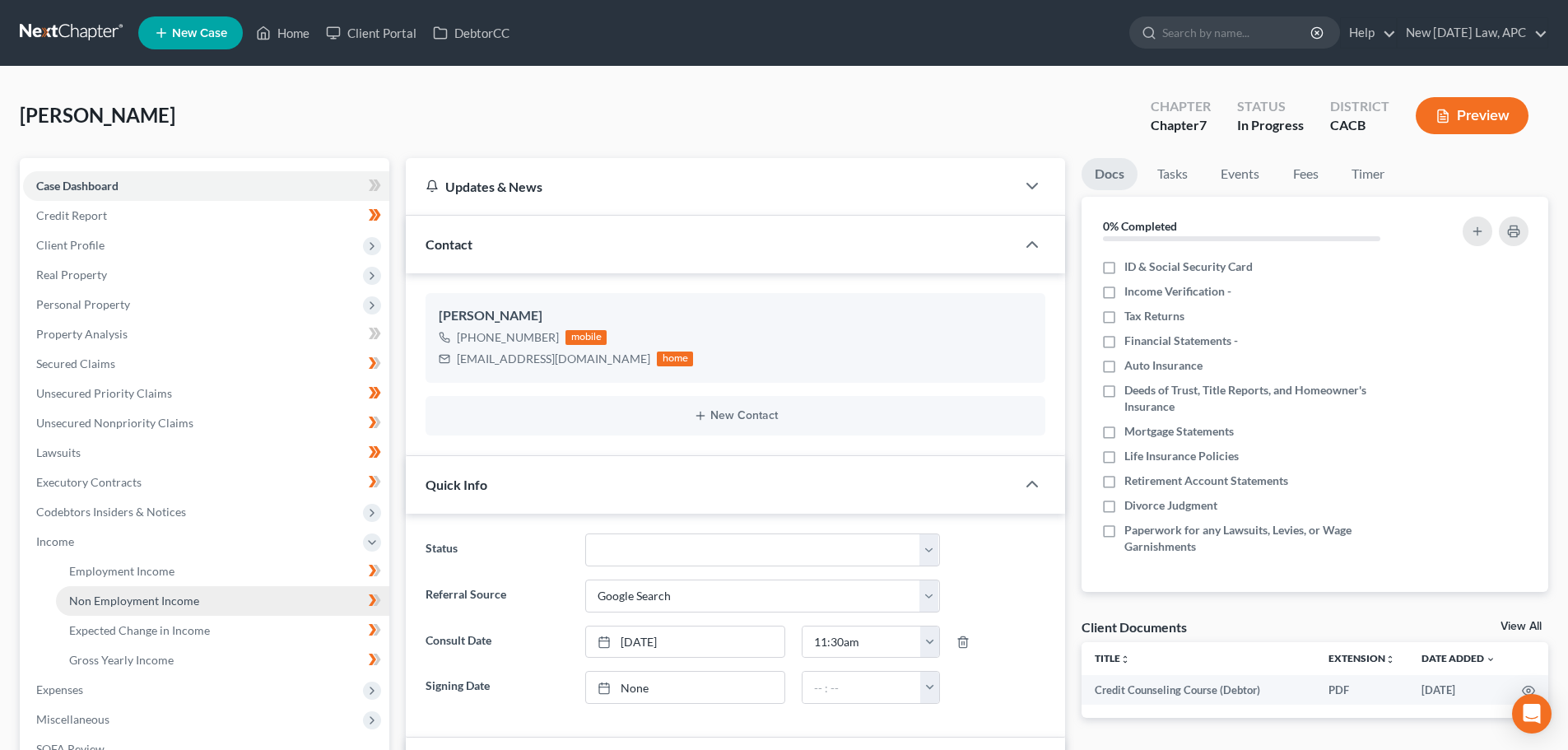
click at [152, 606] on span "Non Employment Income" at bounding box center [134, 600] width 130 height 14
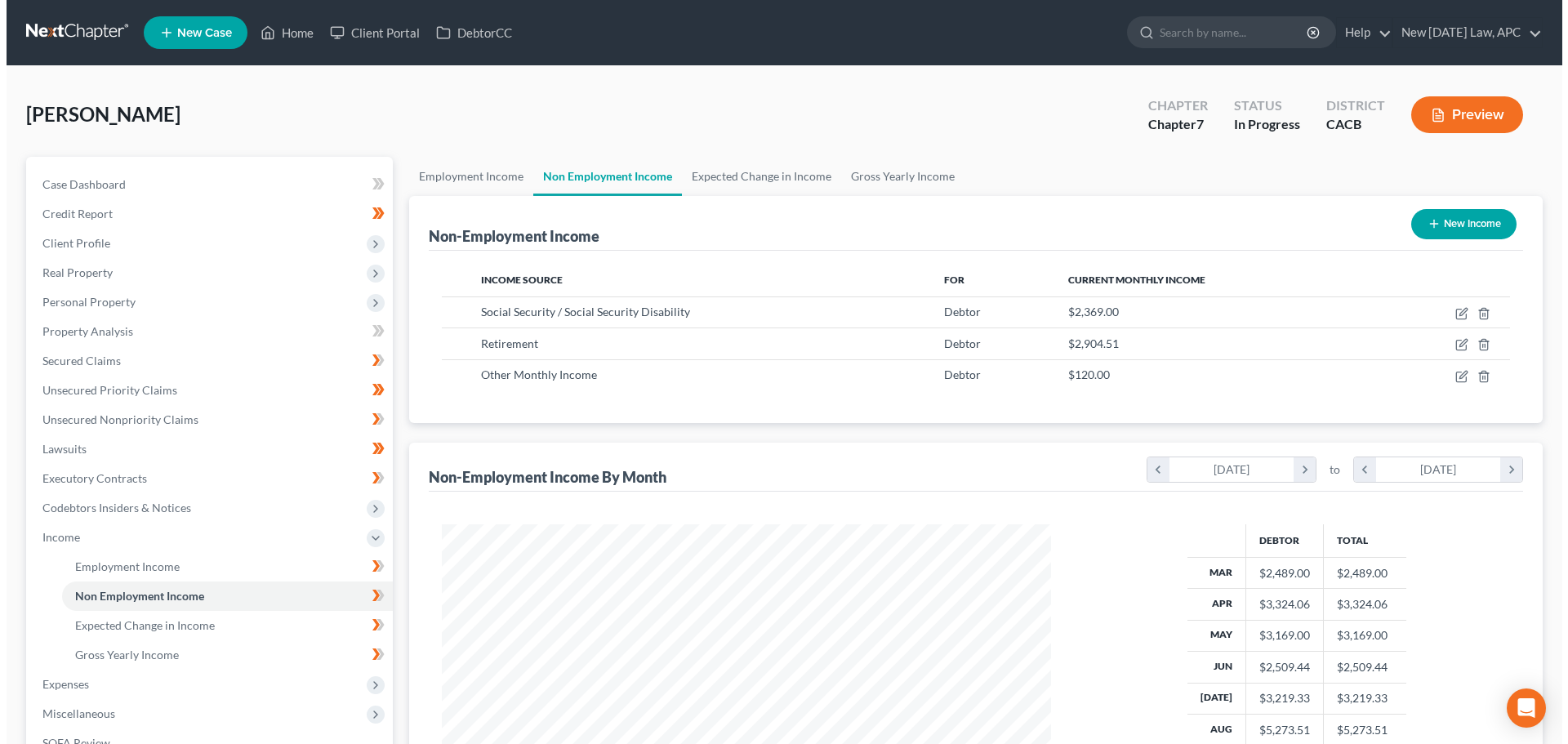
scroll to position [305, 642]
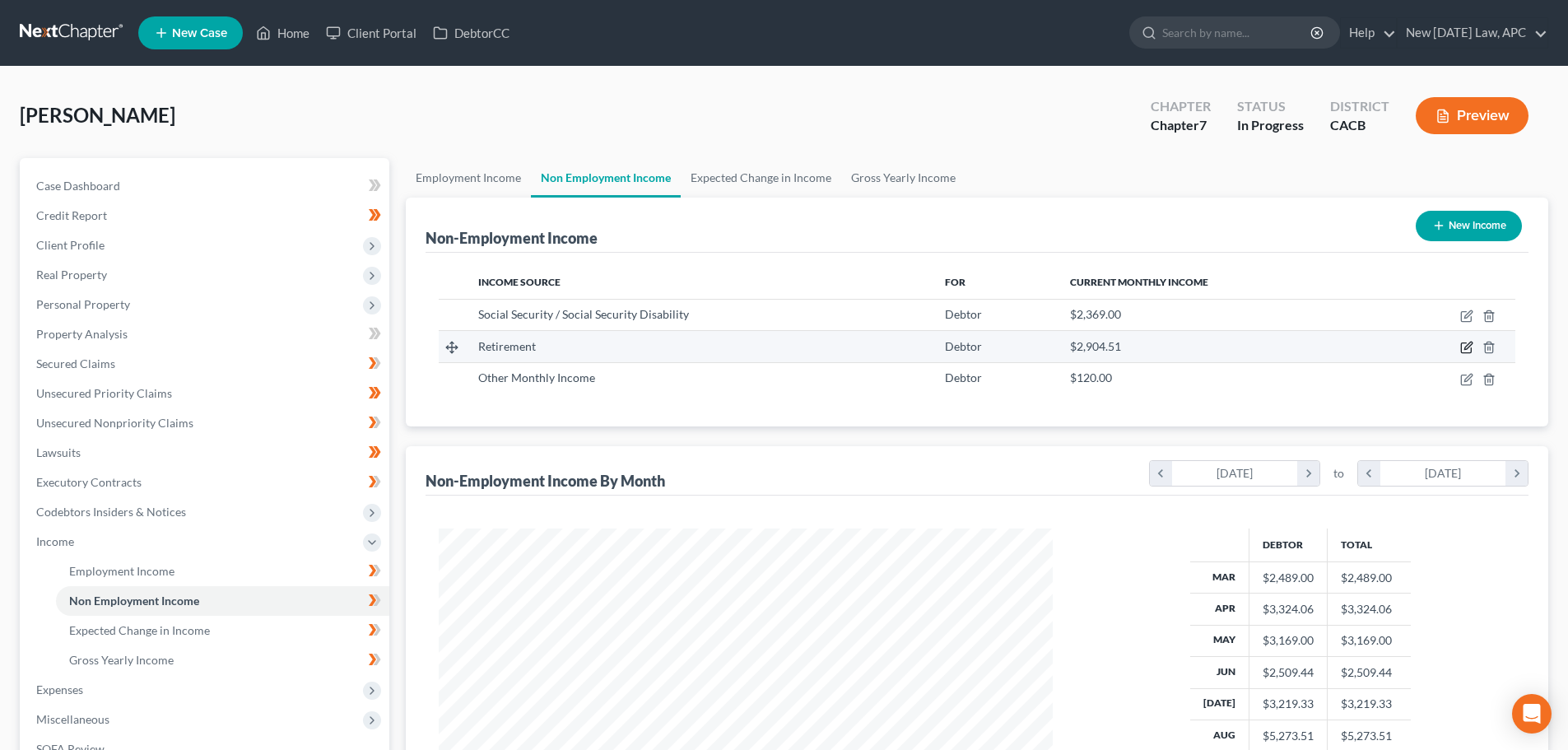
click at [1465, 347] on icon "button" at bounding box center [1467, 347] width 14 height 14
select select "3"
select select "0"
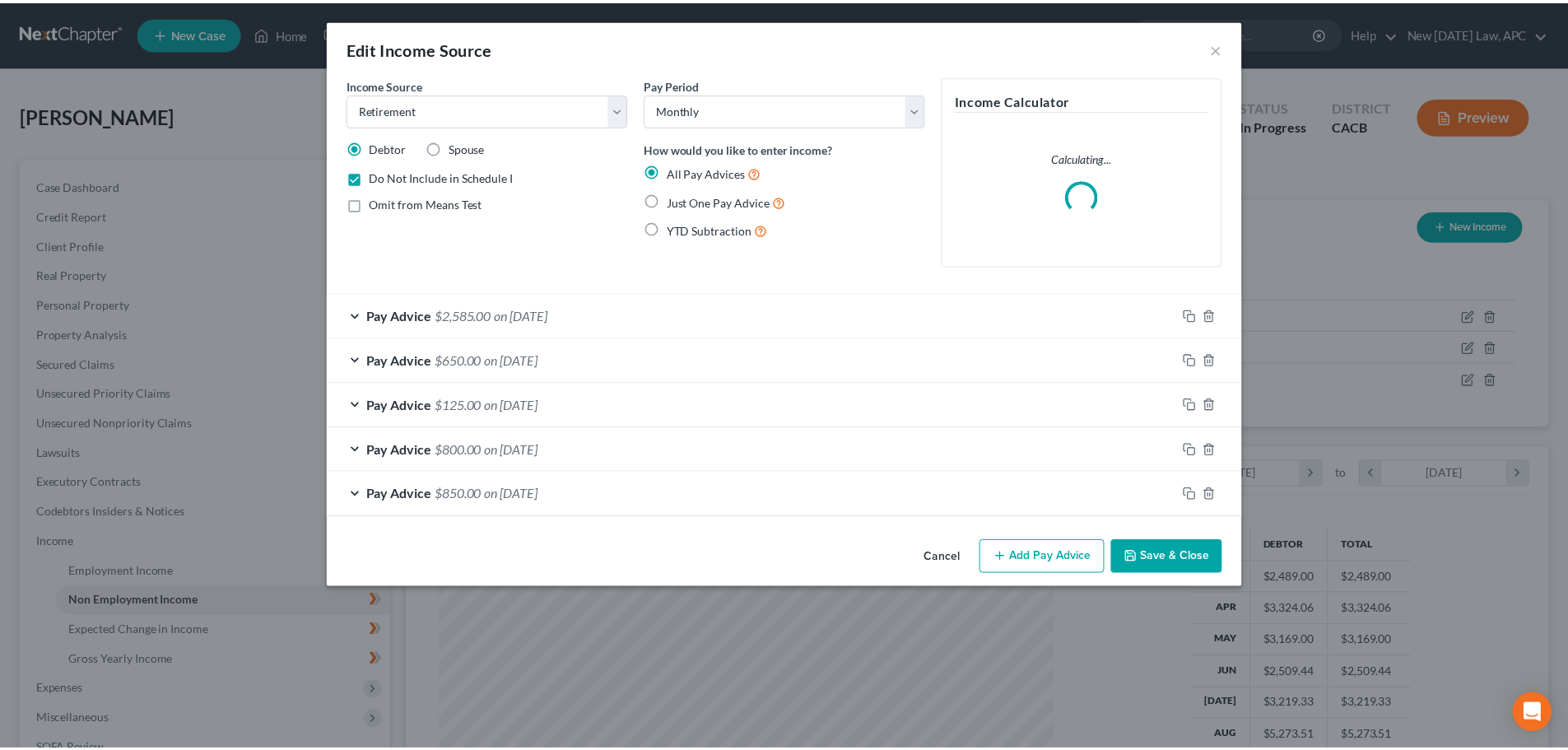
scroll to position [309, 653]
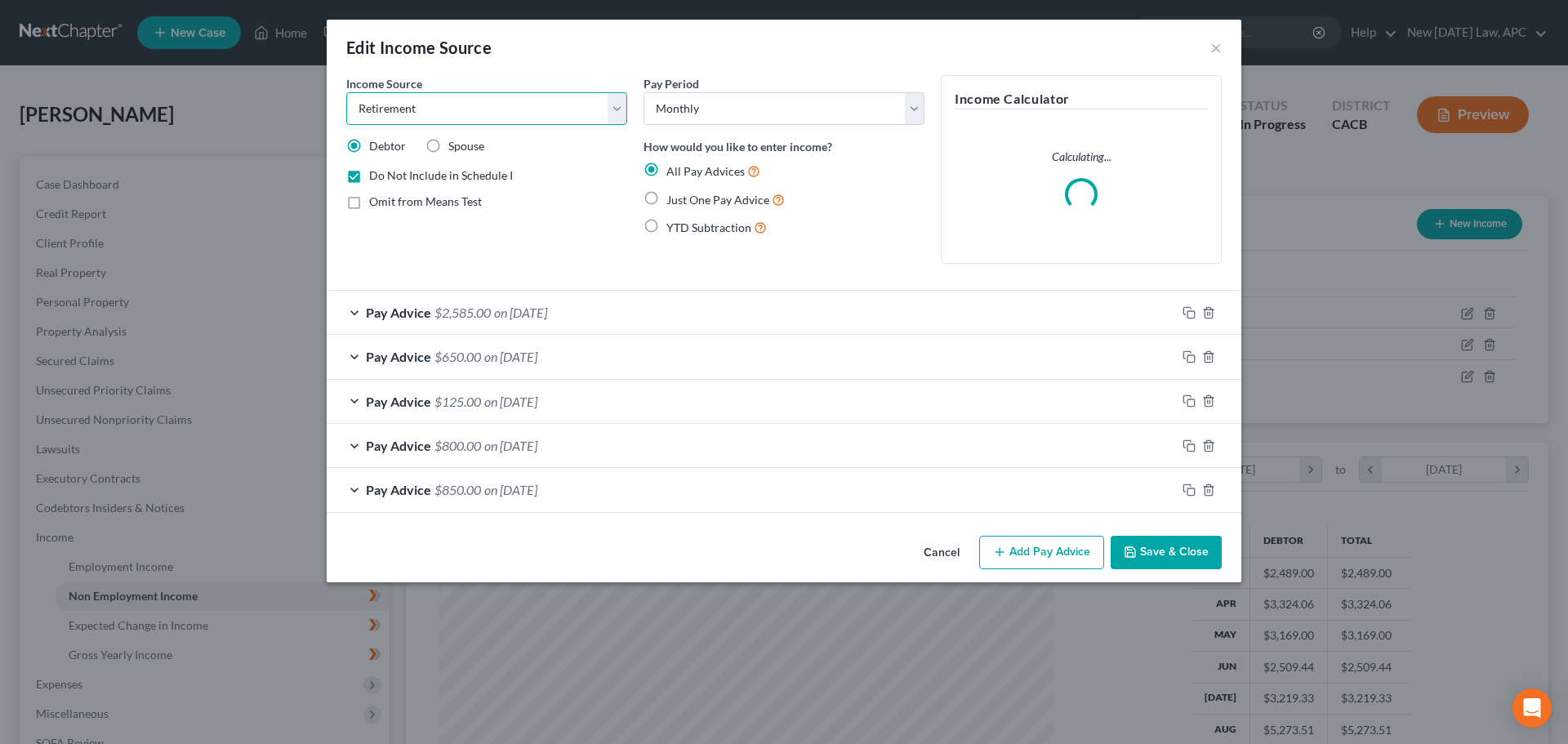
click at [439, 98] on select "Select Unemployment Disability (from employer) Pension Retirement Social Securi…" at bounding box center [486, 109] width 281 height 32
click at [439, 103] on select "Select Unemployment Disability (from employer) Pension Retirement Social Securi…" at bounding box center [486, 109] width 281 height 32
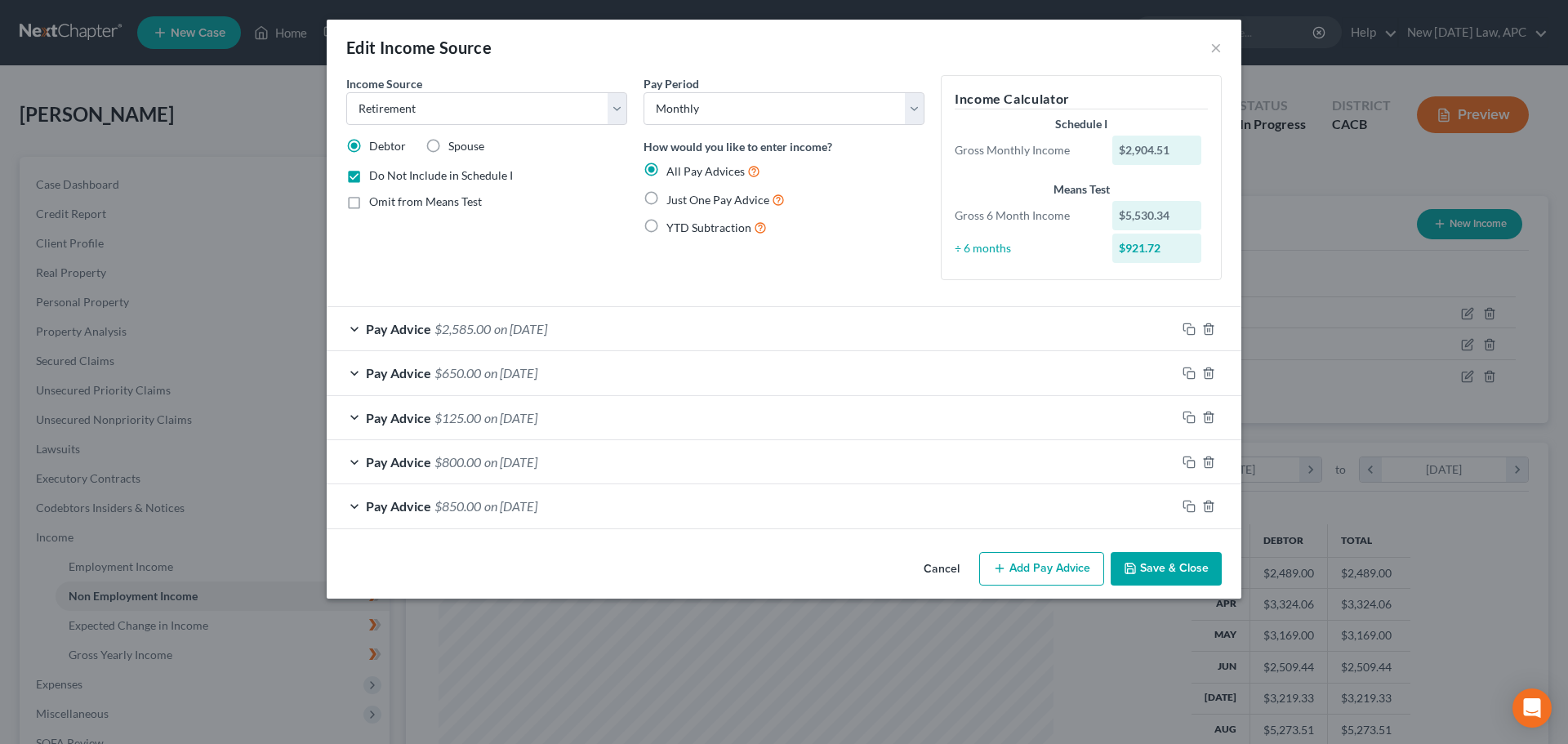
click at [537, 460] on span "on 05/01/2025" at bounding box center [510, 461] width 53 height 15
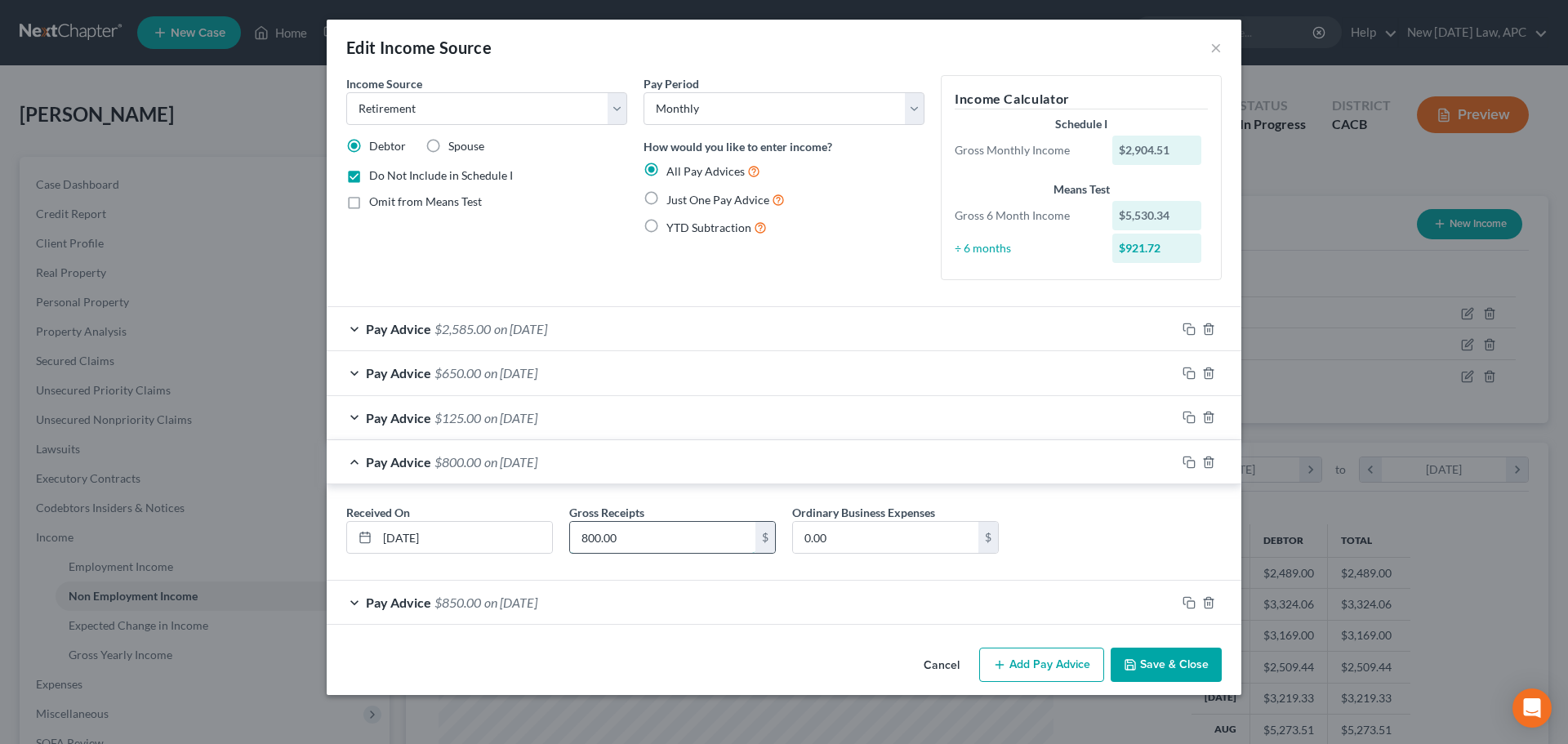
click at [635, 528] on input "800.00" at bounding box center [662, 538] width 186 height 31
type input "898.86"
click at [951, 540] on input "0.00" at bounding box center [885, 538] width 186 height 31
type input "98.86"
click at [1141, 661] on button "Save & Close" at bounding box center [1166, 665] width 111 height 34
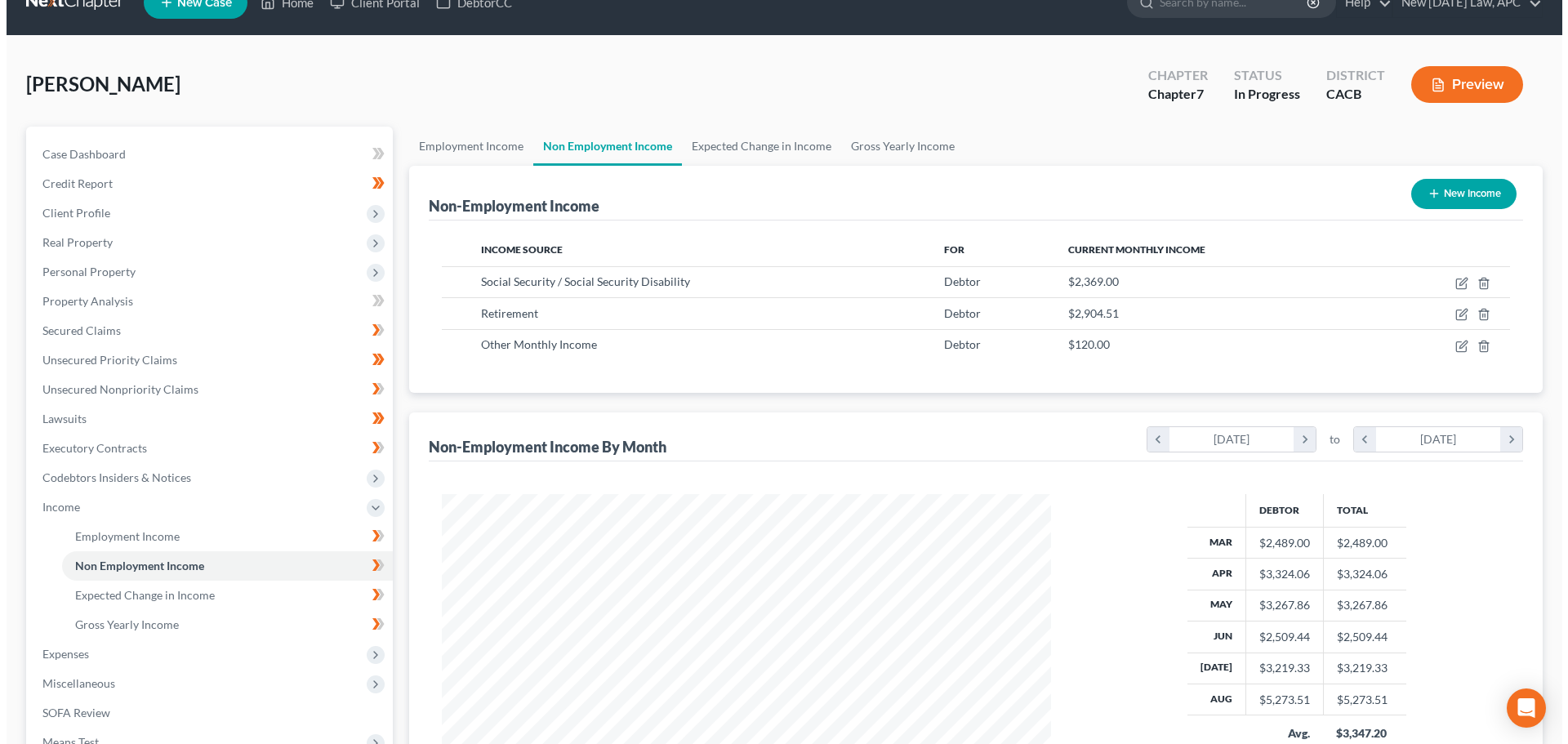
scroll to position [82, 0]
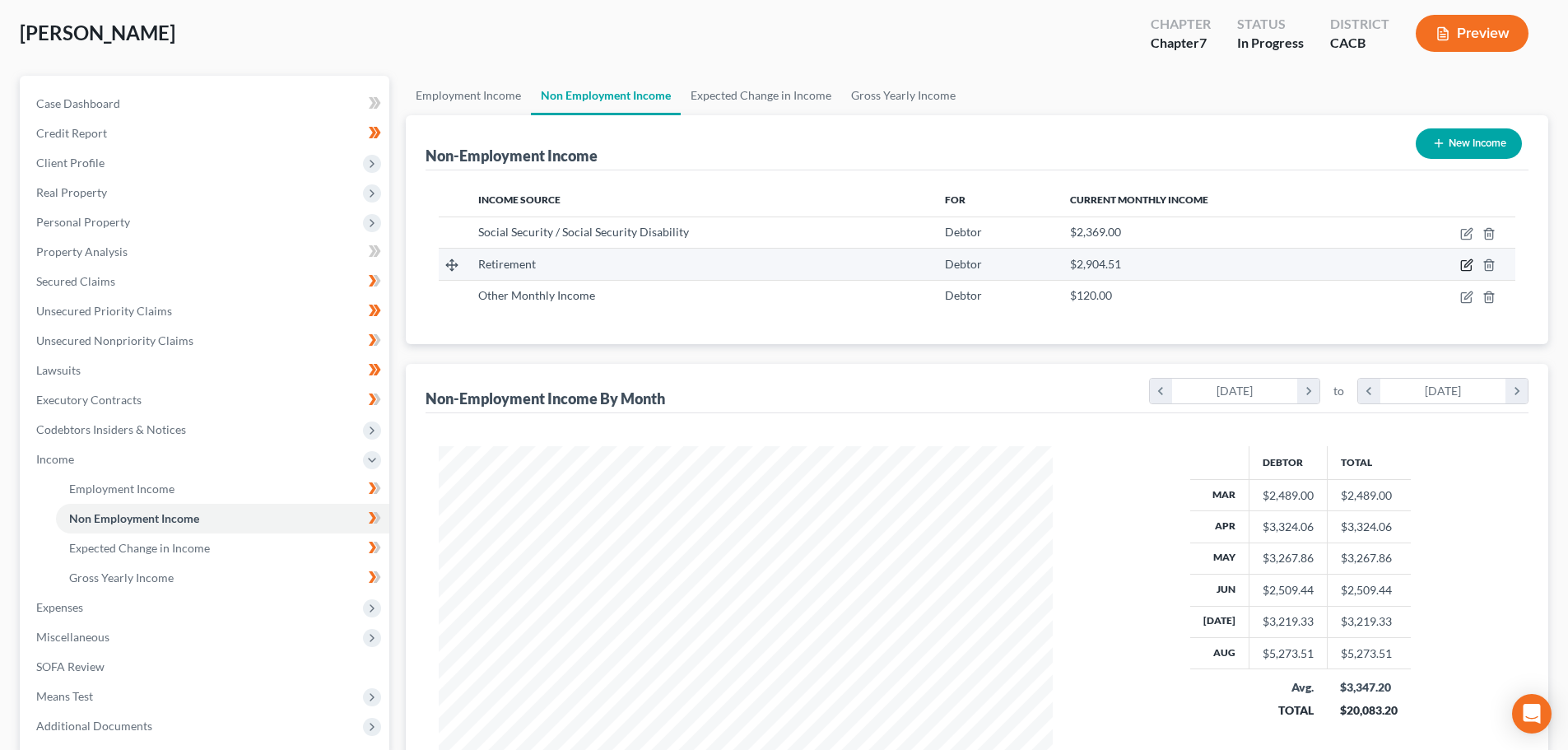
click at [1464, 266] on icon "button" at bounding box center [1467, 265] width 14 height 14
select select "3"
select select "0"
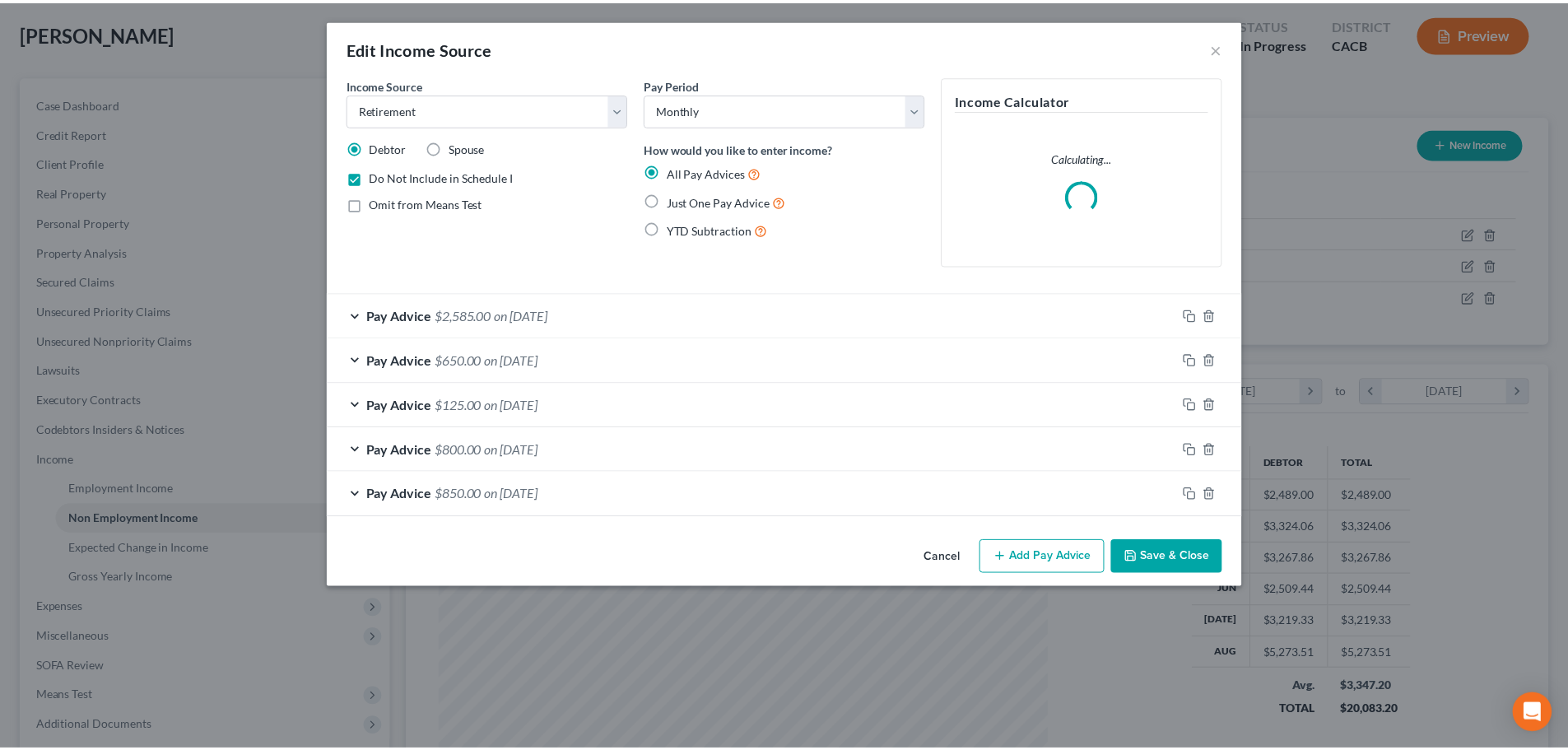
scroll to position [309, 653]
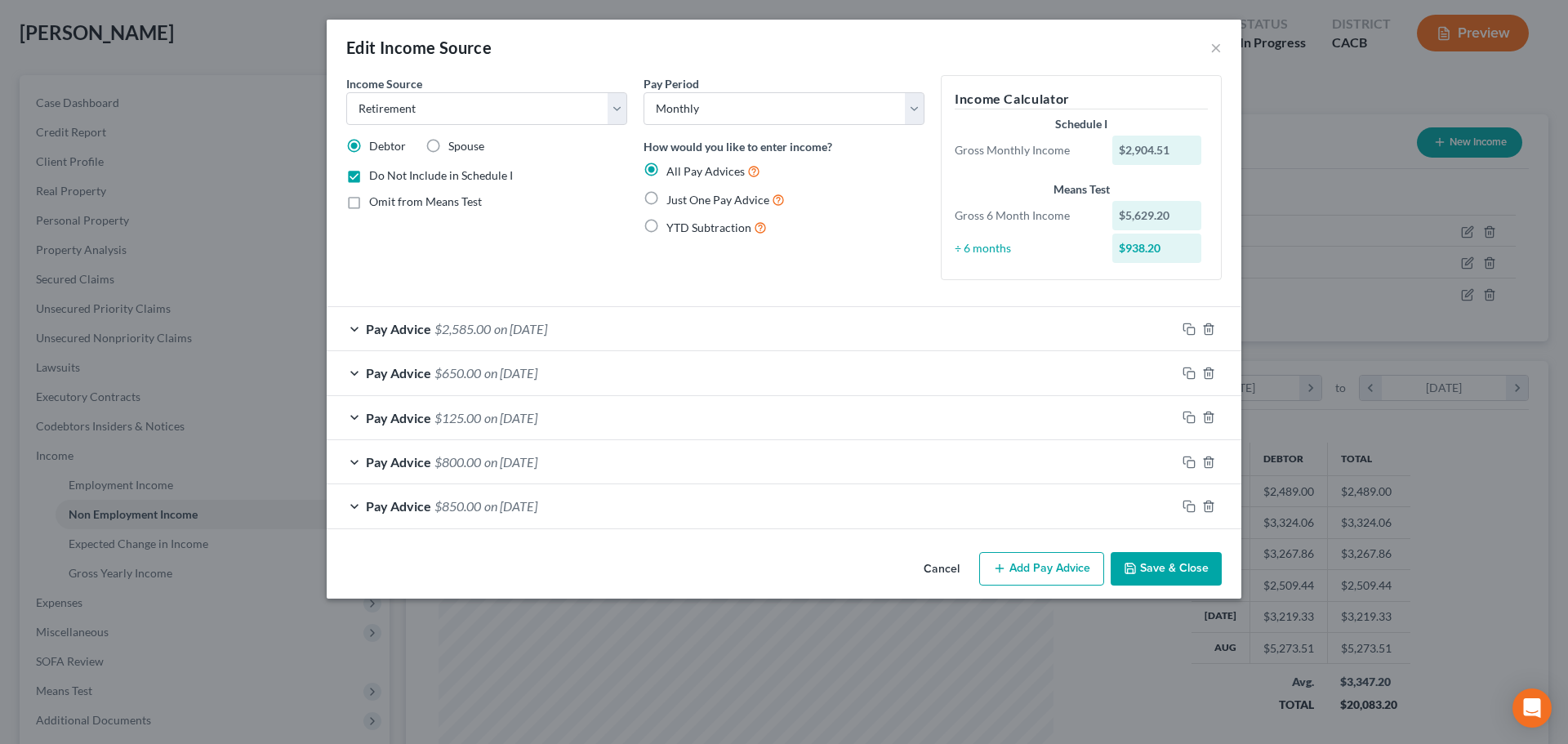
click at [954, 566] on button "Cancel" at bounding box center [941, 570] width 62 height 32
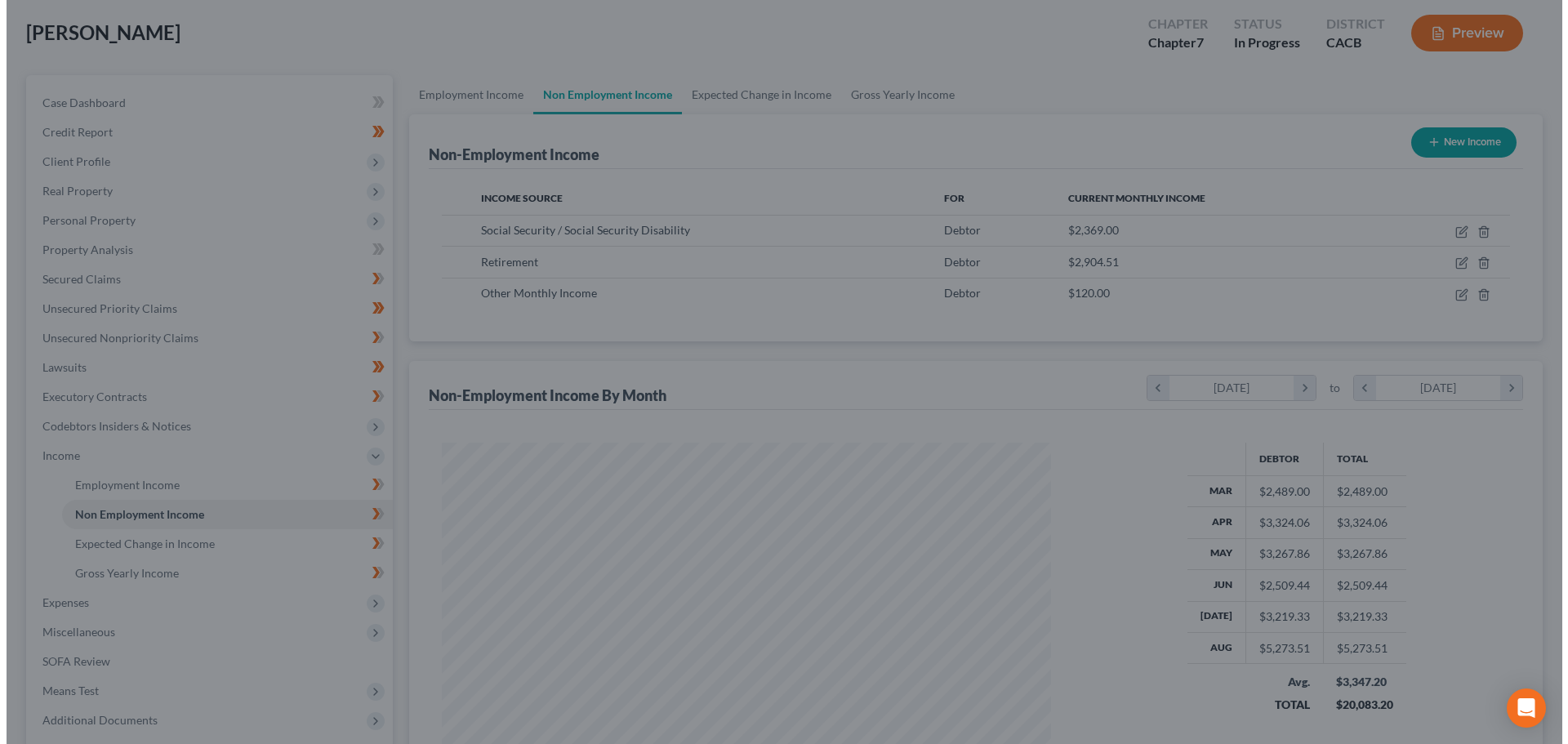
scroll to position [816728, 815989]
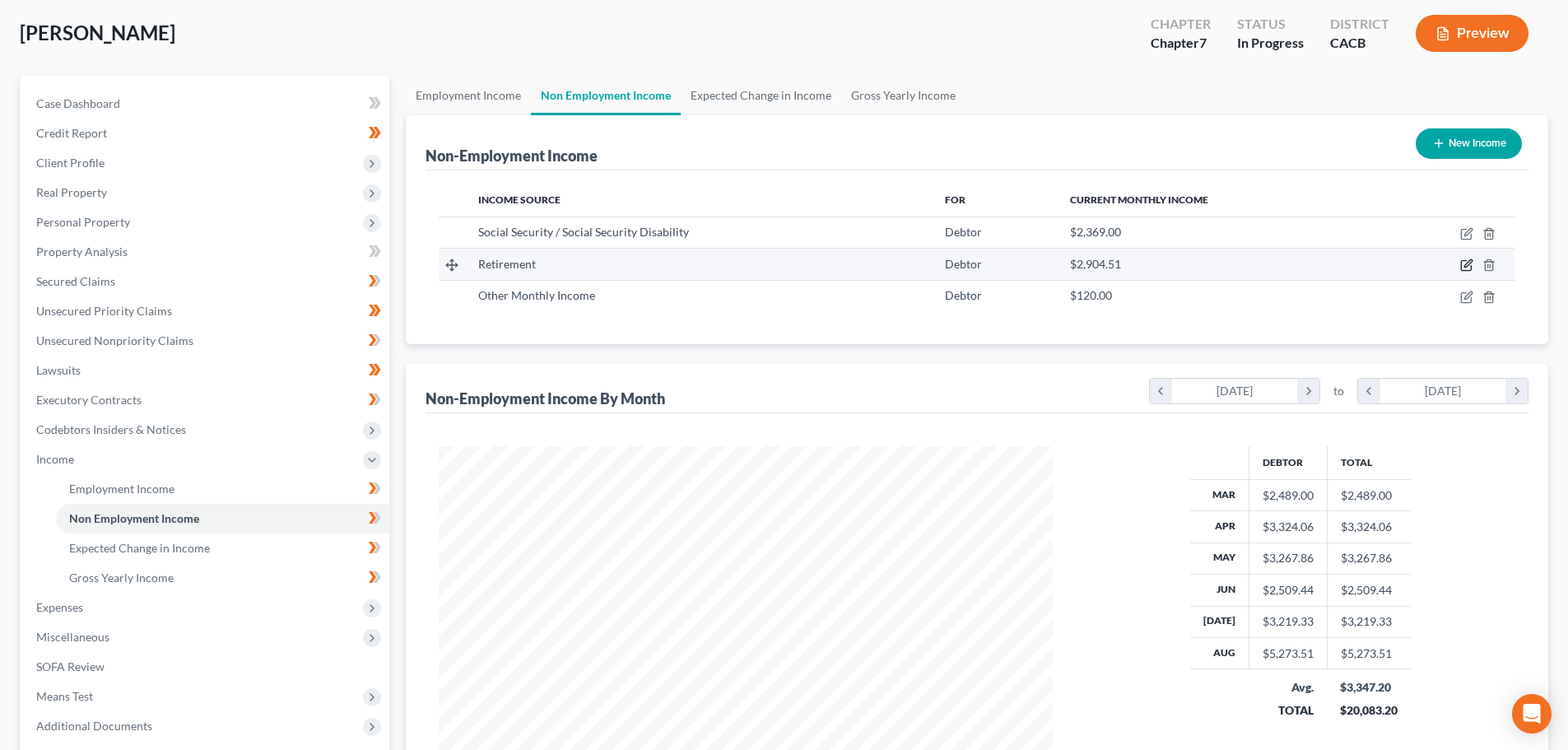
click at [1467, 268] on icon "button" at bounding box center [1469, 264] width 7 height 7
select select "3"
select select "0"
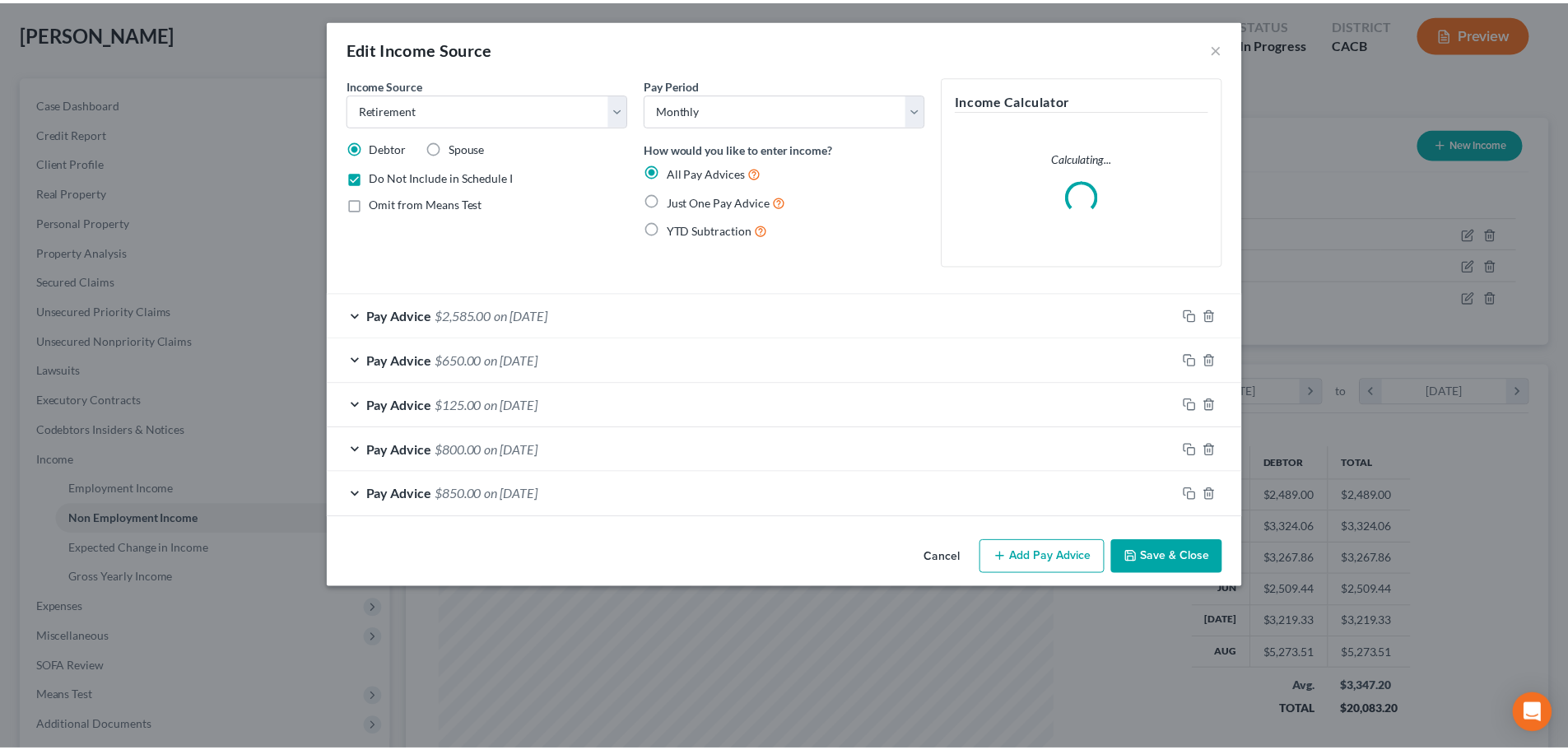
scroll to position [309, 653]
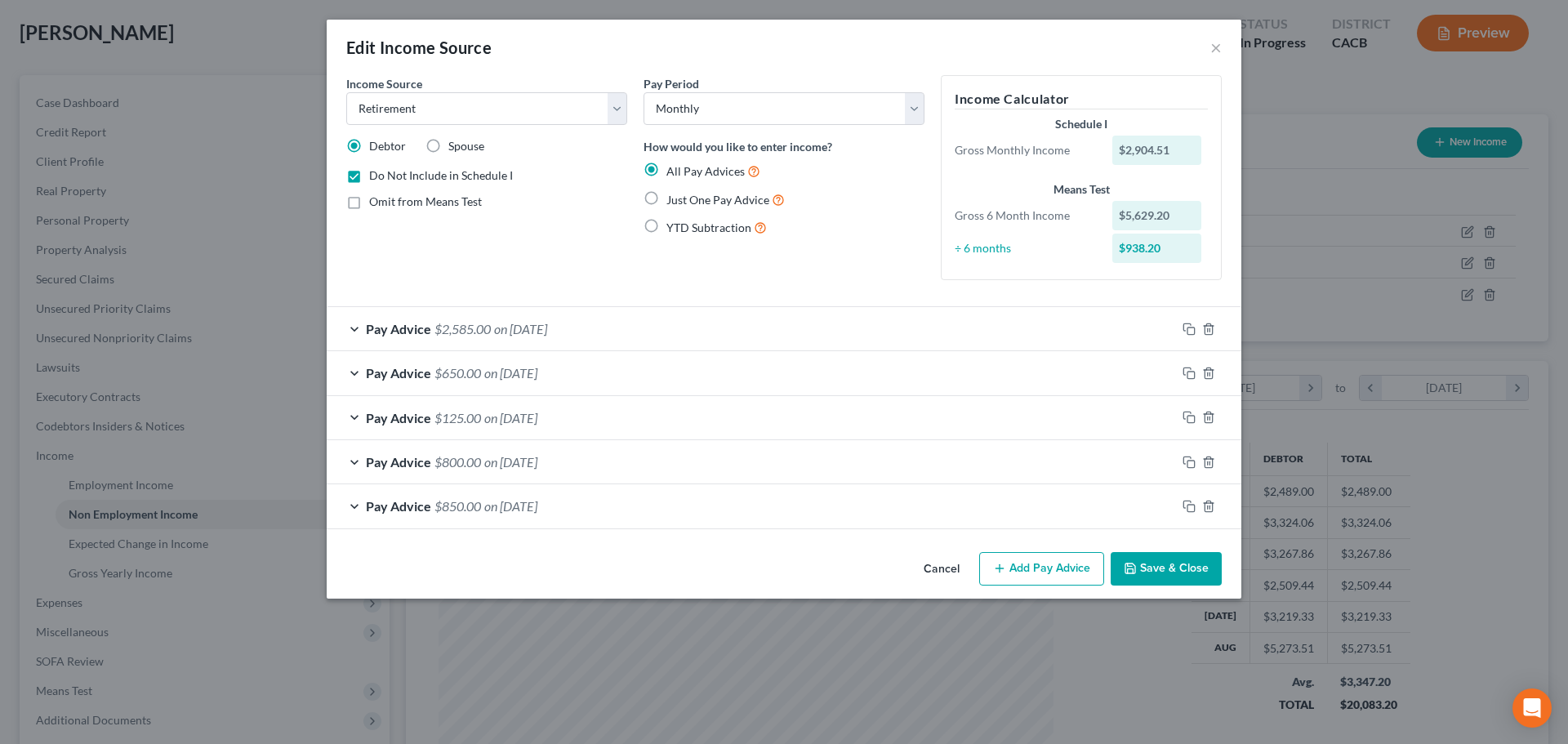
click at [948, 573] on button "Cancel" at bounding box center [941, 570] width 62 height 32
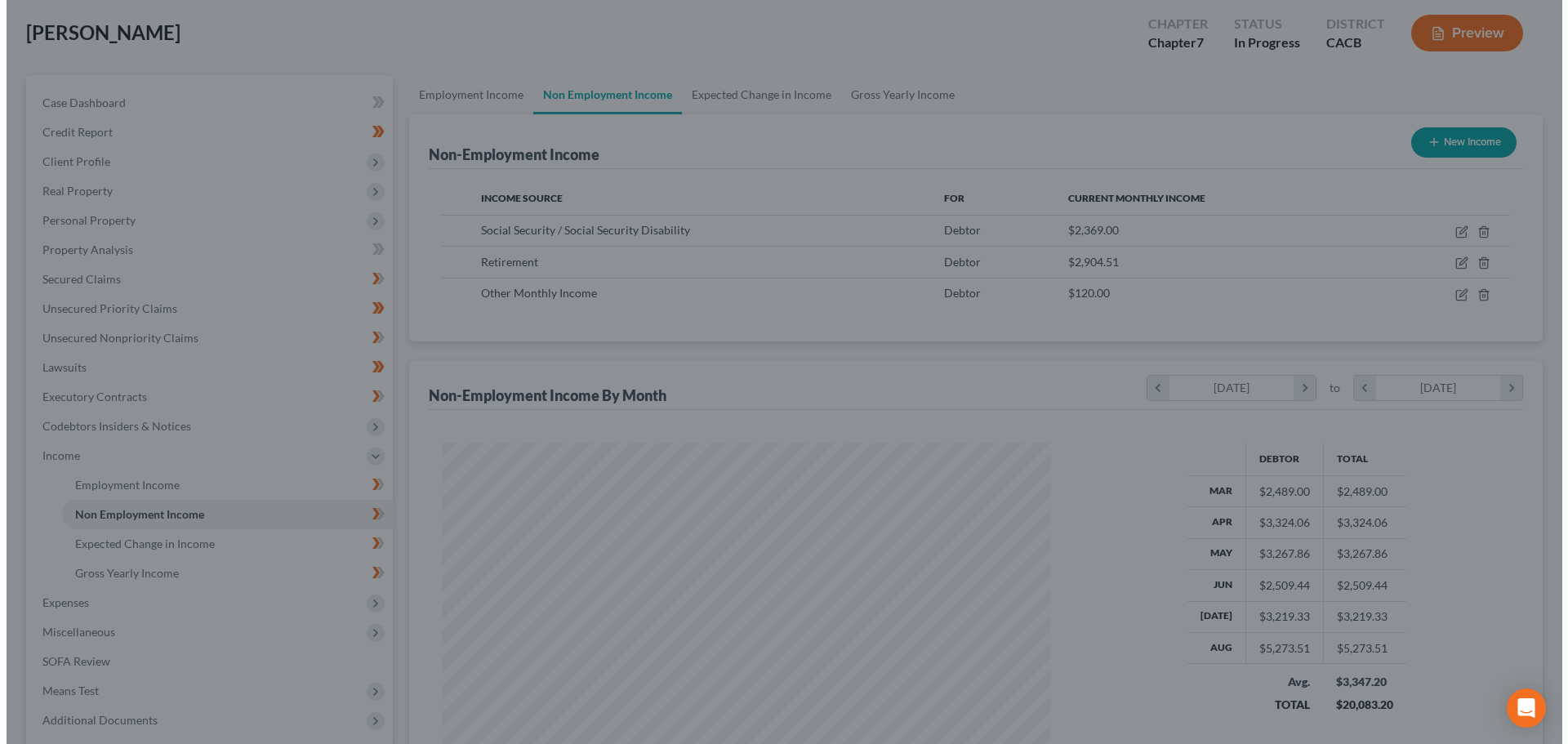
scroll to position [816728, 815989]
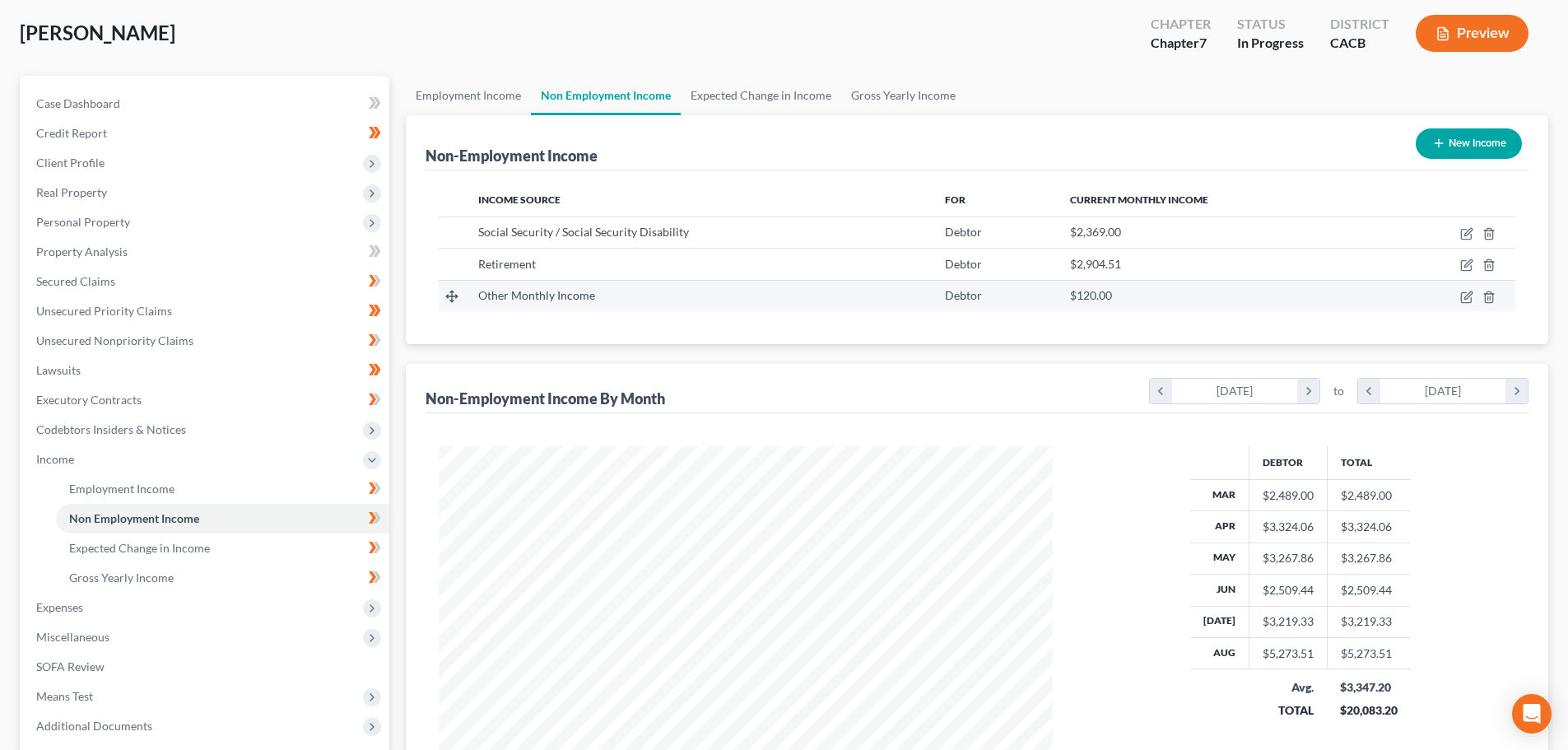
click at [1459, 299] on td at bounding box center [1448, 296] width 135 height 32
click at [1465, 301] on icon "button" at bounding box center [1467, 297] width 14 height 14
select select "13"
select select "0"
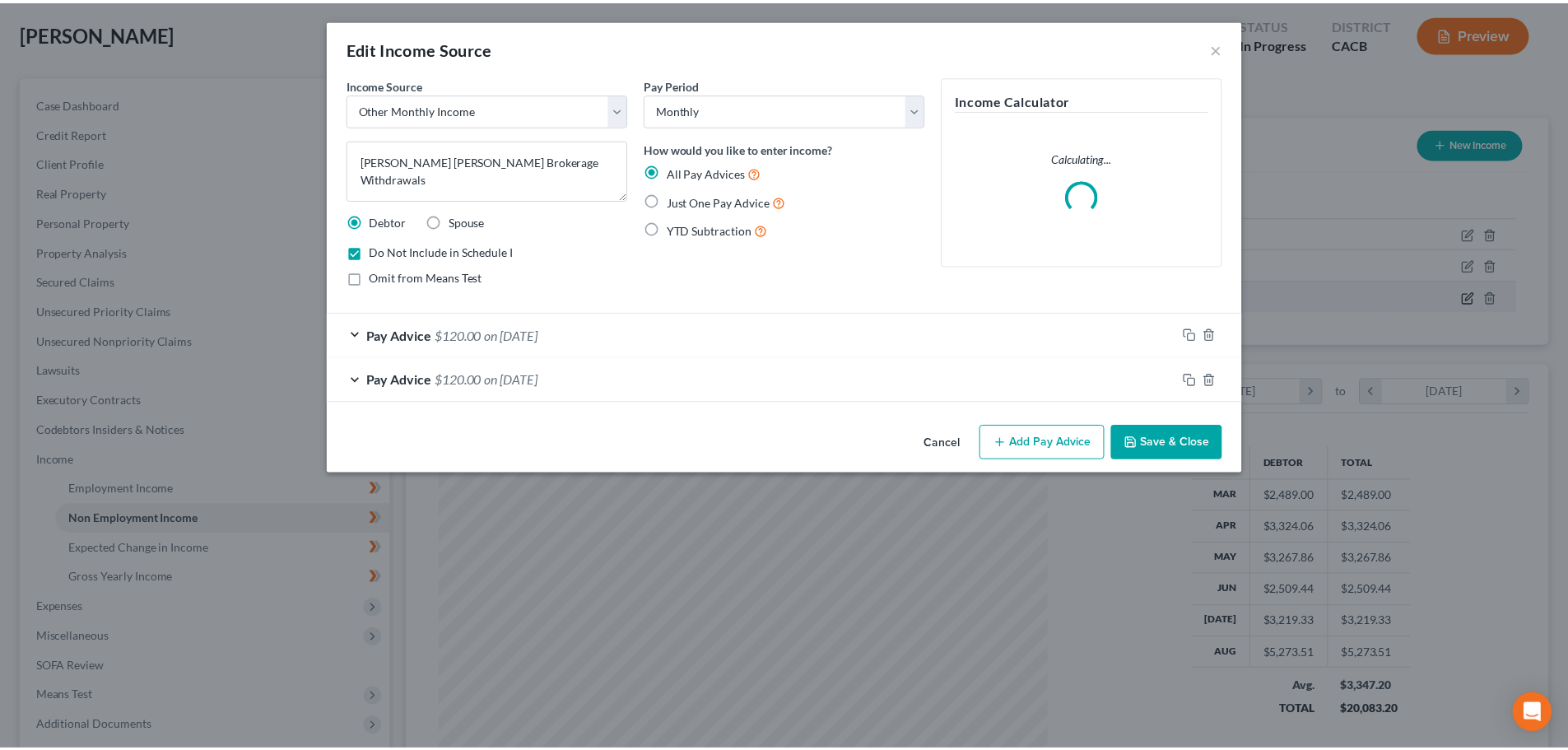
scroll to position [309, 653]
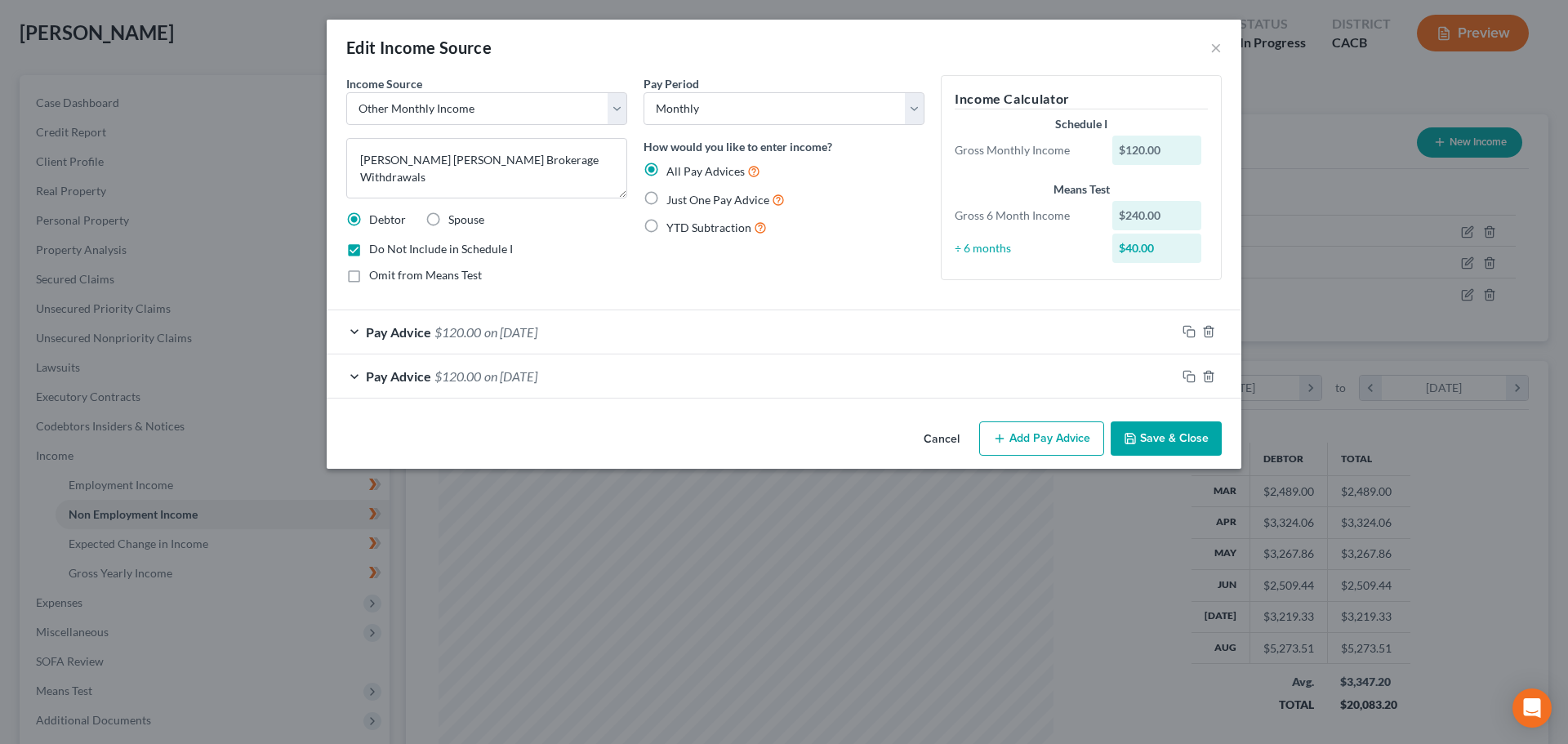
click at [943, 434] on button "Cancel" at bounding box center [941, 440] width 62 height 32
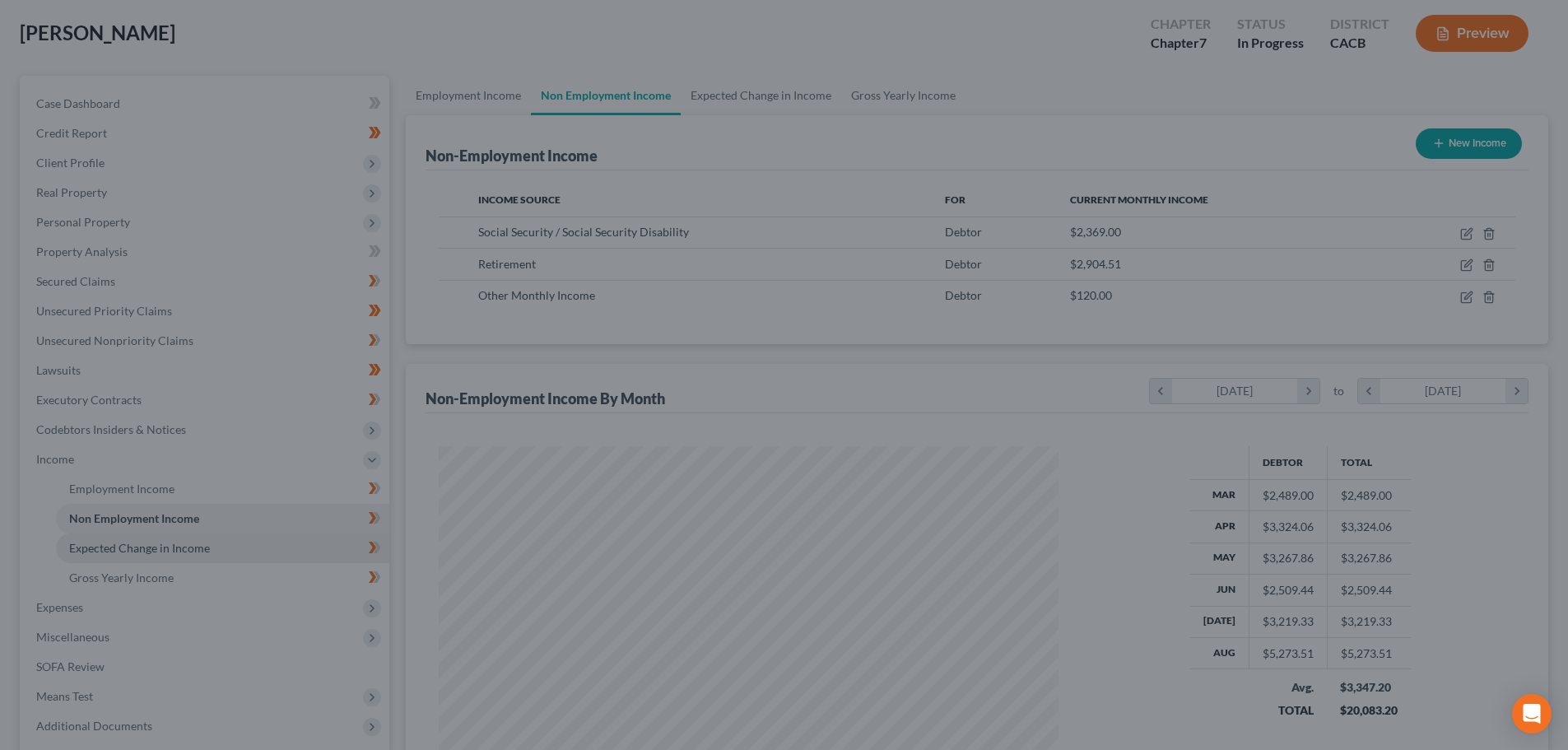
scroll to position [823315, 822577]
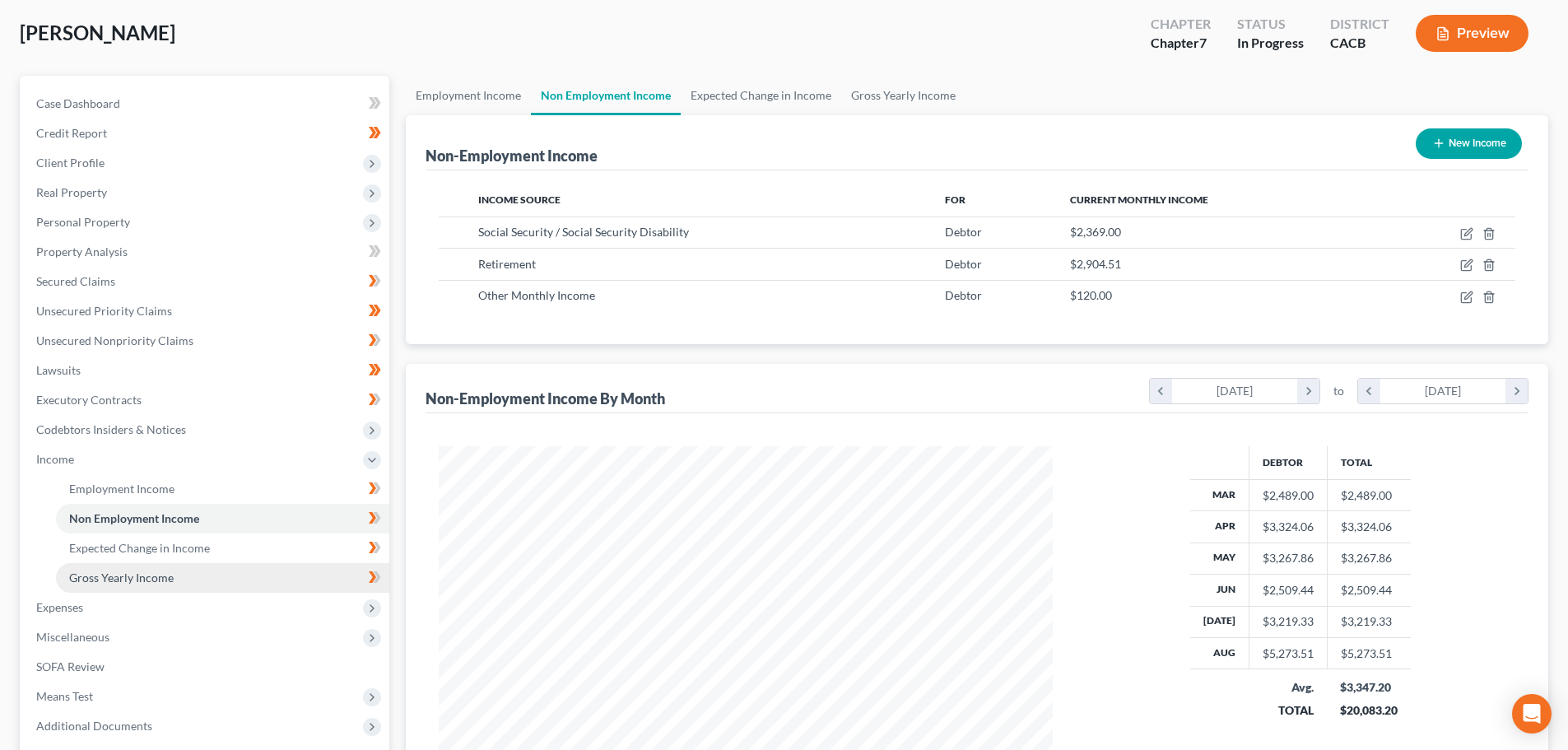
click at [143, 567] on link "Gross Yearly Income" at bounding box center [222, 578] width 334 height 30
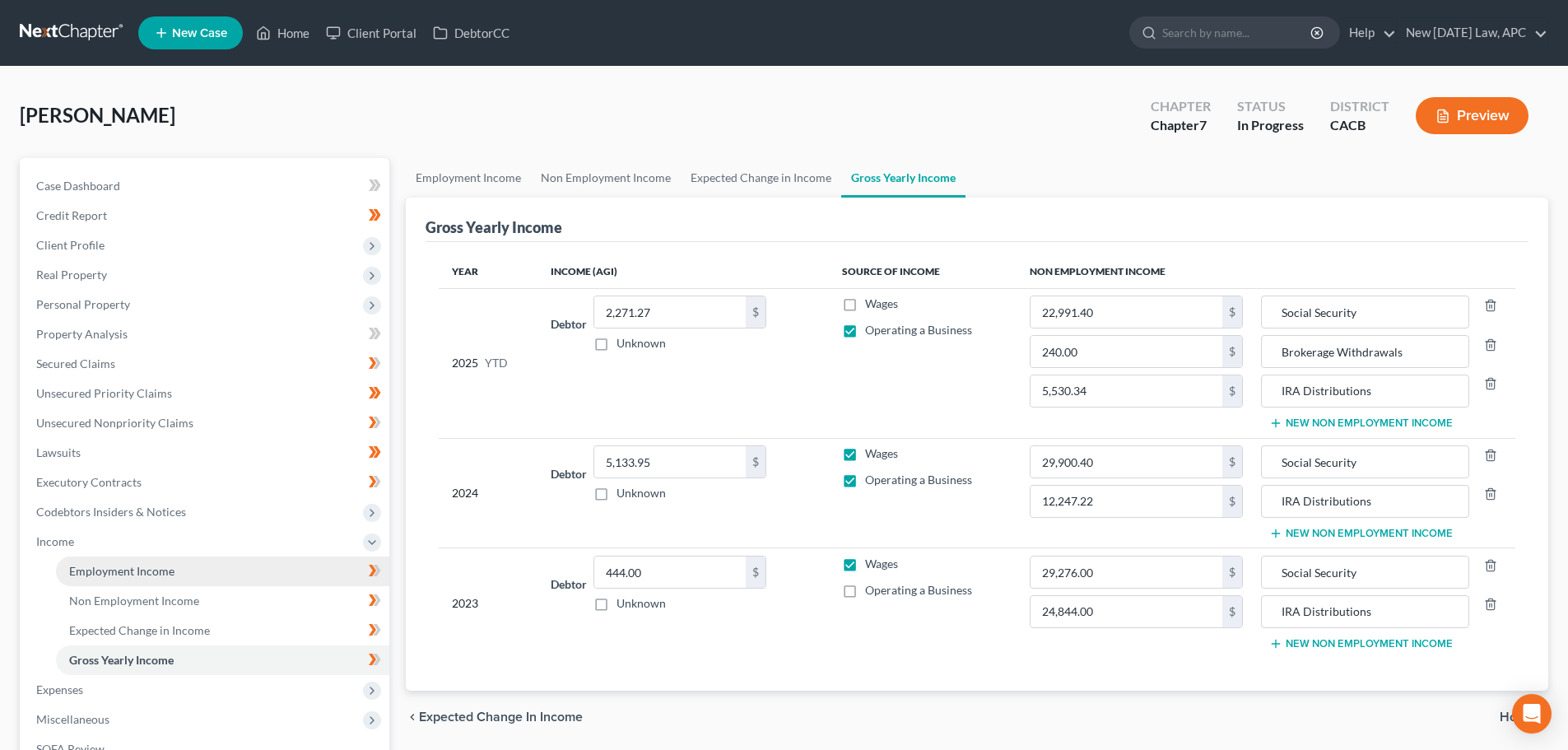
click at [111, 578] on link "Employment Income" at bounding box center [222, 571] width 334 height 30
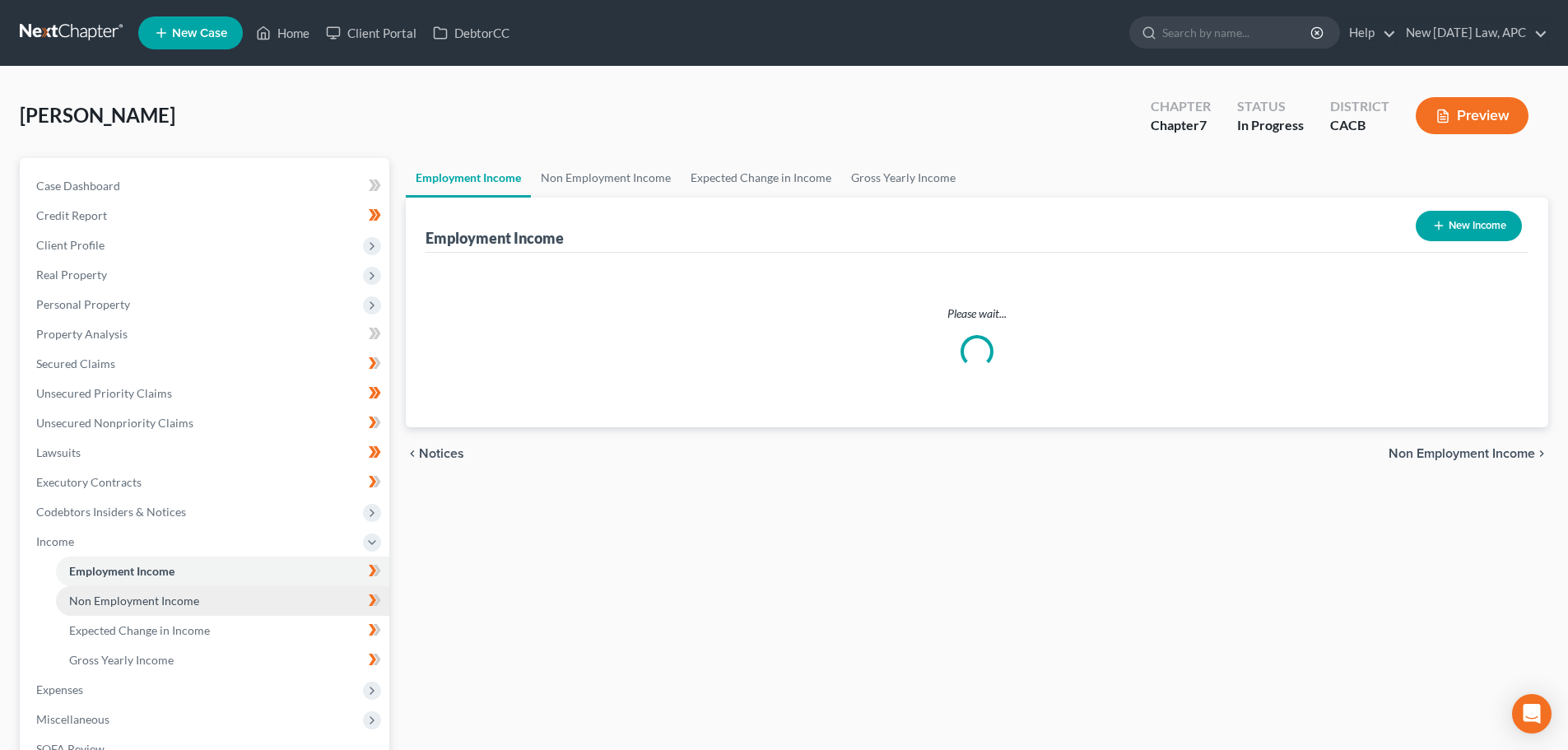
click at [126, 602] on span "Non Employment Income" at bounding box center [134, 600] width 130 height 14
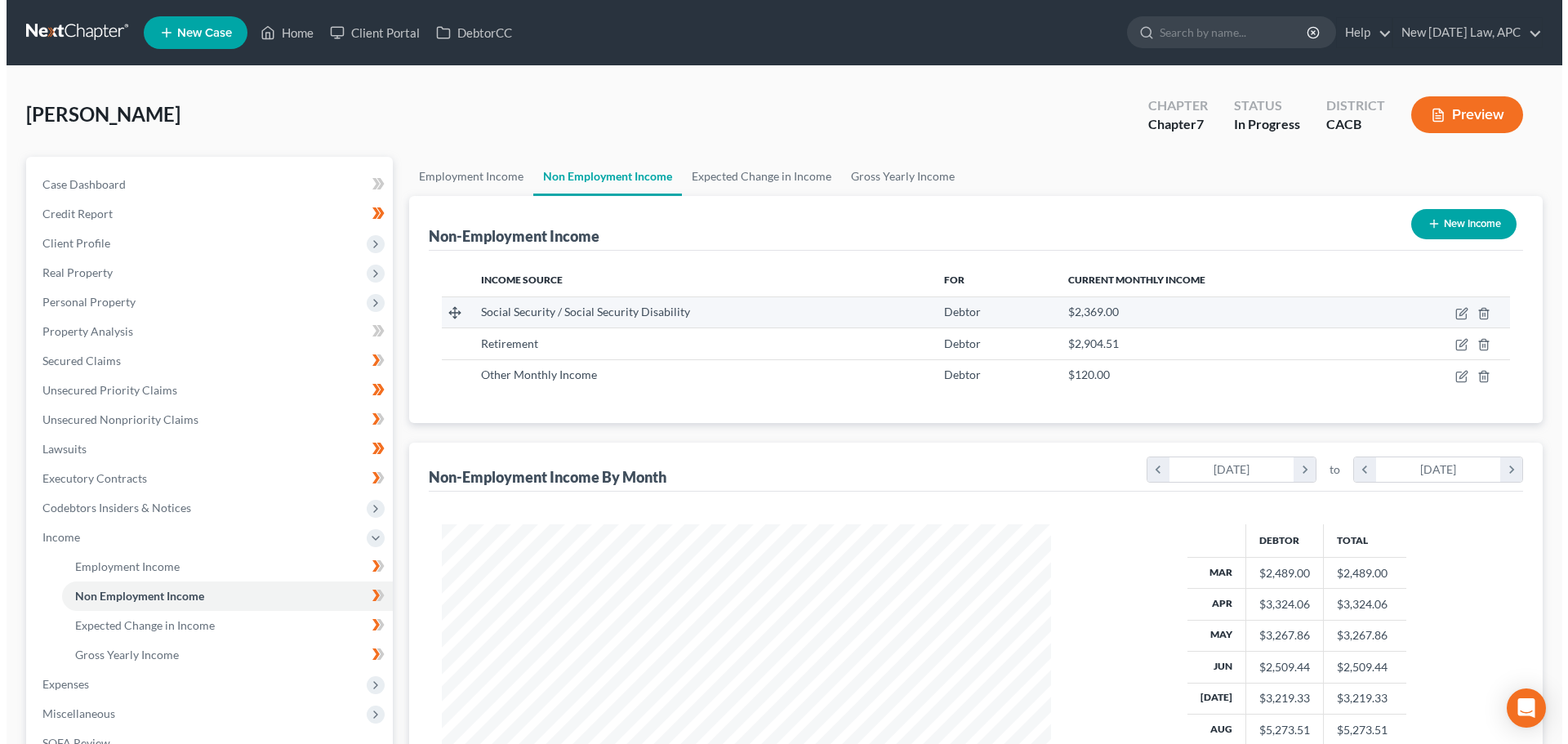
scroll to position [305, 642]
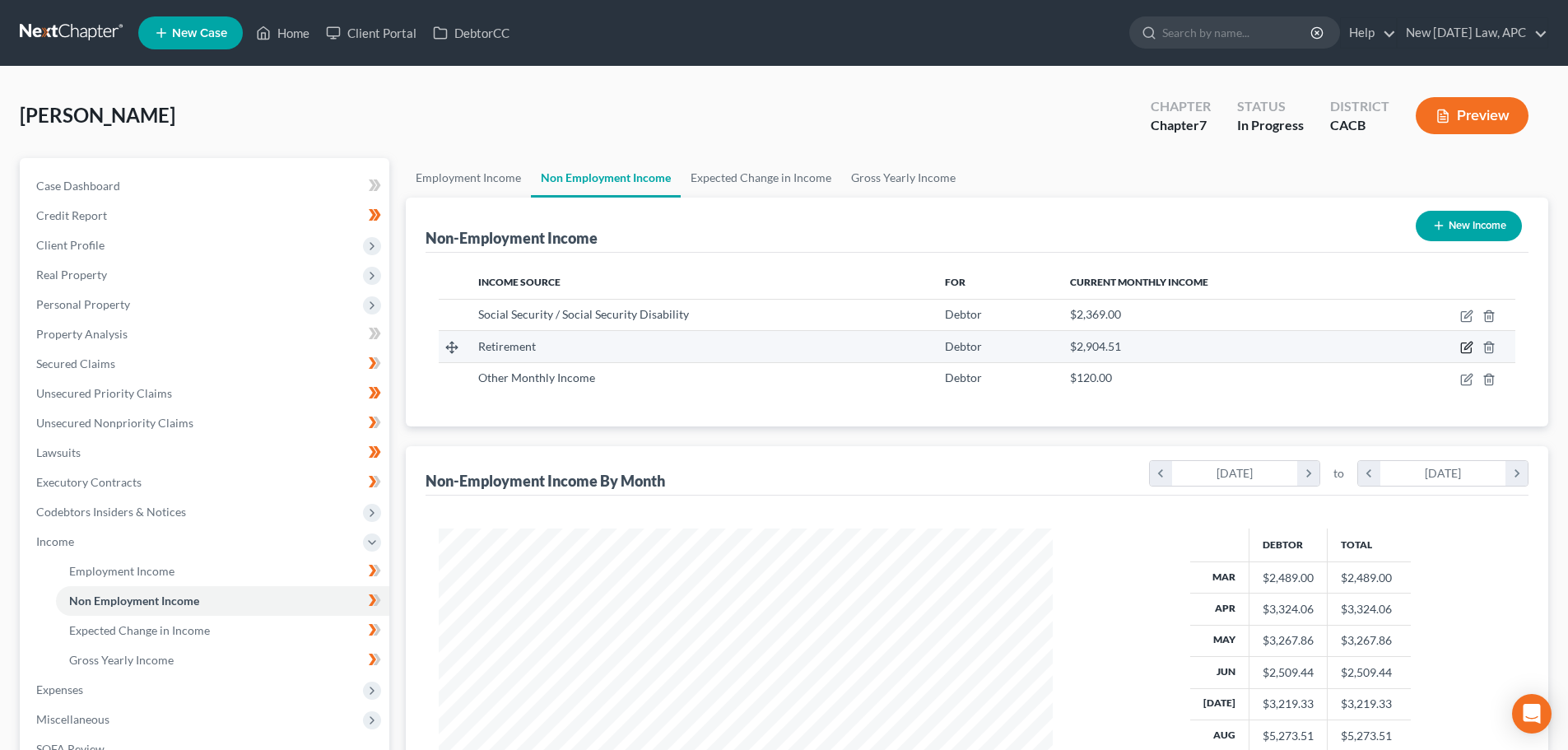
click at [1467, 347] on icon "button" at bounding box center [1467, 347] width 14 height 14
select select "3"
select select "0"
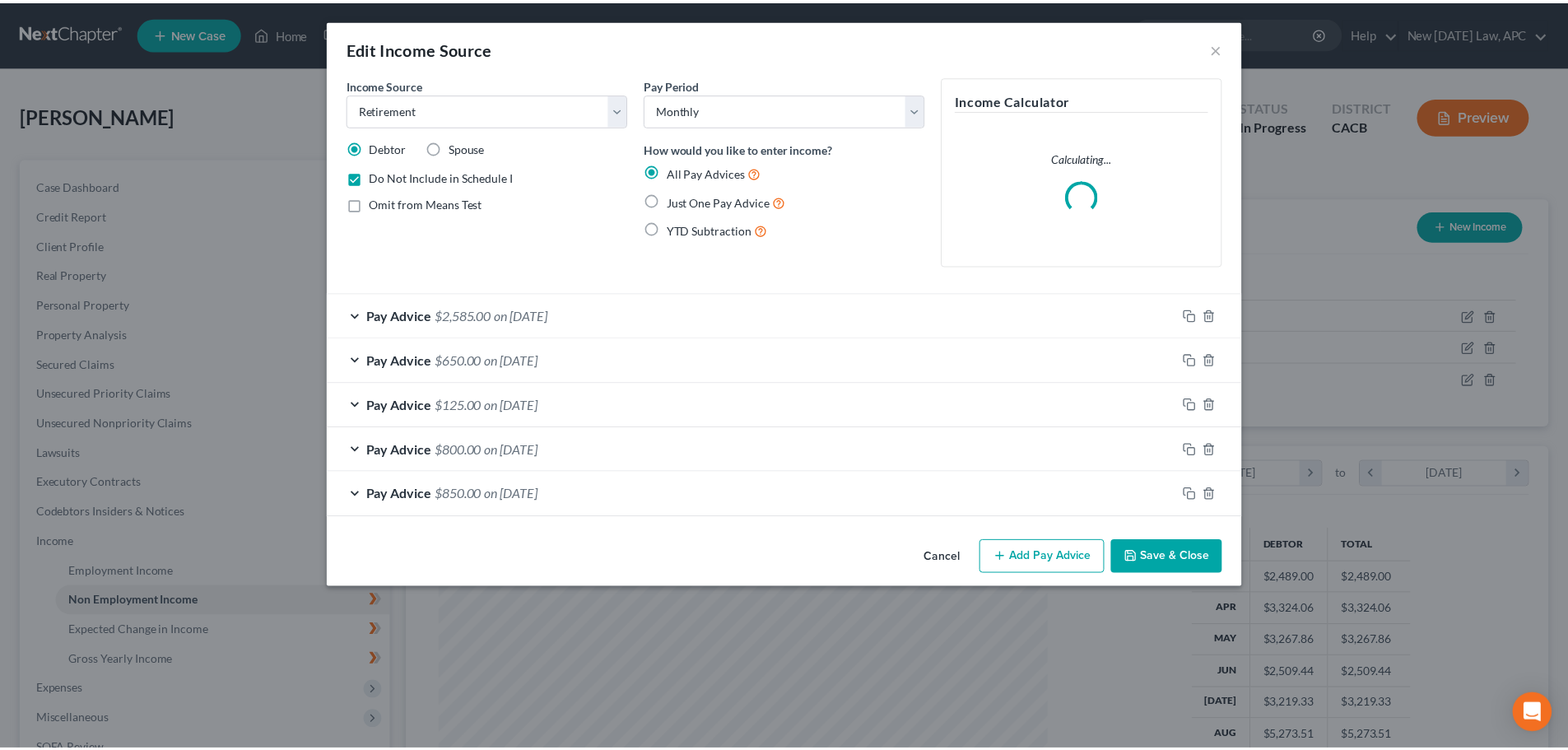
scroll to position [309, 653]
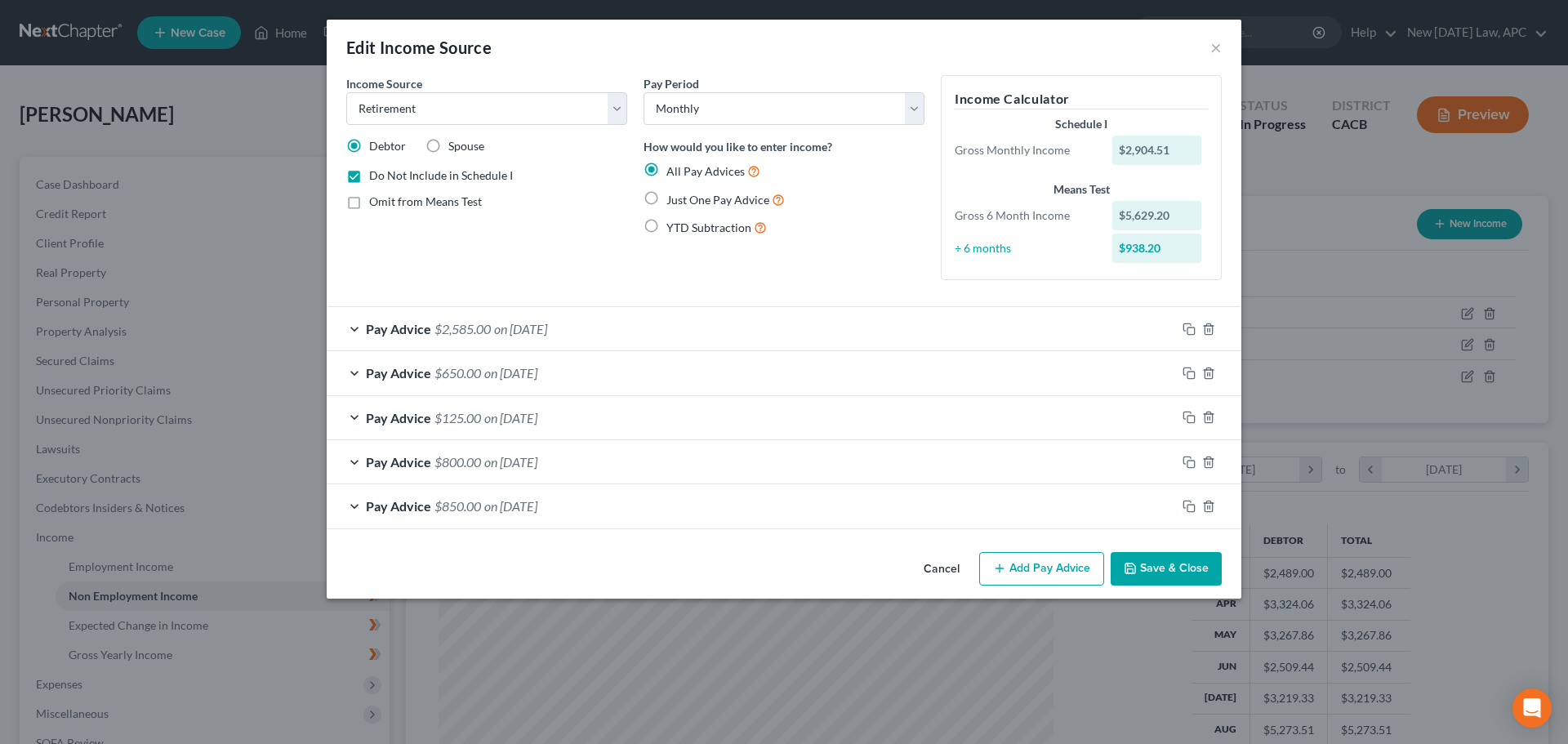
click at [945, 559] on button "Cancel" at bounding box center [941, 570] width 62 height 32
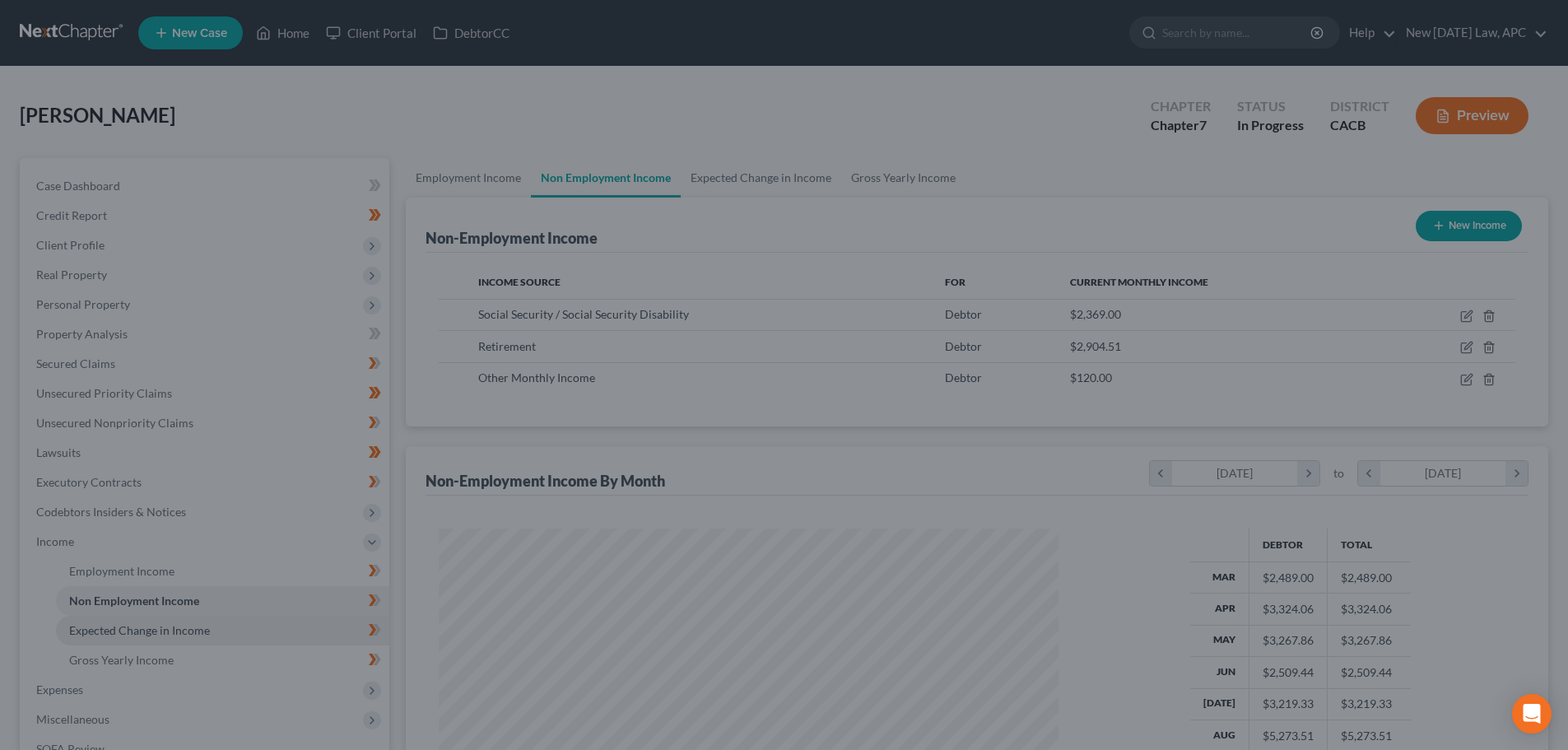
scroll to position [823315, 822577]
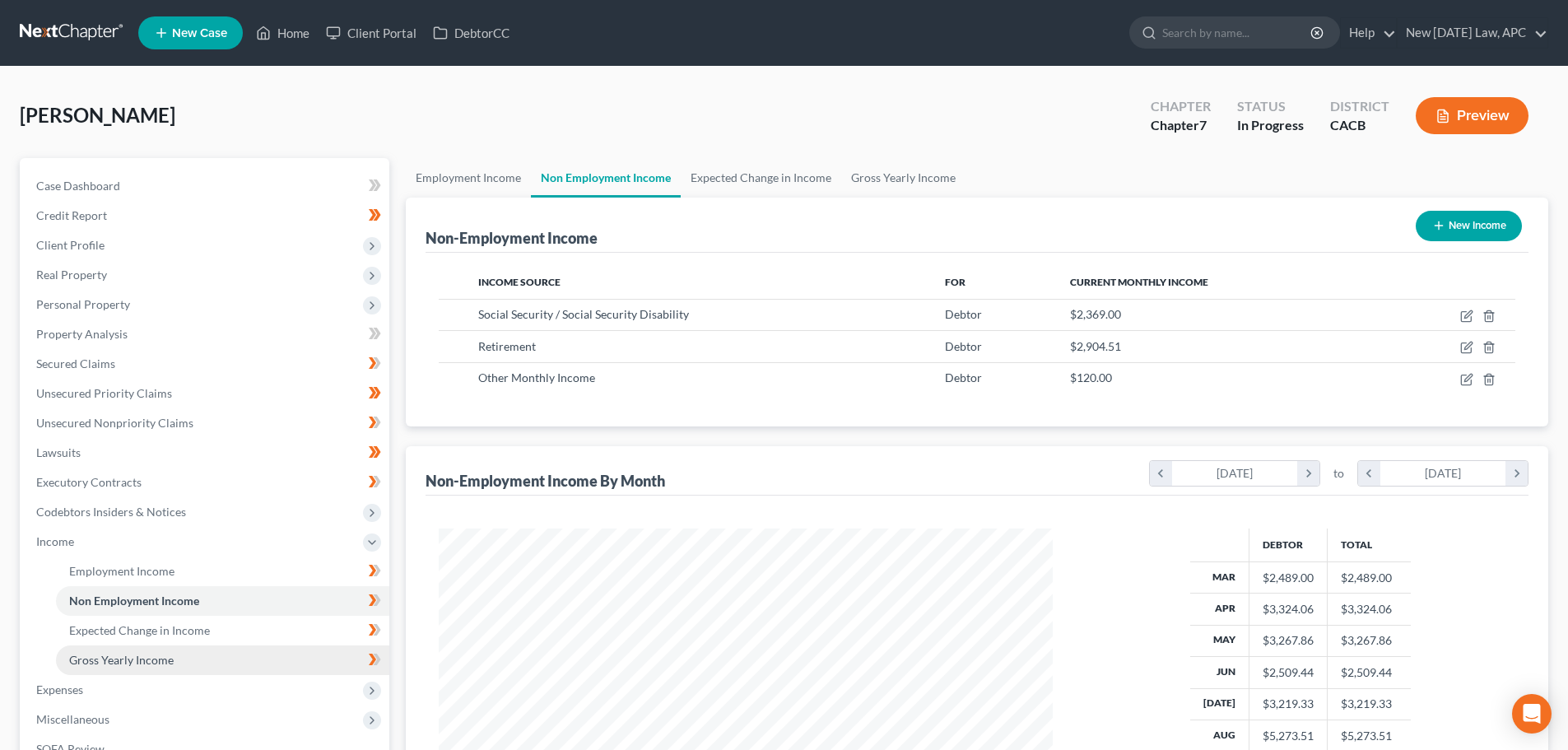
click at [197, 658] on link "Gross Yearly Income" at bounding box center [222, 660] width 334 height 30
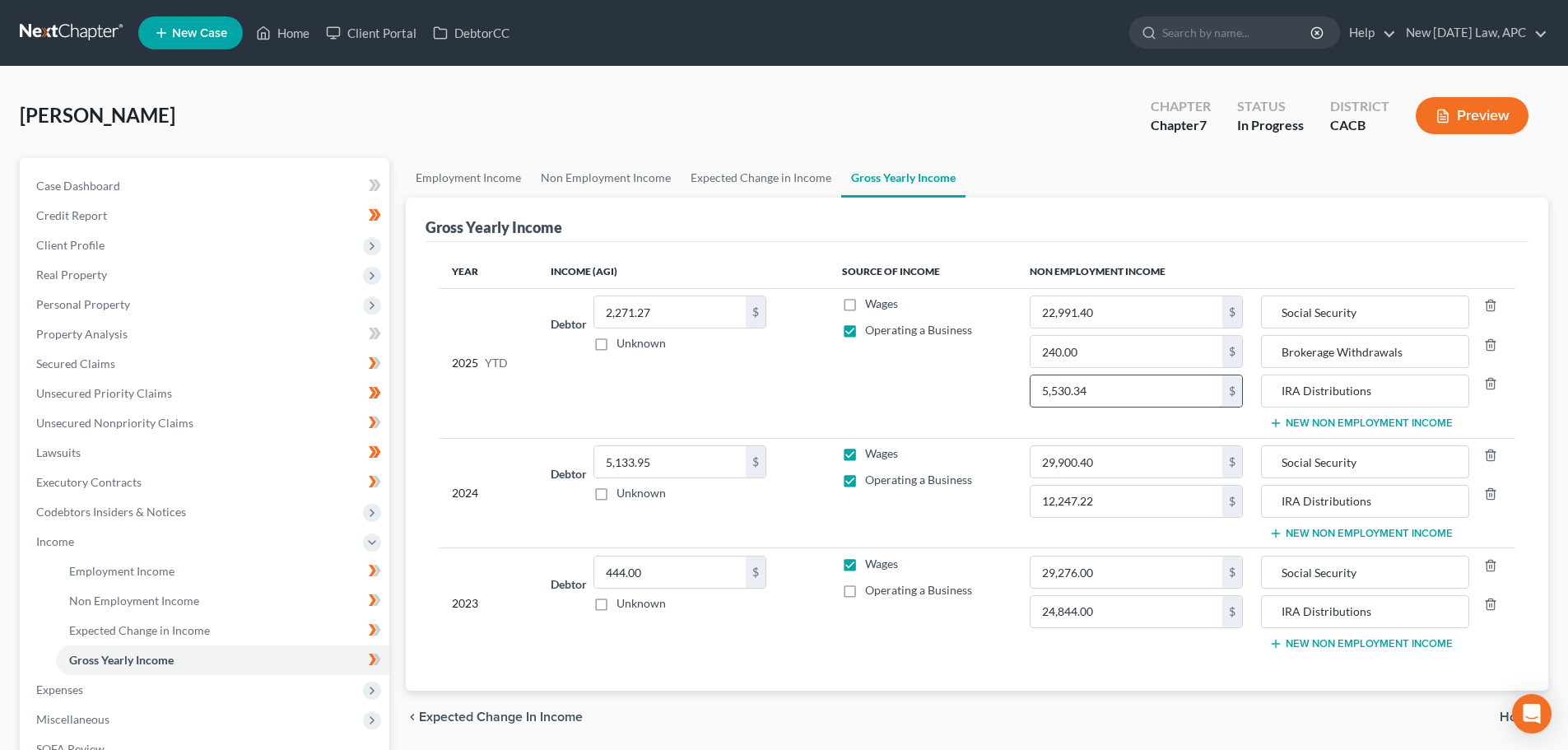
click at [1116, 389] on input "5,530.34" at bounding box center [1127, 391] width 192 height 32
click at [149, 606] on span "Non Employment Income" at bounding box center [134, 600] width 130 height 14
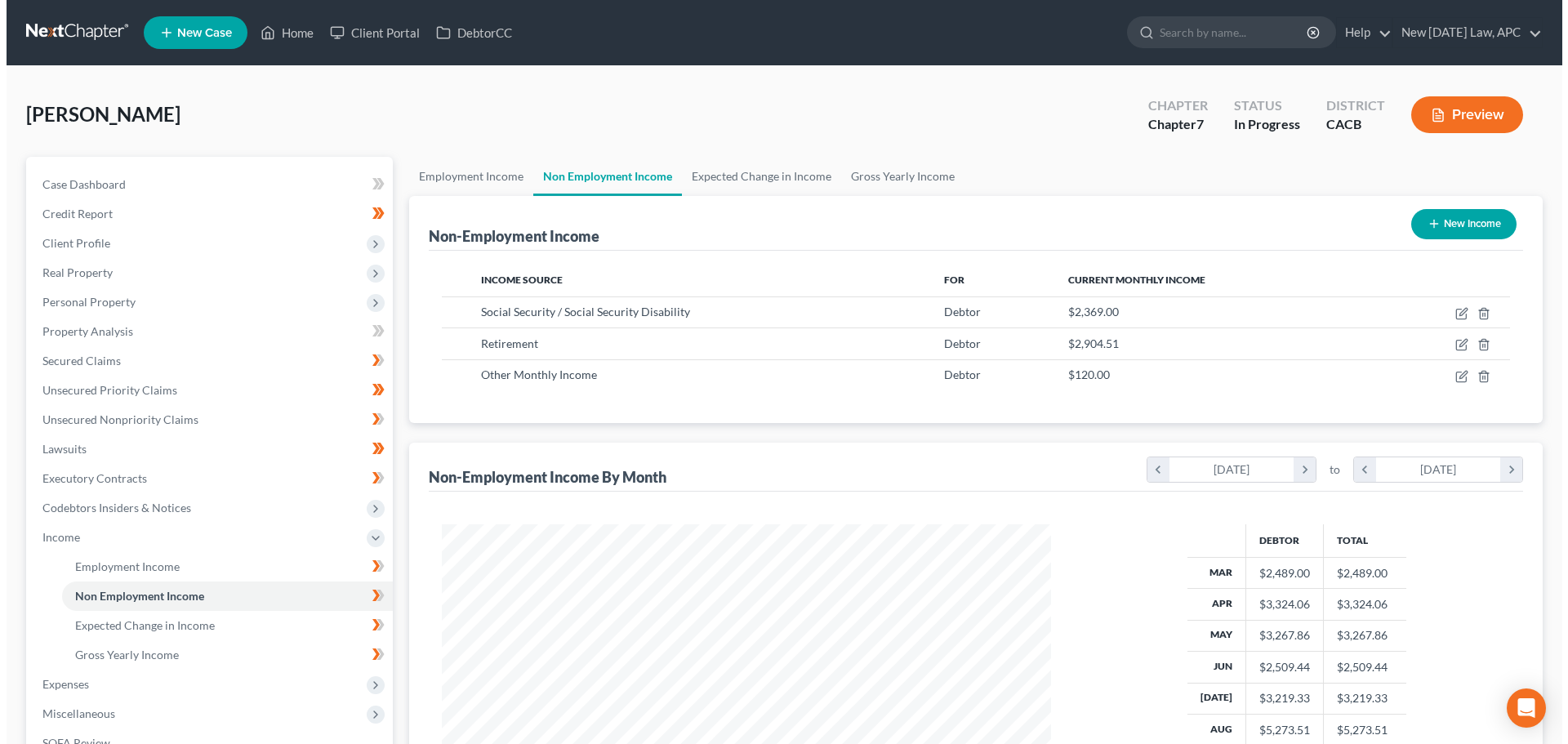
scroll to position [305, 642]
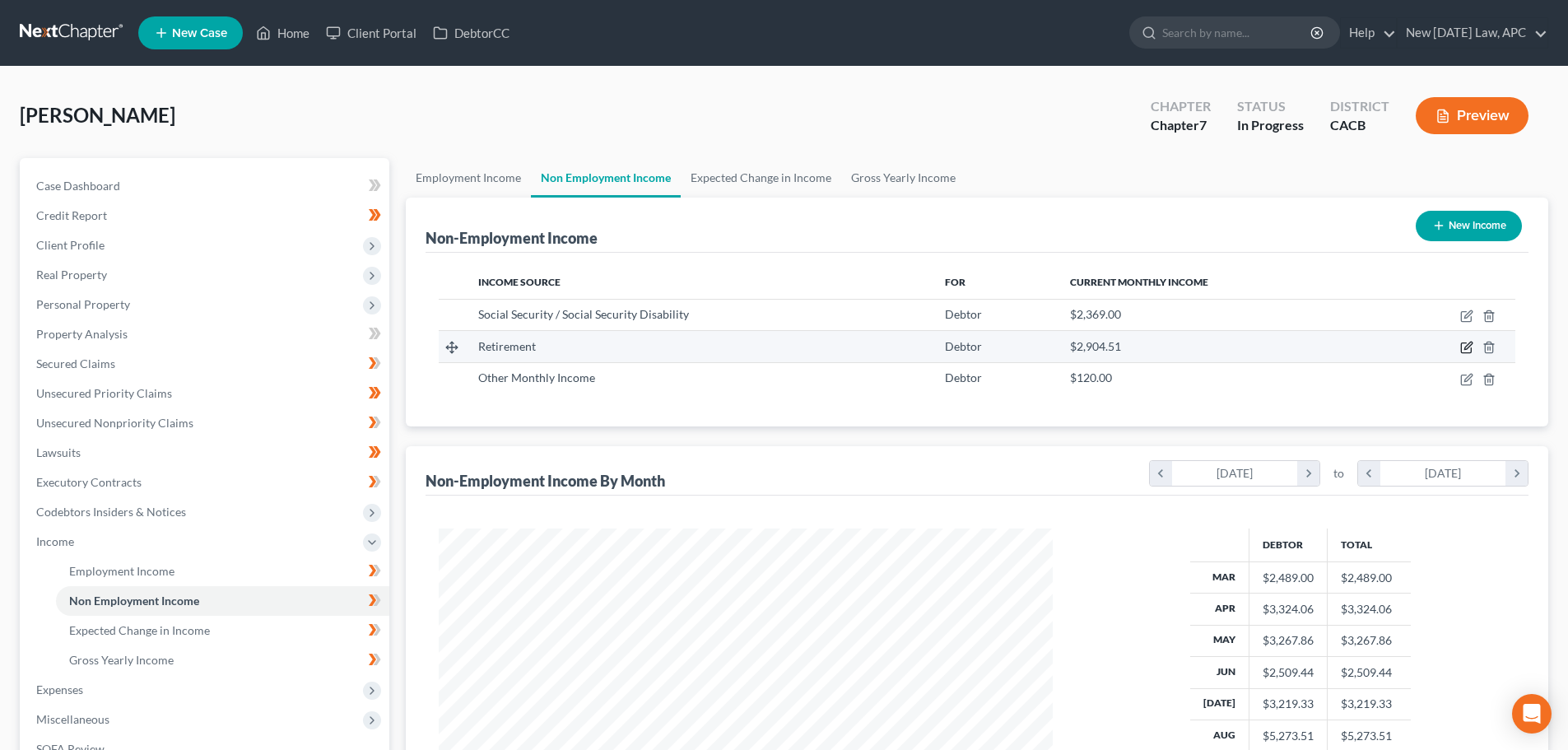
click at [1465, 344] on icon "button" at bounding box center [1466, 348] width 10 height 10
select select "3"
select select "0"
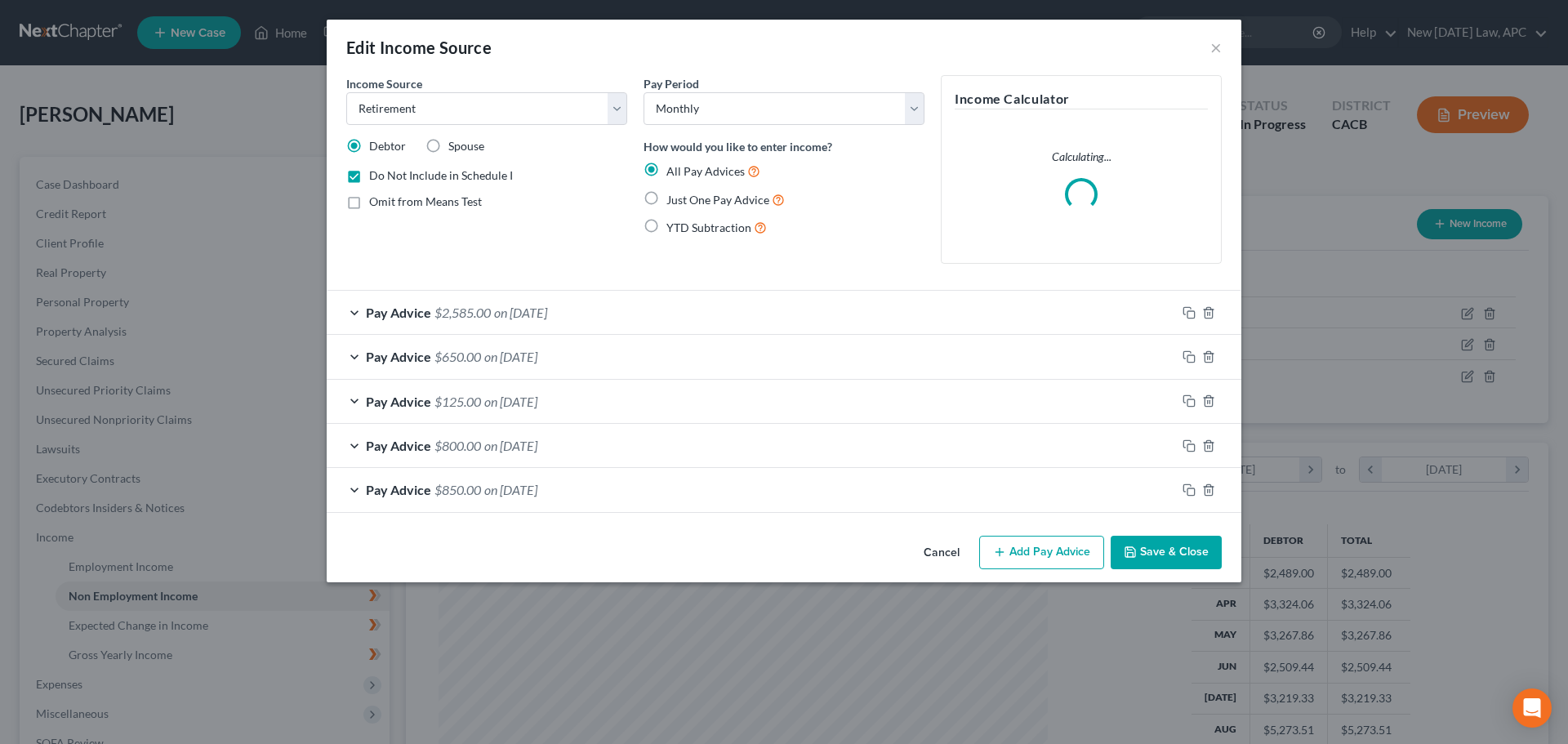
scroll to position [307, 648]
click at [463, 308] on div "Pay Advice $2,585.00 on 08/01/2025" at bounding box center [751, 312] width 849 height 43
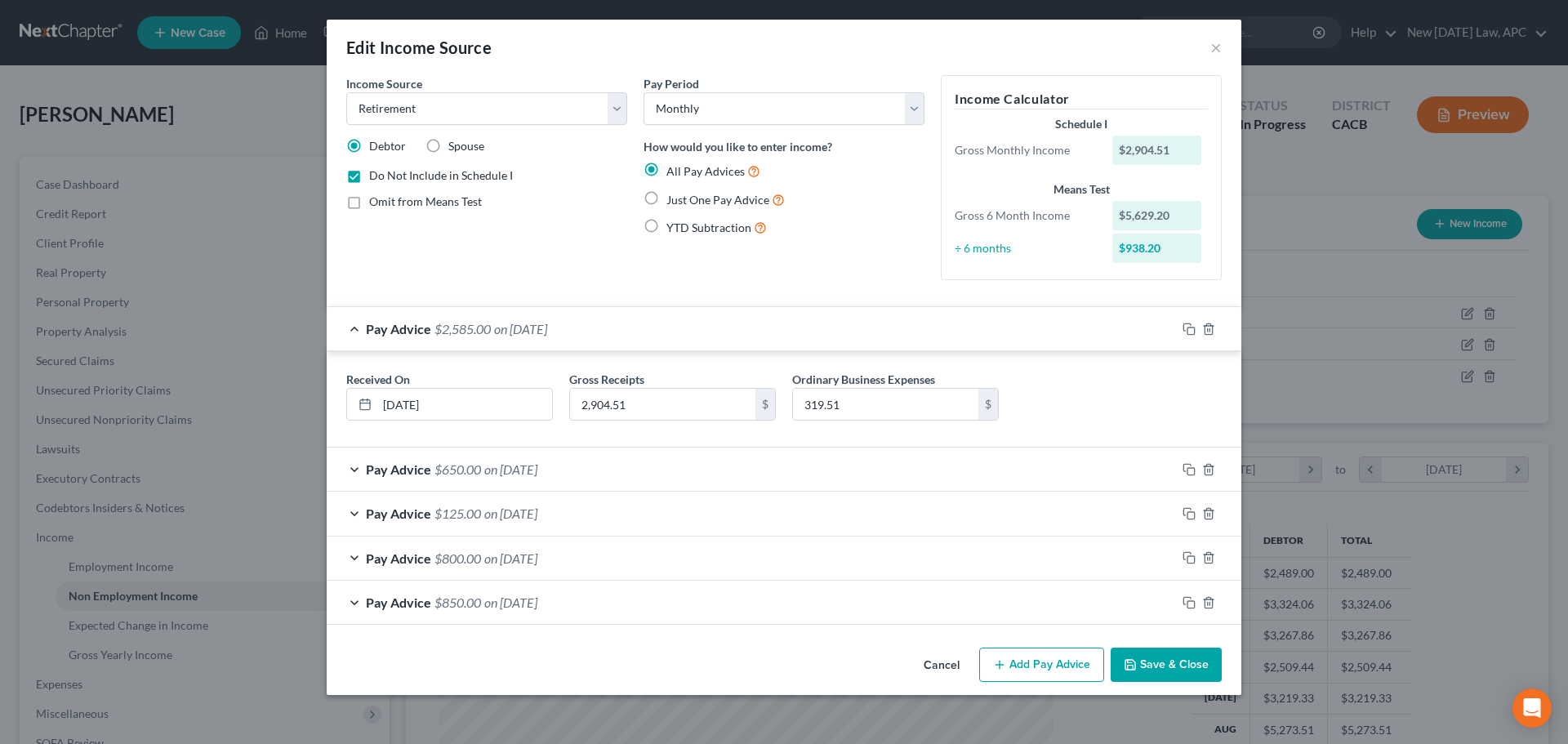
click at [482, 478] on div "Pay Advice $650.00 on 07/01/2025" at bounding box center [751, 469] width 849 height 43
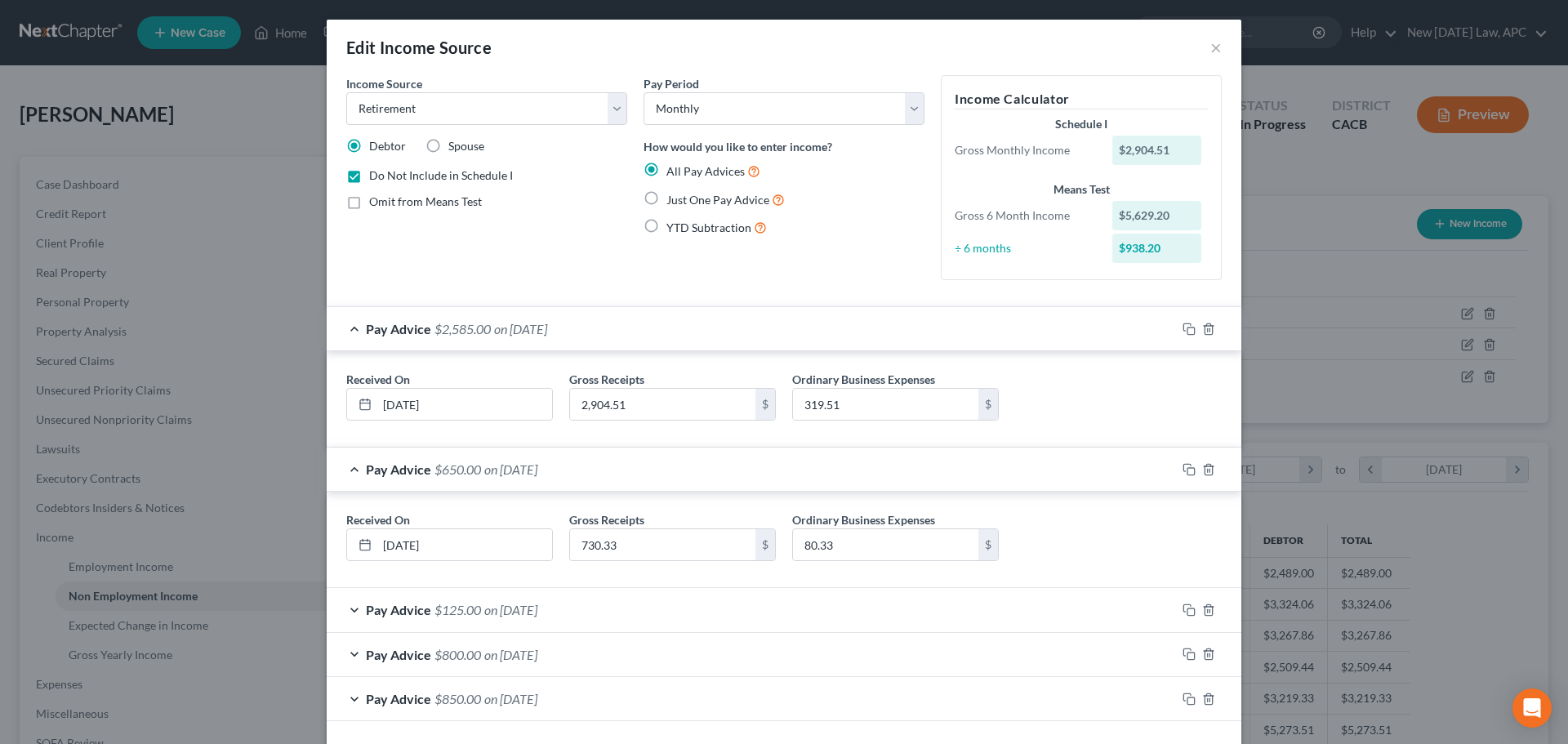
click at [460, 607] on span "$125.00" at bounding box center [457, 609] width 47 height 15
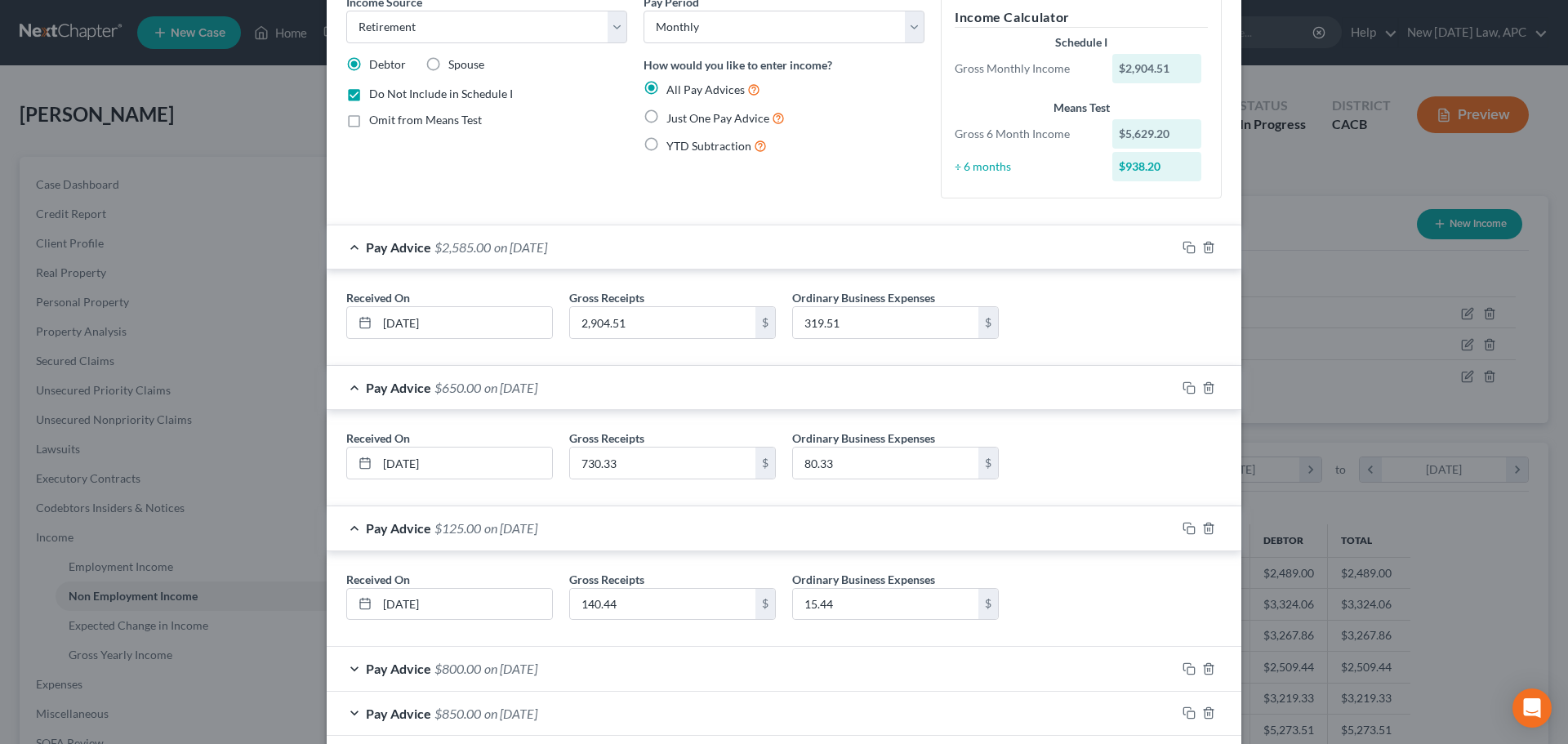
scroll to position [163, 0]
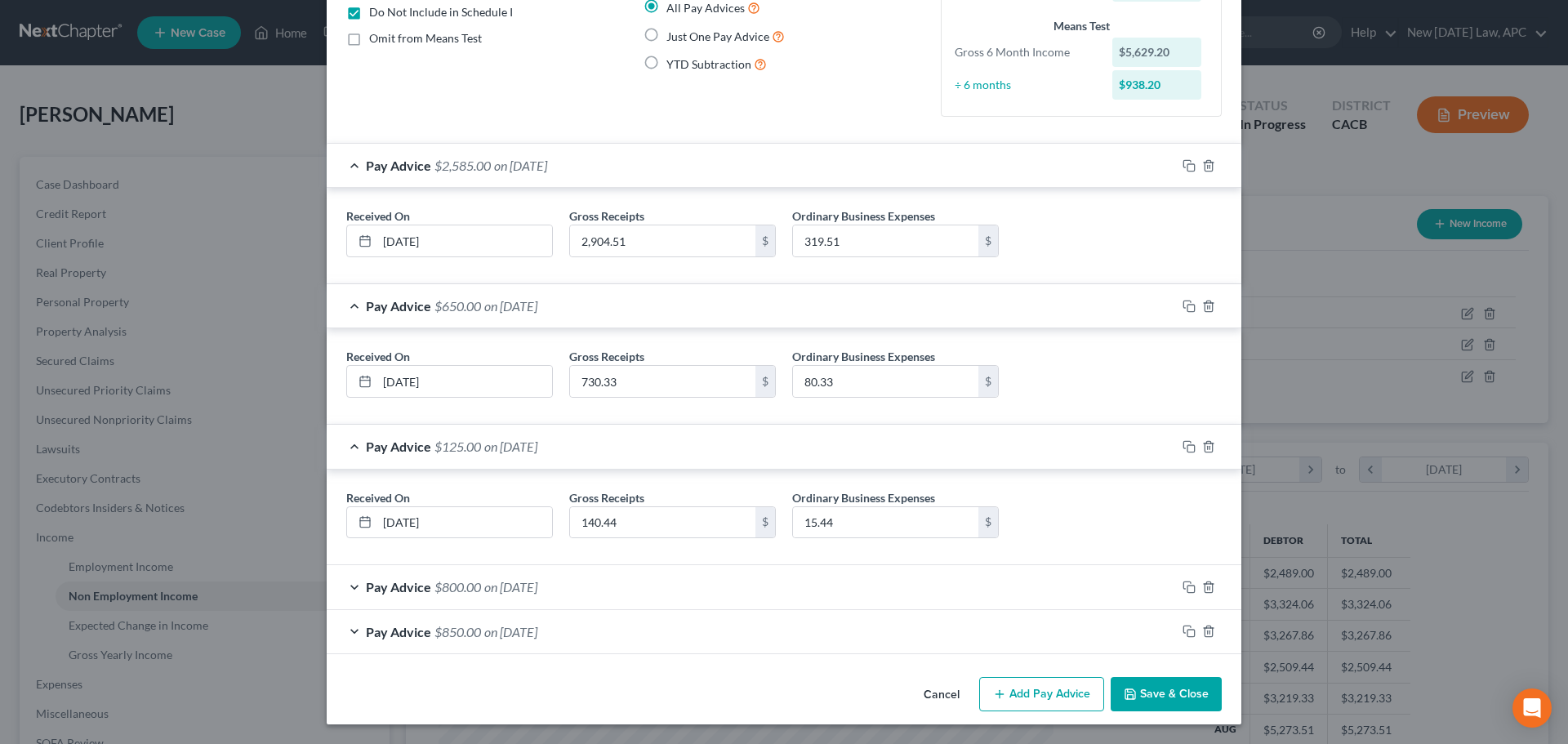
click at [461, 583] on span "$800.00" at bounding box center [457, 586] width 47 height 15
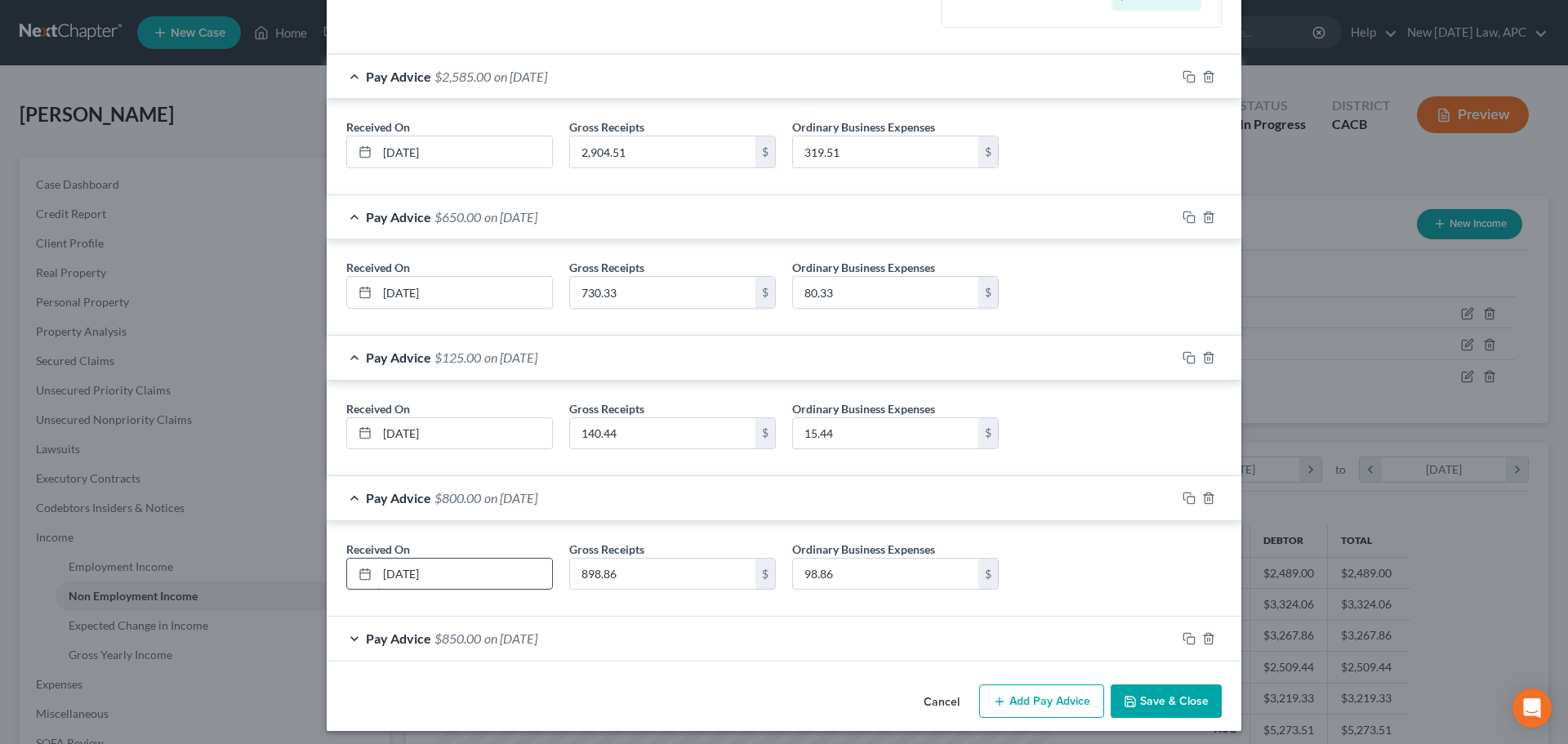
scroll to position [259, 0]
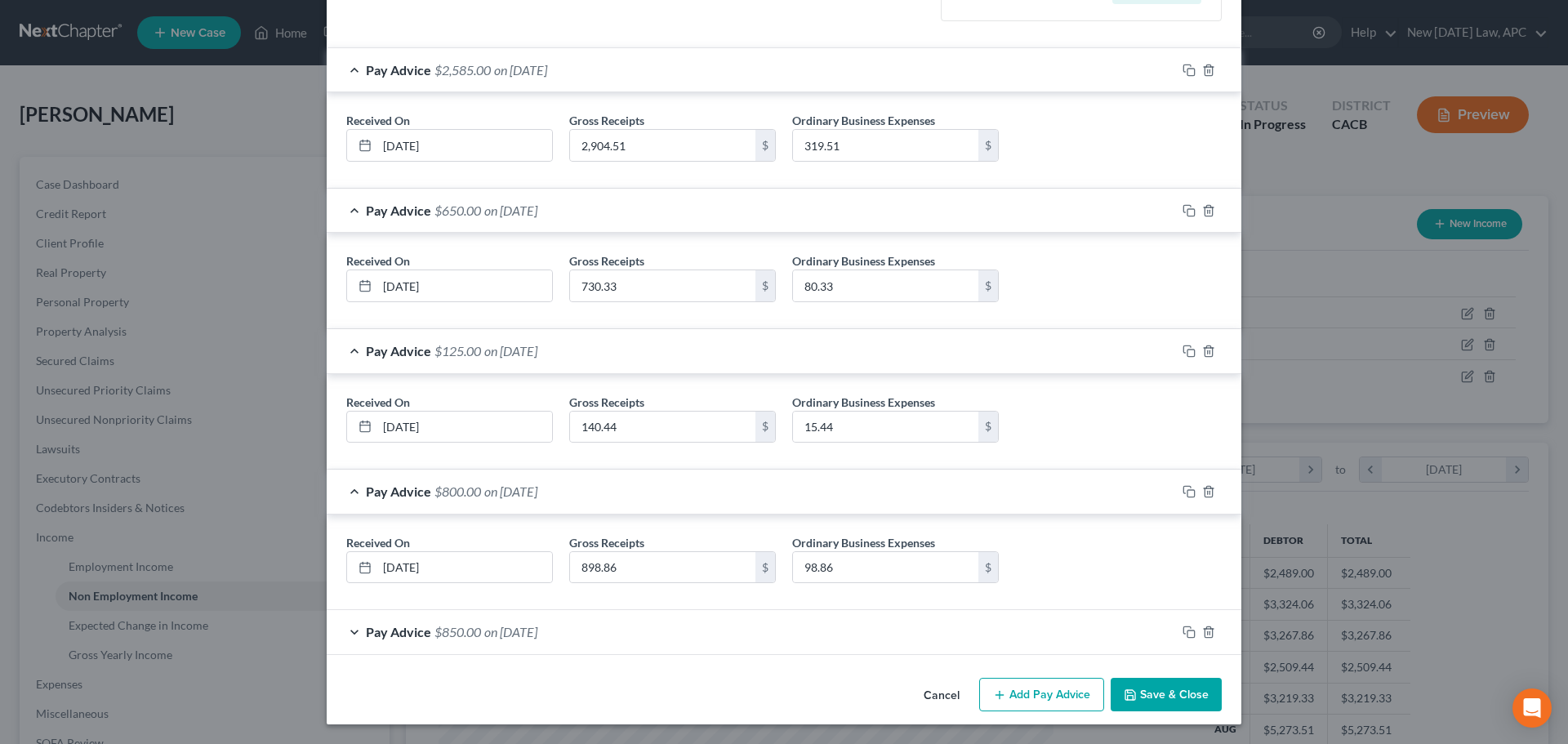
click at [469, 629] on span "$850.00" at bounding box center [457, 632] width 47 height 15
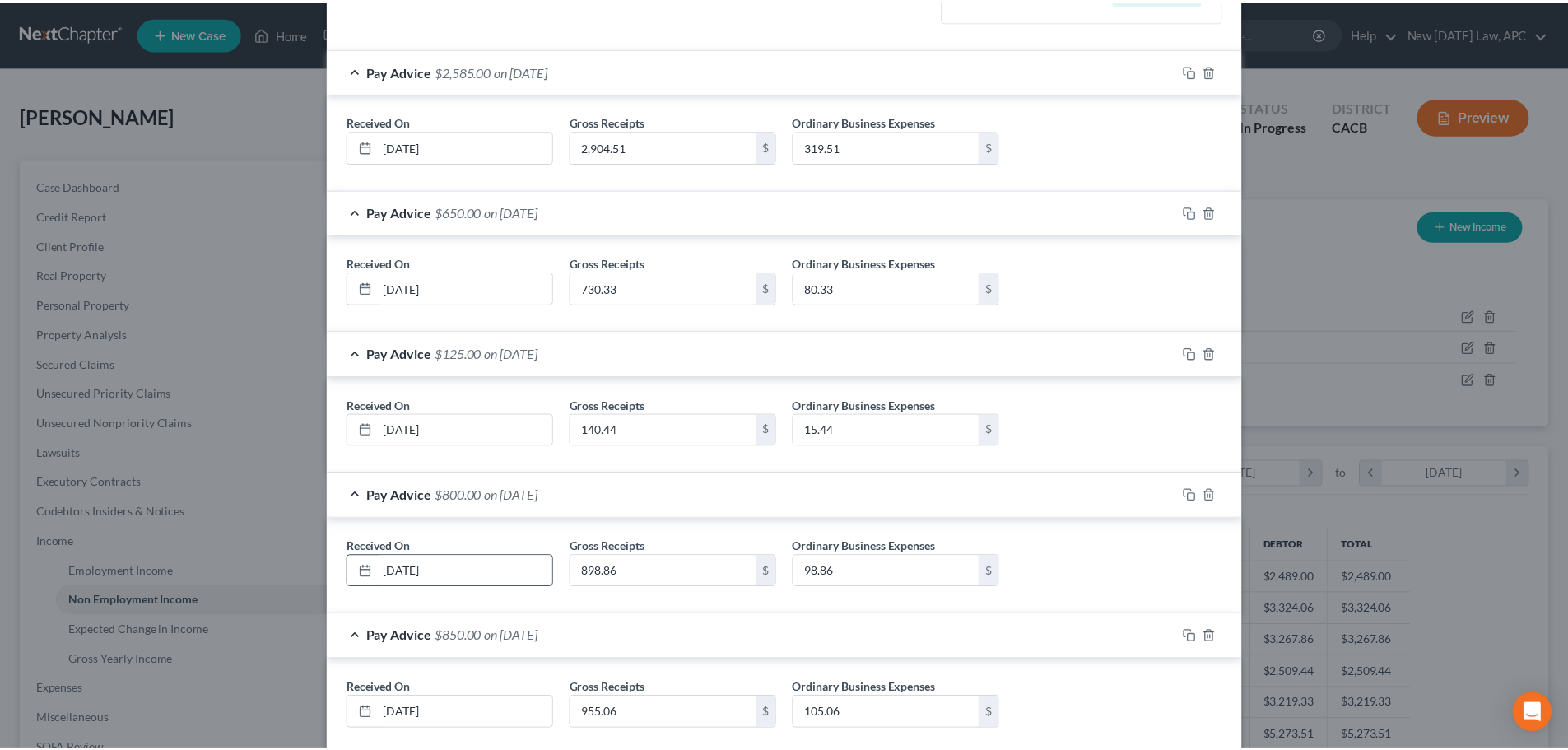
scroll to position [344, 0]
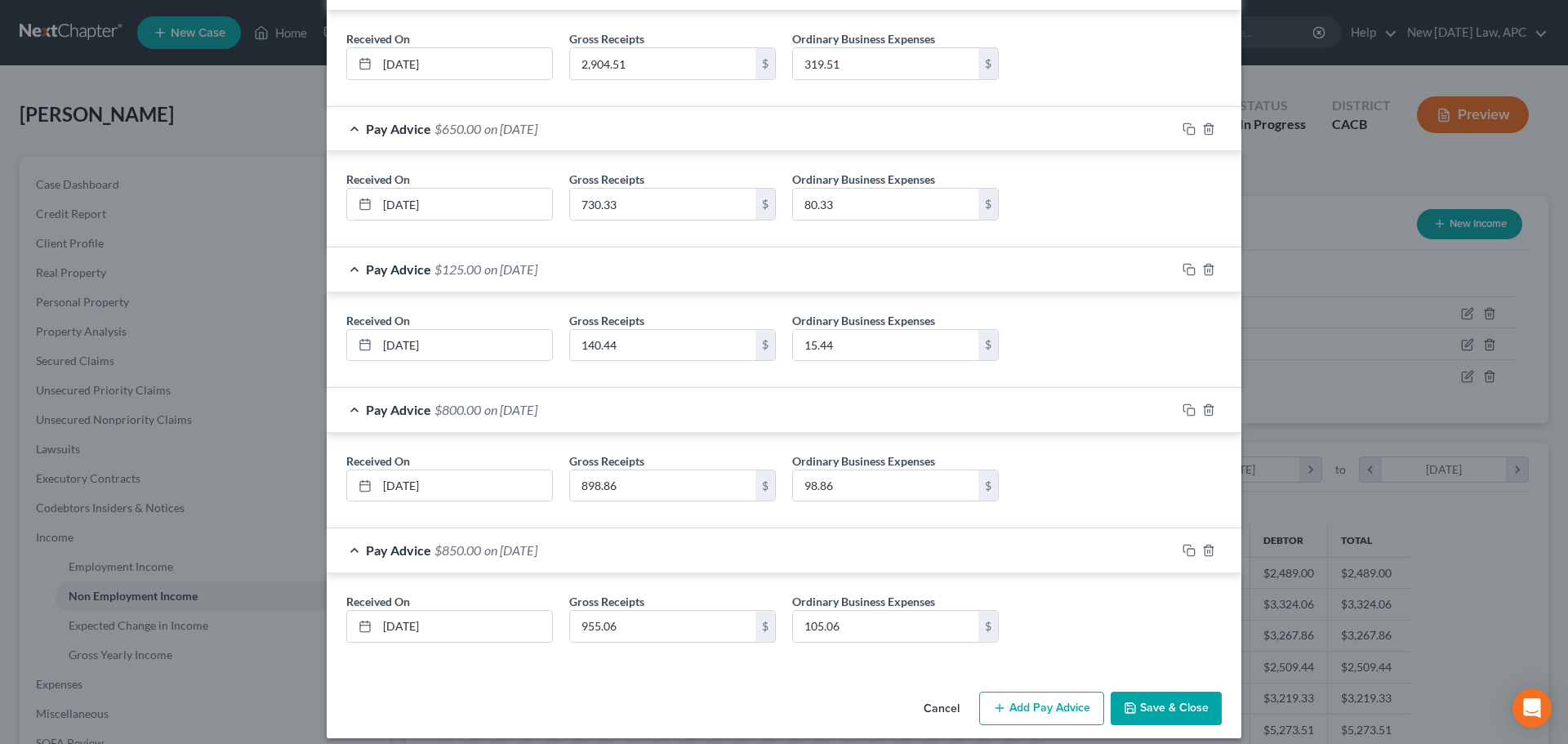
click at [922, 708] on button "Cancel" at bounding box center [941, 710] width 62 height 32
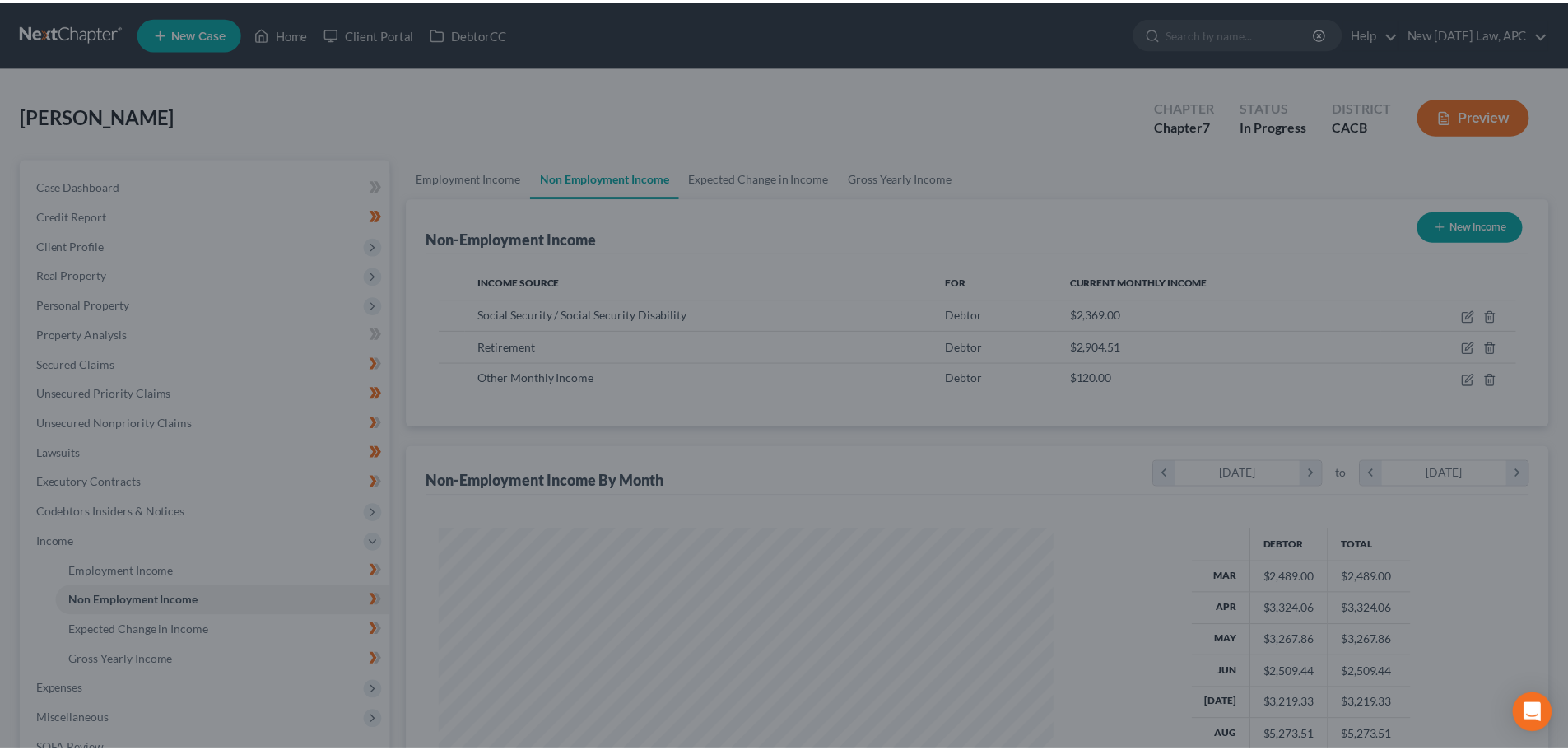
scroll to position [823315, 822577]
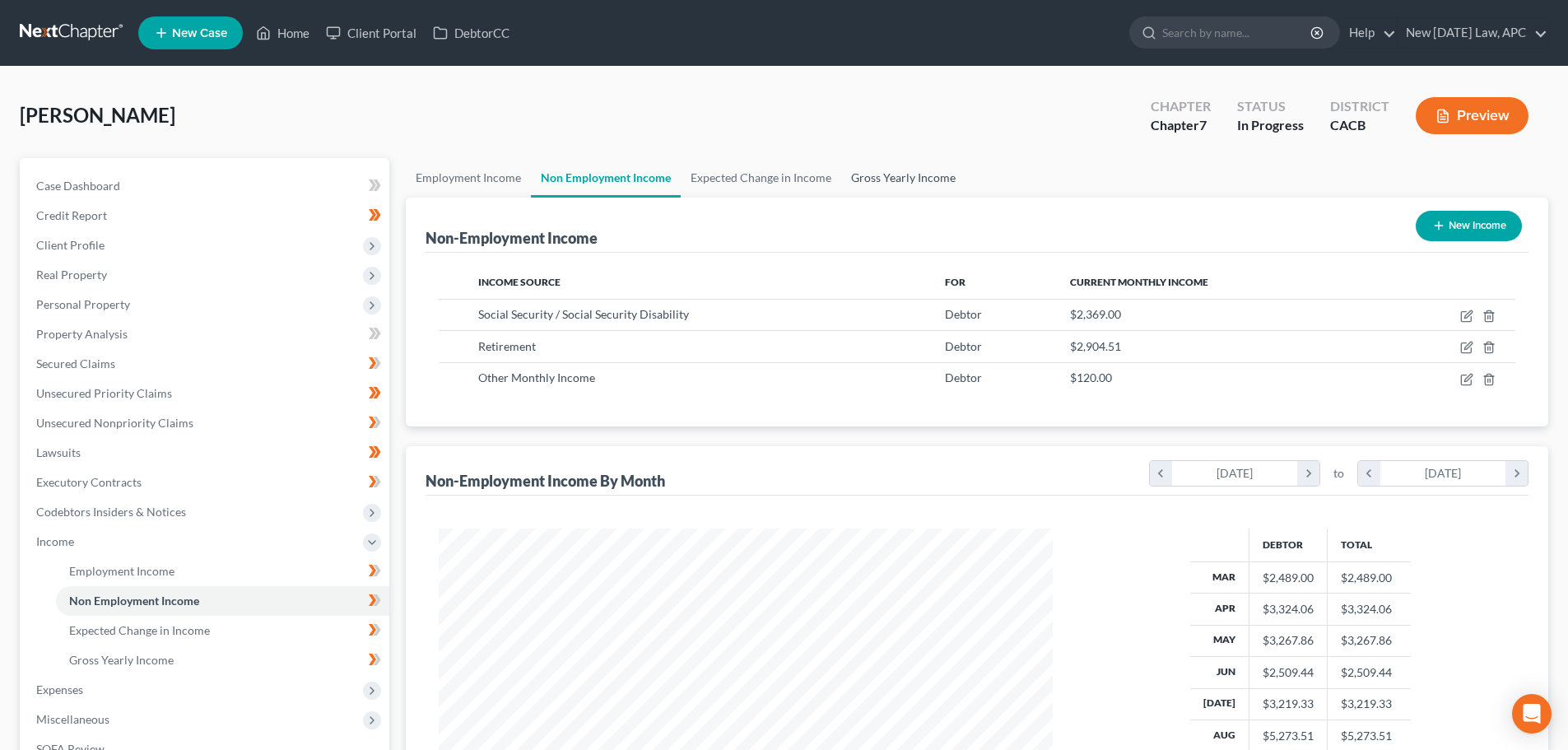
click at [893, 176] on link "Gross Yearly Income" at bounding box center [902, 178] width 124 height 40
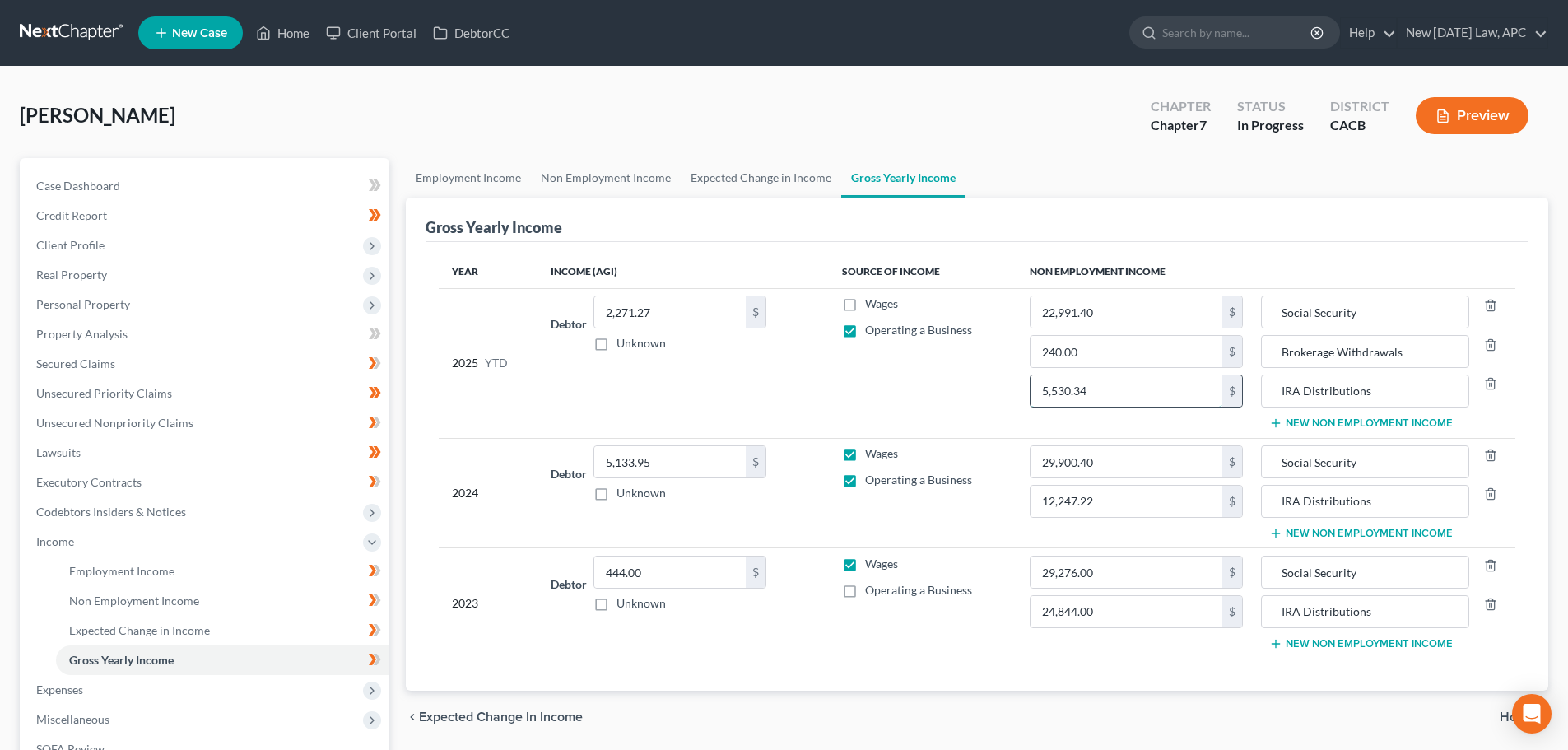
click at [1132, 393] on input "5,530.34" at bounding box center [1127, 391] width 192 height 32
type input "6,977.52"
click at [1228, 216] on div "Gross Yearly Income" at bounding box center [978, 219] width 1103 height 44
click at [87, 183] on span "Case Dashboard" at bounding box center [78, 185] width 84 height 14
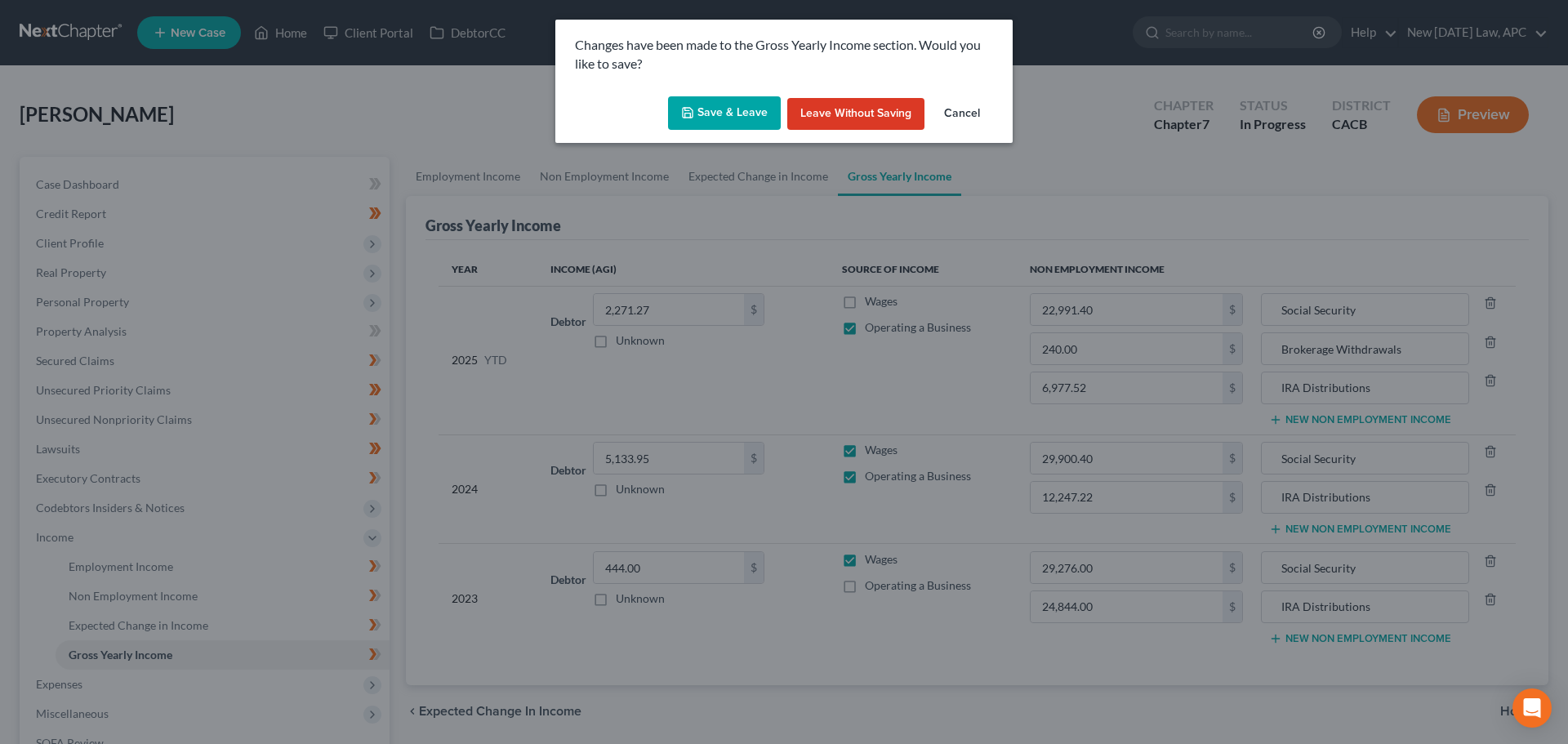
click at [758, 105] on button "Save & Leave" at bounding box center [725, 113] width 113 height 34
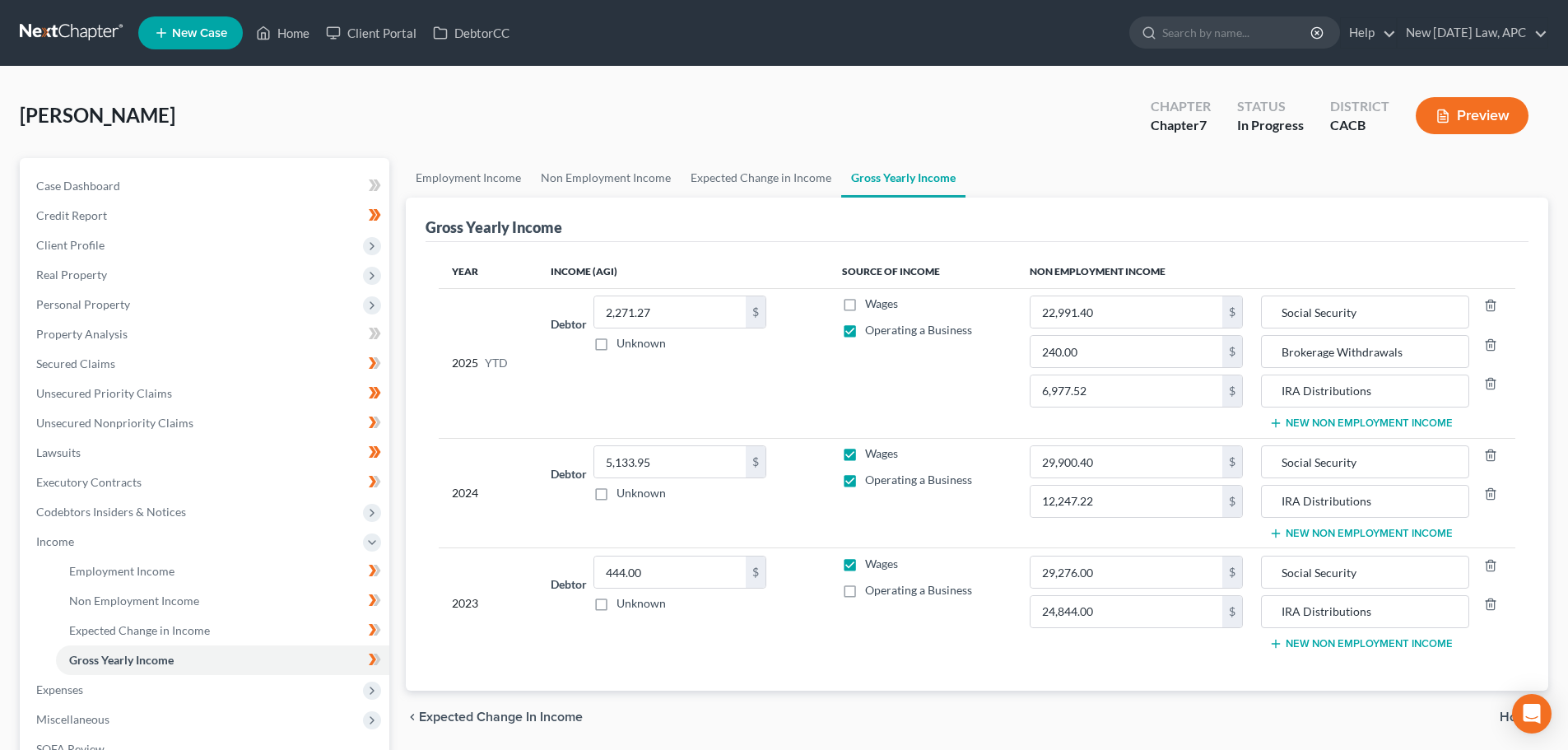
select select "4"
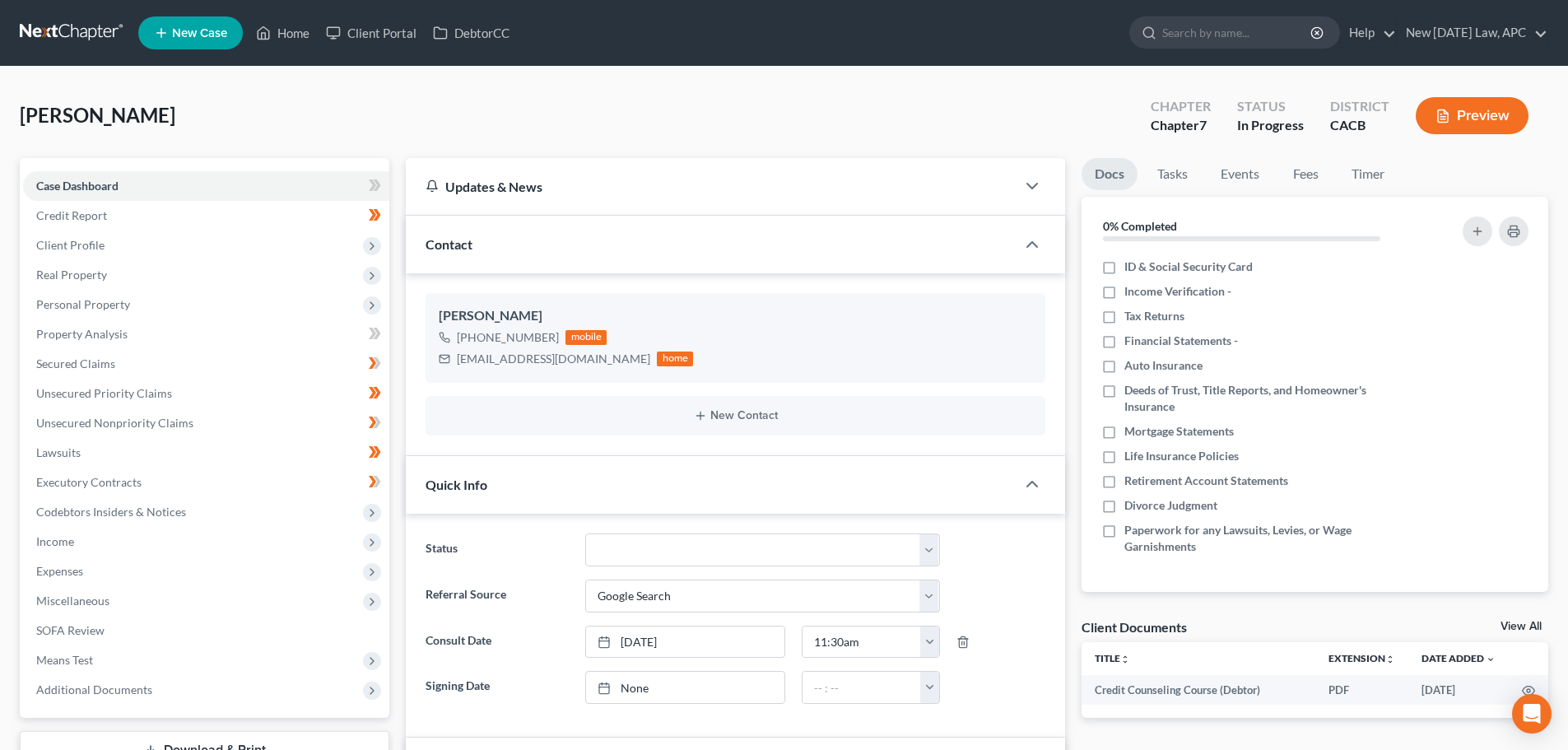
scroll to position [3670, 0]
click at [80, 430] on link "Unsecured Nonpriority Claims" at bounding box center [205, 423] width 366 height 30
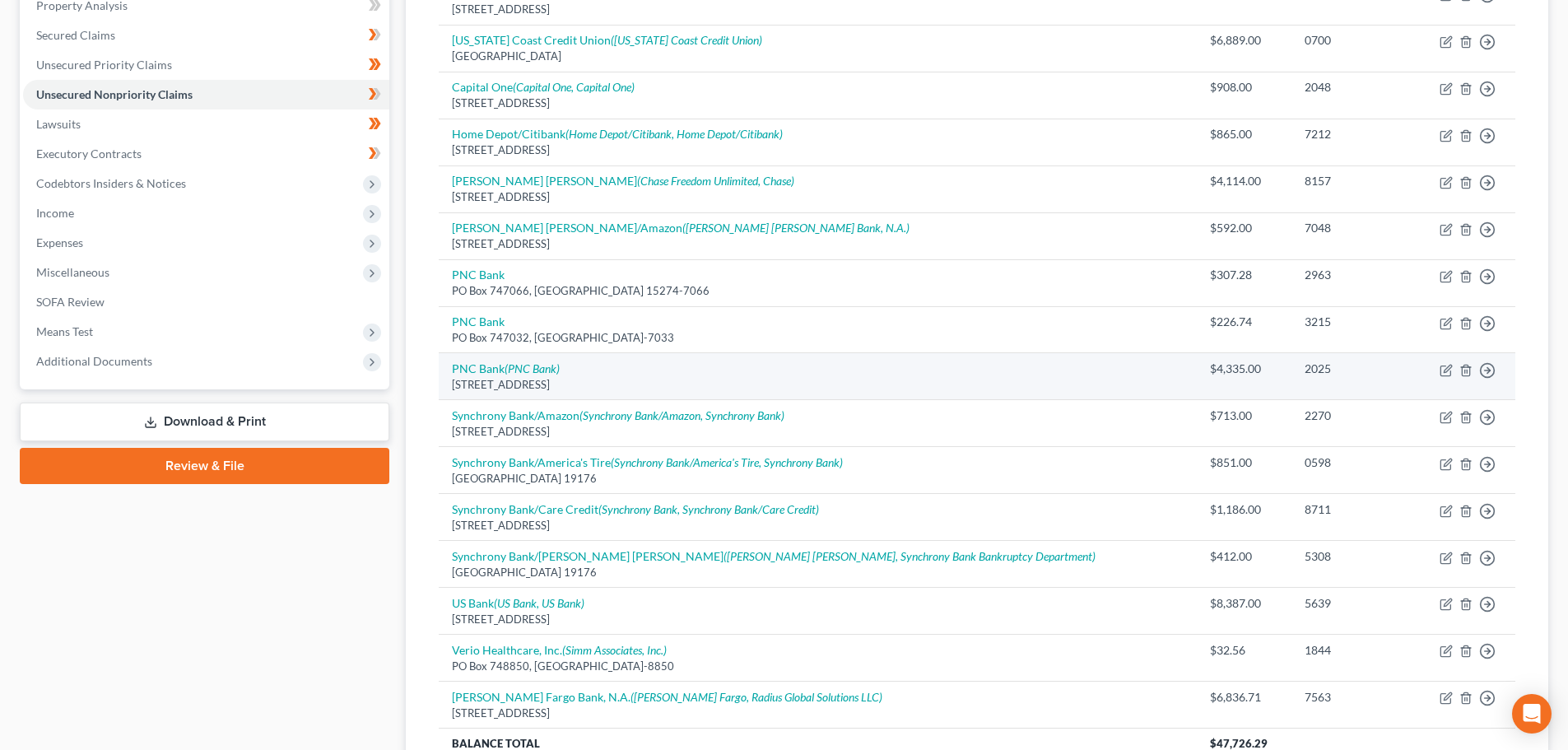
scroll to position [329, 0]
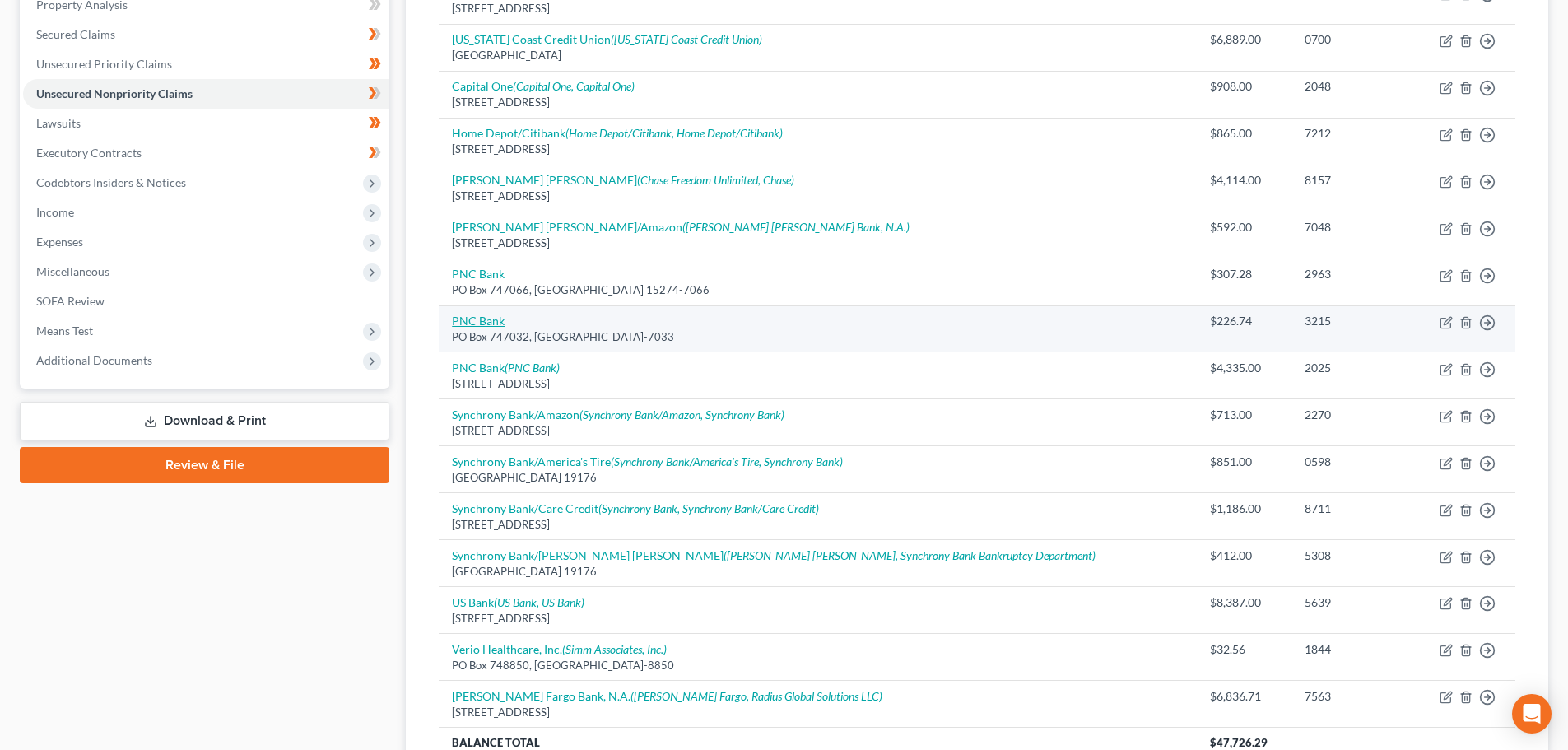
click at [492, 318] on link "PNC Bank" at bounding box center [478, 320] width 52 height 14
select select "39"
select select "14"
select select "0"
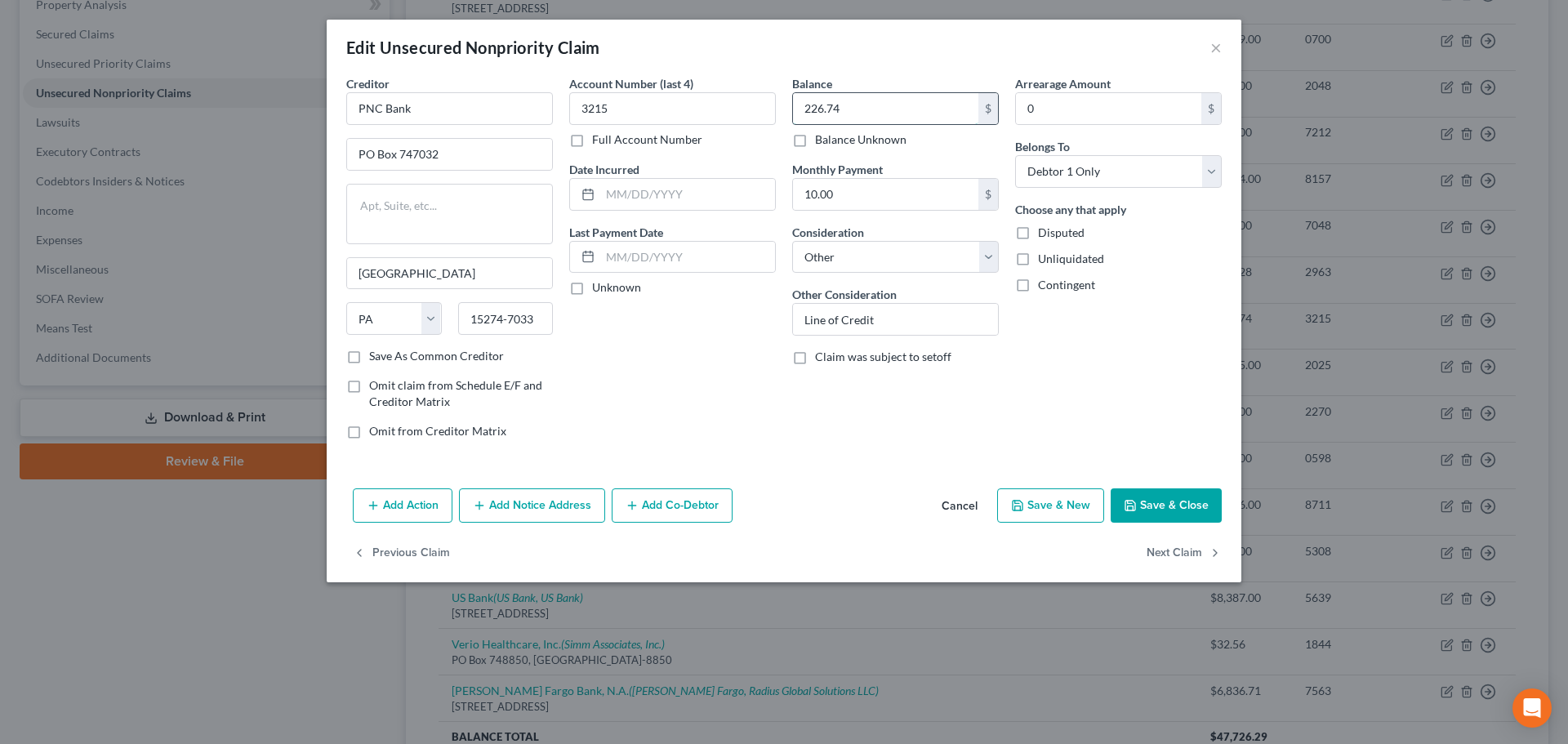
click at [850, 104] on input "226.74" at bounding box center [885, 109] width 186 height 31
type input "294.83"
click at [1156, 499] on button "Save & Close" at bounding box center [1166, 505] width 111 height 34
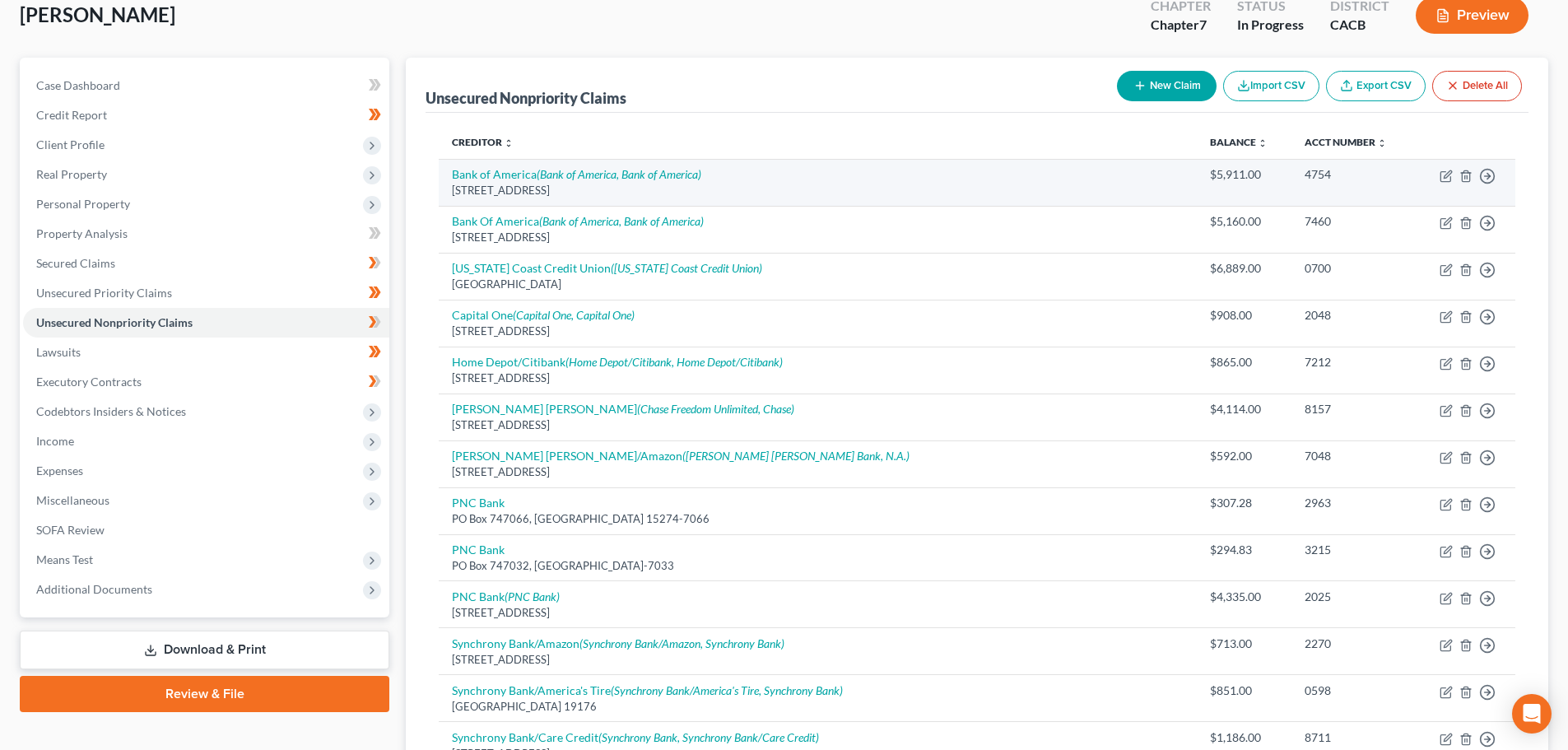
scroll to position [0, 0]
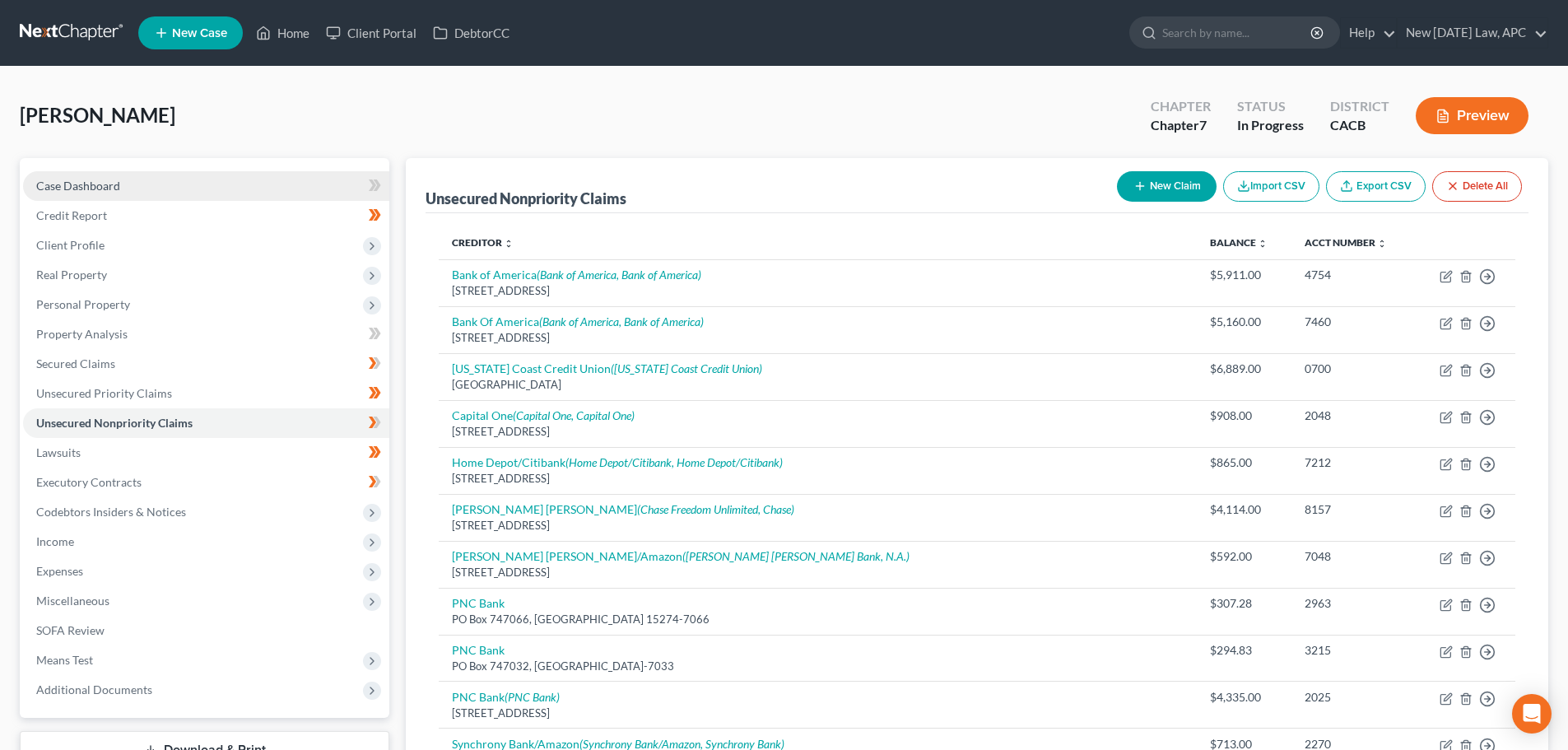
click at [69, 183] on span "Case Dashboard" at bounding box center [78, 185] width 84 height 14
select select "4"
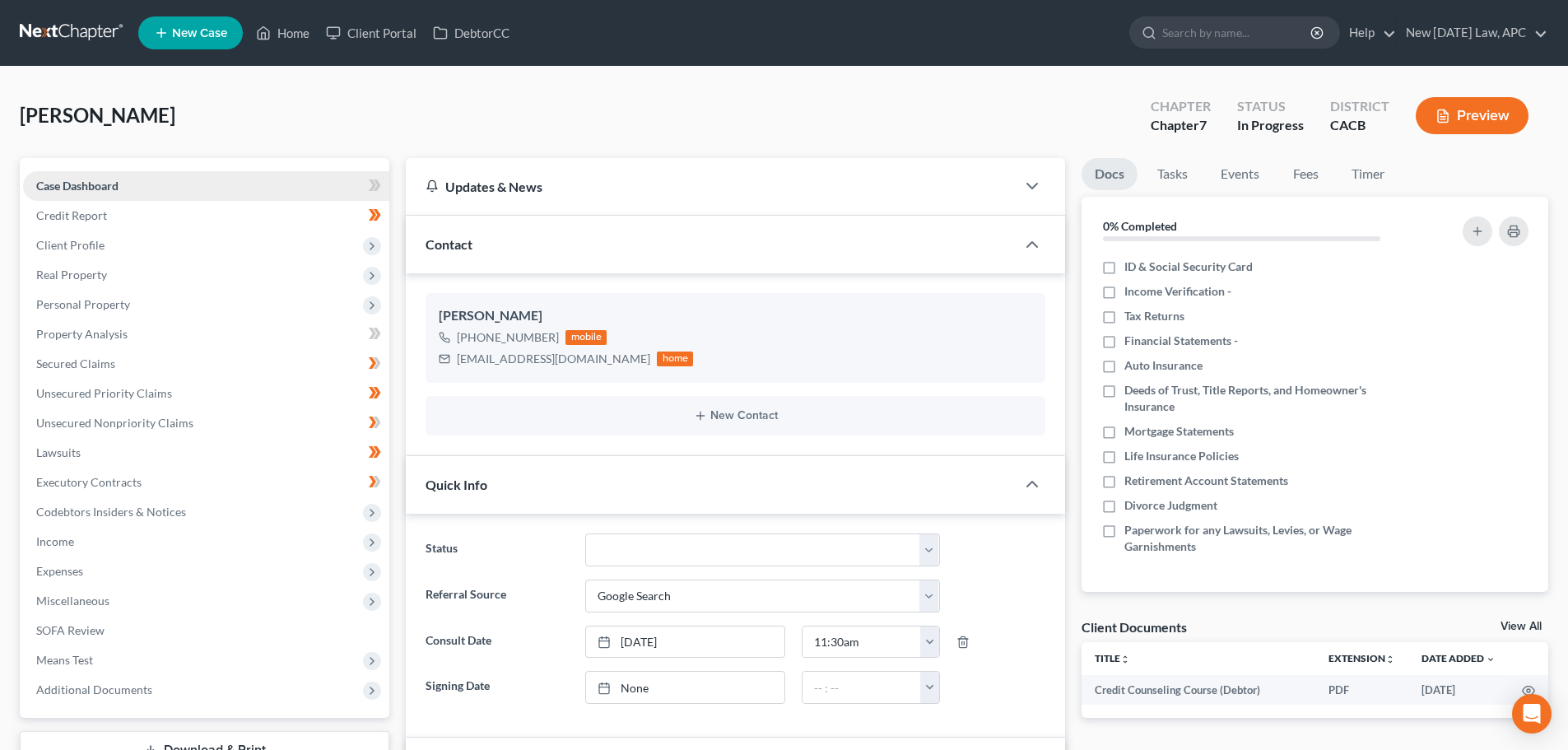
scroll to position [3670, 0]
click at [71, 14] on nav "Home New Case Client Portal DebtorCC New Tomorrow Law, APC shalah@newtomorrowla…" at bounding box center [784, 33] width 1568 height 66
click at [78, 30] on link at bounding box center [72, 33] width 106 height 30
